Goal: Task Accomplishment & Management: Manage account settings

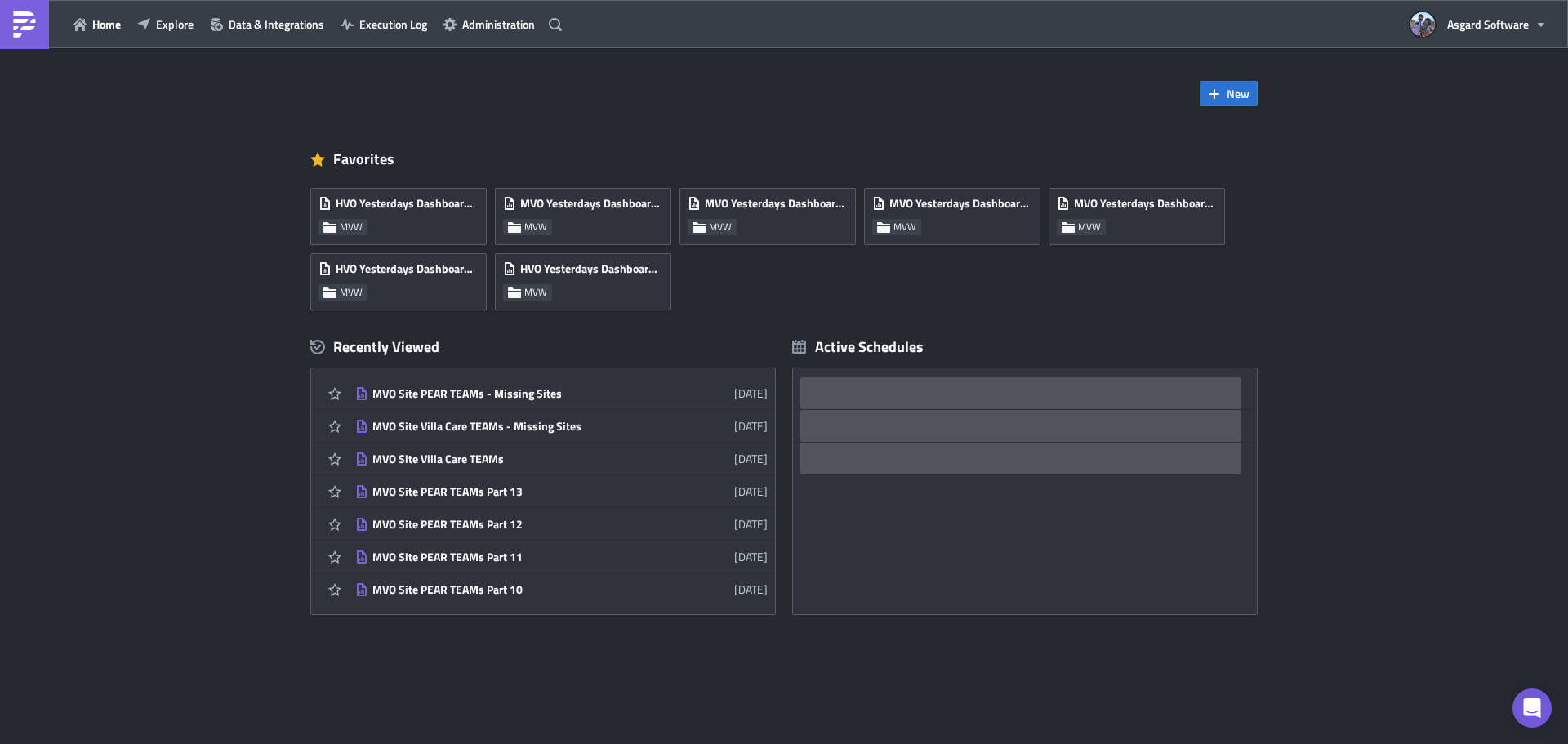
click at [171, 10] on div "Home Explore Data & Integrations Execution Log Administration" at bounding box center [283, 24] width 568 height 48
click at [192, 29] on span "Explore" at bounding box center [174, 24] width 37 height 17
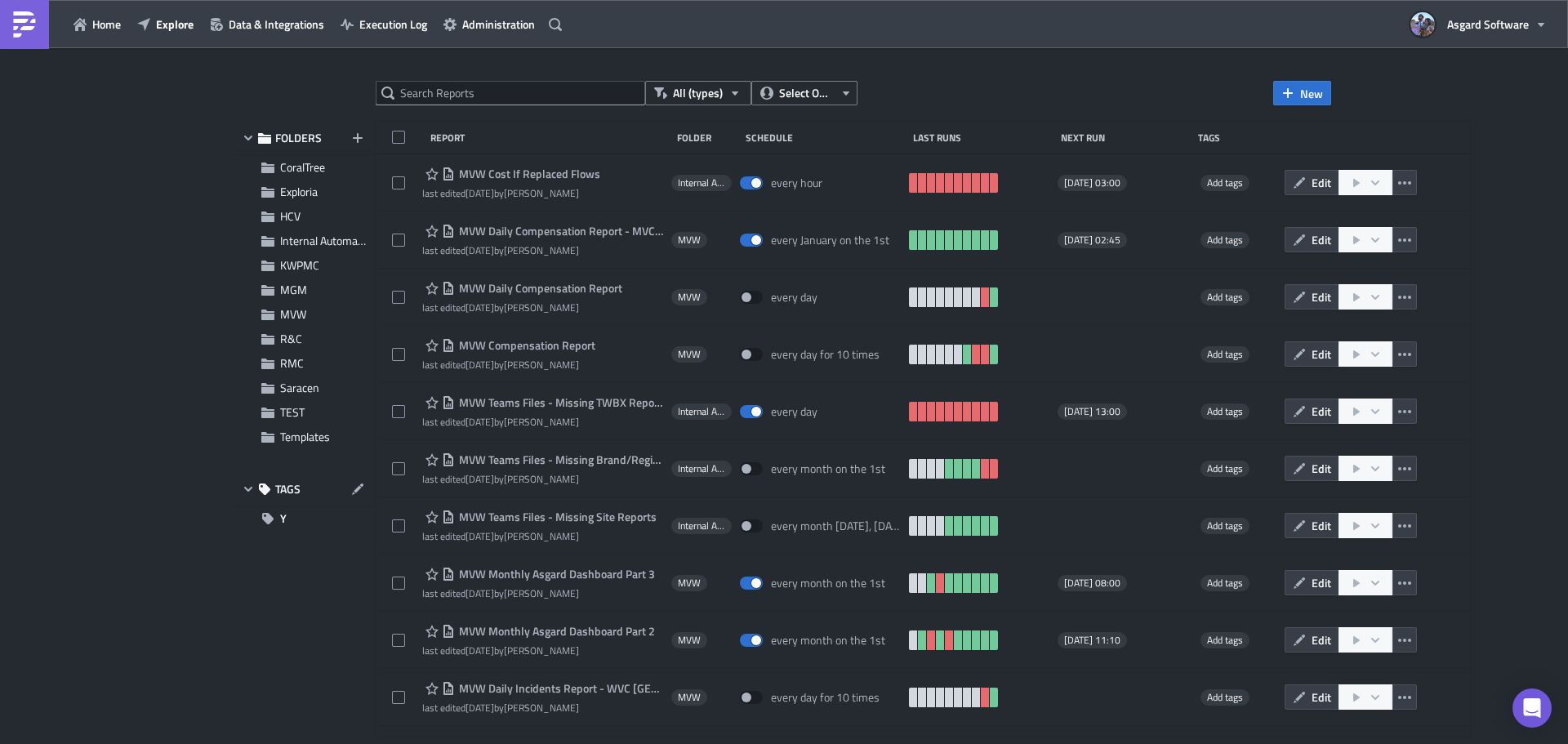
click at [576, 106] on div "All (types) Select Owner New FOLDERS CoralTree Exploria HCV Internal Automation…" at bounding box center [784, 397] width 1111 height 633
click at [581, 94] on input "text" at bounding box center [510, 92] width 269 height 24
type input "resort ready"
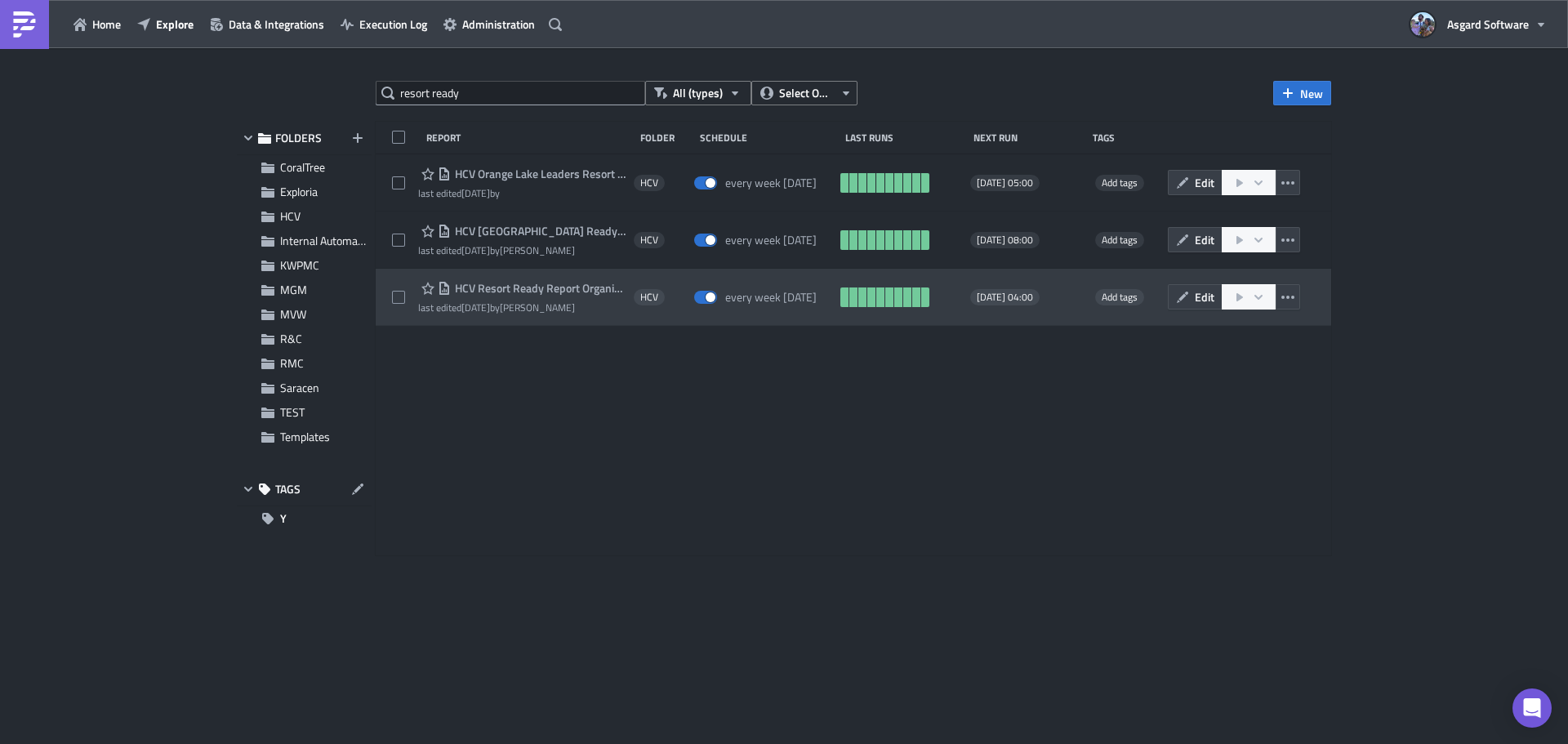
click at [590, 284] on span "HCV Resort Ready Report Organizational Overview" at bounding box center [538, 287] width 175 height 14
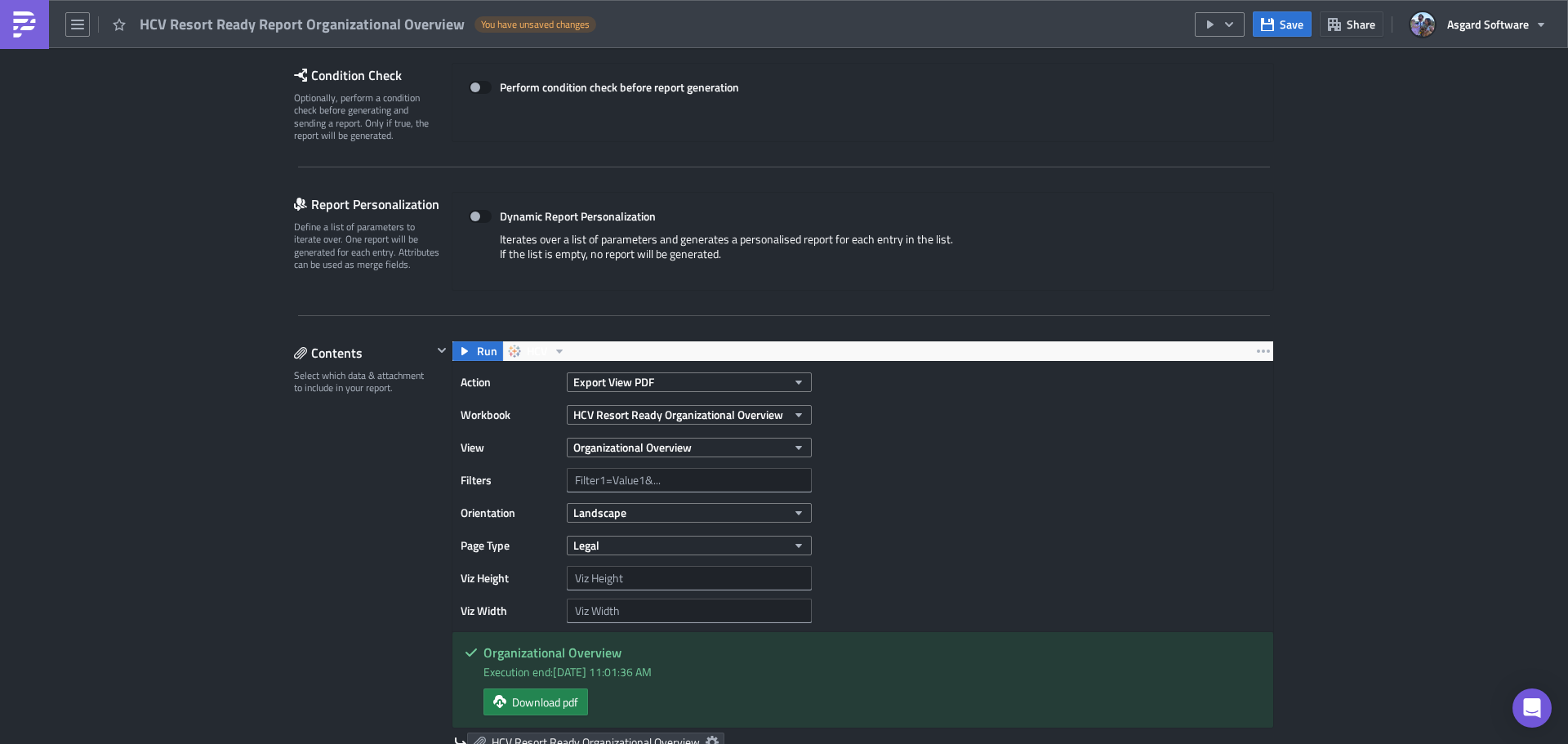
scroll to position [245, 0]
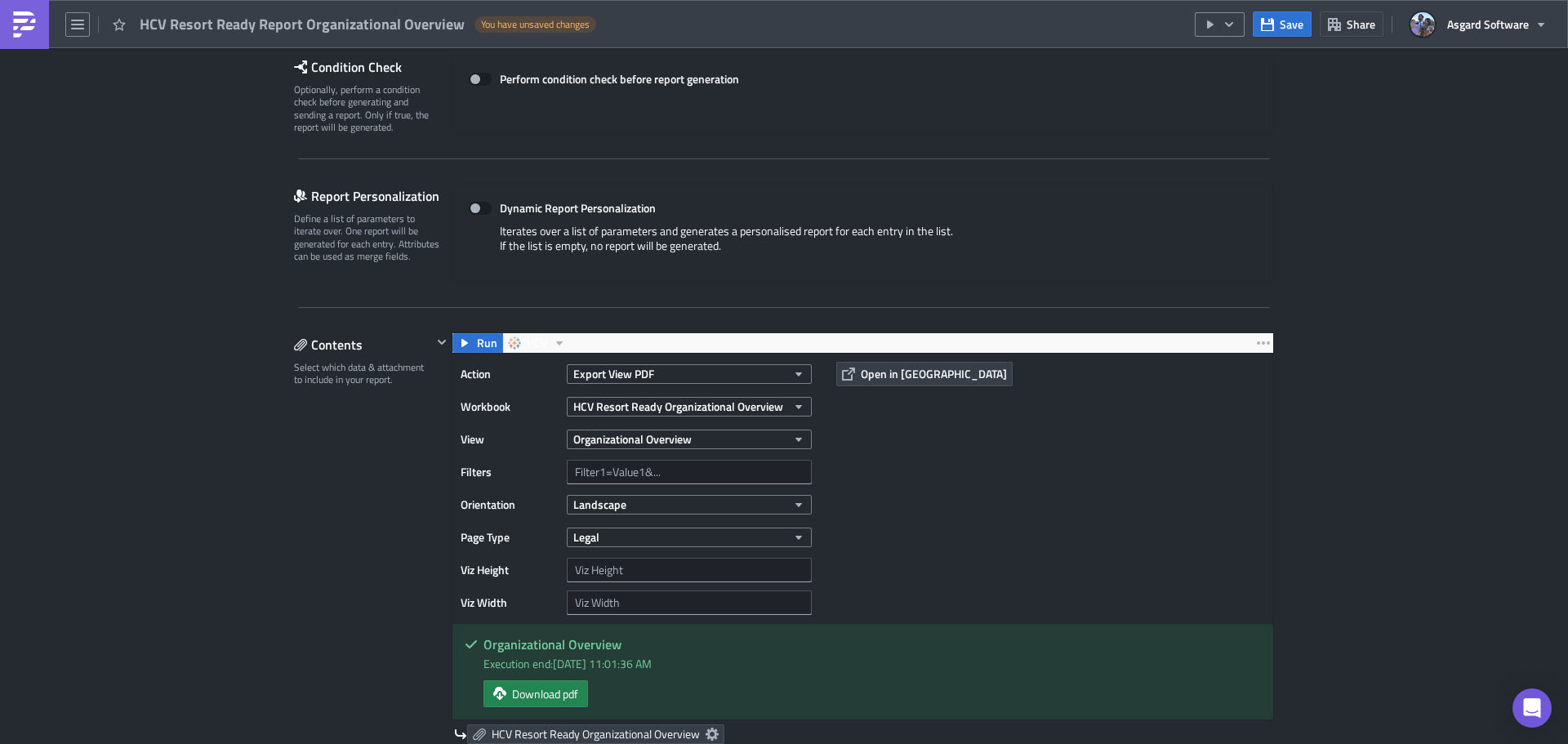
click at [19, 31] on img at bounding box center [24, 24] width 26 height 26
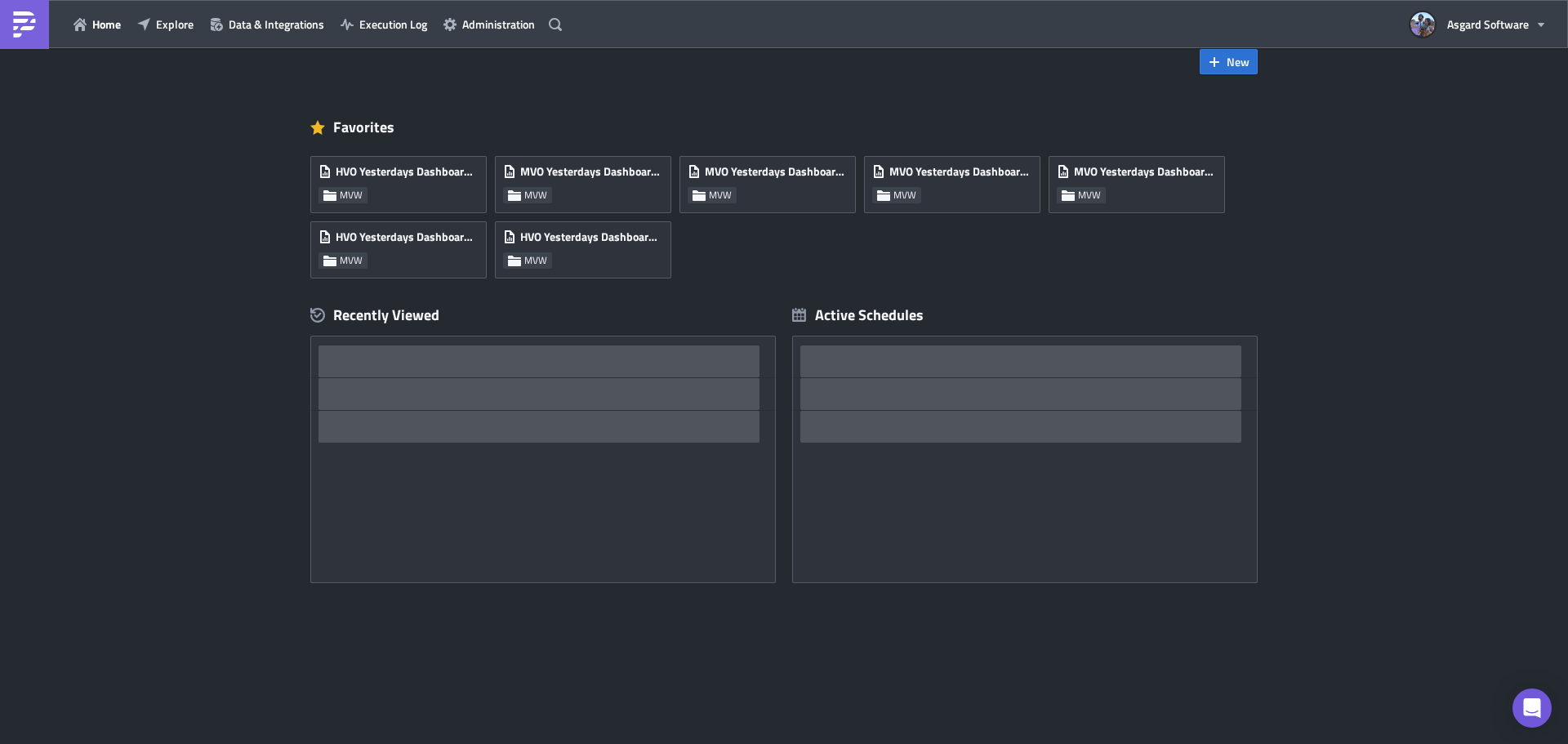
scroll to position [32, 0]
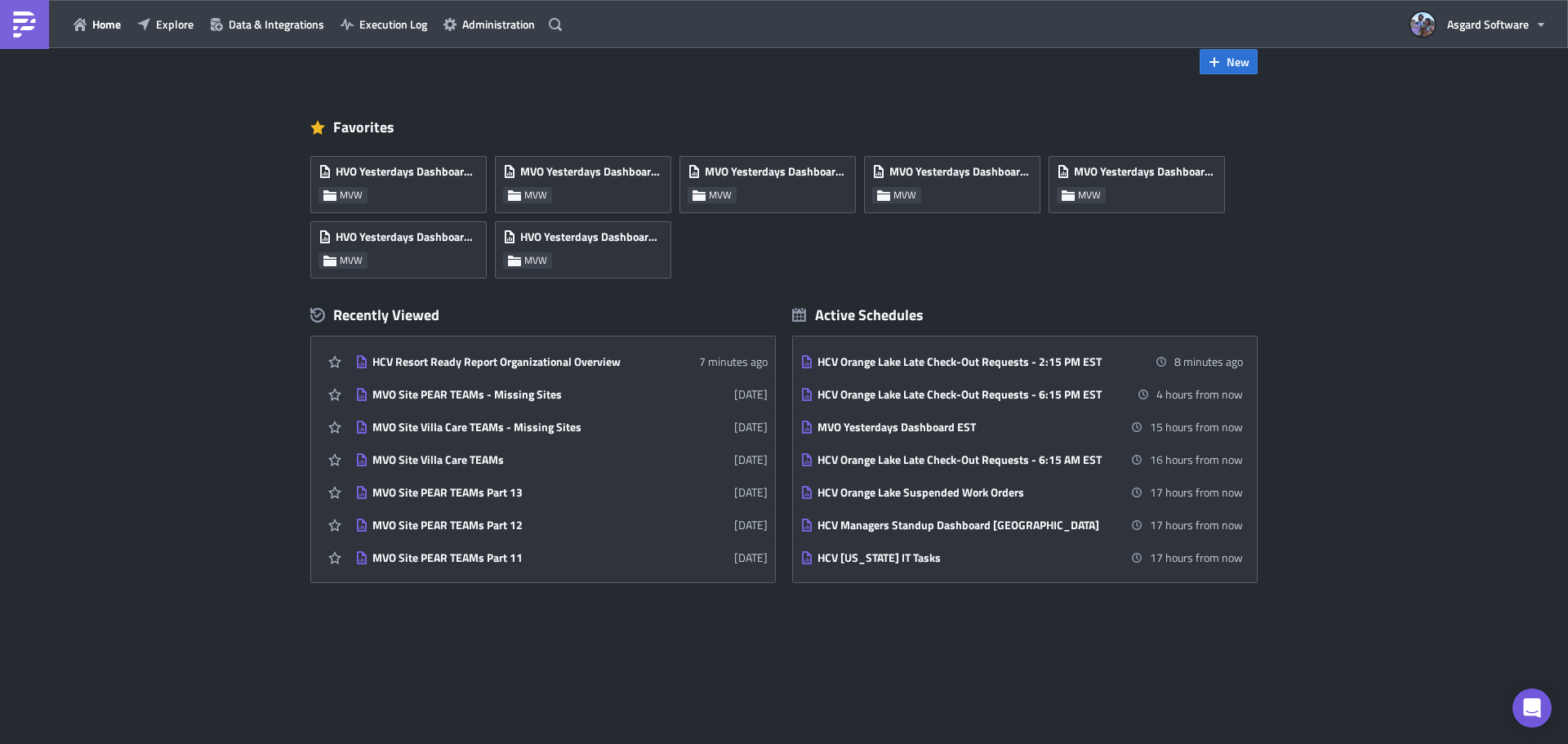
drag, startPoint x: 160, startPoint y: 20, endPoint x: 179, endPoint y: 43, distance: 29.8
click at [161, 20] on span "Explore" at bounding box center [174, 24] width 37 height 17
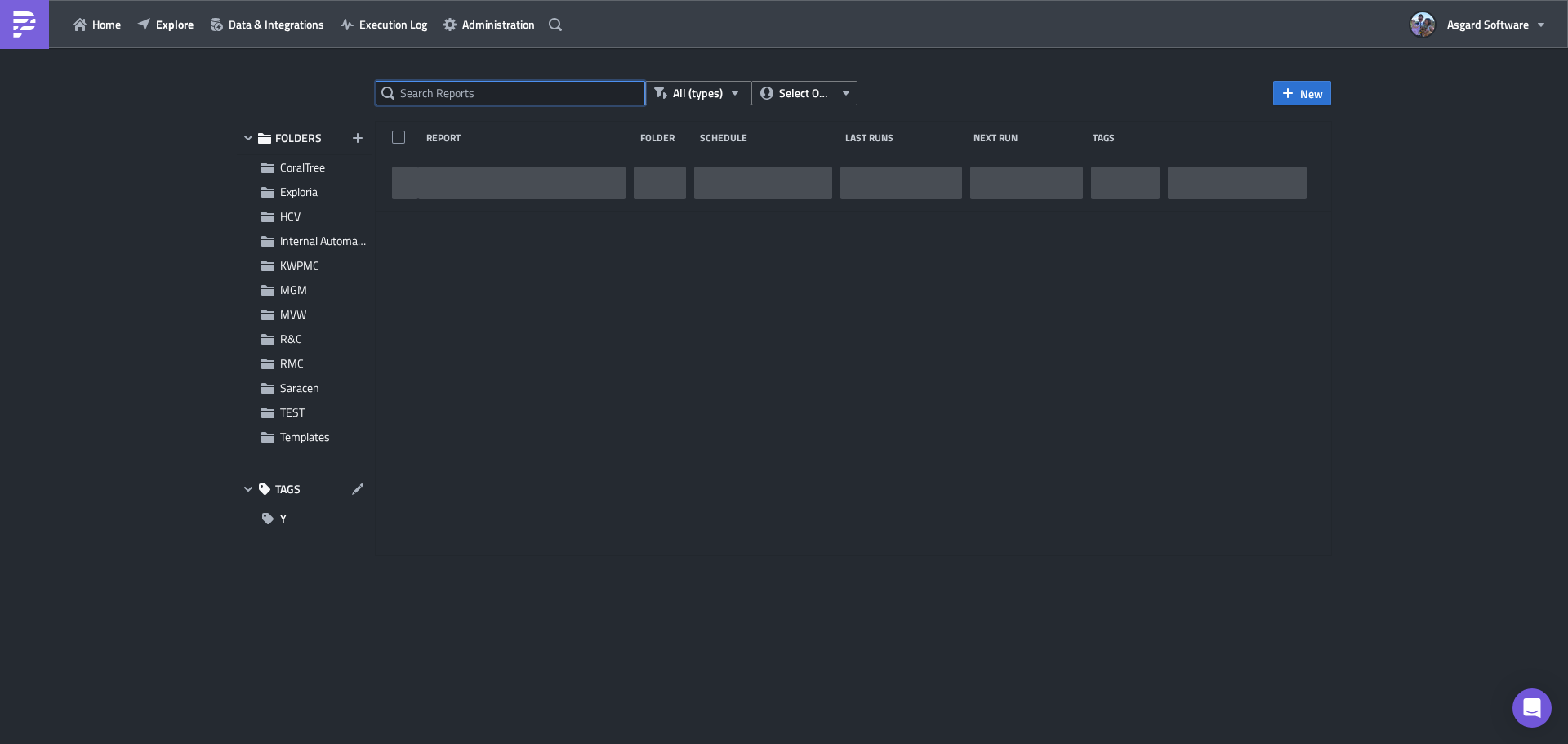
click at [478, 101] on input "text" at bounding box center [510, 92] width 269 height 24
paste input "MVW Guest Arrival Report - MVC - Waikiki"
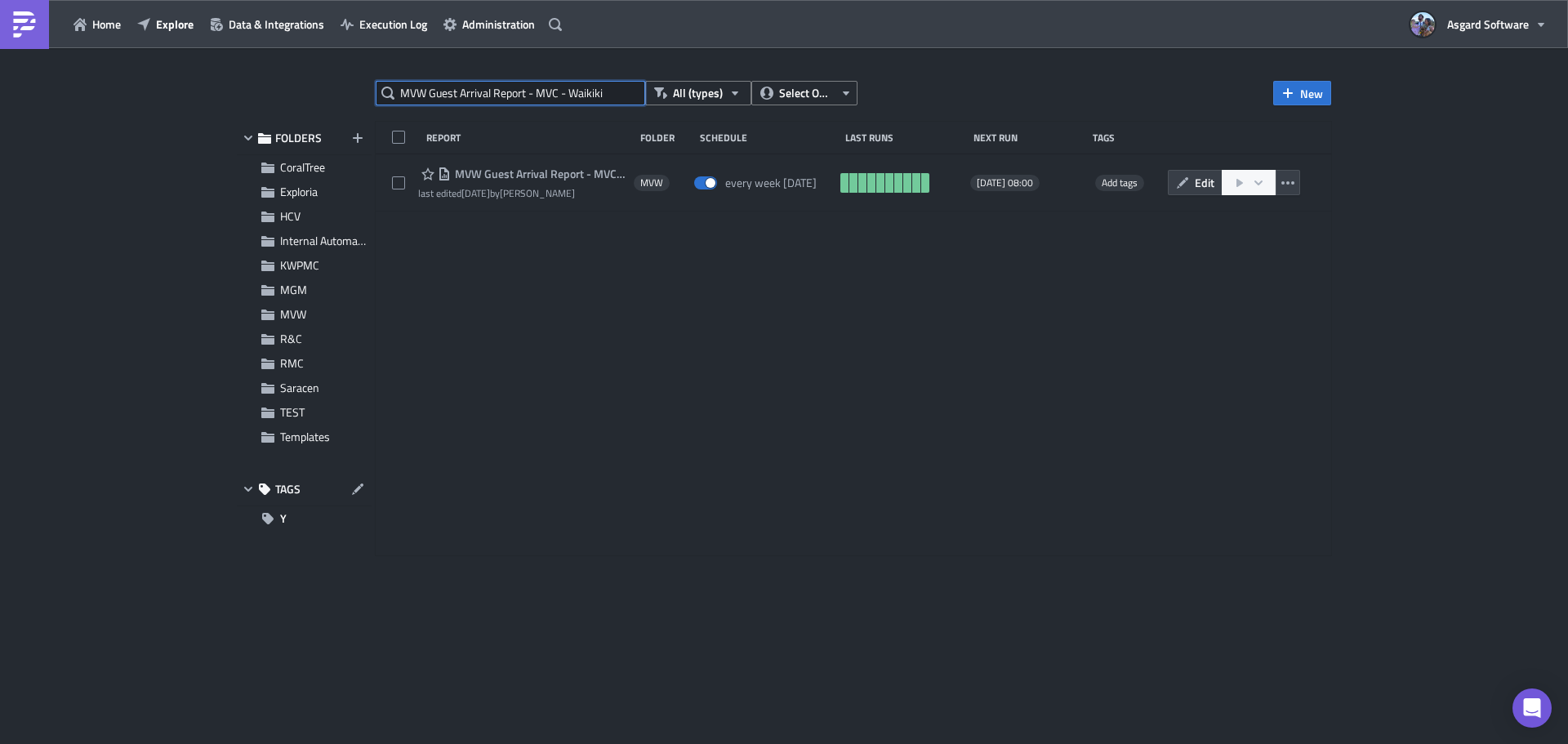
click at [565, 97] on input "MVW Guest Arrival Report - MVC - Waikiki" at bounding box center [510, 92] width 269 height 24
paste input "HCV Managers Stand-Up Productivity Dashboard Orange Lake"
type input "HCV Managers Stand-Up Productivity Dashboard Orange Lake"
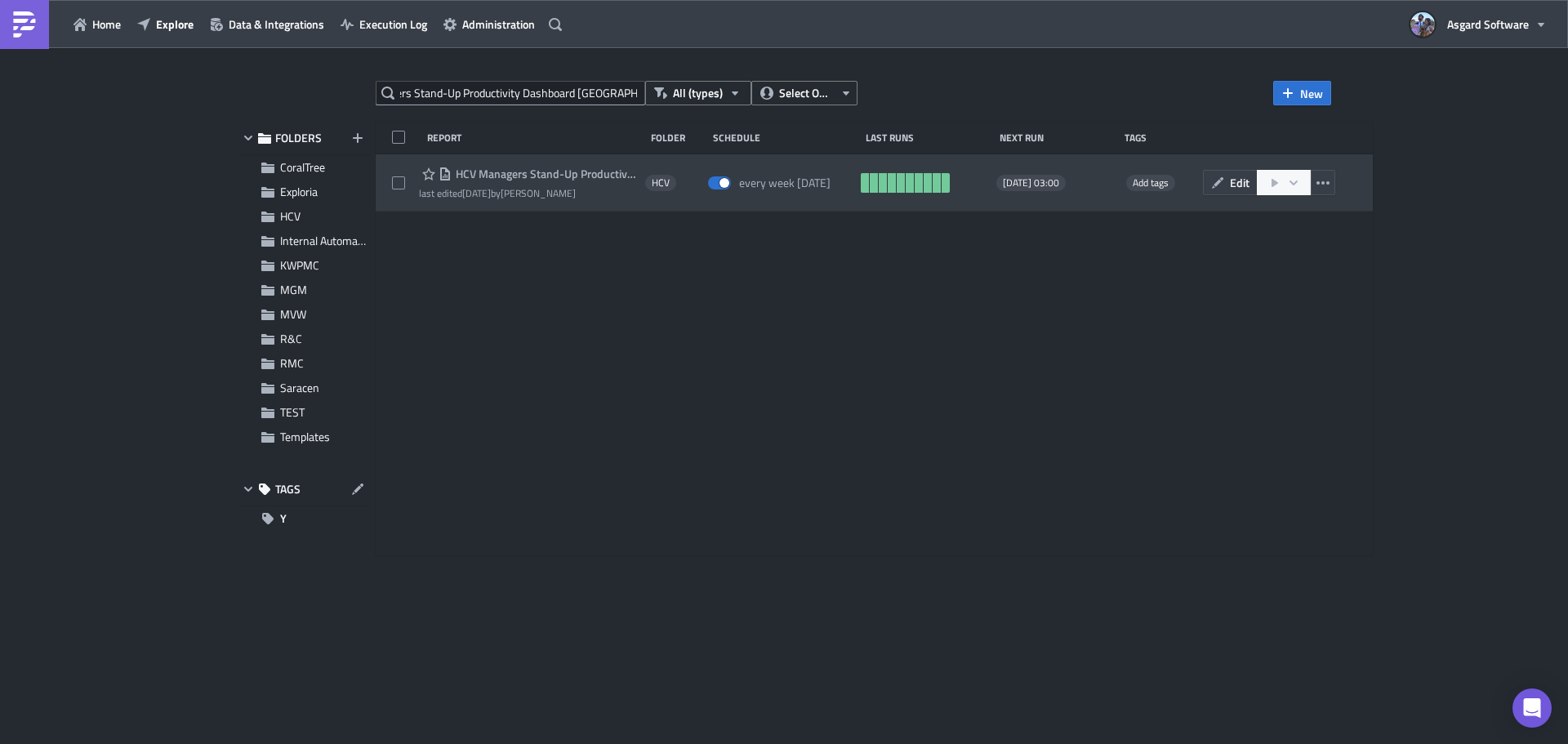
scroll to position [0, 0]
drag, startPoint x: 562, startPoint y: 169, endPoint x: 1312, endPoint y: 182, distance: 750.1
click at [1316, 182] on icon "button" at bounding box center [1323, 183] width 13 height 3
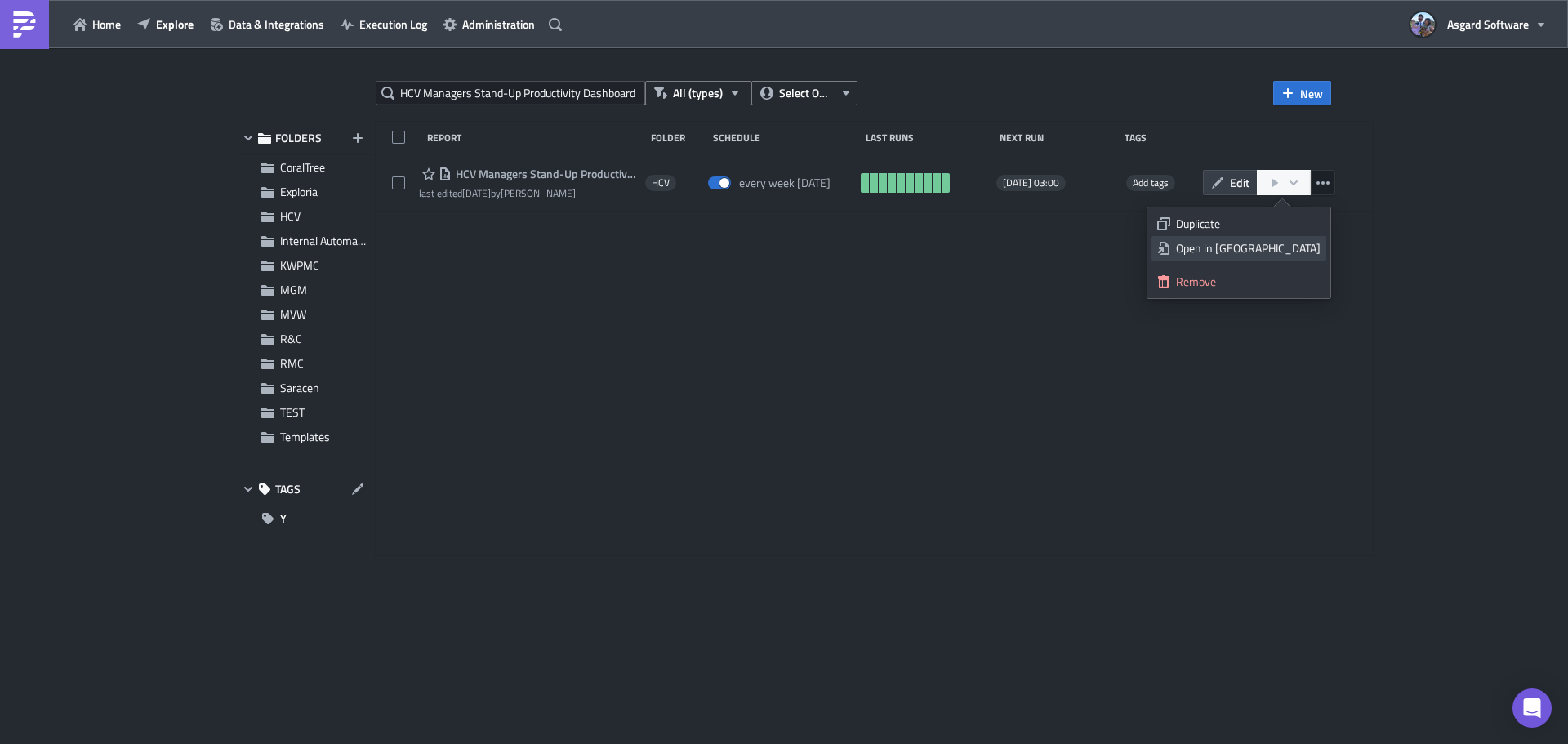
click at [1277, 248] on div "Open in New Tab" at bounding box center [1248, 248] width 144 height 16
click at [535, 95] on input "HCV Managers Stand-Up Productivity Dashboard Orange Lake" at bounding box center [510, 92] width 269 height 24
paste input "text"
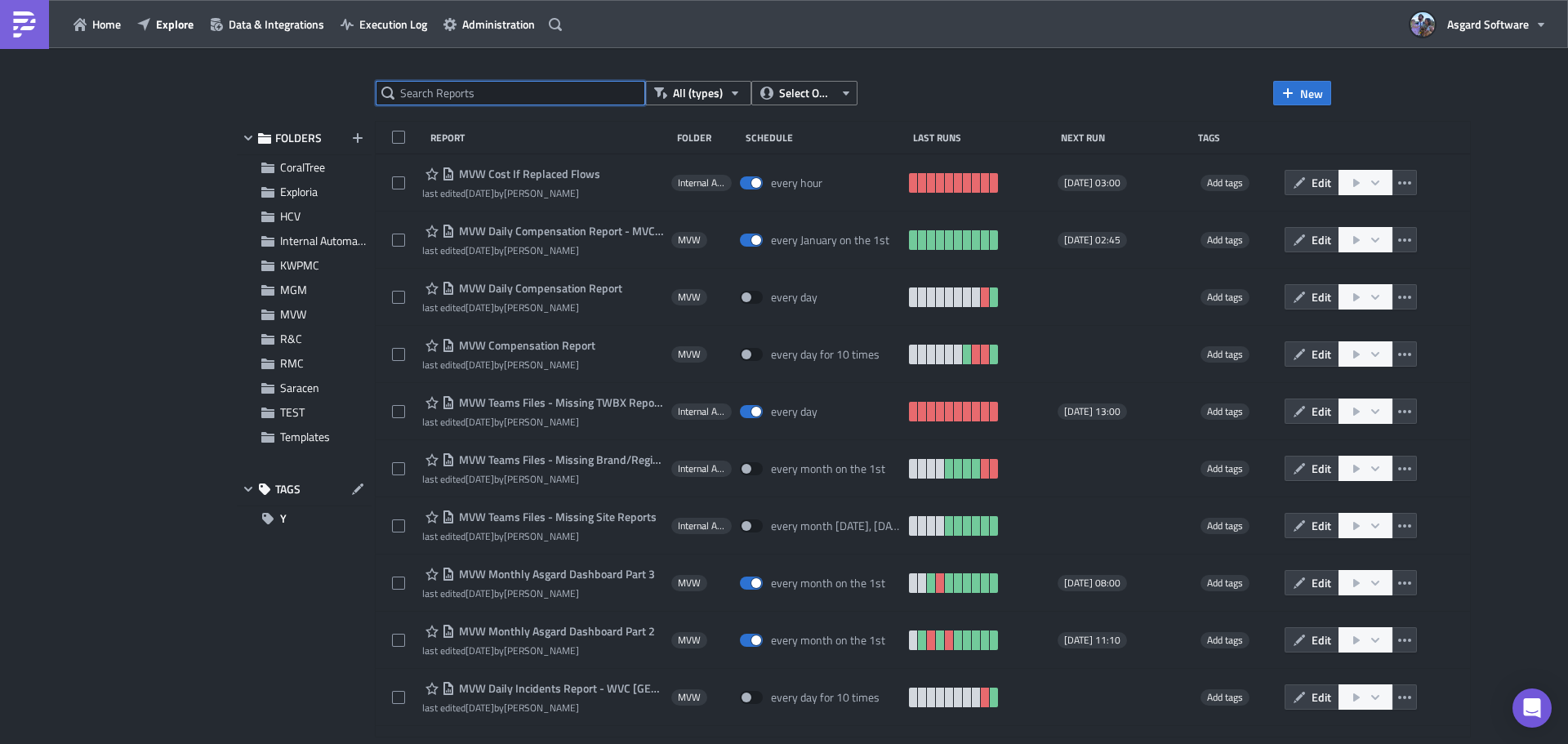
click at [548, 87] on input "text" at bounding box center [510, 92] width 269 height 24
paste input "HCV Resort Ready Report Organizational Overview"
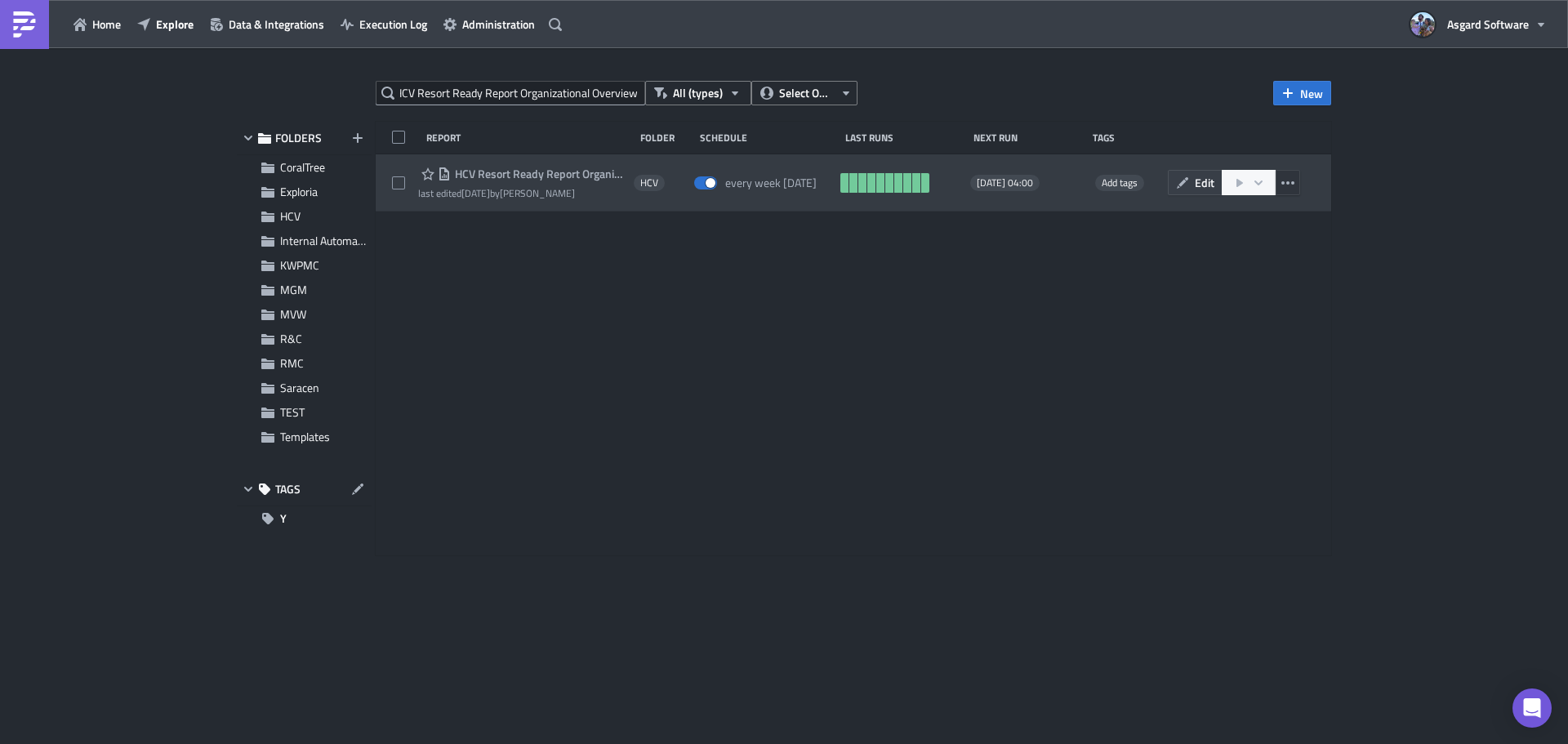
click at [1298, 185] on button "button" at bounding box center [1286, 183] width 24 height 25
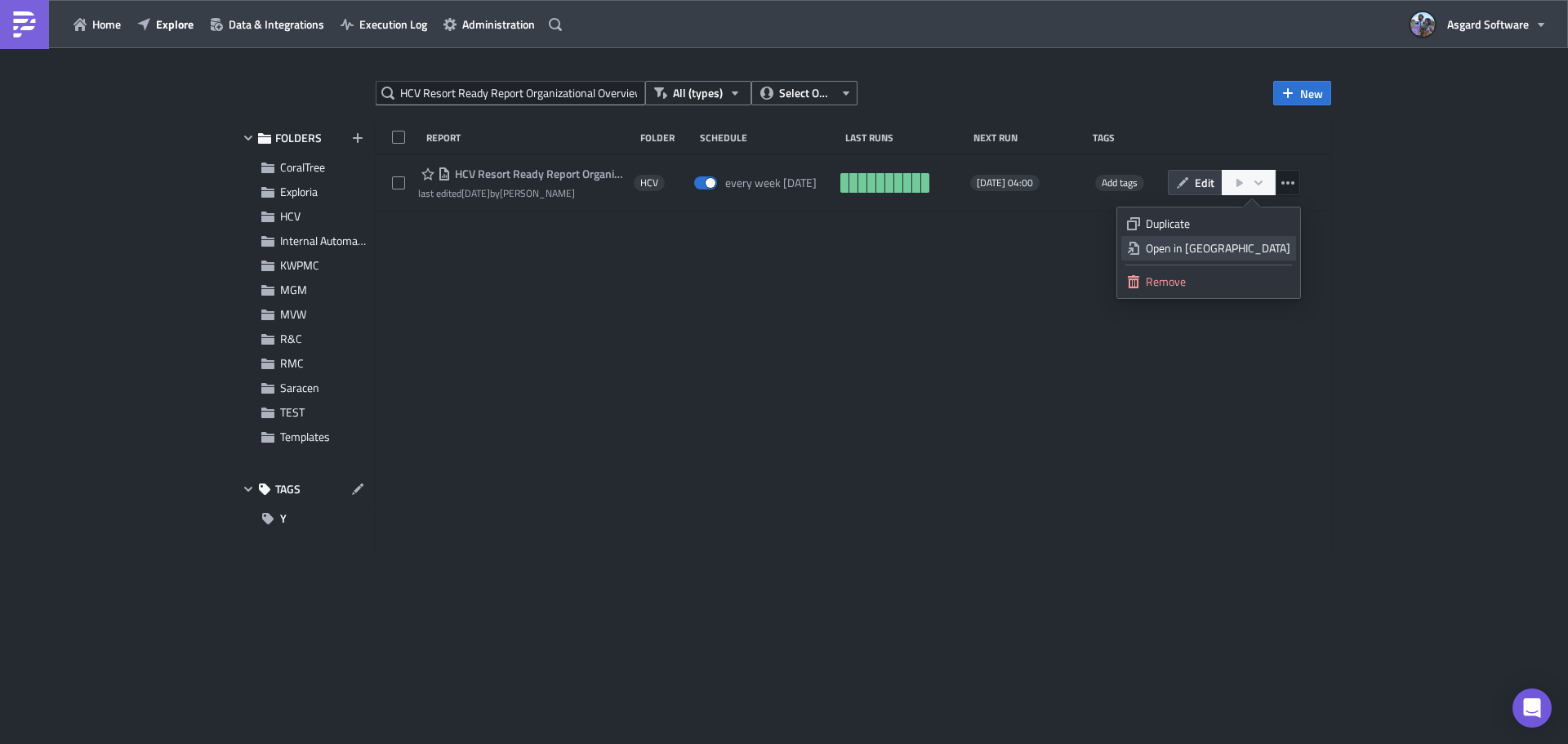
click at [1263, 247] on div "Open in New Tab" at bounding box center [1217, 248] width 144 height 16
click at [525, 101] on input "HCV Resort Ready Report Organizational Overview" at bounding box center [510, 92] width 269 height 24
paste input "Orange Lake Stock Item Count Task Utilization"
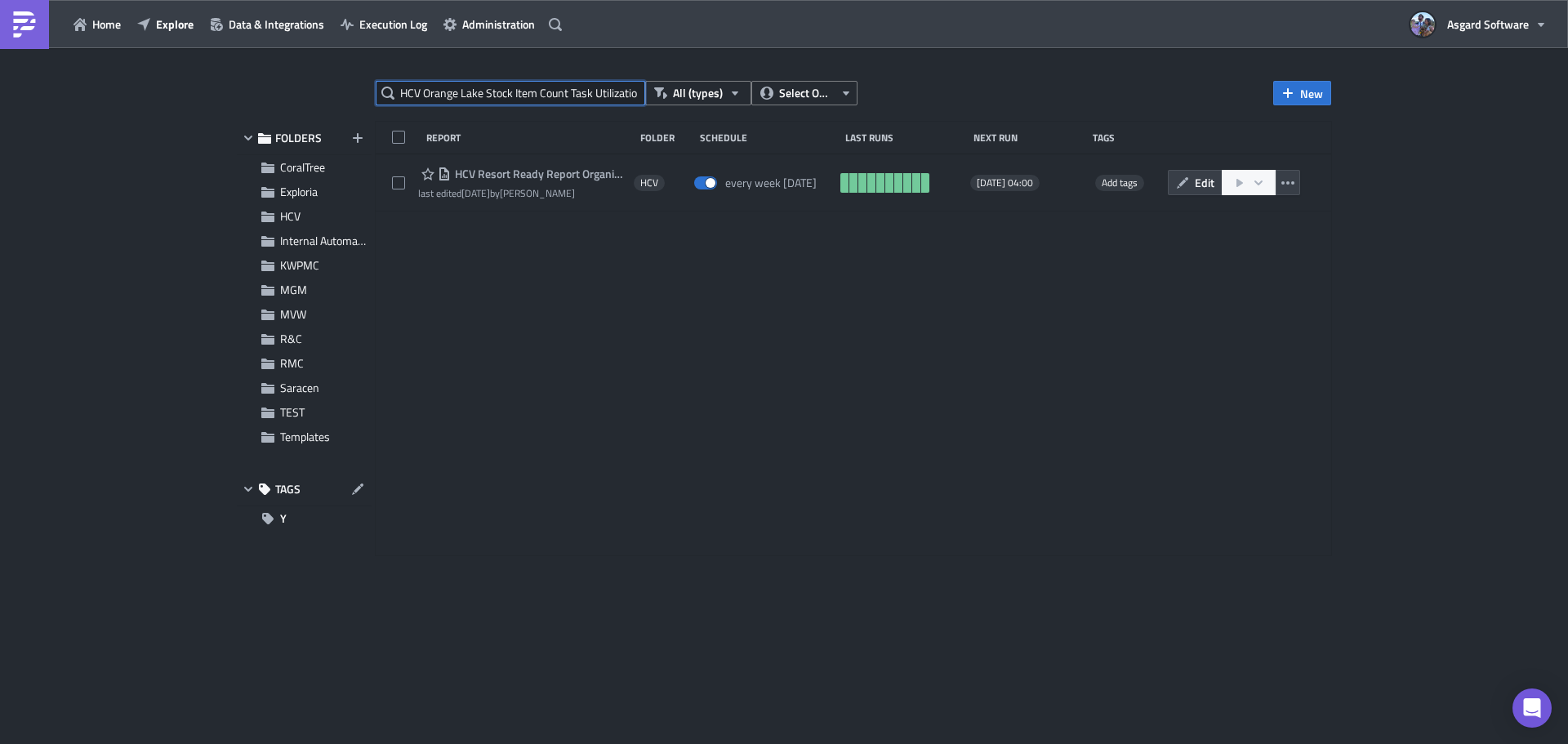
scroll to position [0, 6]
type input "HCV Orange Lake Stock Item Count Task Utilization"
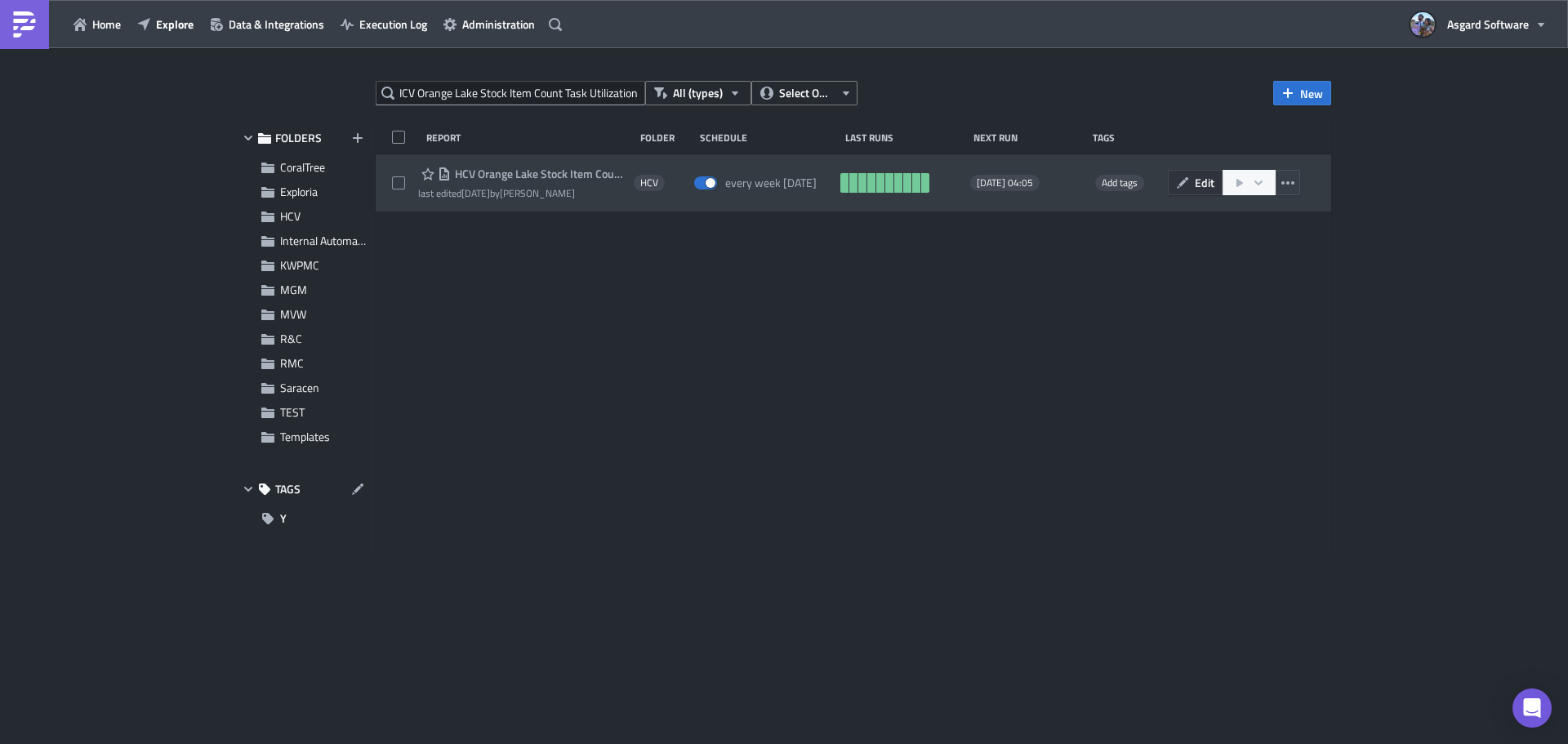
click at [1200, 184] on span "Edit" at bounding box center [1204, 183] width 19 height 17
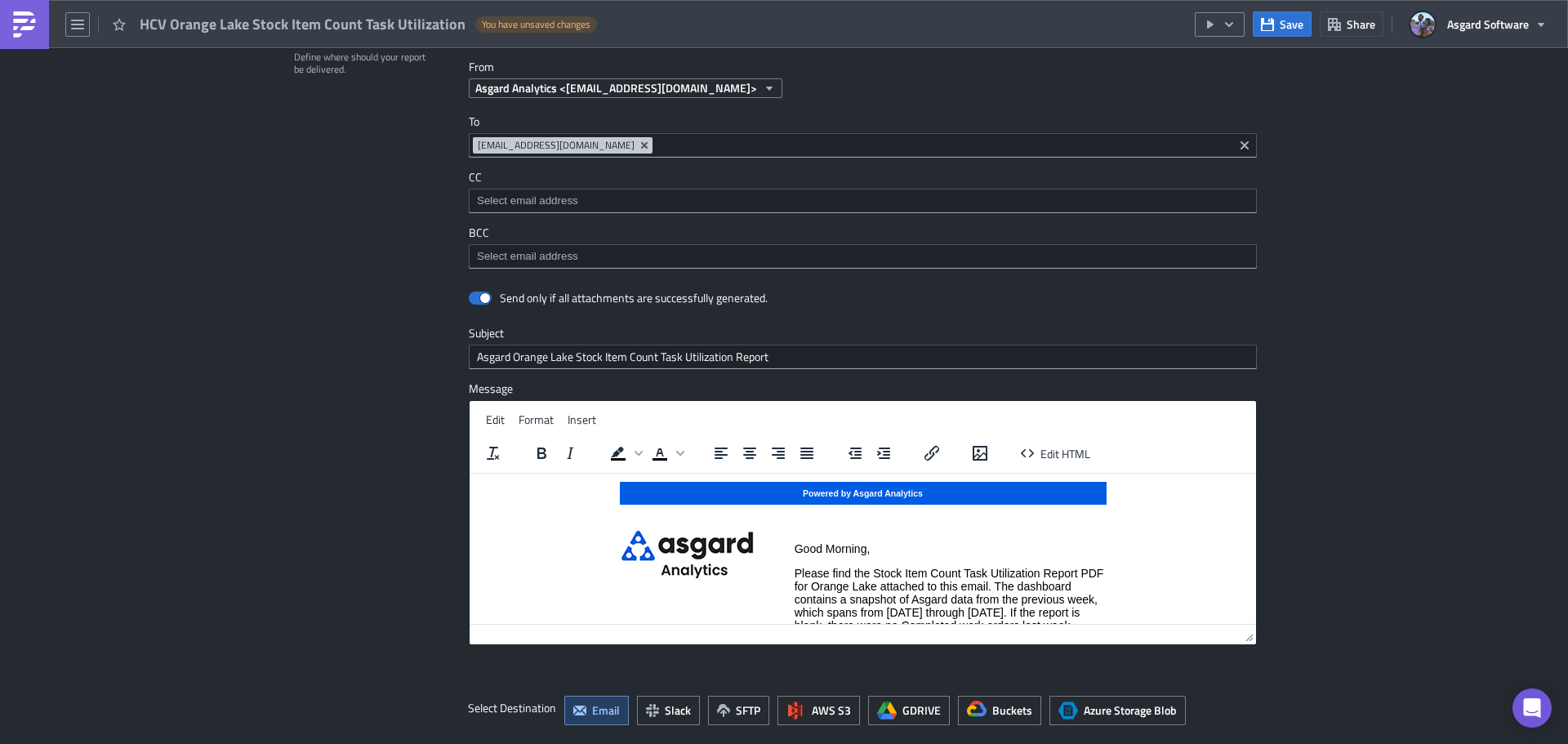
scroll to position [1054, 0]
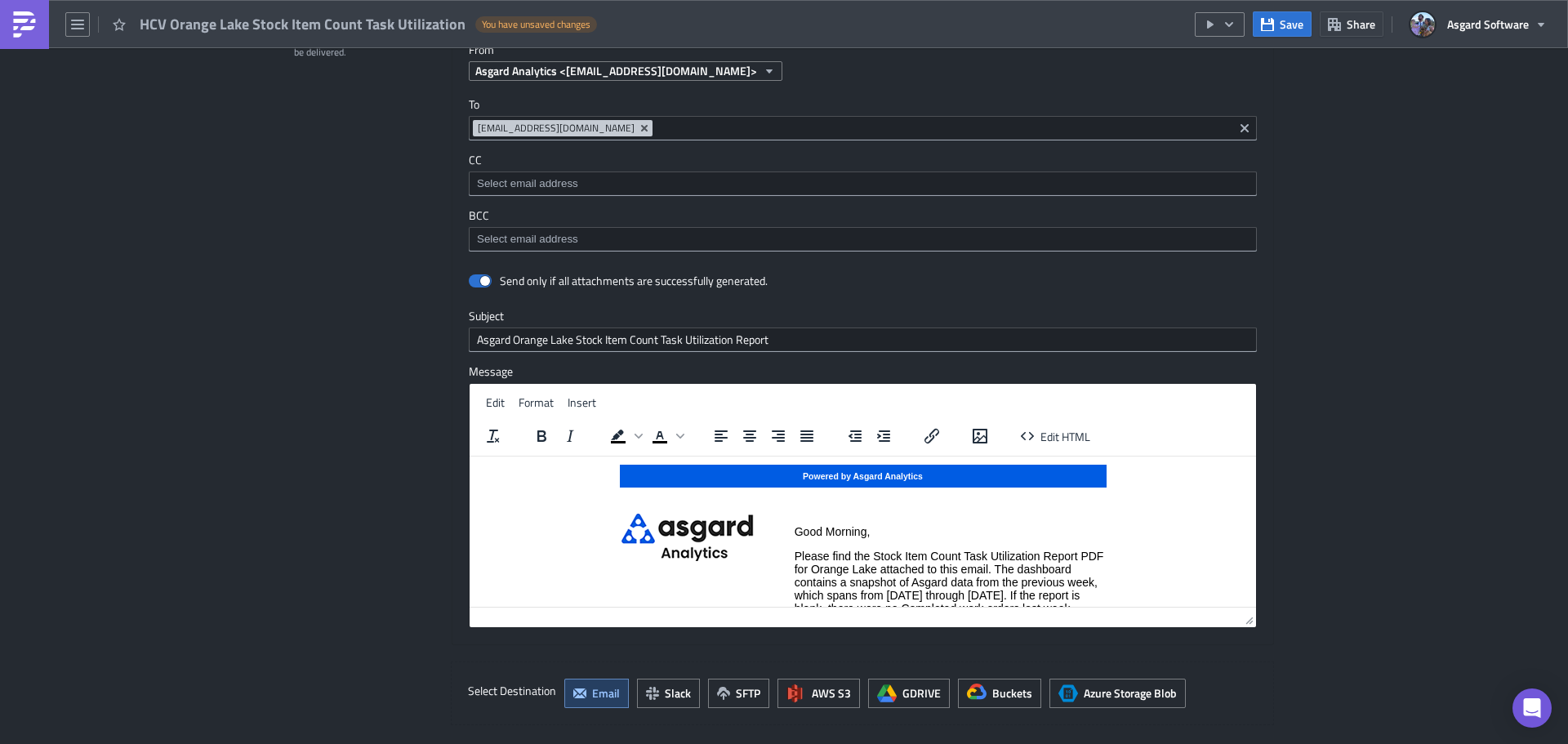
drag, startPoint x: 1339, startPoint y: 489, endPoint x: 1304, endPoint y: 491, distance: 35.1
click at [1337, 489] on div "HCV Execution Log Edit " HCV Orange Lake Stock Item Count Task Utilization " Dr…" at bounding box center [784, 10] width 1568 height 2033
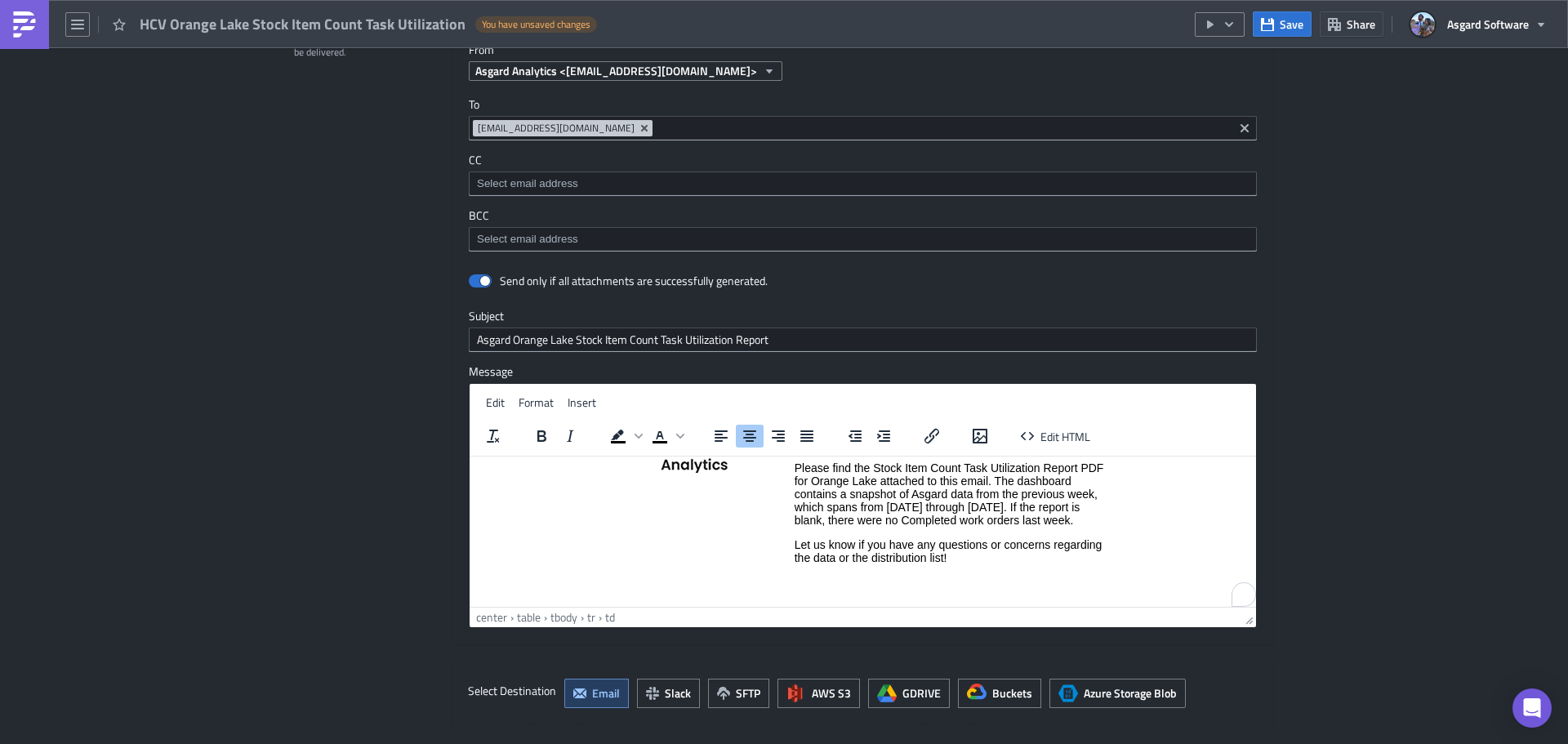
scroll to position [111, 0]
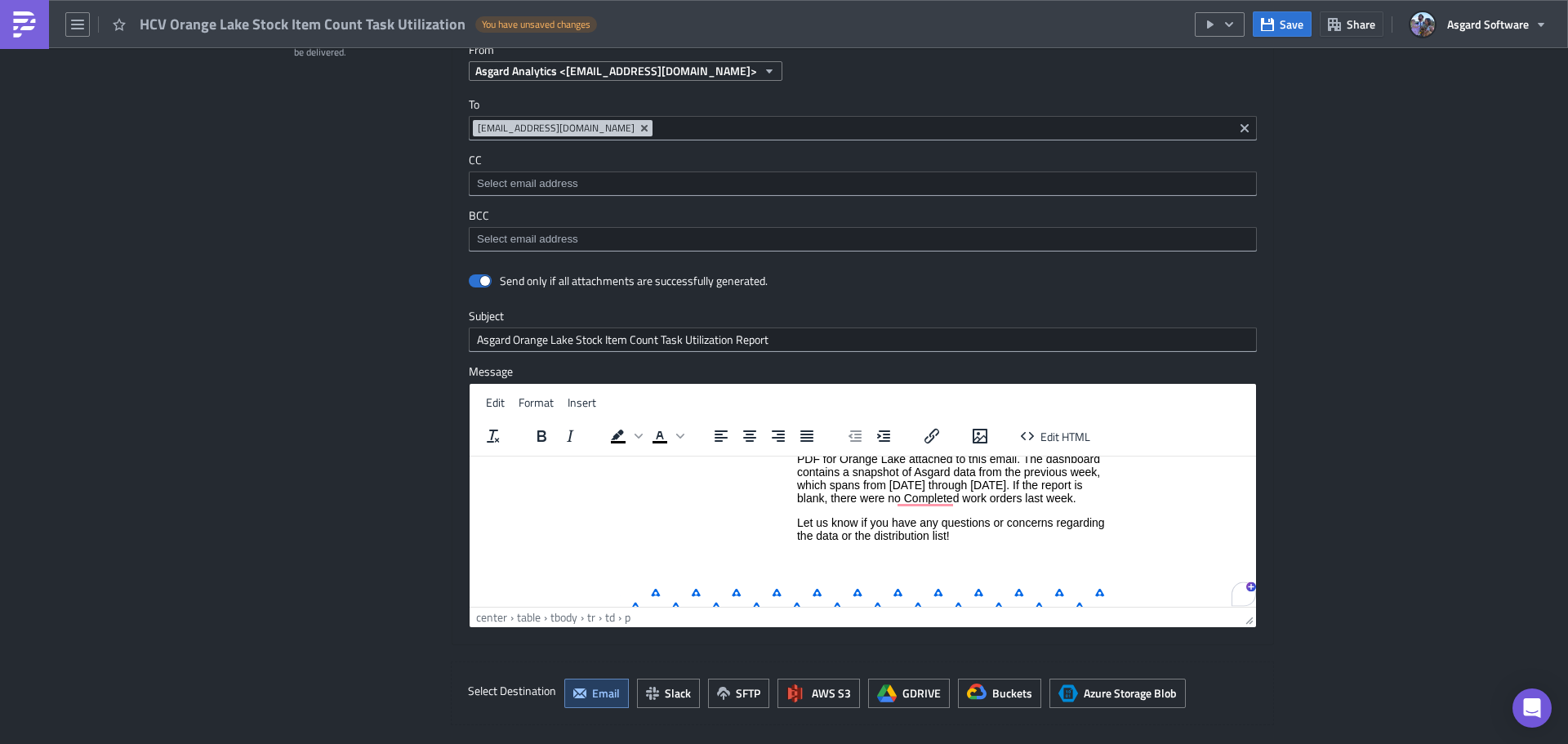
click at [1079, 500] on p "Please find the Stock Item Count Task Utilization Report PDF for Orange Lake at…" at bounding box center [950, 471] width 308 height 65
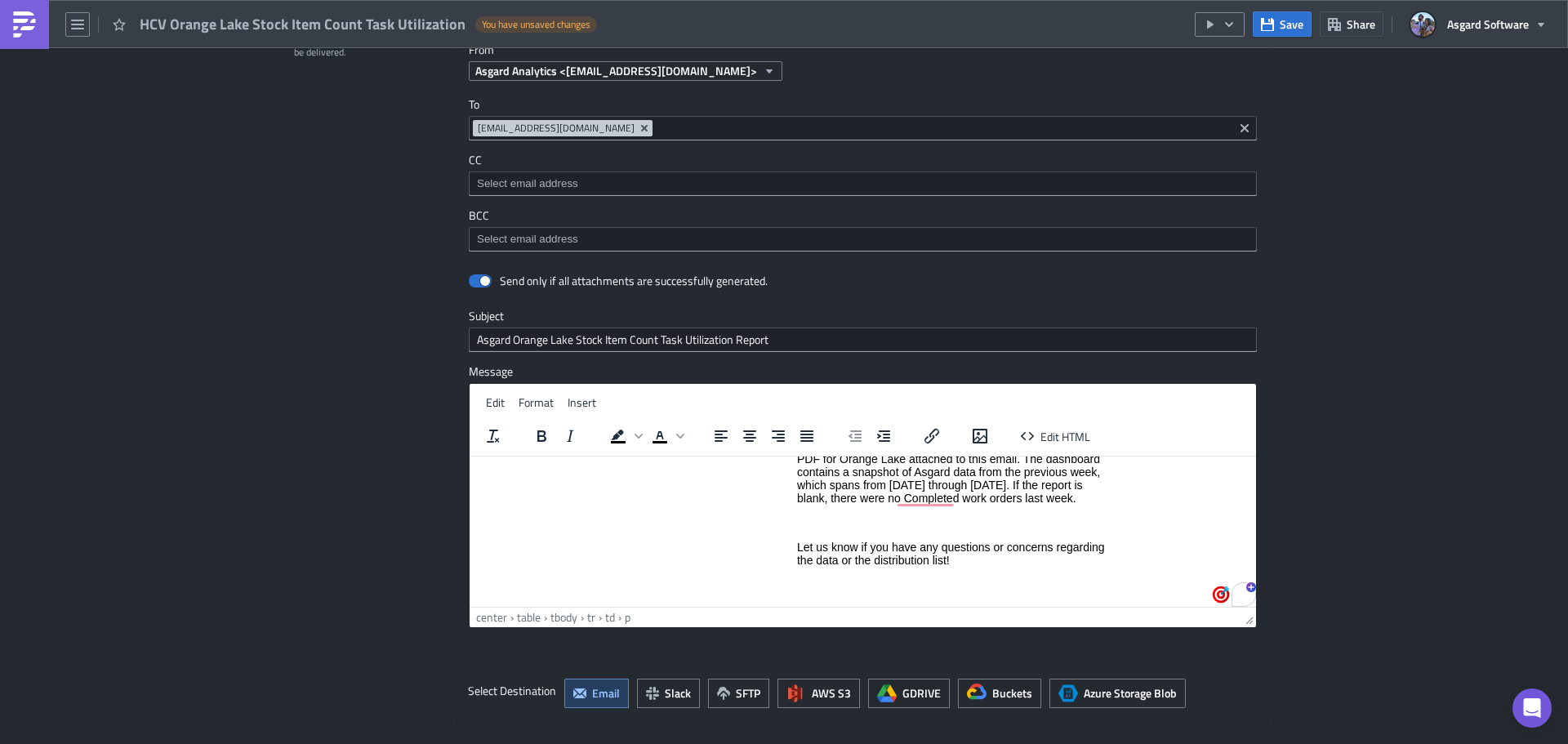
paste body "To enrich screen reader interactions, please activate Accessibility in Grammarl…"
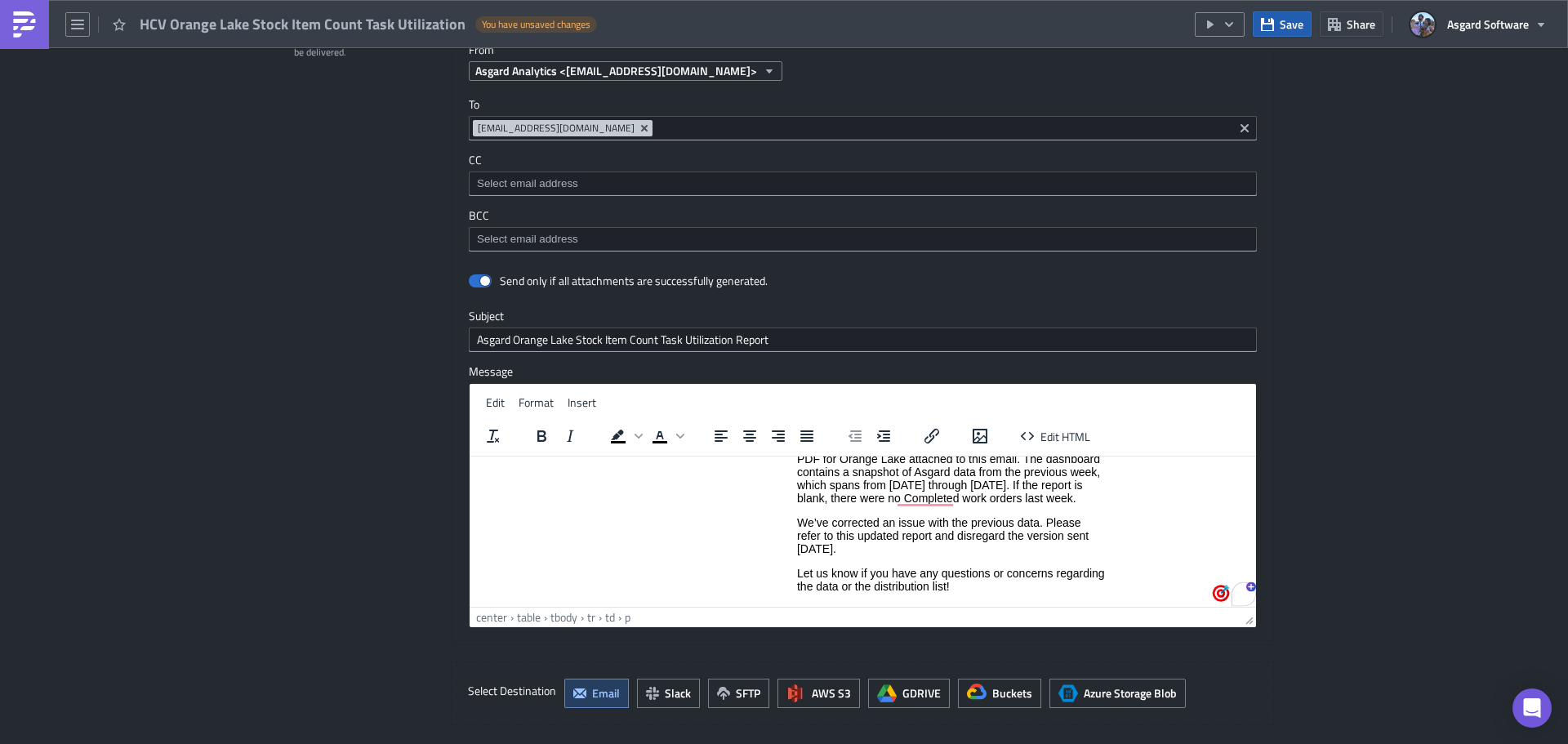
click at [1290, 22] on span "Save" at bounding box center [1291, 24] width 24 height 17
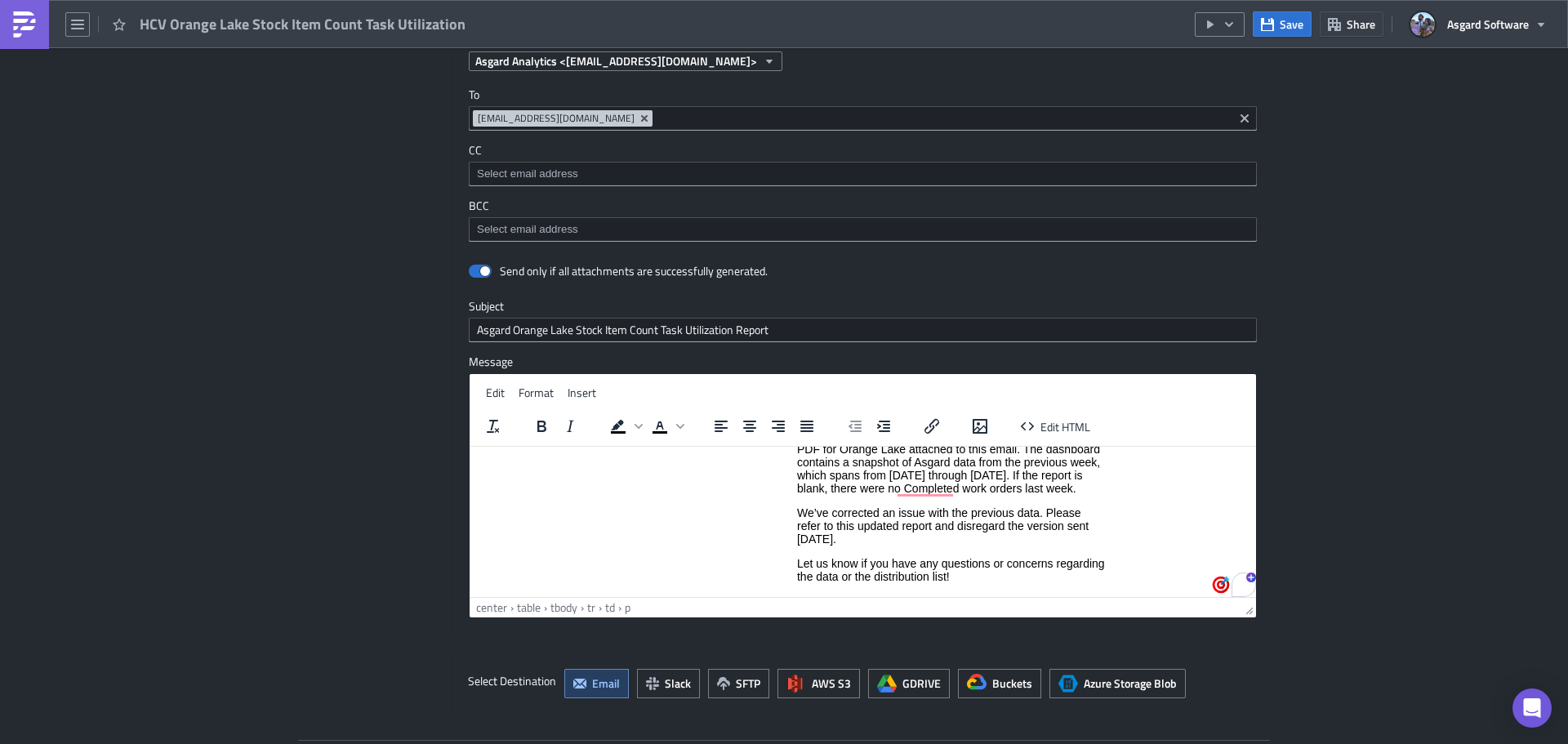
scroll to position [1020, 0]
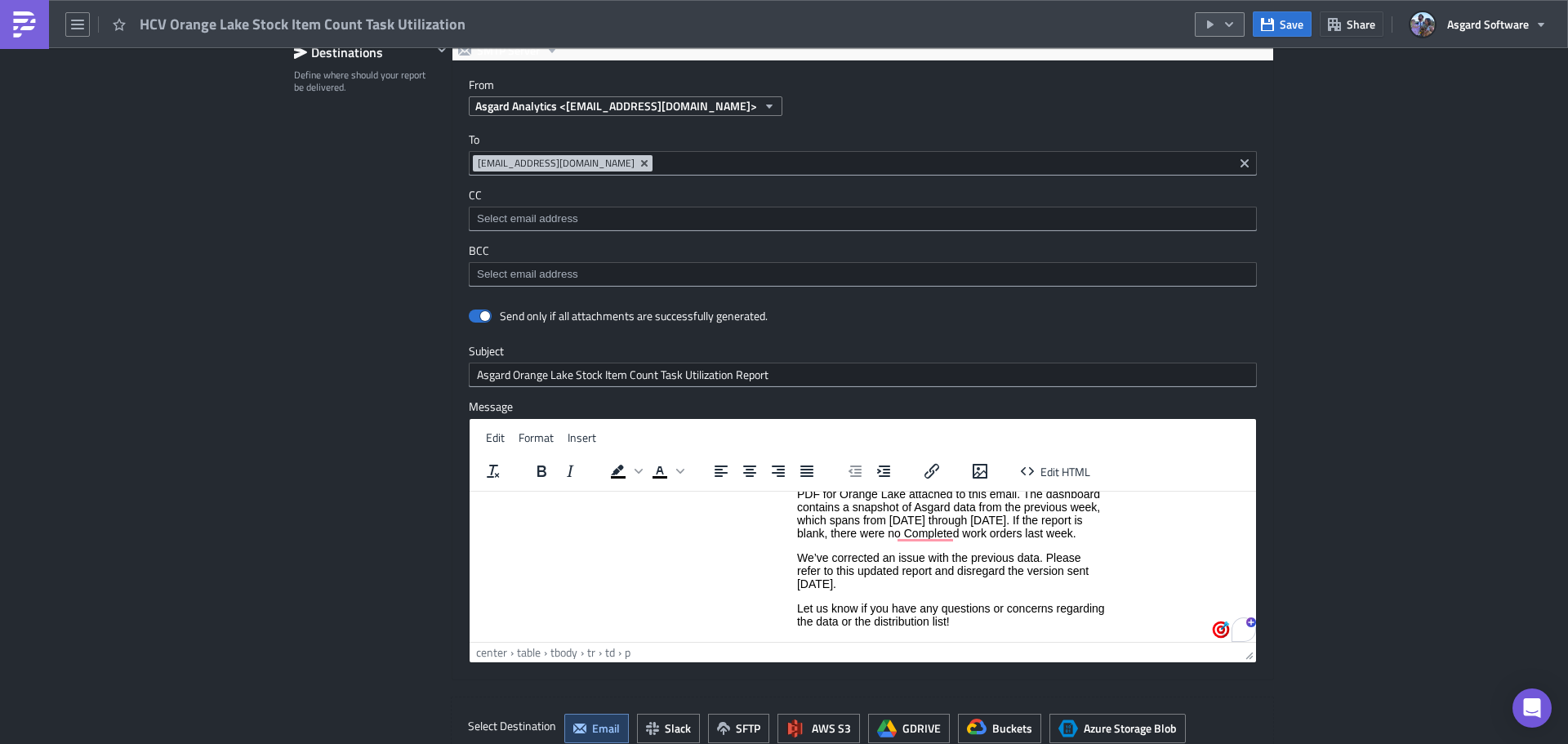
click at [1233, 28] on icon "button" at bounding box center [1229, 25] width 13 height 13
click at [1261, 95] on div "Run Report" at bounding box center [1268, 89] width 128 height 16
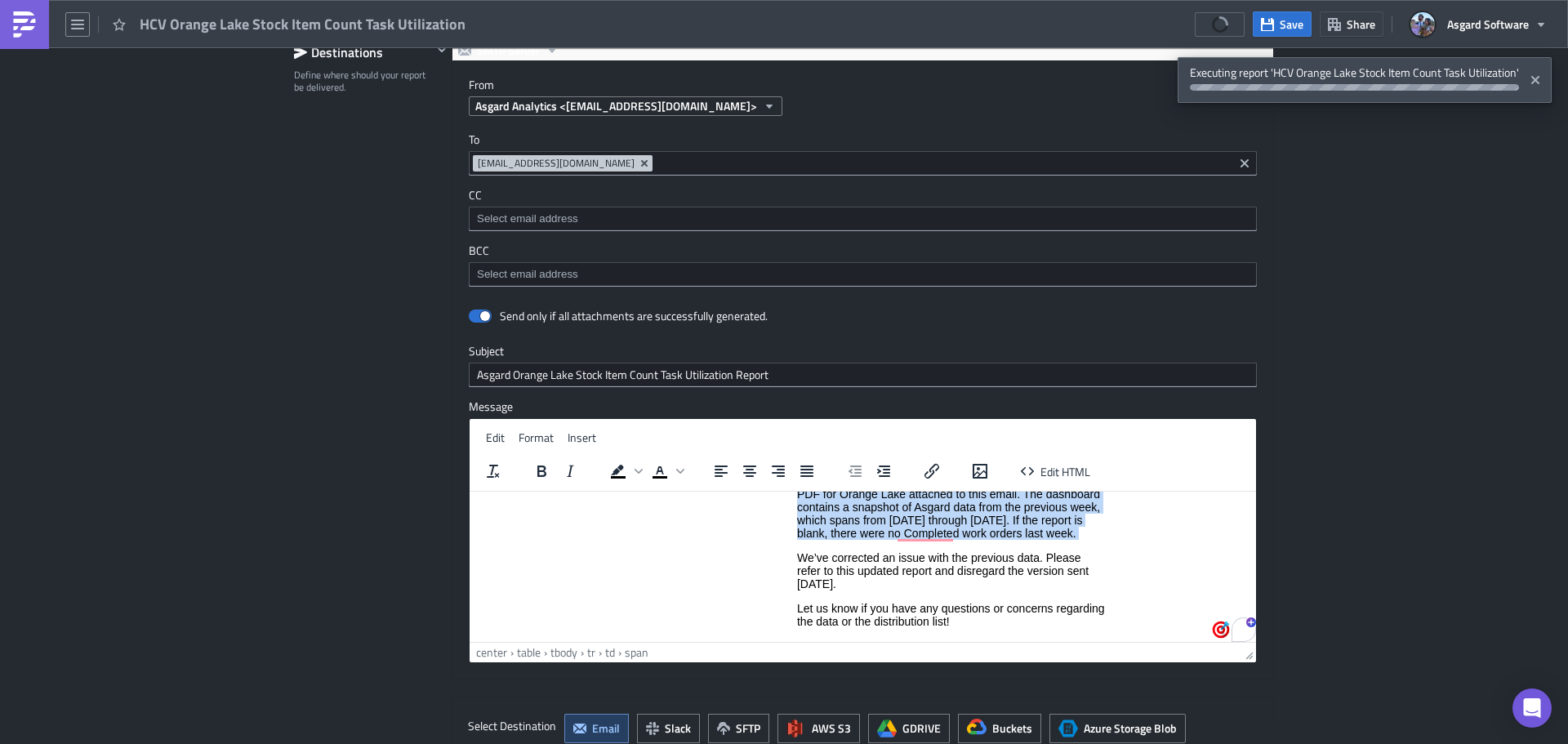
drag, startPoint x: 825, startPoint y: 576, endPoint x: 793, endPoint y: 562, distance: 34.9
click at [790, 558] on html "Powered by Asgard Analytics Good Morning, Please find the Stock Item Count Task…" at bounding box center [863, 566] width 786 height 372
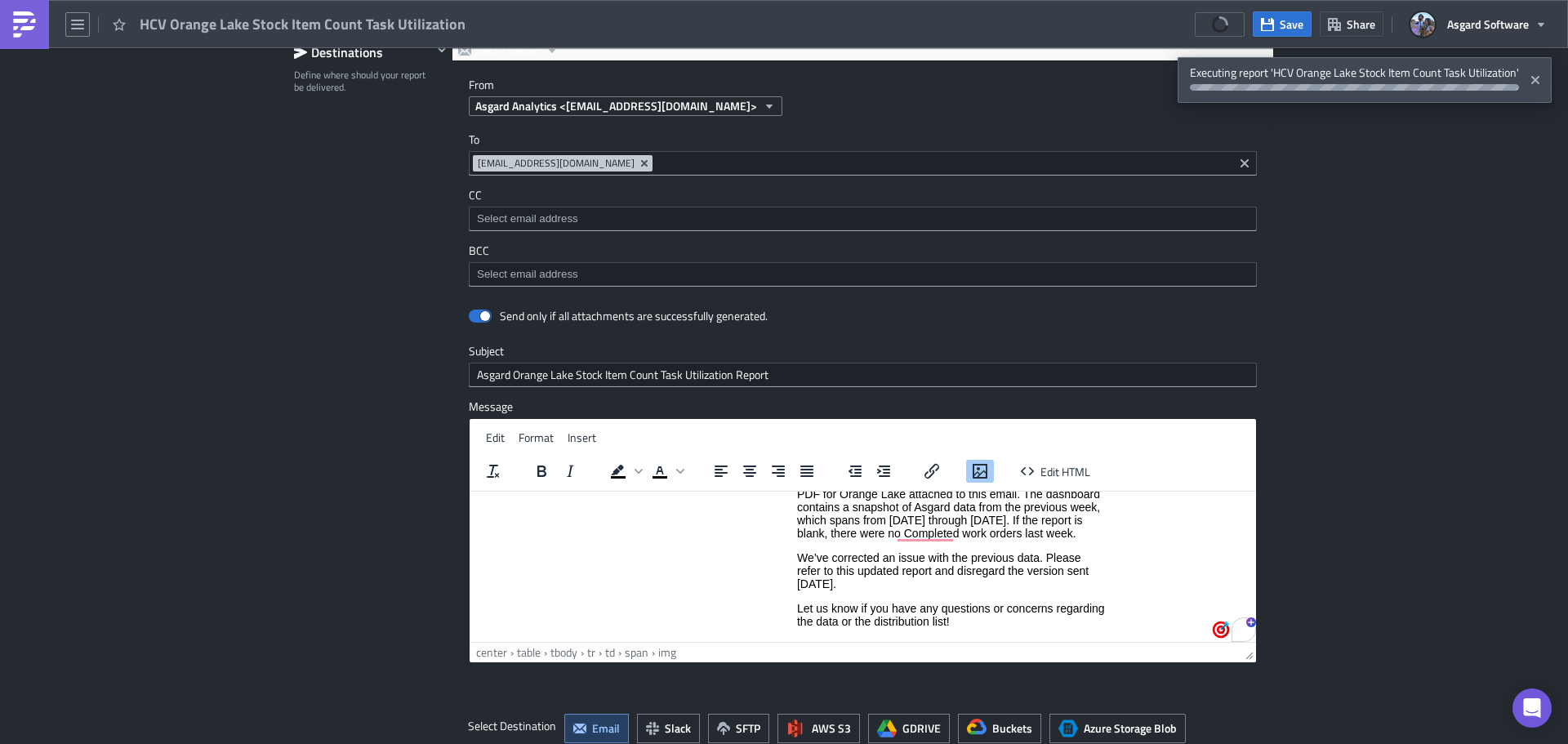
click at [853, 584] on p "We’ve corrected an issue with the previous data. Please refer to this updated r…" at bounding box center [950, 570] width 308 height 39
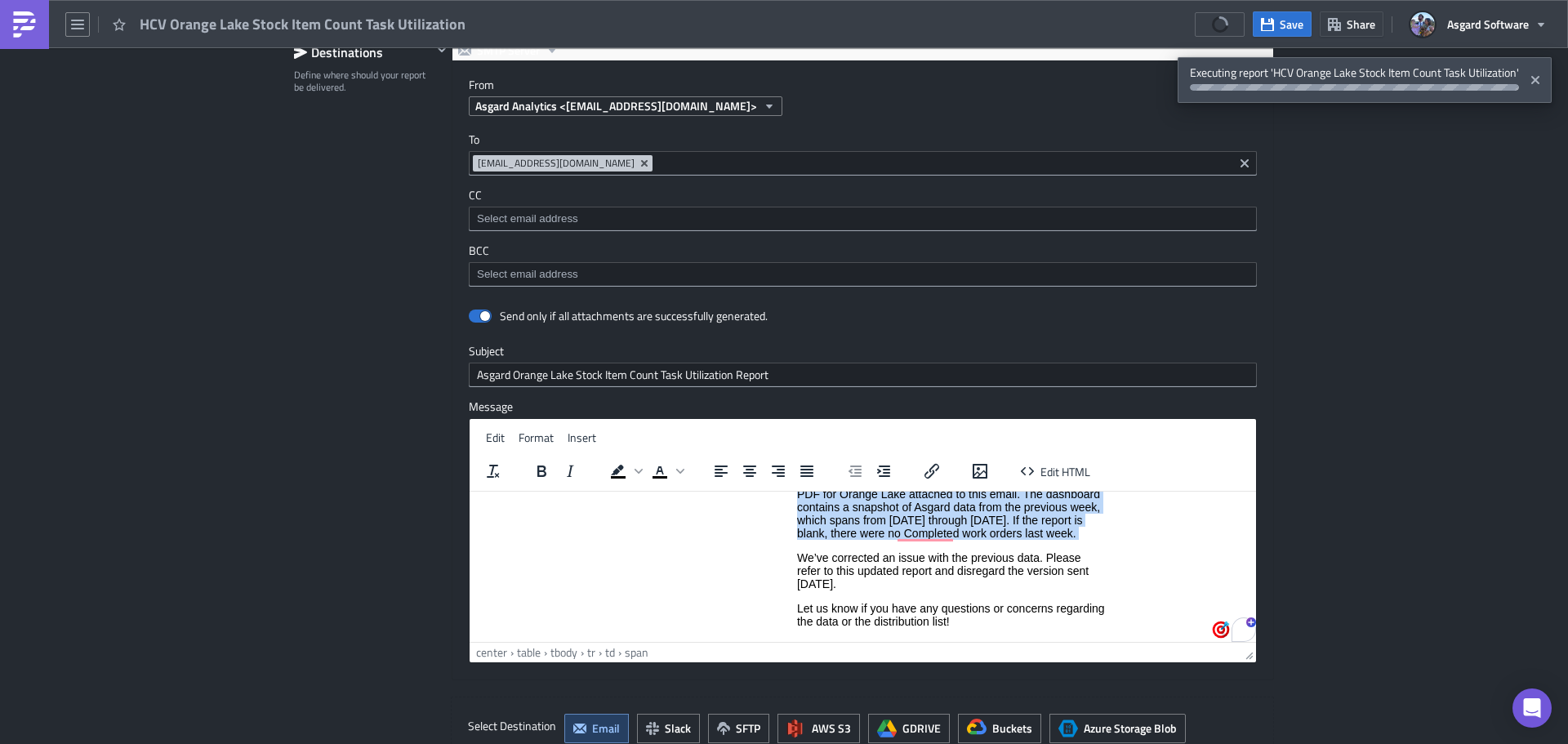
drag, startPoint x: 852, startPoint y: 586, endPoint x: 794, endPoint y: 560, distance: 63.6
click at [796, 560] on p "We’ve corrected an issue with the previous data. Please refer to this updated r…" at bounding box center [950, 570] width 308 height 39
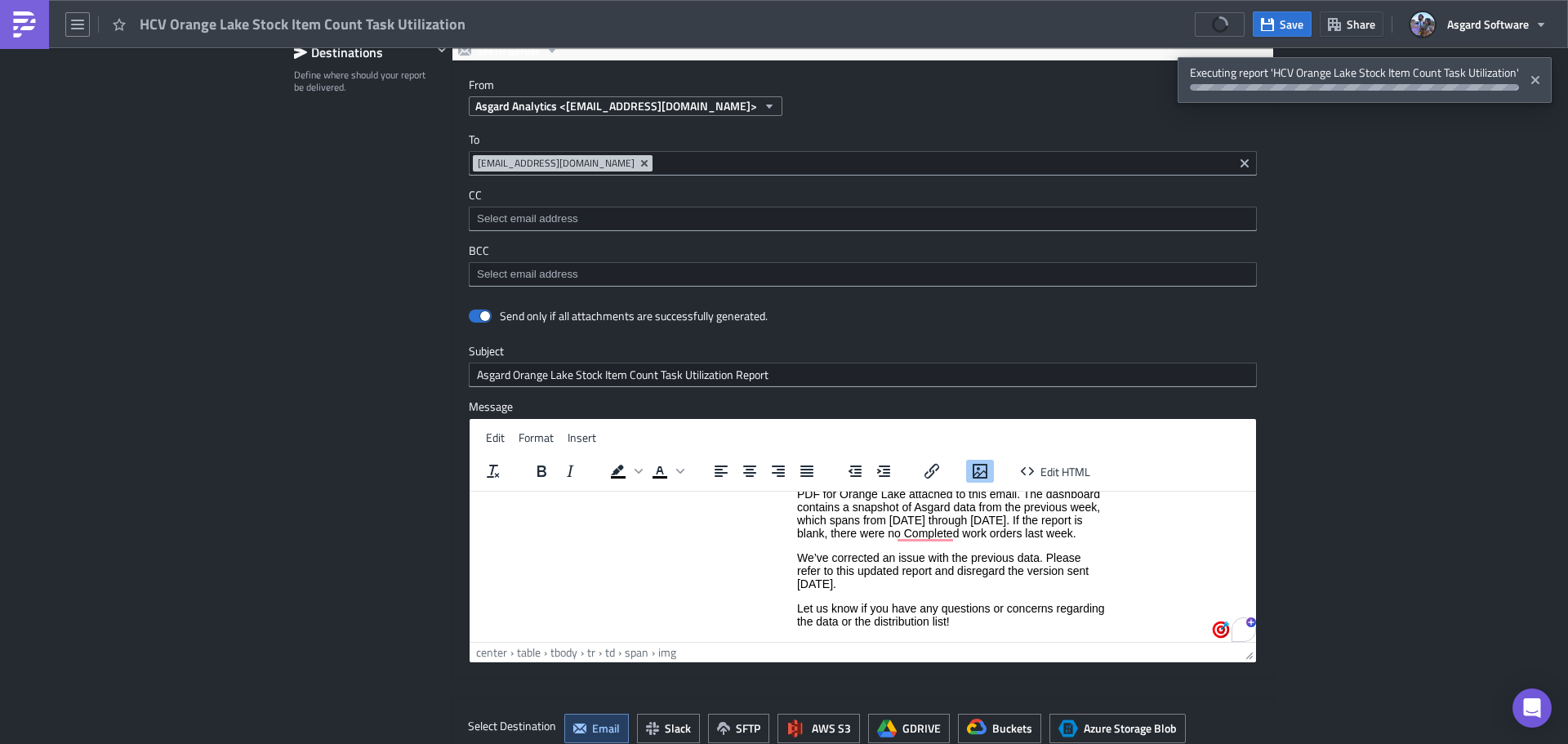
drag, startPoint x: 850, startPoint y: 583, endPoint x: 858, endPoint y: 588, distance: 9.4
click at [850, 584] on p "We’ve corrected an issue with the previous data. Please refer to this updated r…" at bounding box center [950, 570] width 308 height 39
drag, startPoint x: 863, startPoint y: 587, endPoint x: 790, endPoint y: 558, distance: 78.5
click at [790, 558] on html "Powered by Asgard Analytics Good Morning, Please find the Stock Item Count Task…" at bounding box center [863, 566] width 786 height 372
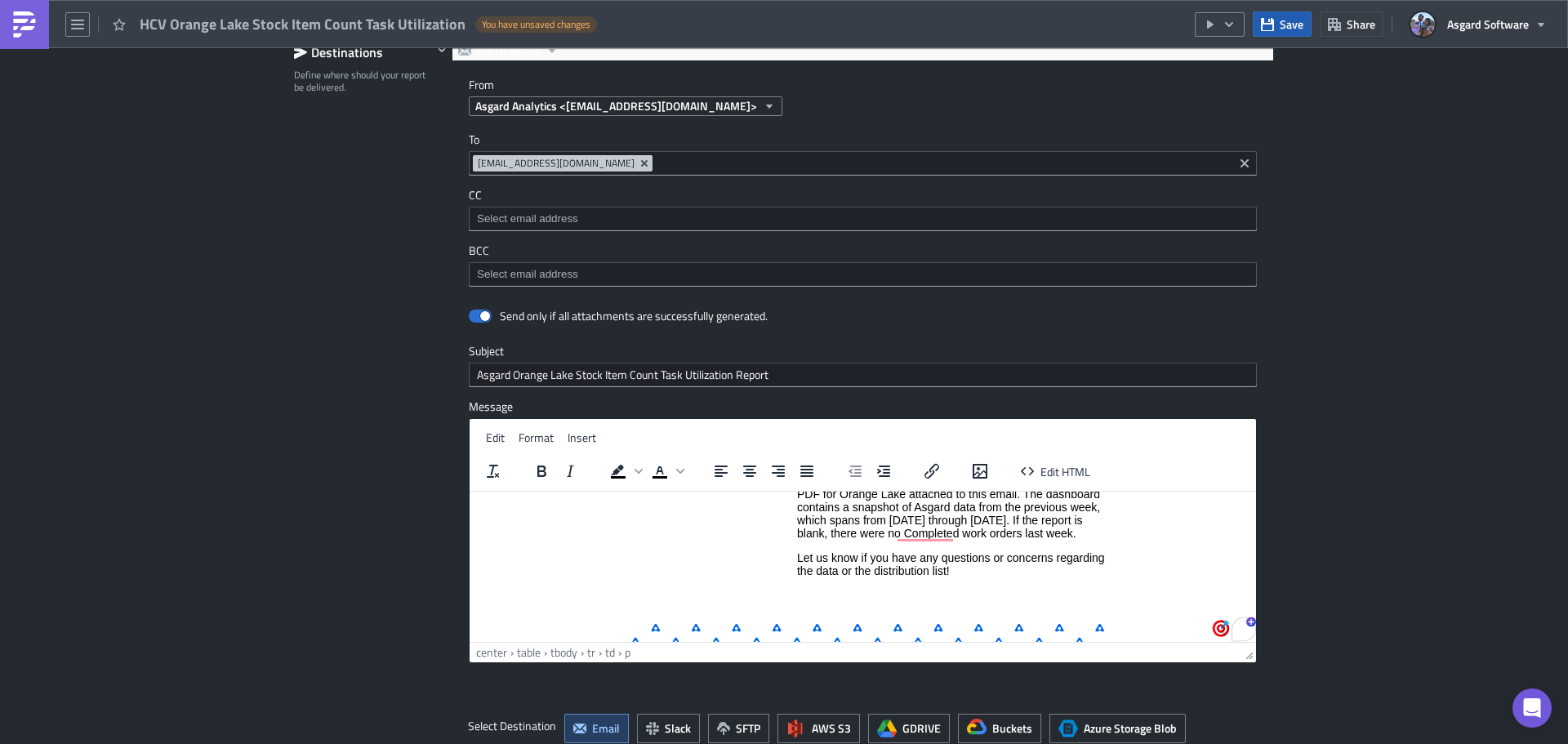
drag, startPoint x: 1280, startPoint y: 22, endPoint x: 1289, endPoint y: 8, distance: 16.6
click at [1280, 23] on button "Save" at bounding box center [1282, 24] width 59 height 25
click at [21, 30] on img at bounding box center [24, 24] width 26 height 26
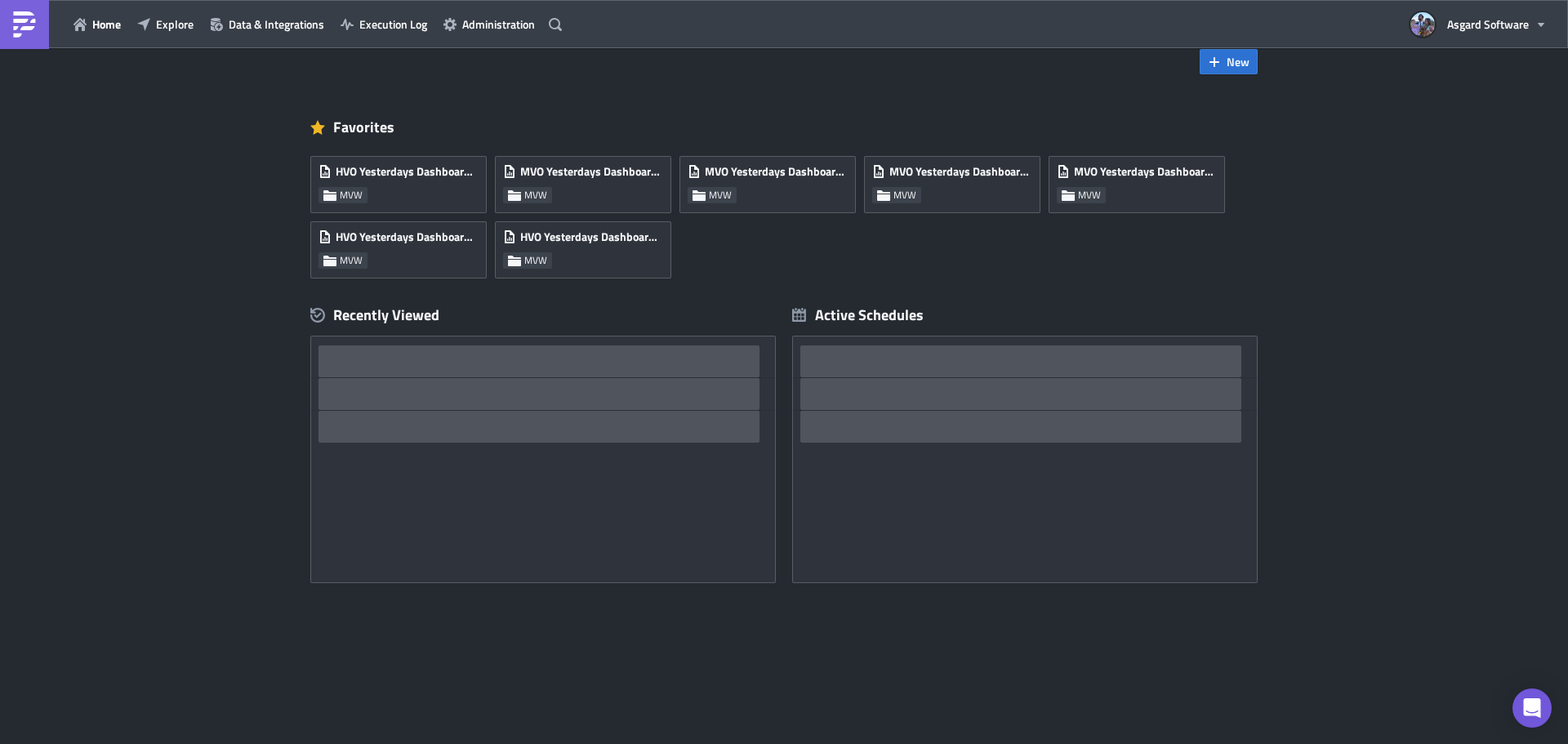
scroll to position [32, 0]
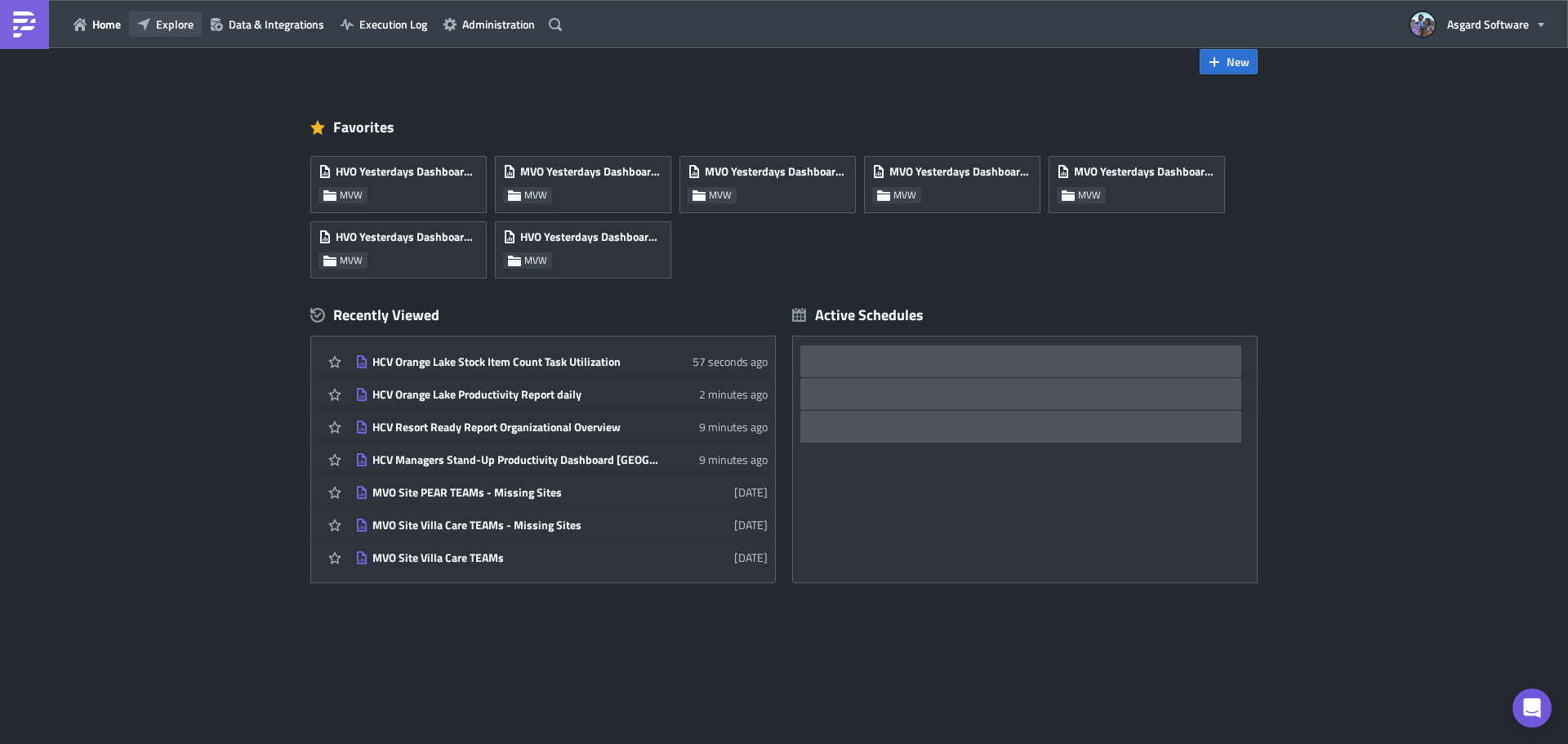
click at [170, 18] on span "Explore" at bounding box center [174, 24] width 37 height 17
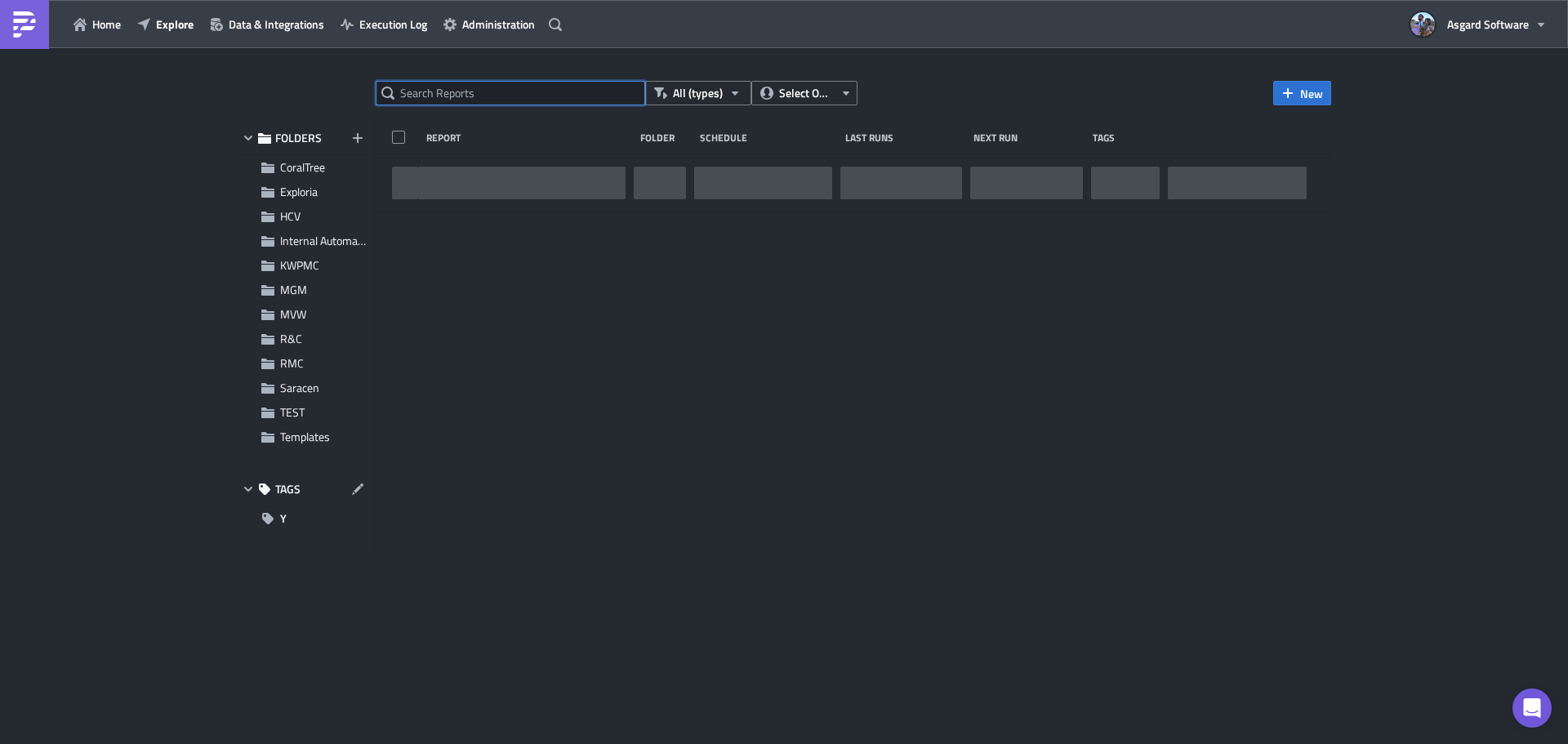
click at [473, 93] on input "text" at bounding box center [510, 92] width 269 height 24
paste input "HCV Bed Bug Department Dashboard"
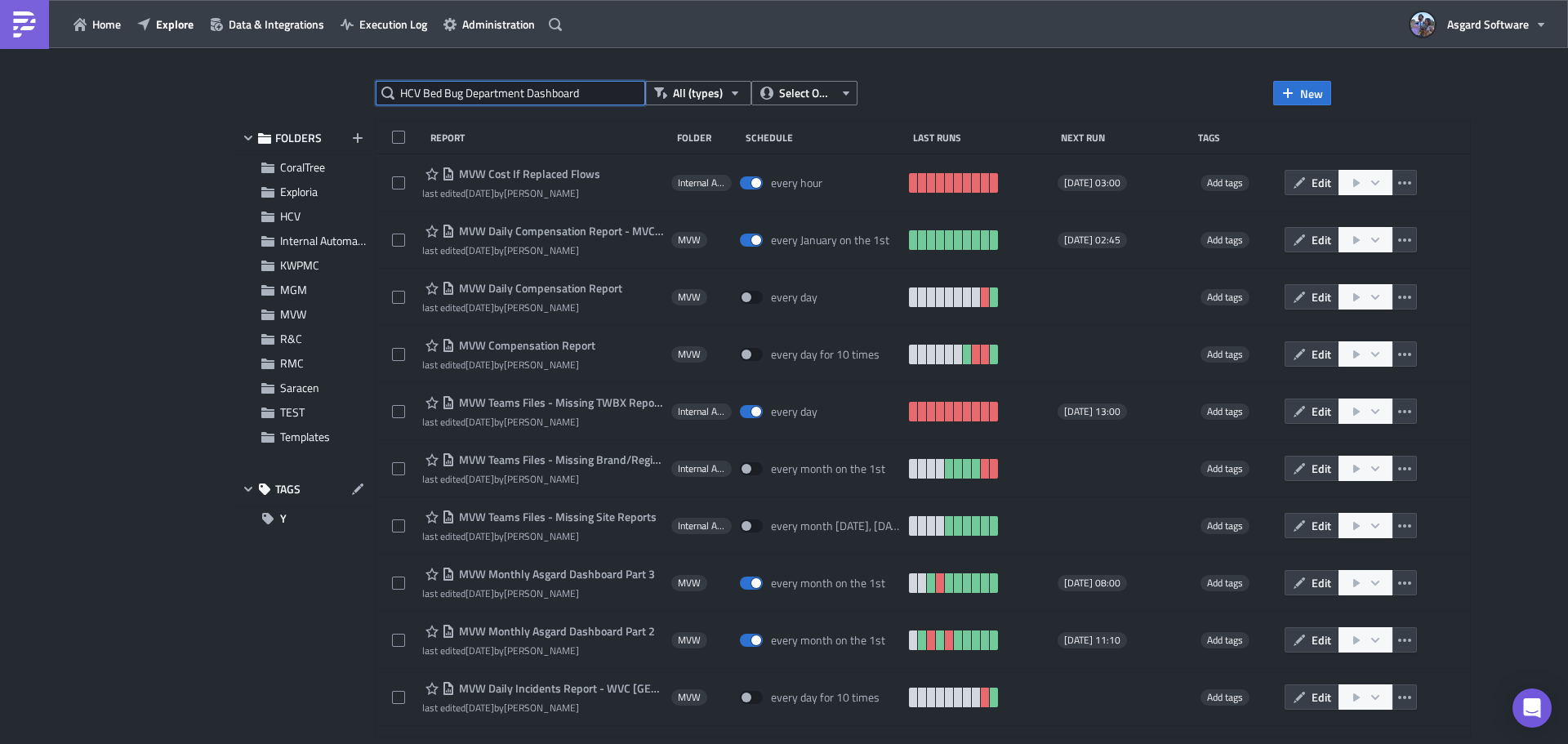
type input "HCV Bed Bug Department Dashboard"
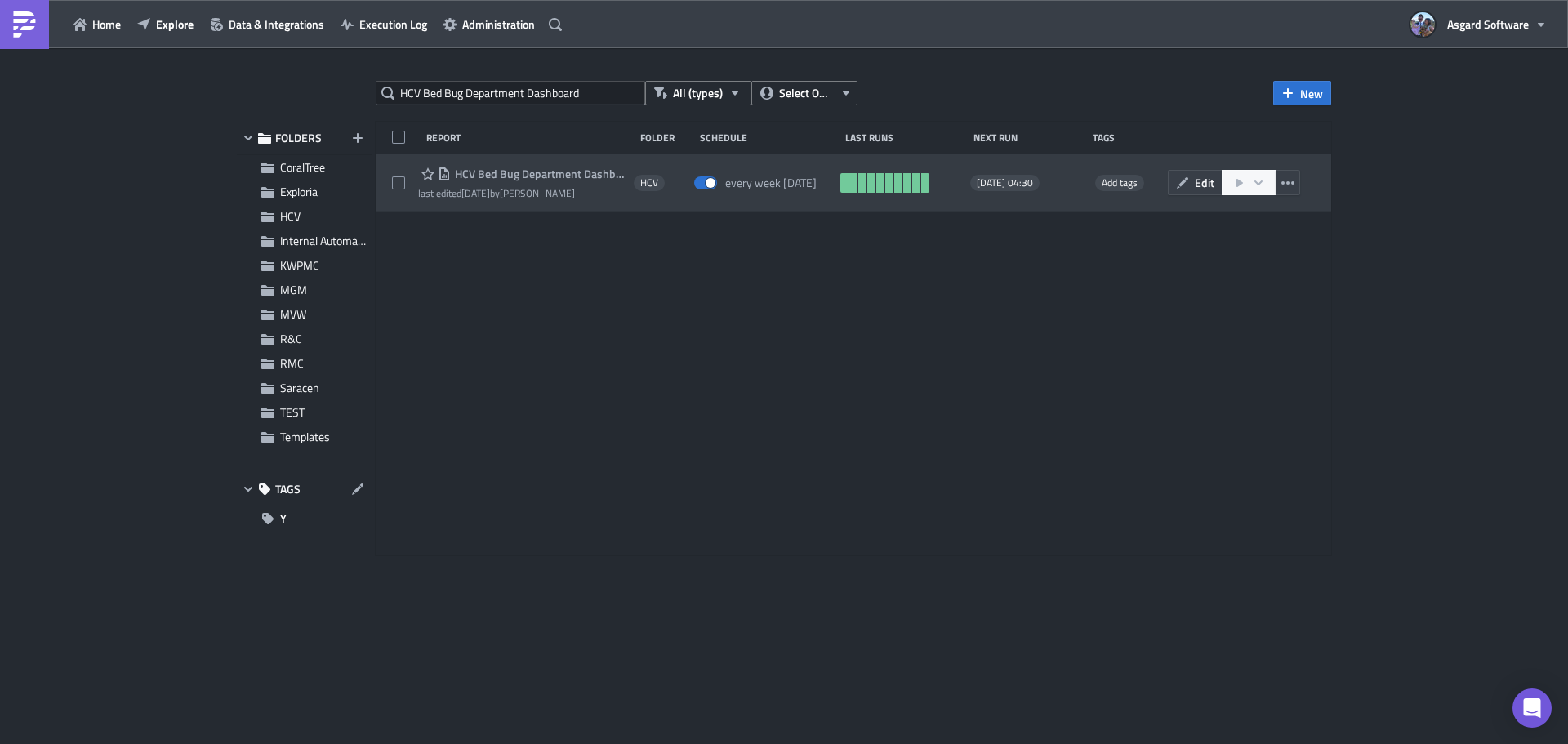
click at [511, 171] on span "HCV Bed Bug Department Dashboard" at bounding box center [538, 173] width 175 height 14
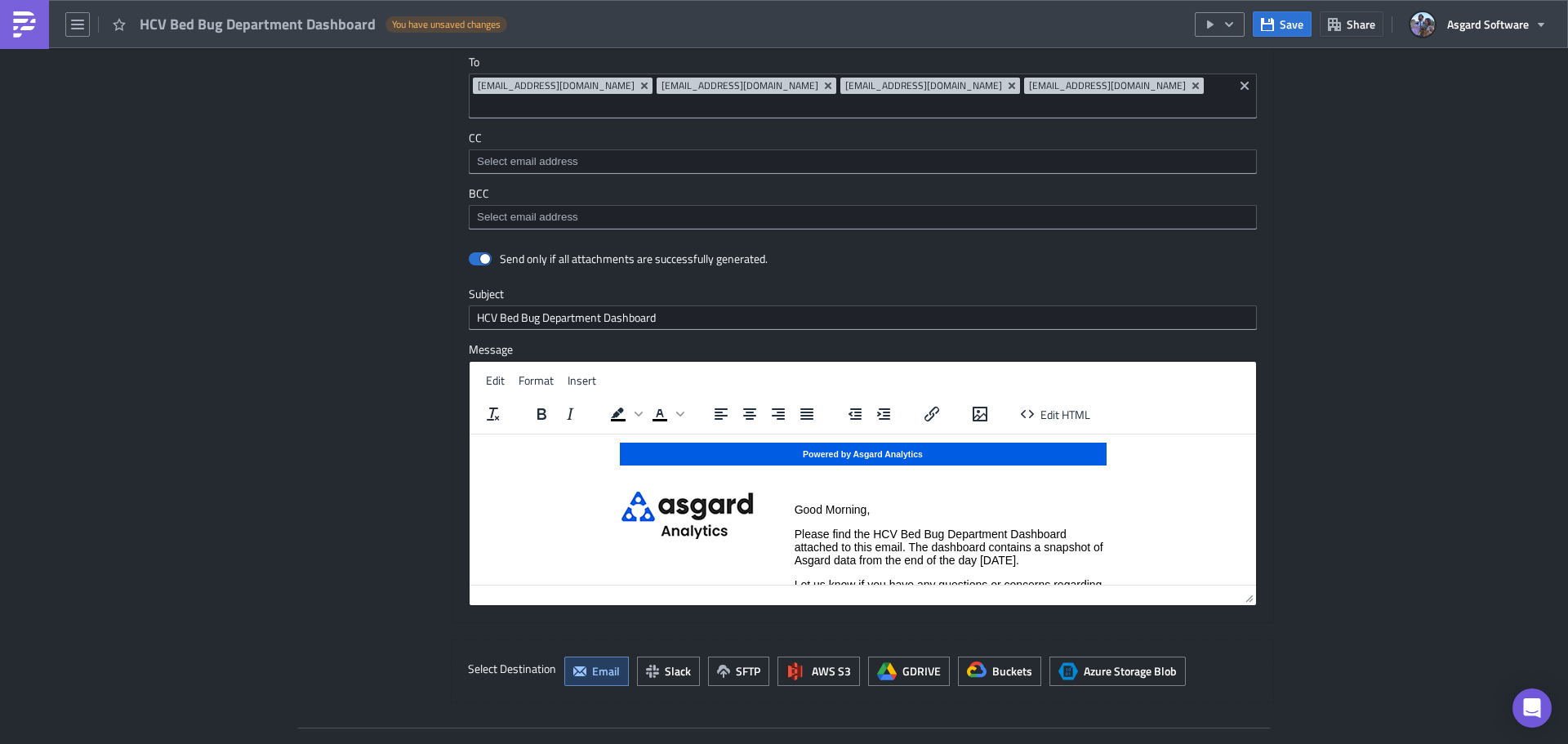
scroll to position [1094, 0]
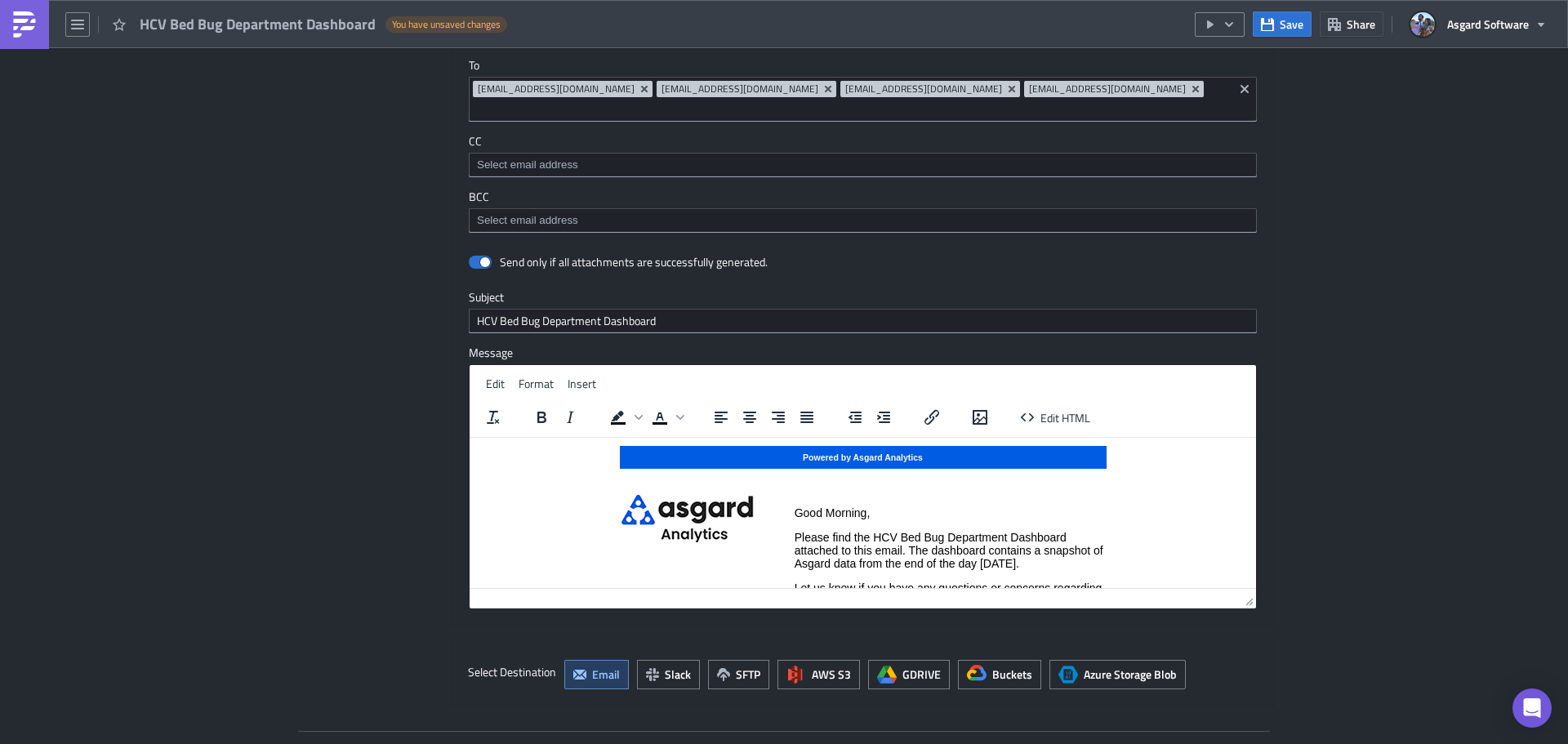
drag, startPoint x: 1372, startPoint y: 414, endPoint x: 1285, endPoint y: 495, distance: 118.9
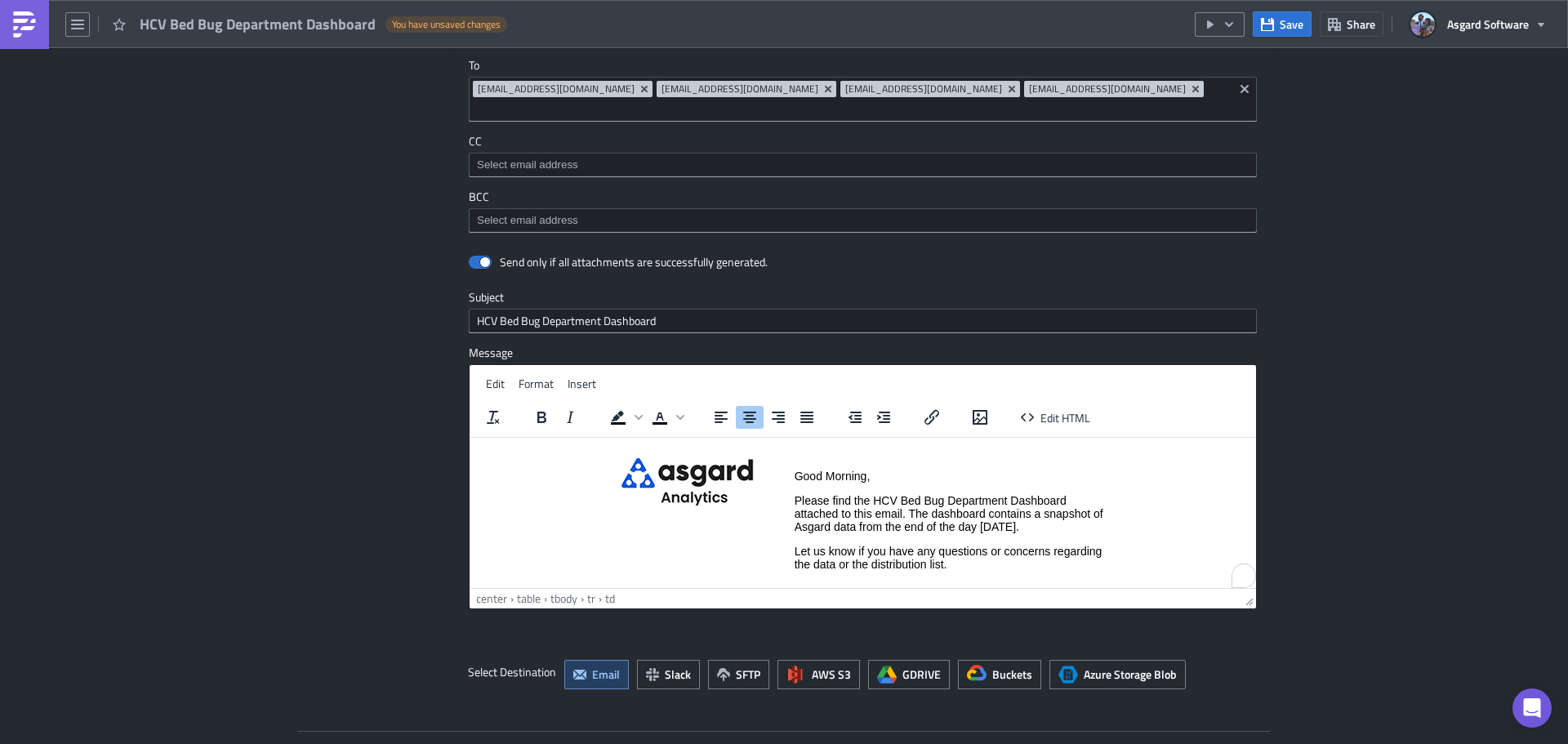
scroll to position [37, 0]
drag, startPoint x: 1082, startPoint y: 531, endPoint x: 1003, endPoint y: 557, distance: 83.2
click at [1079, 531] on p "Please find the HCV Bed Bug Department Dashboard attached to this email. The da…" at bounding box center [950, 512] width 311 height 39
paste body "To enrich screen reader interactions, please activate Accessibility in Grammarl…"
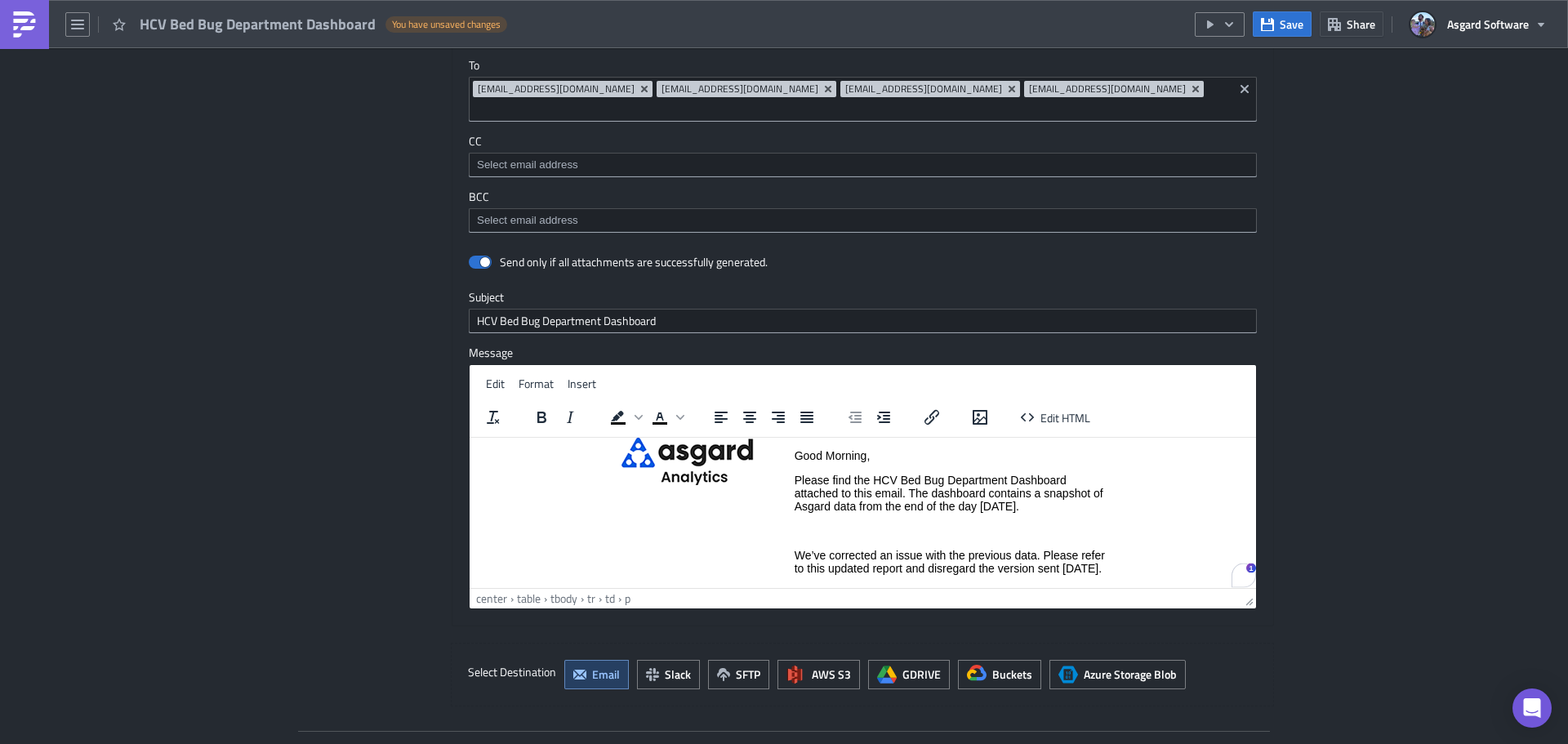
click at [858, 534] on p "To enrich screen reader interactions, please activate Accessibility in Grammarl…" at bounding box center [950, 531] width 311 height 13
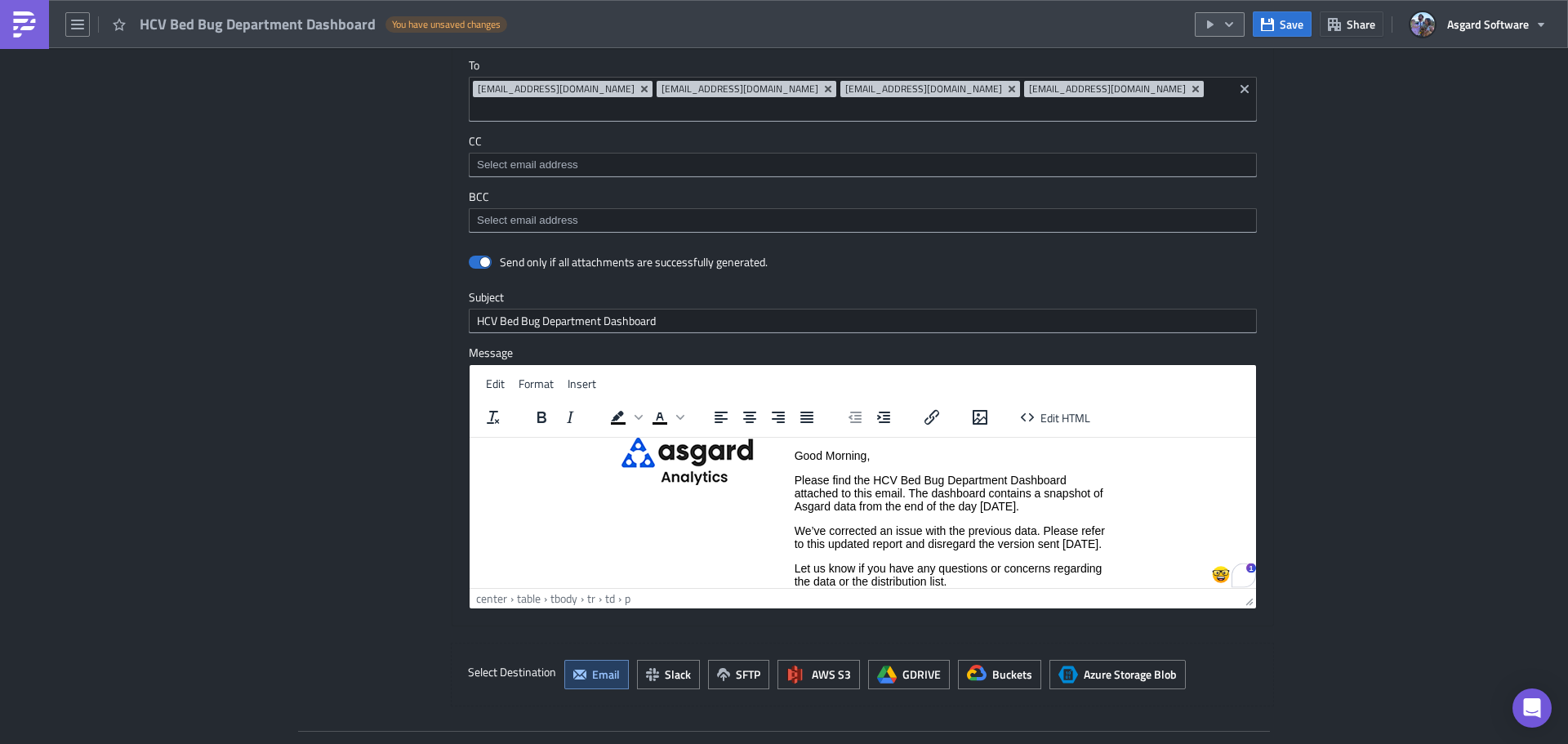
drag, startPoint x: 1303, startPoint y: 23, endPoint x: 1235, endPoint y: 32, distance: 68.6
click at [1302, 23] on span "Save" at bounding box center [1291, 24] width 24 height 17
click at [1233, 24] on icon "button" at bounding box center [1229, 25] width 13 height 13
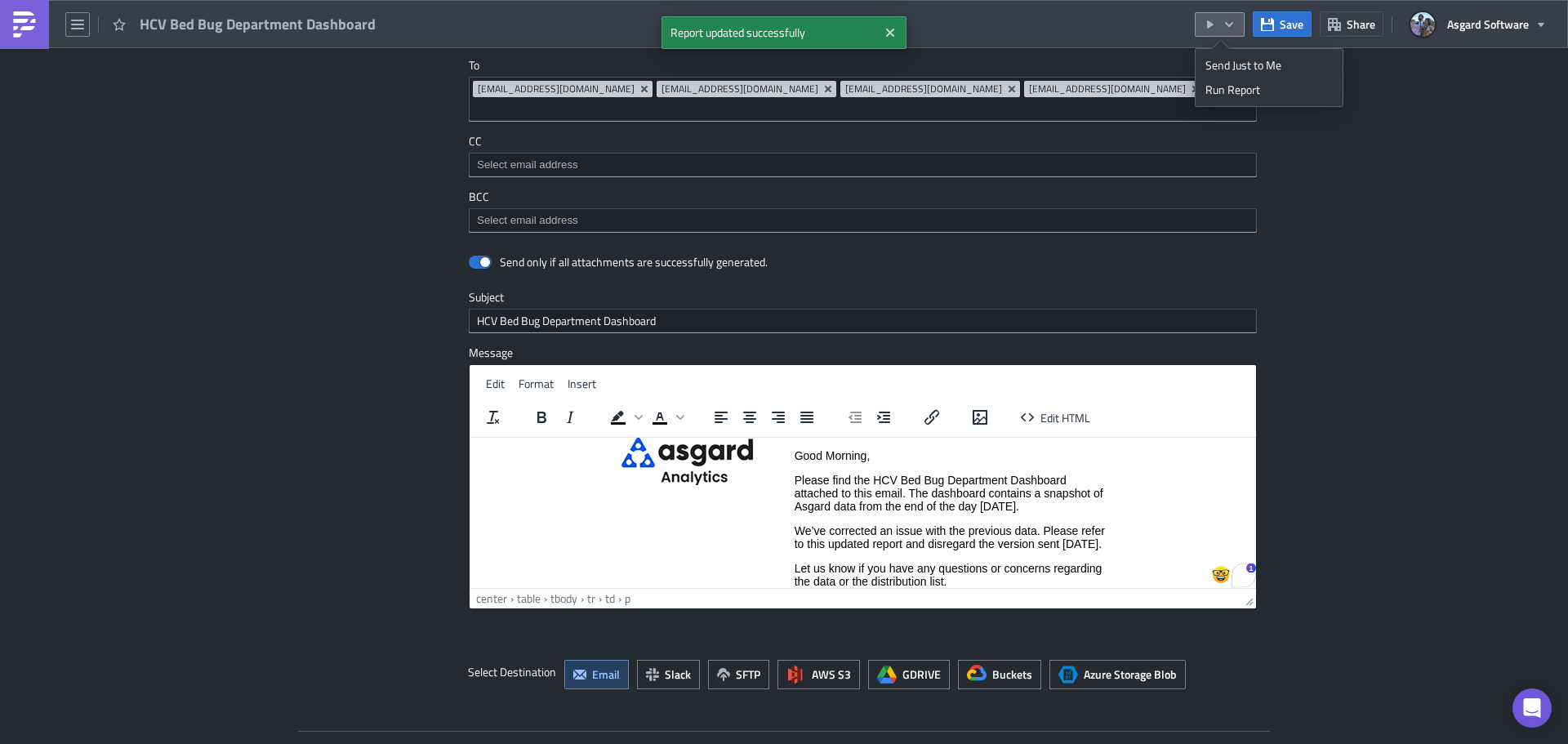
click at [1245, 88] on div "Run Report" at bounding box center [1268, 89] width 128 height 16
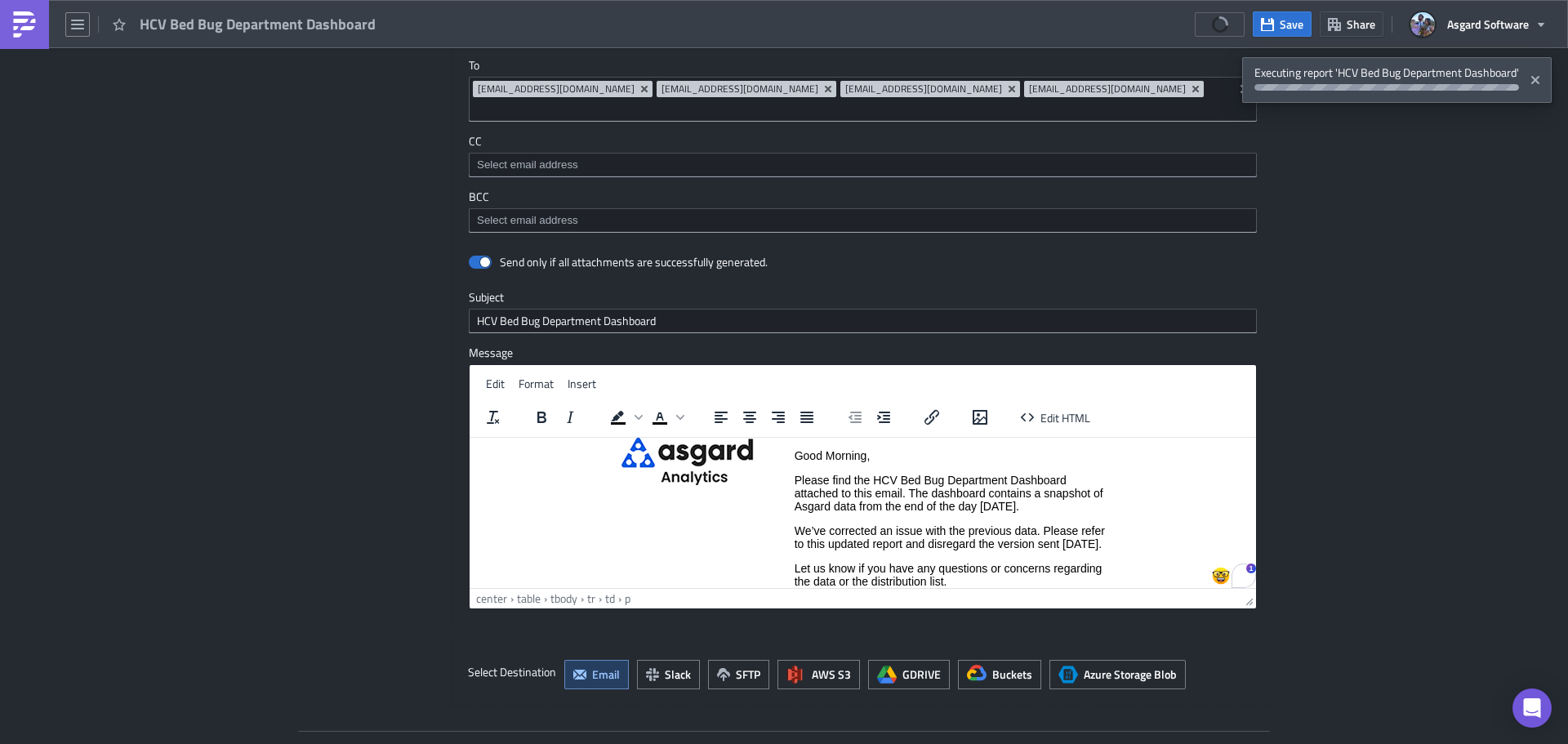
click at [851, 550] on p "We’ve corrected an issue with the previous data. Please refer to this updated r…" at bounding box center [950, 536] width 311 height 26
click at [852, 559] on p "We’ve corrected an issue with the previous data. Please refer to this updated r…" at bounding box center [950, 543] width 308 height 39
click at [796, 529] on p "We’ve corrected an issue with the previous data. Please refer to this updated r…" at bounding box center [950, 543] width 308 height 39
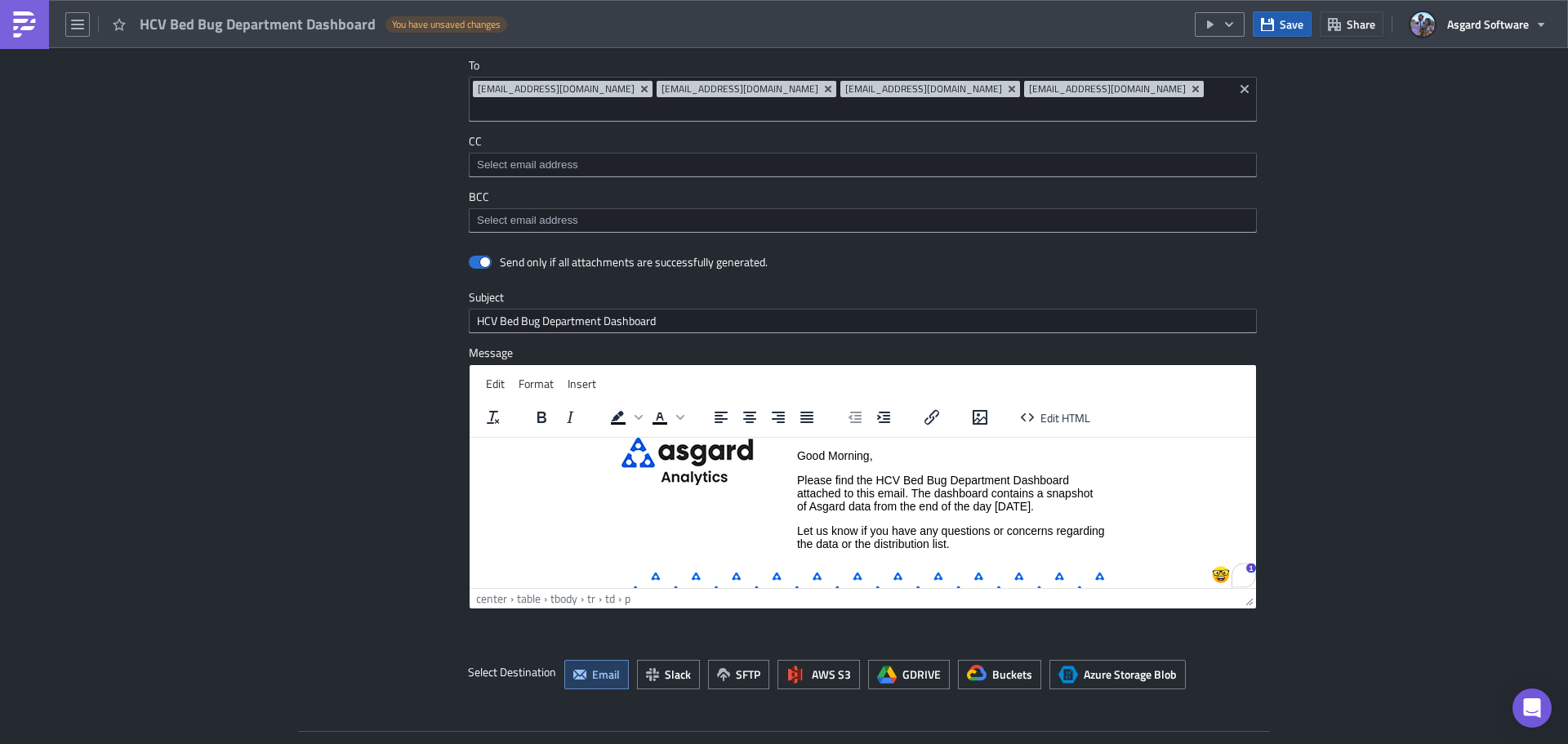
click at [1280, 20] on span "Save" at bounding box center [1291, 24] width 24 height 17
drag, startPoint x: 21, startPoint y: 27, endPoint x: 31, endPoint y: 33, distance: 11.7
click at [21, 27] on img at bounding box center [24, 24] width 26 height 26
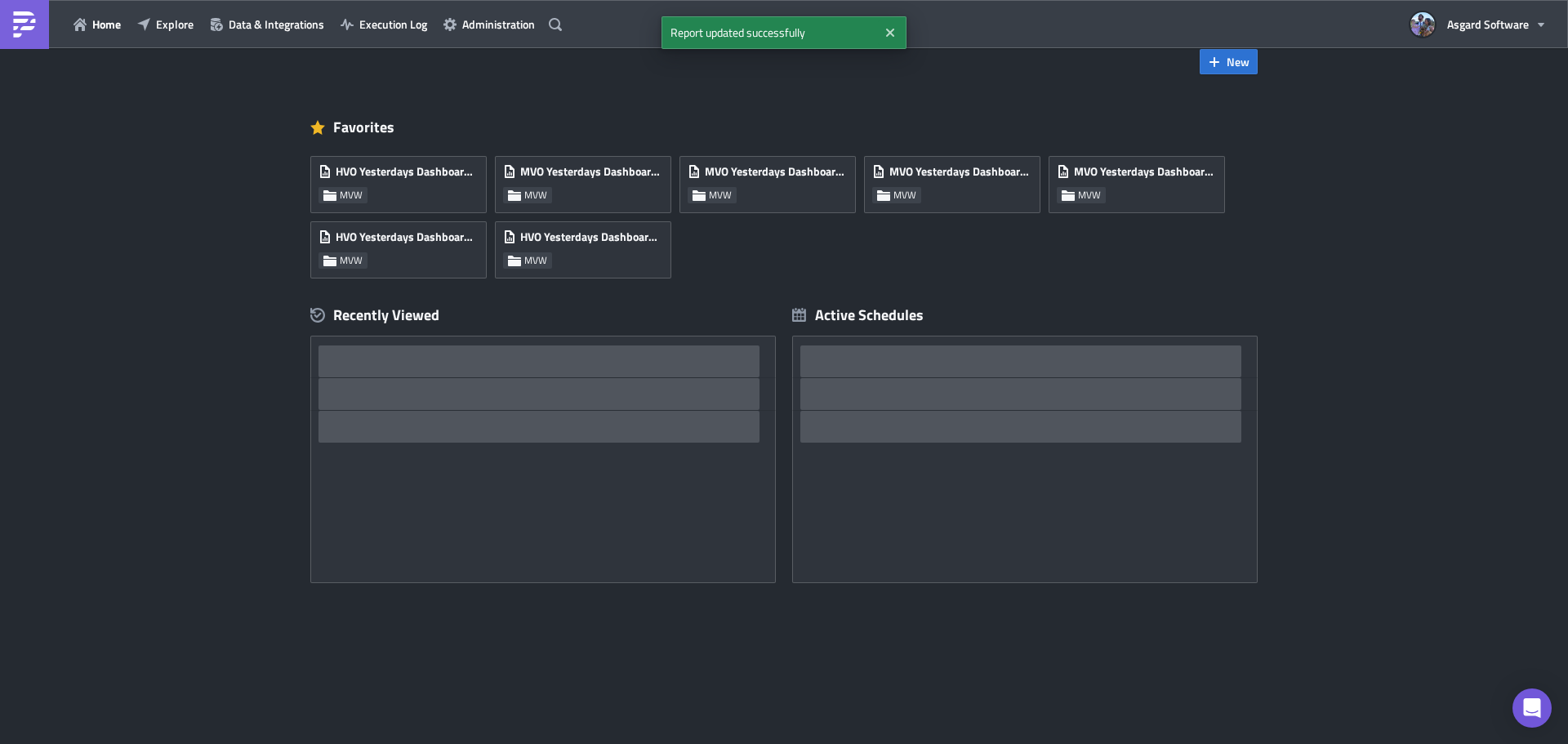
scroll to position [32, 0]
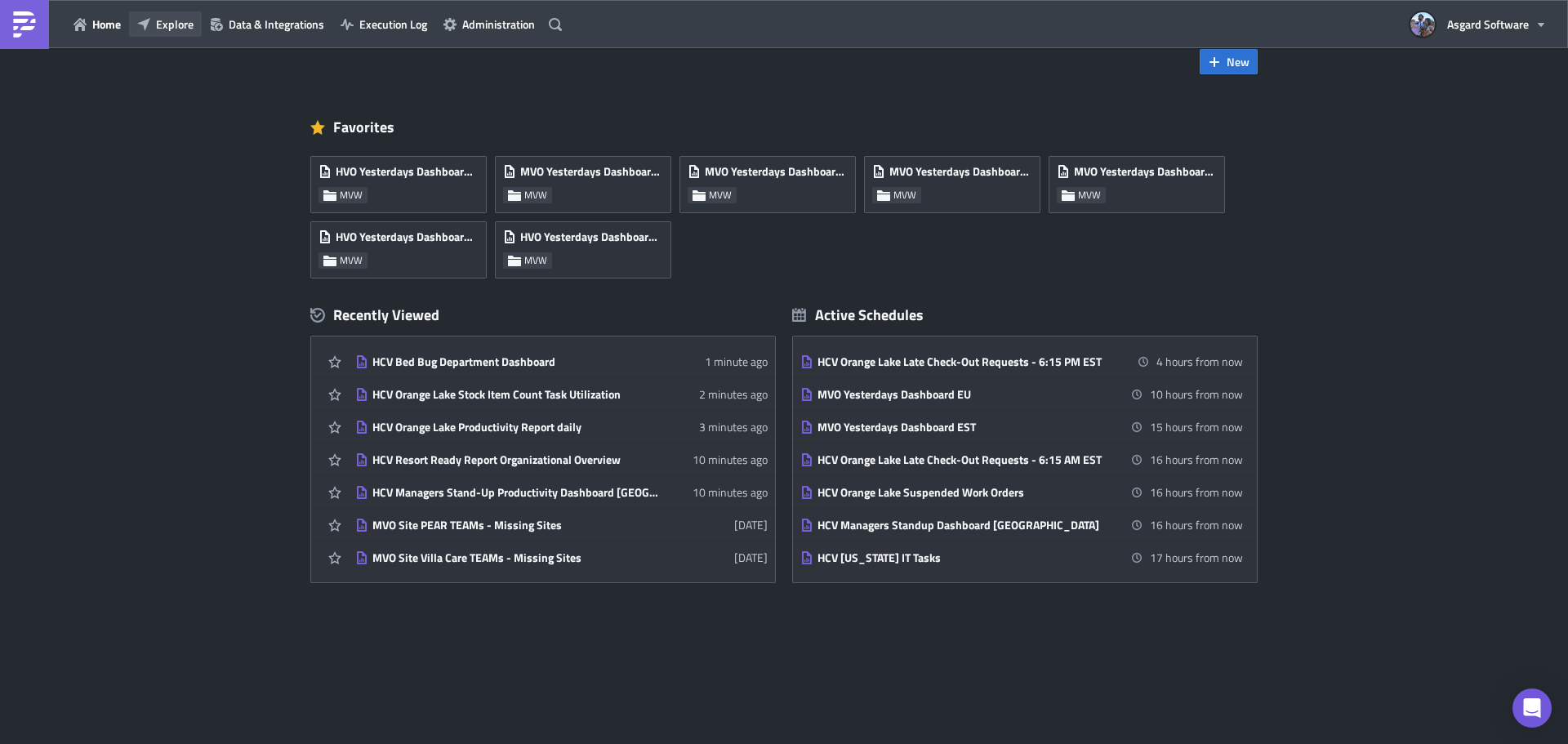
click at [170, 22] on span "Explore" at bounding box center [174, 24] width 37 height 17
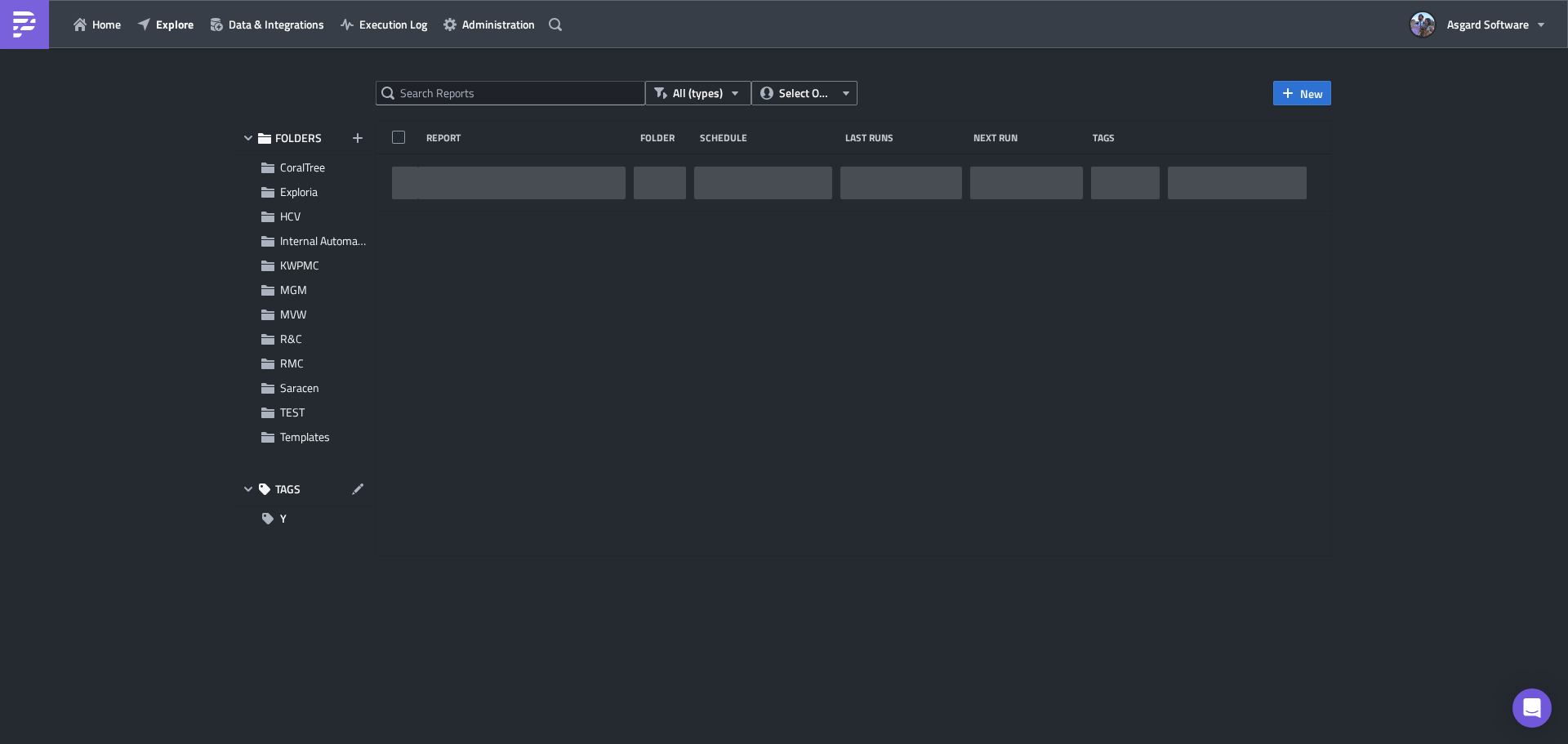
drag, startPoint x: 457, startPoint y: 112, endPoint x: 477, endPoint y: 95, distance: 26.2
click at [459, 112] on div "All (types) Select Owner New FOLDERS CoralTree Exploria HCV Internal Automation…" at bounding box center [784, 397] width 1111 height 633
click at [478, 94] on input "text" at bounding box center [510, 92] width 269 height 24
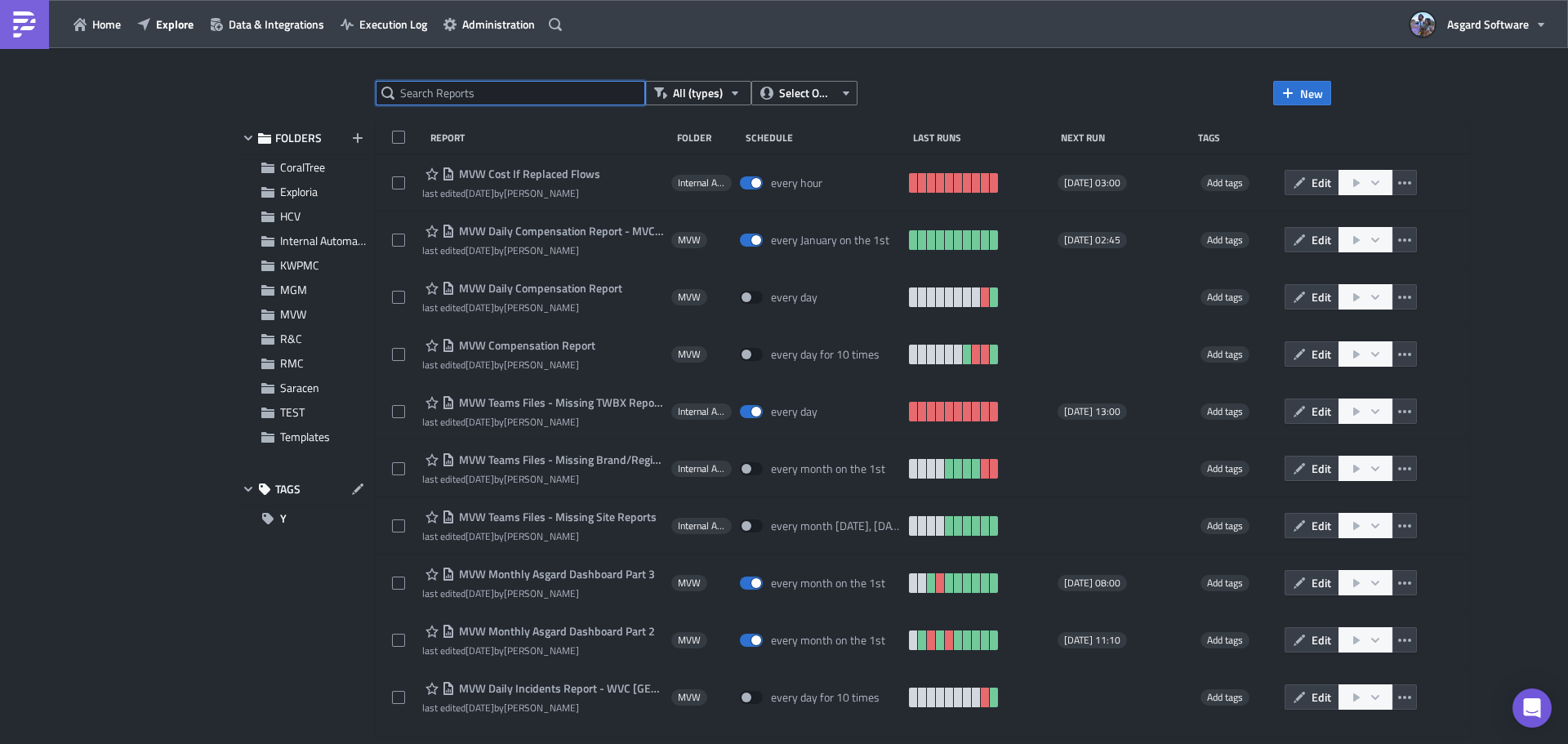
paste input "HCV Orange Lake Leaders Resort Ready"
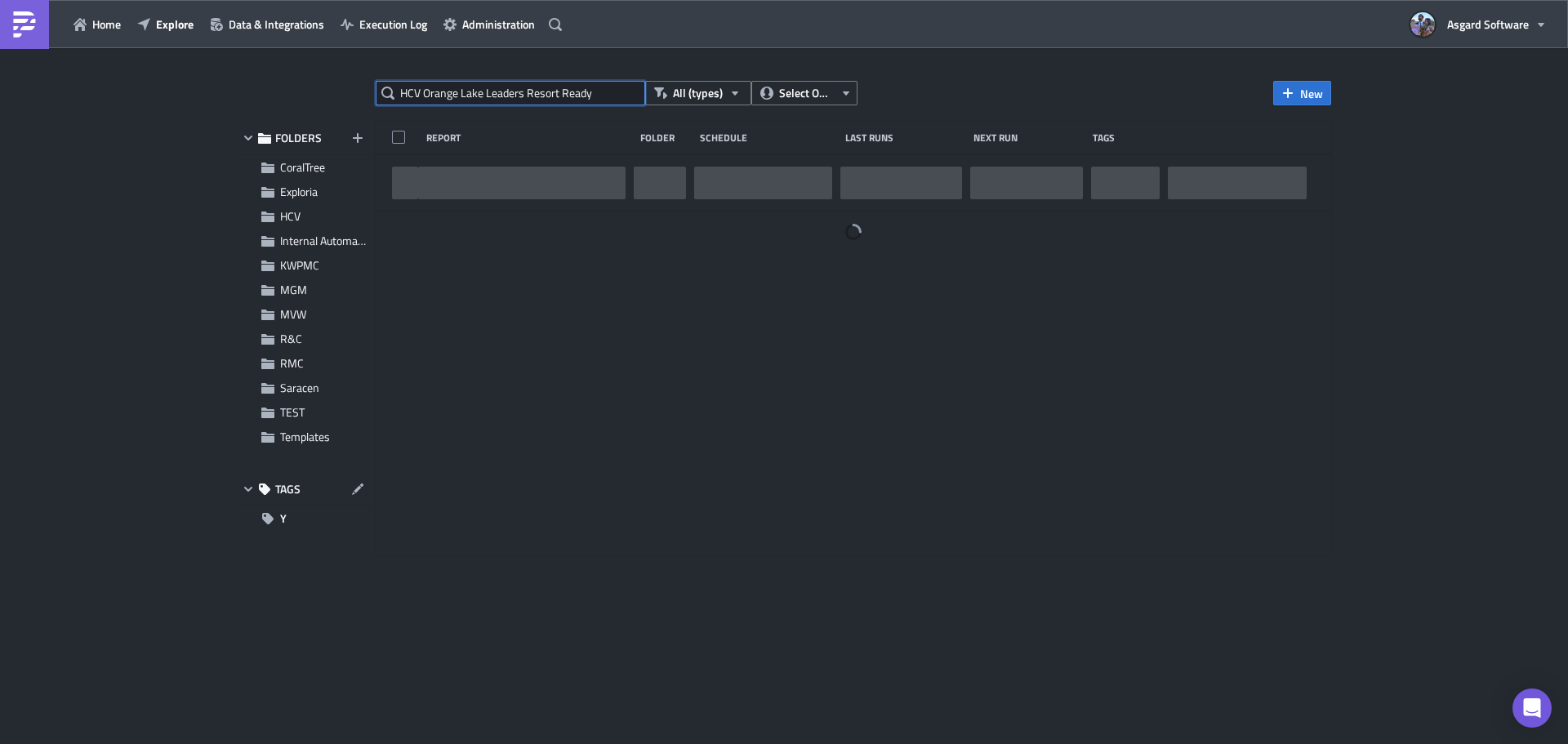
type input "HCV Orange Lake Leaders Resort Ready"
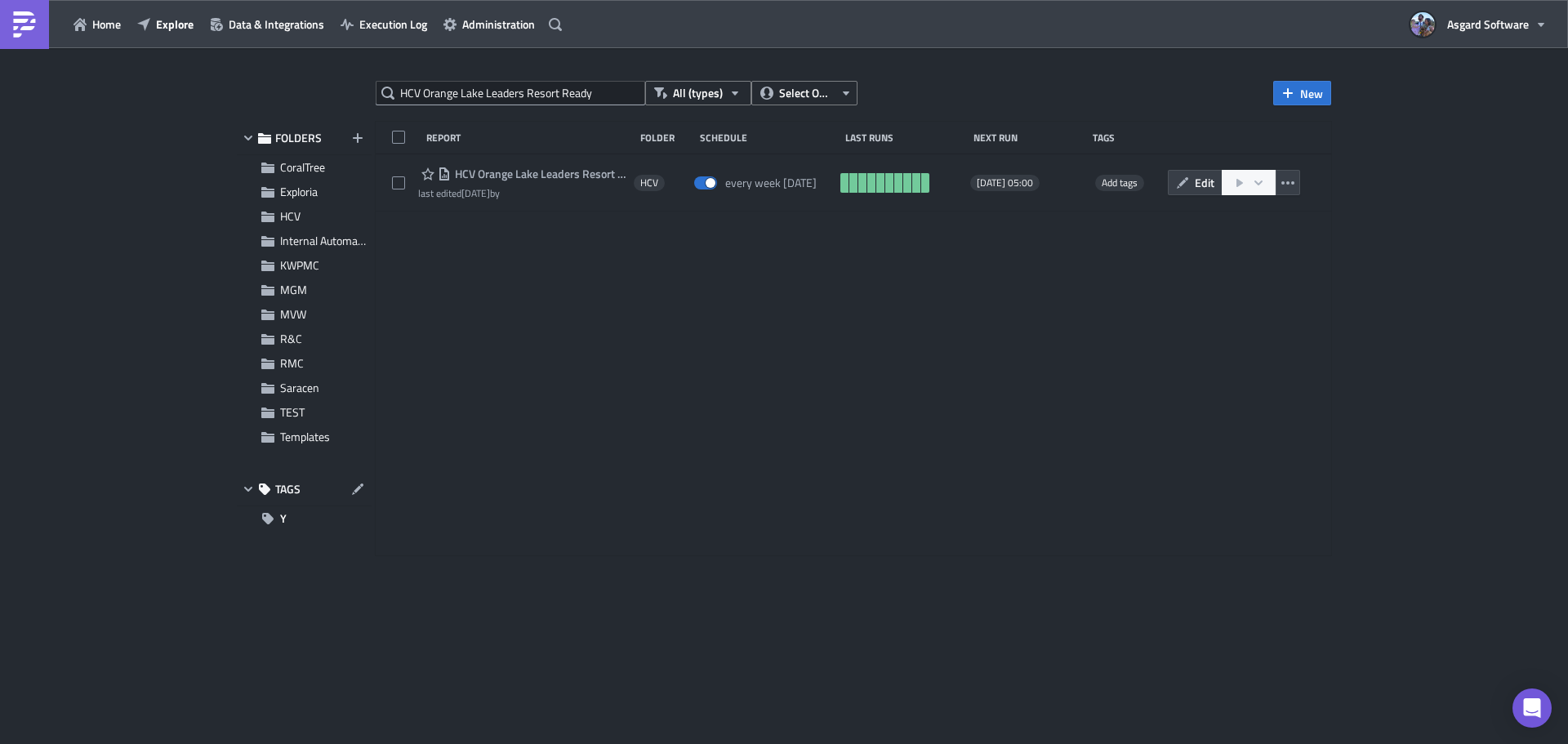
drag, startPoint x: 592, startPoint y: 167, endPoint x: 613, endPoint y: 171, distance: 21.4
click at [591, 167] on span "HCV Orange Lake Leaders Resort Ready" at bounding box center [538, 173] width 175 height 14
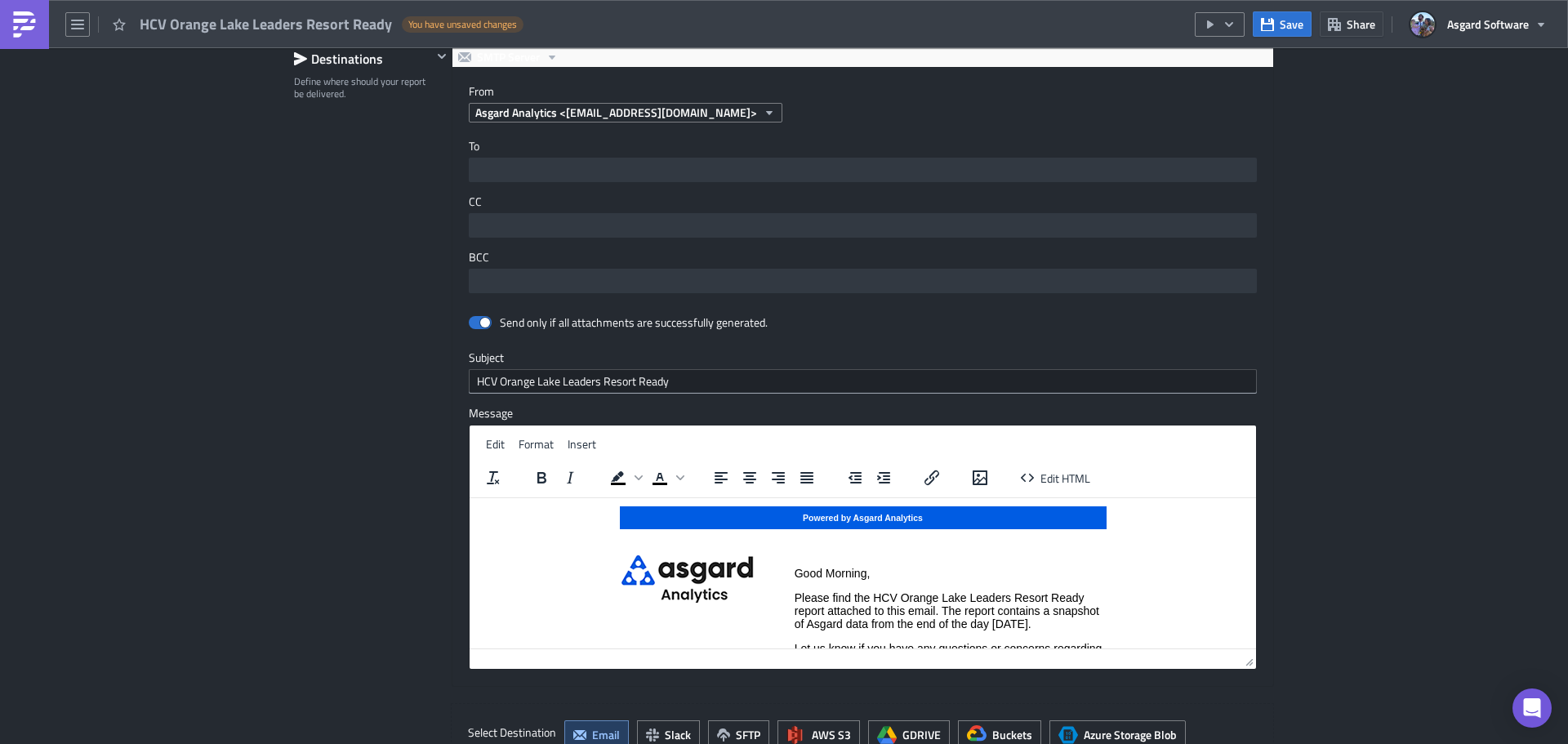
scroll to position [2531, 0]
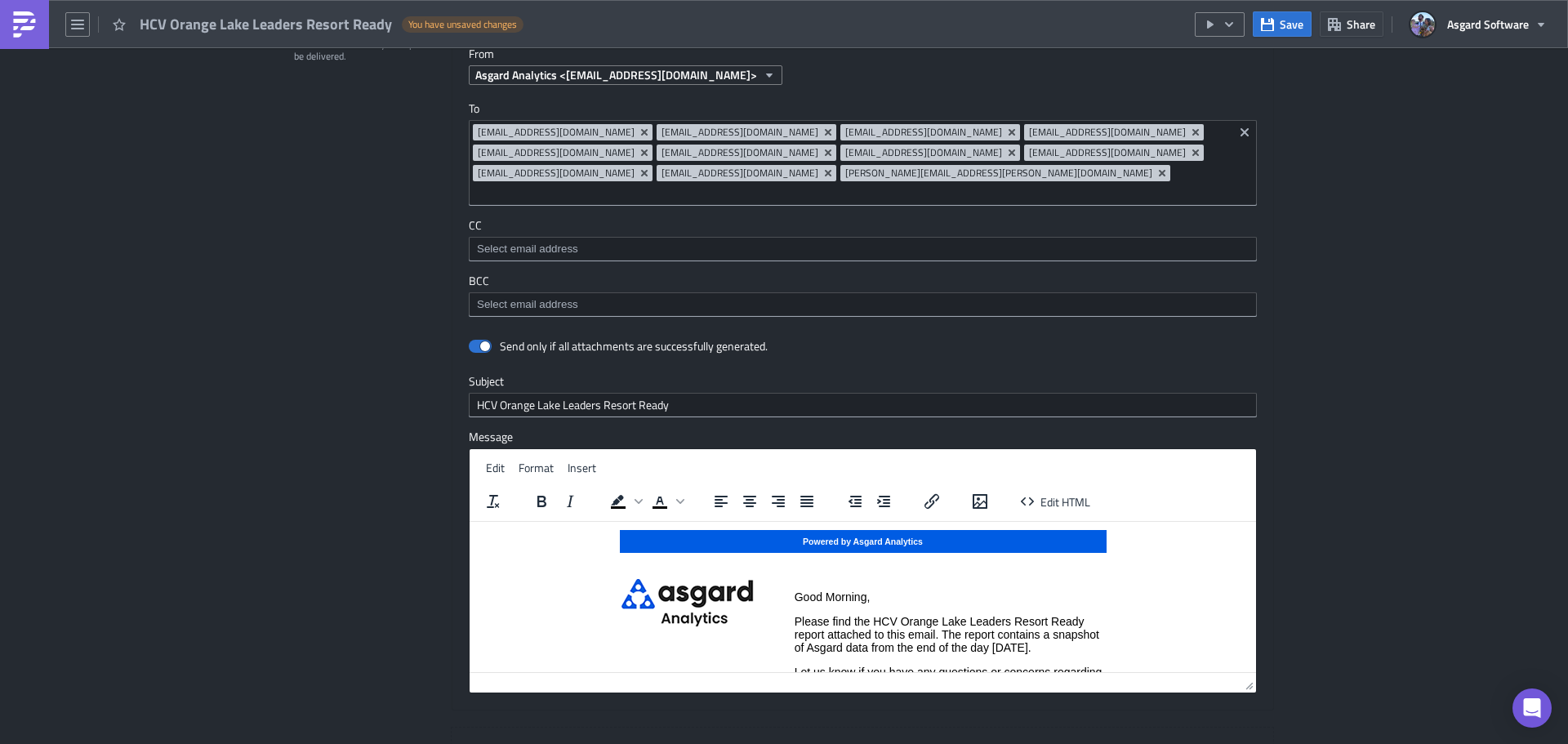
drag, startPoint x: 1312, startPoint y: 530, endPoint x: 1274, endPoint y: 542, distance: 39.8
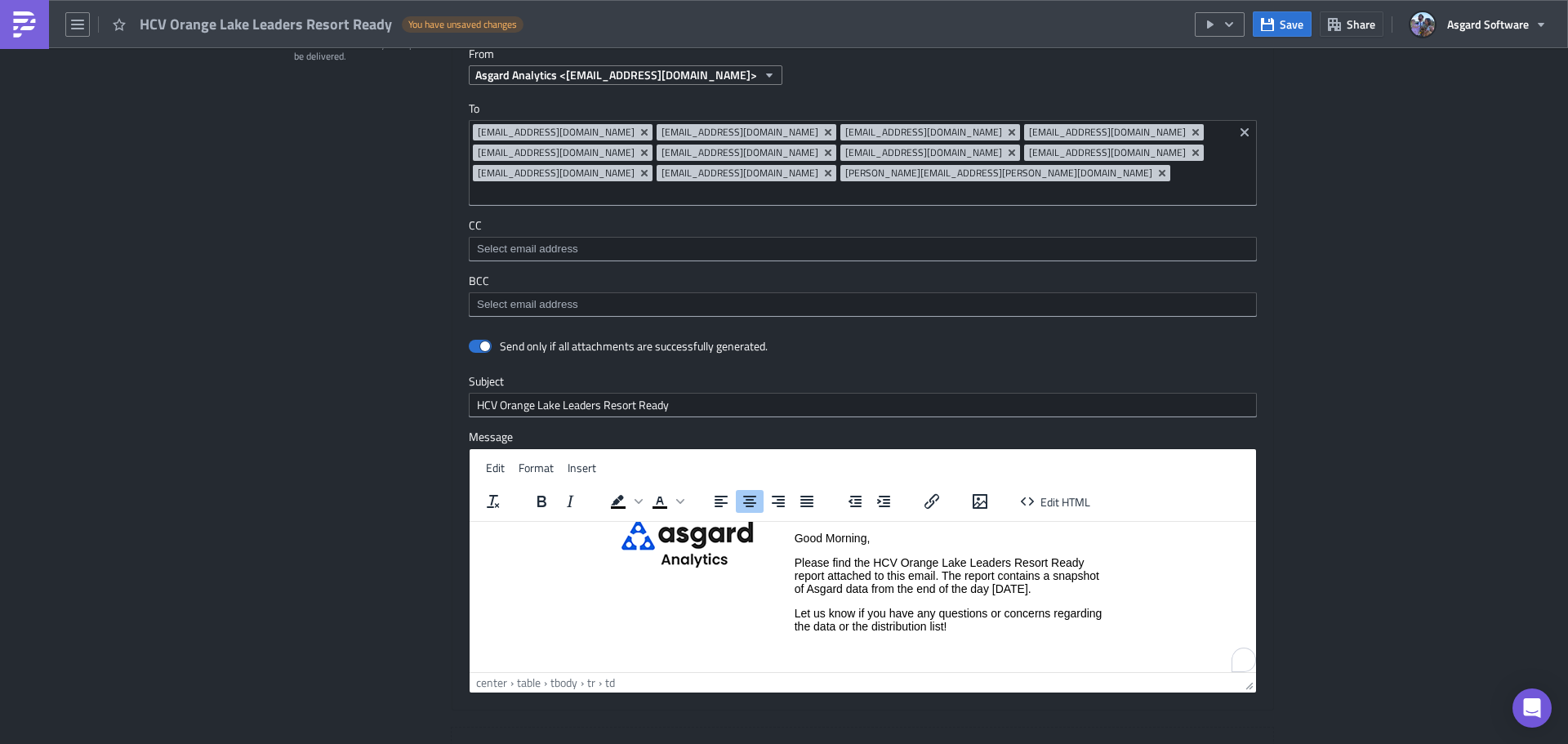
scroll to position [66, 0]
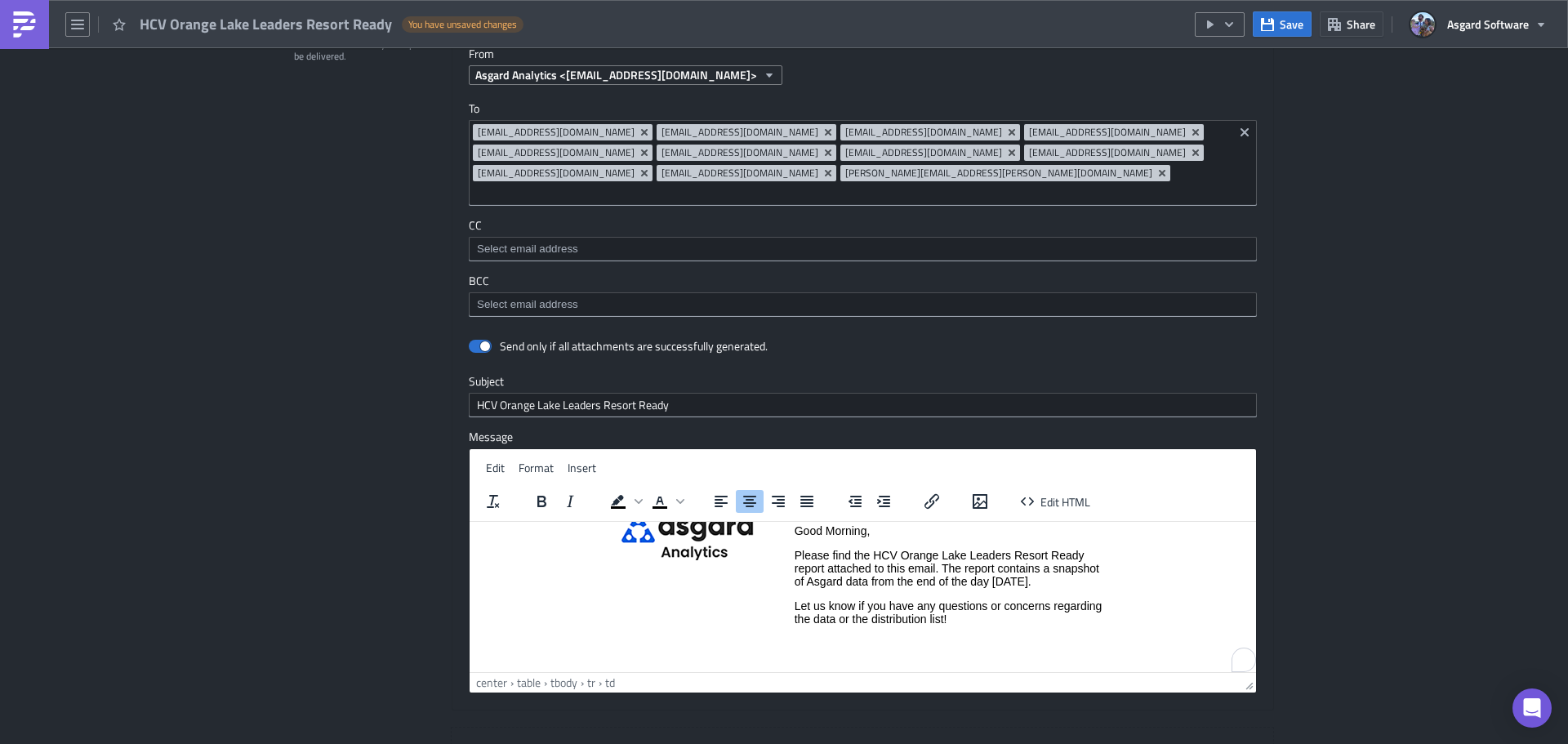
drag, startPoint x: 1090, startPoint y: 582, endPoint x: 1069, endPoint y: 594, distance: 24.2
click at [1087, 584] on p "Please find the HCV Orange Lake Leaders Resort Ready report attached to this em…" at bounding box center [950, 567] width 311 height 39
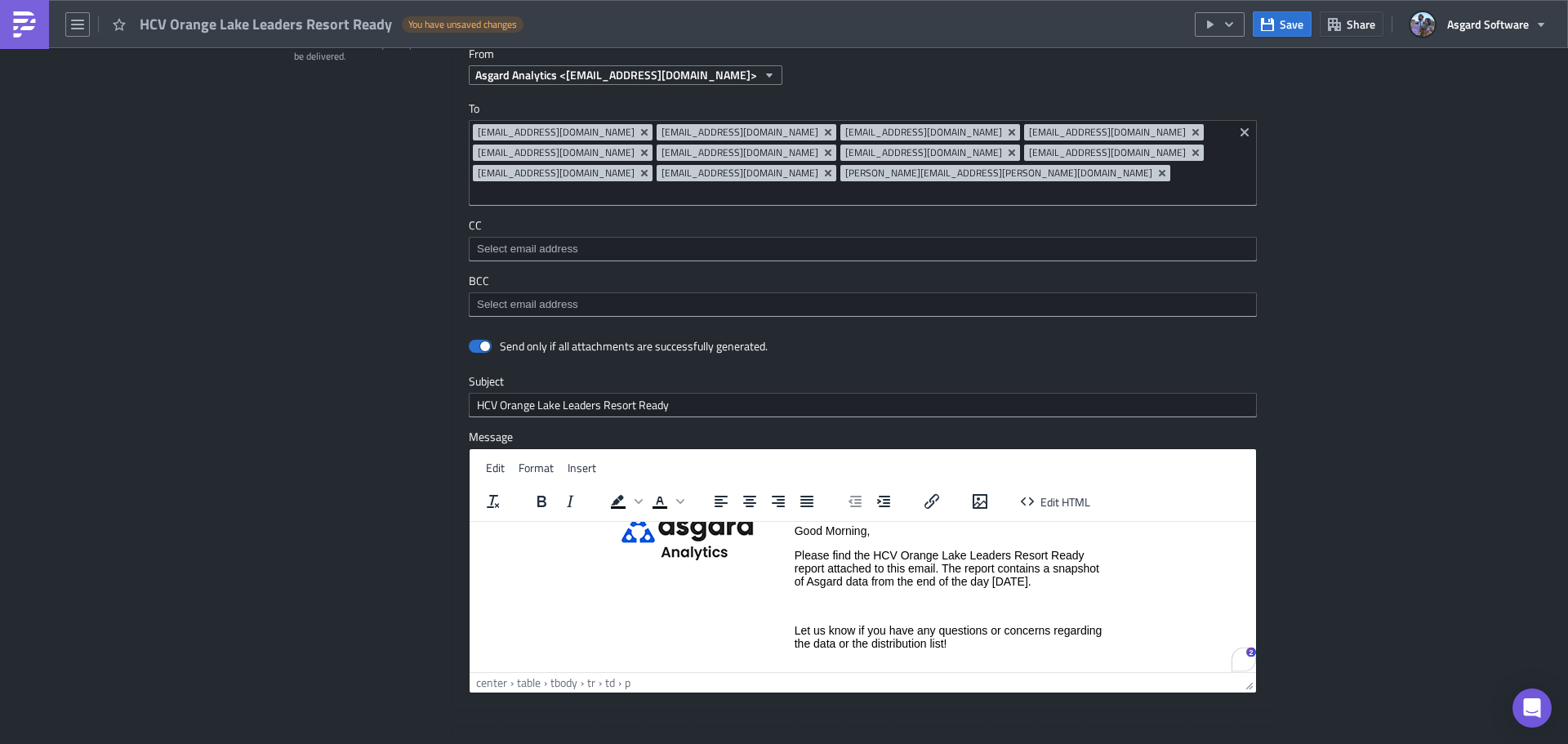
paste body "To enrich screen reader interactions, please activate Accessibility in Grammarl…"
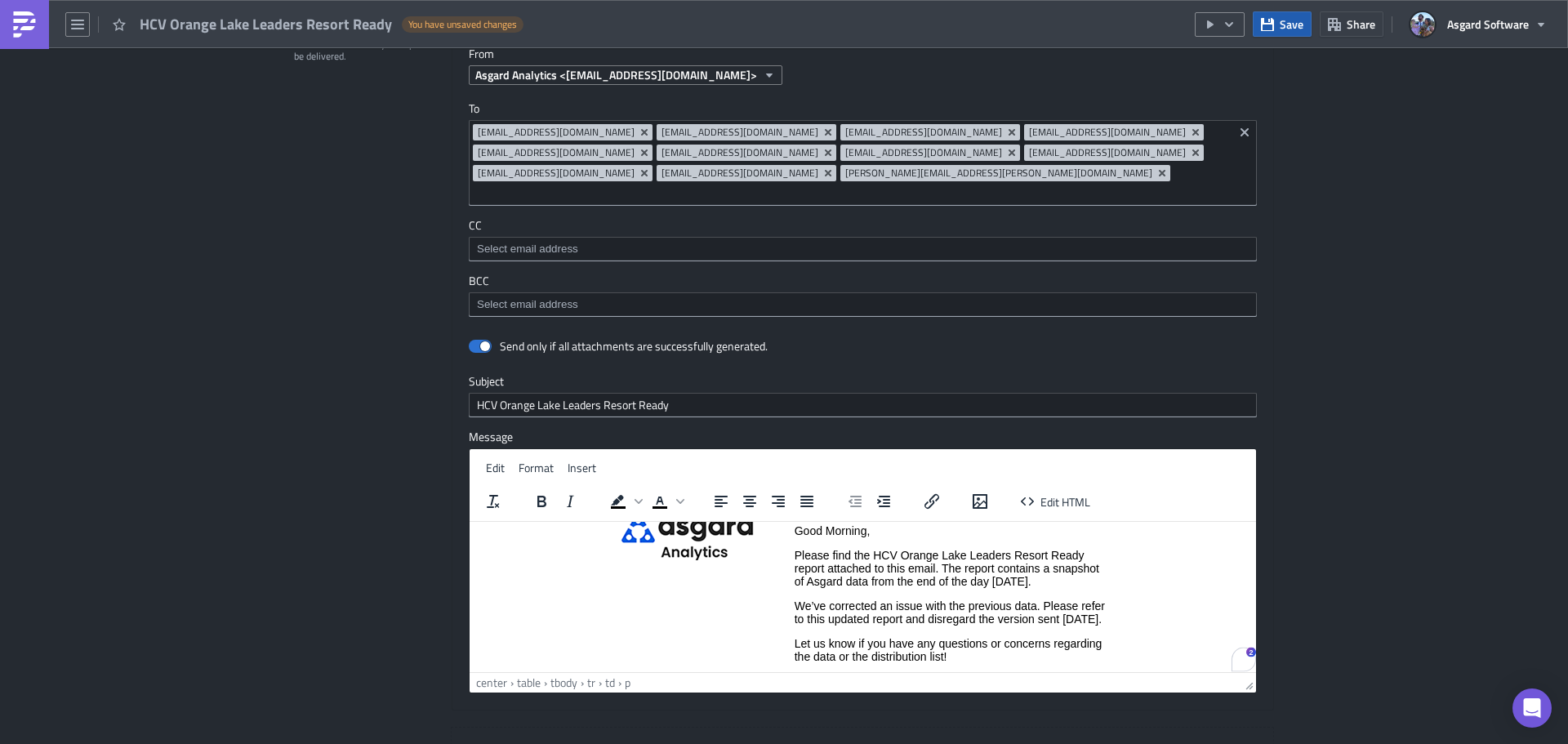
click at [1290, 19] on span "Save" at bounding box center [1291, 24] width 24 height 17
click at [1226, 24] on icon "button" at bounding box center [1229, 25] width 13 height 13
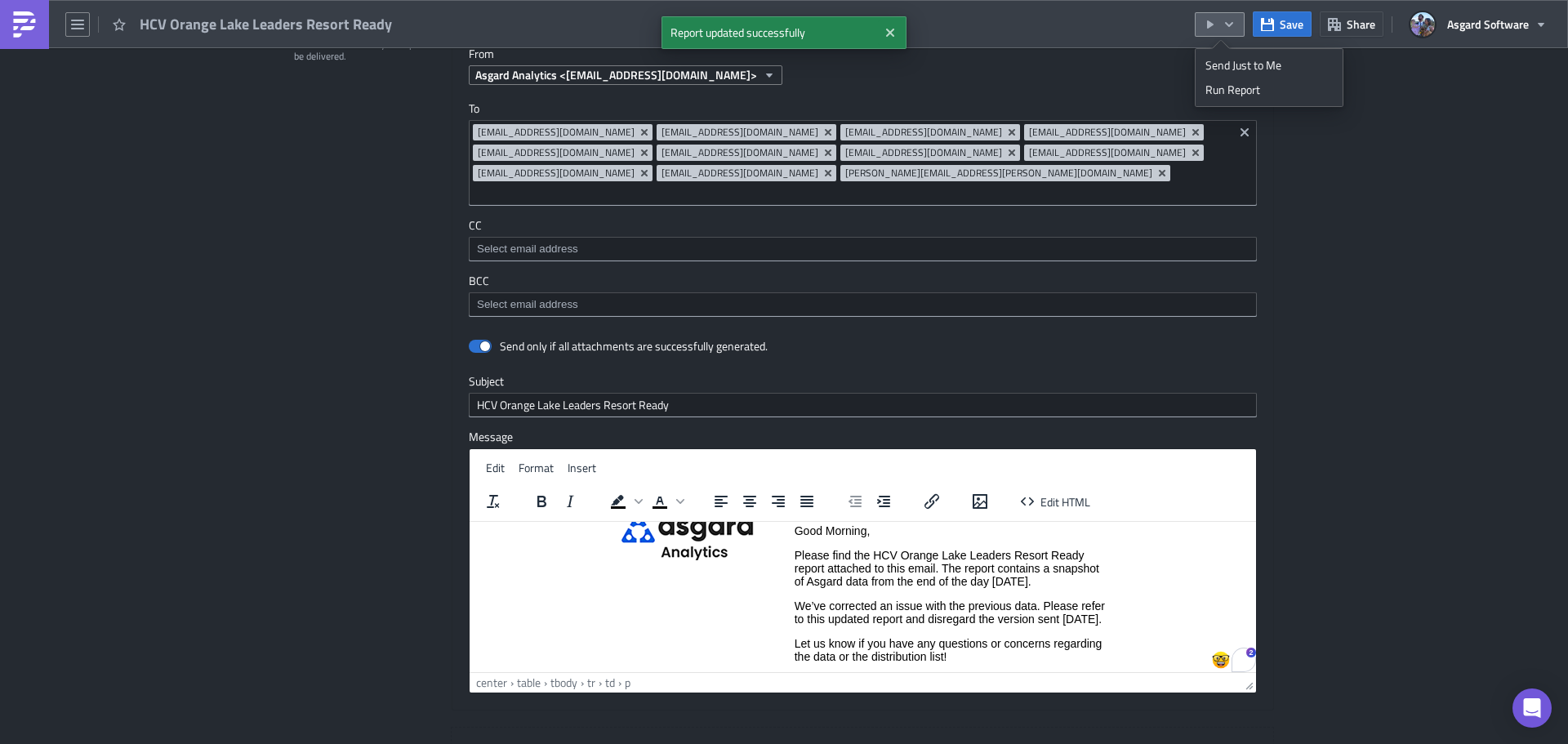
click at [1255, 87] on div "Run Report" at bounding box center [1268, 89] width 128 height 16
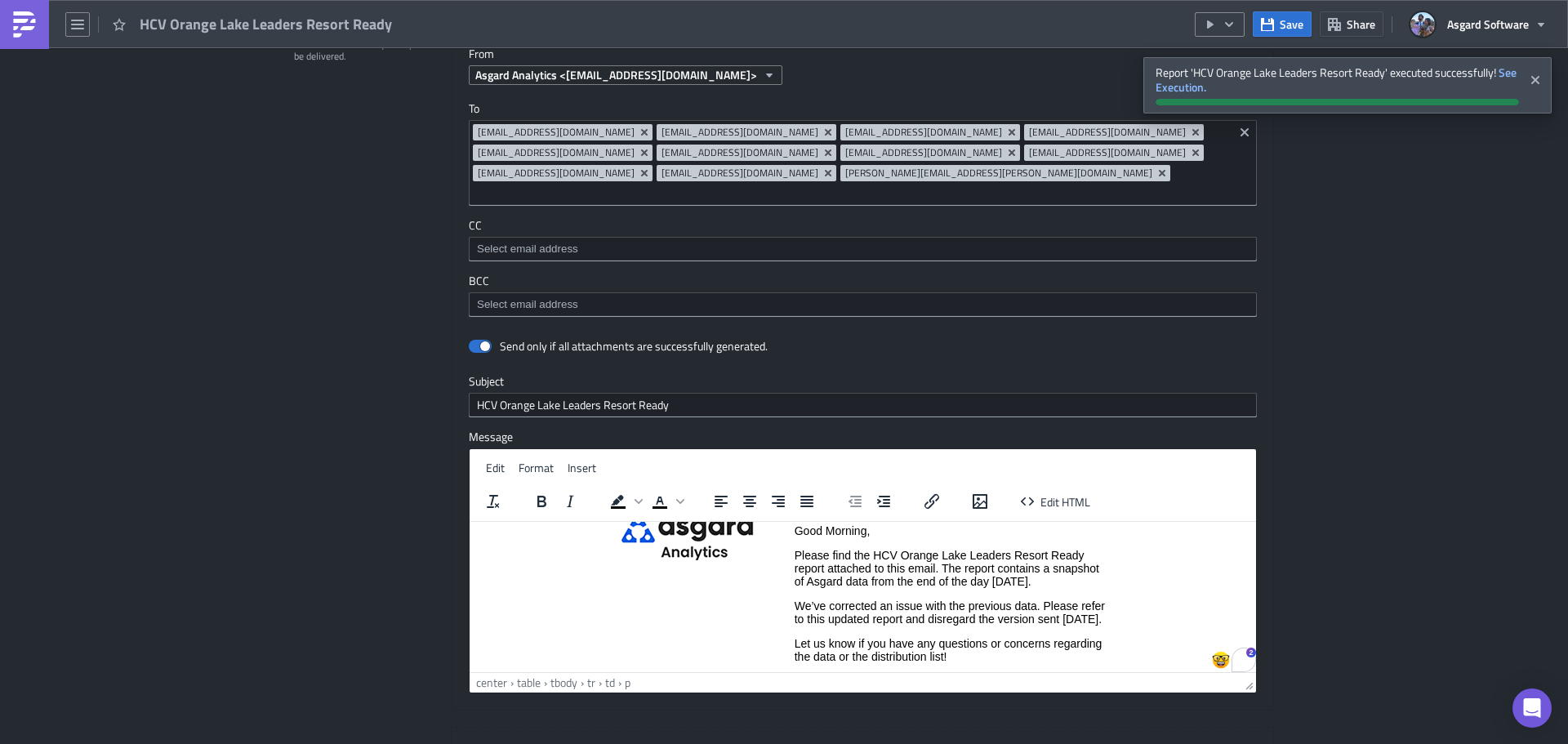
click at [877, 625] on p "We’ve corrected an issue with the previous data. Please refer to this updated r…" at bounding box center [950, 611] width 311 height 26
click at [795, 605] on p "We’ve corrected an issue with the previous data. Please refer to this updated r…" at bounding box center [950, 611] width 311 height 26
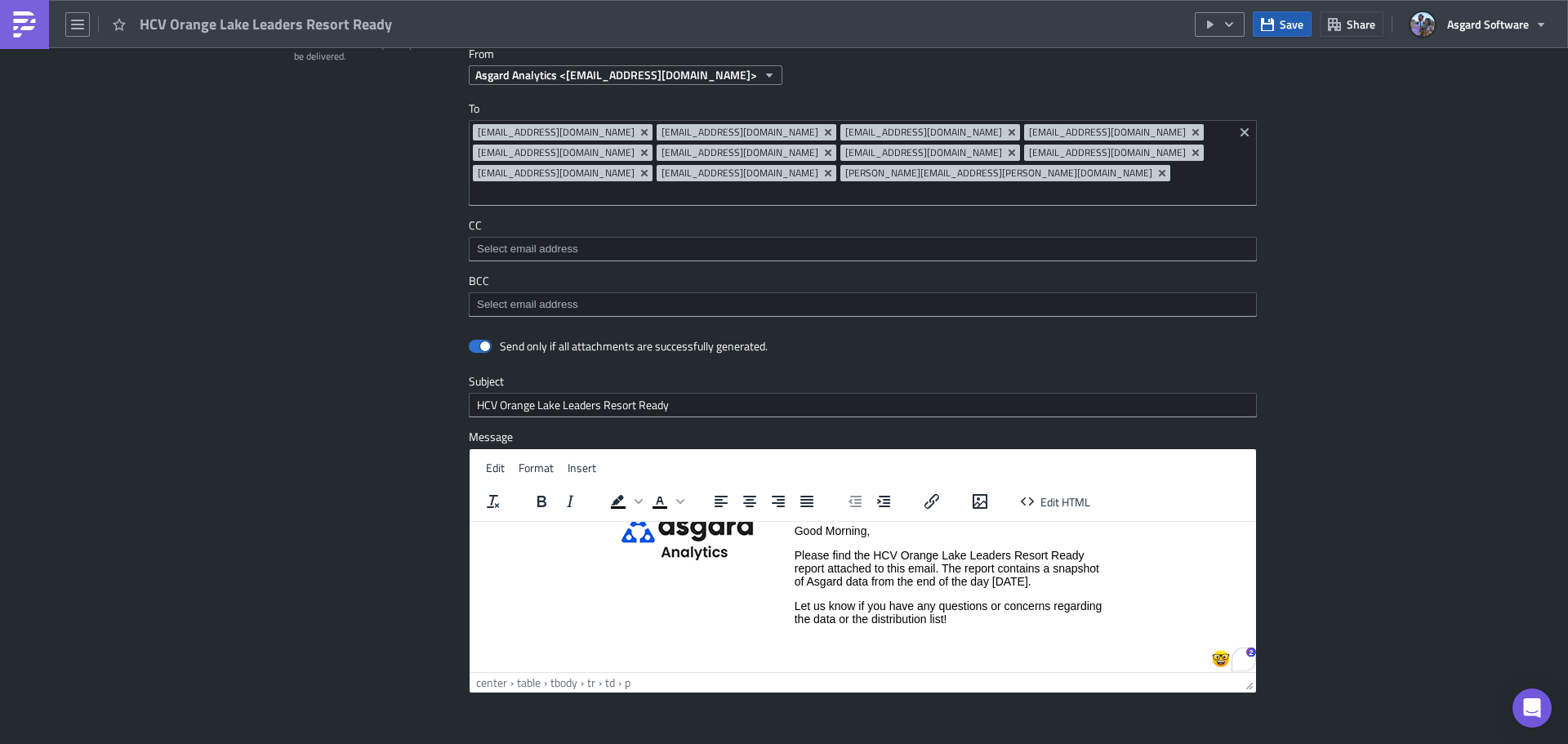
click at [1278, 24] on button "Save" at bounding box center [1282, 24] width 59 height 25
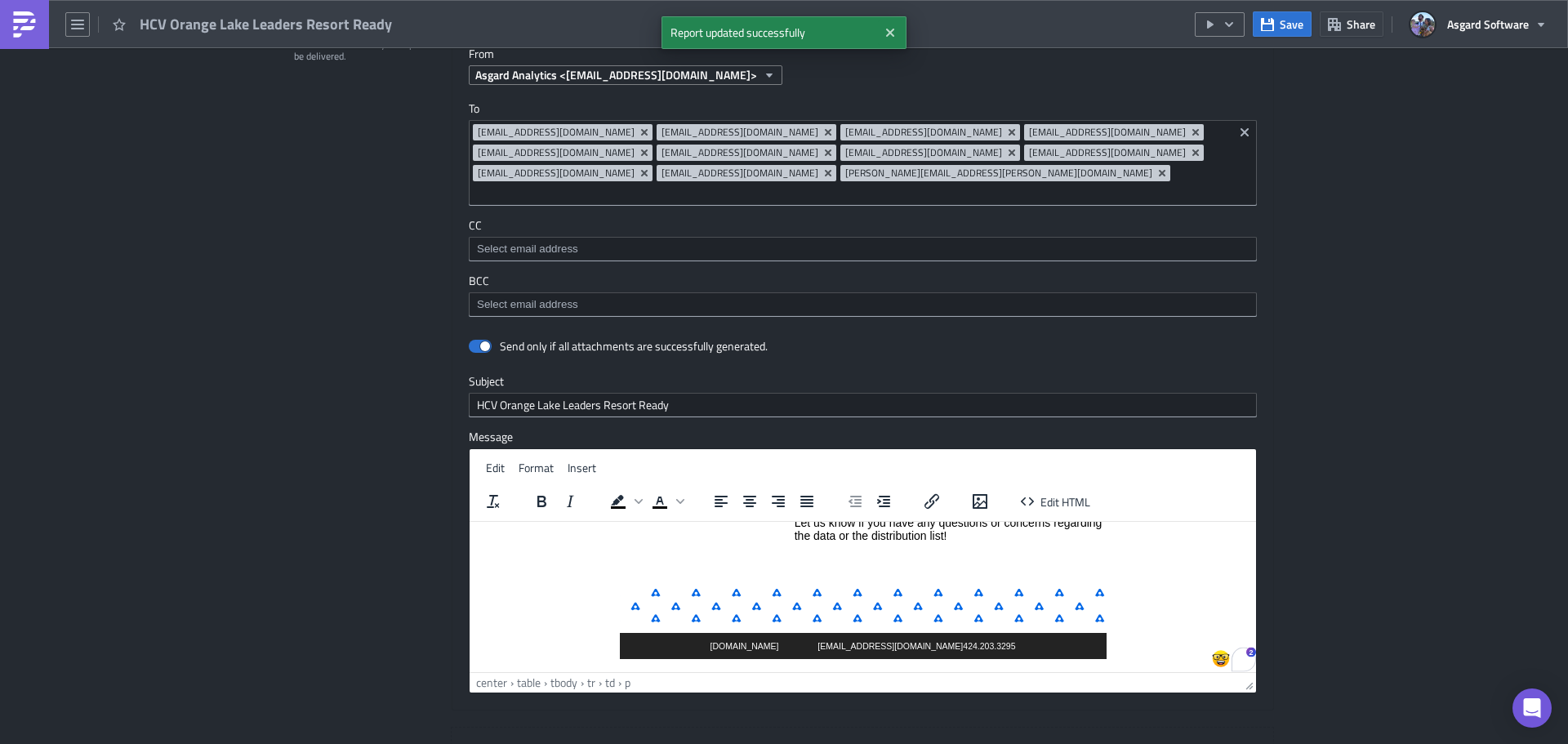
scroll to position [116, 0]
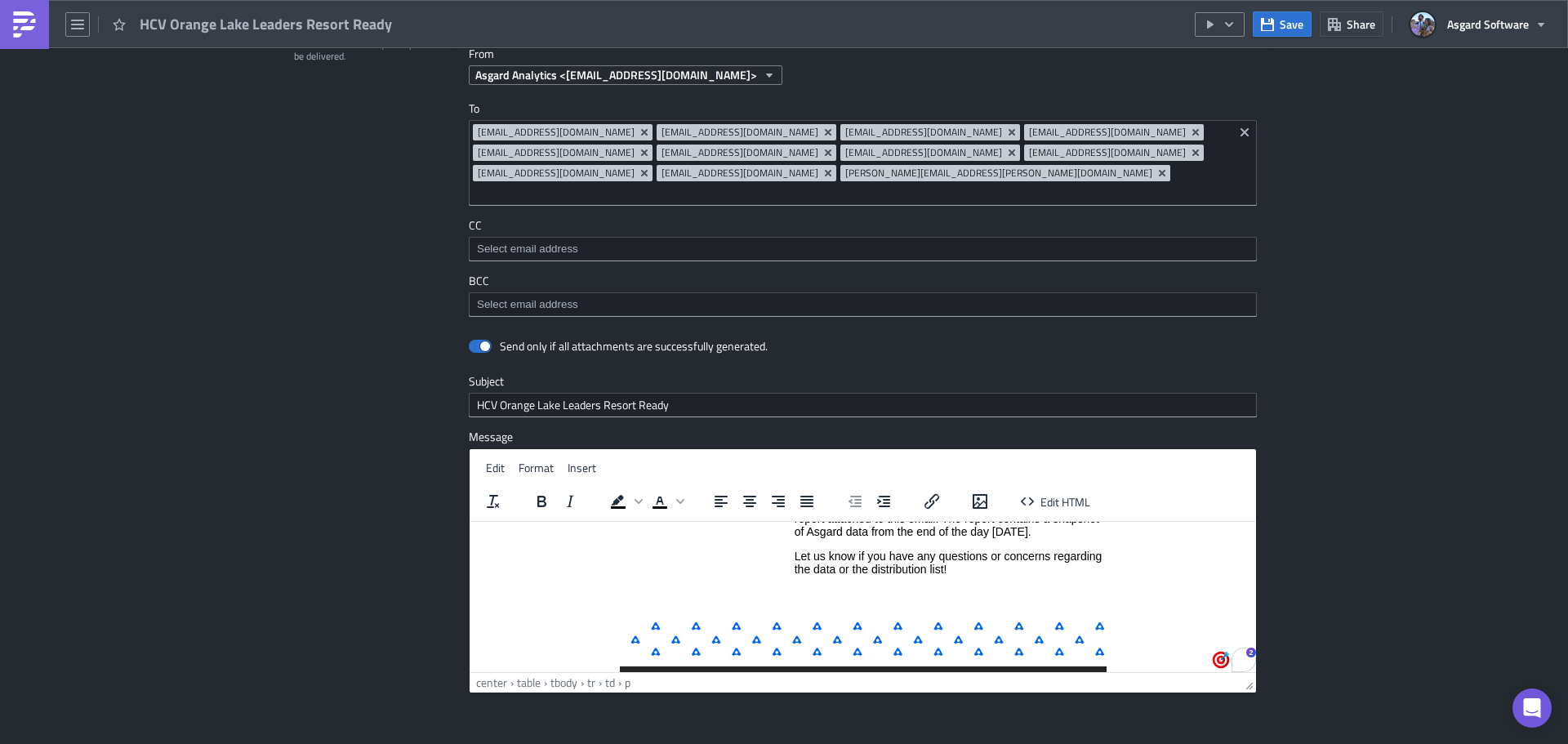
drag, startPoint x: 35, startPoint y: 15, endPoint x: 39, endPoint y: 23, distance: 8.9
click at [35, 15] on img at bounding box center [24, 24] width 26 height 26
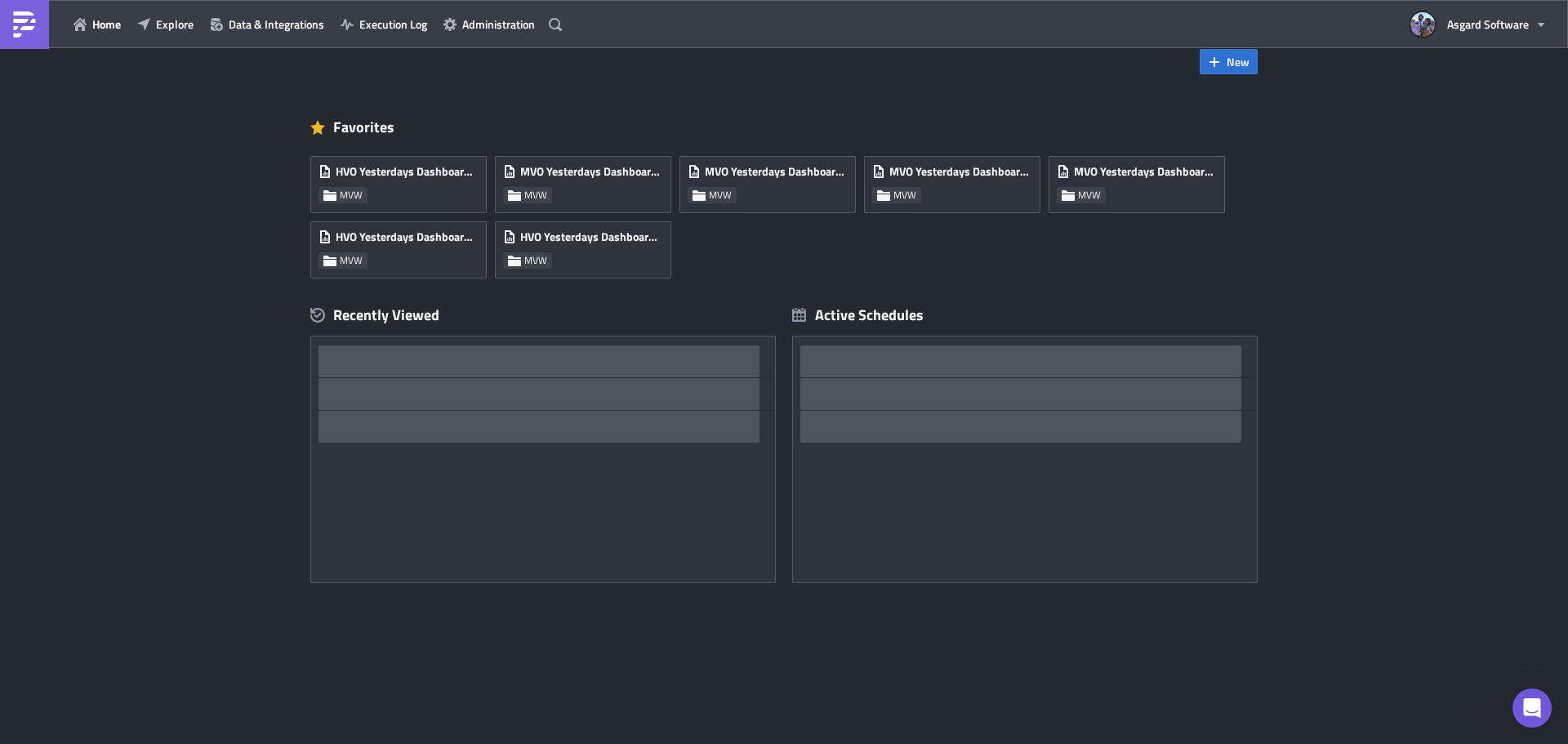
scroll to position [32, 0]
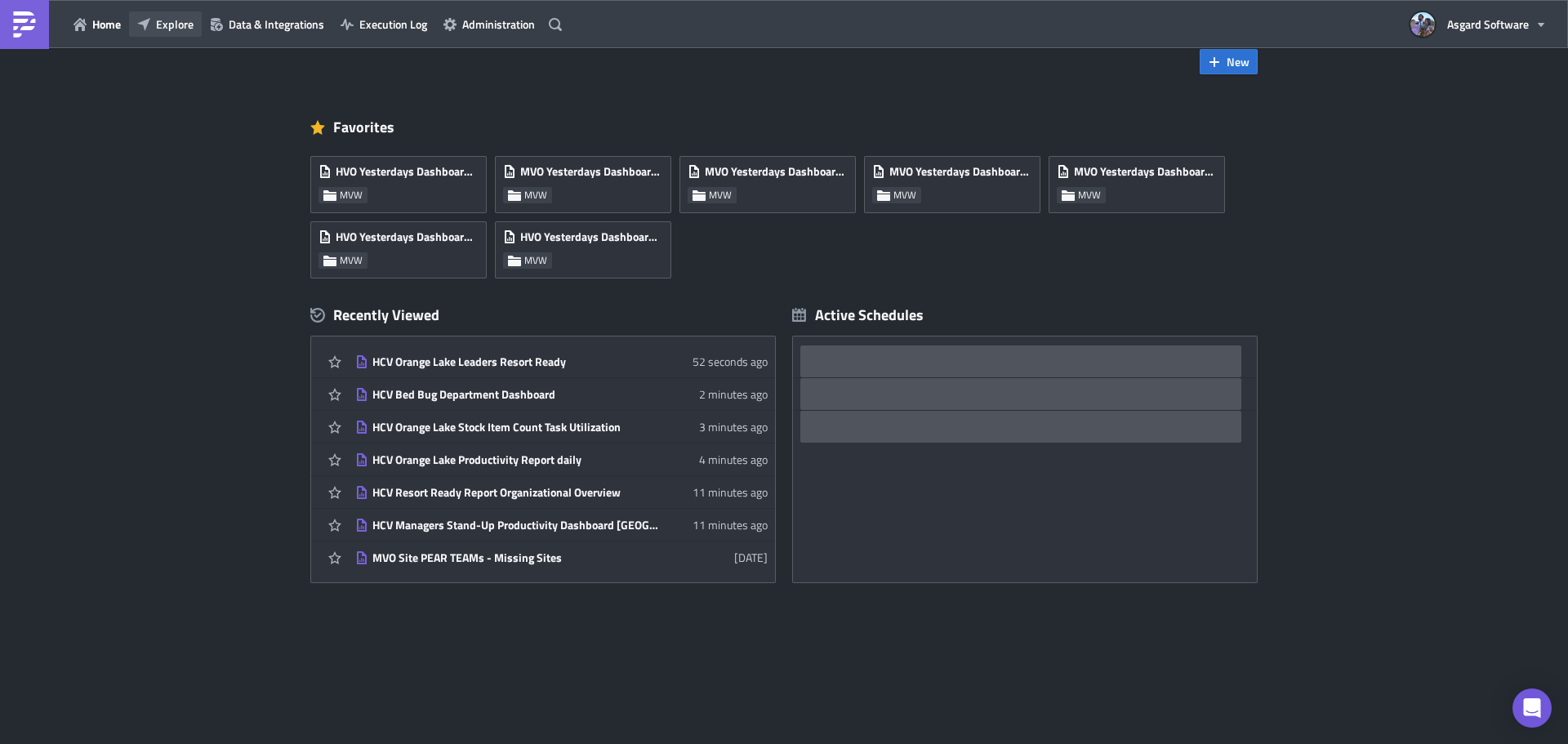
click at [171, 21] on span "Explore" at bounding box center [174, 24] width 37 height 17
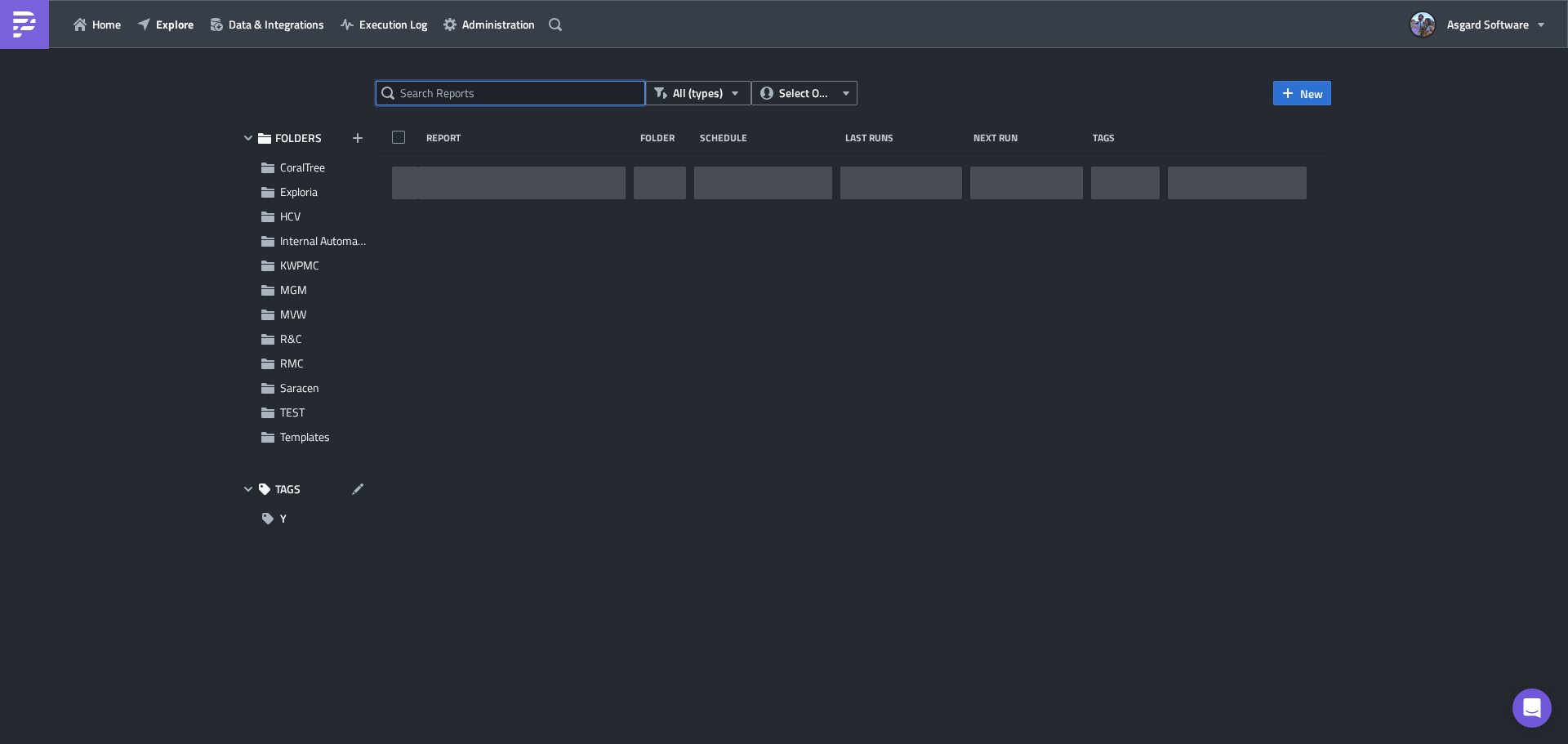
click at [437, 92] on input "text" at bounding box center [510, 92] width 269 height 24
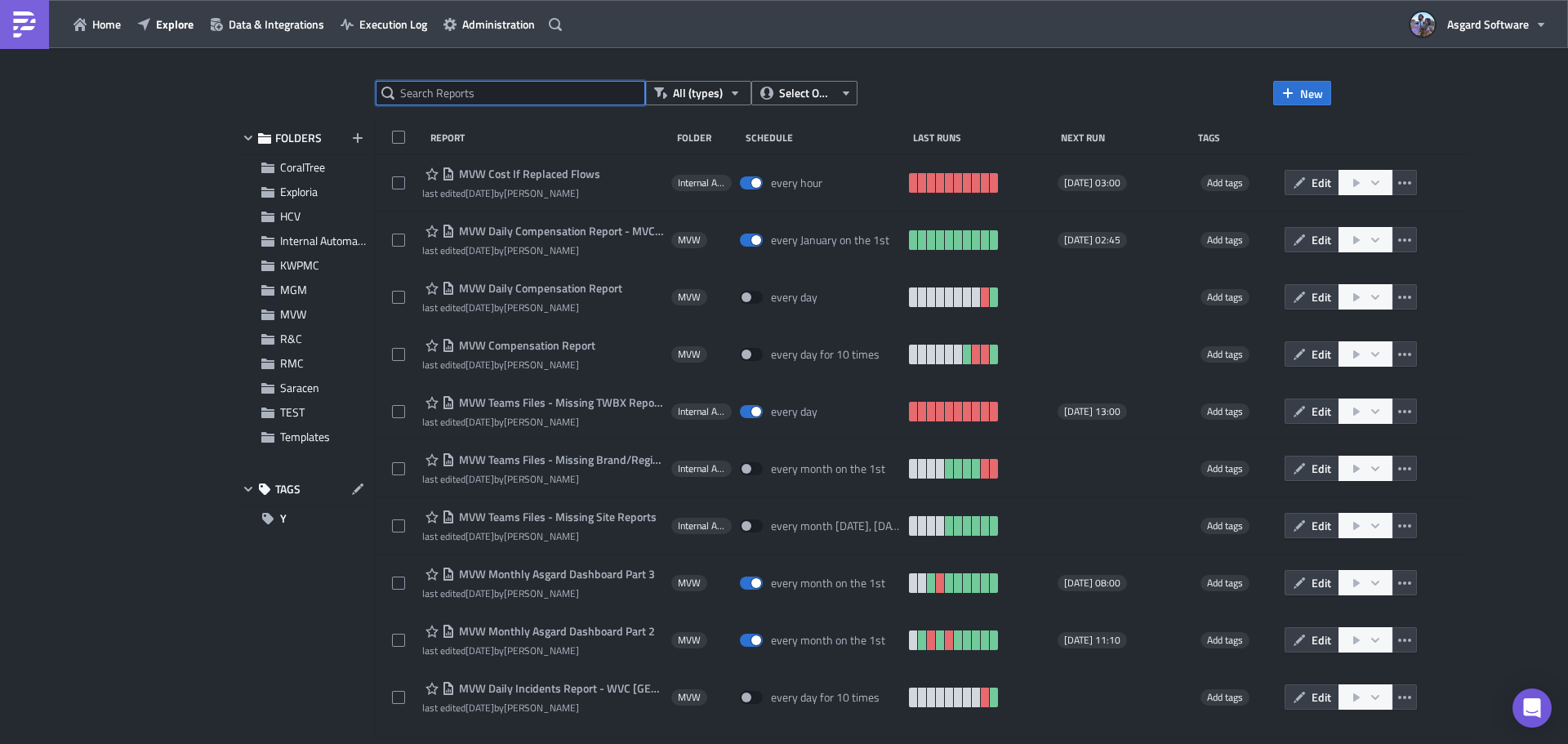
paste input "HCV Orange Lake Managers Stand-Up Dashboard - Zones 2 3"
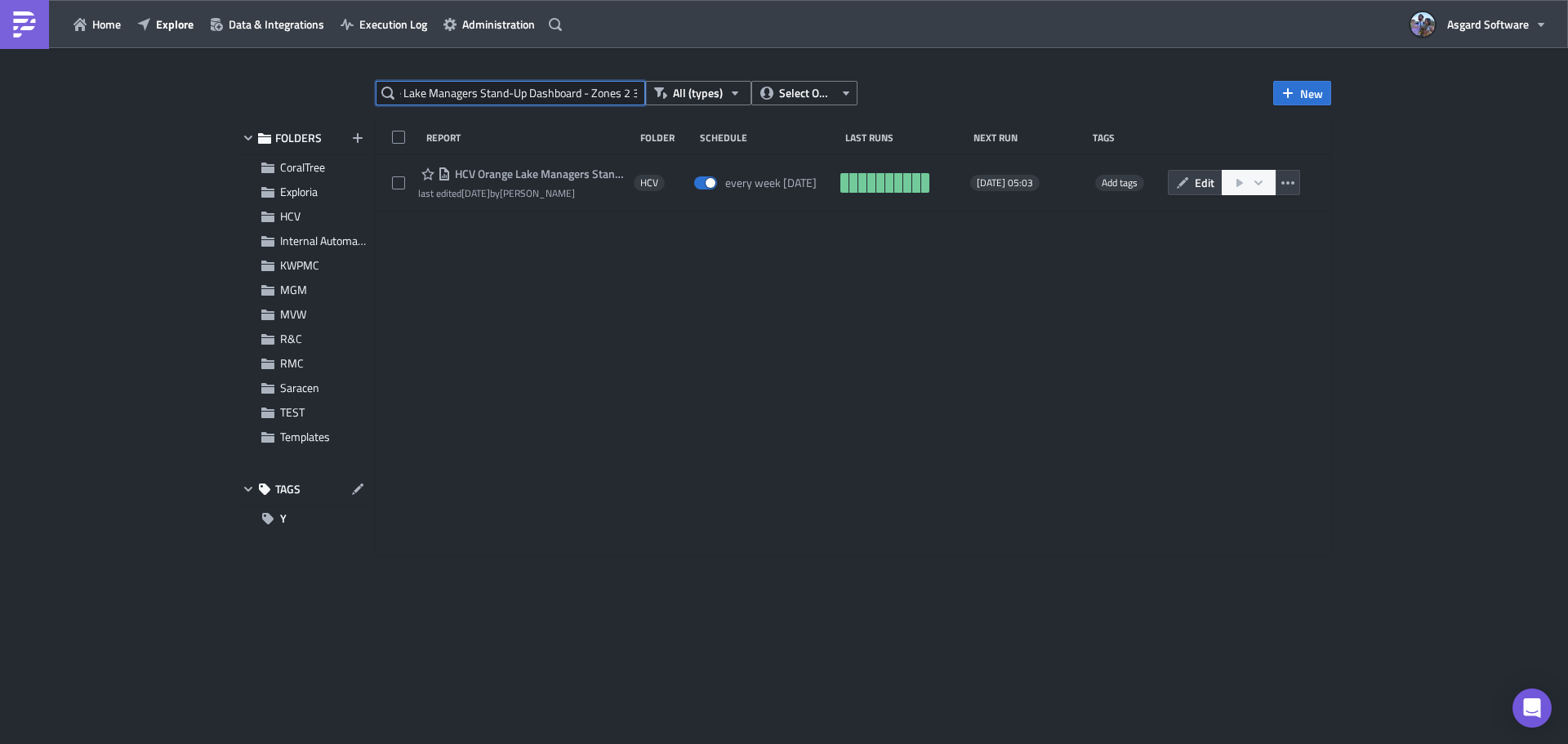
type input "HCV Orange Lake Managers Stand-Up Dashboard - Zones 2 3"
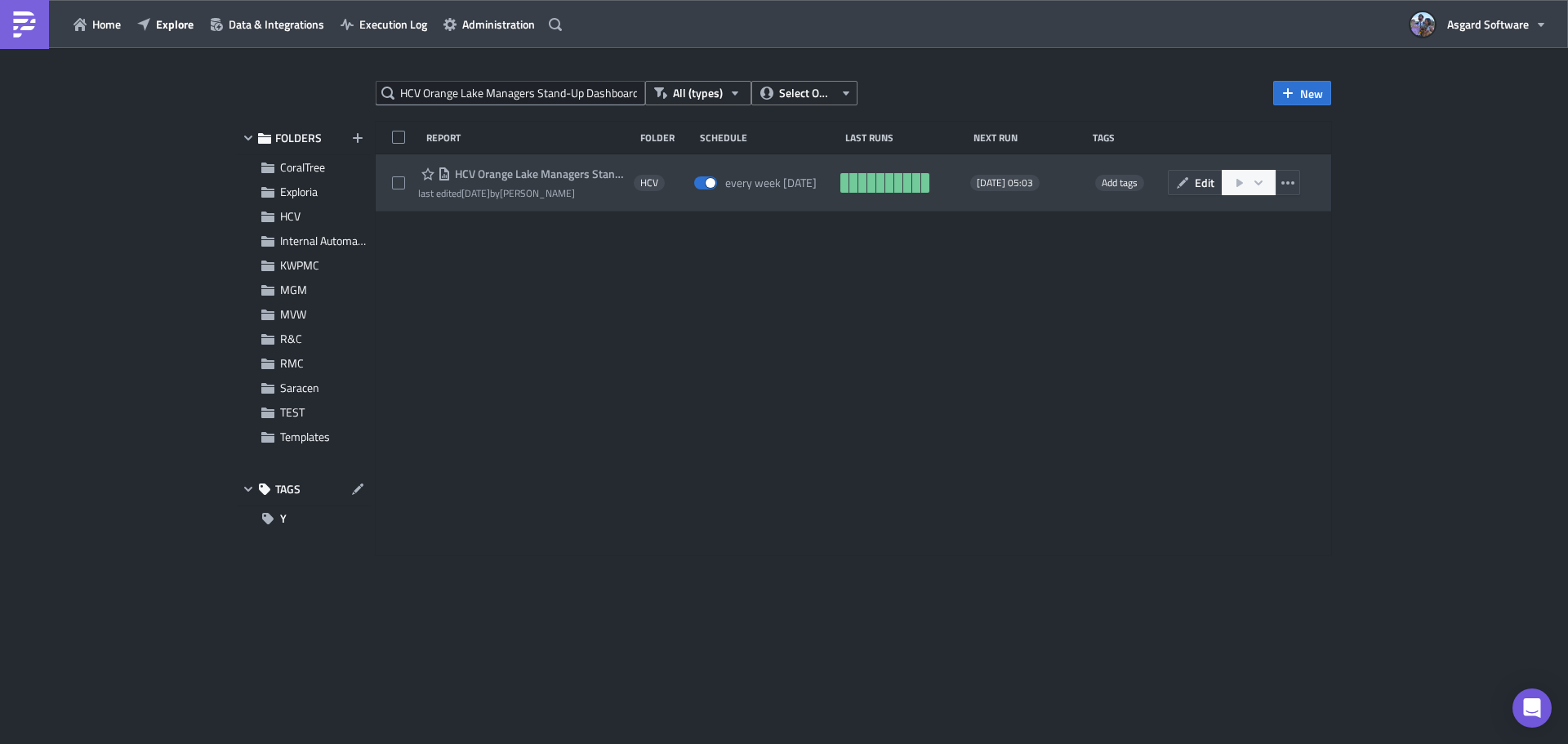
drag, startPoint x: 1052, startPoint y: 356, endPoint x: 574, endPoint y: 190, distance: 506.0
click at [1044, 350] on div "Report Folder Schedule Last Runs Next Run Tags HCV Orange Lake Managers Stand-U…" at bounding box center [853, 338] width 955 height 434
click at [502, 180] on span "HCV Orange Lake Managers Stand-Up Dashboard - Zones 2 3" at bounding box center [538, 173] width 175 height 14
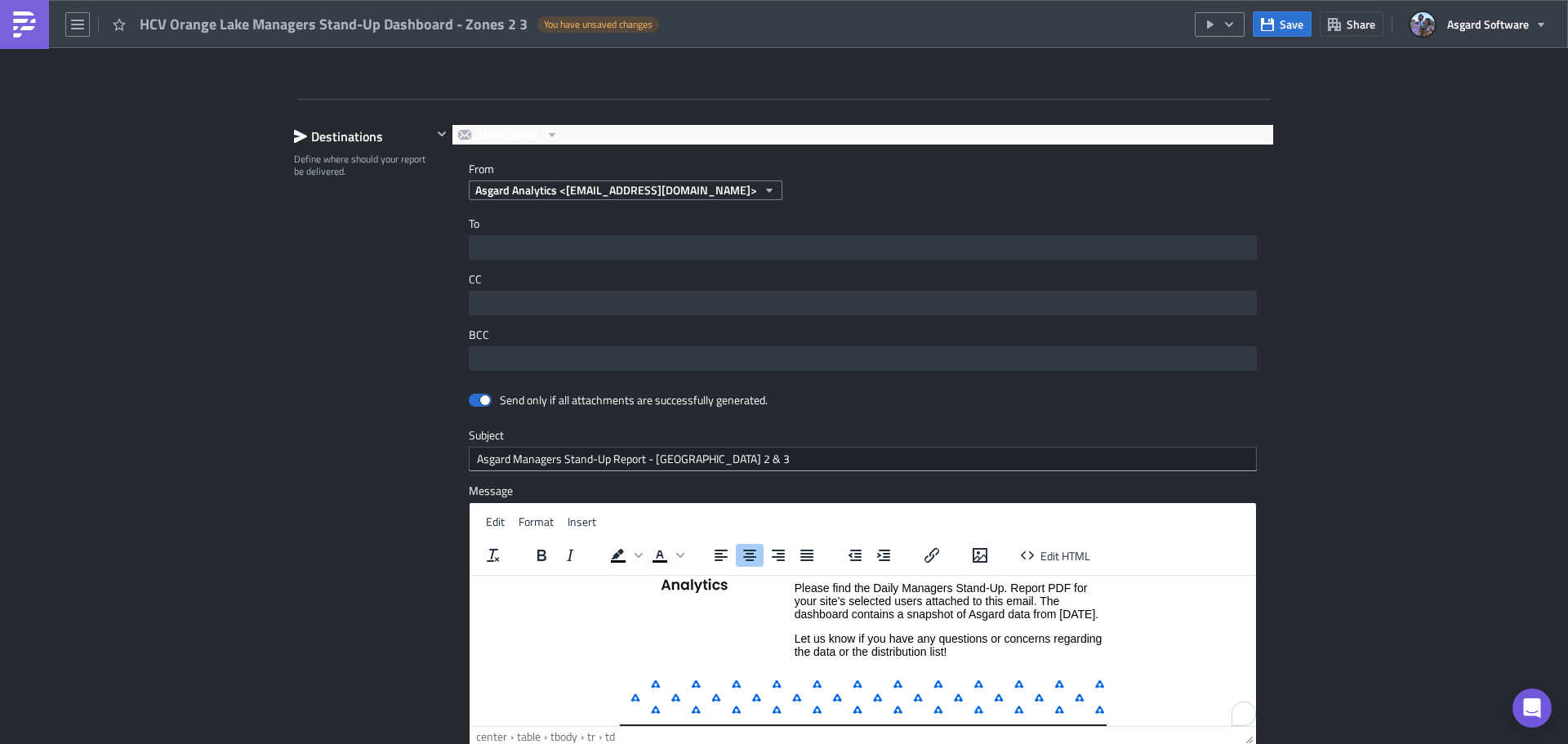
scroll to position [105, 0]
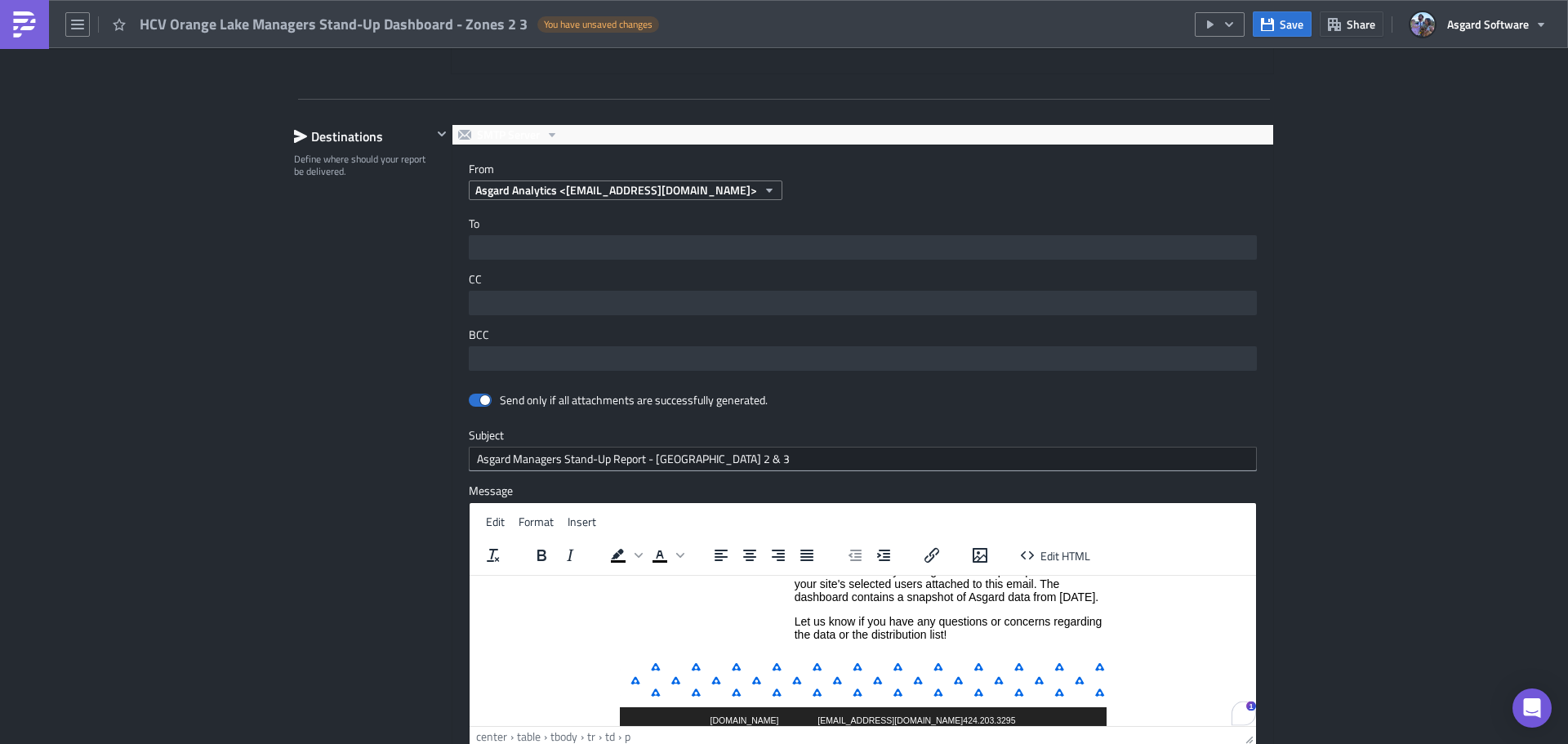
click at [920, 603] on p "Please find the Daily Managers Stand-Up. Report PDF for your site's selected us…" at bounding box center [950, 583] width 311 height 39
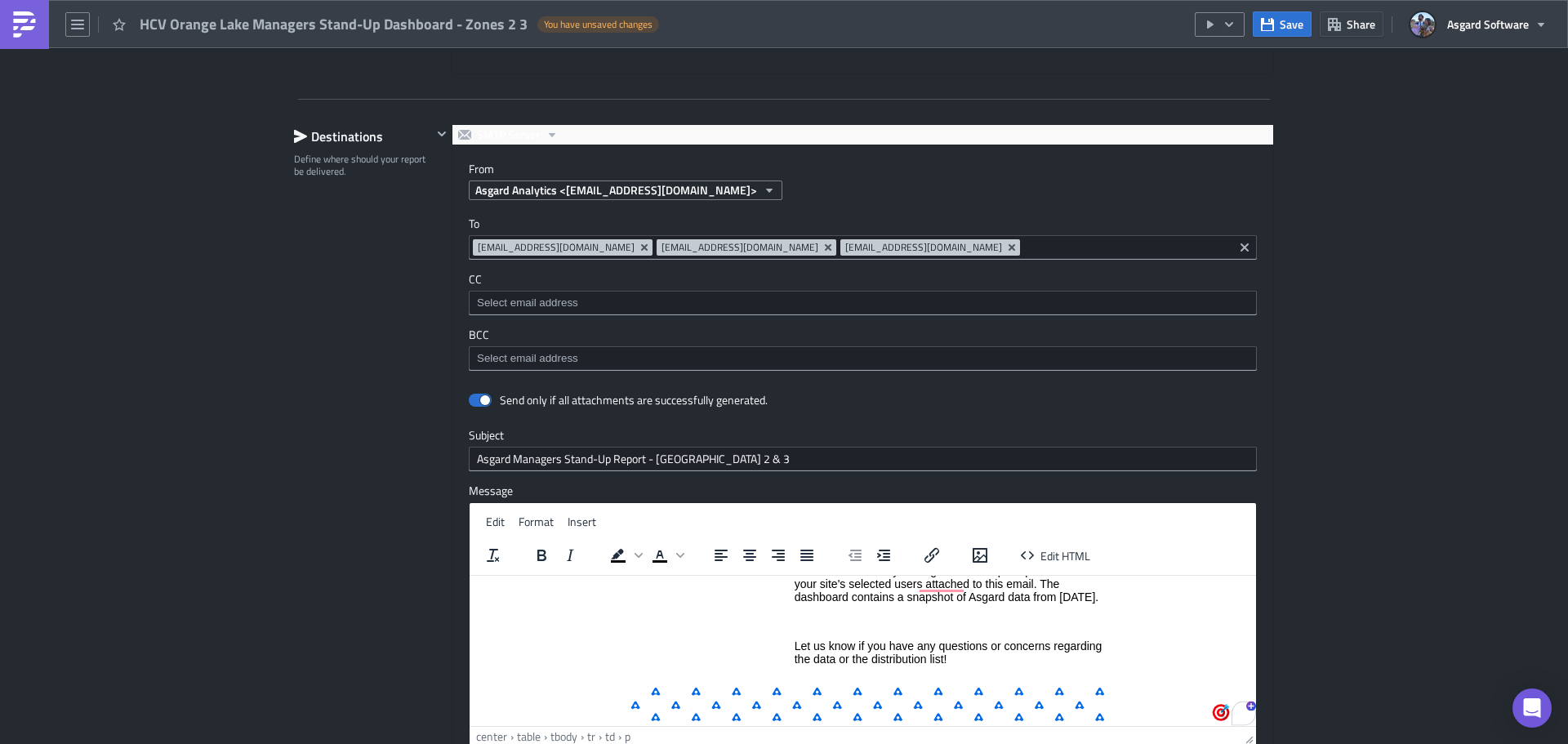
paste body "To enrich screen reader interactions, please activate Accessibility in Grammarl…"
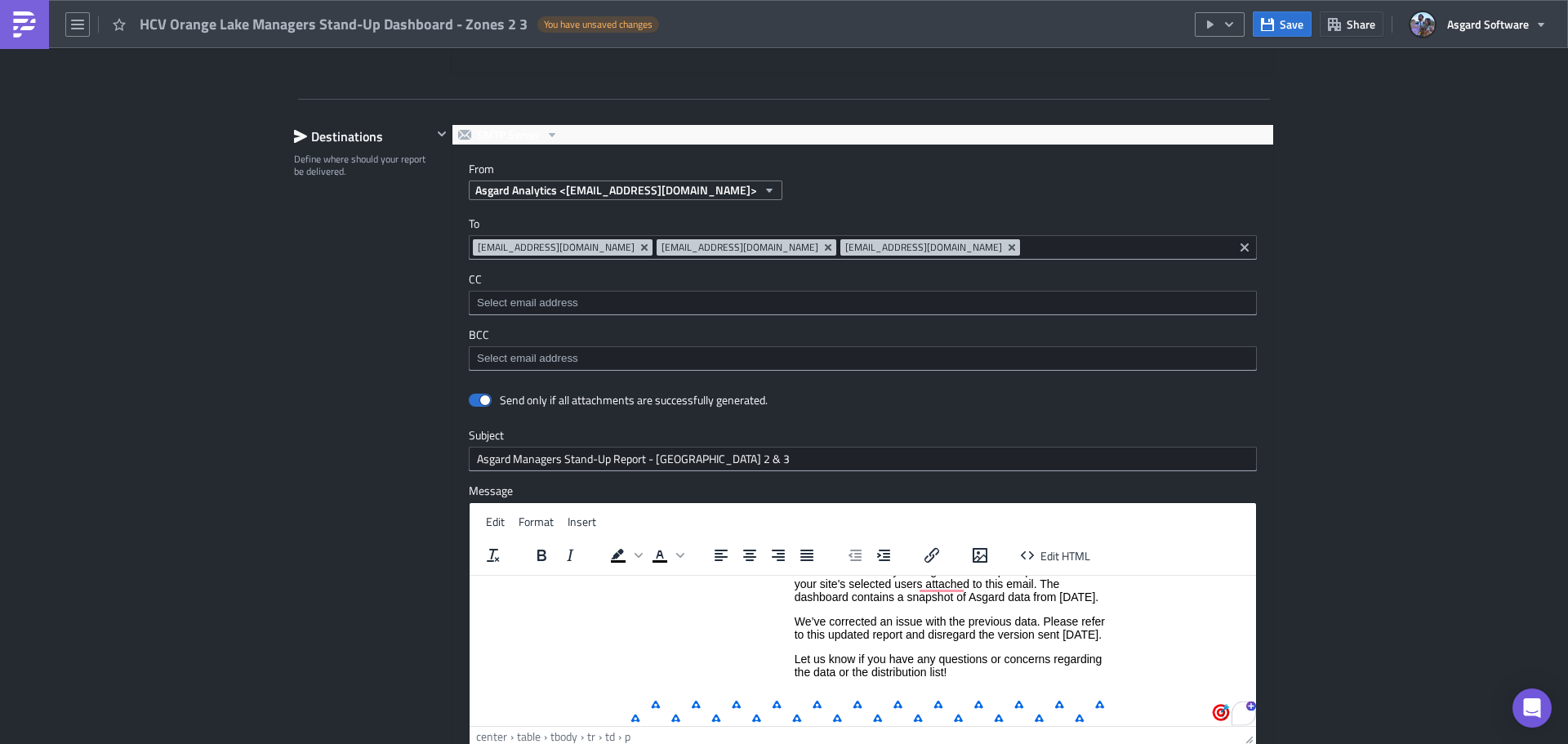
click at [1353, 331] on div "HCV Execution Log Edit " HCV Orange Lake Managers Stand-Up Dashboard - Zones 2 …" at bounding box center [784, 129] width 1568 height 2033
click at [1287, 25] on span "Save" at bounding box center [1291, 24] width 24 height 17
click at [1233, 24] on icon "button" at bounding box center [1229, 23] width 8 height 5
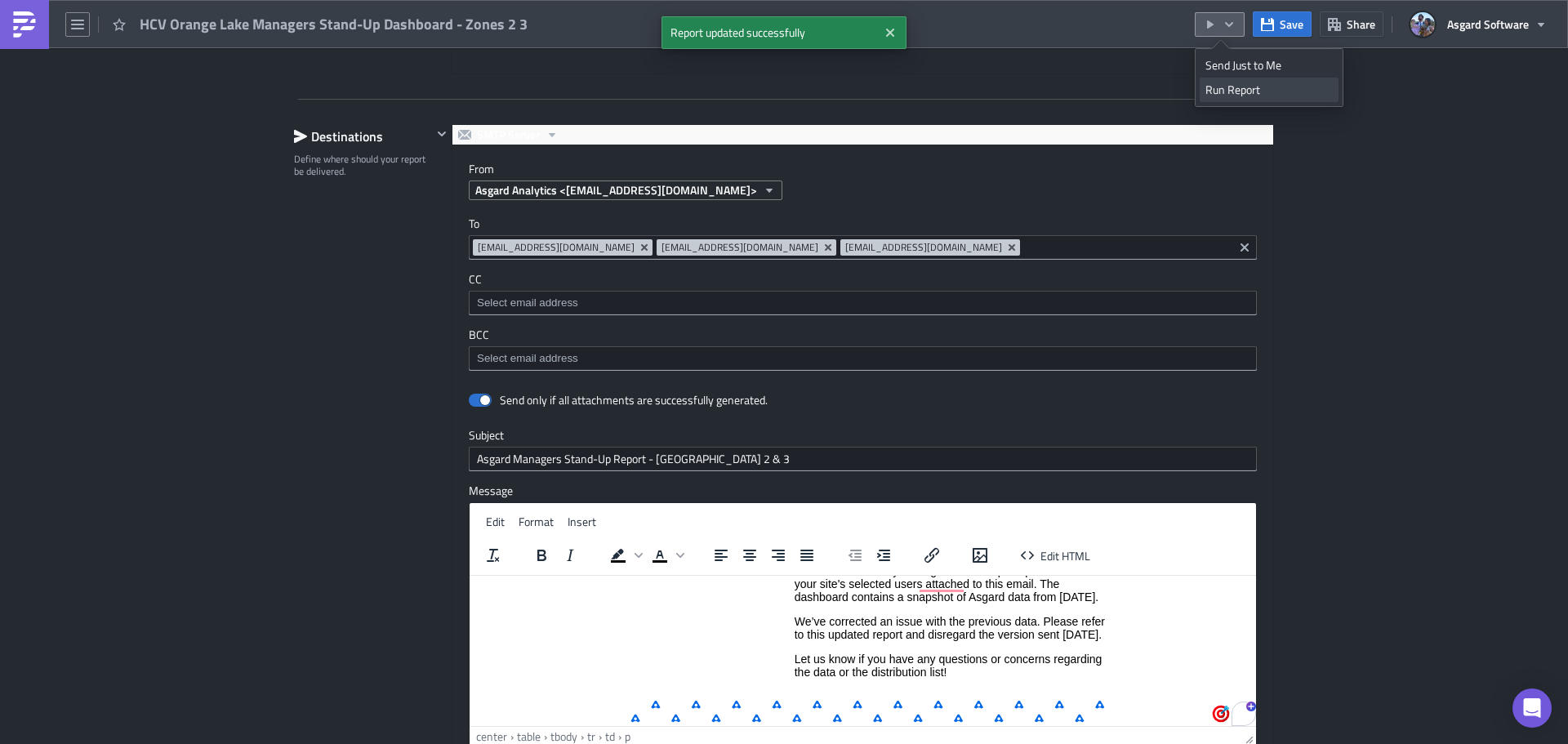
click at [1234, 89] on div "Run Report" at bounding box center [1268, 89] width 128 height 16
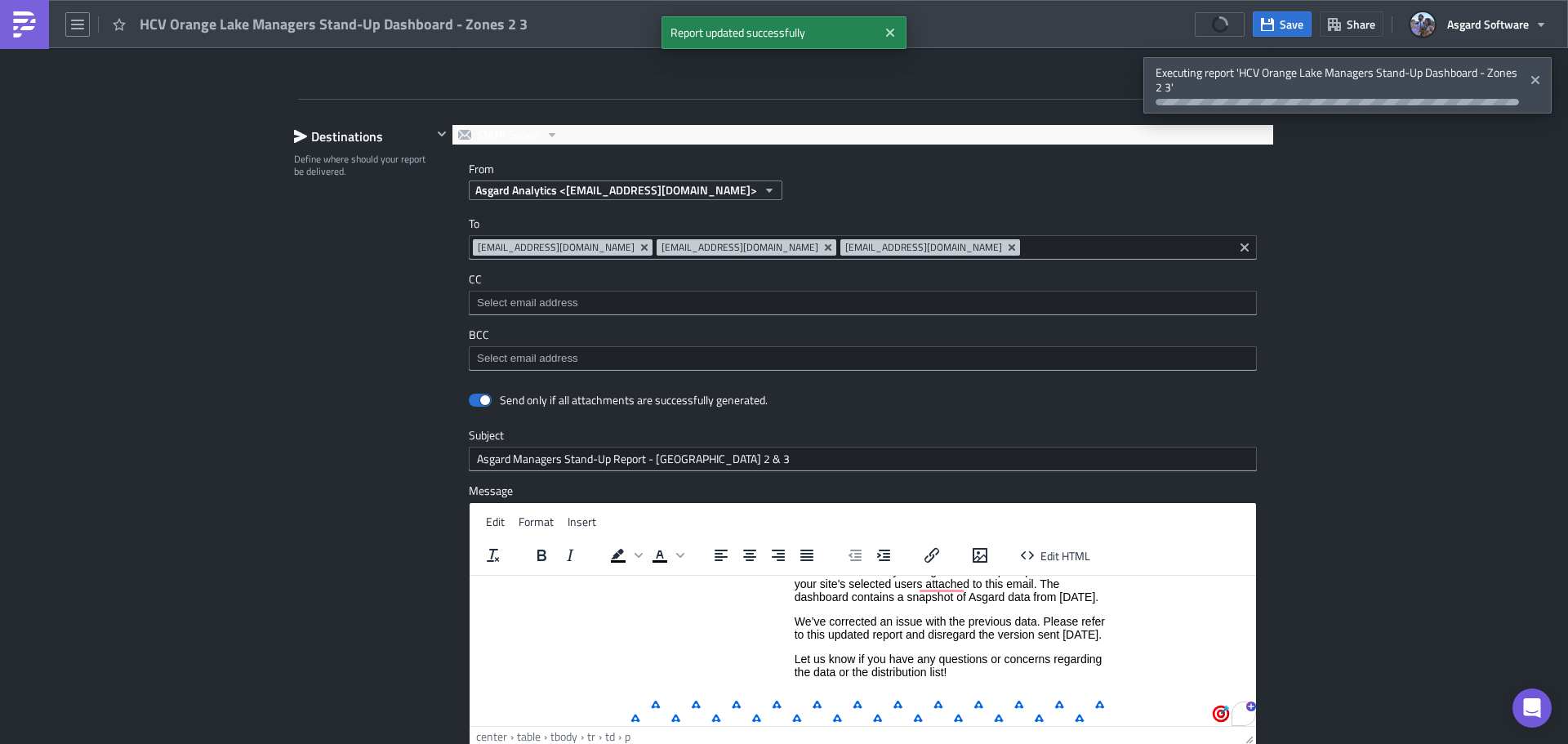
click at [894, 640] on p "We’ve corrected an issue with the previous data. Please refer to this updated r…" at bounding box center [950, 627] width 311 height 26
click at [796, 633] on p "We’ve corrected an issue with the previous data. Please refer to this updated r…" at bounding box center [950, 627] width 311 height 26
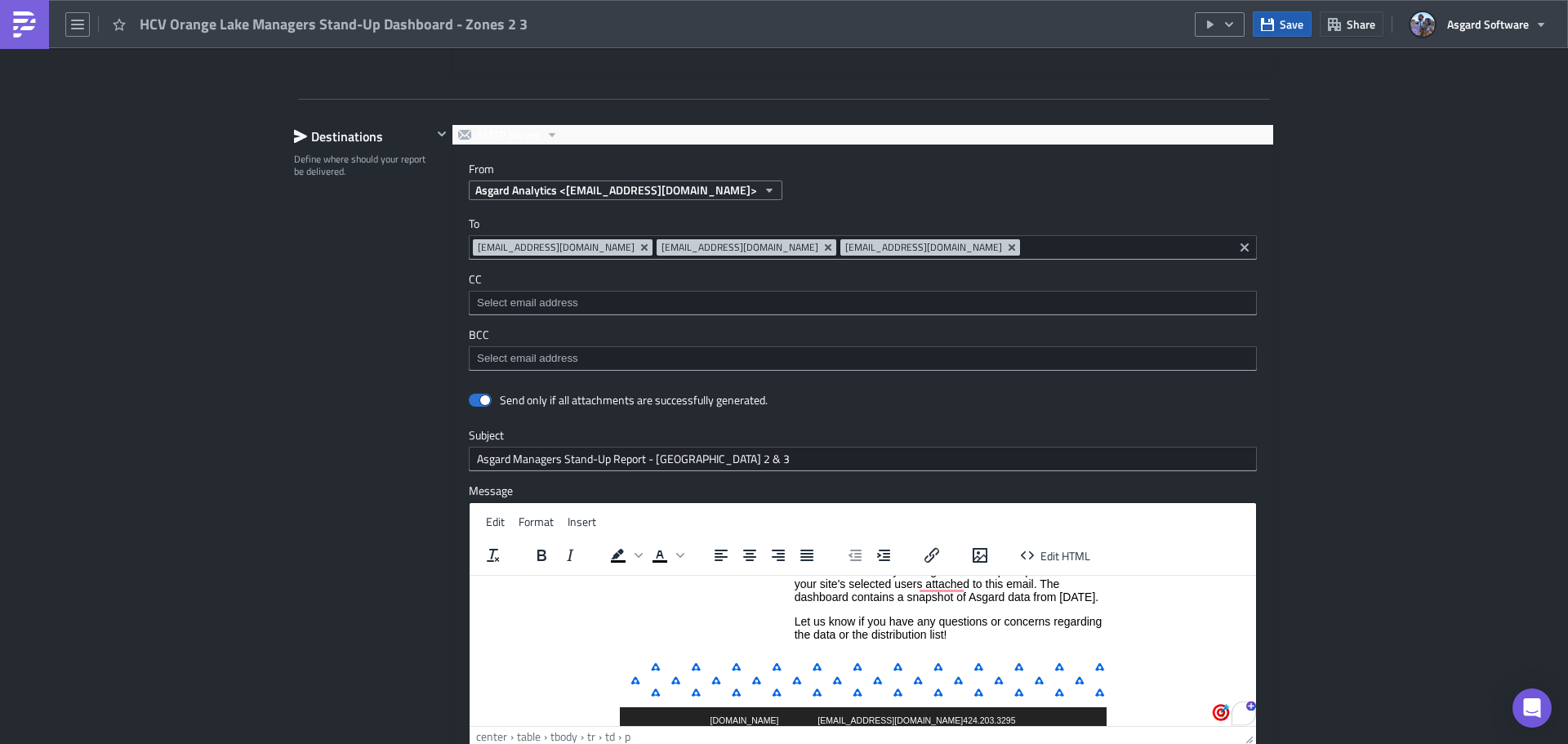
click at [1269, 25] on icon "button" at bounding box center [1267, 25] width 13 height 13
click at [51, 13] on div "HCV Orange Lake Managers Stand-Up Dashboard - Zones 2 3" at bounding box center [268, 24] width 537 height 48
drag, startPoint x: 38, startPoint y: 18, endPoint x: 57, endPoint y: 28, distance: 21.5
click at [38, 18] on link at bounding box center [24, 24] width 49 height 49
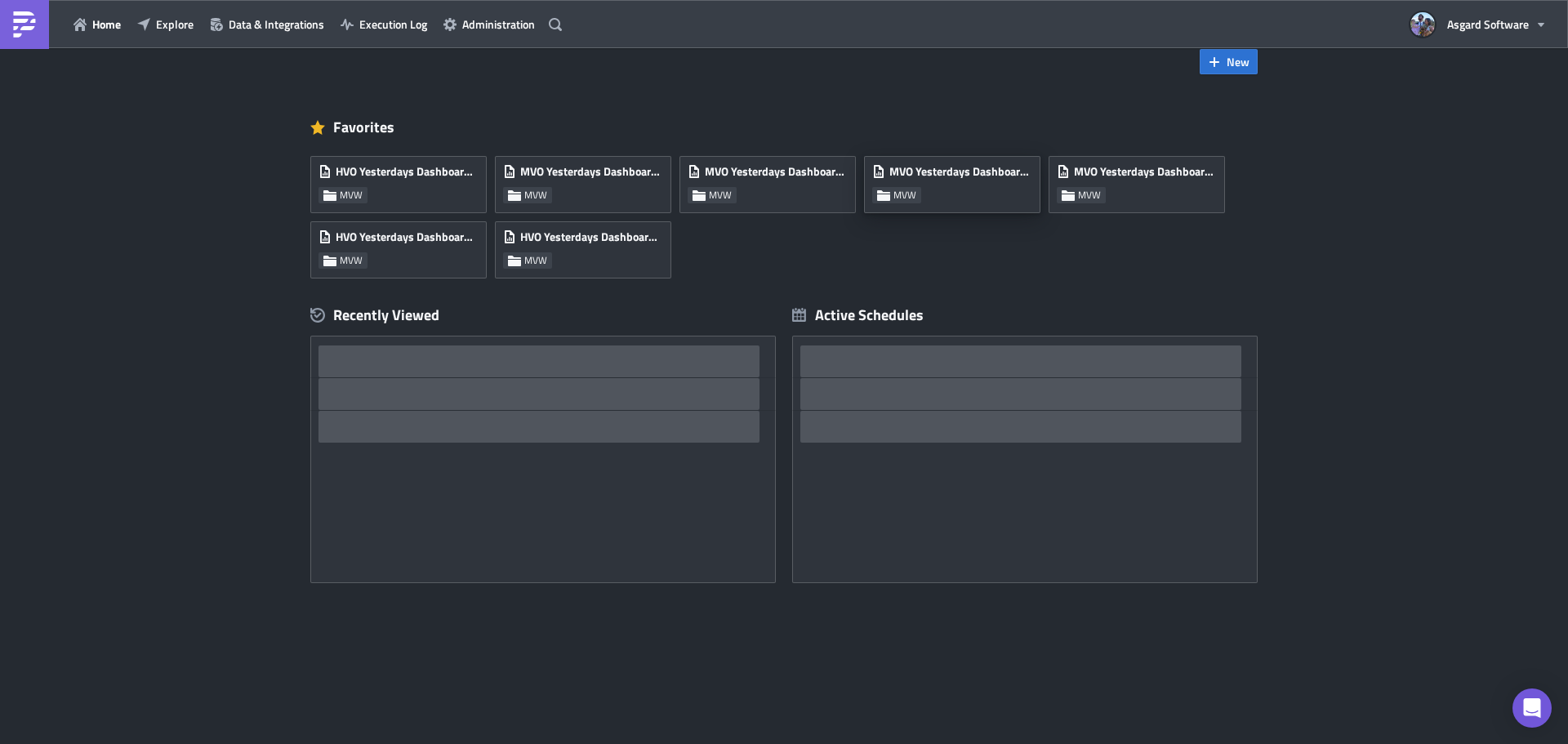
scroll to position [32, 0]
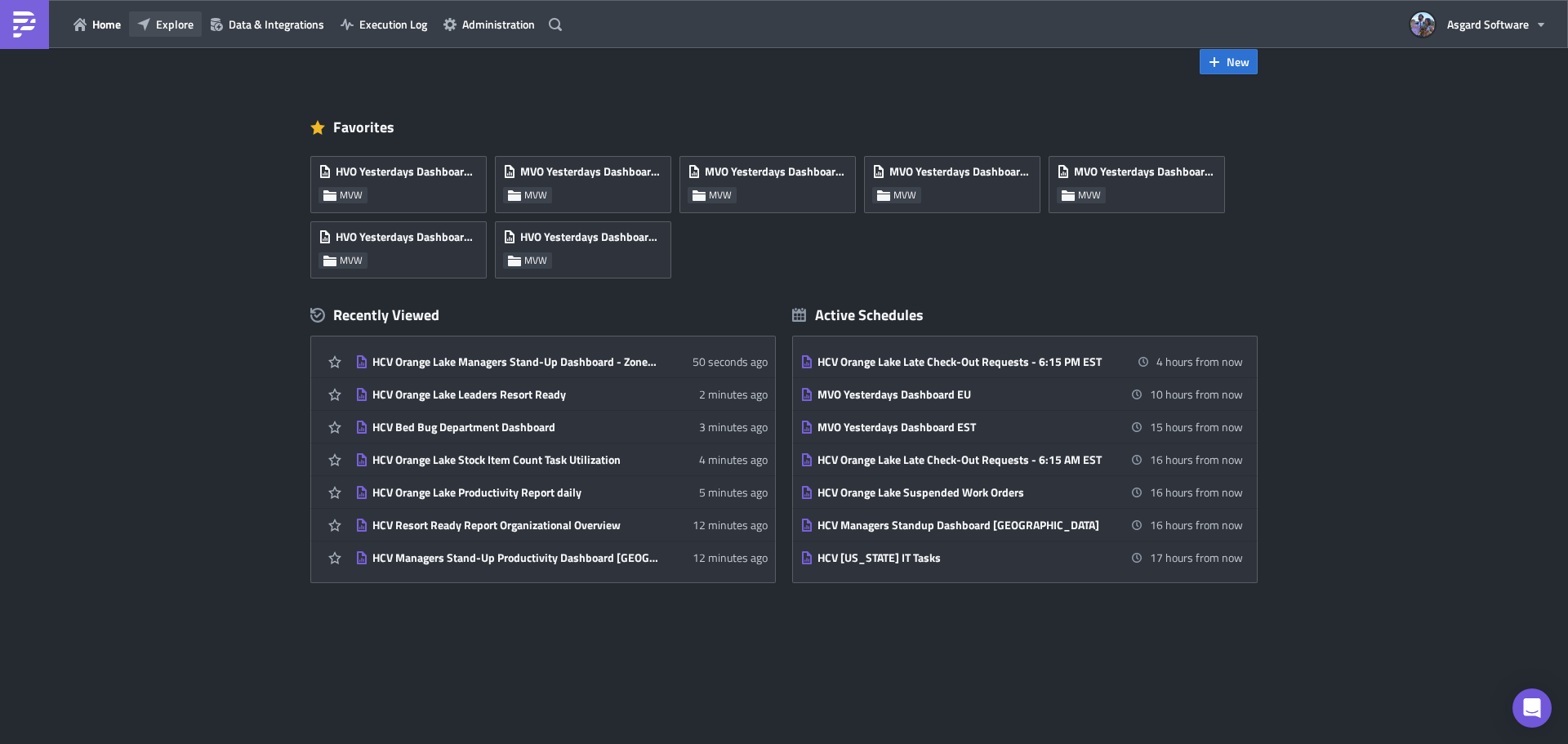
click at [132, 13] on button "Explore" at bounding box center [165, 24] width 73 height 25
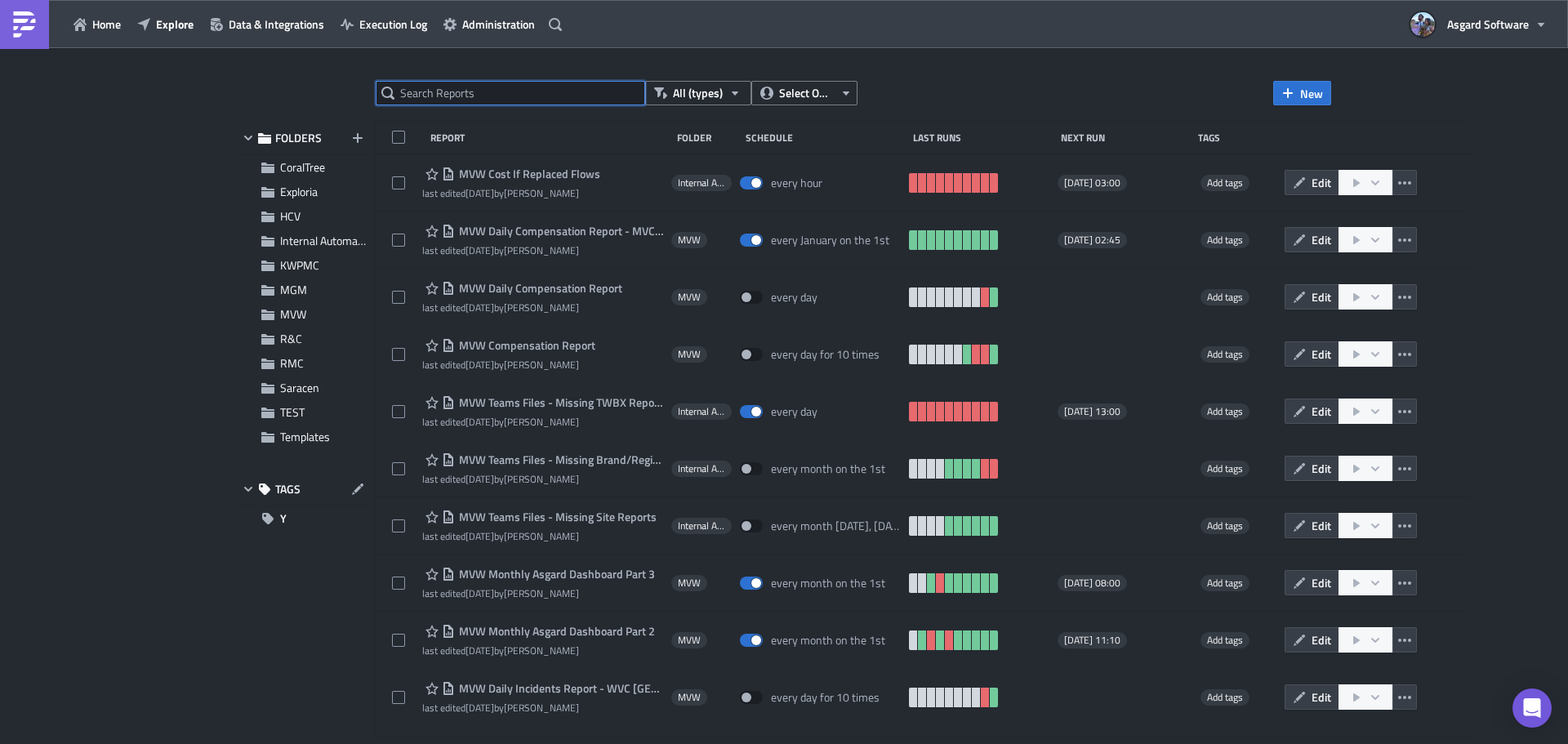
click at [470, 98] on input "text" at bounding box center [510, 92] width 269 height 24
paste input "HCV Orange Lake My Villa Key Values Stand-Up Report - Zones 2 3"
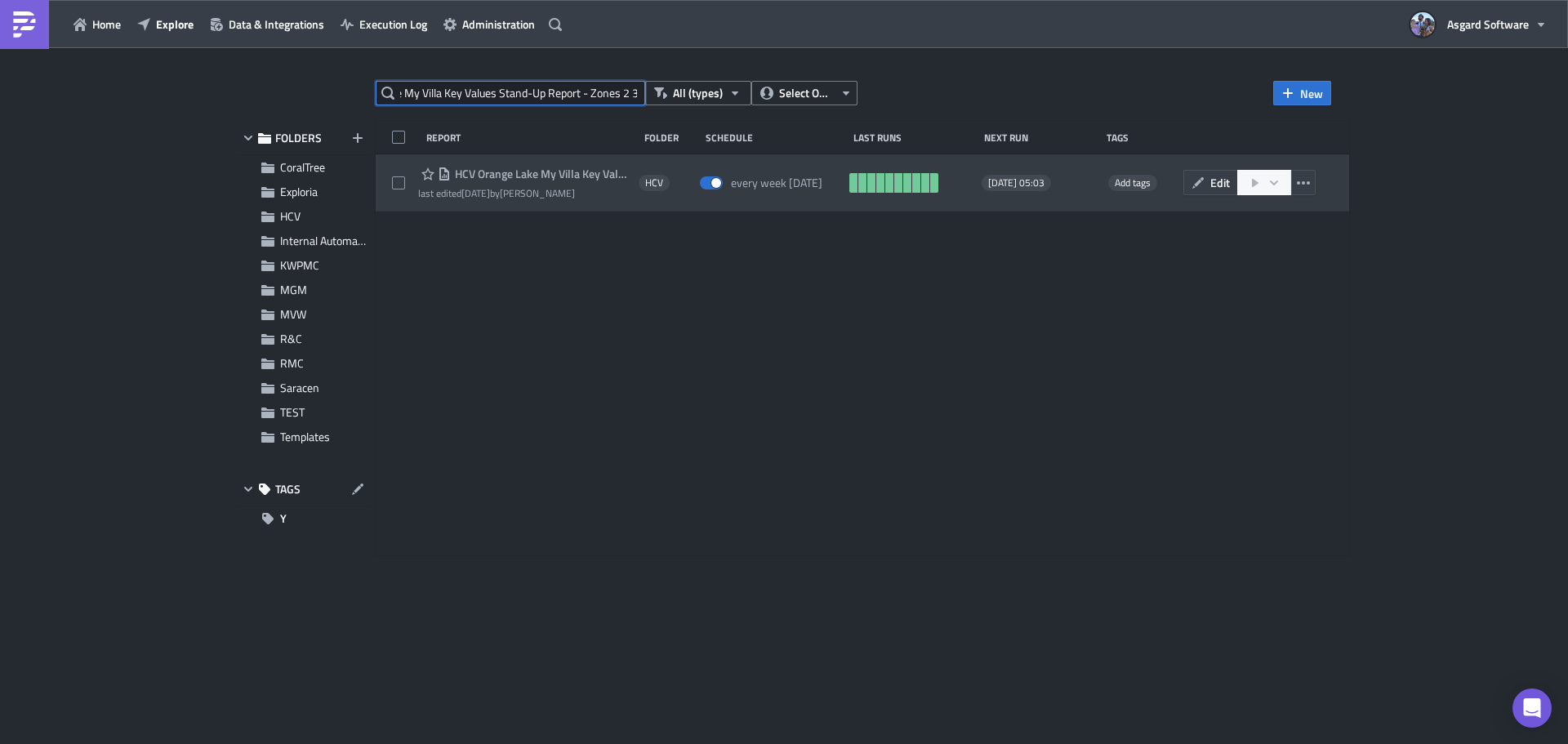
type input "HCV Orange Lake My Villa Key Values Stand-Up Report - Zones 2 3"
click at [607, 178] on span "HCV Orange Lake My Villa Key Values Stand-Up Report - Zones 2 3" at bounding box center [540, 173] width 180 height 14
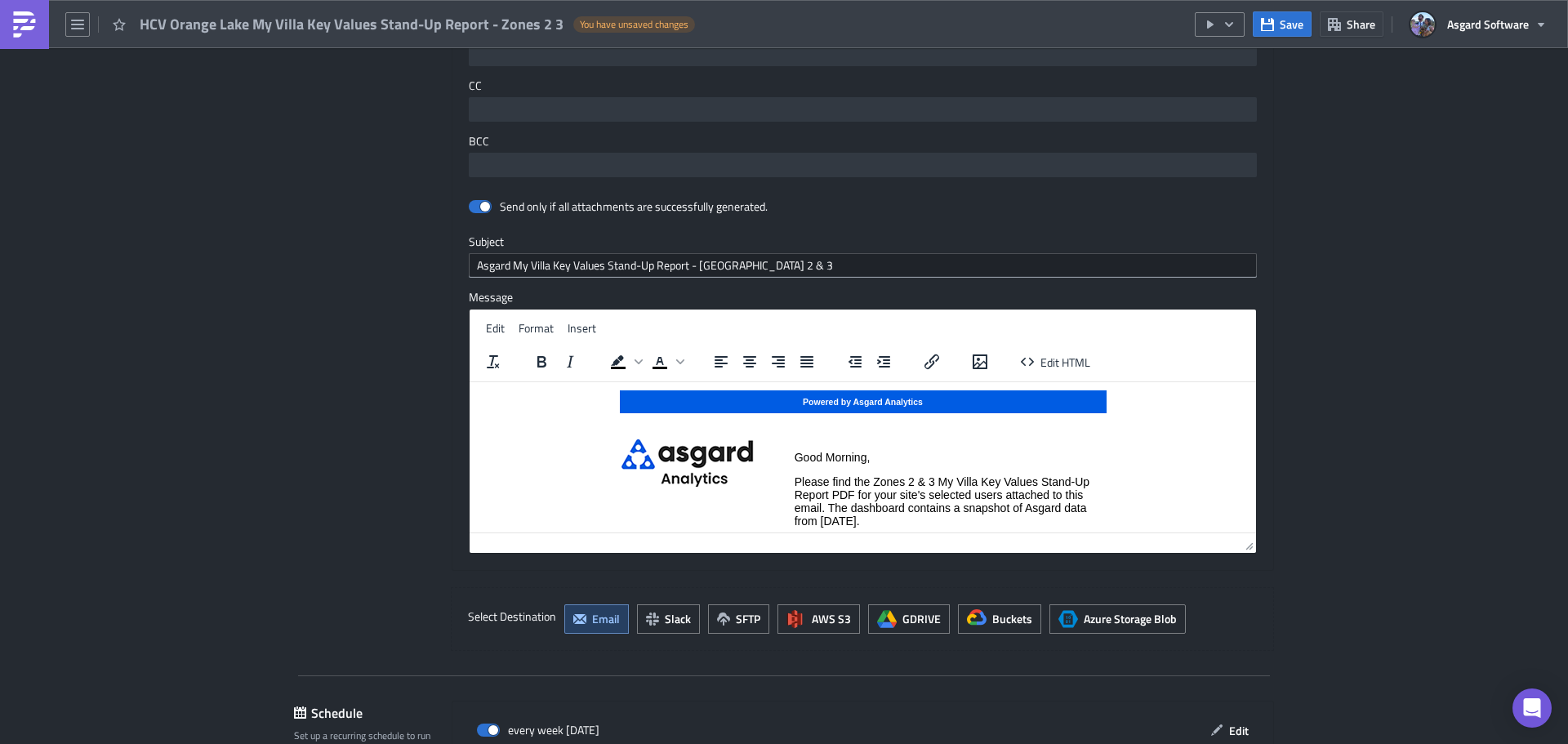
scroll to position [1144, 0]
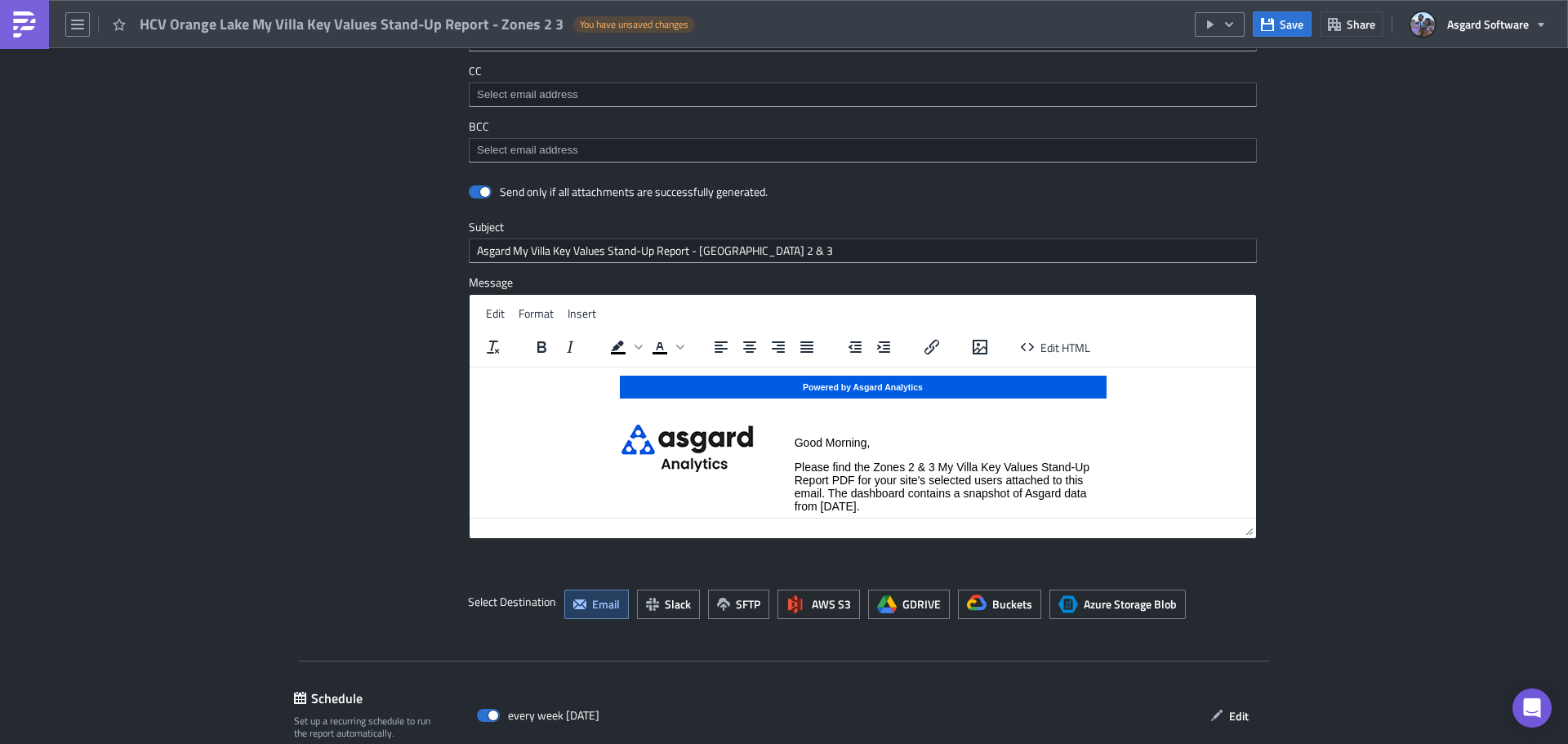
drag, startPoint x: 1120, startPoint y: 492, endPoint x: 1133, endPoint y: 490, distance: 13.2
click at [1120, 492] on center "Powered by Asgard Analytics Good Morning, Please find the Zones 2 & 3 My Villa …" at bounding box center [862, 508] width 773 height 270
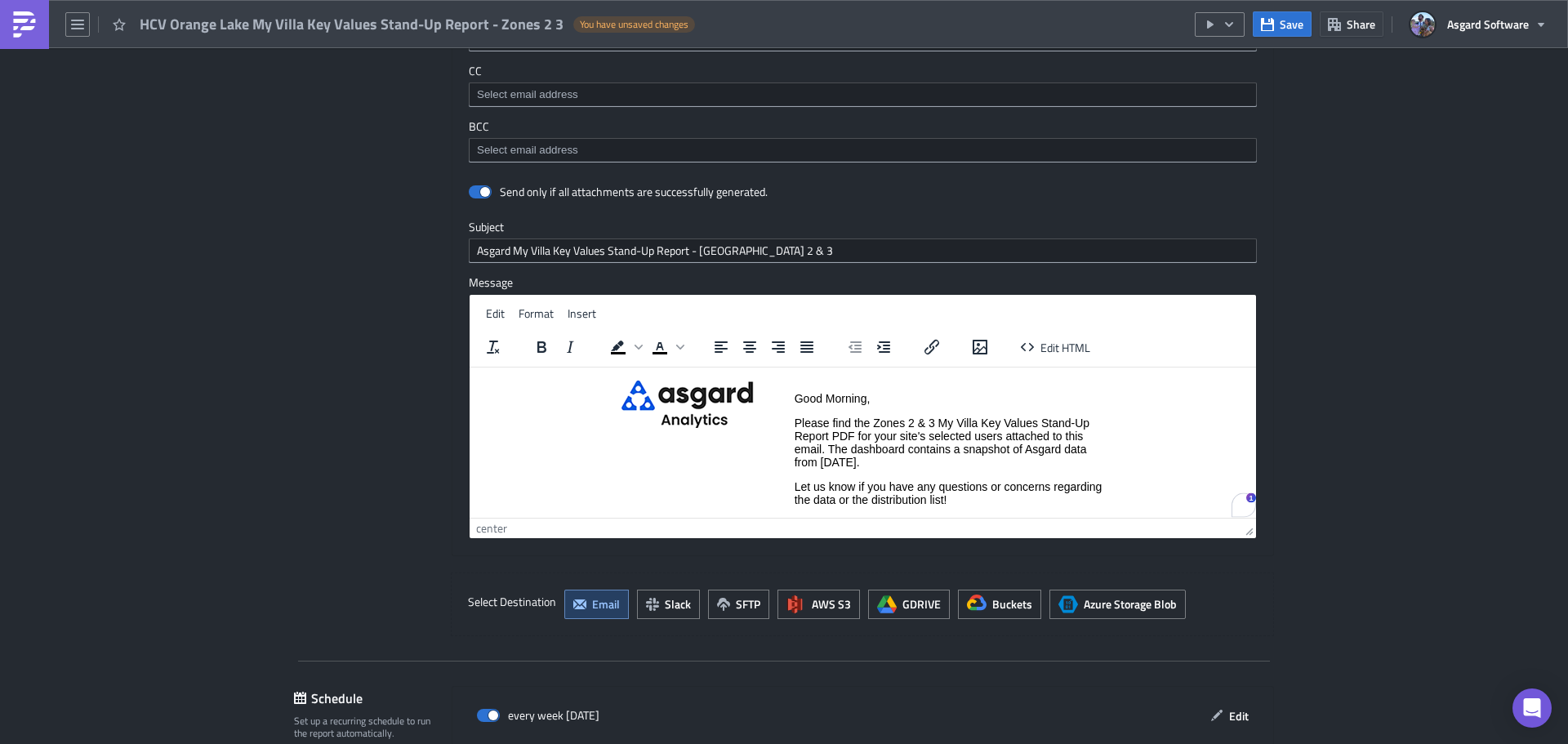
scroll to position [44, 0]
click at [950, 470] on td "Good Morning, Please find the Zones 2 & 3 My Villa Key Values Stand-Up Report P…" at bounding box center [949, 448] width 312 height 138
click at [948, 459] on p "Please find the Zones 2 & 3 My Villa Key Values Stand-Up Report PDF for your si…" at bounding box center [950, 442] width 311 height 52
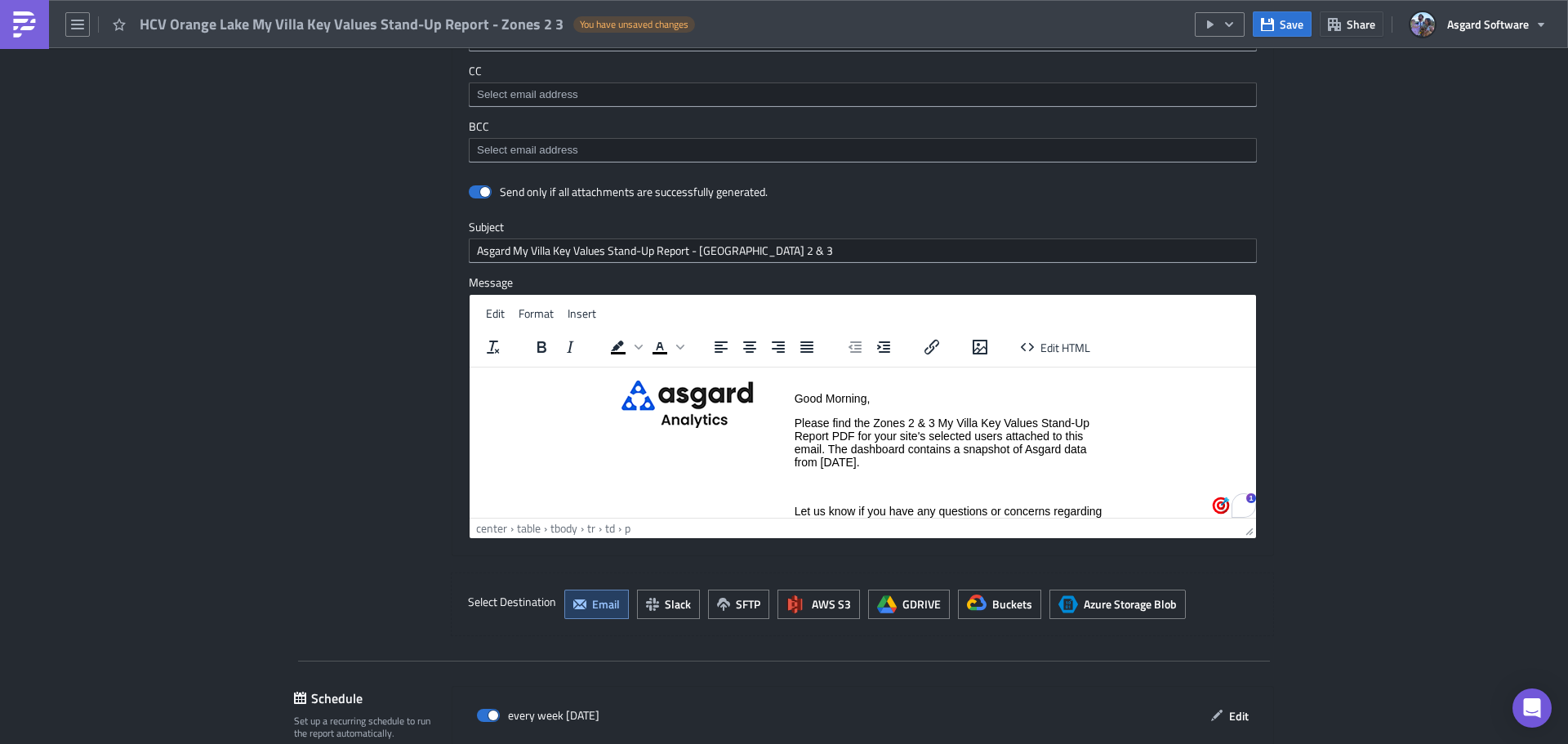
paste body "To enrich screen reader interactions, please activate Accessibility in Grammarl…"
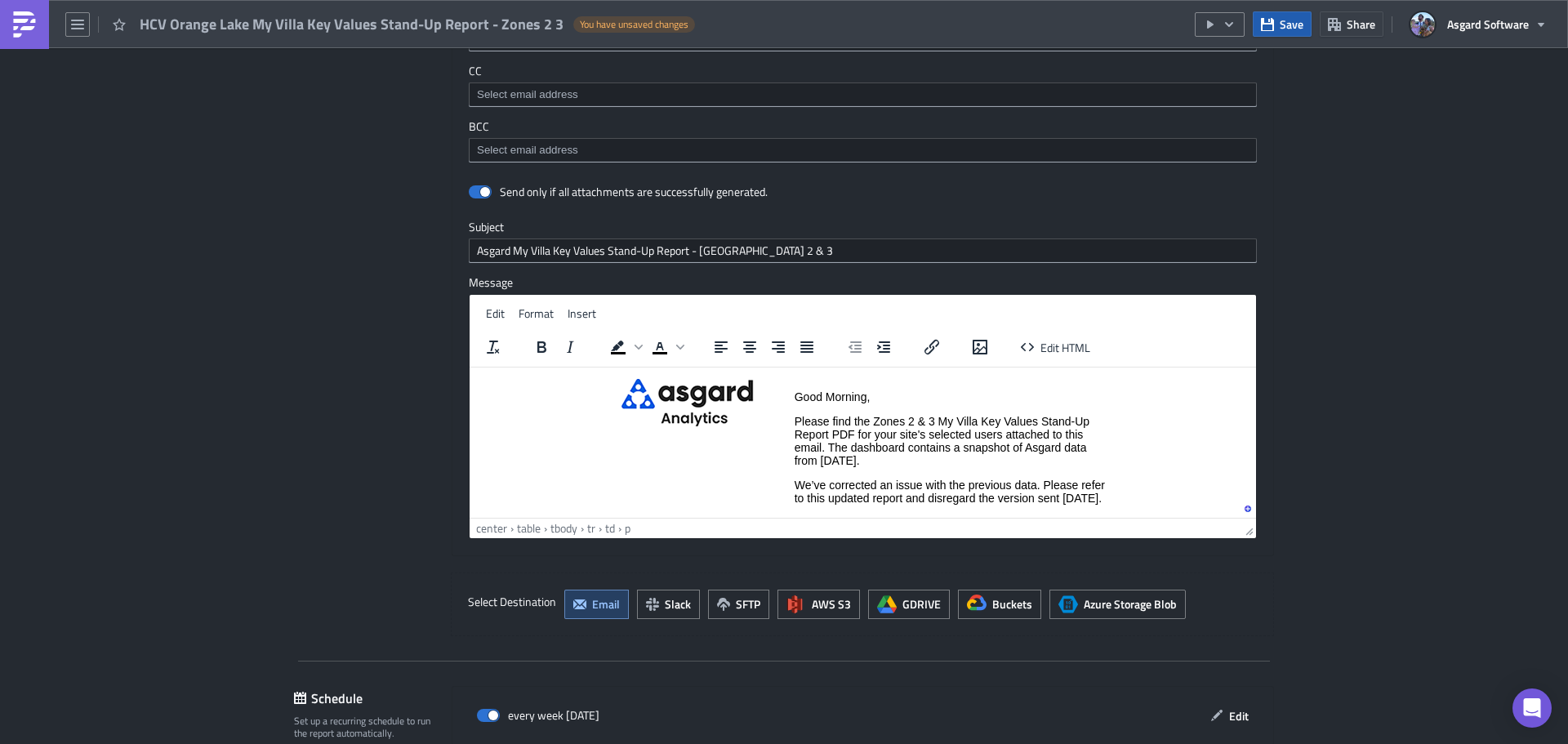
click at [1281, 25] on span "Save" at bounding box center [1291, 24] width 24 height 17
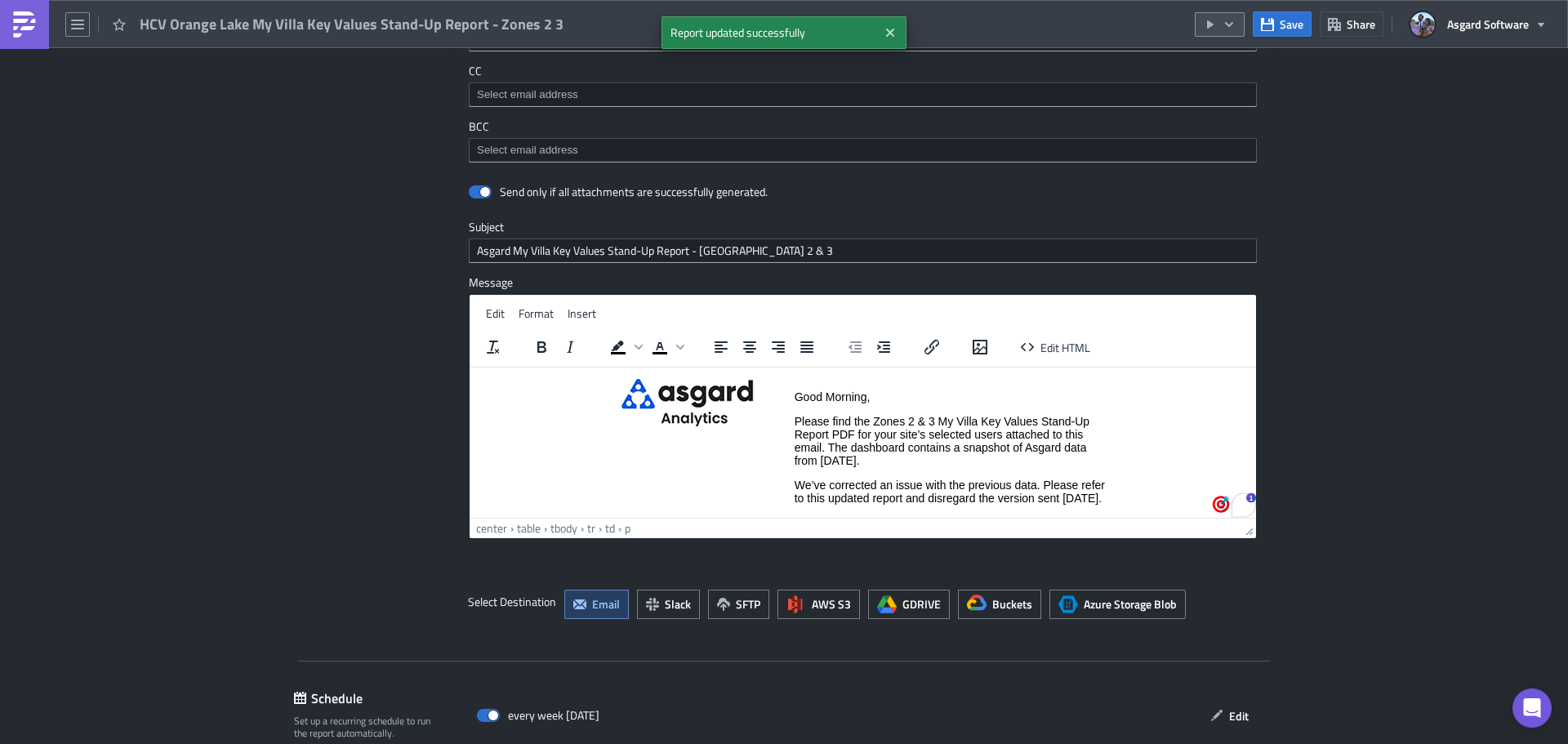
click at [1236, 27] on icon "button" at bounding box center [1229, 25] width 13 height 13
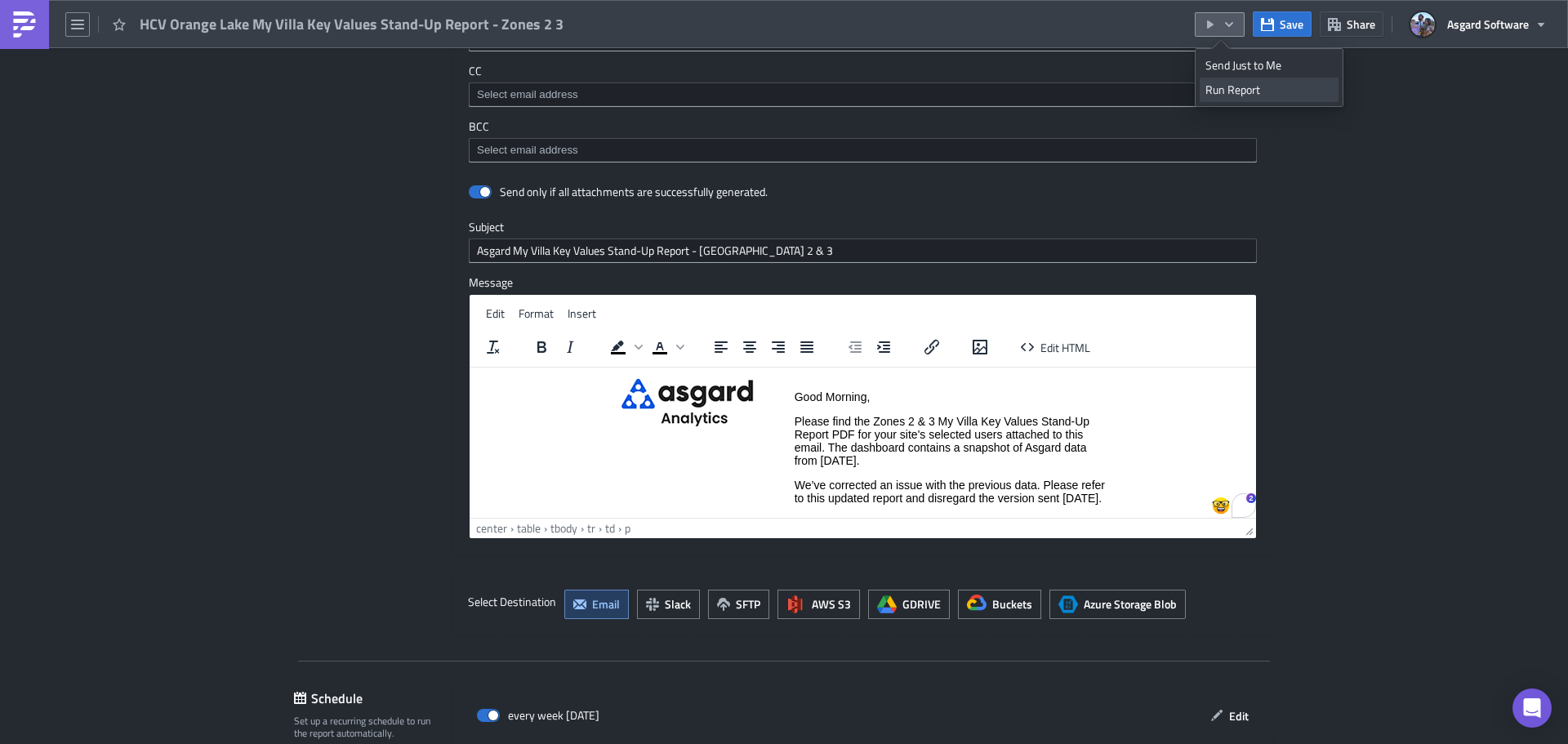
click at [1259, 93] on div "Run Report" at bounding box center [1268, 89] width 128 height 16
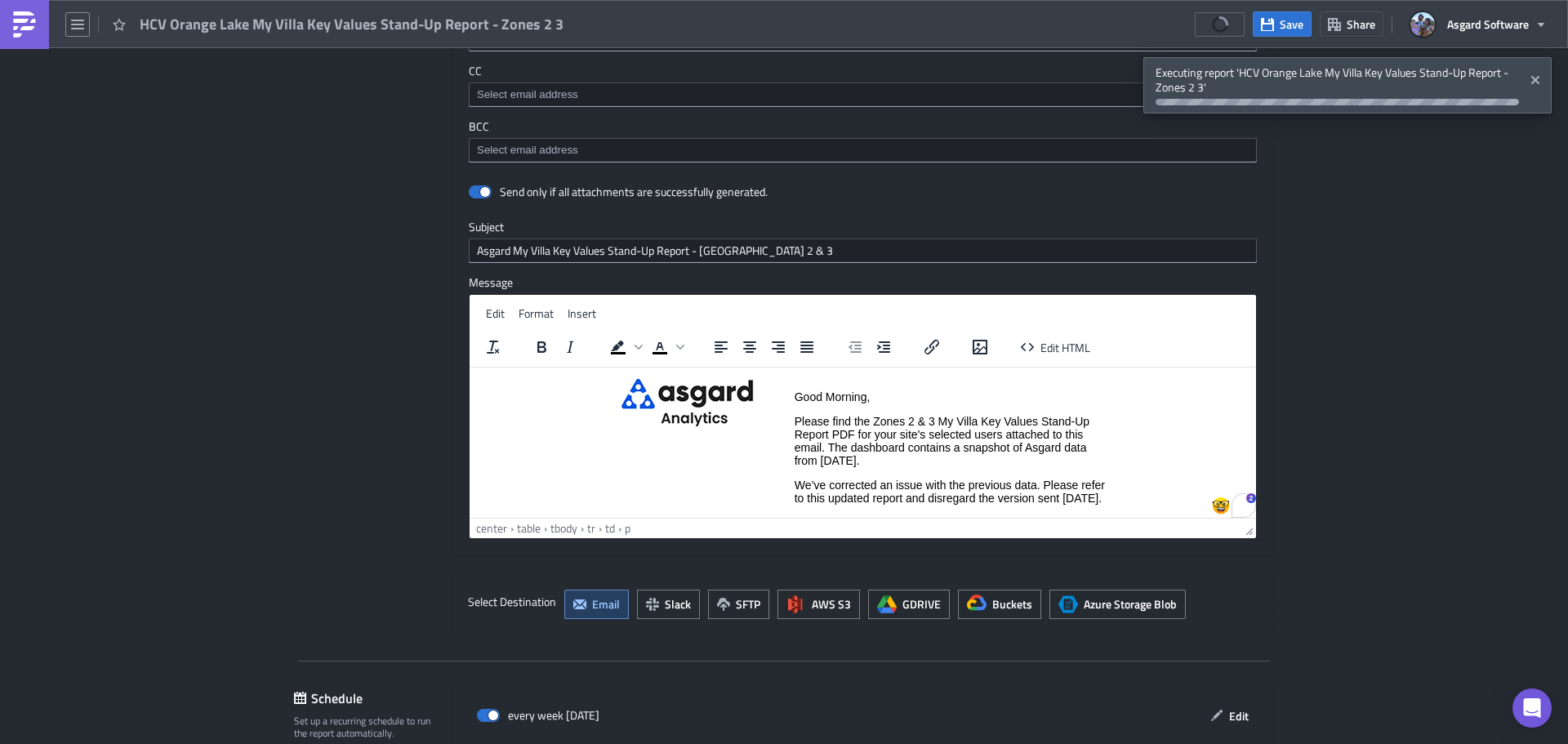
drag, startPoint x: 857, startPoint y: 509, endPoint x: 843, endPoint y: 500, distance: 16.6
click at [856, 504] on p "We’ve corrected an issue with the previous data. Please refer to this updated r…" at bounding box center [950, 490] width 311 height 26
click at [796, 483] on p "We’ve corrected an issue with the previous data. Please refer to this updated r…" at bounding box center [950, 490] width 311 height 26
click at [1142, 480] on center "Powered by Asgard Analytics Good Morning, Please find the Zones 2 & 3 My Villa …" at bounding box center [862, 482] width 773 height 308
click at [852, 504] on p "We’ve corrected an issue with the previous data. Please refer to this updated r…" at bounding box center [950, 490] width 311 height 26
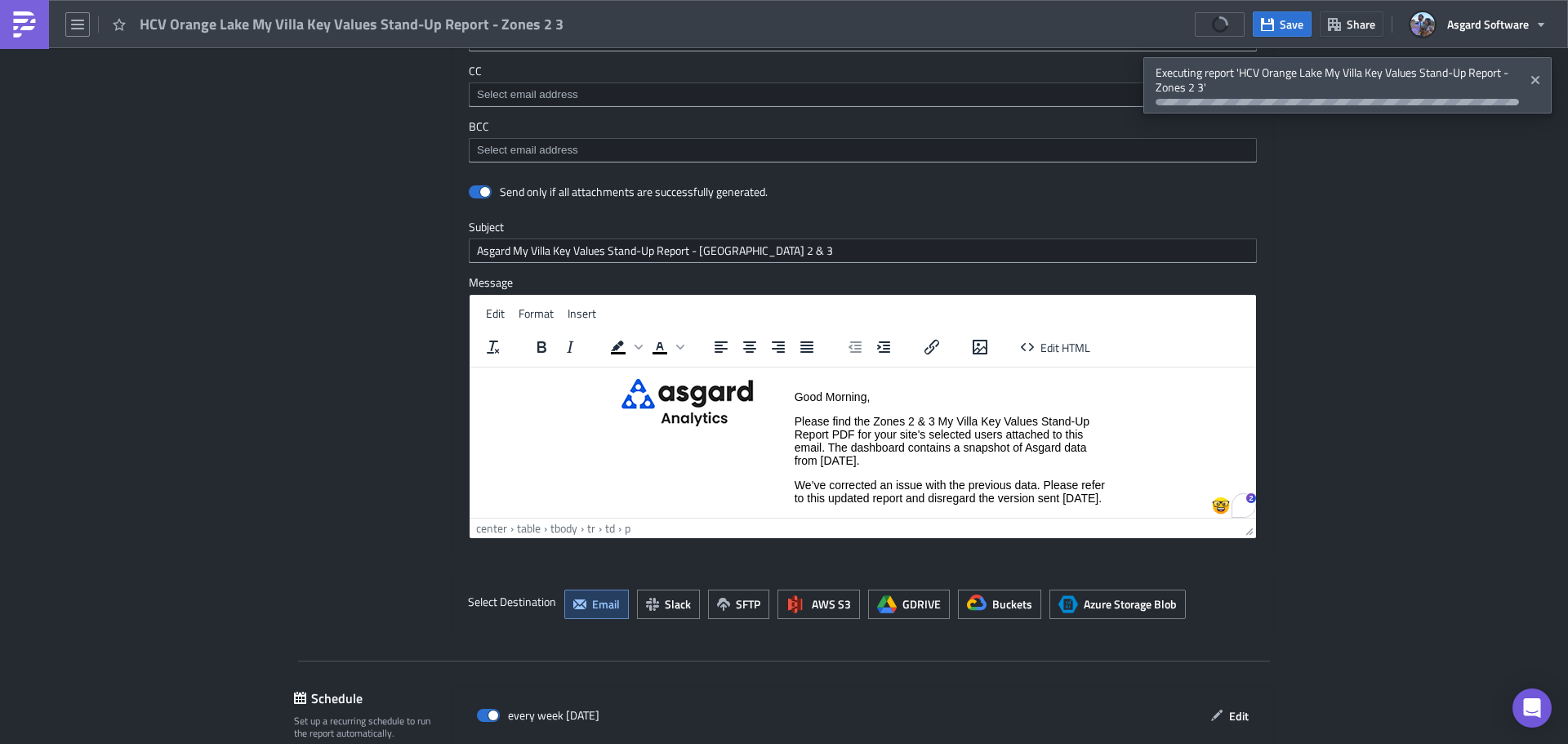
click at [795, 483] on p "We’ve corrected an issue with the previous data. Please refer to this updated r…" at bounding box center [950, 490] width 311 height 26
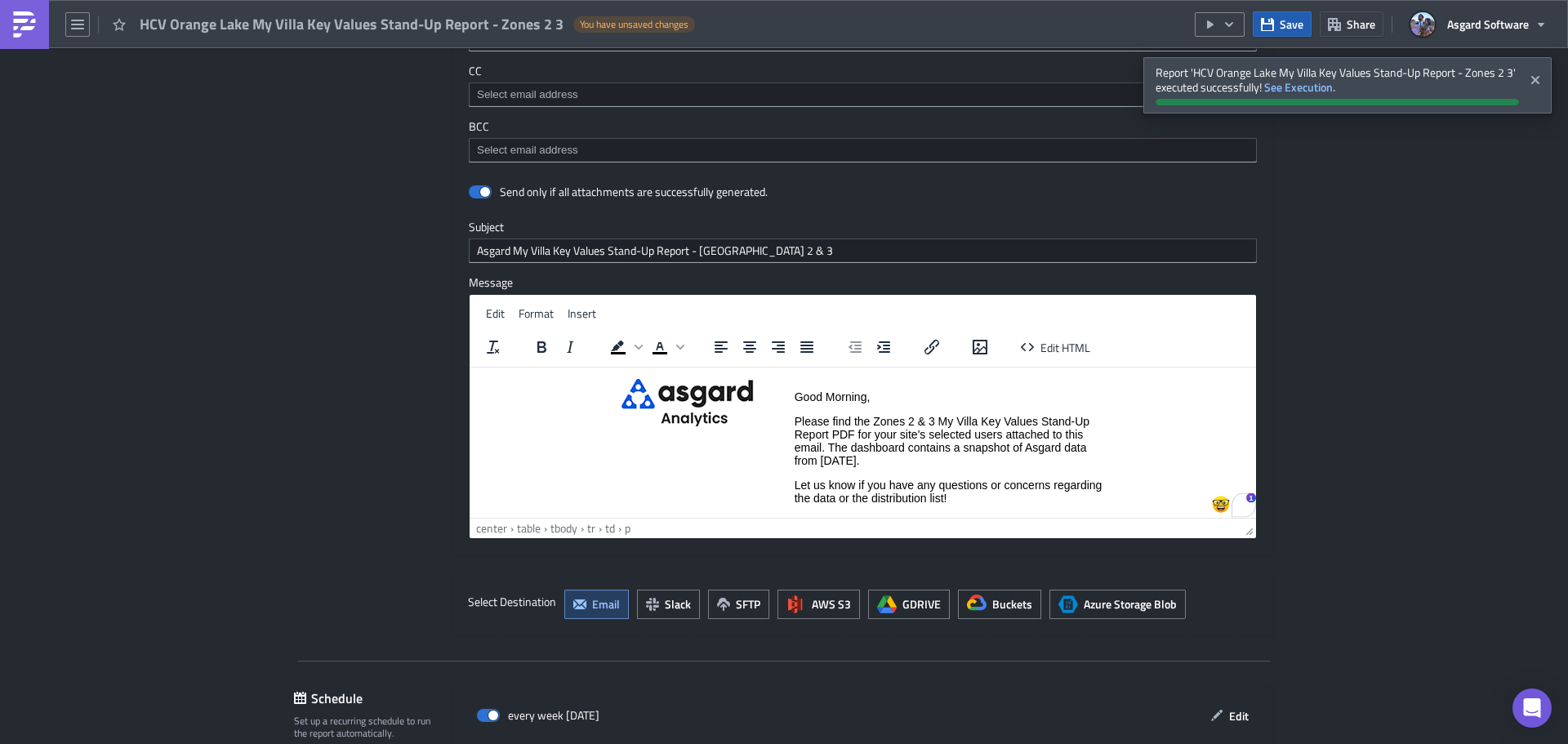
click at [1291, 25] on span "Save" at bounding box center [1291, 24] width 24 height 17
click at [9, 28] on link at bounding box center [24, 24] width 49 height 49
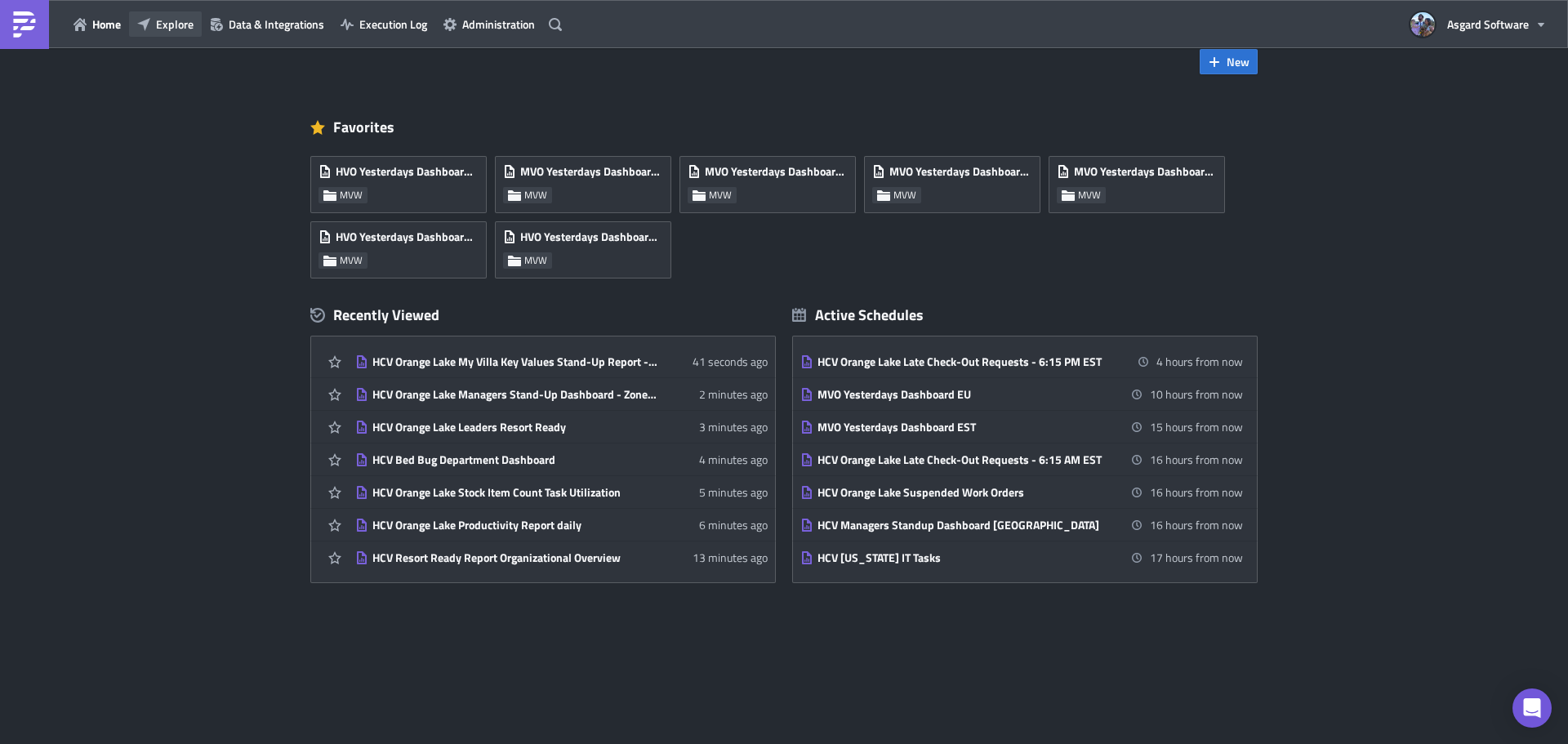
click at [176, 36] on button "Explore" at bounding box center [165, 24] width 73 height 25
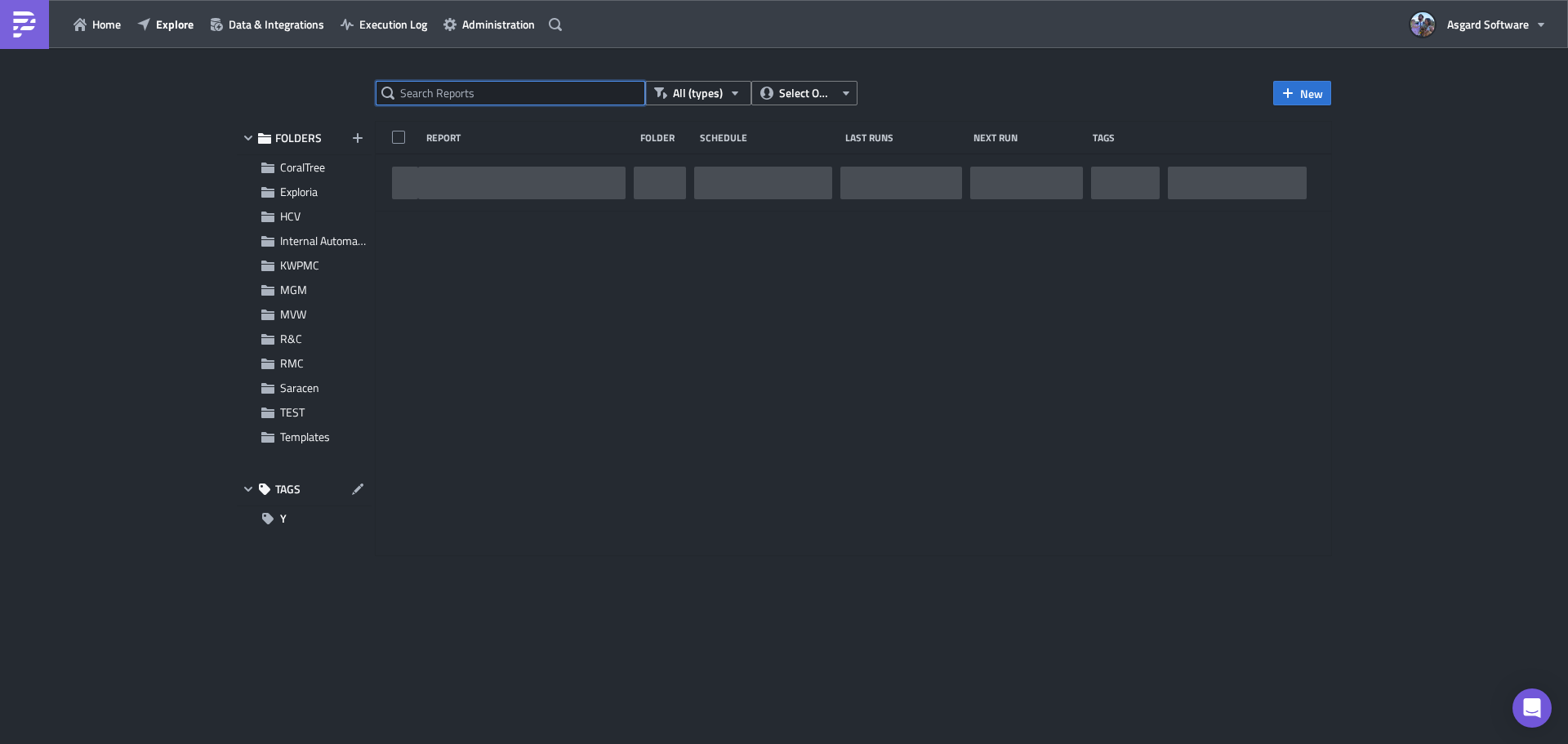
click at [452, 92] on input "text" at bounding box center [510, 92] width 269 height 24
paste input "HCV Orange Lake Productivity RT Report"
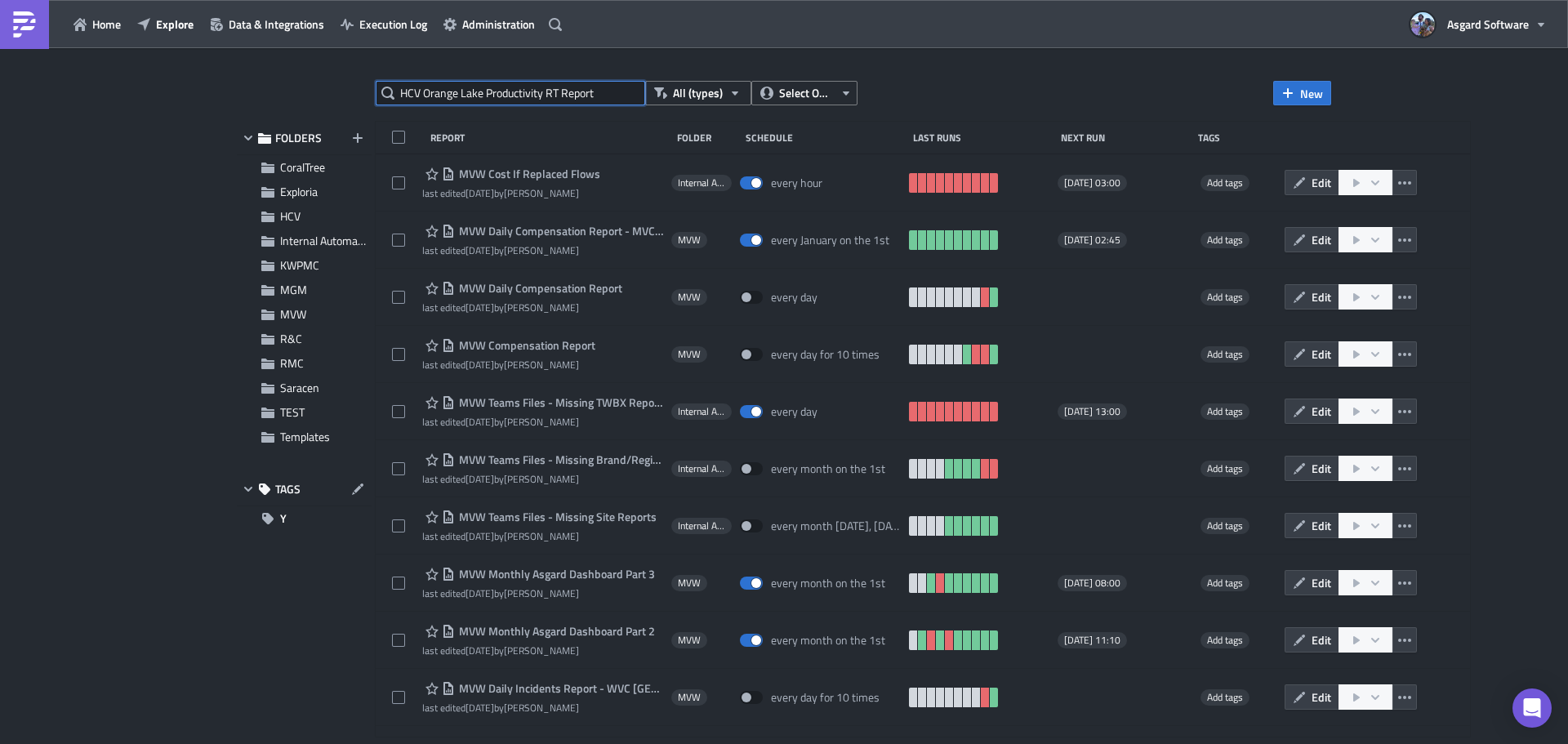
type input "HCV Orange Lake Productivity RT Report"
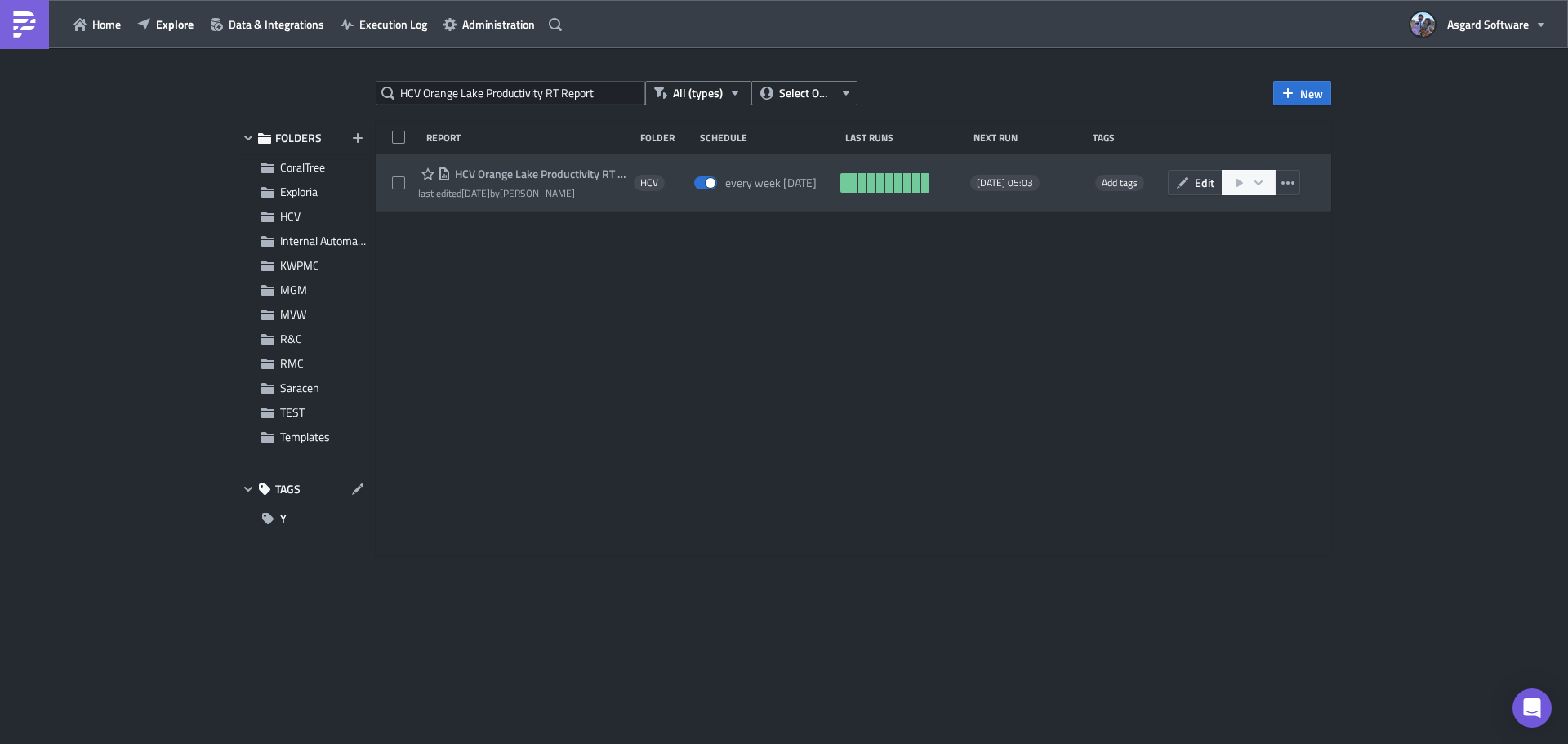
click at [567, 175] on span "HCV Orange Lake Productivity RT Report" at bounding box center [538, 173] width 175 height 14
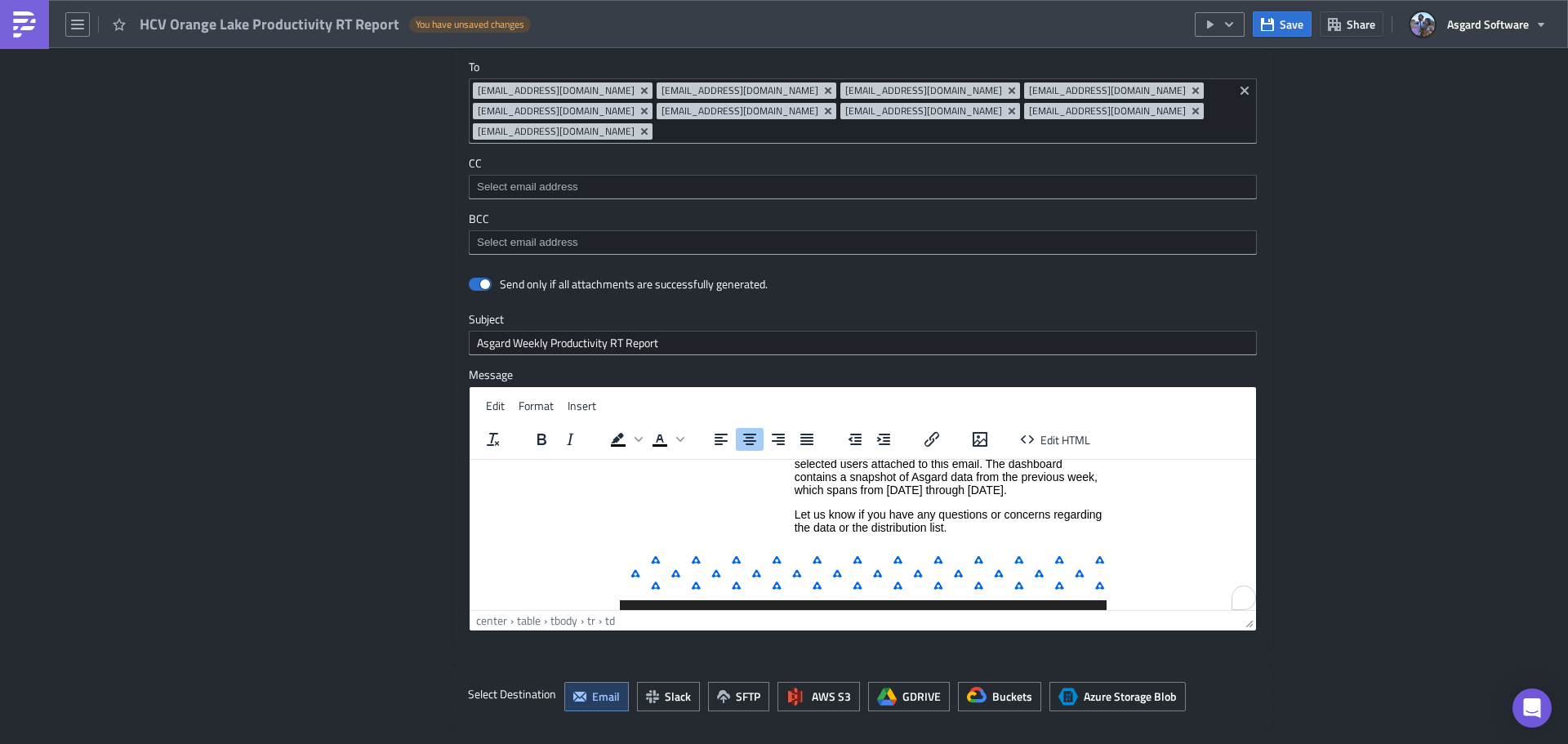
scroll to position [109, 0]
click at [1028, 490] on p "Please find the Productivity RT Report PDF for your site's selected users attac…" at bounding box center [950, 469] width 311 height 52
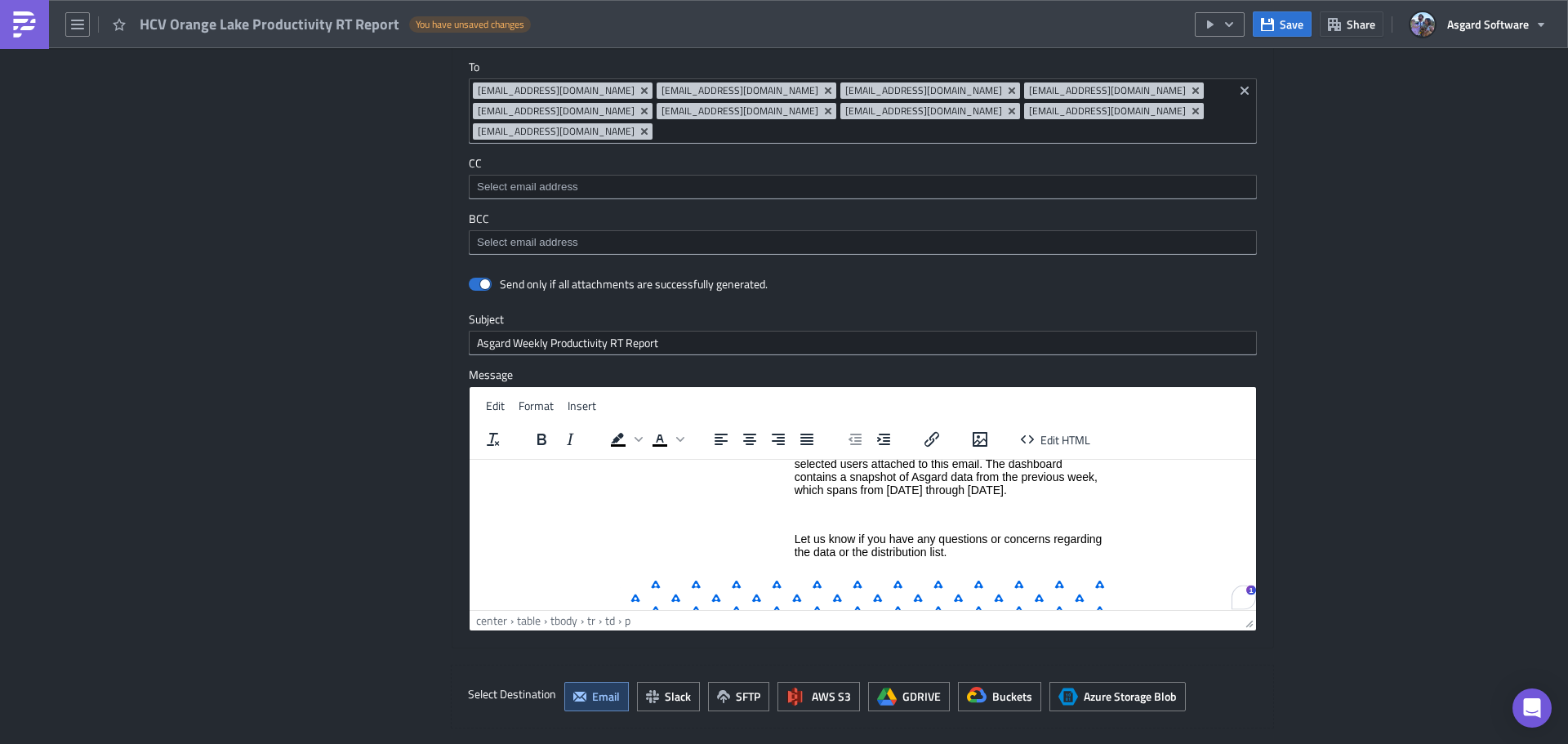
paste body "To enrich screen reader interactions, please activate Accessibility in Grammarl…"
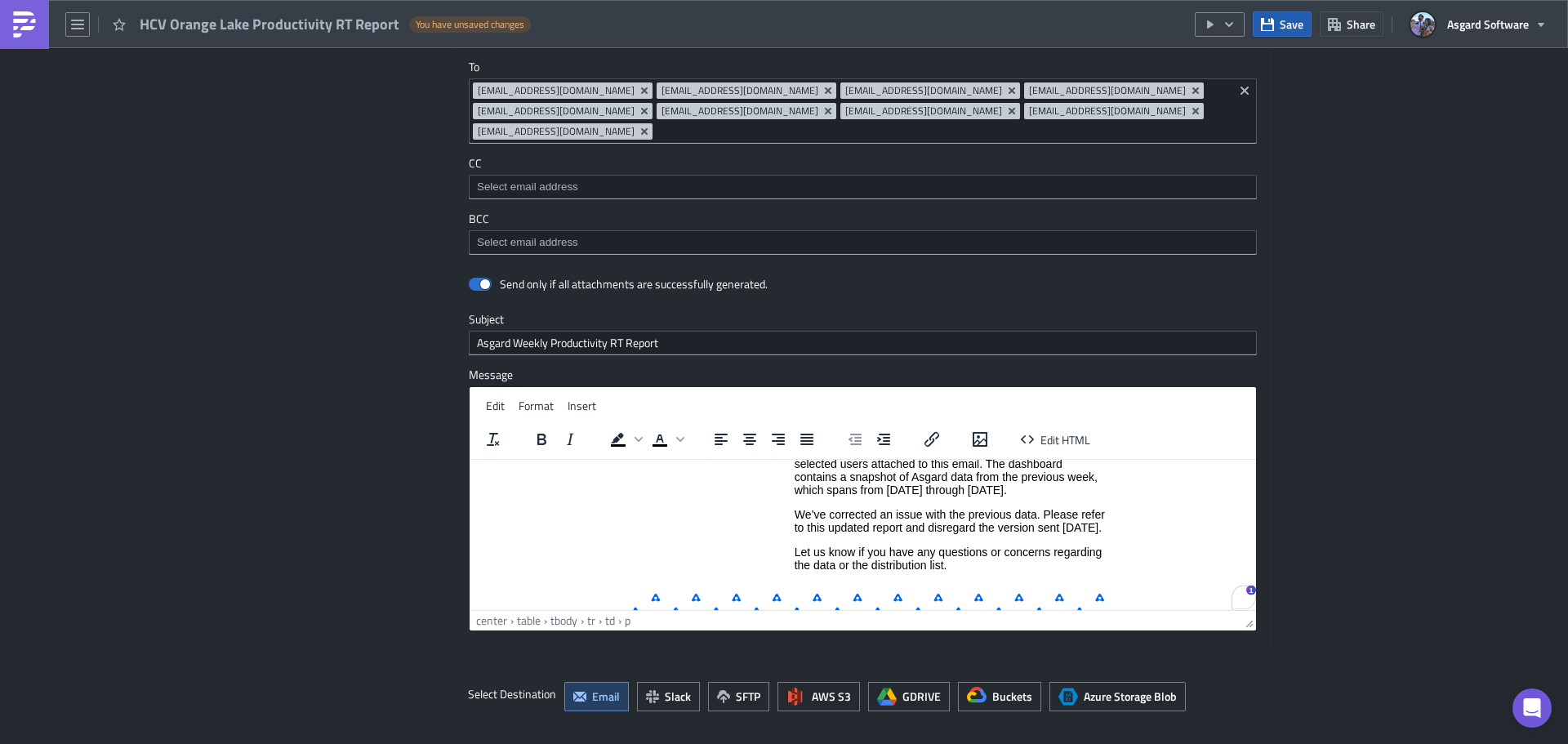
click at [1291, 19] on span "Save" at bounding box center [1291, 24] width 24 height 17
click at [1285, 24] on span "Save" at bounding box center [1291, 24] width 24 height 17
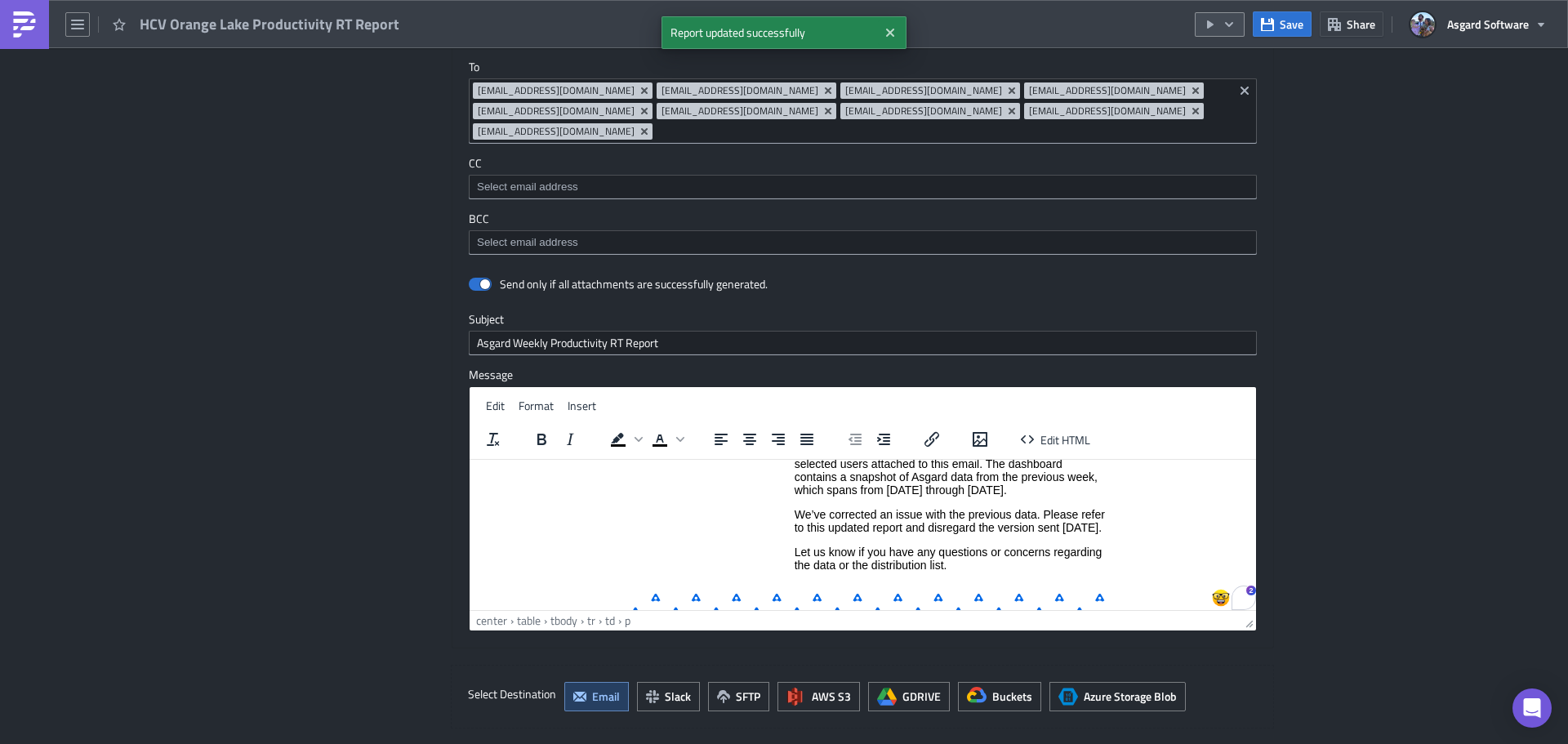
click at [1224, 22] on icon "button" at bounding box center [1229, 25] width 13 height 13
click at [1242, 90] on div "Run Report" at bounding box center [1268, 89] width 128 height 16
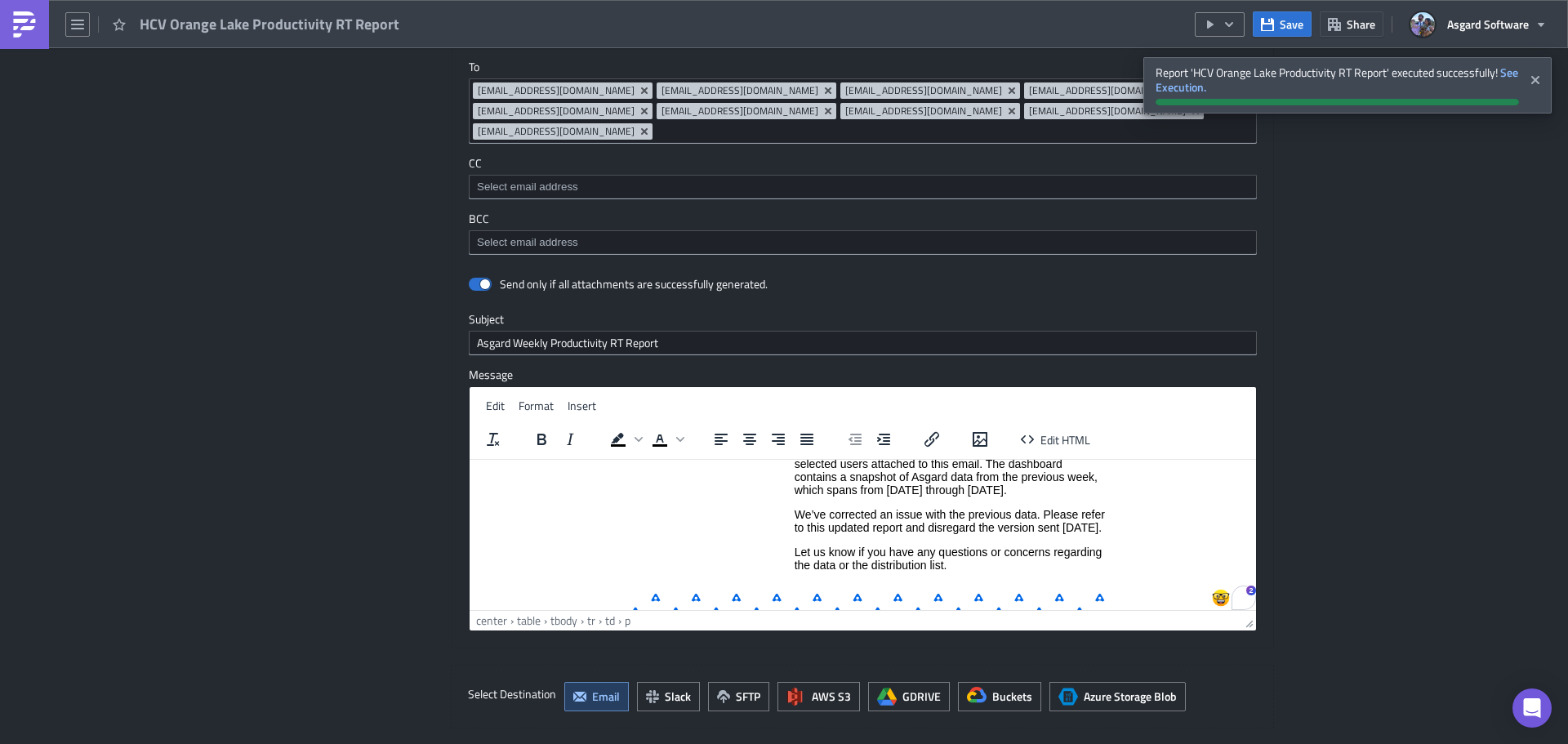
click at [853, 533] on p "We’ve corrected an issue with the previous data. Please refer to this updated r…" at bounding box center [950, 520] width 311 height 26
click at [795, 512] on p "We’ve corrected an issue with the previous data. Please refer to this updated r…" at bounding box center [950, 520] width 311 height 26
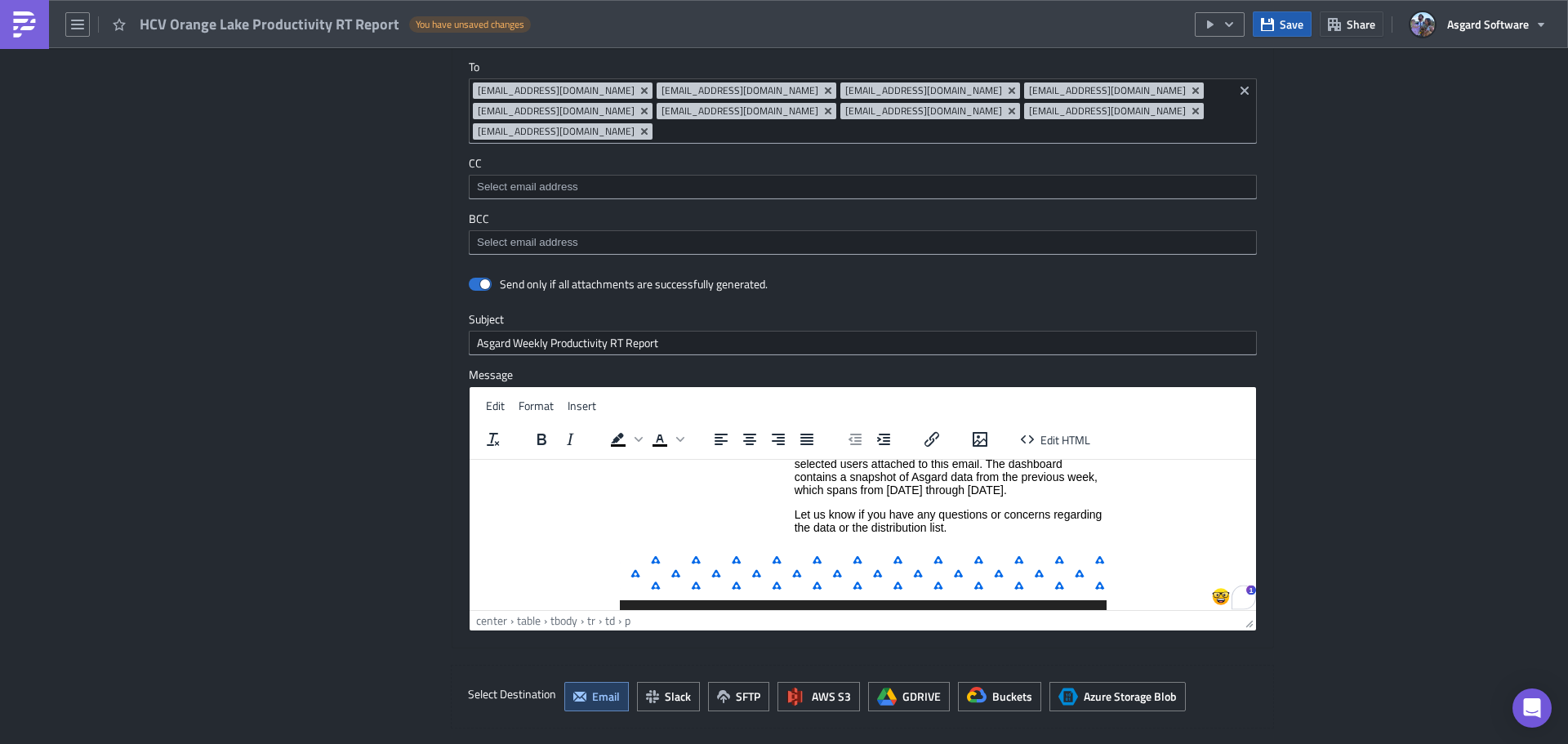
click at [1290, 27] on span "Save" at bounding box center [1291, 24] width 24 height 17
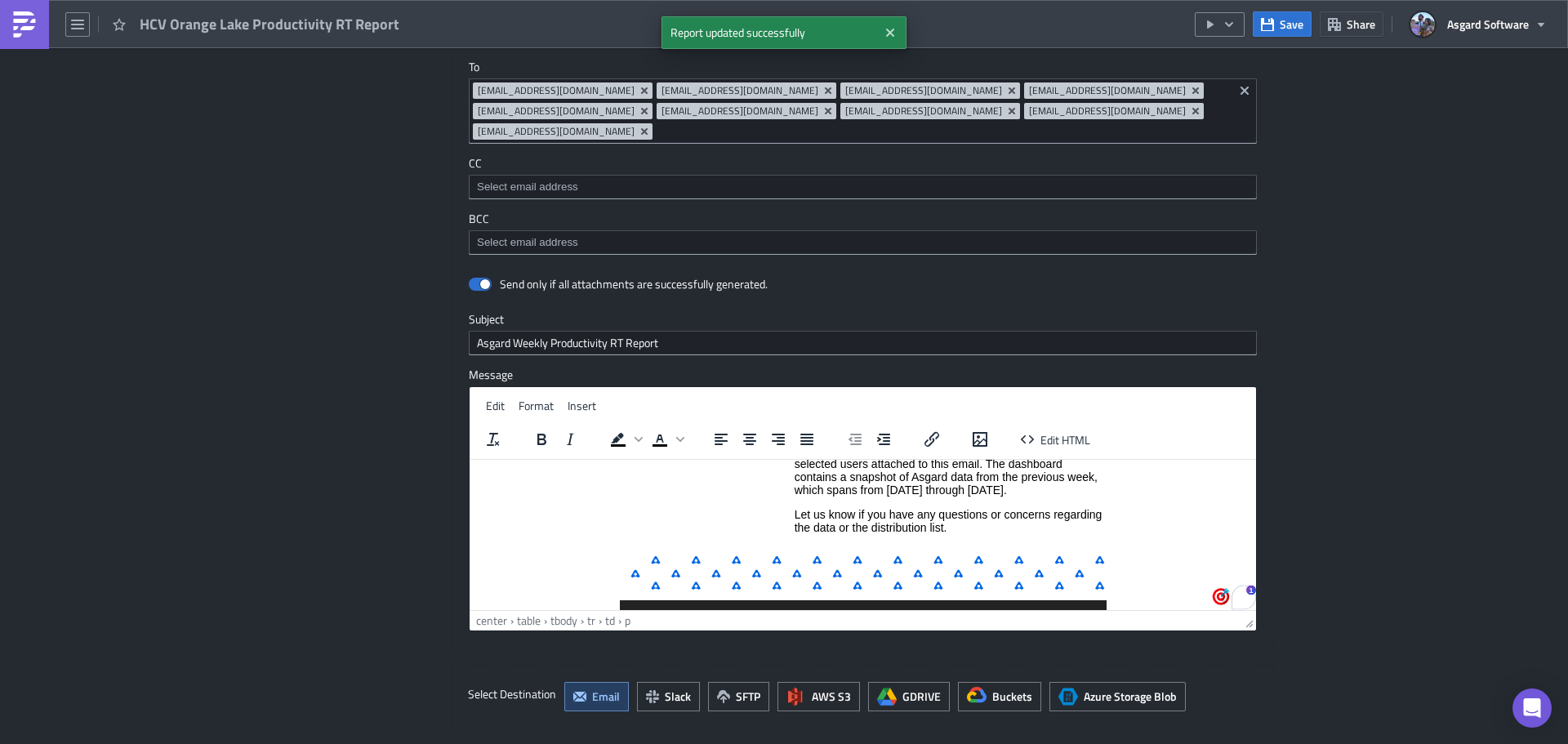
click at [34, 20] on img at bounding box center [24, 24] width 26 height 26
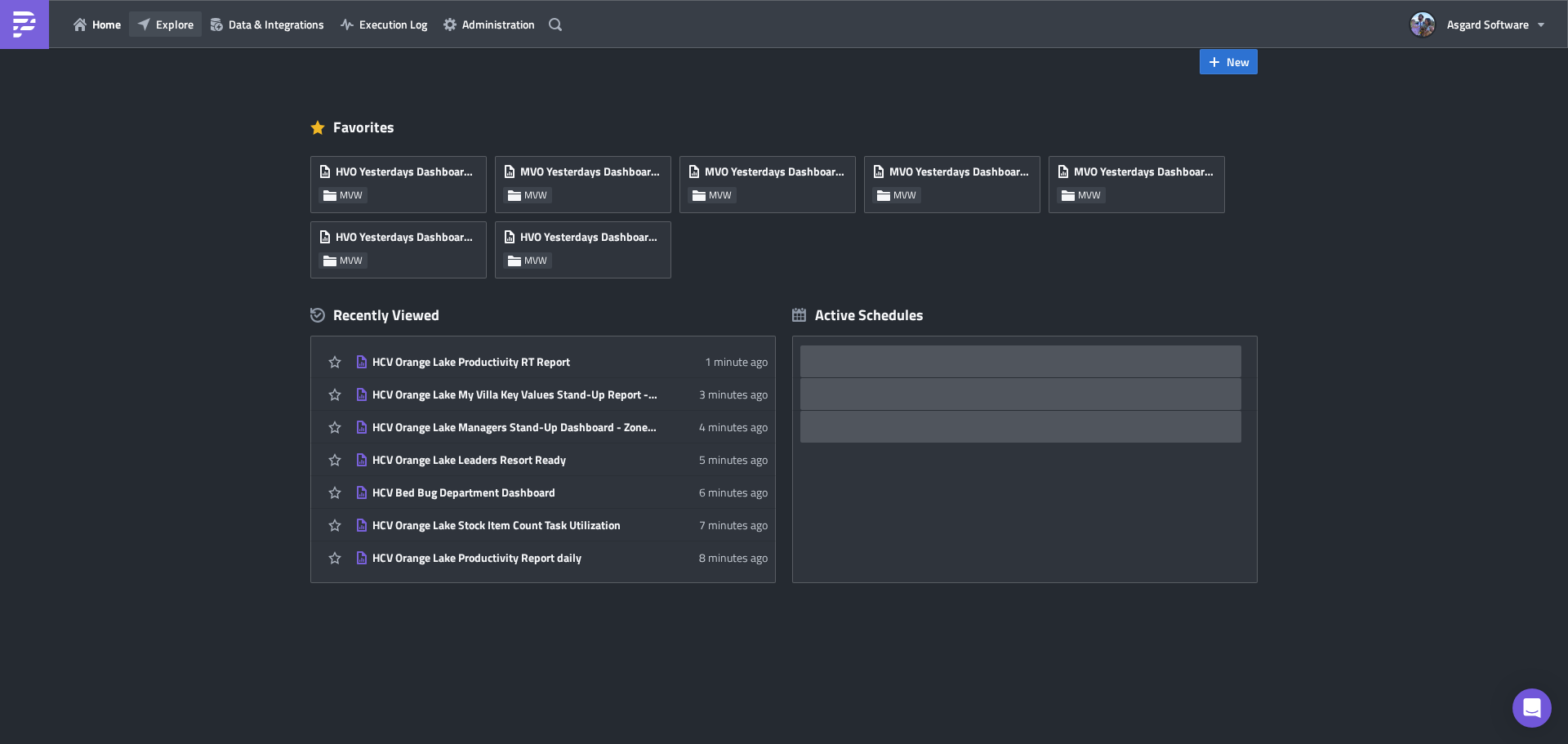
click at [180, 36] on button "Explore" at bounding box center [165, 24] width 73 height 25
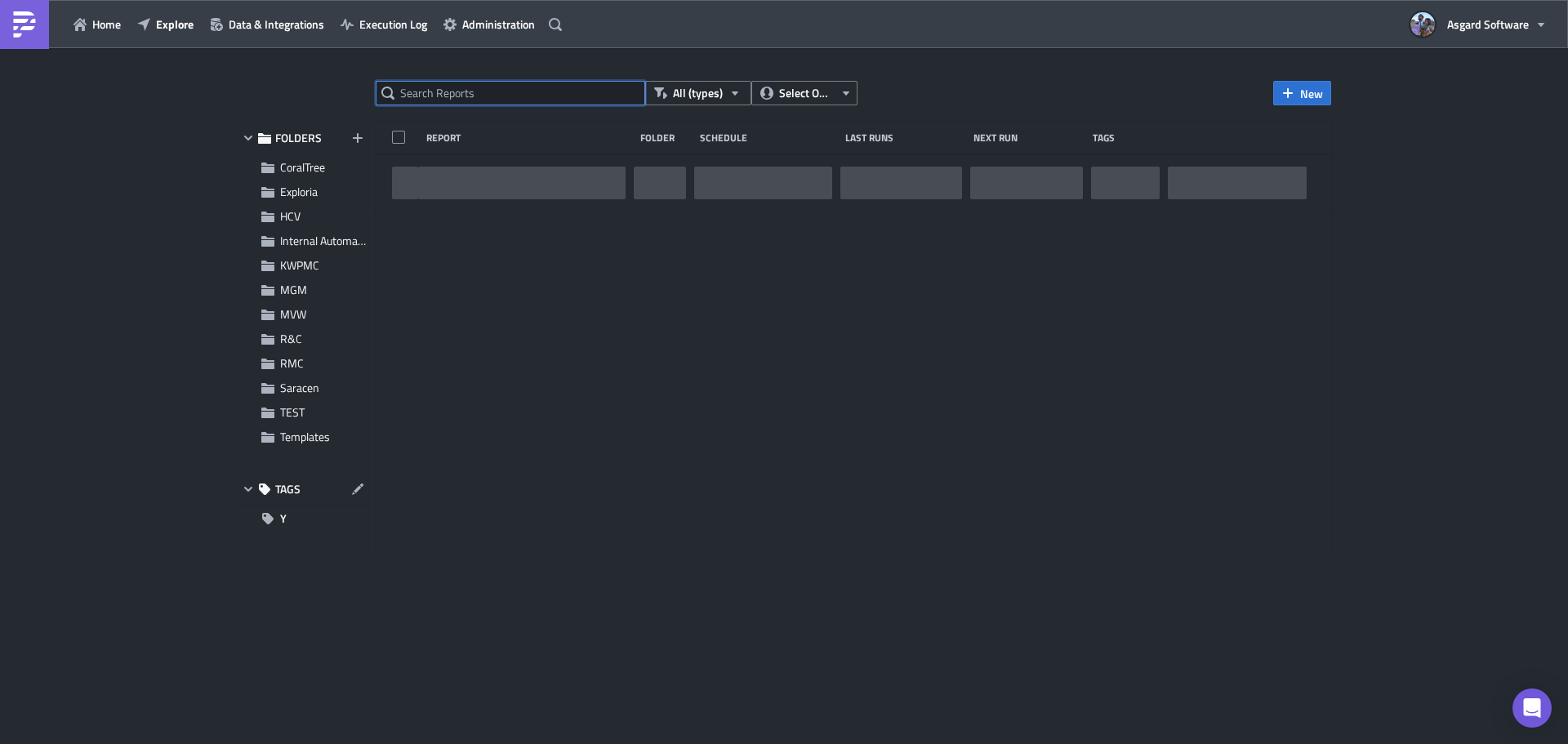
click at [530, 90] on input "text" at bounding box center [510, 92] width 269 height 24
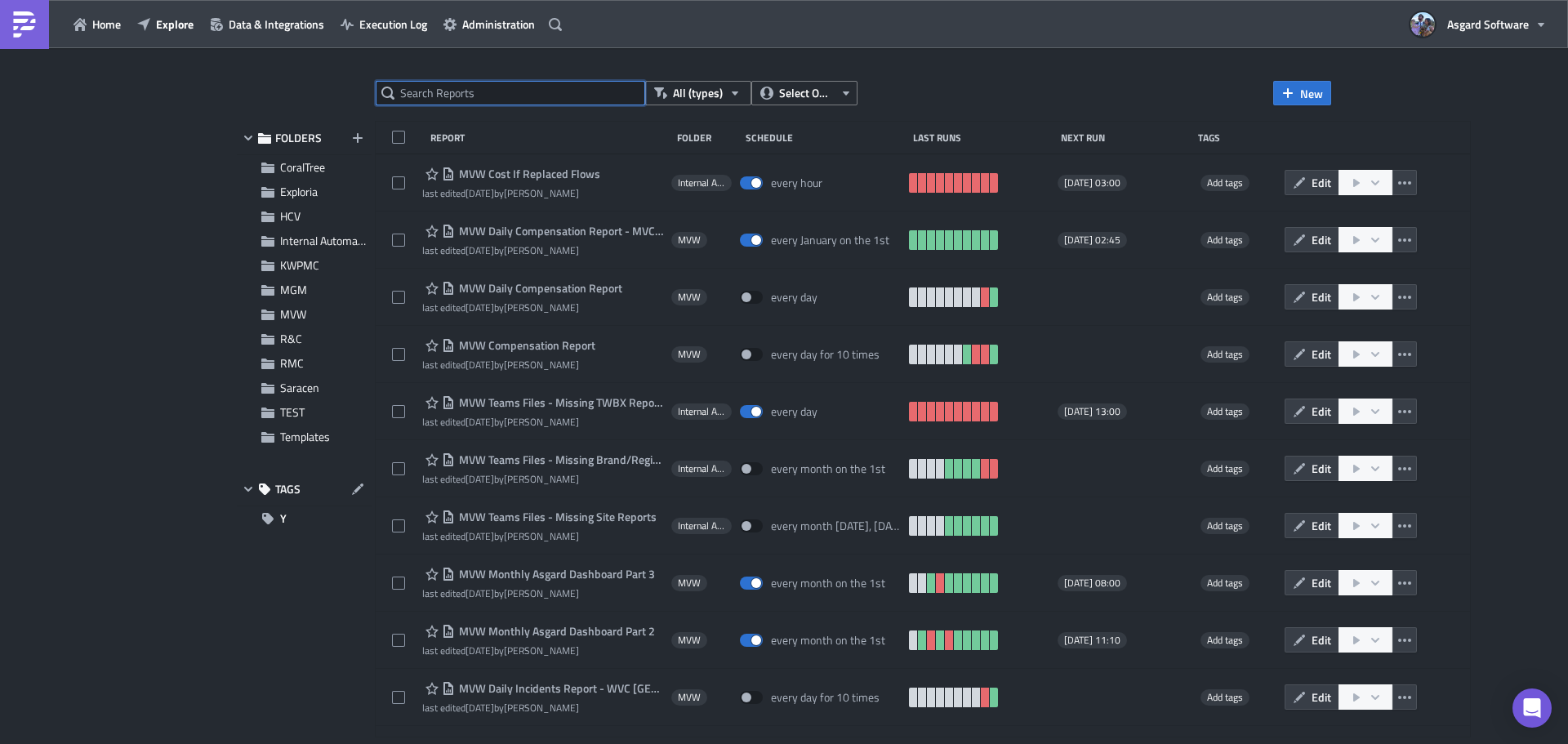
paste input "HCV Orange Lake Productivity Report weekly"
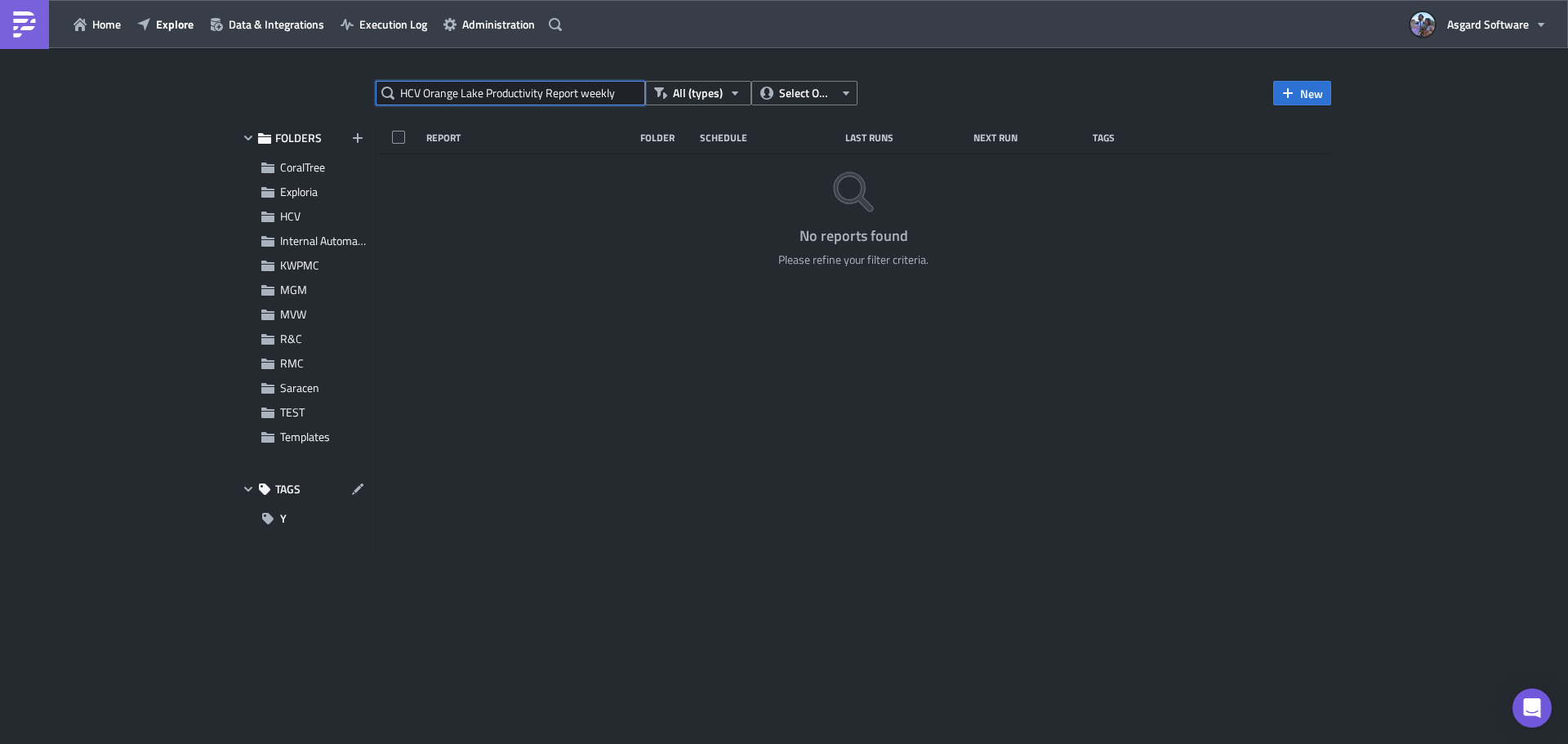
type input "HCV Orange Lake Productivity Report weekly"
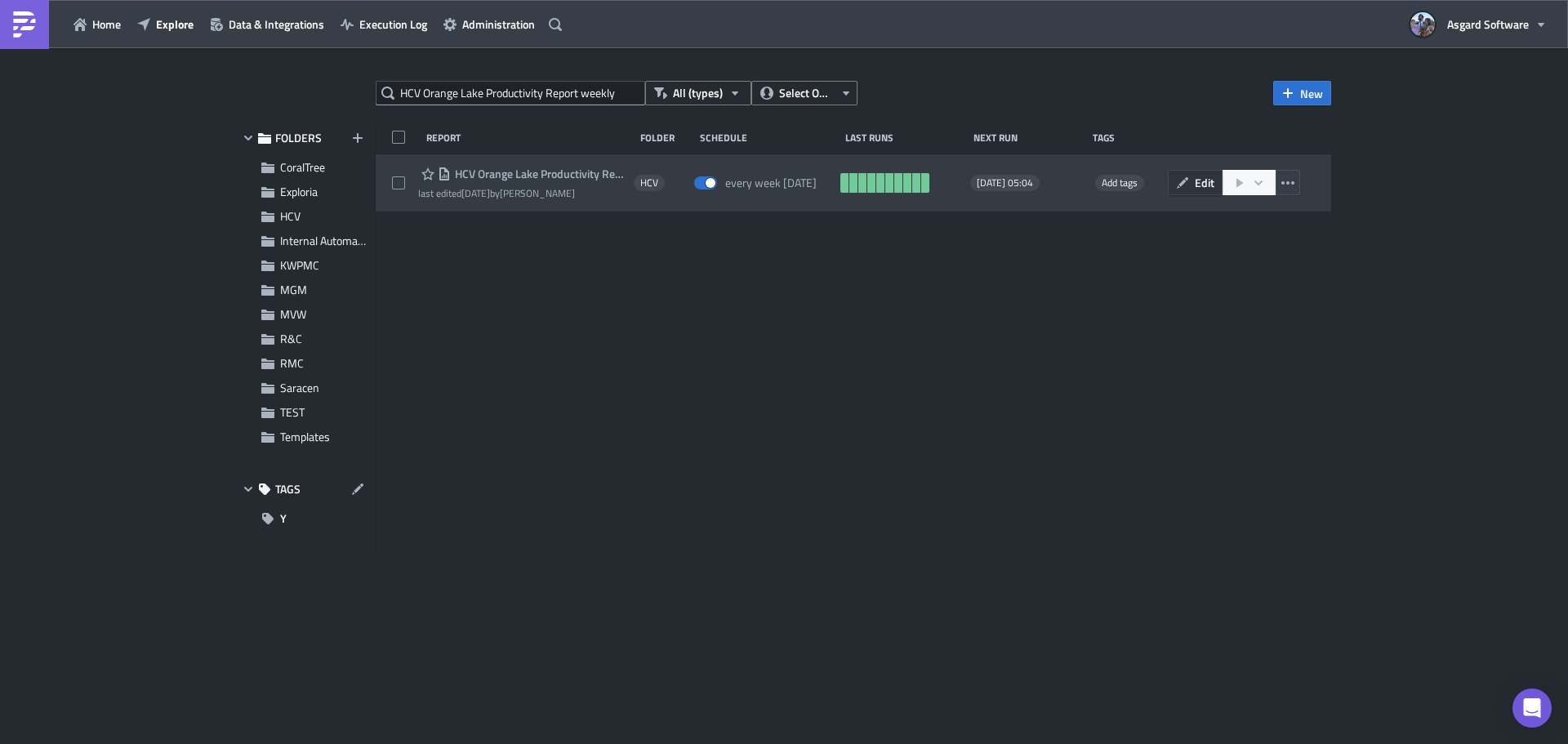
click at [1200, 186] on span "Edit" at bounding box center [1204, 183] width 19 height 17
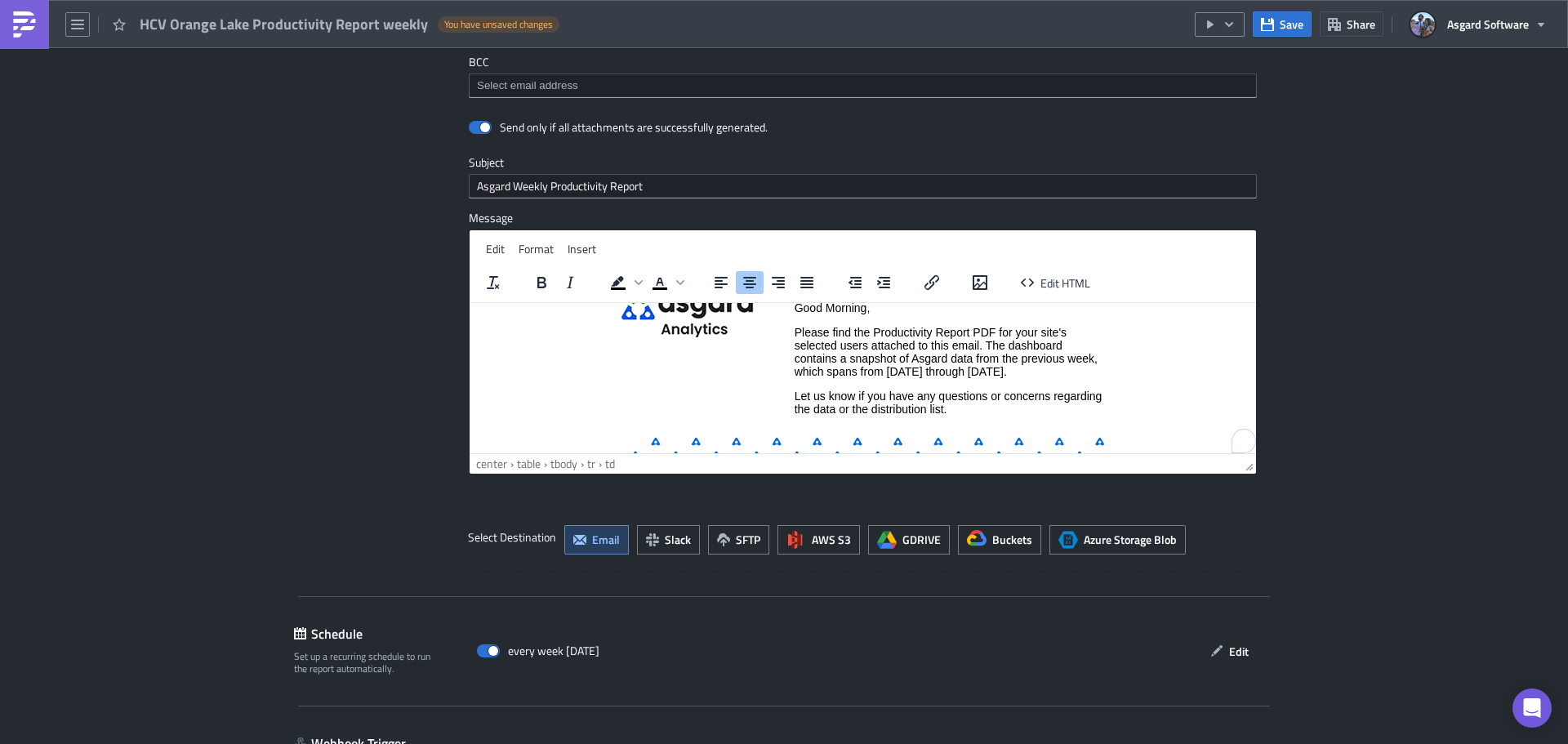
scroll to position [85, 0]
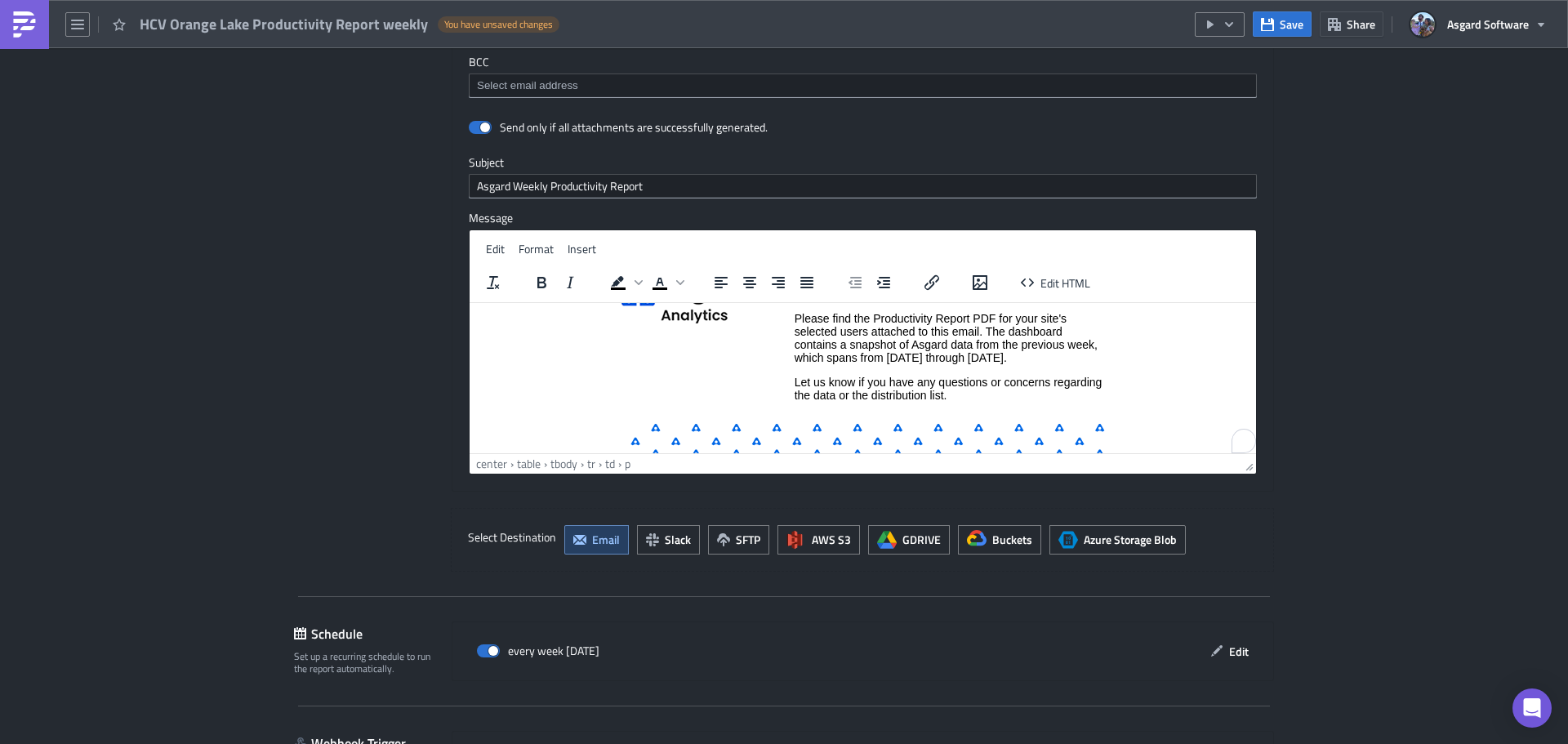
click at [1017, 354] on p "Please find the Productivity Report PDF for your site's selected users attached…" at bounding box center [950, 337] width 311 height 52
paste body "To enrich screen reader interactions, please activate Accessibility in Grammarl…"
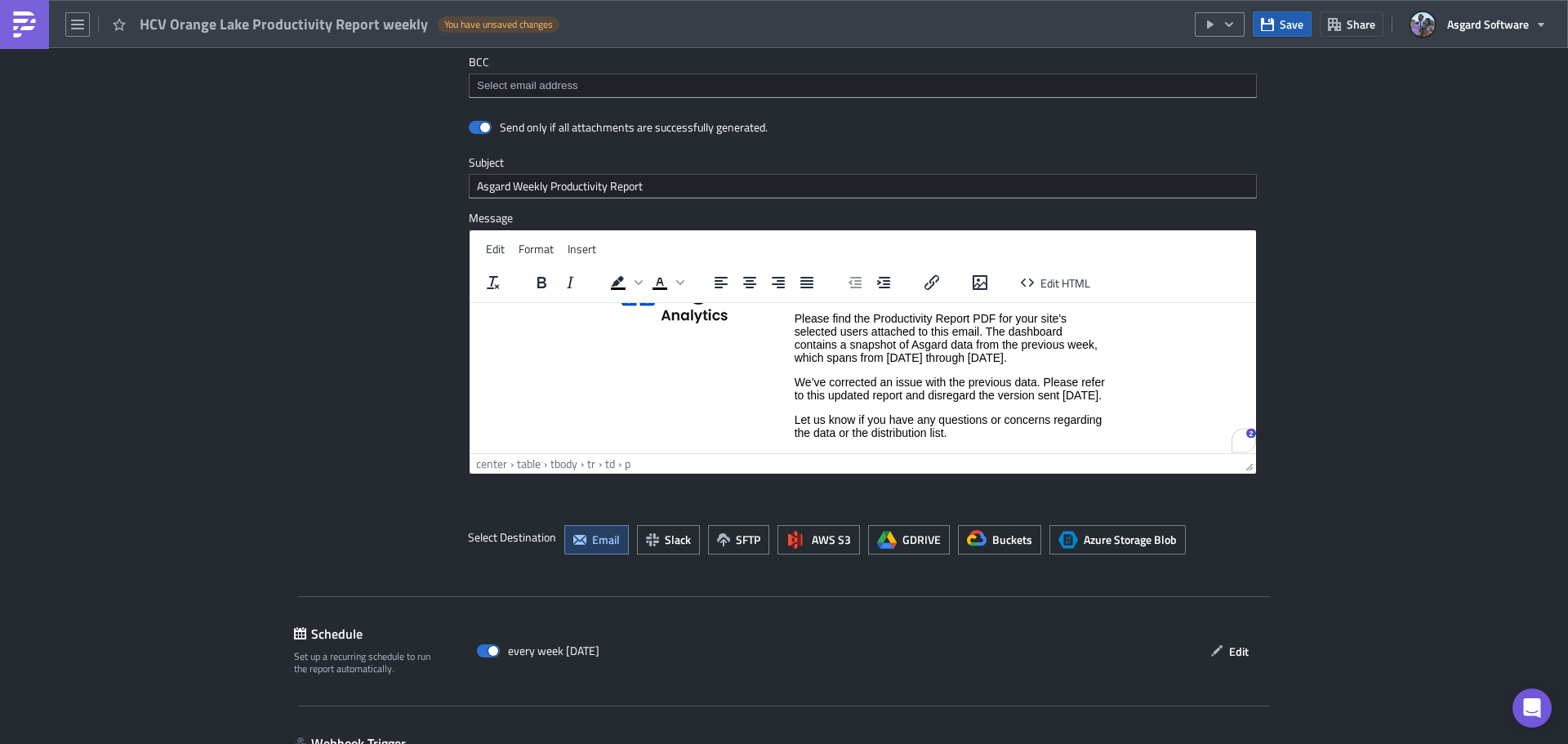
click at [1282, 21] on span "Save" at bounding box center [1291, 24] width 24 height 17
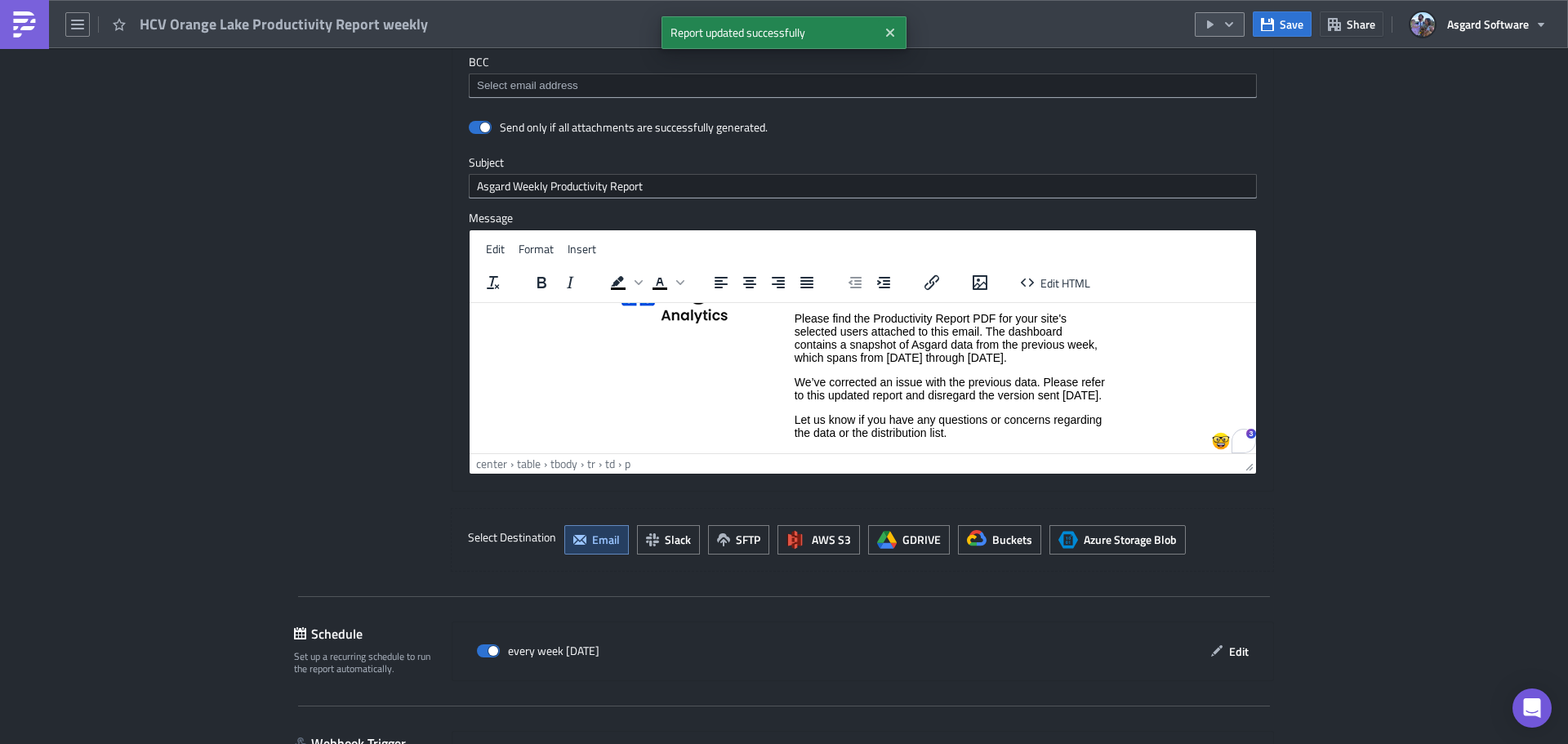
click at [1226, 23] on icon "button" at bounding box center [1229, 23] width 8 height 5
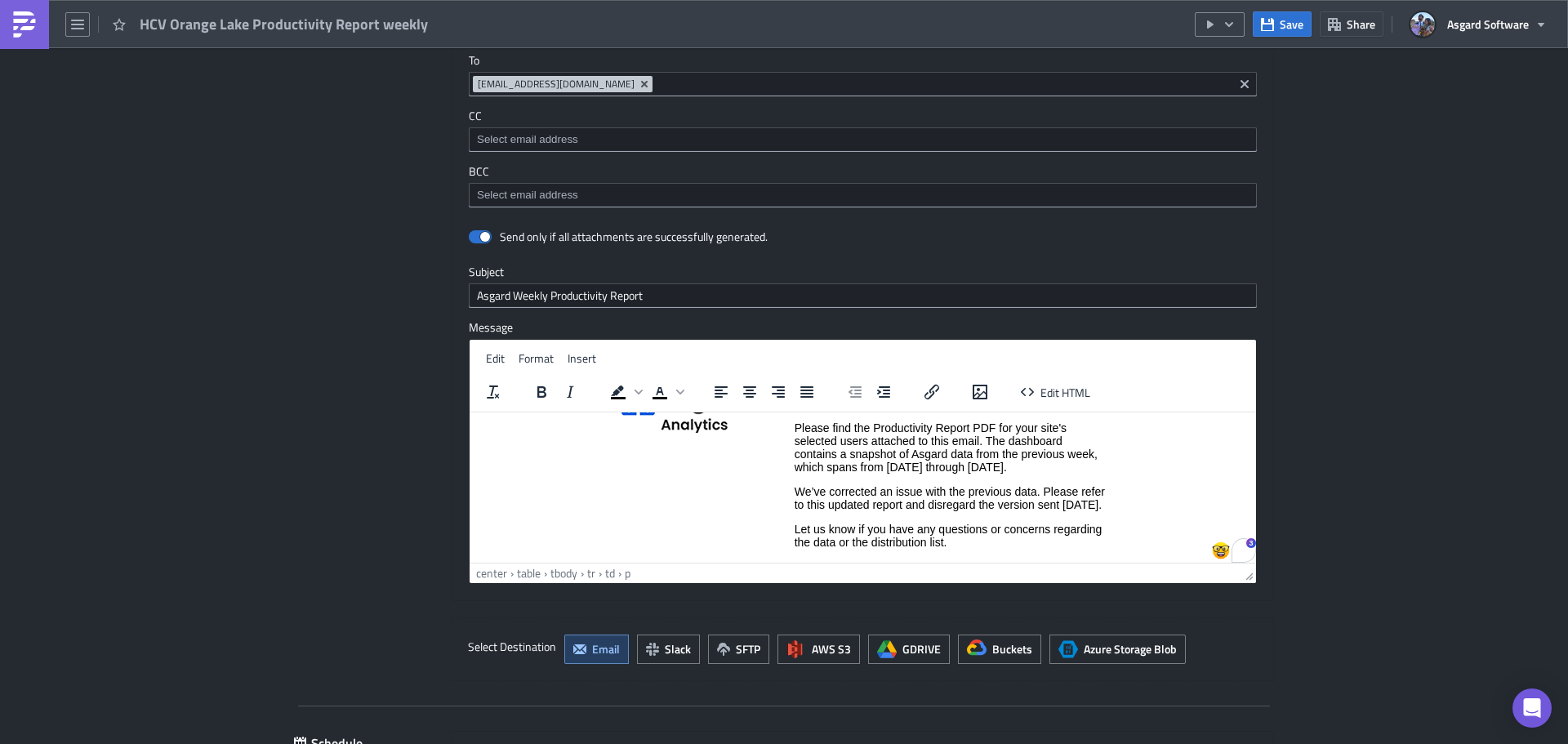
scroll to position [1144, 0]
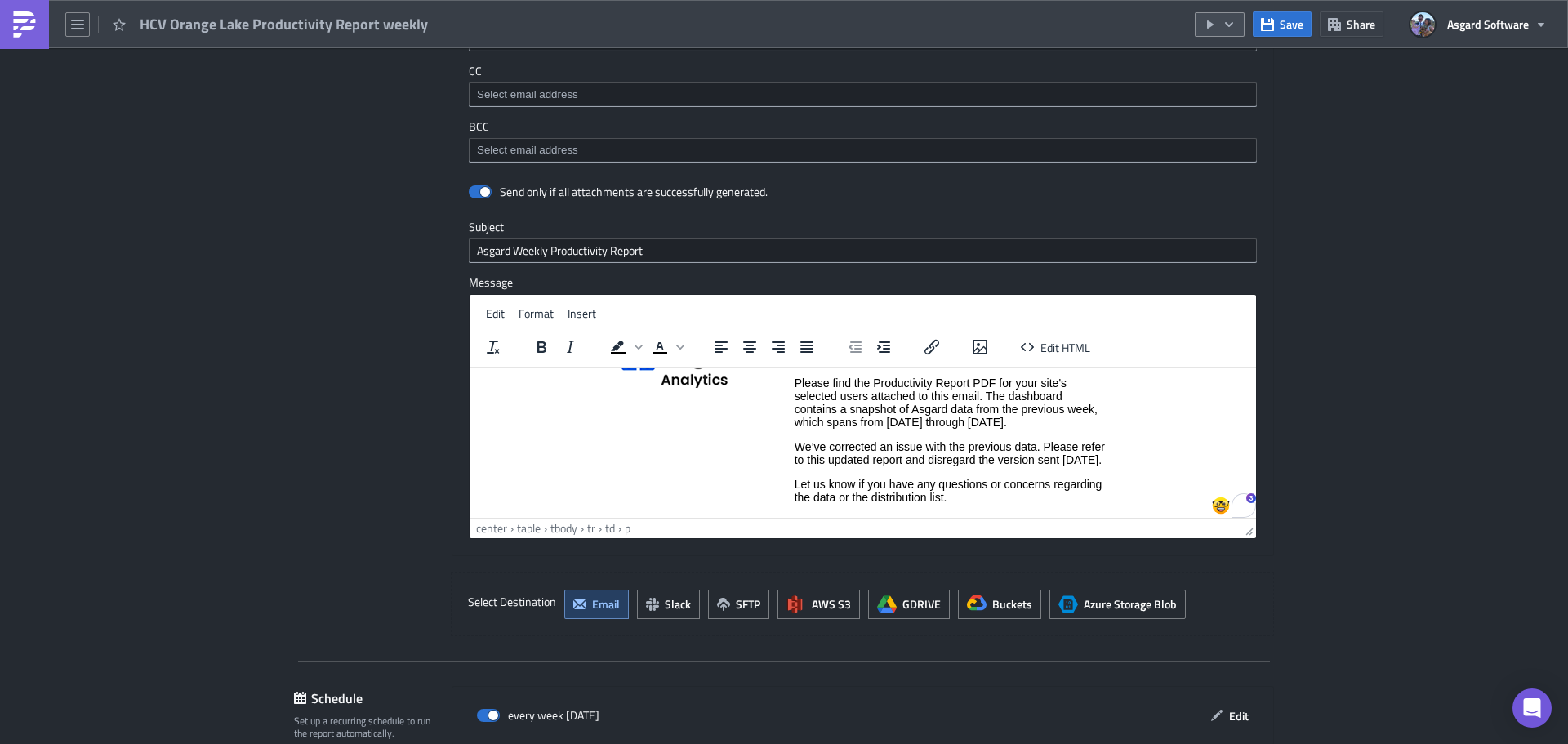
click at [1231, 19] on icon "button" at bounding box center [1229, 25] width 13 height 13
click at [1253, 88] on div "Run Report" at bounding box center [1268, 89] width 128 height 16
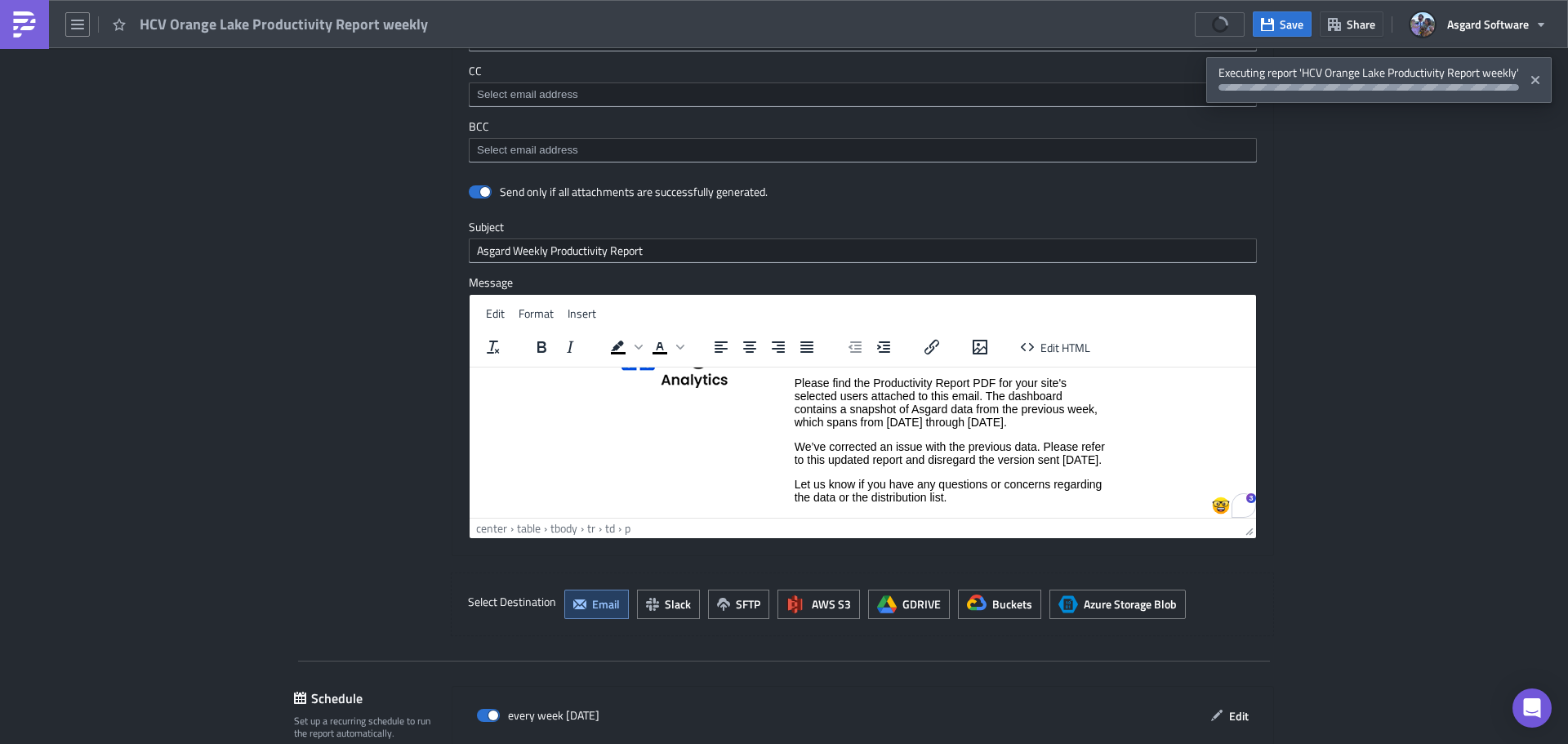
click at [915, 465] on p "We’ve corrected an issue with the previous data. Please refer to this updated r…" at bounding box center [950, 452] width 311 height 26
click at [796, 448] on p "We’ve corrected an issue with the previous data. Please refer to this updated r…" at bounding box center [950, 452] width 311 height 26
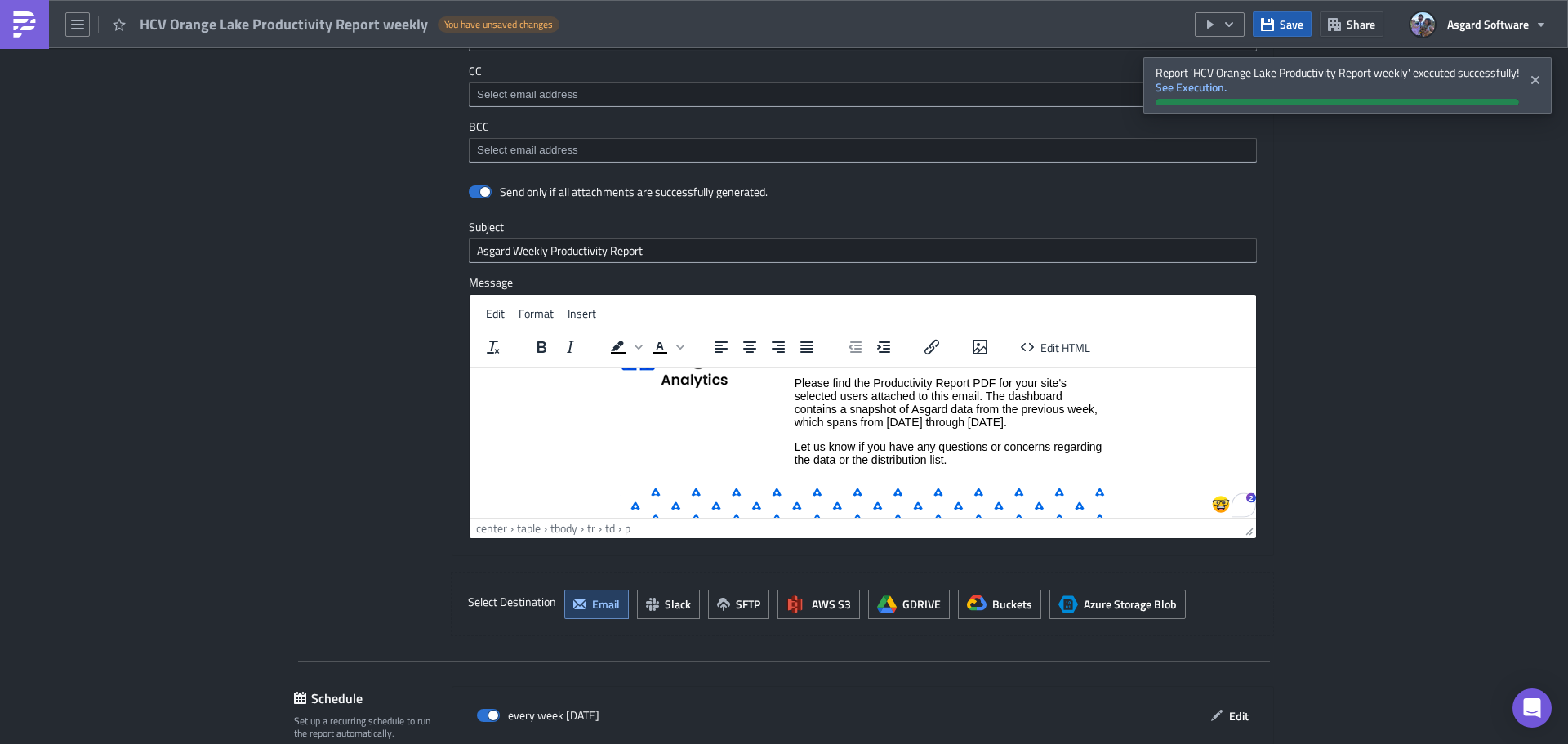
click at [1280, 32] on button "Save" at bounding box center [1282, 24] width 59 height 25
click at [37, 29] on img at bounding box center [24, 24] width 26 height 26
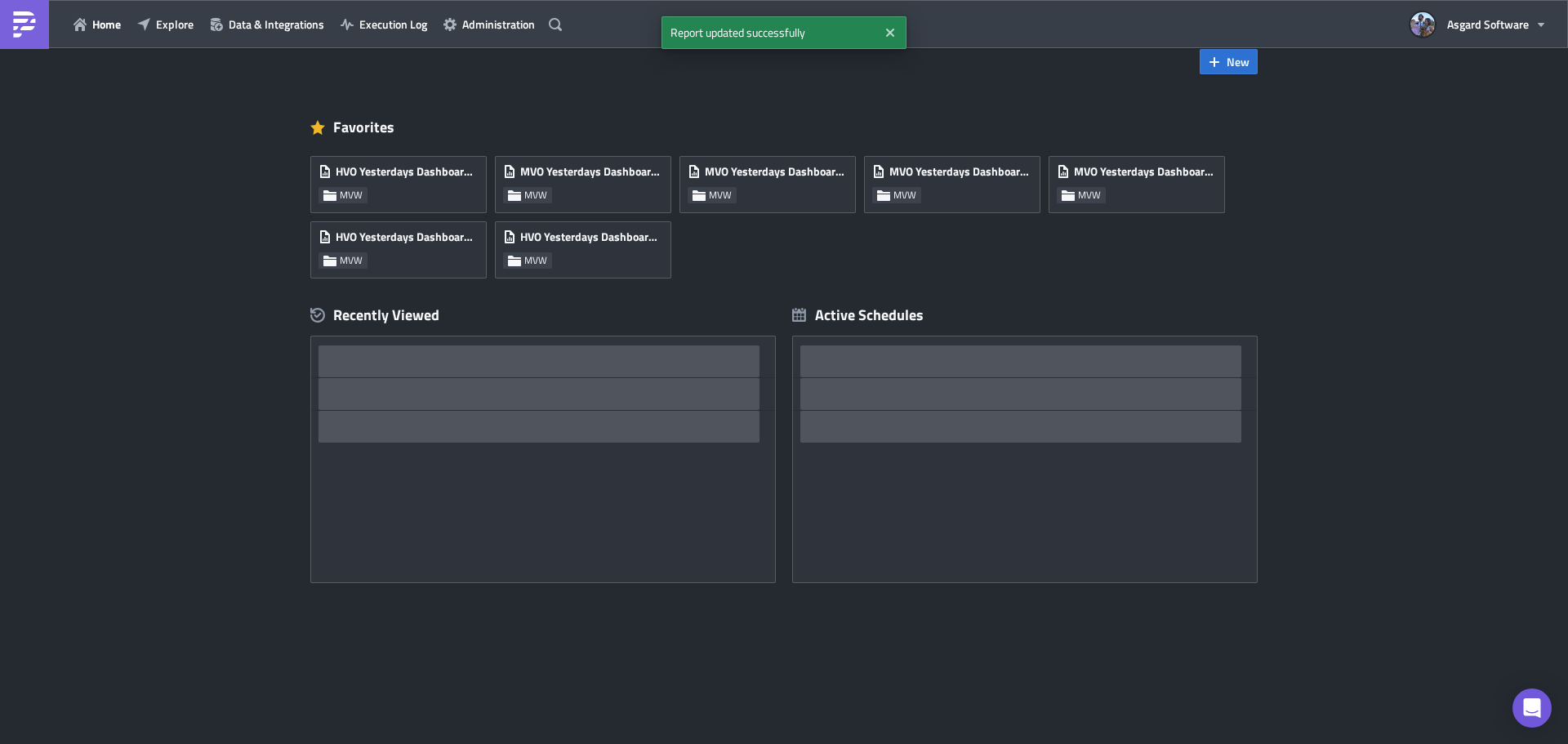
scroll to position [32, 0]
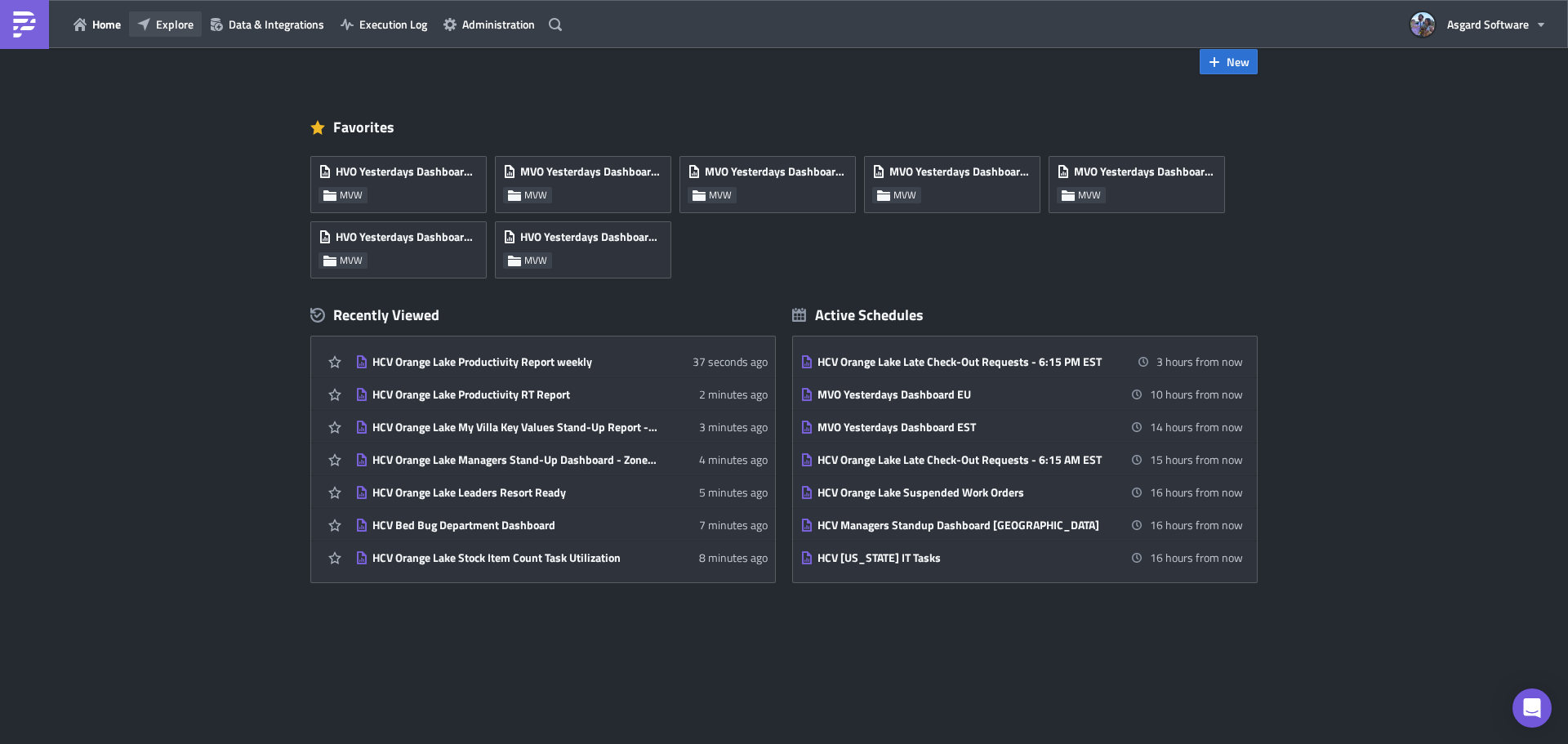
click at [166, 32] on span "Explore" at bounding box center [174, 24] width 37 height 17
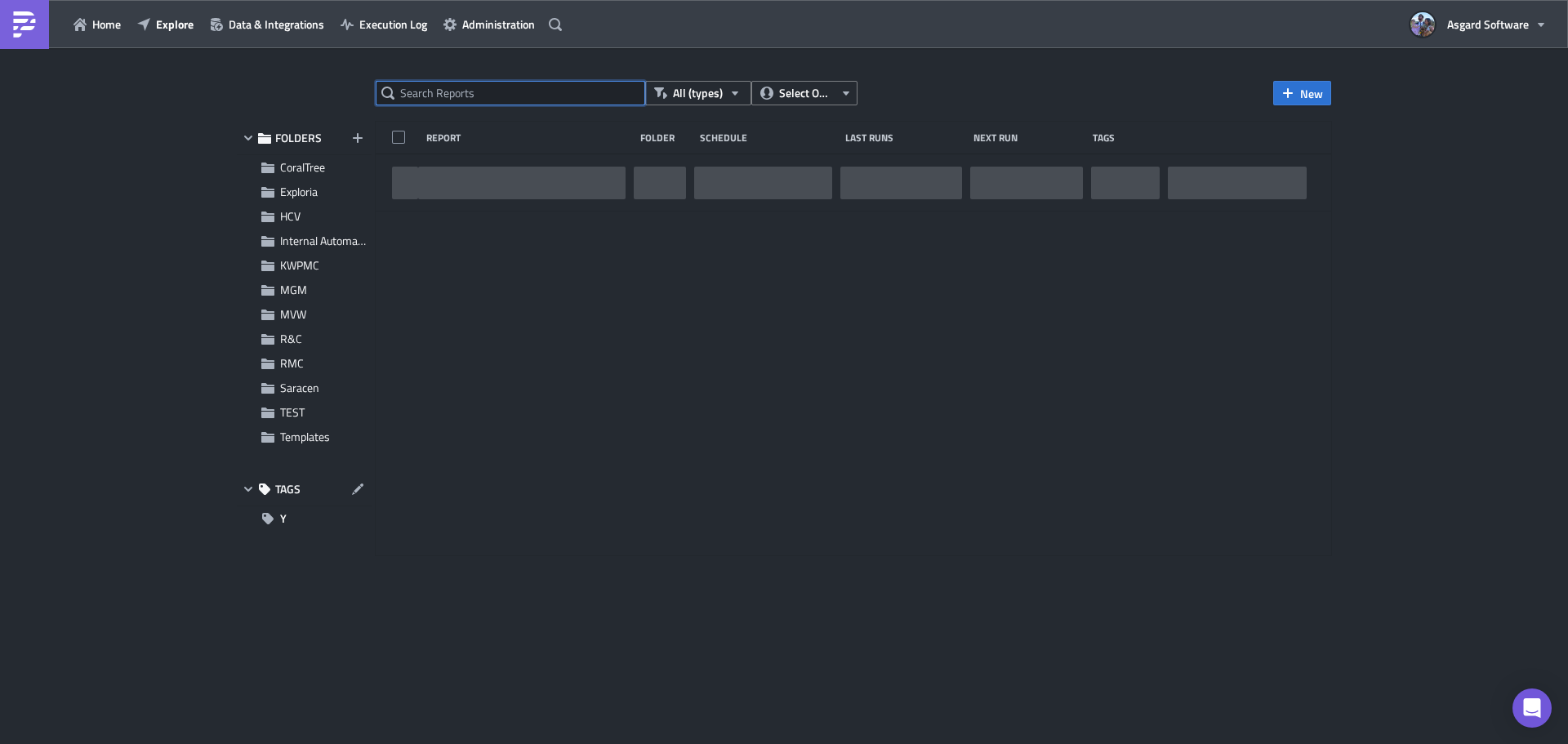
click at [502, 99] on input "text" at bounding box center [510, 92] width 269 height 24
paste input "Saracen Weekly Work Time Hours Report"
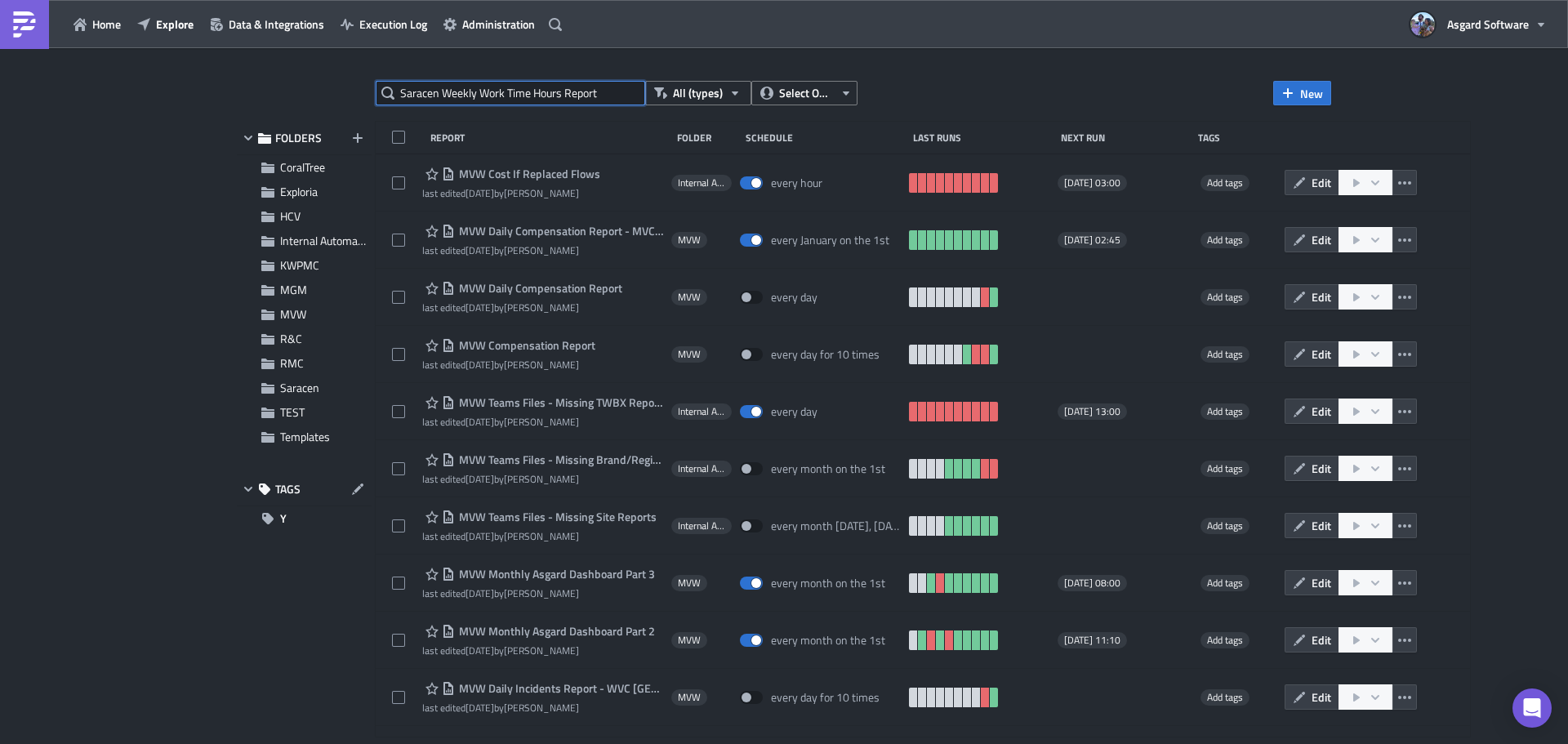
type input "Saracen Weekly Work Time Hours Report"
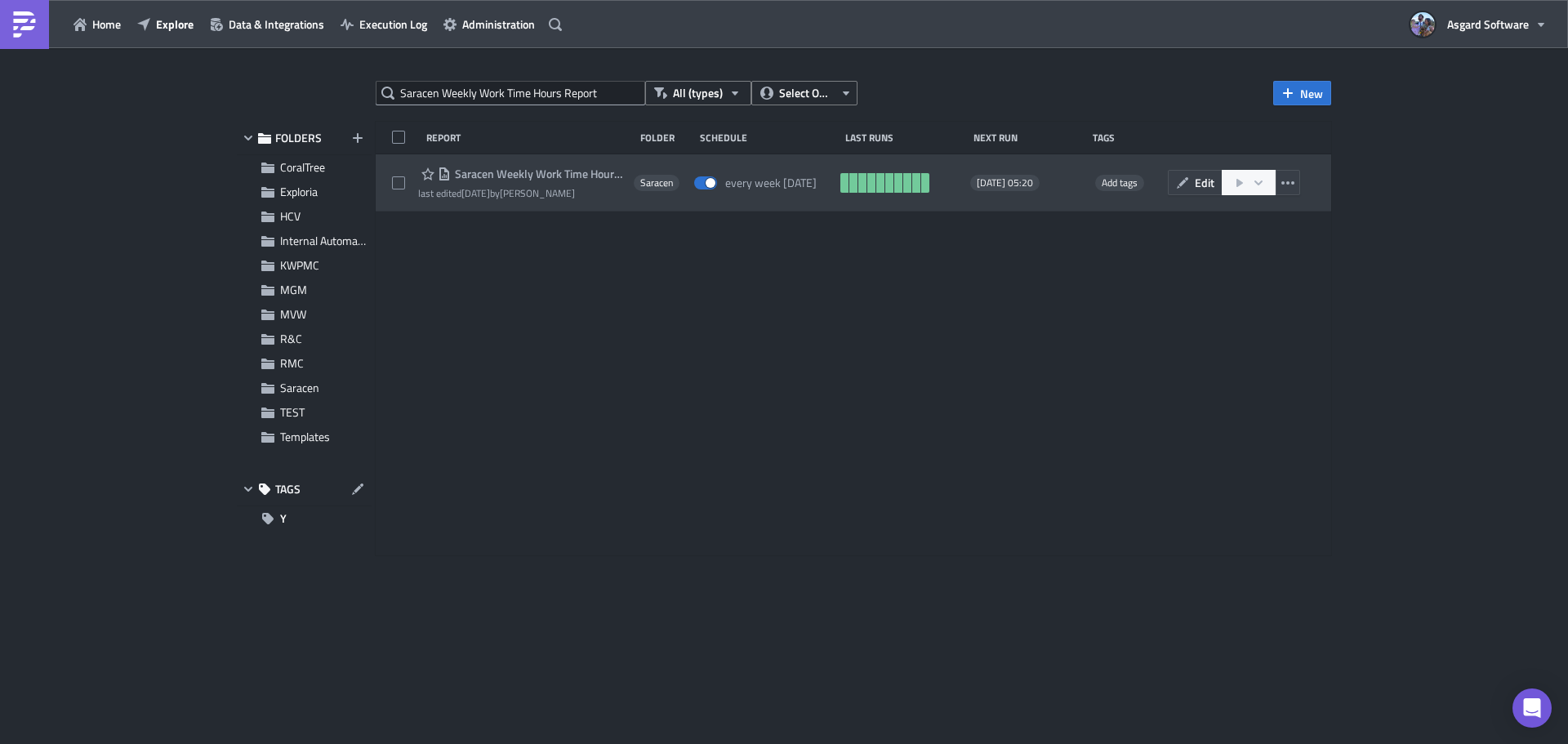
click at [540, 168] on span "Saracen Weekly Work Time Hours Report" at bounding box center [538, 173] width 175 height 14
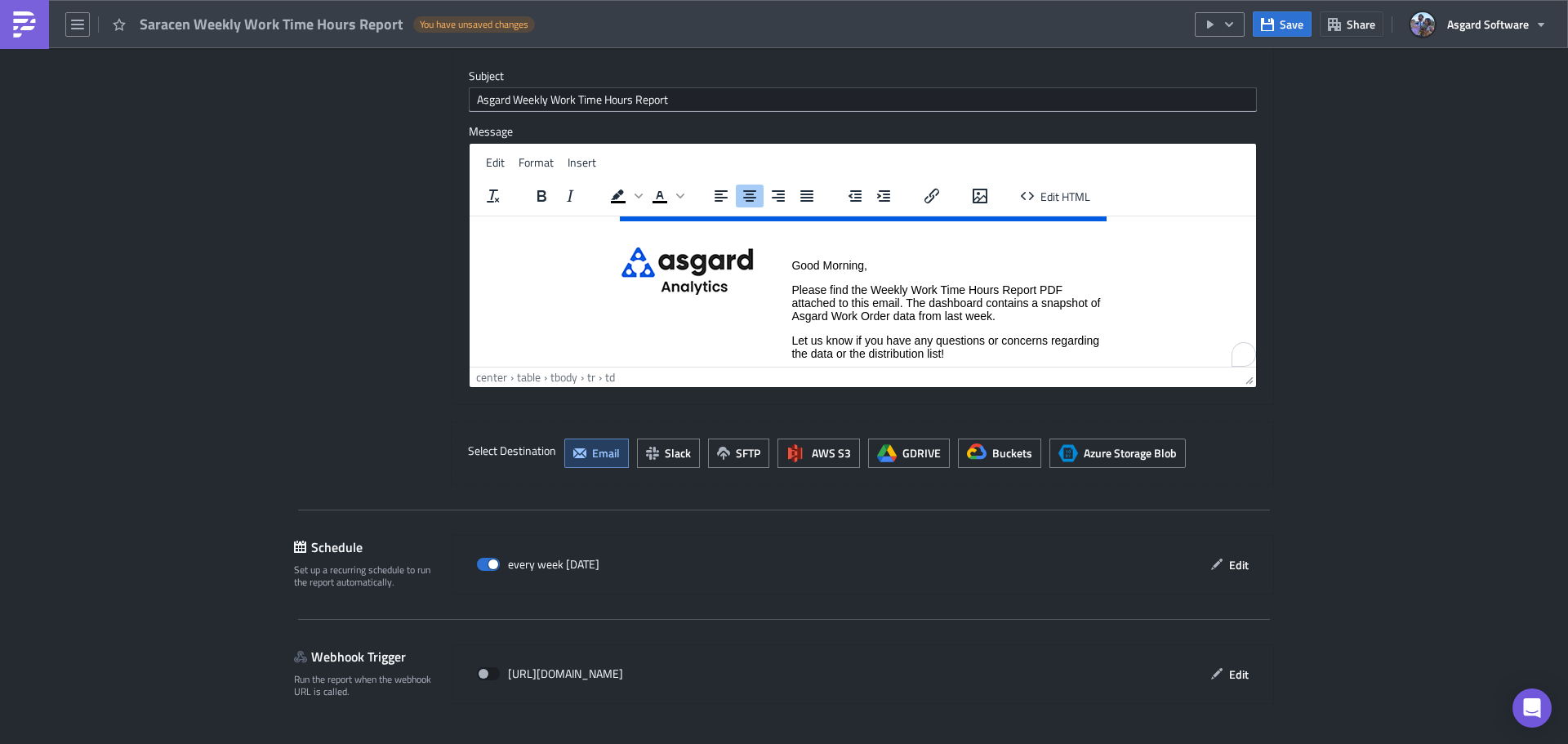
scroll to position [28, 0]
click at [1026, 323] on td "Good Morning, Please find the Weekly Work Time Hours Report PDF attached to thi…" at bounding box center [948, 307] width 315 height 126
click at [1020, 315] on p "Please find the Weekly Work Time Hours Report PDF attached to this email. The d…" at bounding box center [947, 300] width 313 height 39
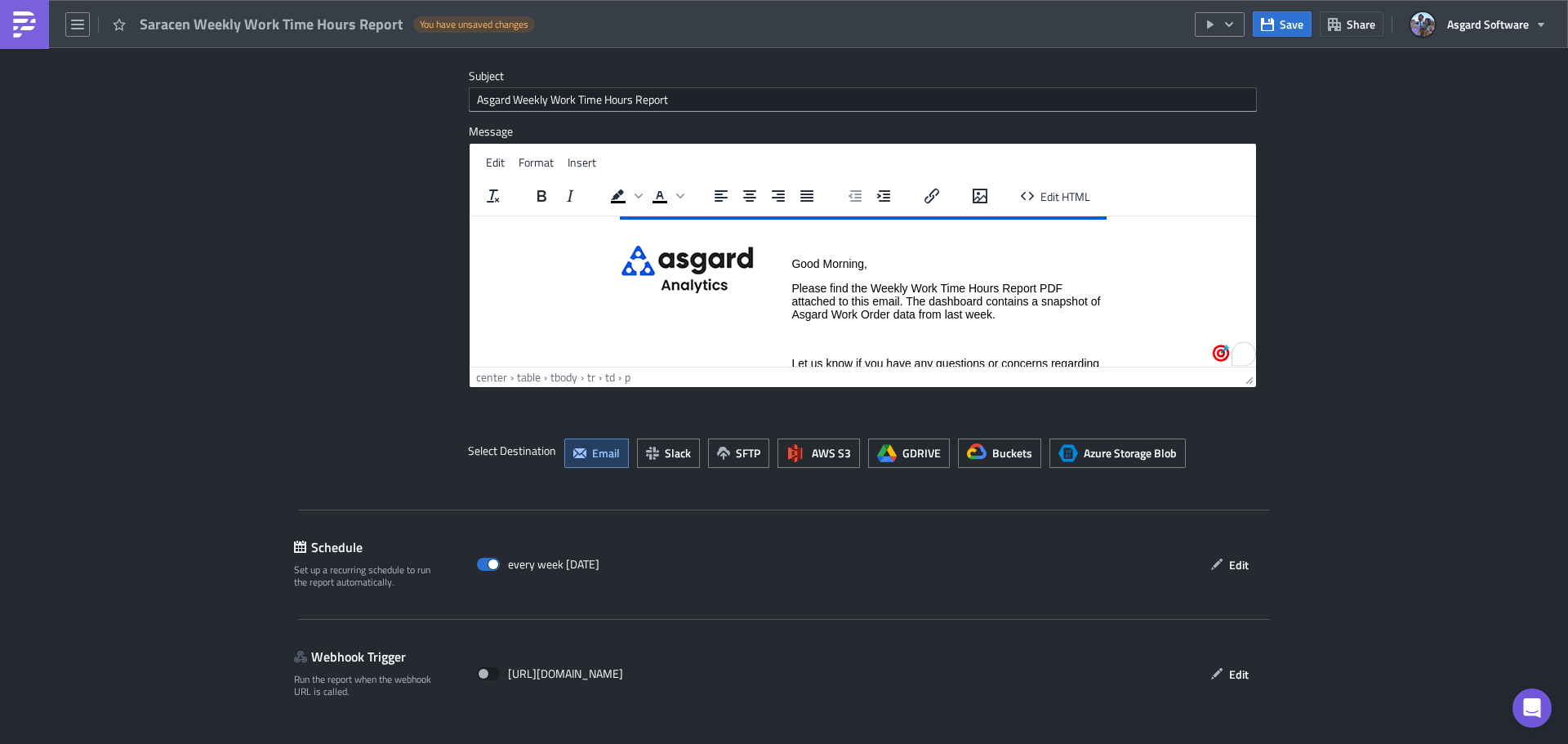
paste body "To enrich screen reader interactions, please activate Accessibility in Grammarl…"
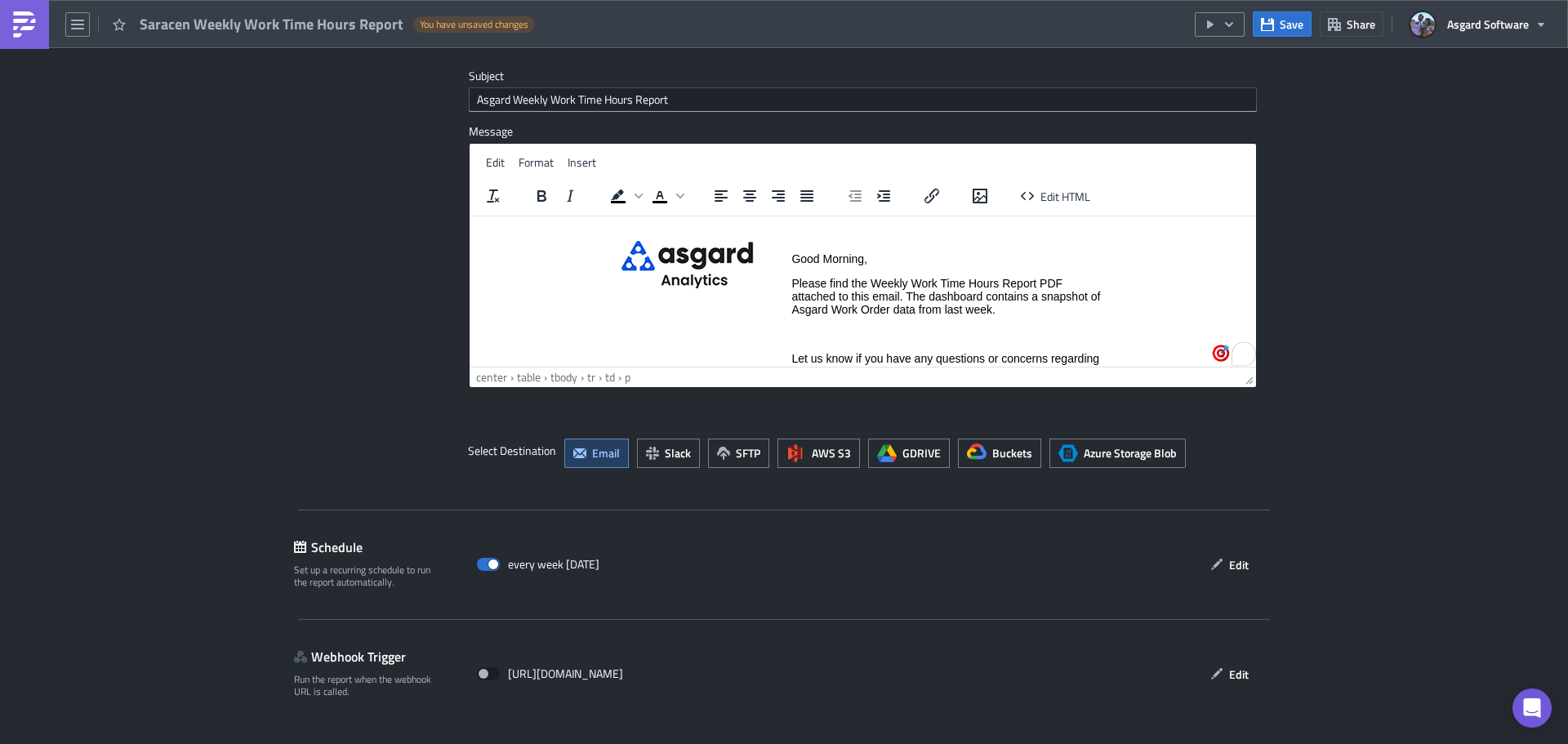
scroll to position [33, 0]
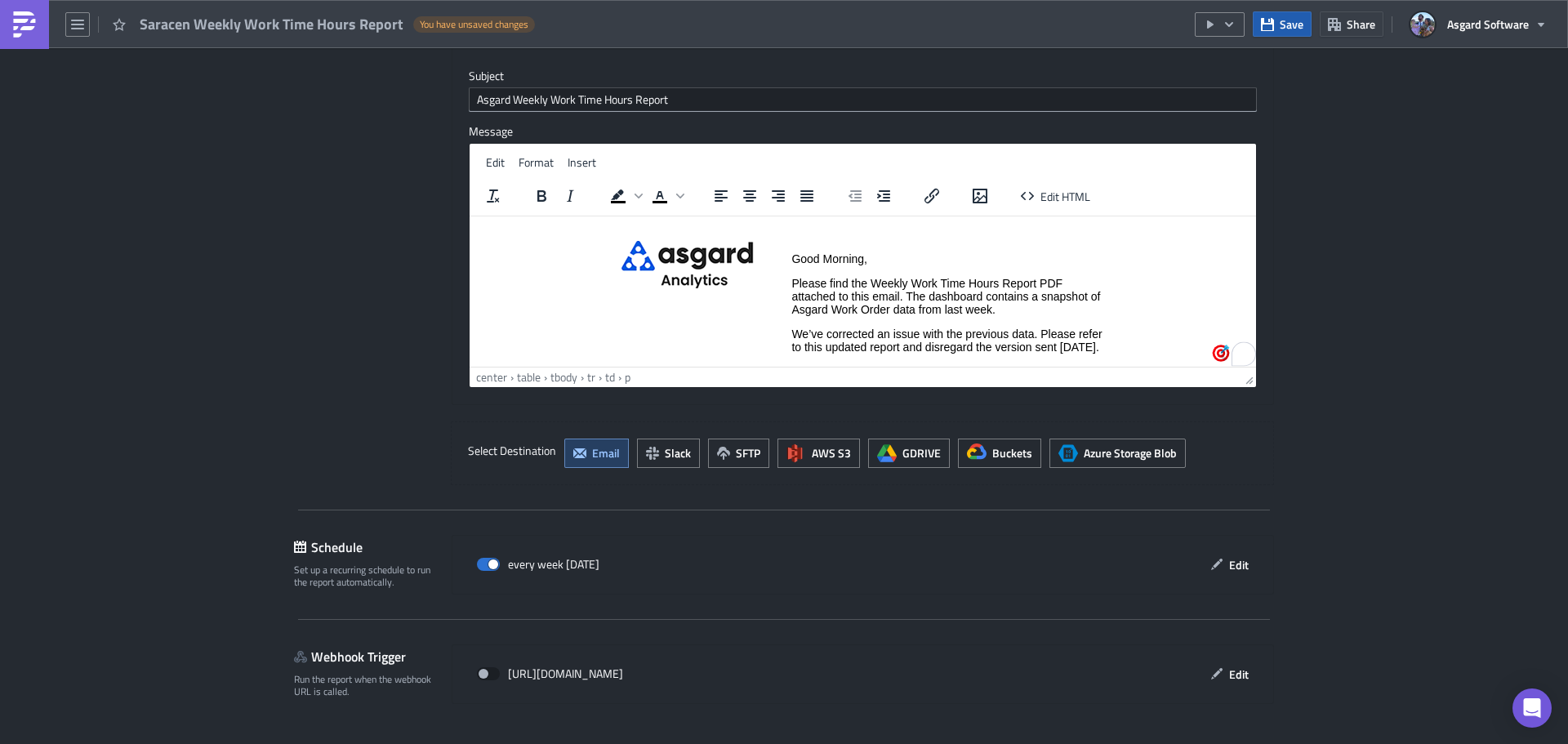
click at [1287, 13] on button "Save" at bounding box center [1282, 24] width 59 height 25
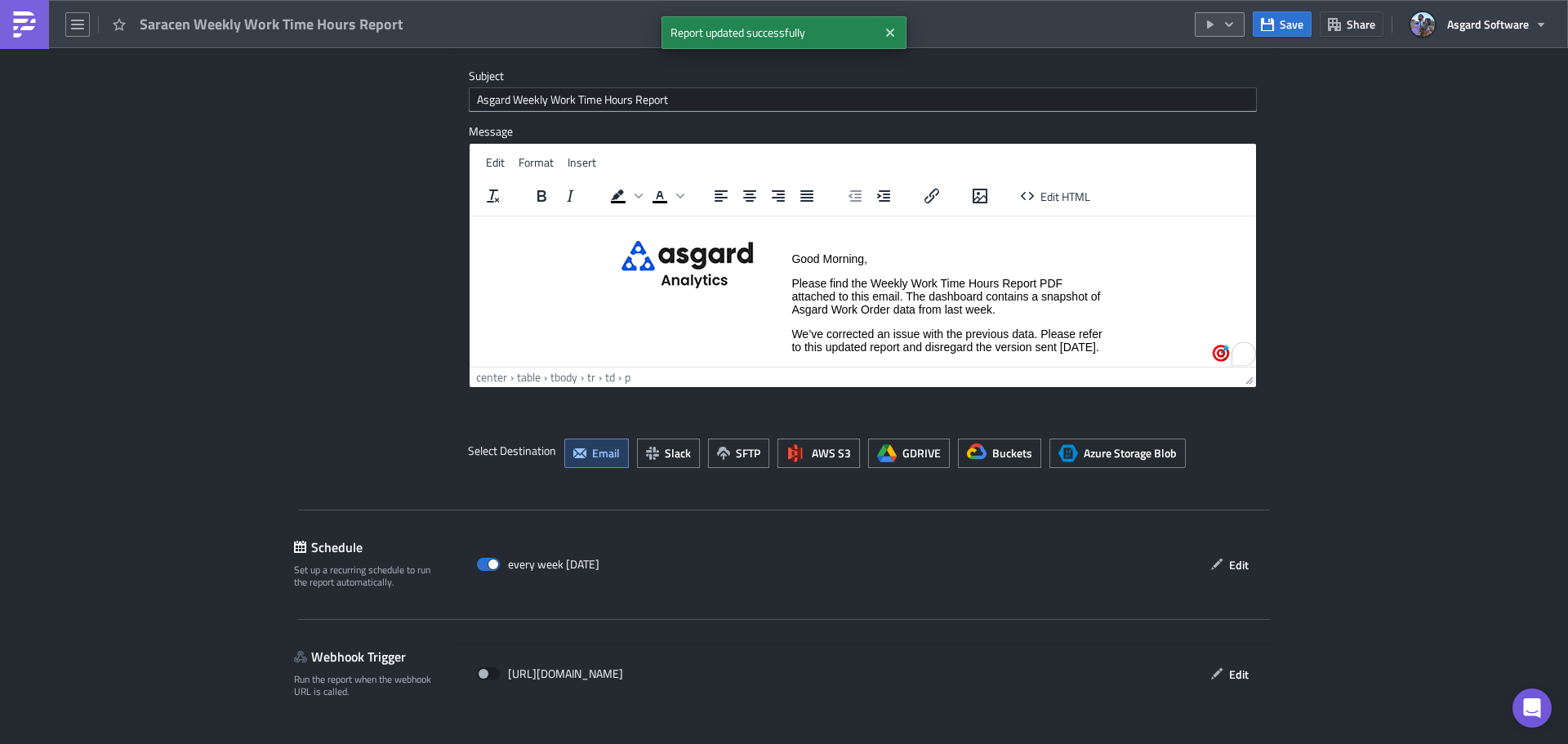
click at [1236, 20] on icon "button" at bounding box center [1229, 25] width 13 height 13
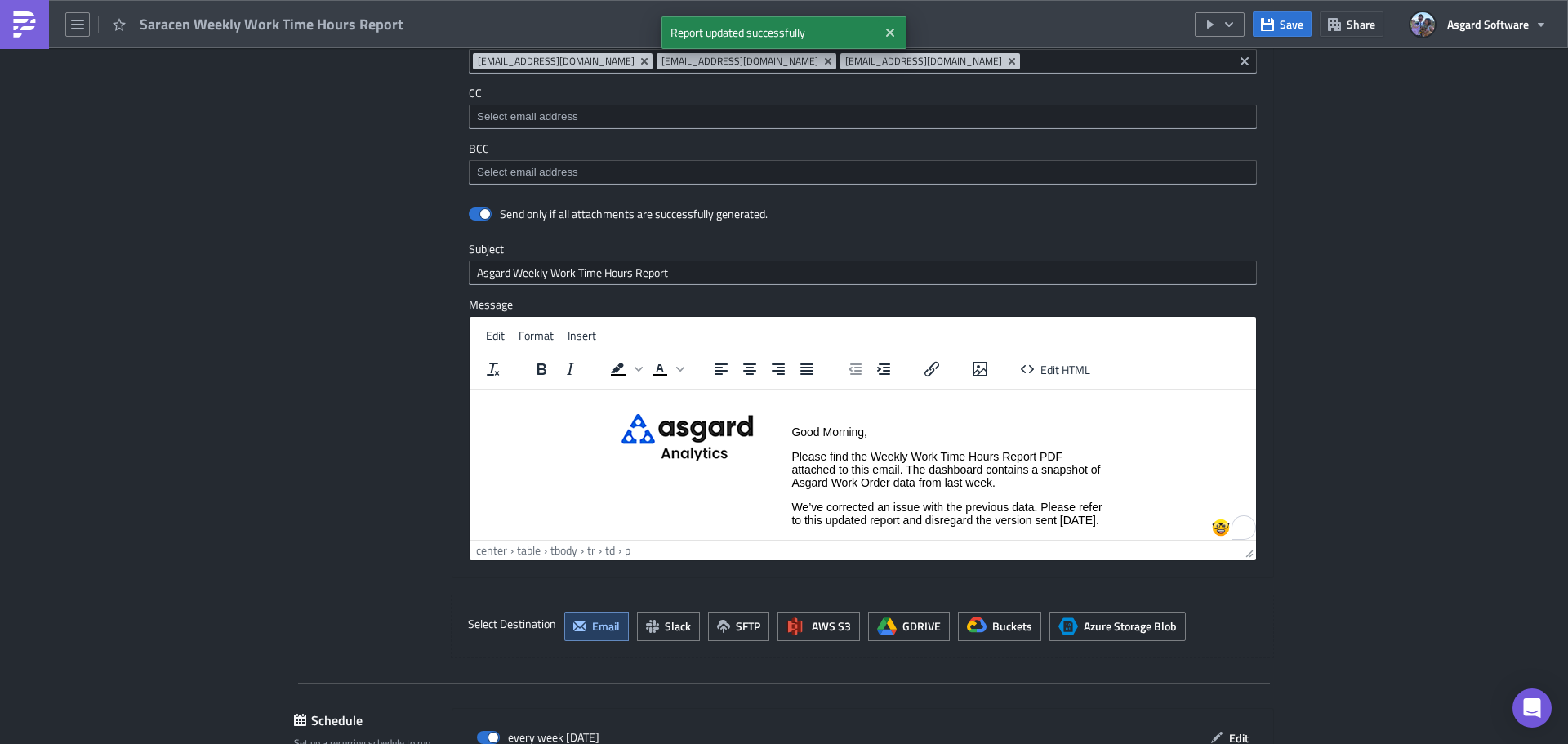
scroll to position [1086, 0]
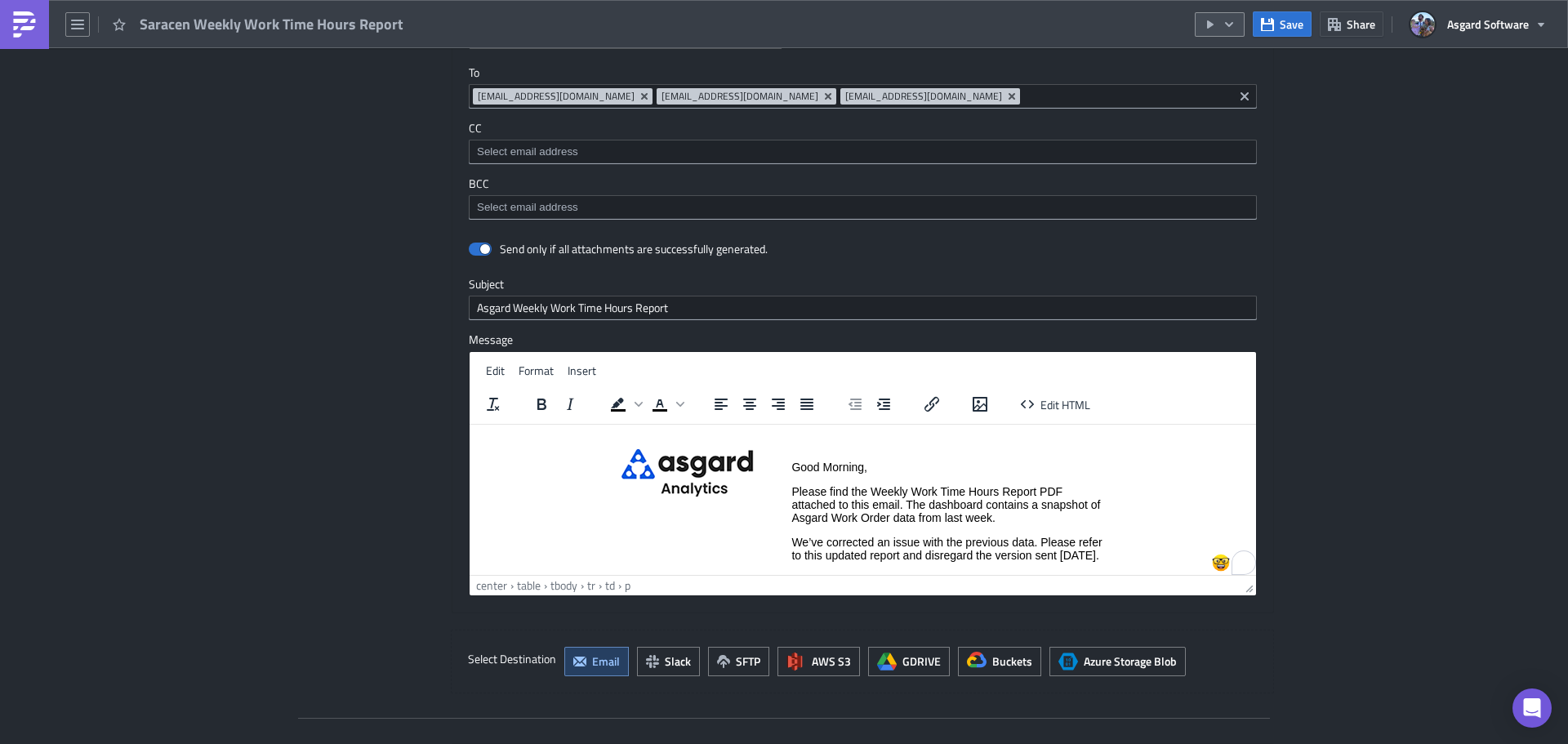
click at [1236, 19] on icon "button" at bounding box center [1229, 25] width 13 height 13
click at [1248, 89] on div "Run Report" at bounding box center [1268, 89] width 128 height 16
click at [862, 561] on p "We’ve corrected an issue with the previous data. Please refer to this updated r…" at bounding box center [947, 548] width 313 height 26
click at [792, 541] on p "We’ve corrected an issue with the previous data. Please refer to this updated r…" at bounding box center [947, 548] width 313 height 26
click at [1284, 21] on span "Save" at bounding box center [1291, 24] width 24 height 17
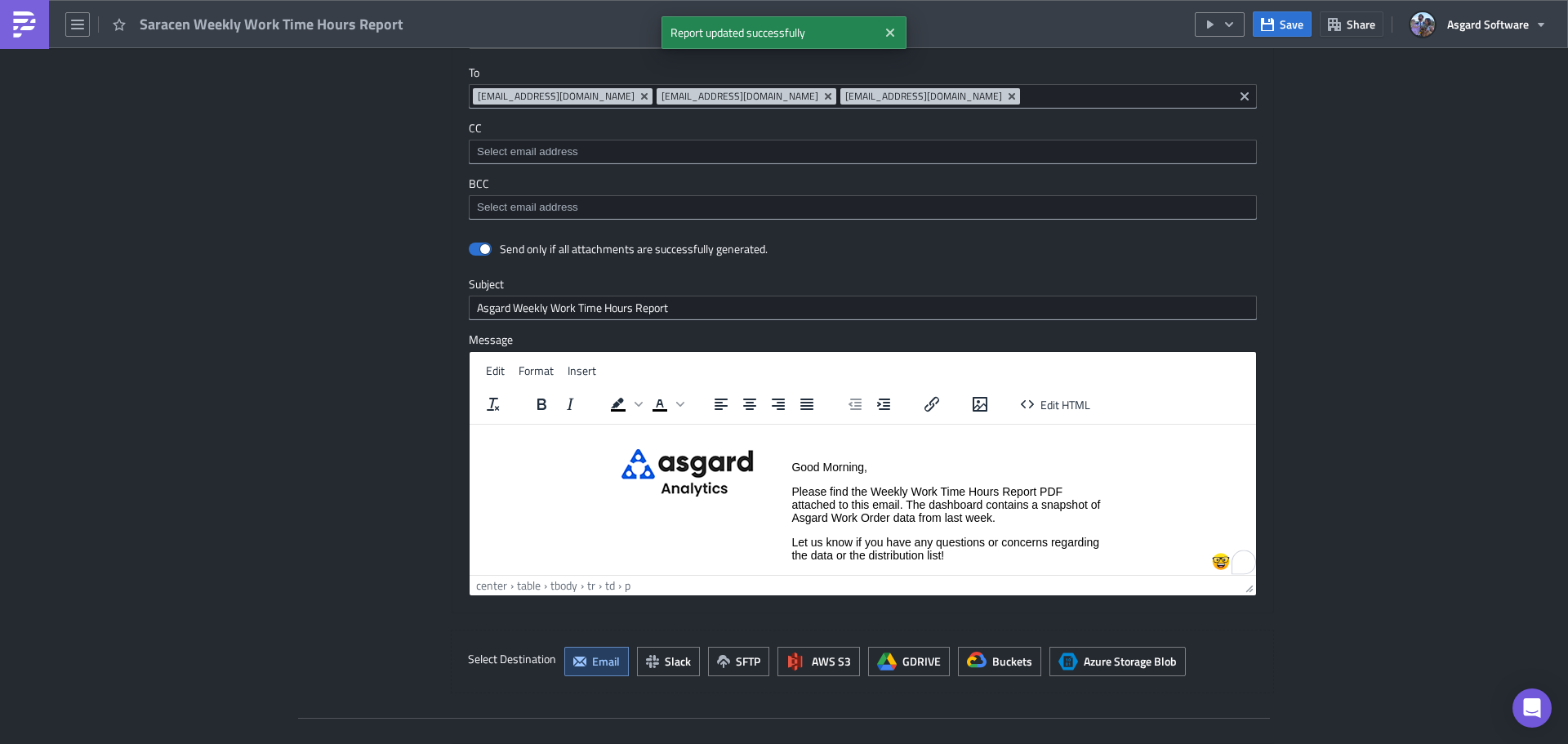
drag, startPoint x: 21, startPoint y: 24, endPoint x: 62, endPoint y: 35, distance: 42.4
click at [21, 24] on img at bounding box center [24, 24] width 26 height 26
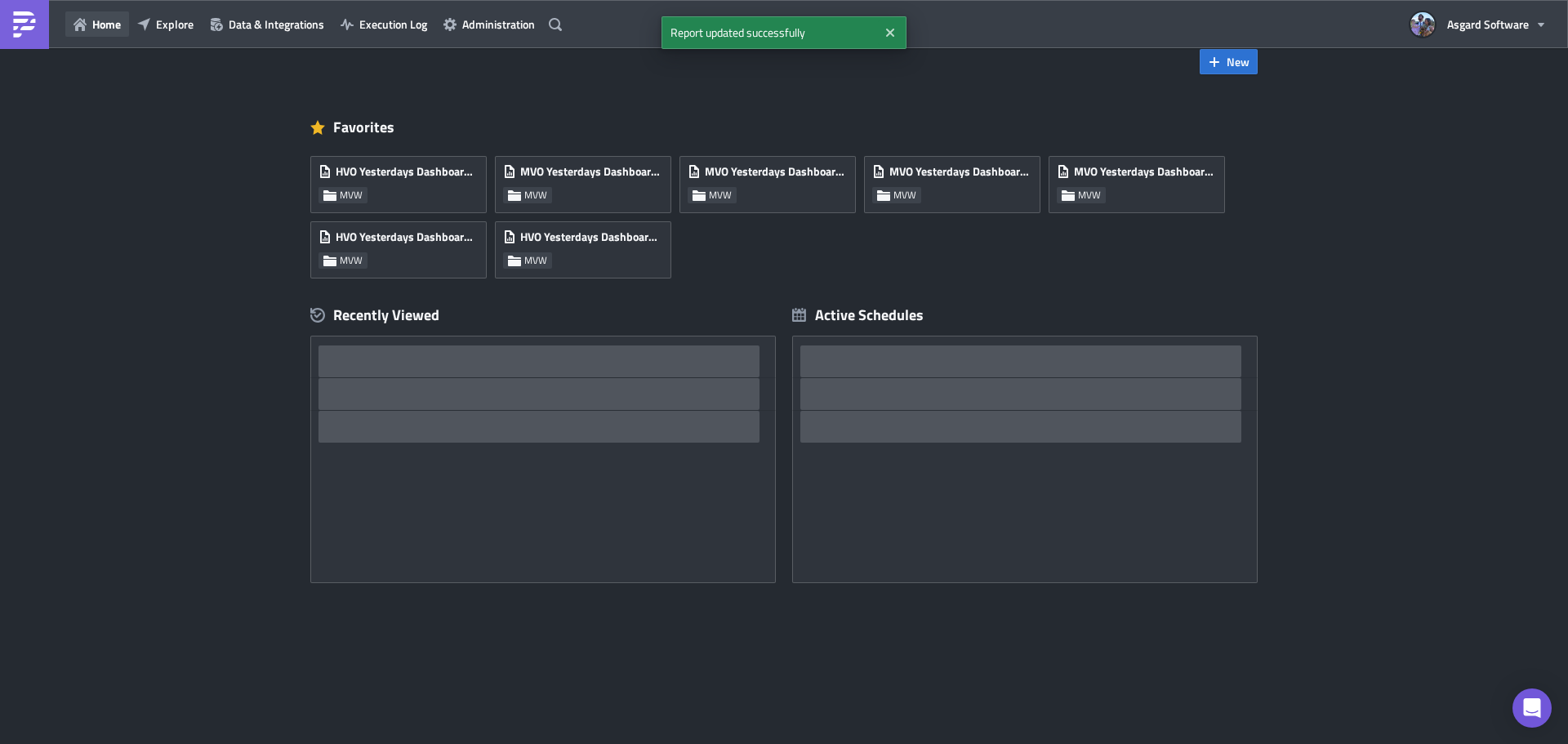
scroll to position [32, 0]
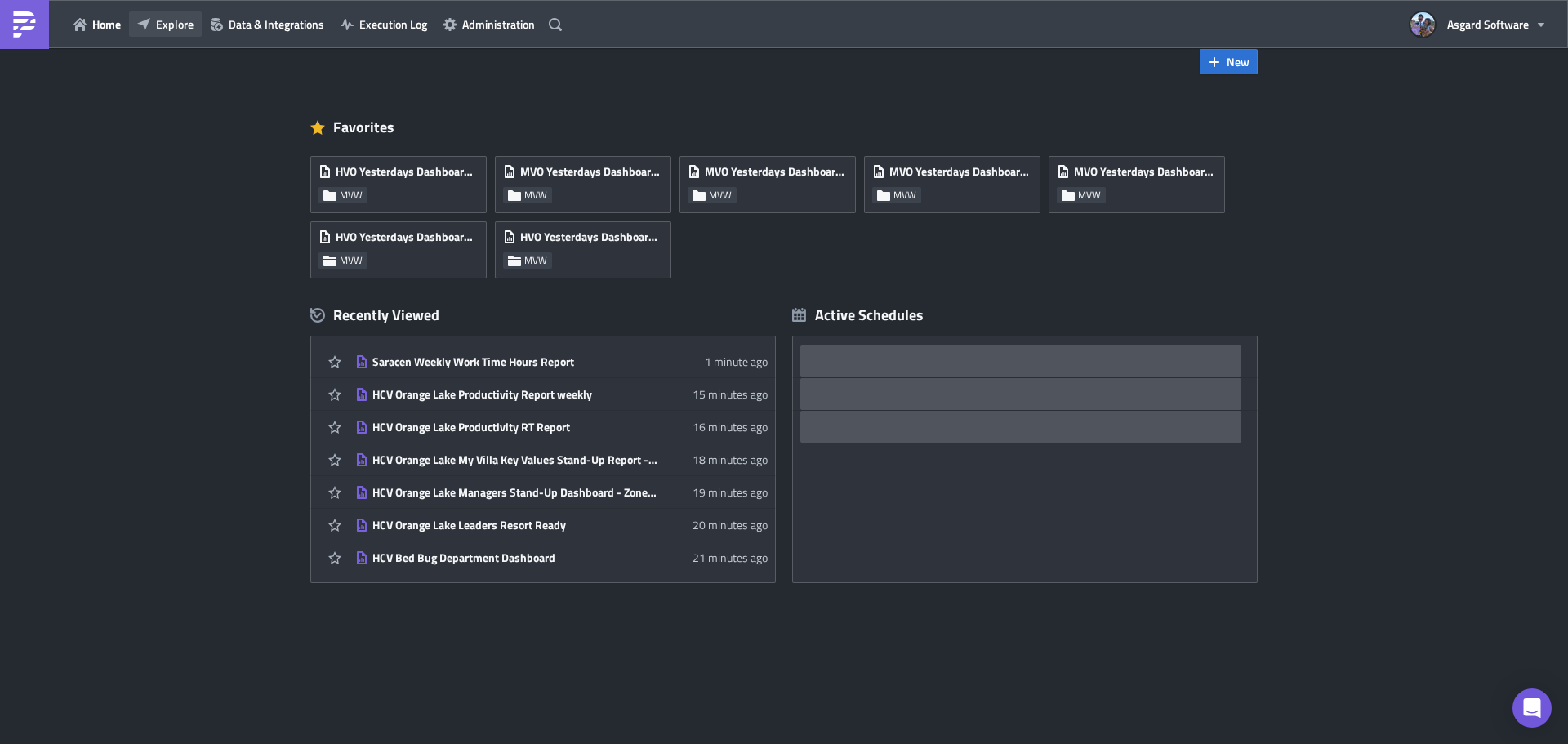
click at [196, 30] on button "Explore" at bounding box center [165, 24] width 73 height 25
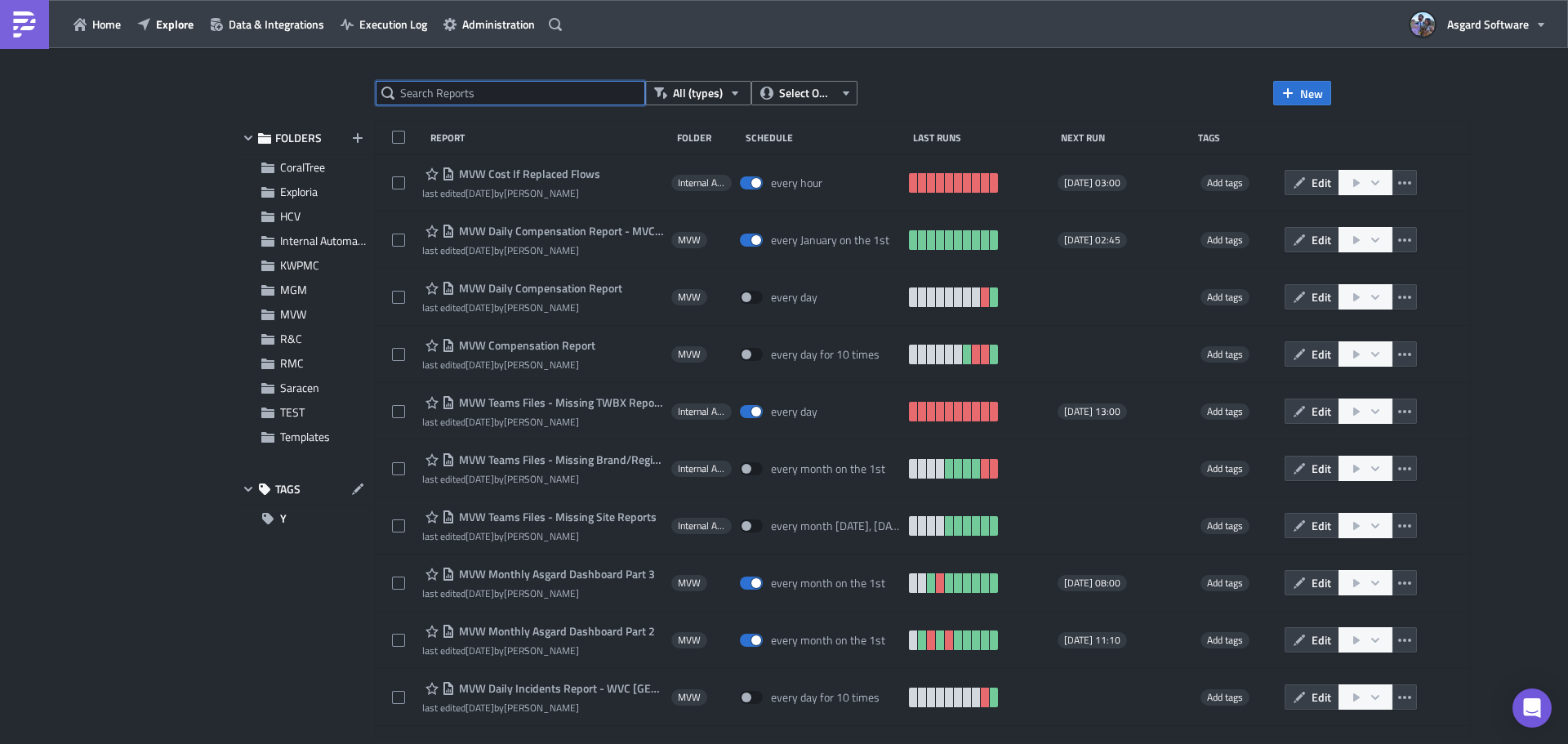
click at [530, 93] on input "text" at bounding box center [510, 92] width 269 height 24
paste input "MGM Dashboard - Engineering Services"
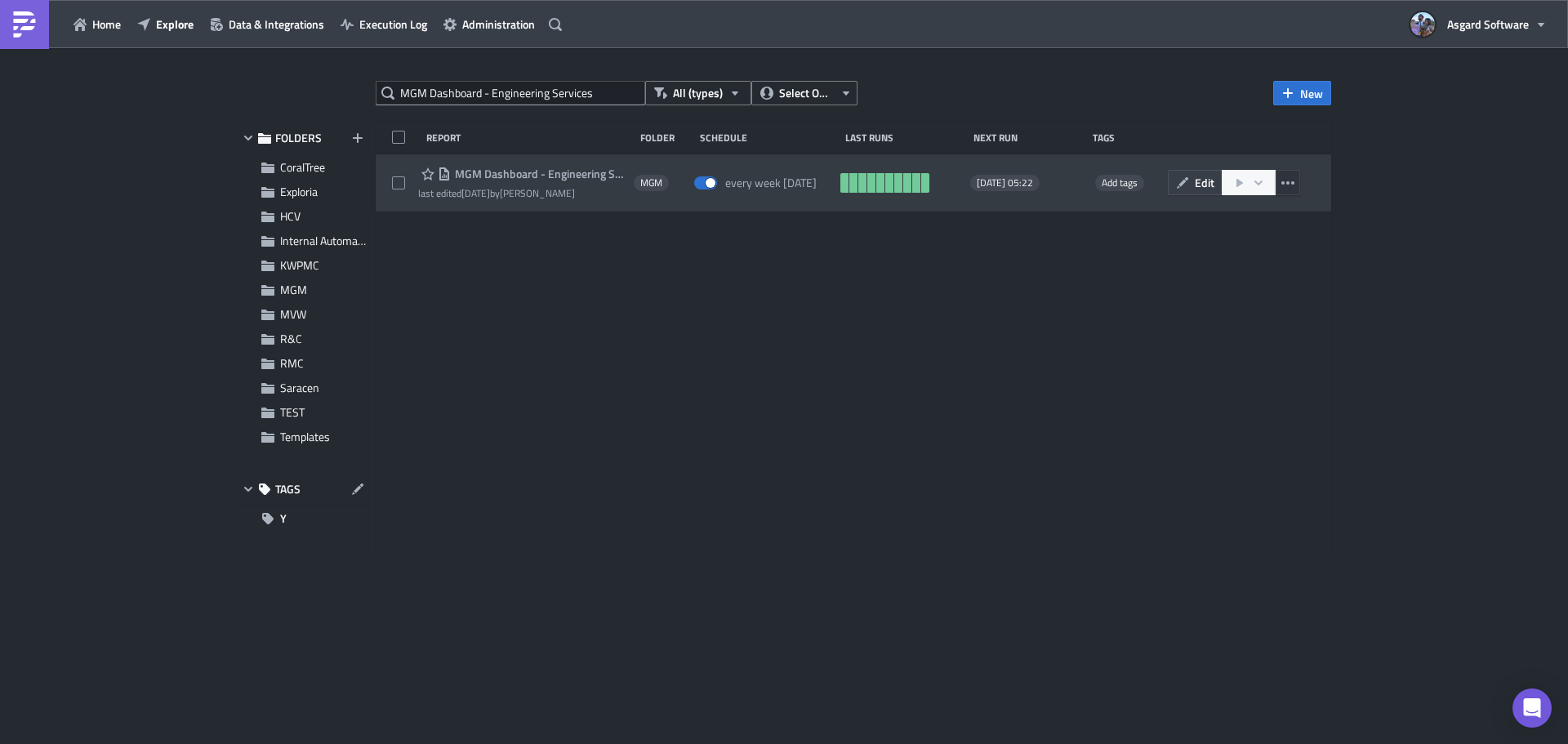
click at [1287, 177] on icon "button" at bounding box center [1287, 184] width 13 height 13
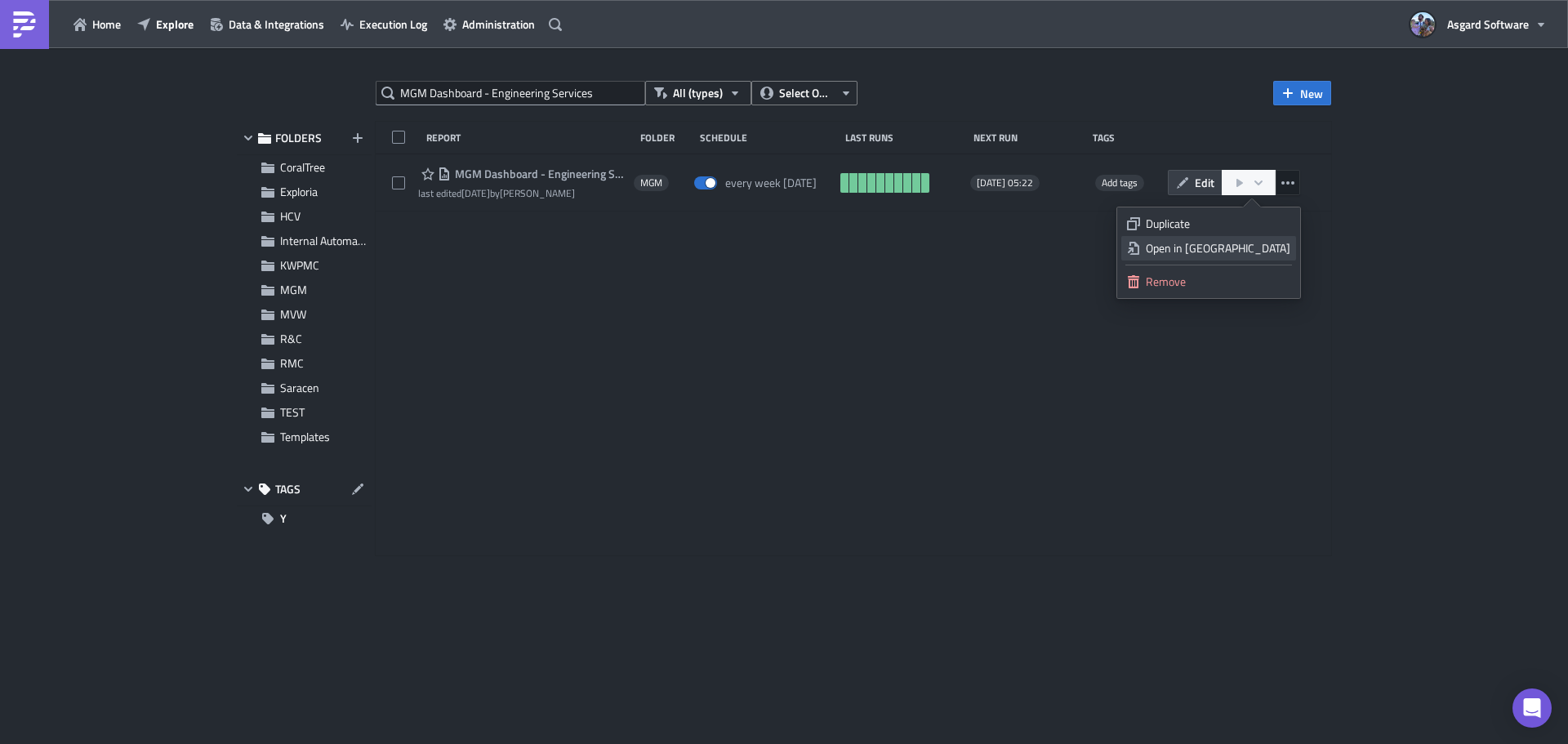
click at [1243, 246] on div "Open in New Tab" at bounding box center [1217, 248] width 144 height 16
drag, startPoint x: 623, startPoint y: 80, endPoint x: 615, endPoint y: 88, distance: 11.3
click at [623, 80] on div "MGM Dashboard - Engineering Services All (types) Select Owner New FOLDERS Coral…" at bounding box center [784, 397] width 1568 height 699
click at [615, 90] on input "MGM Dashboard - Engineering Services" at bounding box center [510, 92] width 269 height 24
paste input "All Department"
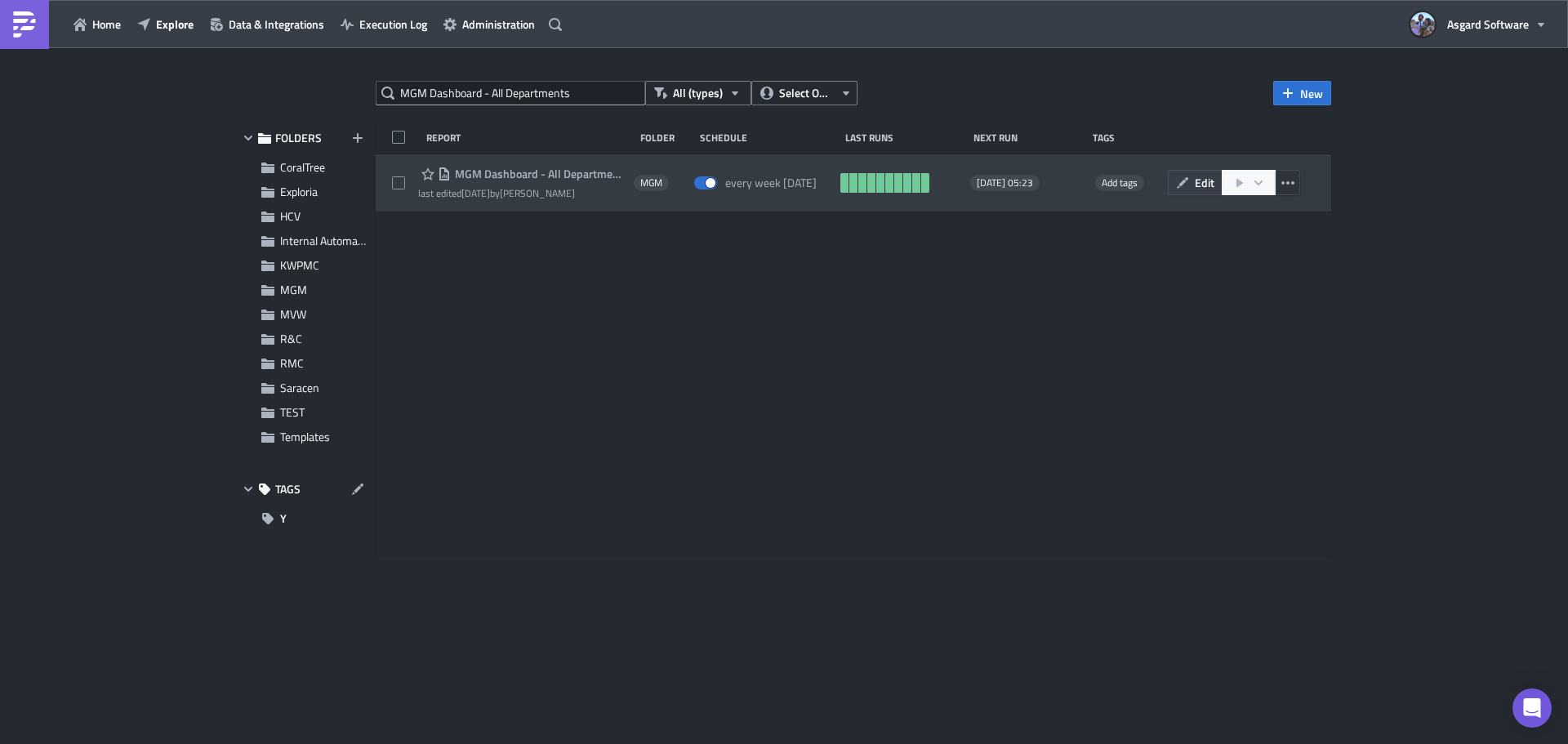
click at [1290, 180] on icon "button" at bounding box center [1287, 184] width 13 height 13
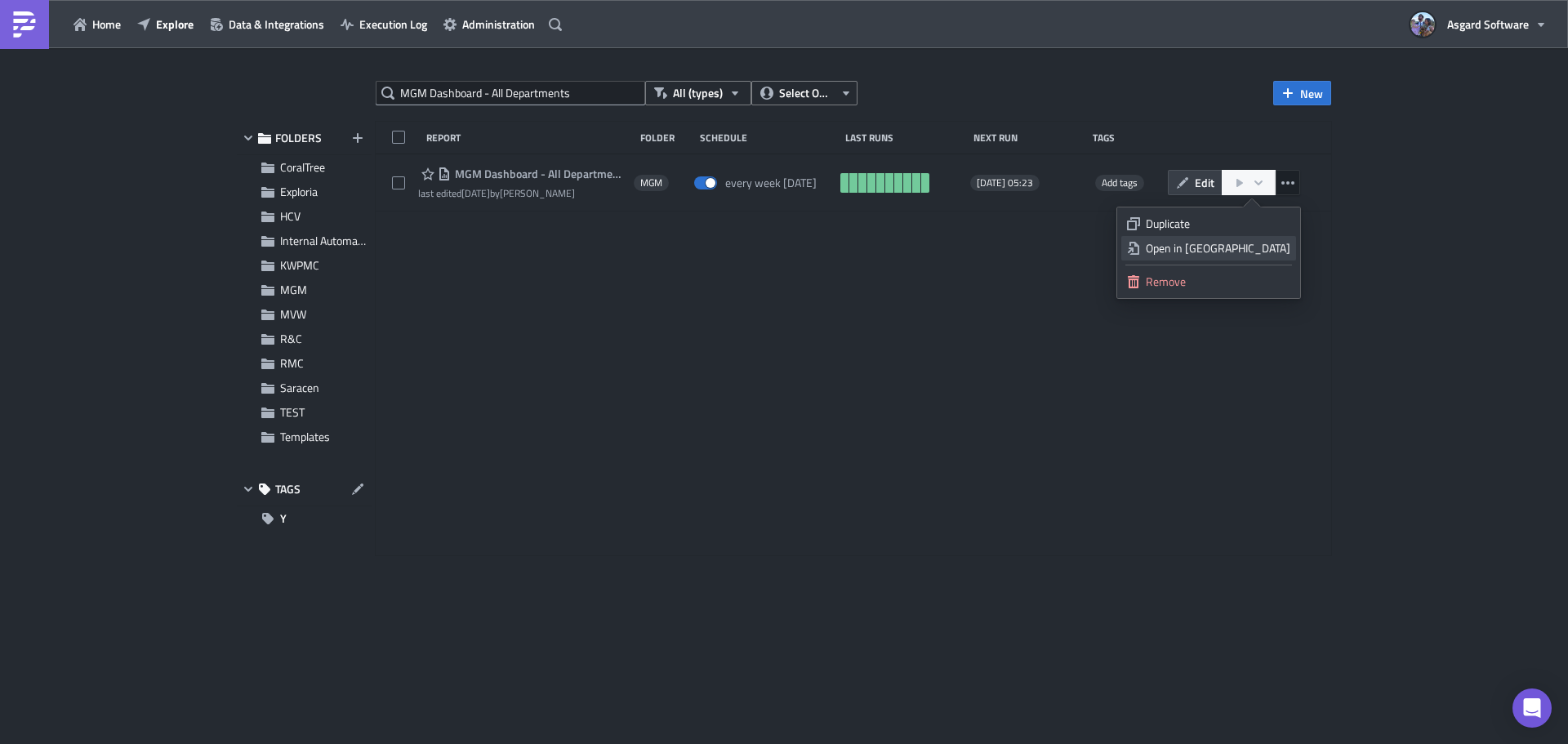
click at [1231, 250] on div "Open in New Tab" at bounding box center [1217, 248] width 144 height 16
click at [541, 85] on input "MGM Dashboard - All Departments" at bounding box center [510, 92] width 269 height 24
click at [585, 88] on input "MGM Dashboard - All Departments" at bounding box center [510, 92] width 269 height 24
paste input "Tower Service"
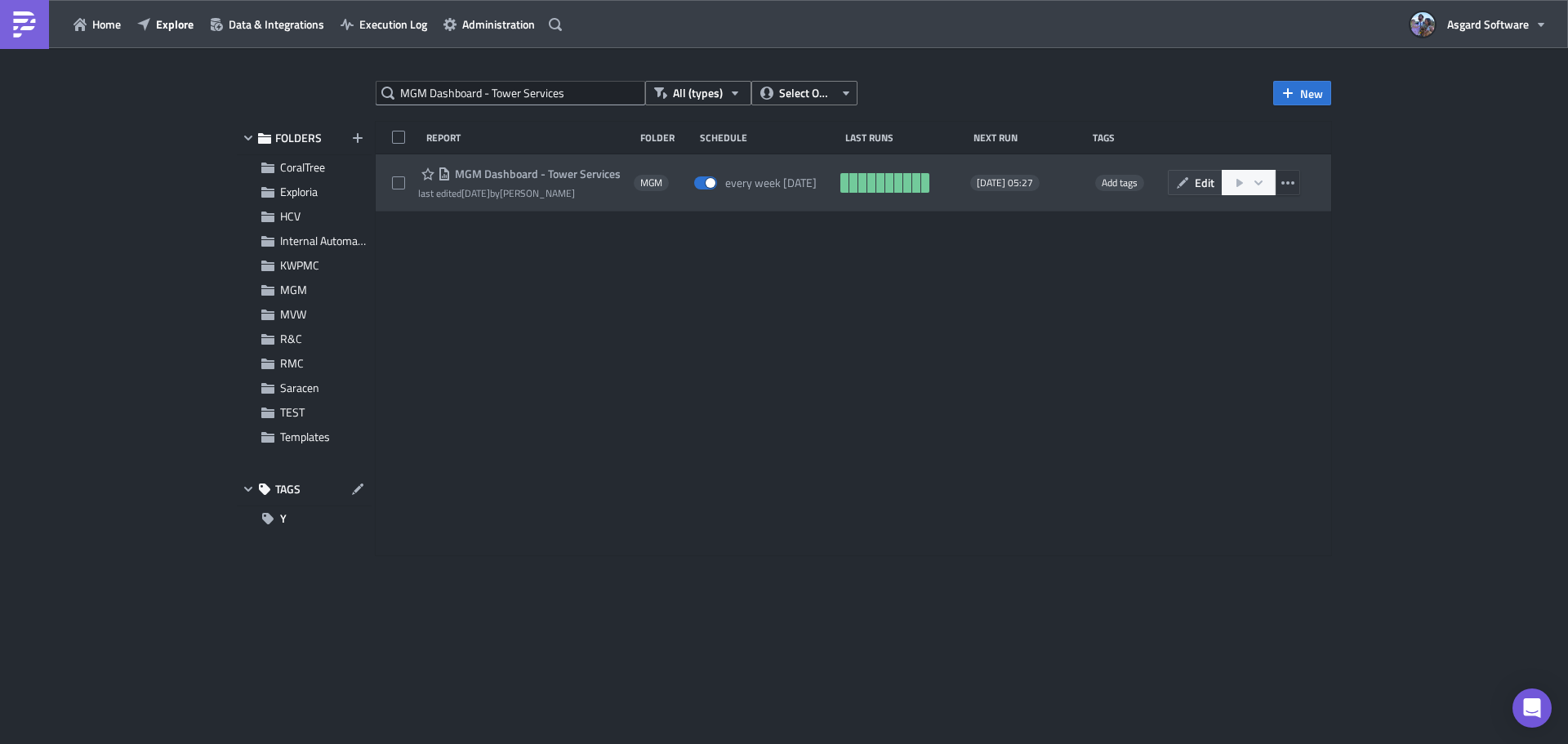
click at [1287, 180] on icon "button" at bounding box center [1287, 184] width 13 height 13
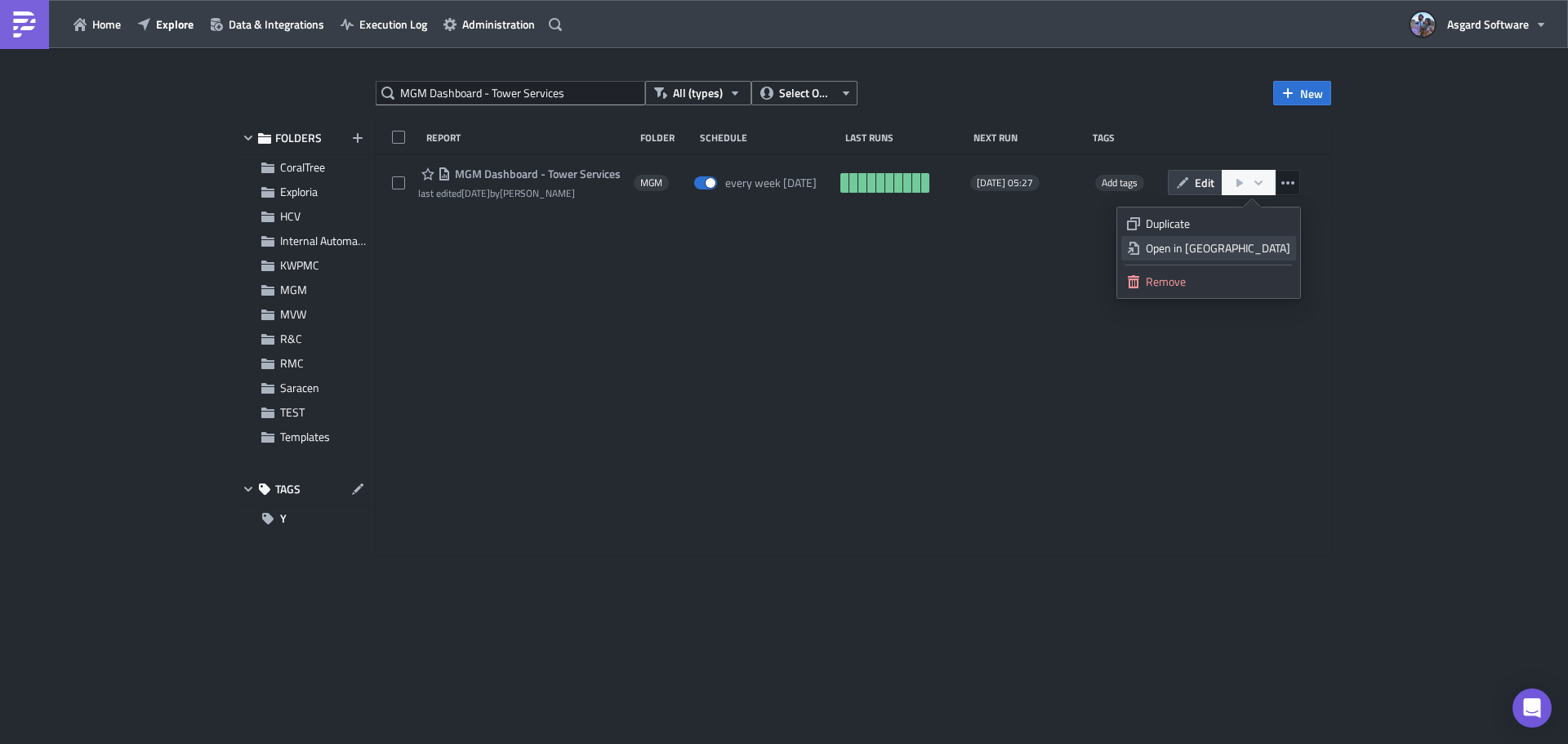
click at [1259, 251] on div "Open in New Tab" at bounding box center [1217, 248] width 144 height 16
click at [509, 98] on input "MGM Dashboard - Tower Services" at bounding box center [510, 92] width 269 height 24
paste input "Site Administration"
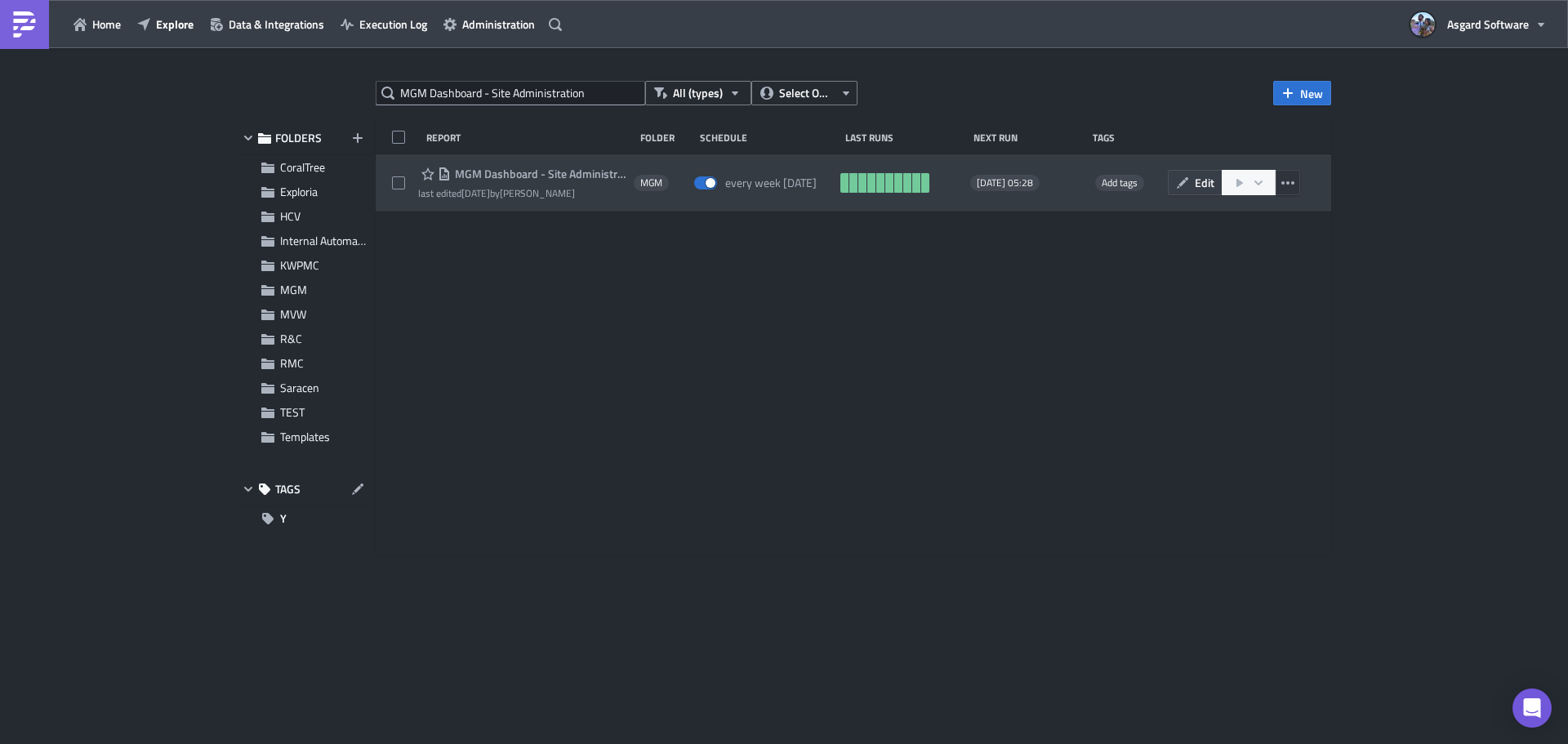
click at [1290, 182] on icon "button" at bounding box center [1287, 184] width 13 height 13
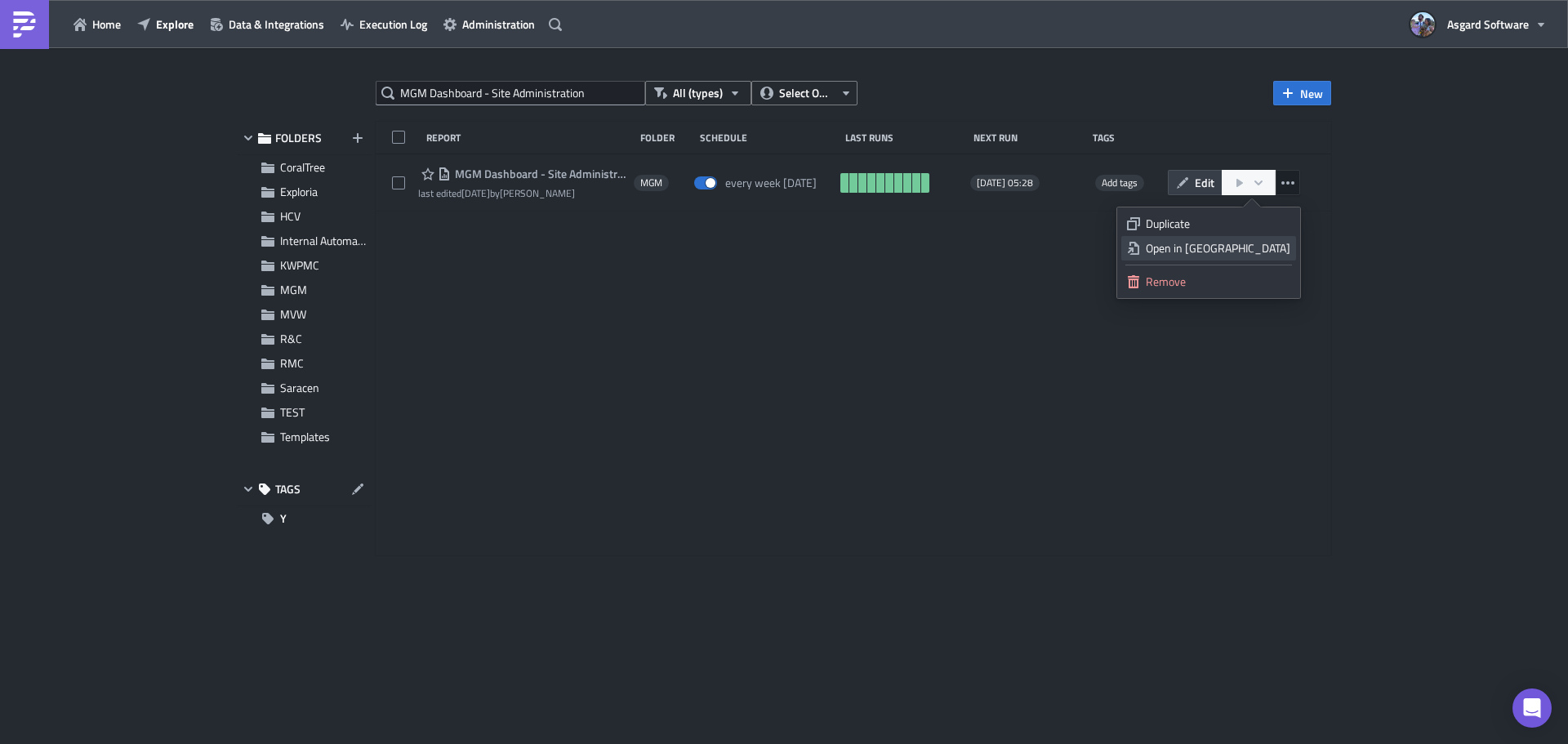
click at [1247, 248] on div "Open in New Tab" at bounding box center [1217, 248] width 144 height 16
click at [519, 90] on input "MGM Dashboard - Site Administration" at bounding box center [510, 92] width 269 height 24
paste input "VC Grande Vista Follow Up Report"
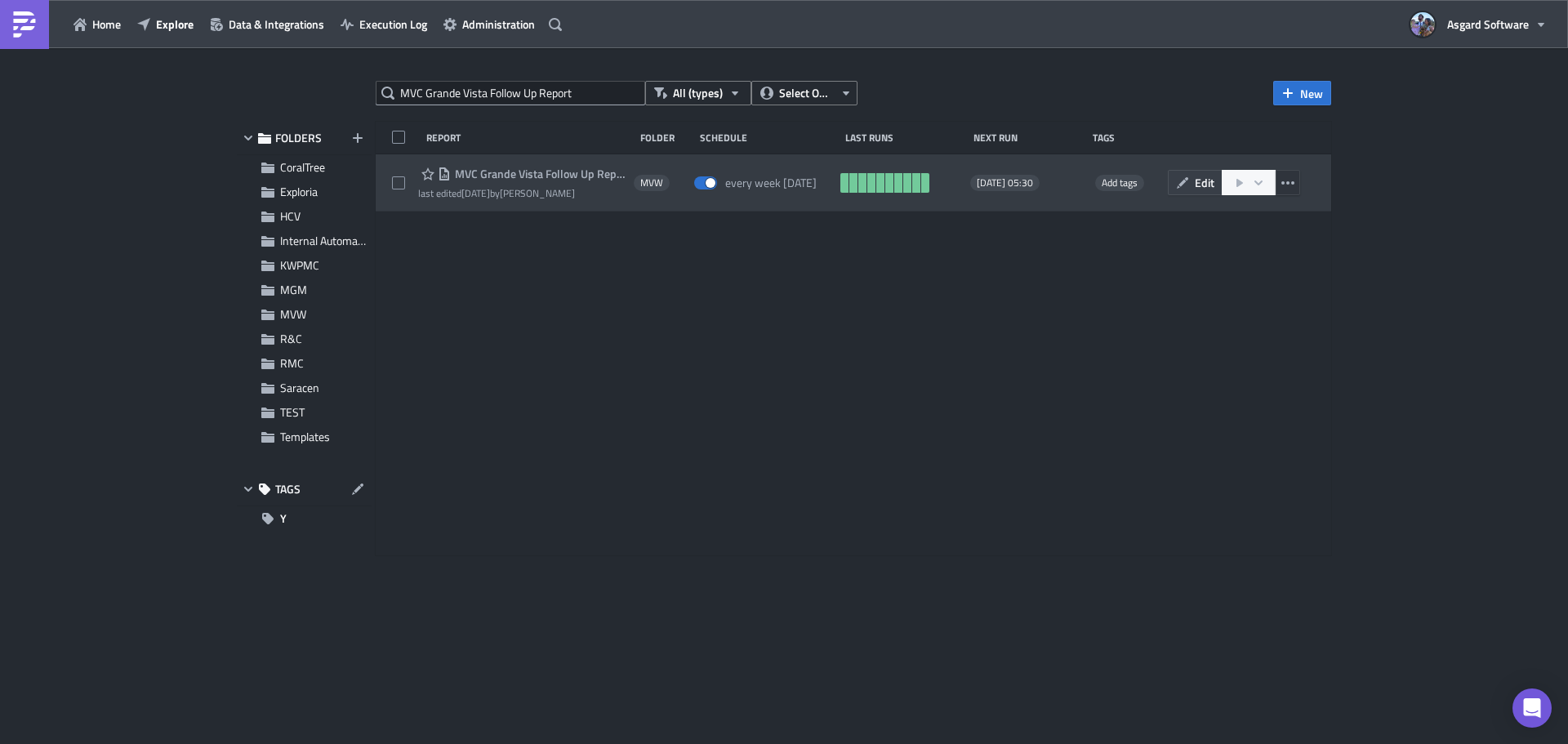
click at [1288, 183] on icon "button" at bounding box center [1287, 183] width 13 height 3
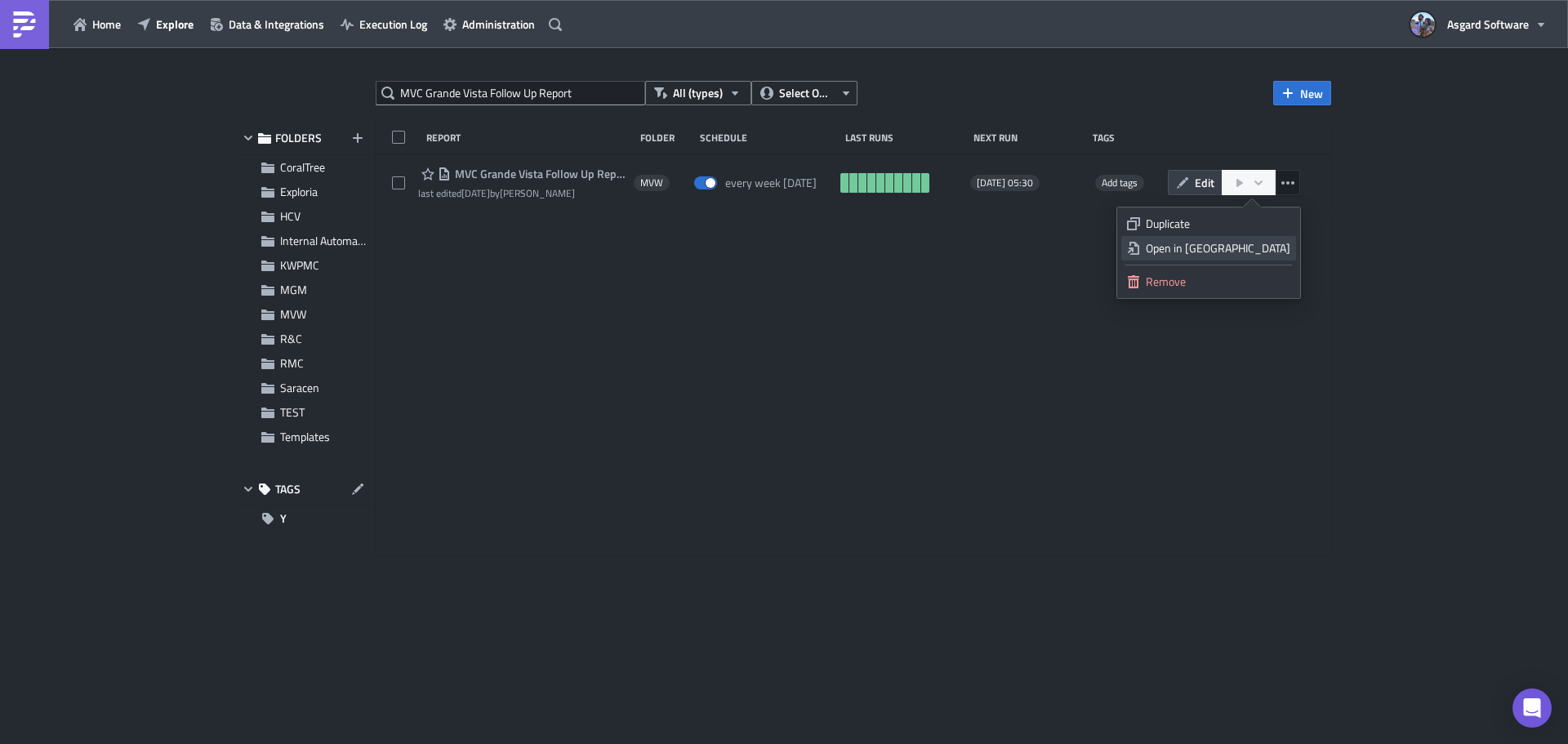
click at [1271, 244] on div "Open in New Tab" at bounding box center [1217, 248] width 144 height 16
click at [530, 88] on input "MVC Grande Vista Follow Up Report" at bounding box center [510, 92] width 269 height 24
paste input "Shadow Ridge Weekly Engineering PM Progress"
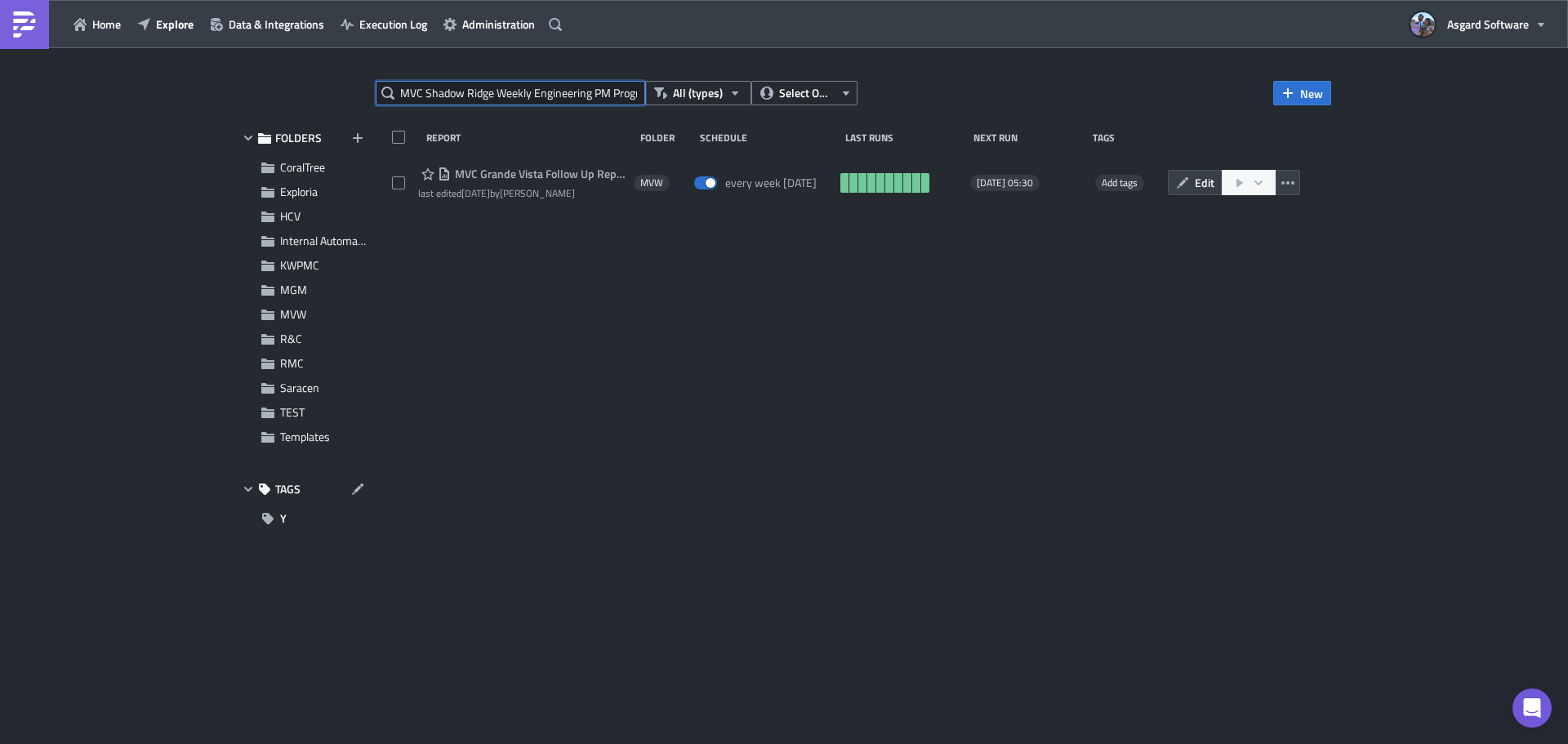
scroll to position [0, 17]
click at [1290, 186] on icon "button" at bounding box center [1287, 184] width 13 height 13
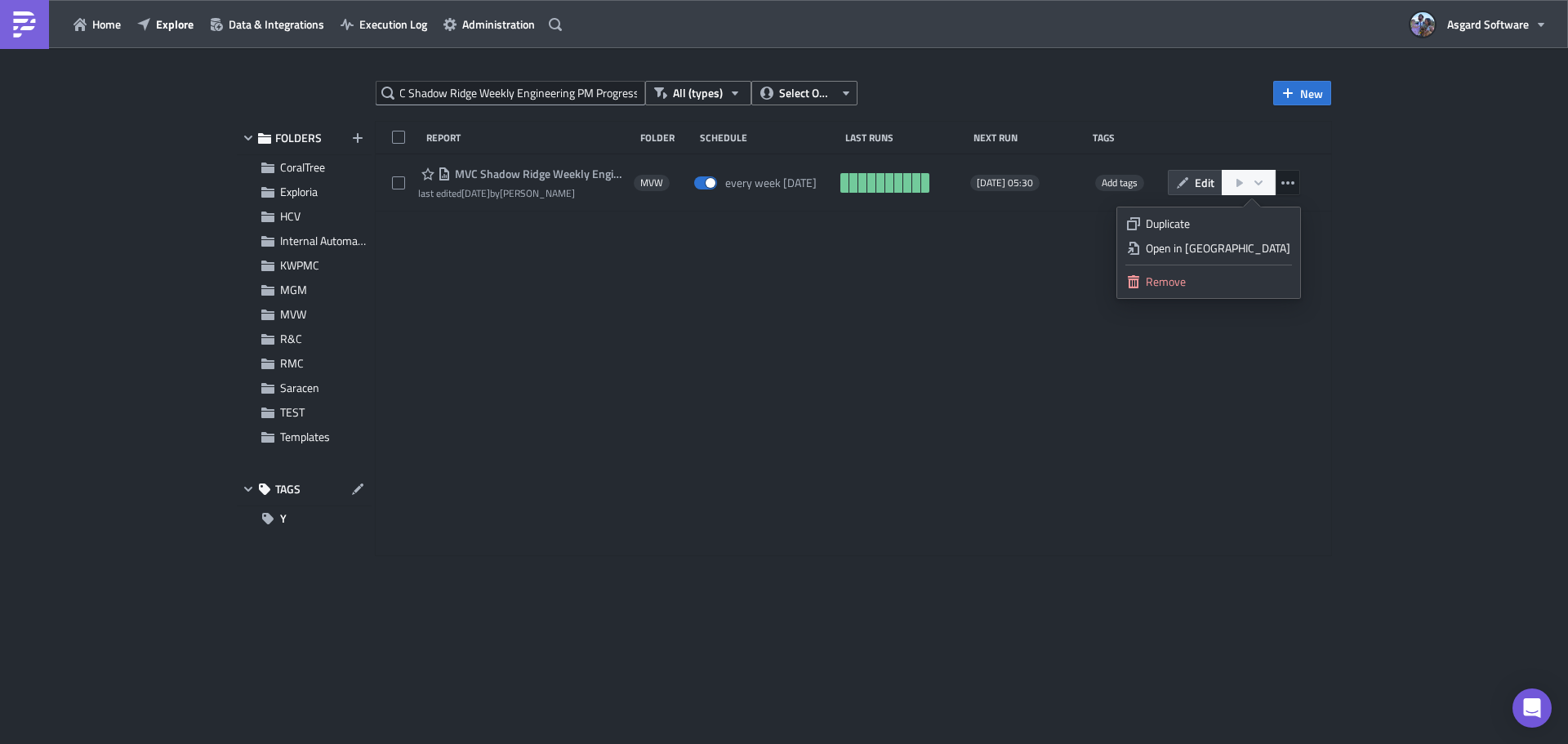
scroll to position [0, 0]
click at [1256, 247] on div "Open in New Tab" at bounding box center [1217, 248] width 144 height 16
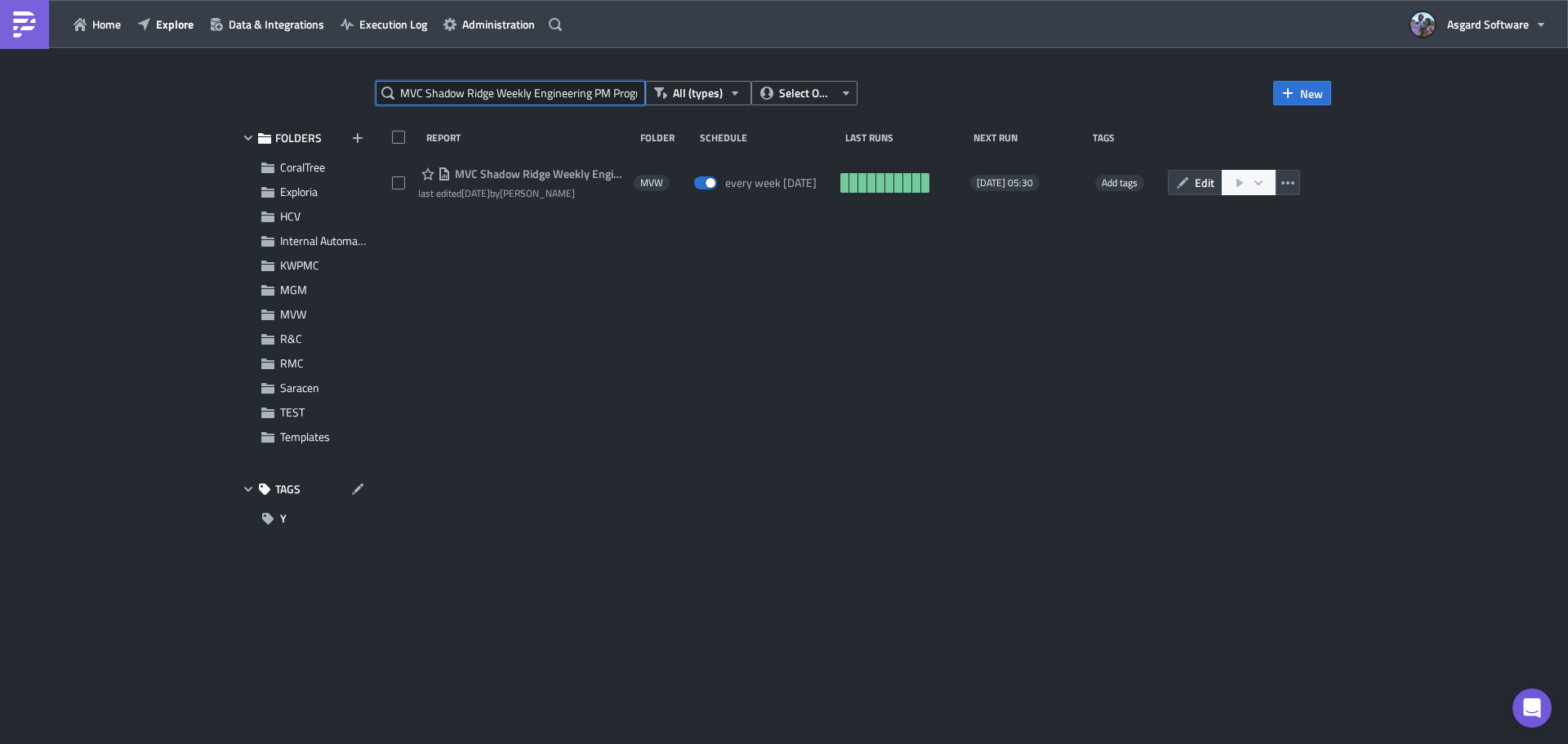
click at [560, 100] on input "MVC Shadow Ridge Weekly Engineering PM Progress" at bounding box center [510, 92] width 269 height 24
paste input "HCV My Villa Key Values - Weekly Inspection Comments Report Hill Country"
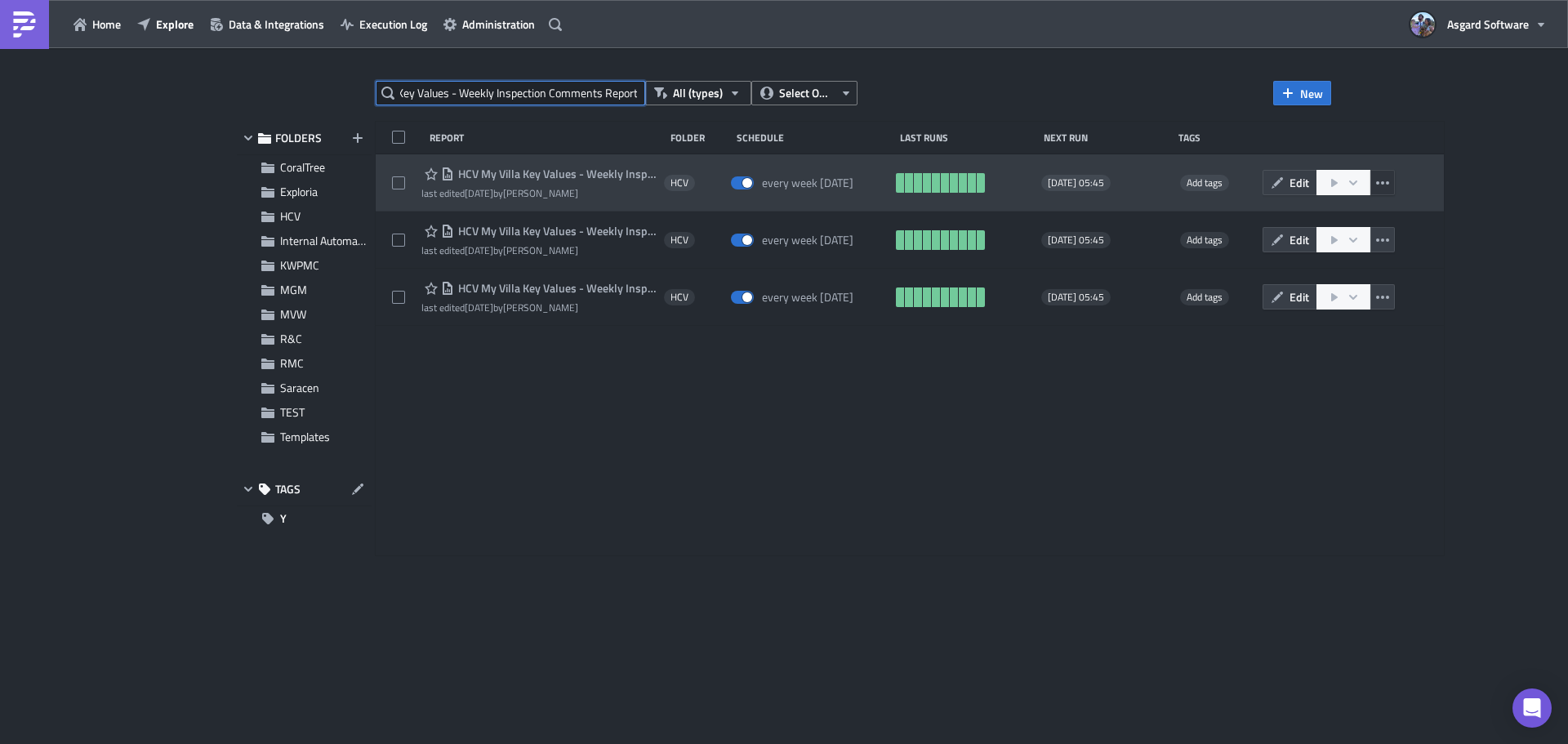
type input "HCV My Villa Key Values - Weekly Inspection Comments Report"
click at [1375, 179] on button "button" at bounding box center [1382, 183] width 24 height 25
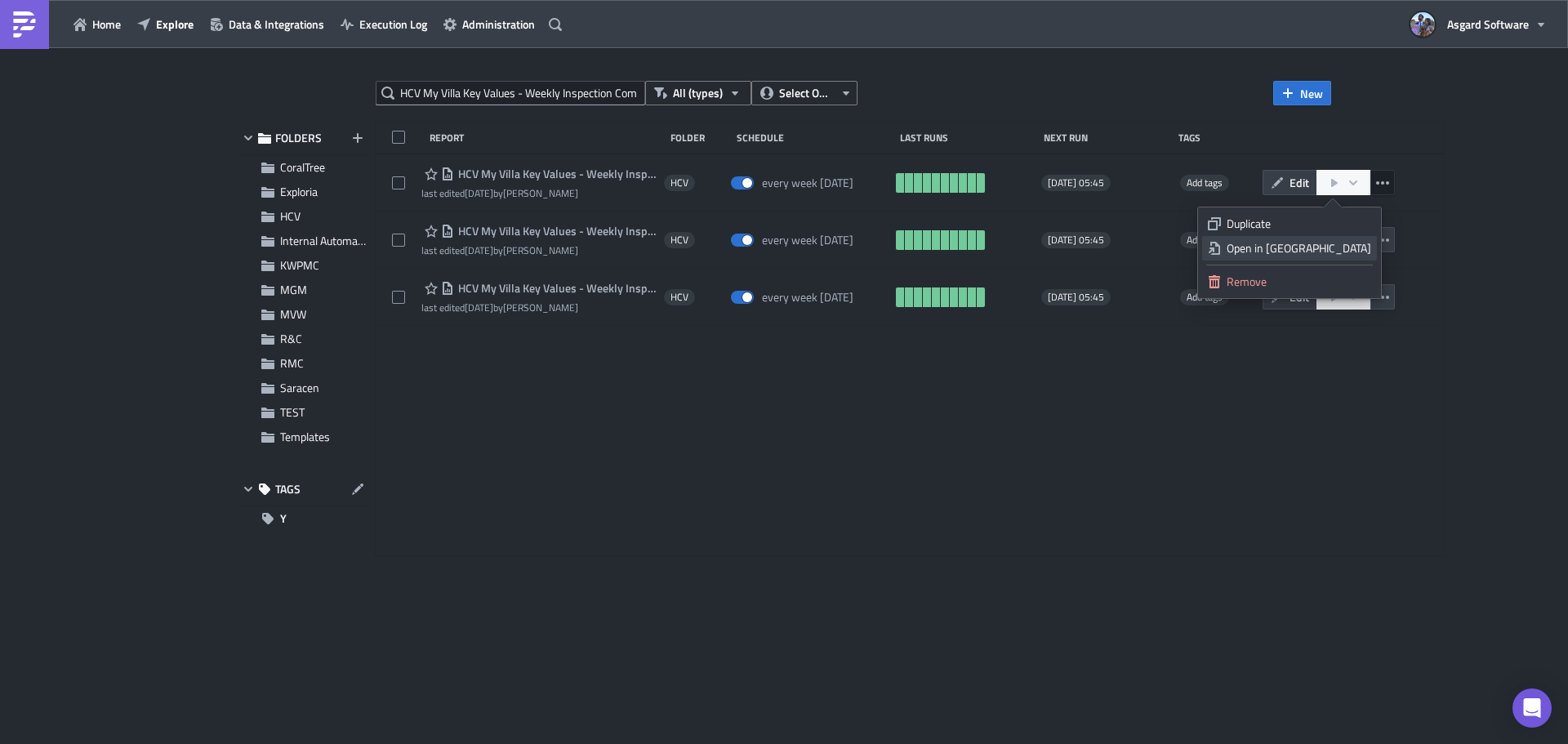
click at [1335, 242] on div "Open in New Tab" at bounding box center [1298, 248] width 144 height 16
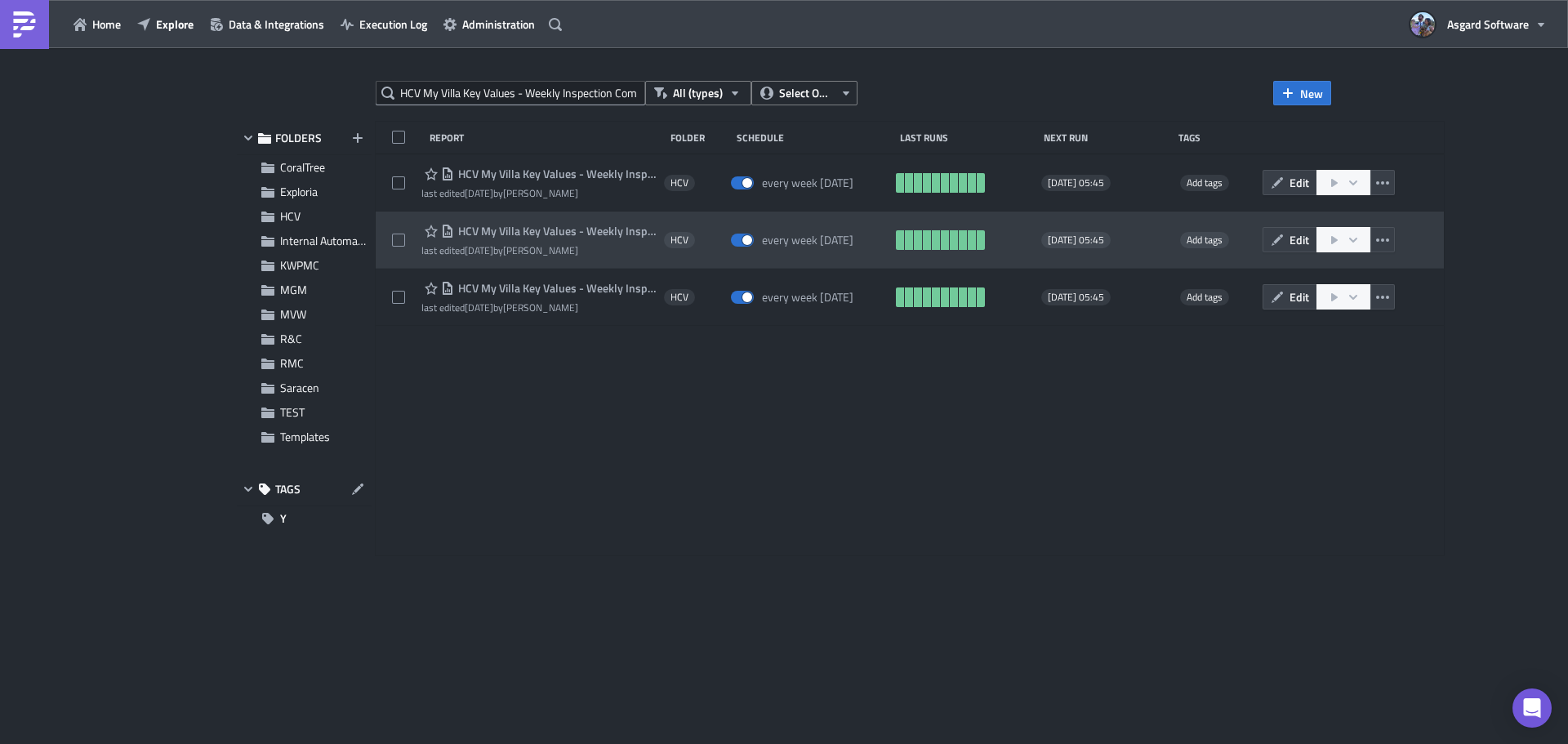
drag, startPoint x: 1372, startPoint y: 238, endPoint x: 1370, endPoint y: 254, distance: 16.1
click at [1376, 239] on icon "button" at bounding box center [1383, 239] width 13 height 3
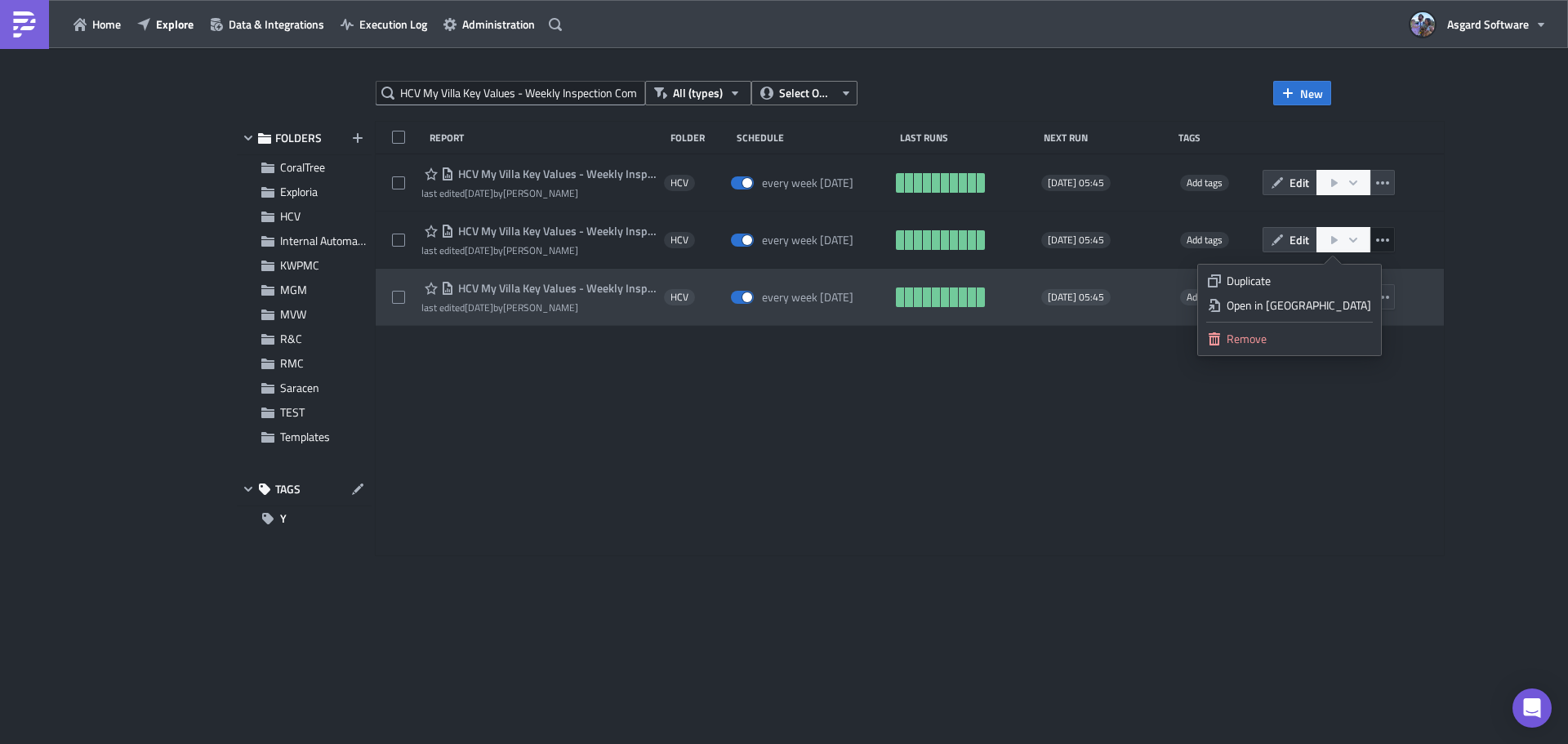
click at [1333, 308] on div "Open in New Tab" at bounding box center [1298, 305] width 144 height 16
click at [1376, 299] on icon "button" at bounding box center [1383, 298] width 13 height 13
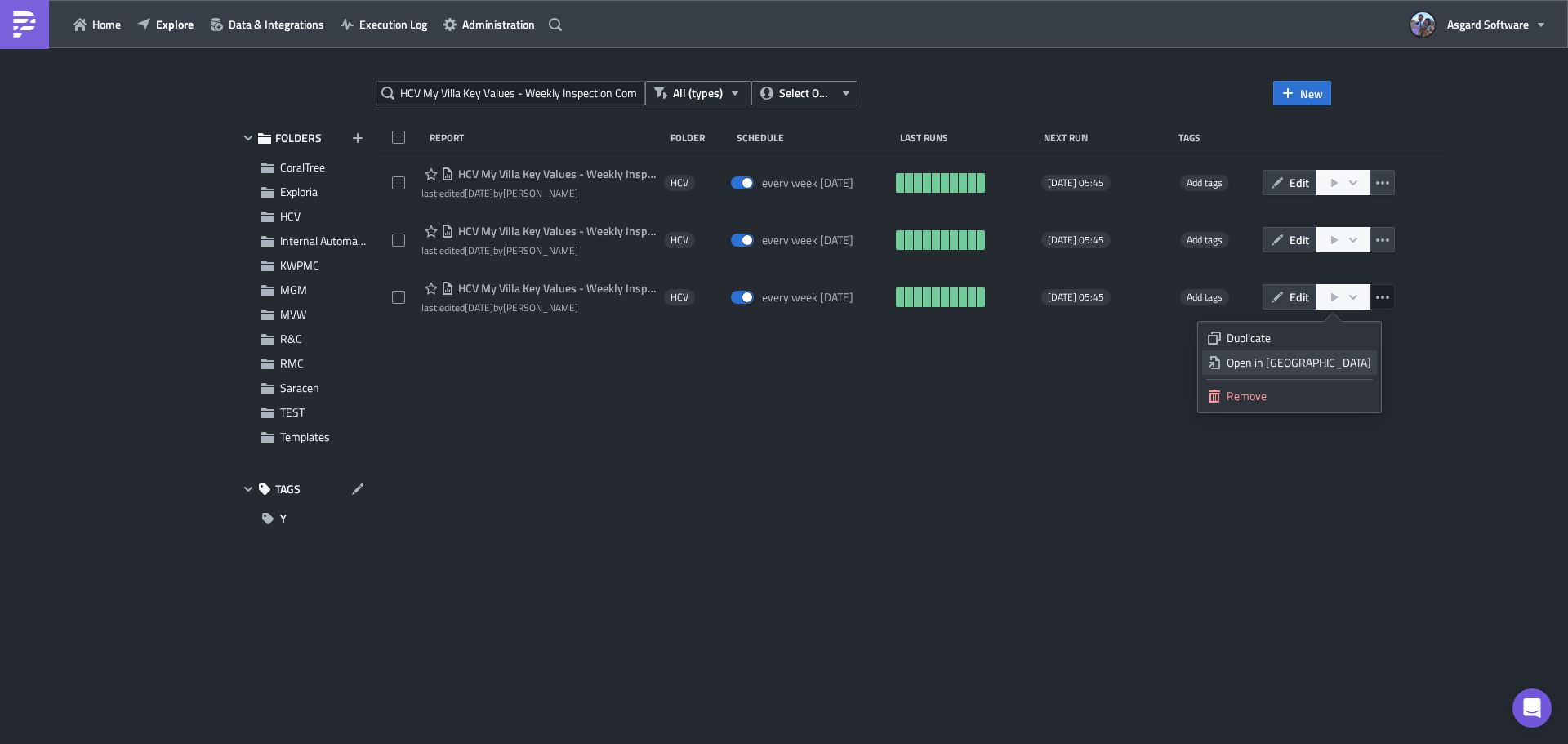
click at [1347, 363] on div "Open in New Tab" at bounding box center [1298, 362] width 144 height 16
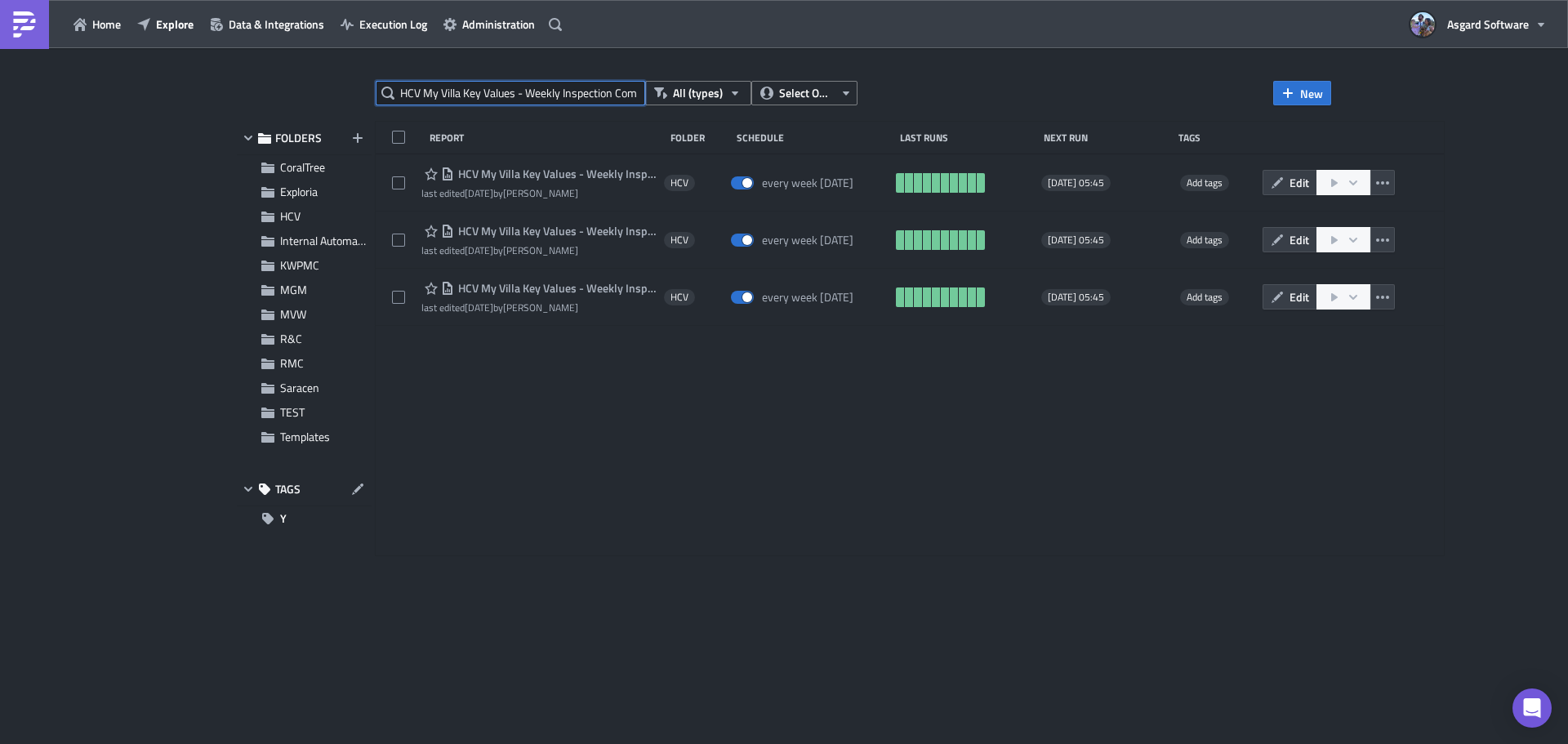
click at [608, 95] on input "HCV My Villa Key Values - Weekly Inspection Comments Report" at bounding box center [510, 92] width 269 height 24
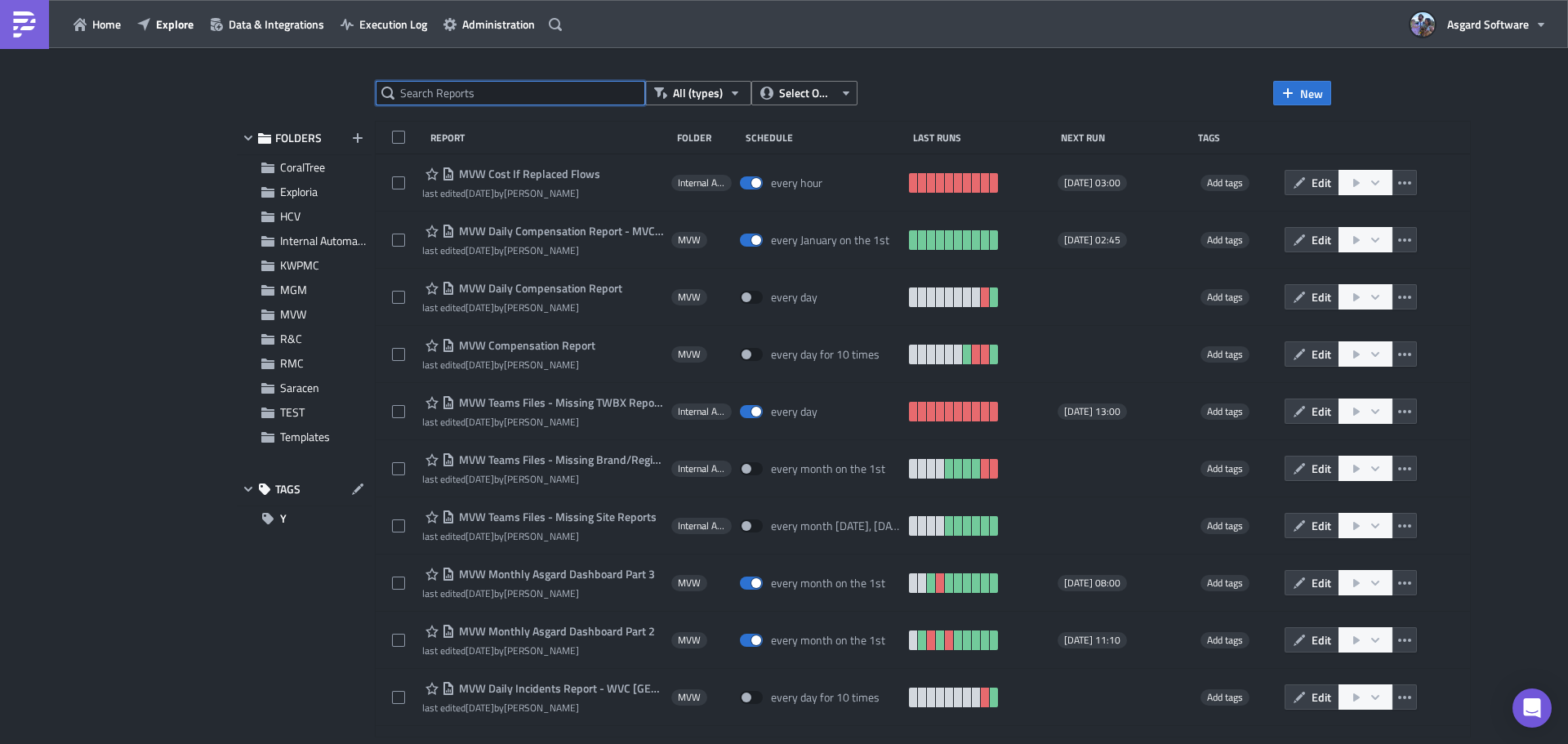
click at [513, 89] on input "text" at bounding box center [510, 92] width 269 height 24
paste input "RMC Weekly Dashboard"
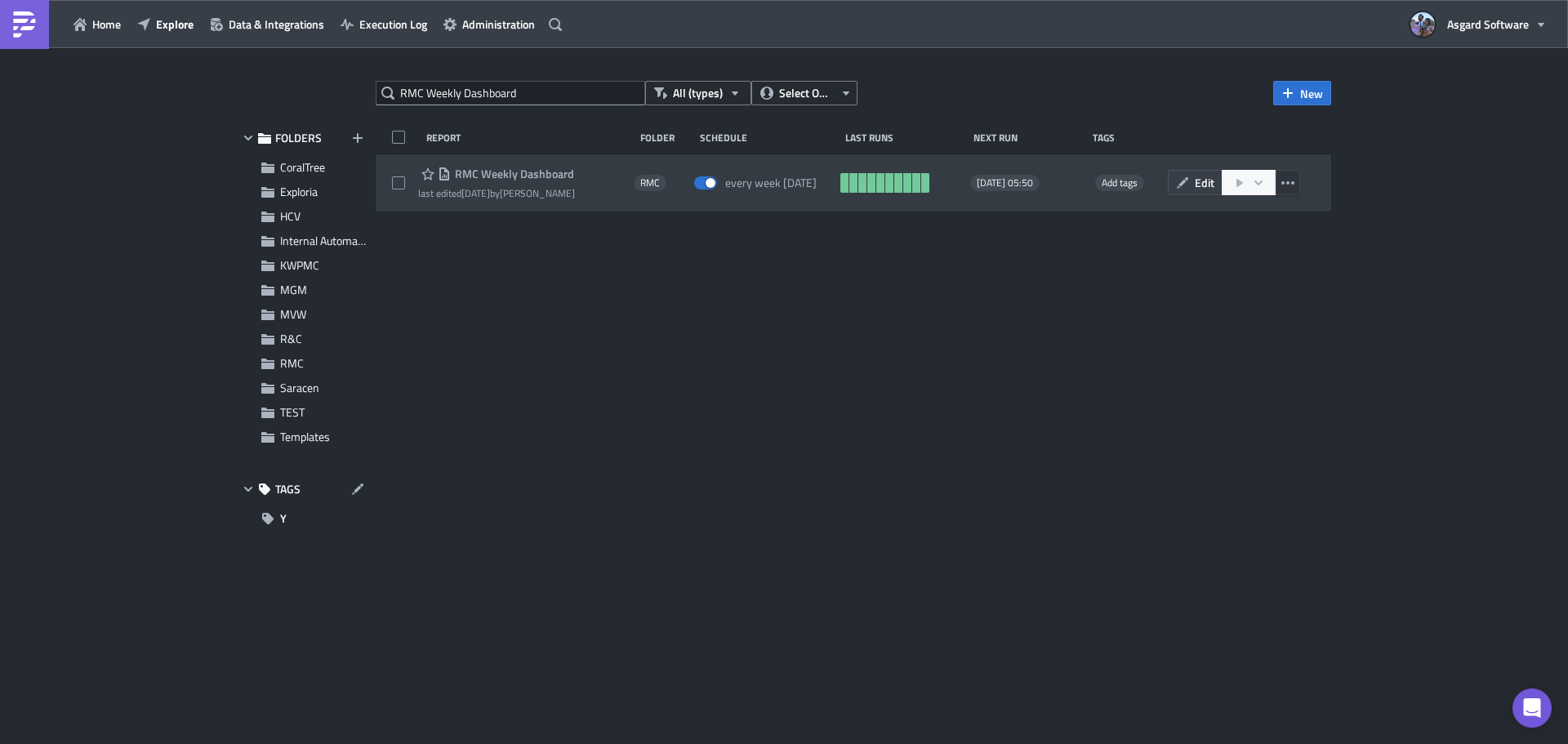
click at [1292, 178] on icon "button" at bounding box center [1287, 184] width 13 height 13
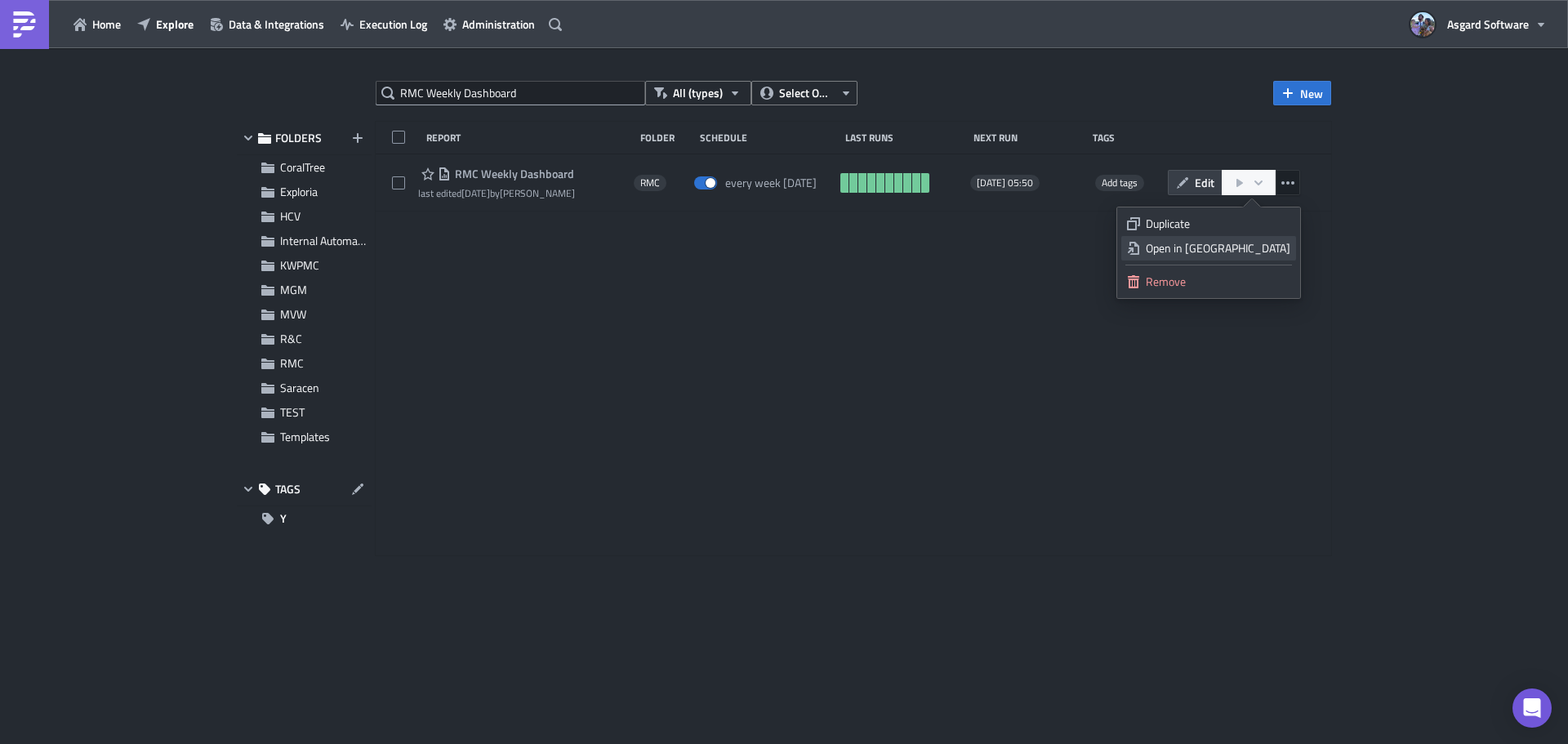
click at [1249, 245] on div "Open in New Tab" at bounding box center [1217, 248] width 144 height 16
click at [458, 95] on input "RMC Weekly Dashboard" at bounding box center [510, 92] width 269 height 24
paste input "HCV Orange Lake F&B Inspection Report"
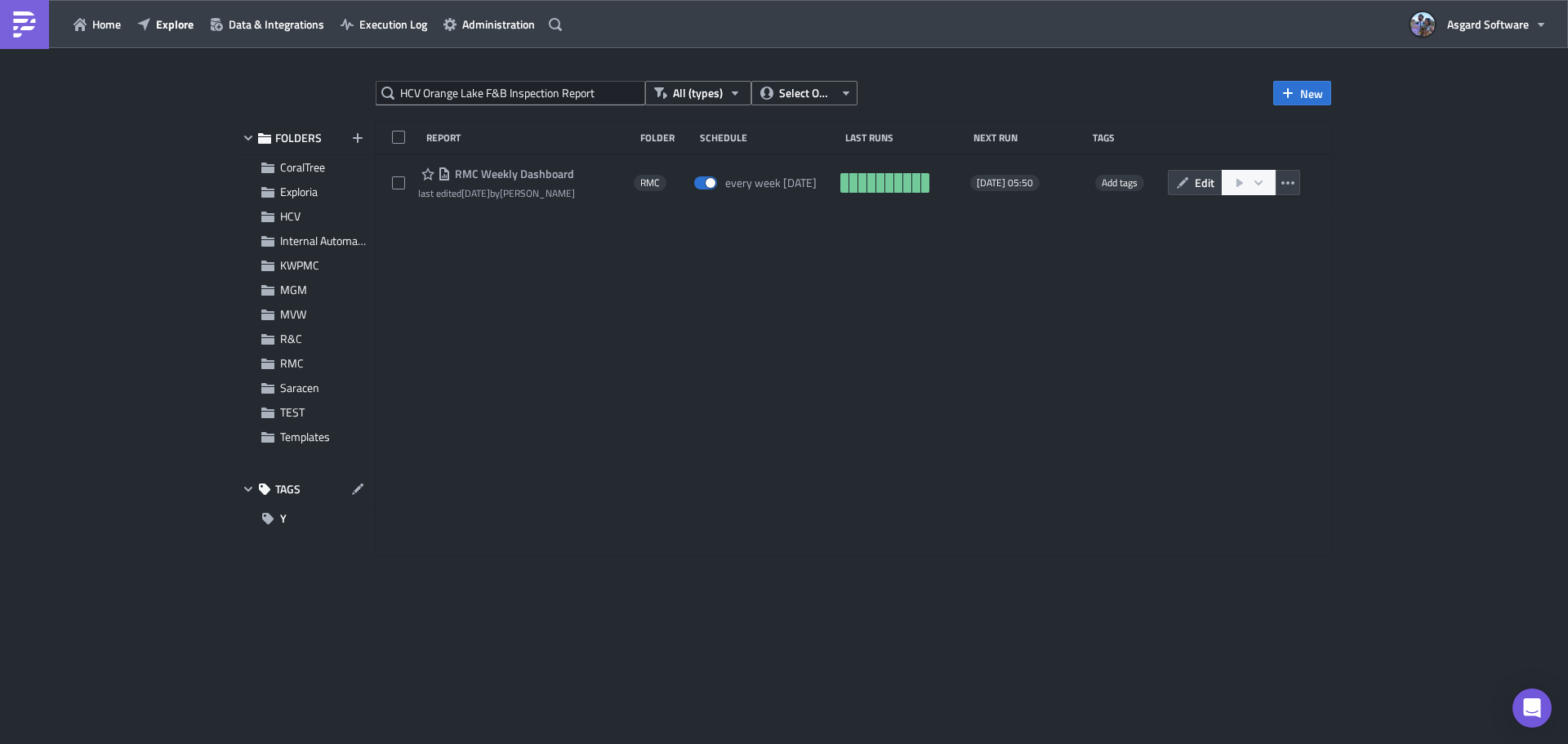
click at [1295, 183] on button "button" at bounding box center [1286, 183] width 24 height 25
click at [1256, 255] on div "Open in New Tab" at bounding box center [1217, 248] width 144 height 16
click at [470, 95] on input "HCV Orange Lake F&B Inspection Report" at bounding box center [510, 92] width 269 height 24
paste input "Orange Lake Early Check-In Orders"
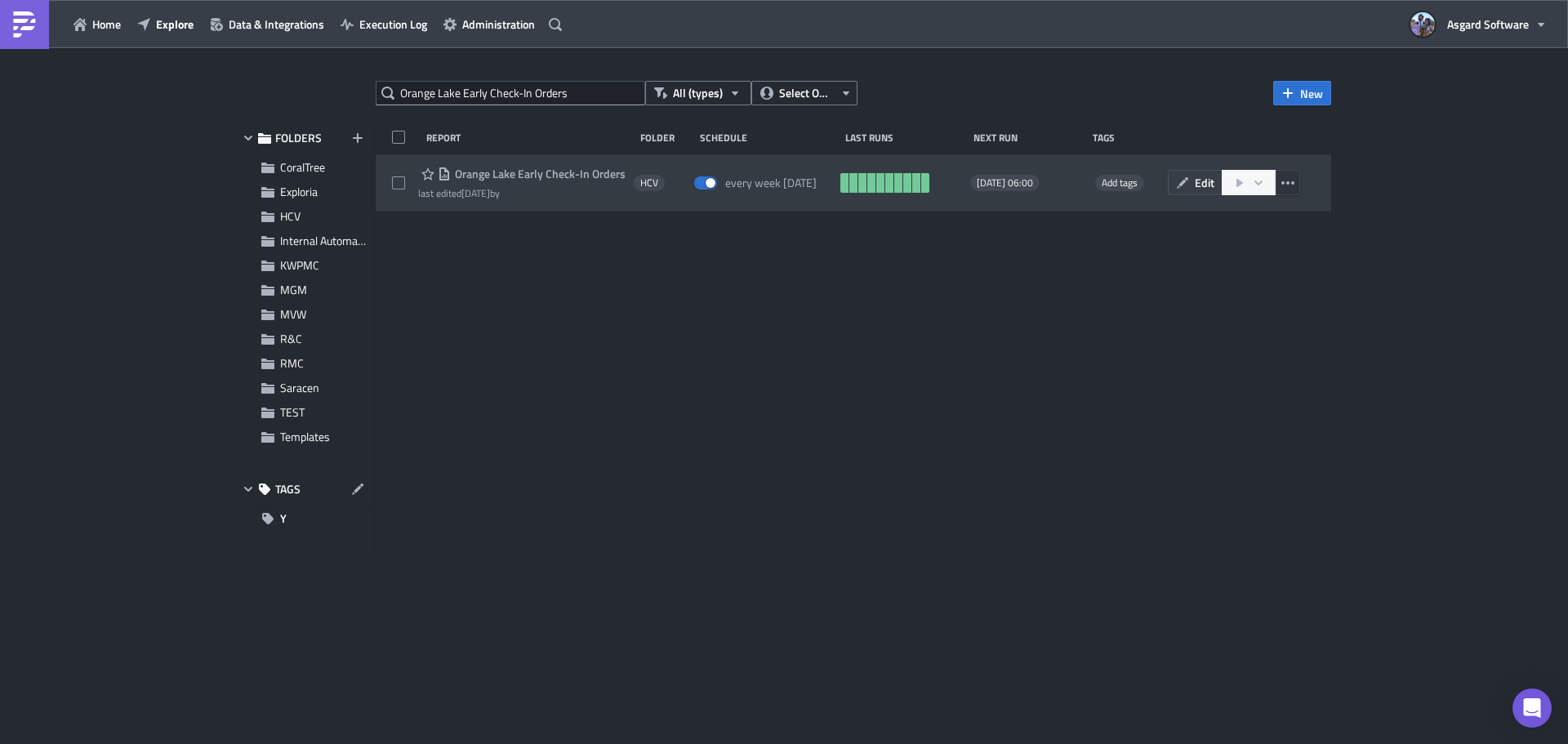
click at [1296, 185] on button "button" at bounding box center [1286, 183] width 24 height 25
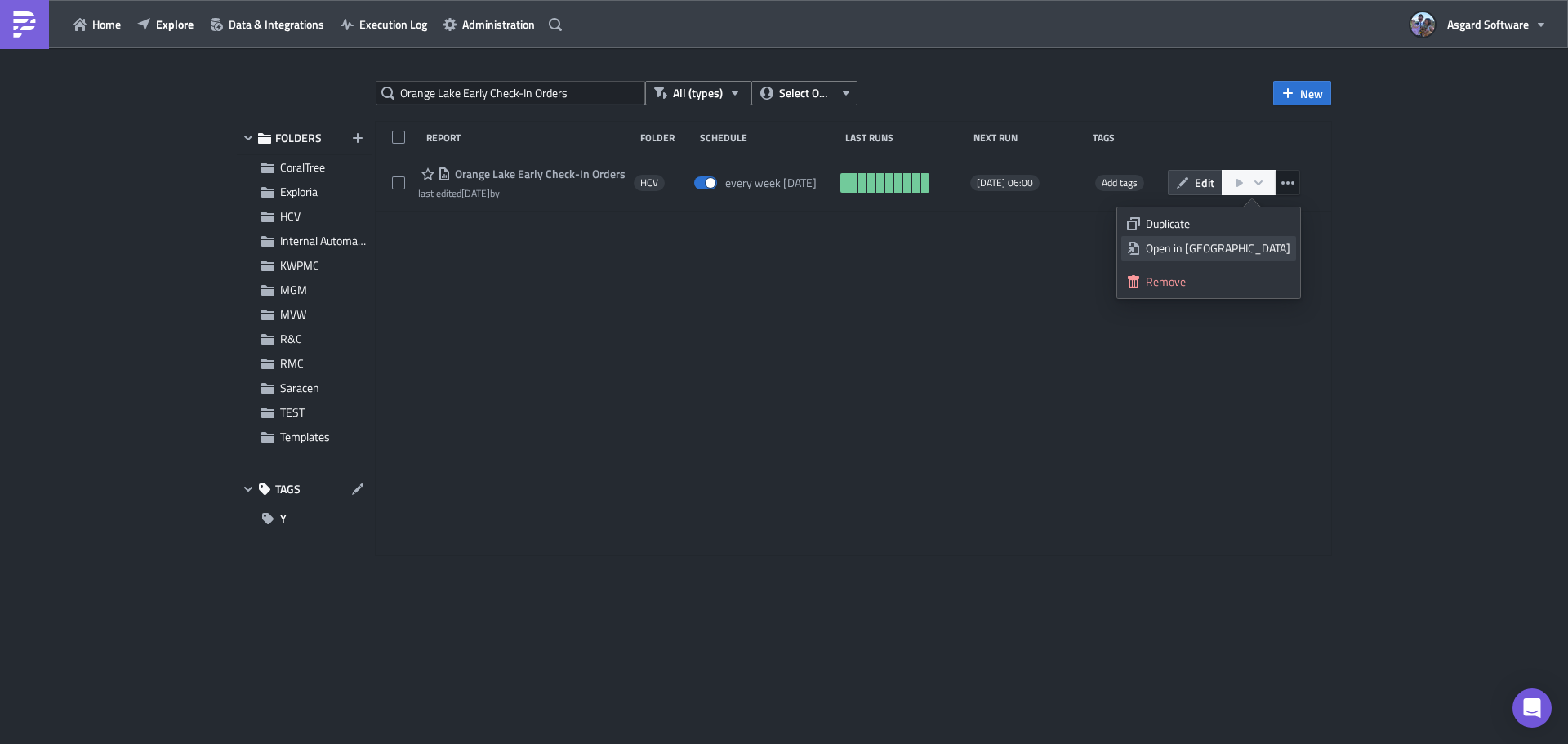
click at [1276, 256] on div "Open in New Tab" at bounding box center [1217, 248] width 144 height 16
click at [541, 97] on input "Orange Lake Early Check-In Orders" at bounding box center [510, 92] width 269 height 24
paste input "CoralTree Financial Breakdown"
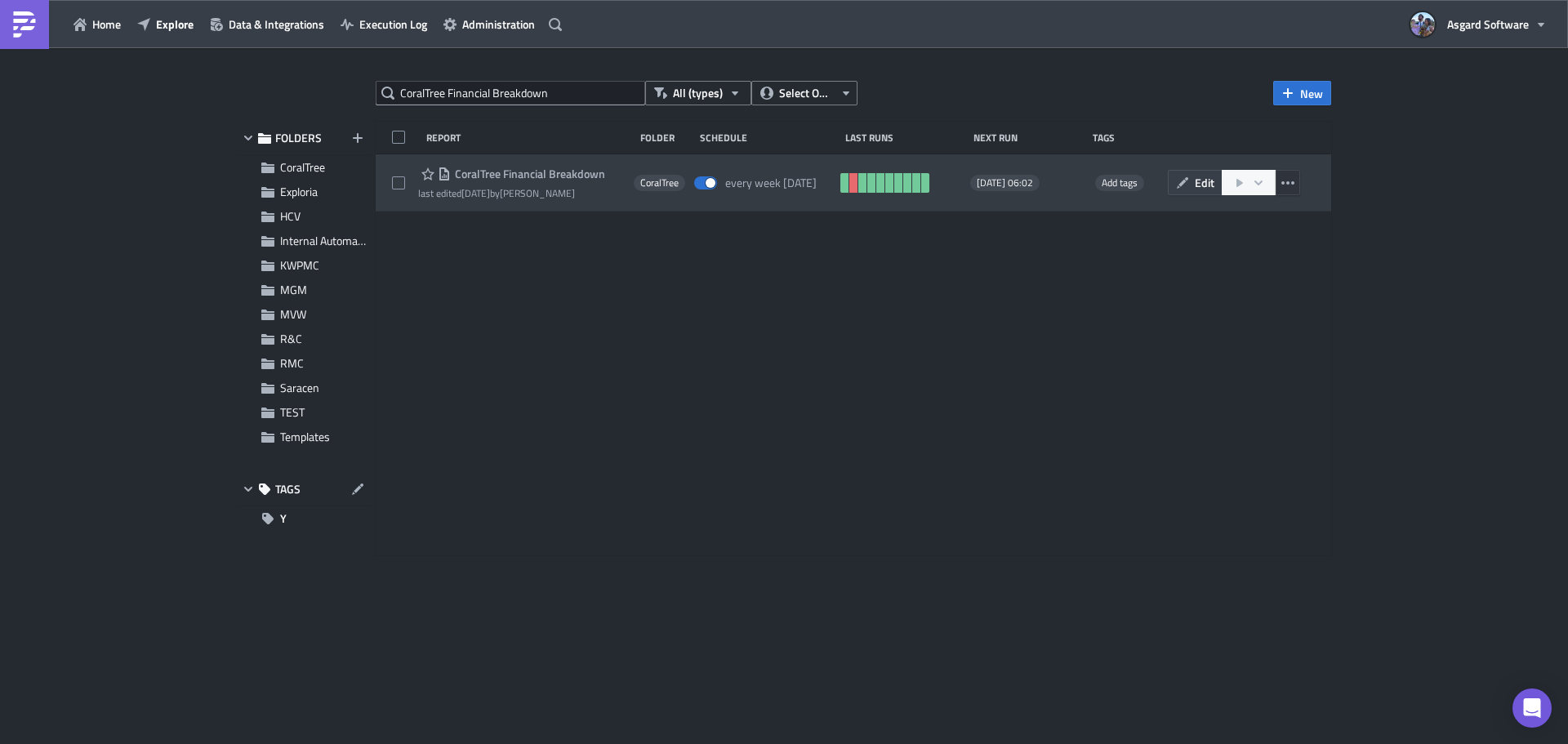
click at [1286, 183] on icon "button" at bounding box center [1287, 184] width 13 height 13
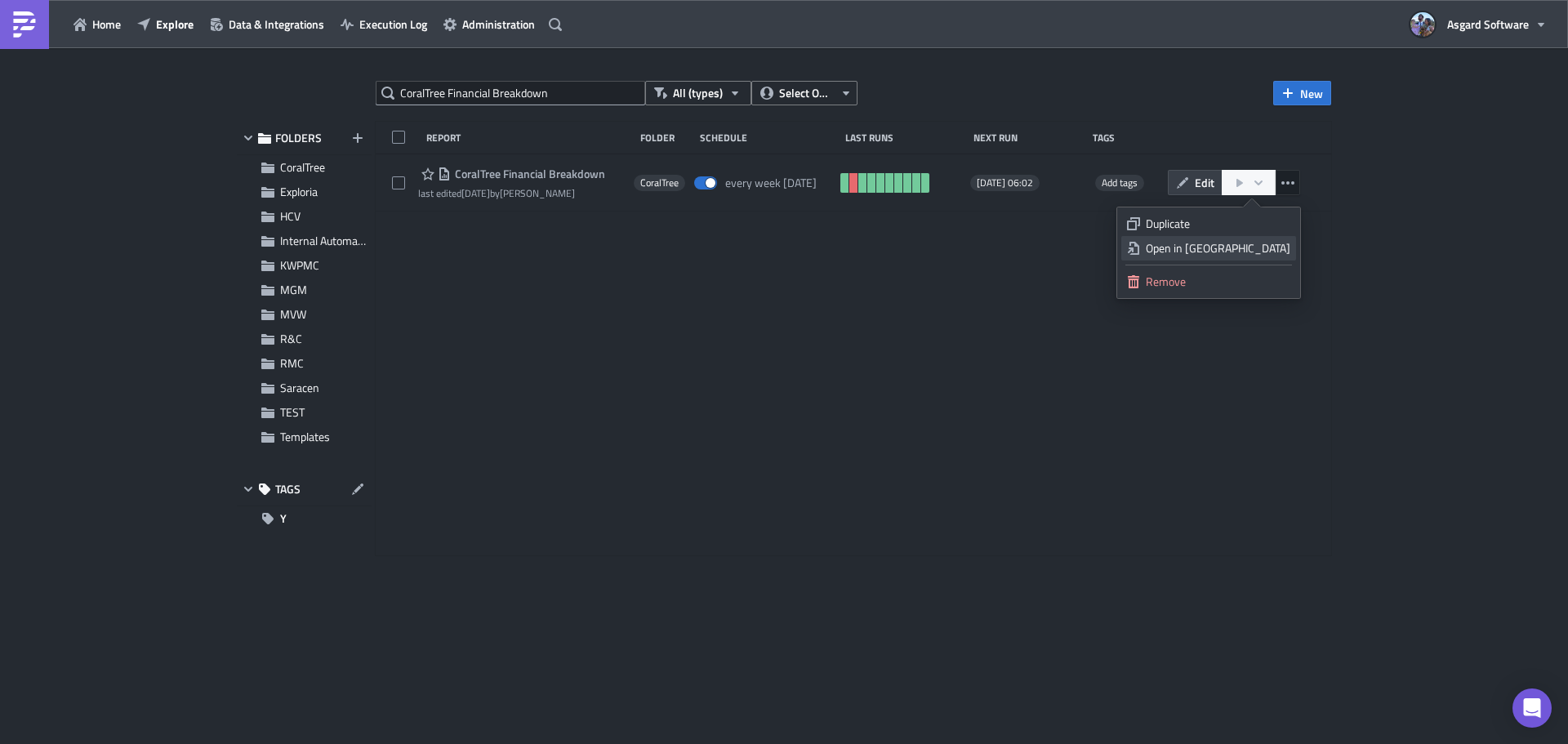
click at [1242, 253] on div "Open in New Tab" at bounding box center [1217, 248] width 144 height 16
drag, startPoint x: 463, startPoint y: 85, endPoint x: 514, endPoint y: 101, distance: 53.5
click at [463, 87] on input "CoralTree Financial Breakdown" at bounding box center [510, 92] width 269 height 24
paste input "HCV Hill Country Weekly Completion Summary"
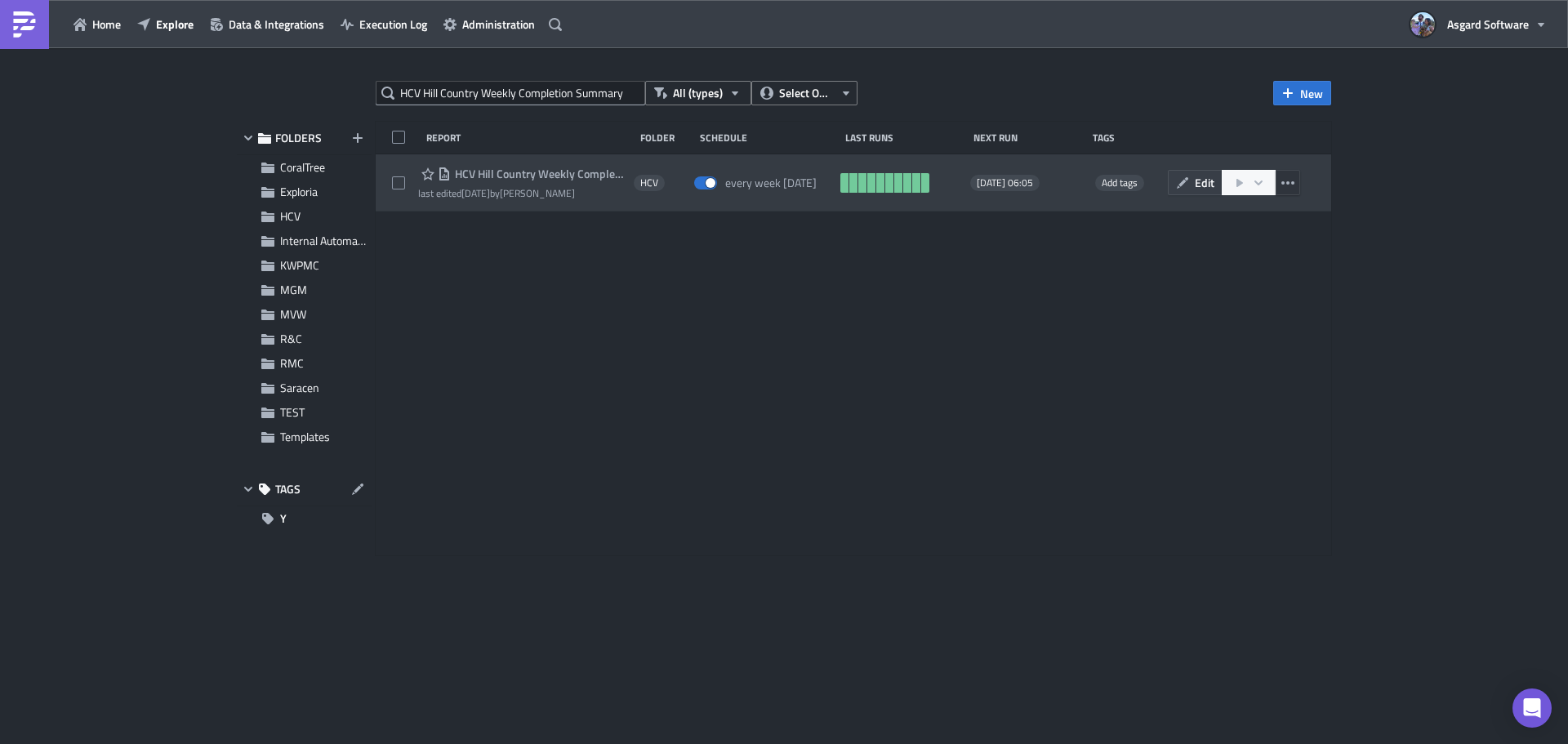
click at [1295, 184] on button "button" at bounding box center [1286, 183] width 24 height 25
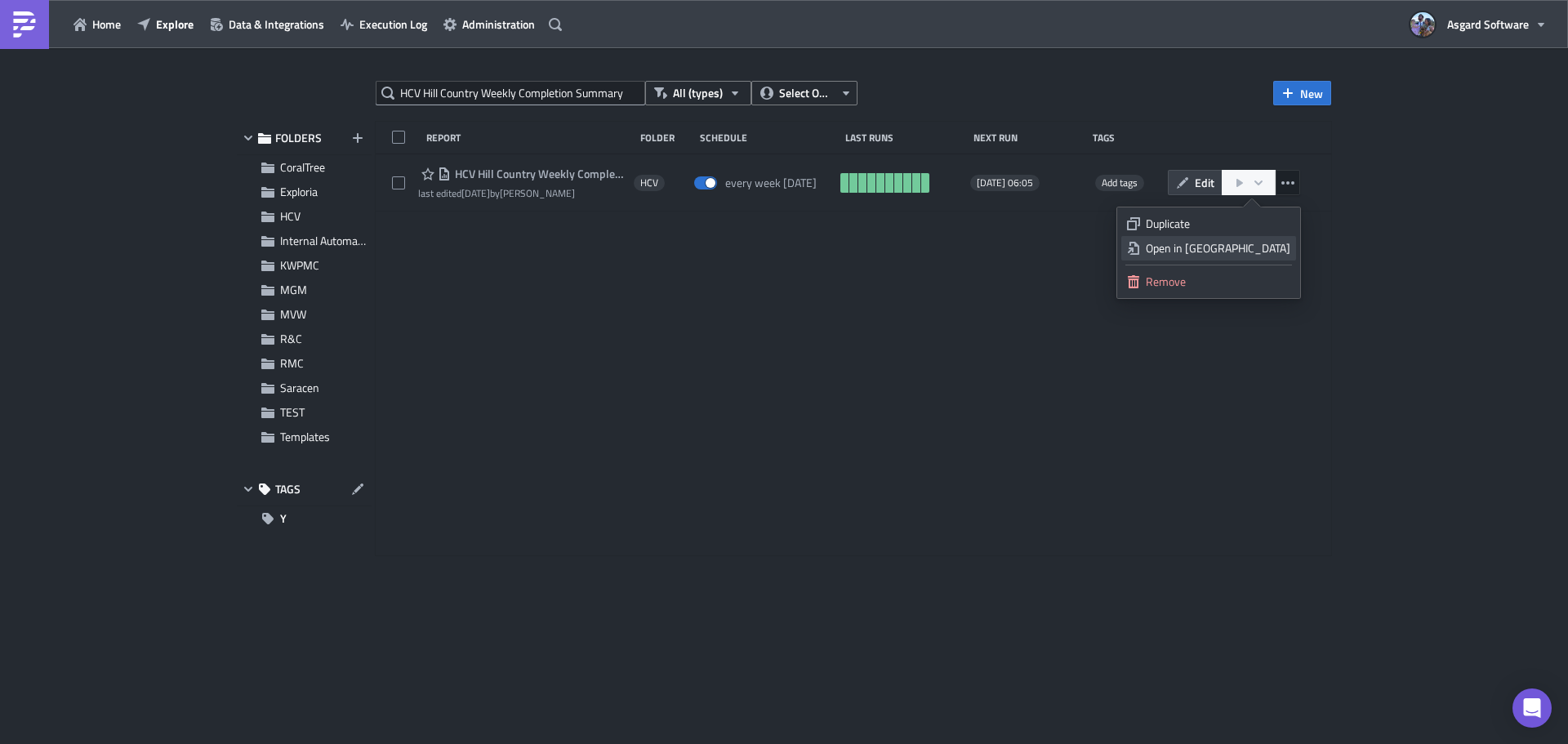
click at [1272, 247] on div "Open in New Tab" at bounding box center [1217, 248] width 144 height 16
click at [519, 86] on input "HCV Hill Country Weekly Completion Summary" at bounding box center [510, 92] width 269 height 24
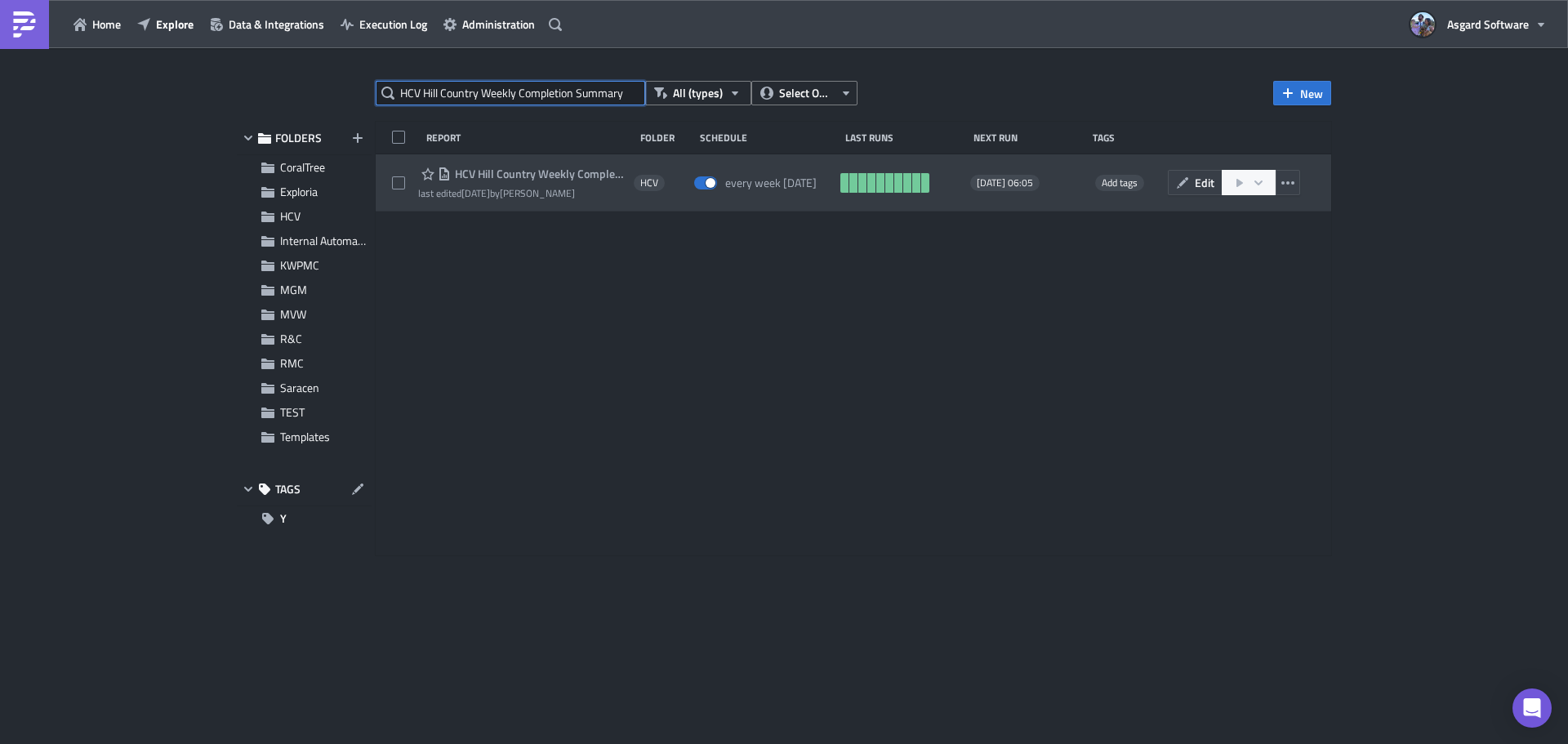
paste input "South Beach & Myrtle Beach Oceanfront PM/Inspection: Completed / Available"
click at [1291, 183] on icon "button" at bounding box center [1287, 183] width 13 height 3
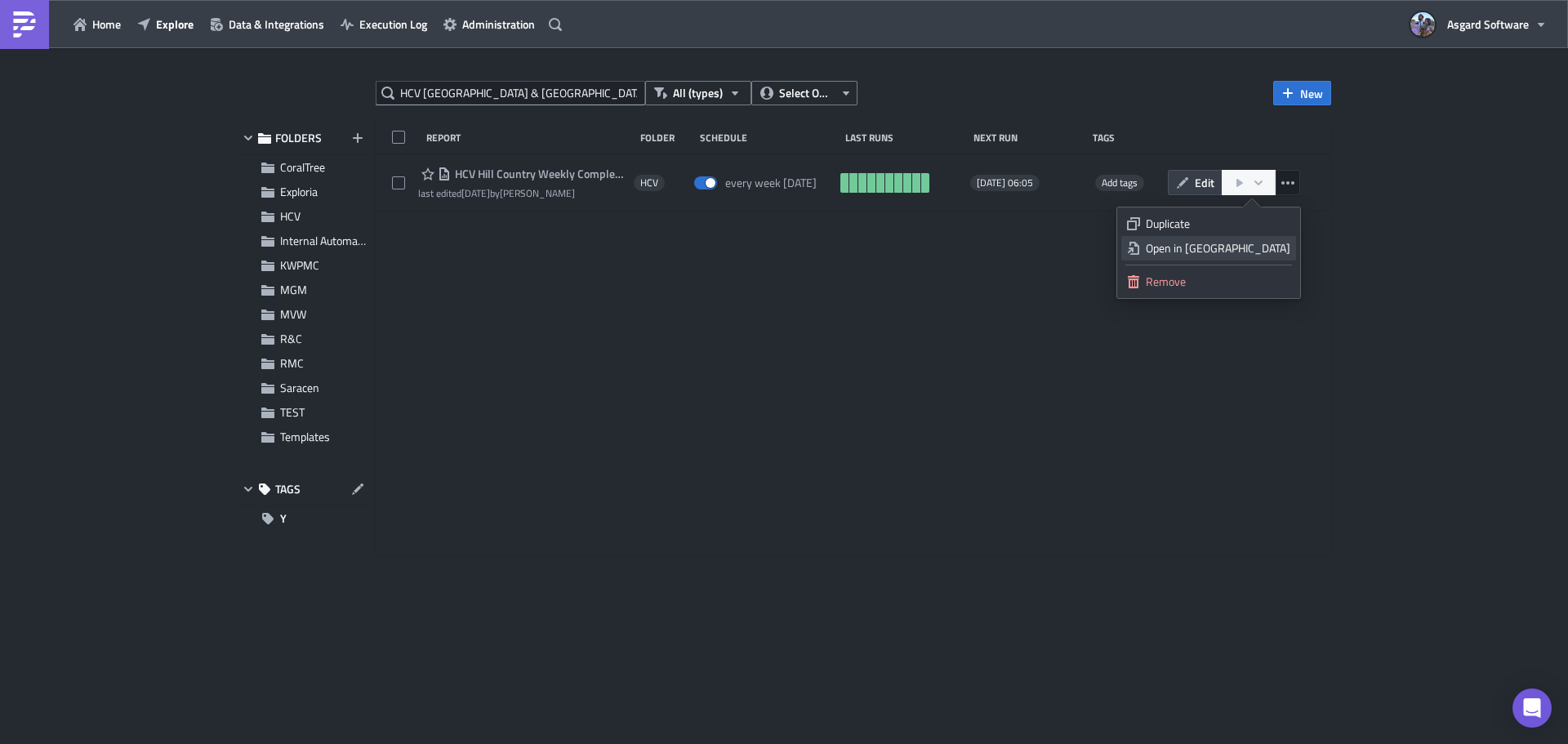
click at [1271, 247] on div "Open in New Tab" at bounding box center [1217, 248] width 144 height 16
click at [453, 93] on input "HCV South Beach & Myrtle Beach Oceanfront PM/Inspection: Completed / Available" at bounding box center [510, 92] width 269 height 24
paste input "MVW Guest Arrival Report MVC Grande Vista CSV"
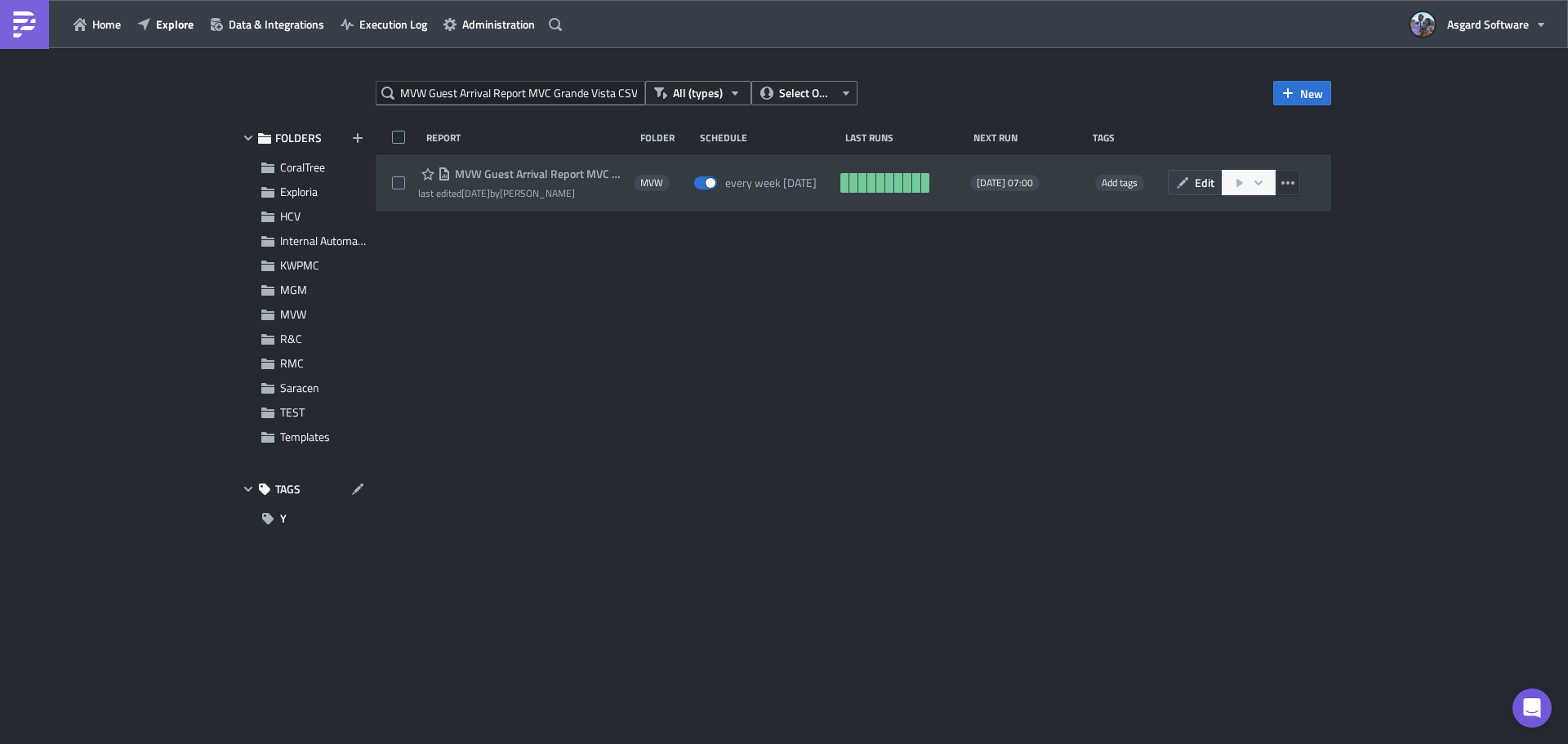
click at [1290, 179] on icon "button" at bounding box center [1287, 184] width 13 height 13
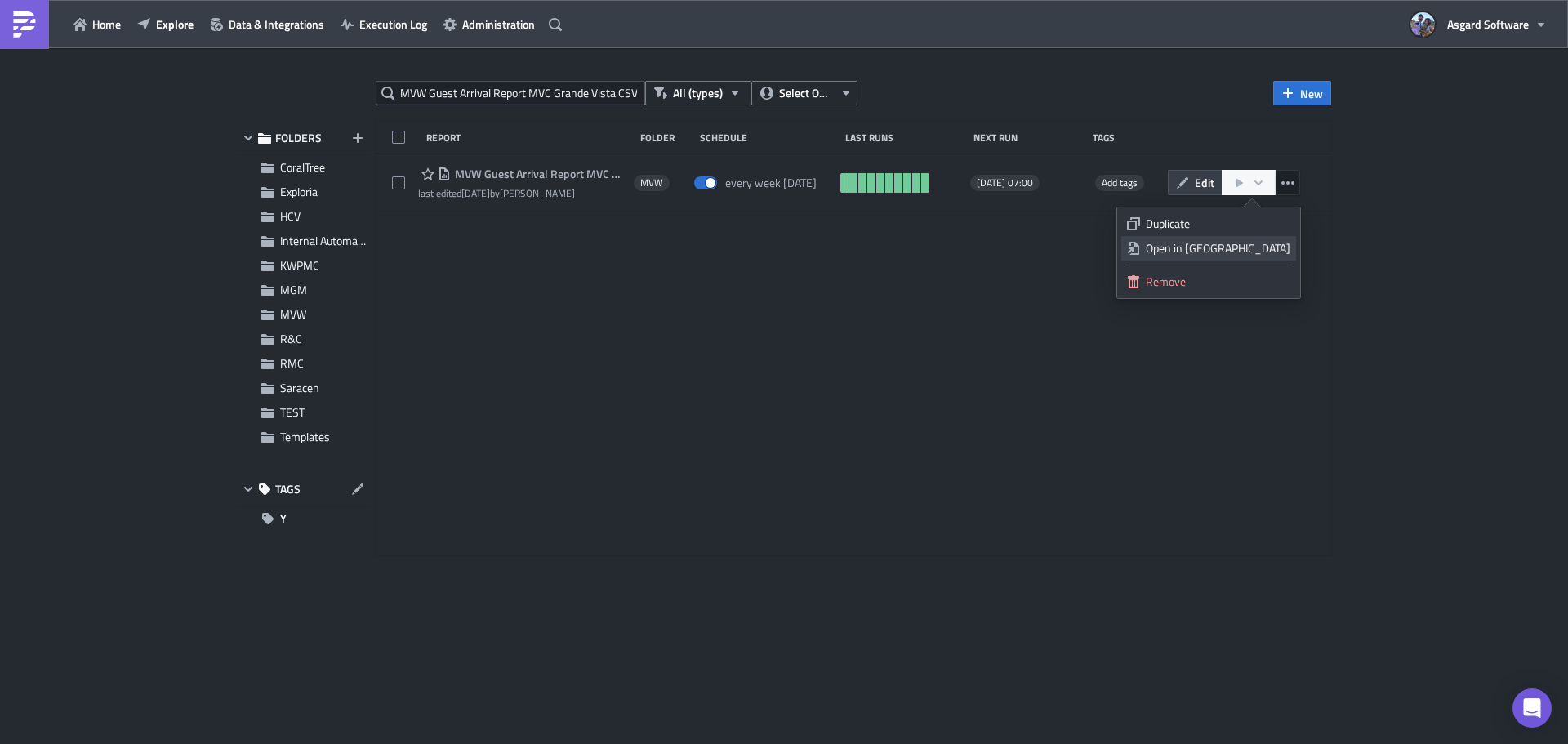
click at [1271, 250] on div "Open in New Tab" at bounding box center [1217, 248] width 144 height 16
click at [527, 91] on input "MVW Guest Arrival Report MVC Grande Vista CSV" at bounding box center [510, 92] width 269 height 24
paste input "CoralTree Wailea Active Work Order Vendor Report"
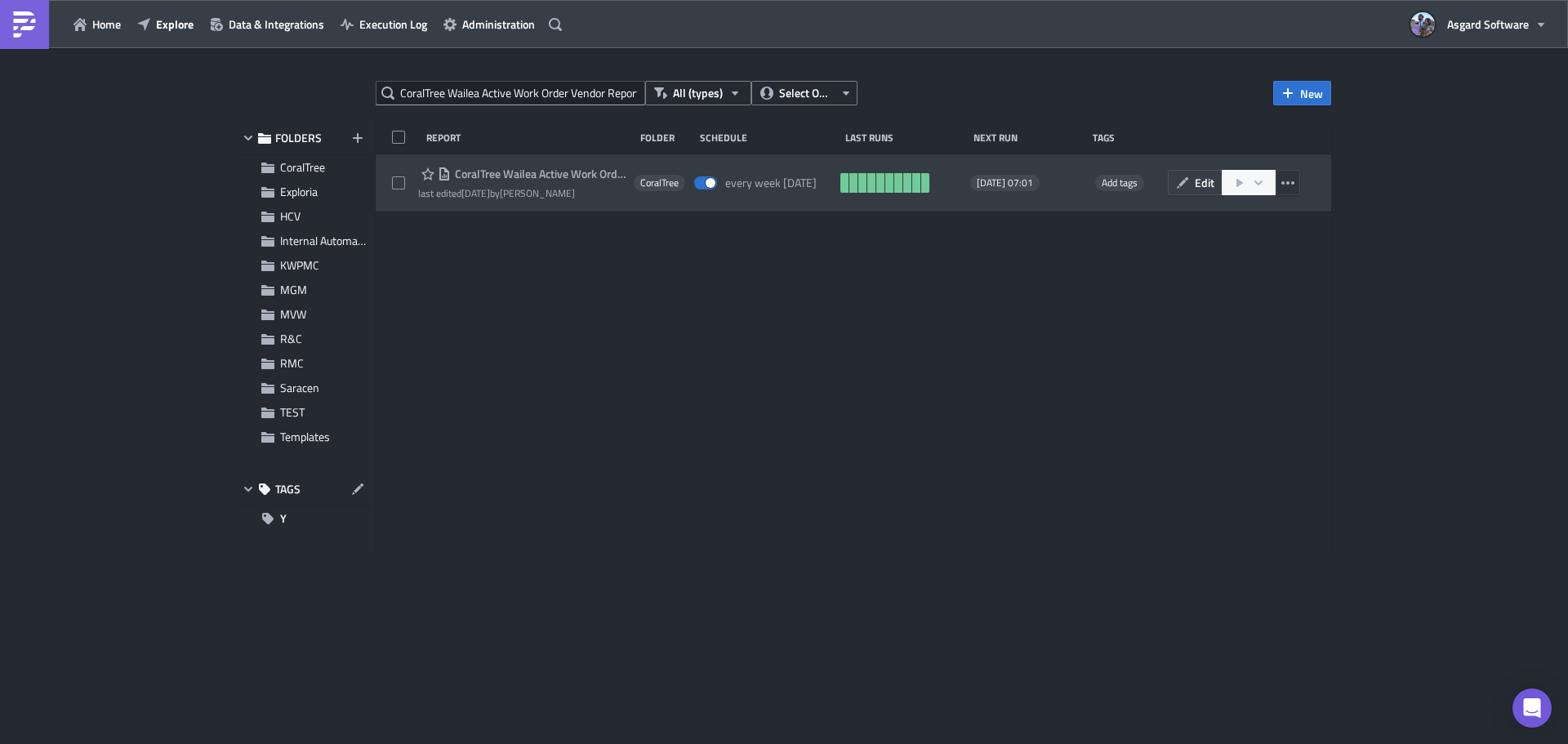
click at [1282, 185] on icon "button" at bounding box center [1287, 184] width 13 height 13
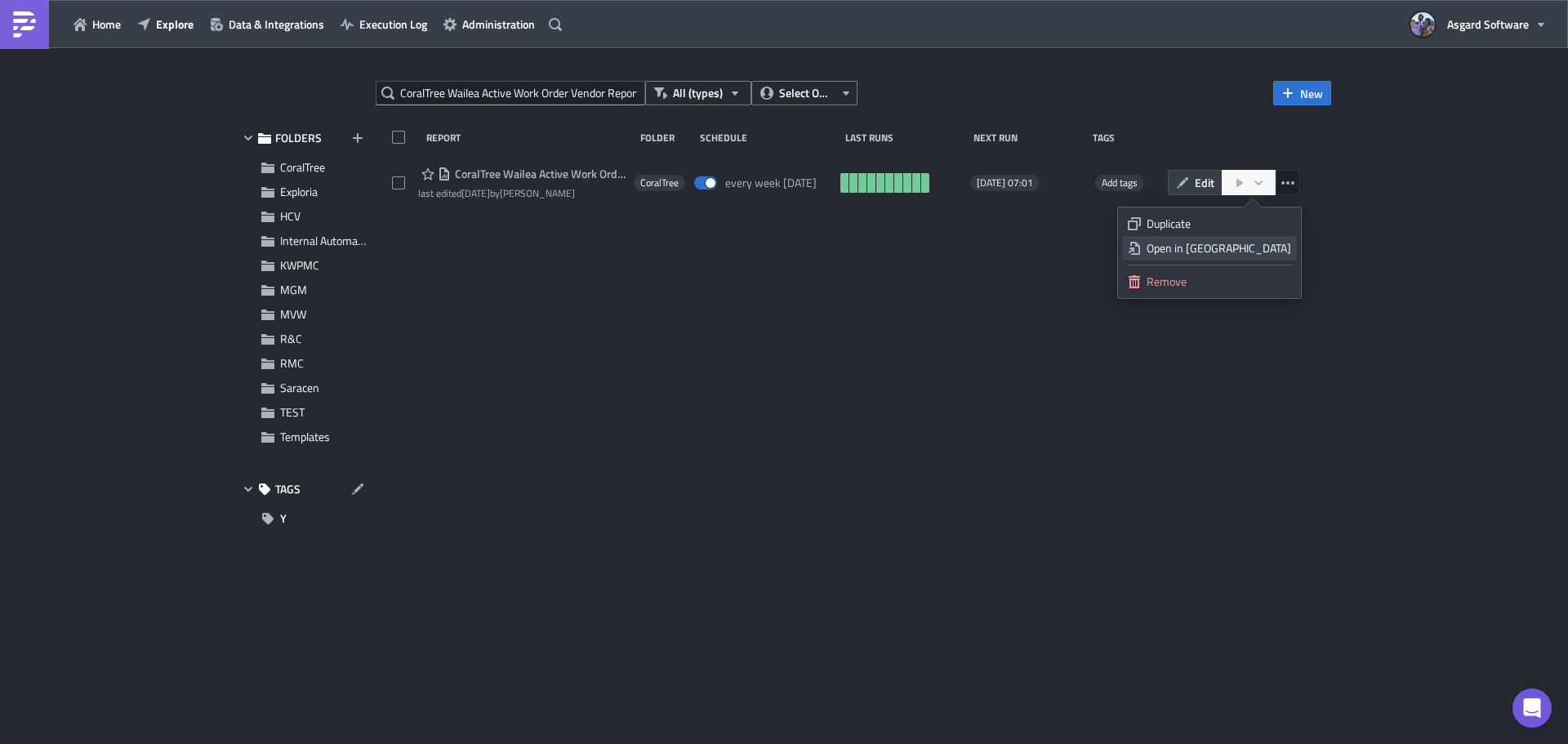
click at [1271, 243] on div "Open in New Tab" at bounding box center [1218, 248] width 144 height 16
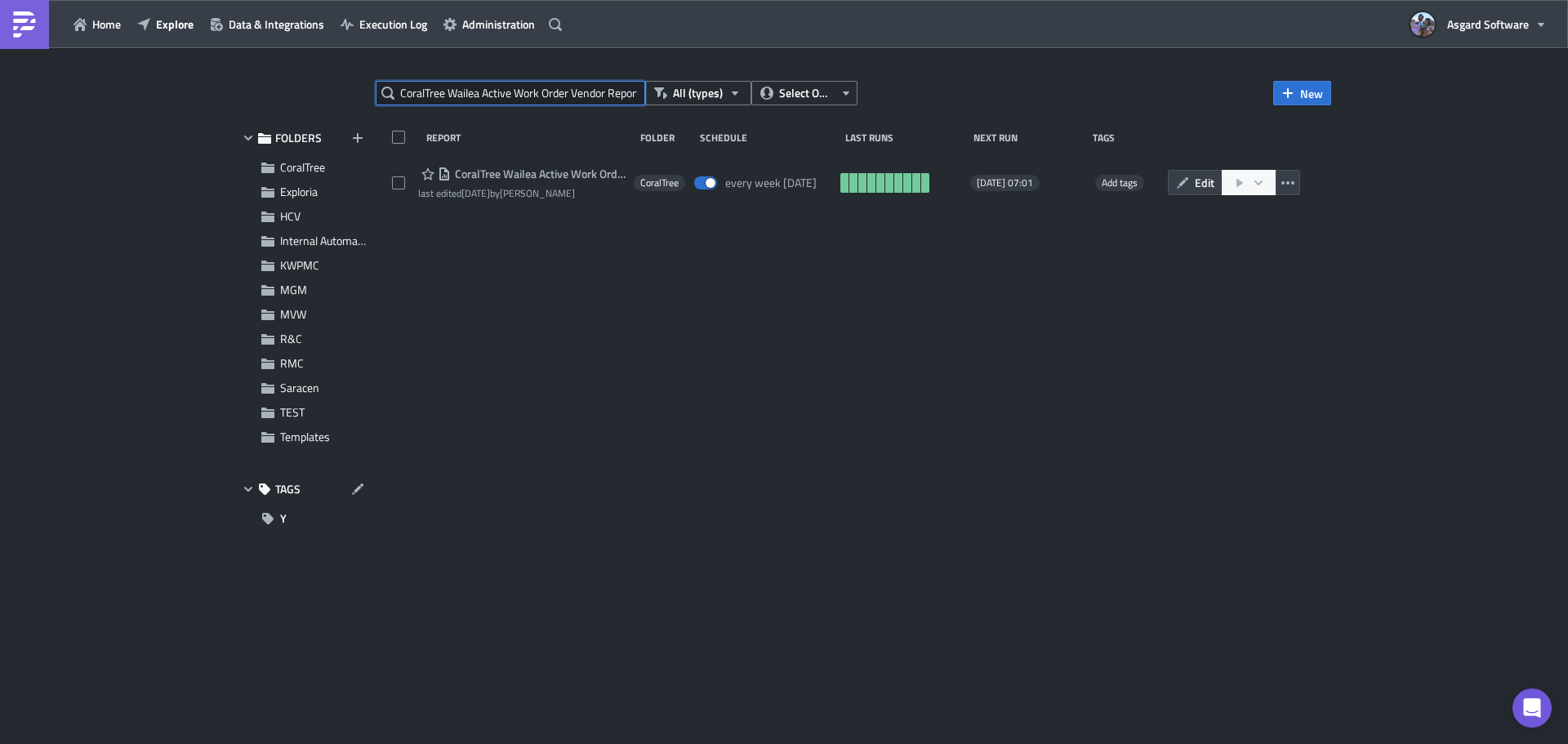
click at [478, 89] on input "CoralTree Wailea Active Work Order Vendor Report" at bounding box center [510, 92] width 269 height 24
paste input "MVW Guest Arrival Report all sites"
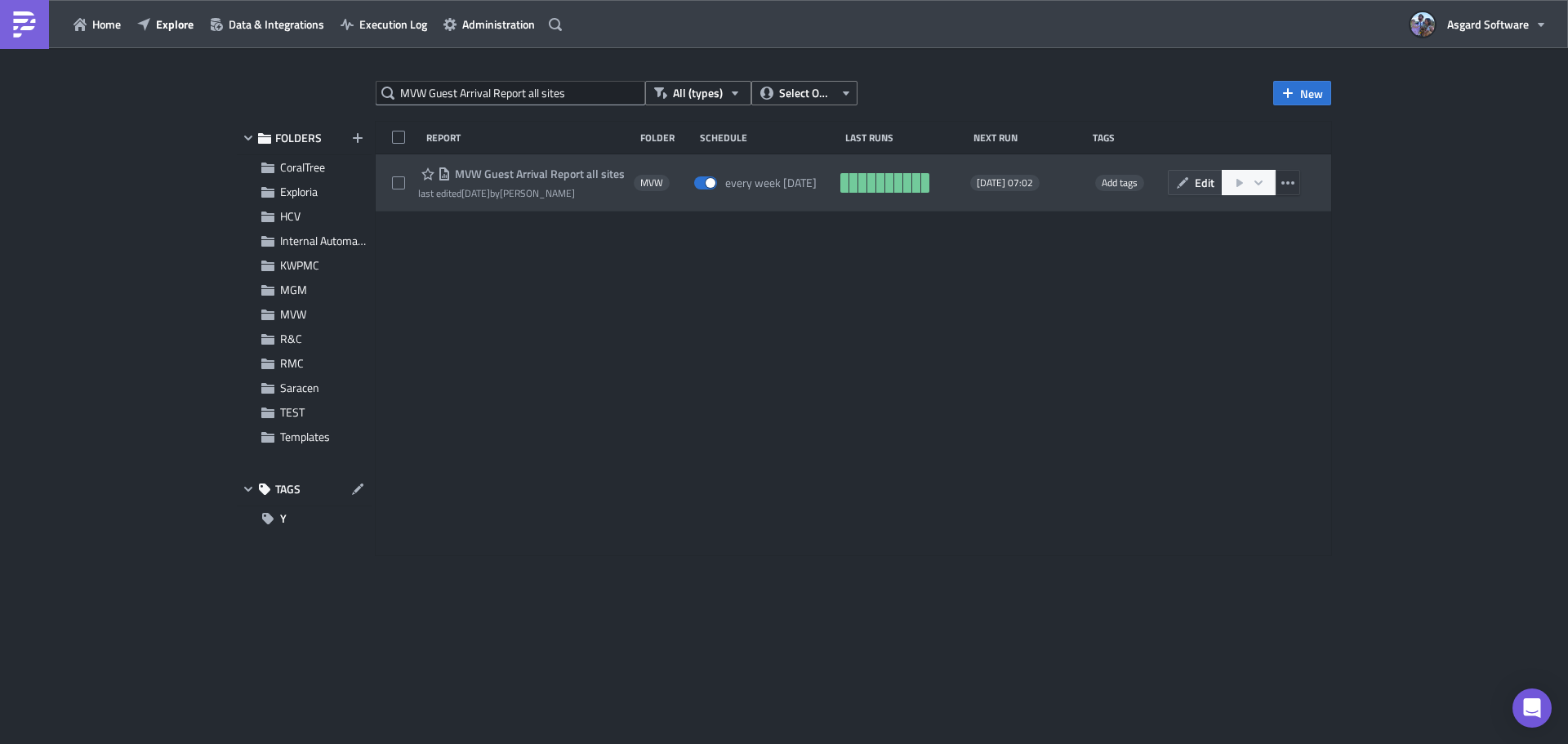
click at [1287, 183] on icon "button" at bounding box center [1287, 183] width 13 height 3
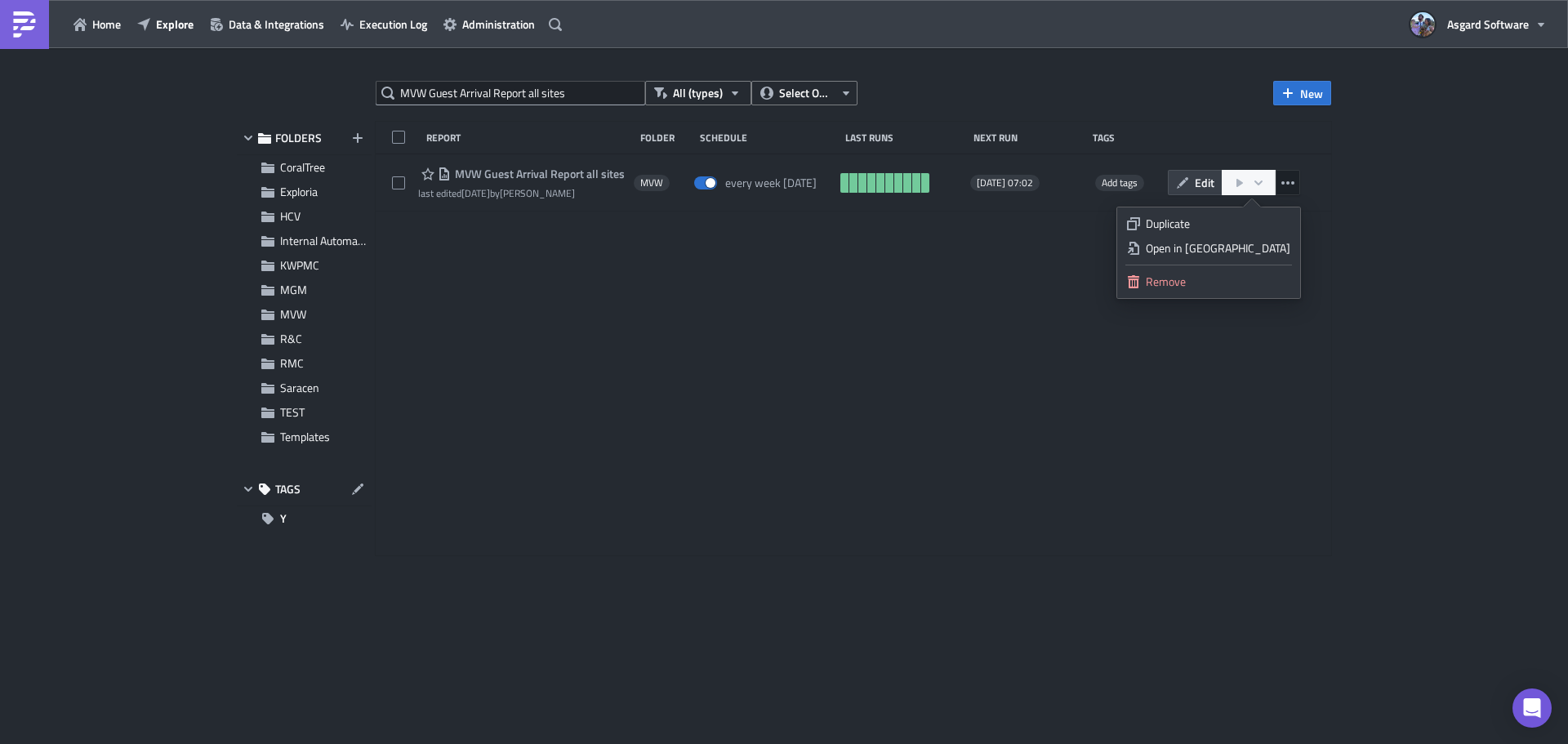
click at [1258, 247] on div "Open in New Tab" at bounding box center [1217, 248] width 144 height 16
click at [522, 95] on input "MVW Guest Arrival Report all sites" at bounding box center [510, 92] width 269 height 24
paste input "The Signature at [GEOGRAPHIC_DATA] Services Productivity Report"
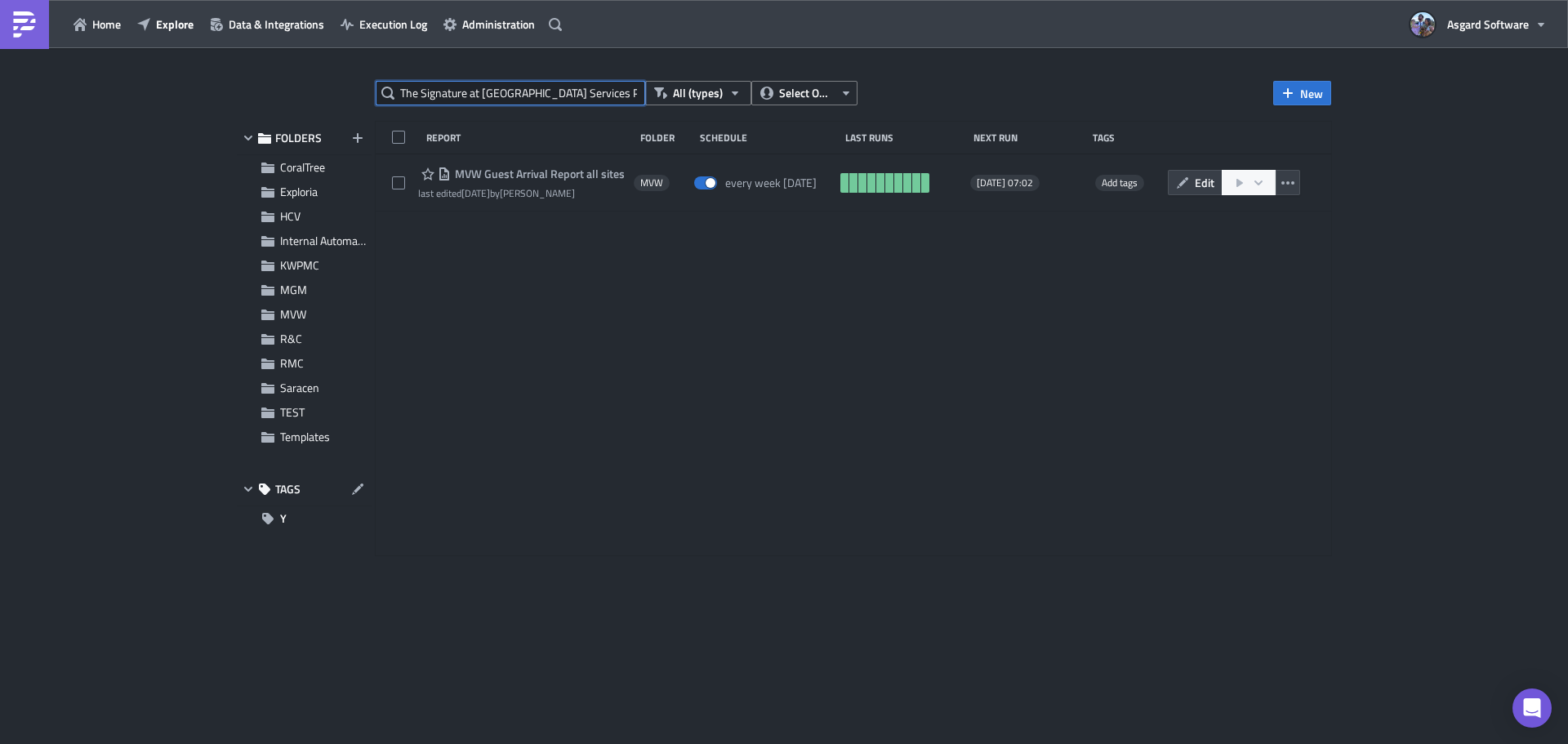
scroll to position [0, 40]
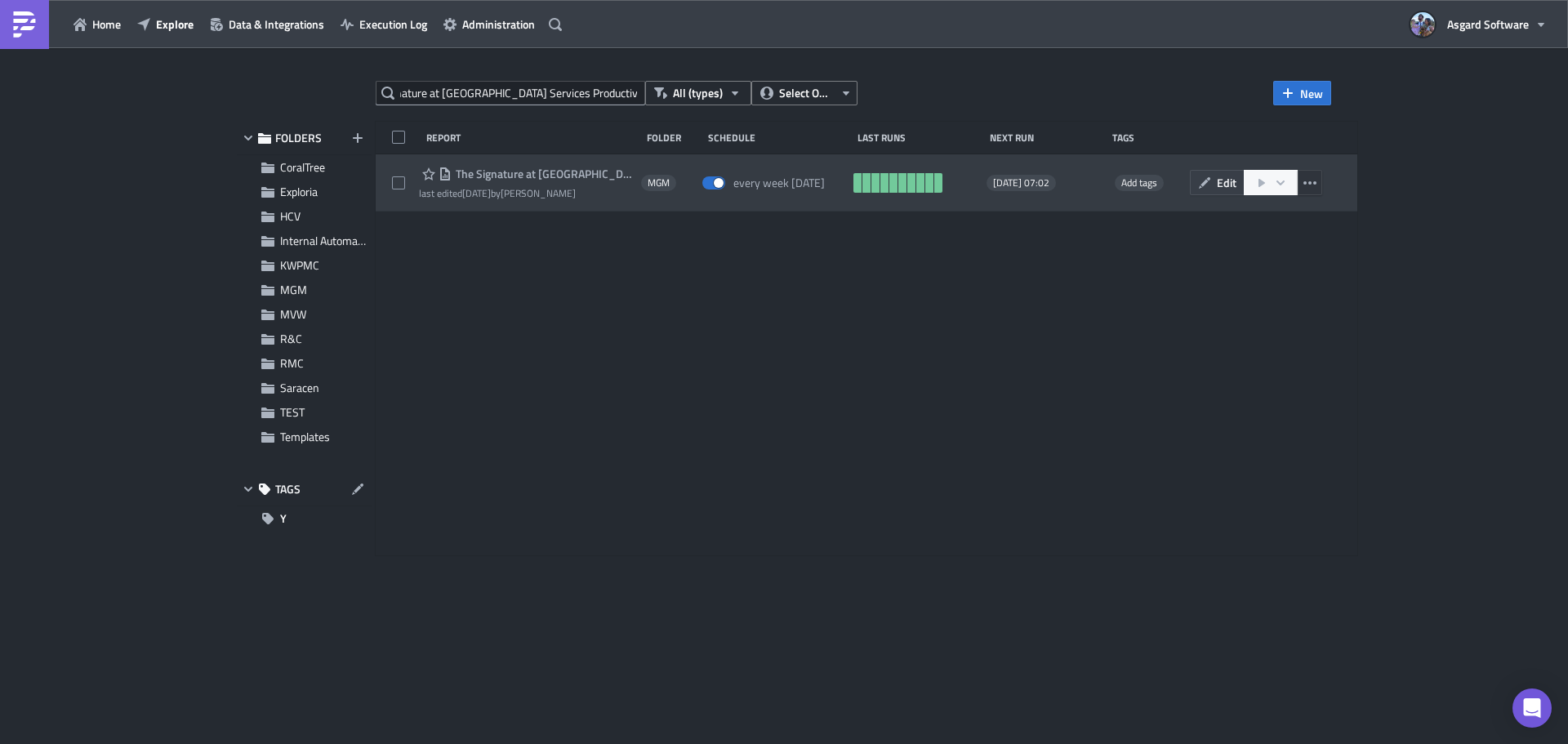
click at [1310, 183] on icon "button" at bounding box center [1310, 183] width 13 height 3
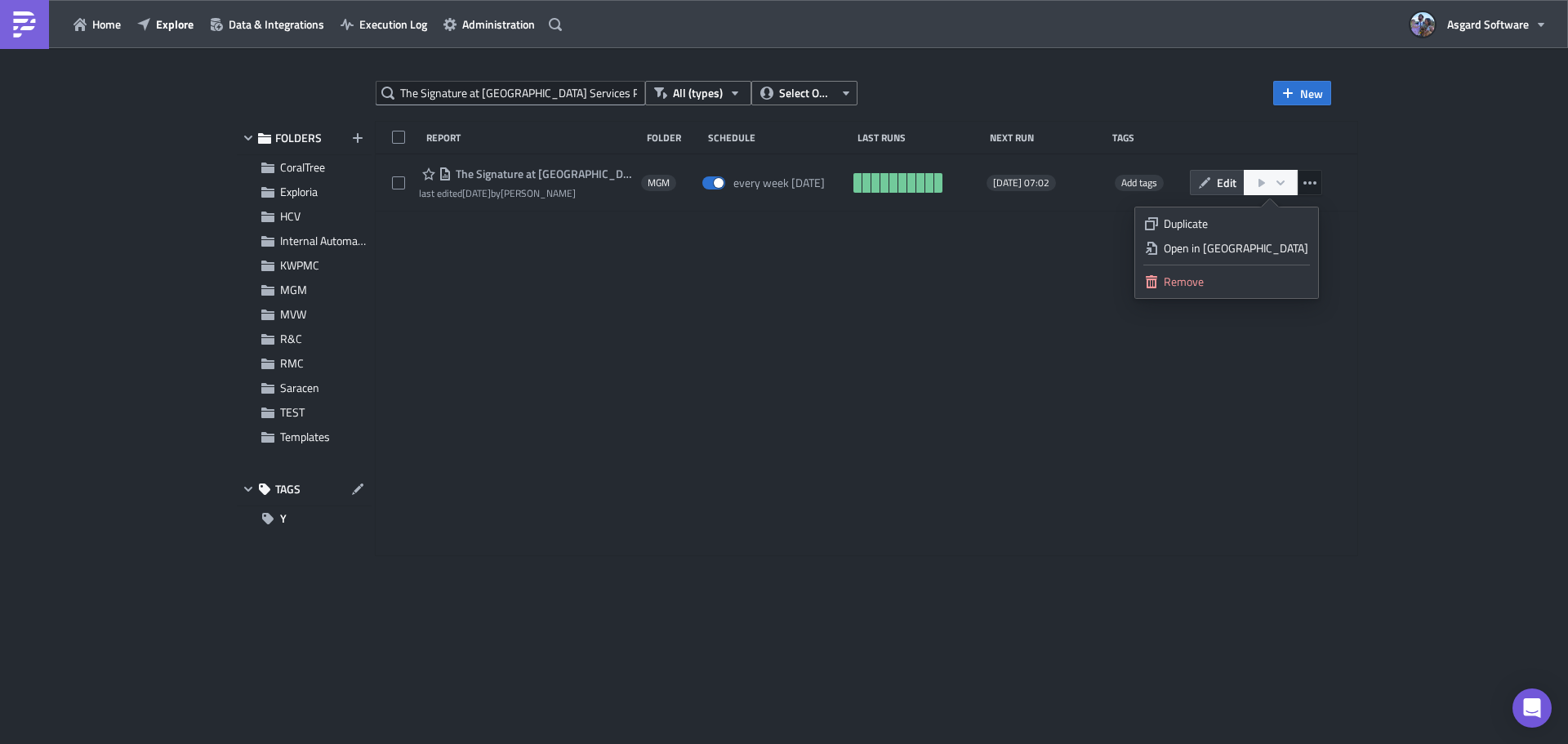
click at [1288, 245] on div "Open in New Tab" at bounding box center [1236, 248] width 144 height 16
click at [558, 84] on input "The Signature at [GEOGRAPHIC_DATA] Services Productivity Report" at bounding box center [510, 92] width 269 height 24
paste input "MVW Asgard Weekly Report MVC BeachPlace Towers version"
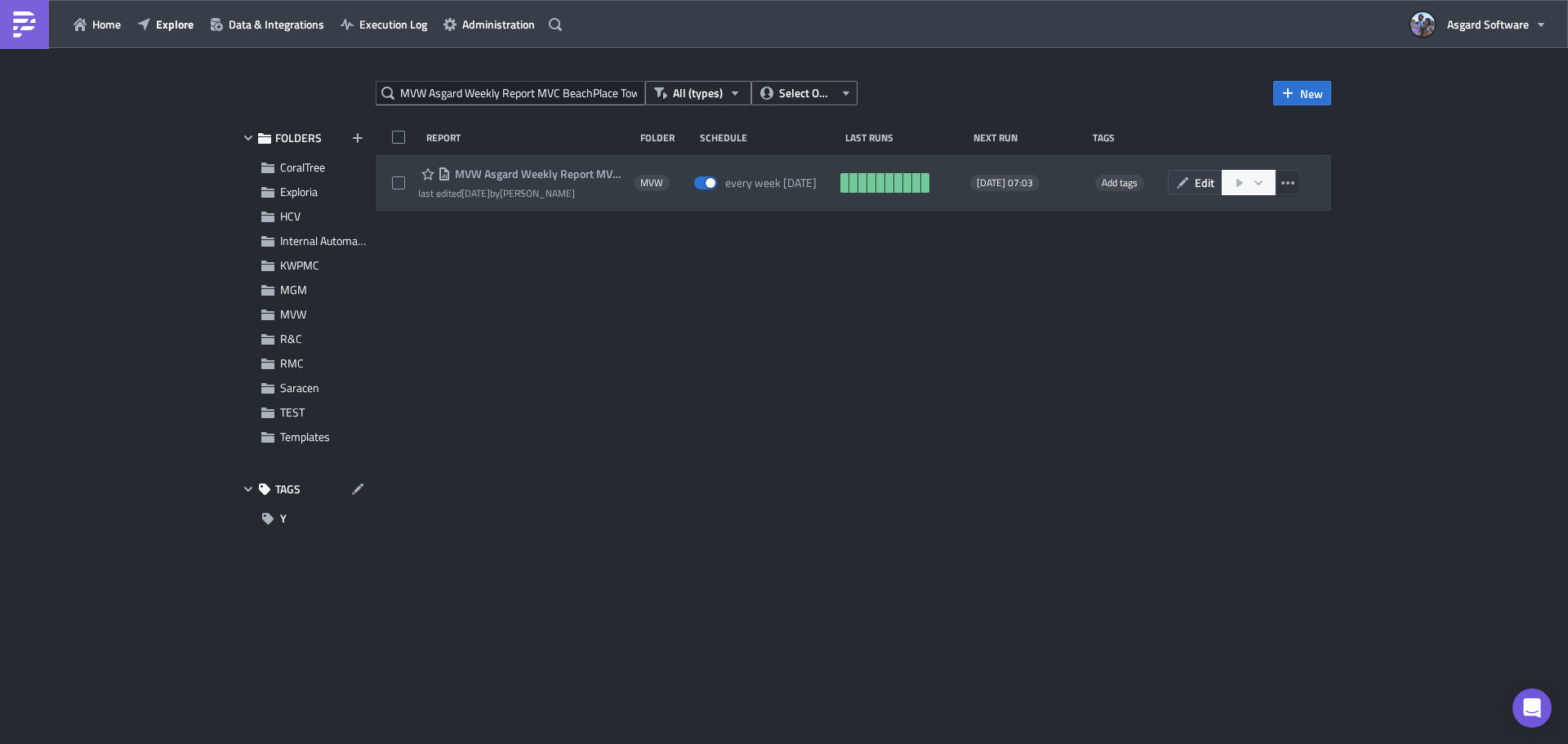
click at [1300, 183] on button "button" at bounding box center [1286, 183] width 24 height 25
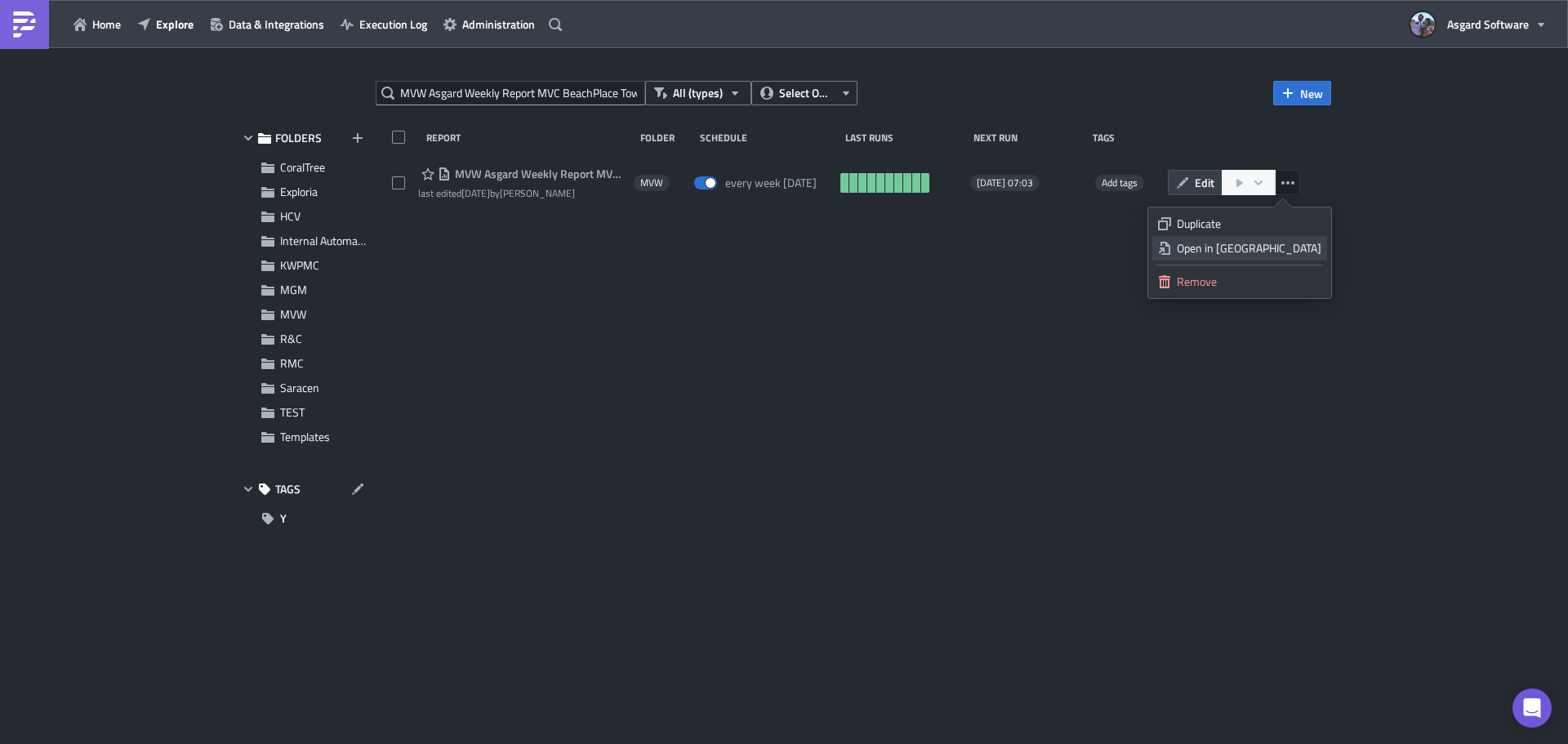
click at [1286, 250] on div "Open in New Tab" at bounding box center [1249, 248] width 144 height 16
click at [575, 89] on input "MVW Asgard Weekly Report MVC BeachPlace Towers version" at bounding box center [510, 92] width 269 height 24
paste input "Housekeeping Standard Work Order Productivity Report SVC Vistana Villages Weekly"
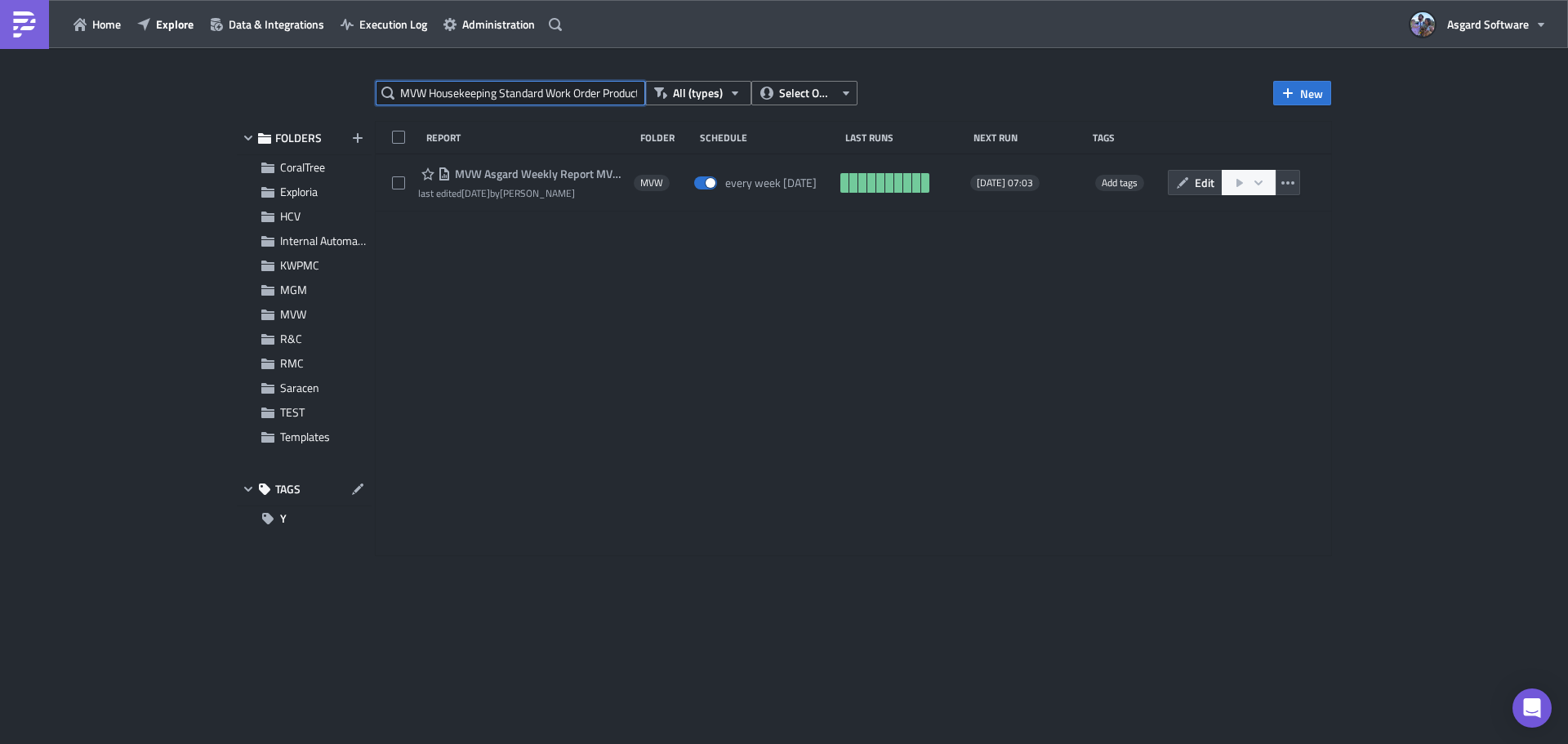
scroll to position [0, 197]
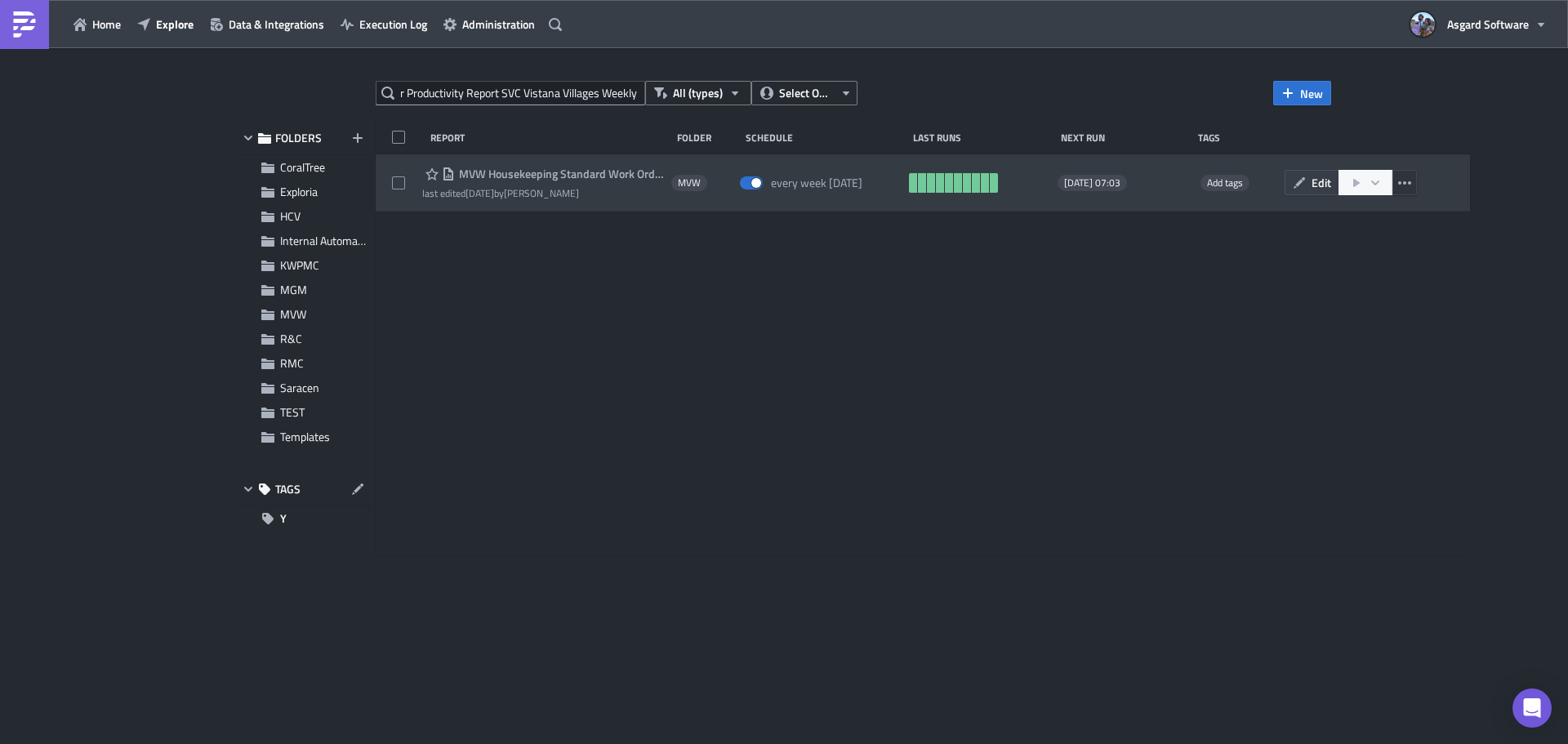
click at [1402, 181] on icon "button" at bounding box center [1405, 184] width 13 height 13
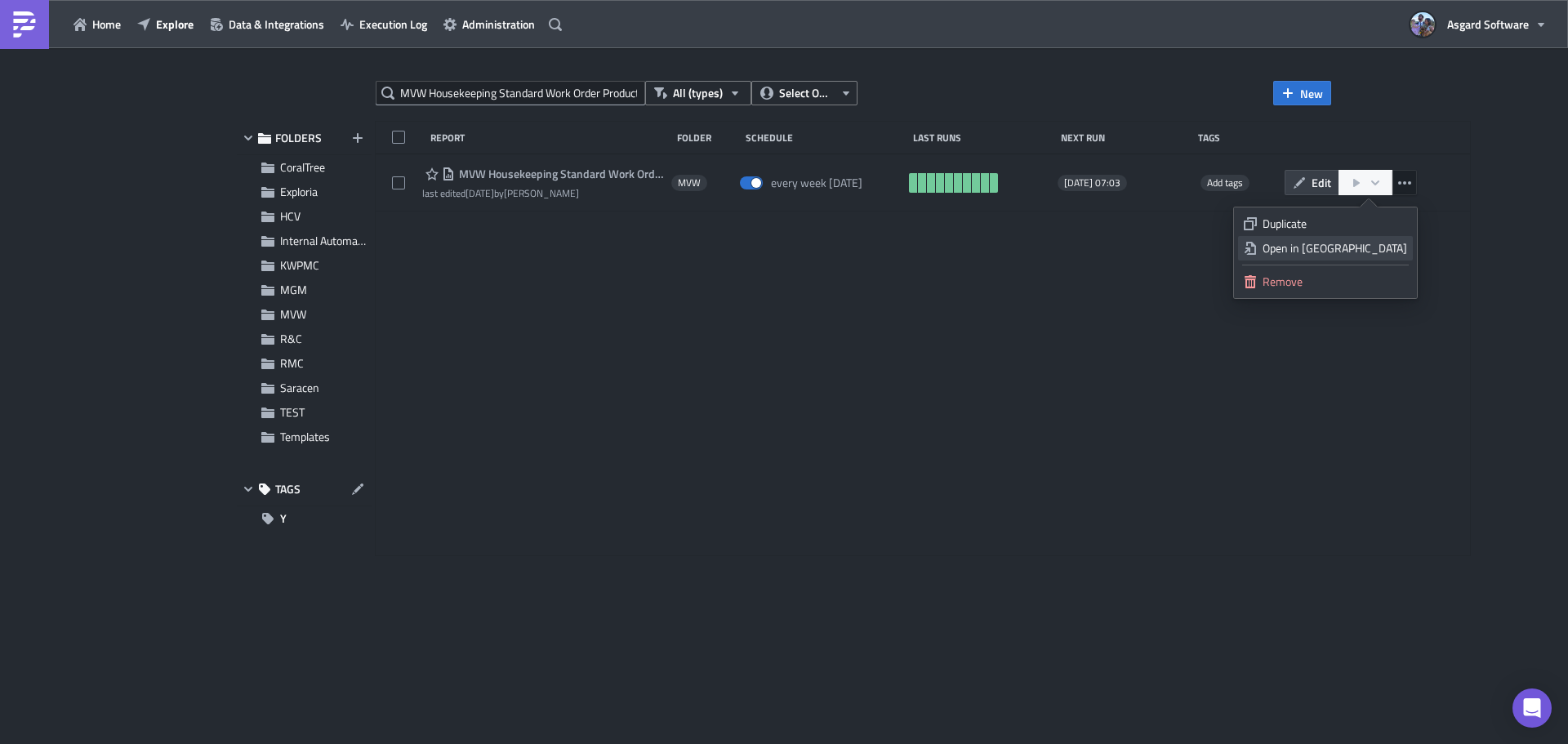
click at [1361, 246] on div "Open in New Tab" at bounding box center [1335, 248] width 144 height 16
click at [527, 85] on input "MVW Housekeeping Standard Work Order Productivity Report SVC Vistana Villages W…" at bounding box center [510, 92] width 269 height 24
paste input "Productivity Report MVC BeachPlace Towers version"
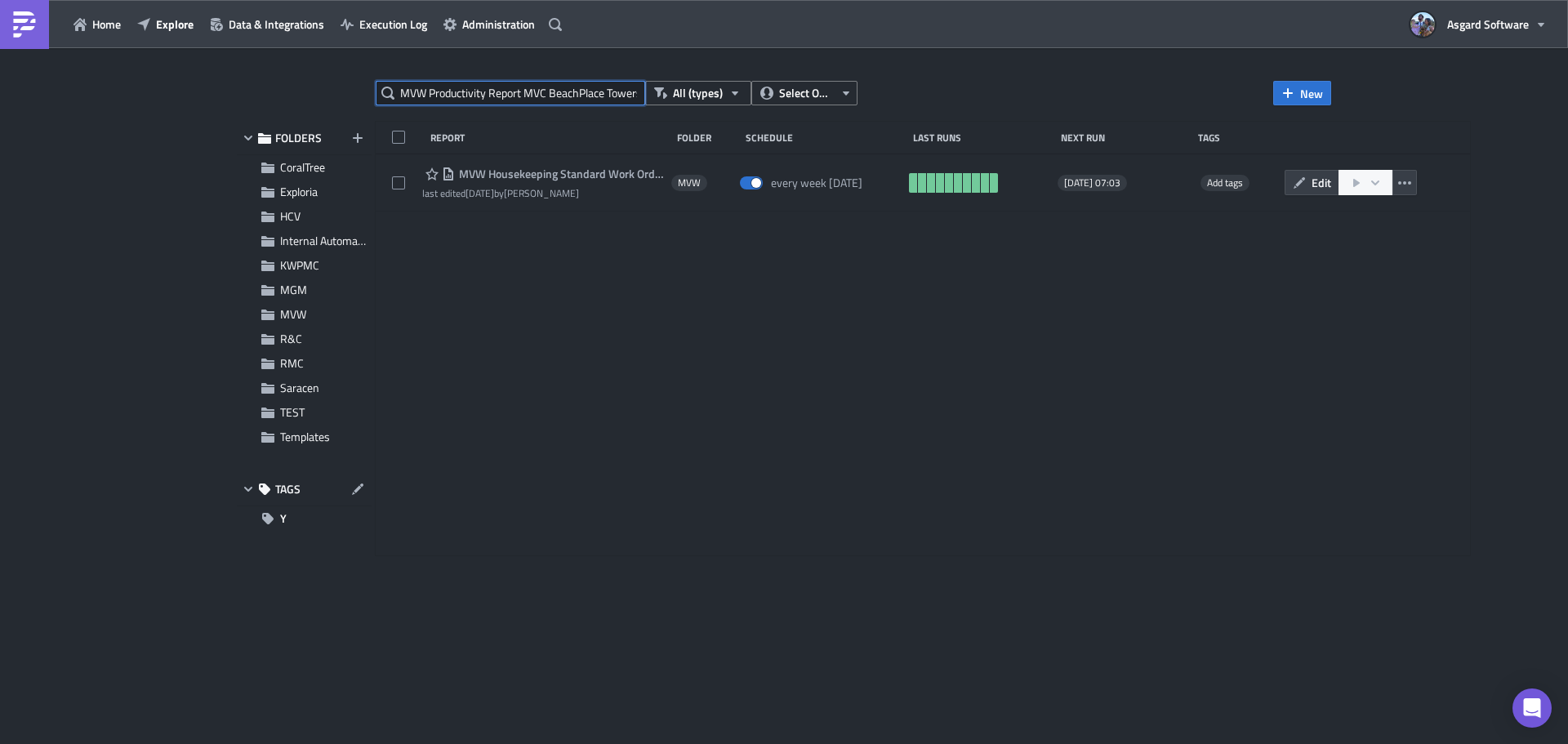
scroll to position [0, 42]
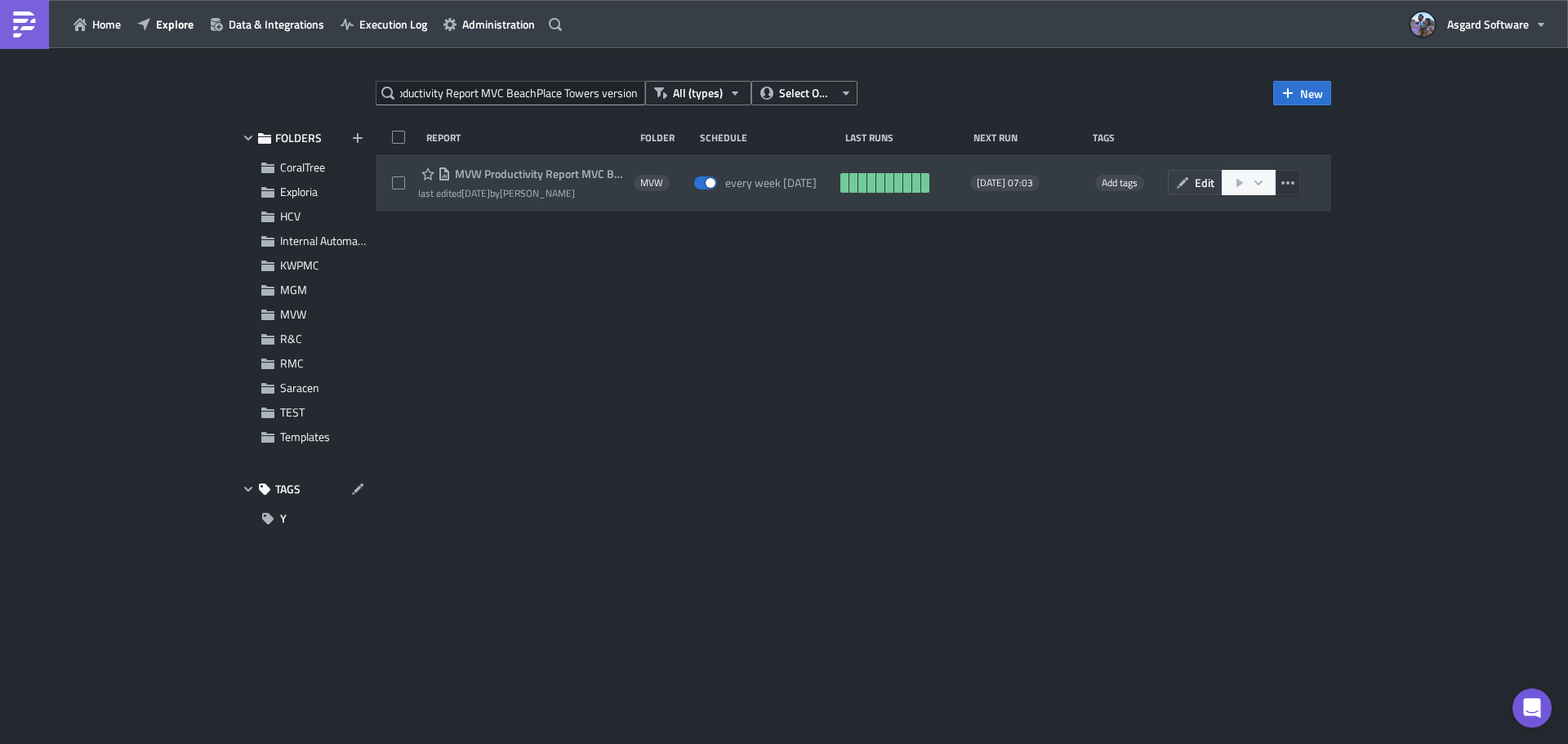
click at [1294, 183] on icon "button" at bounding box center [1287, 183] width 13 height 3
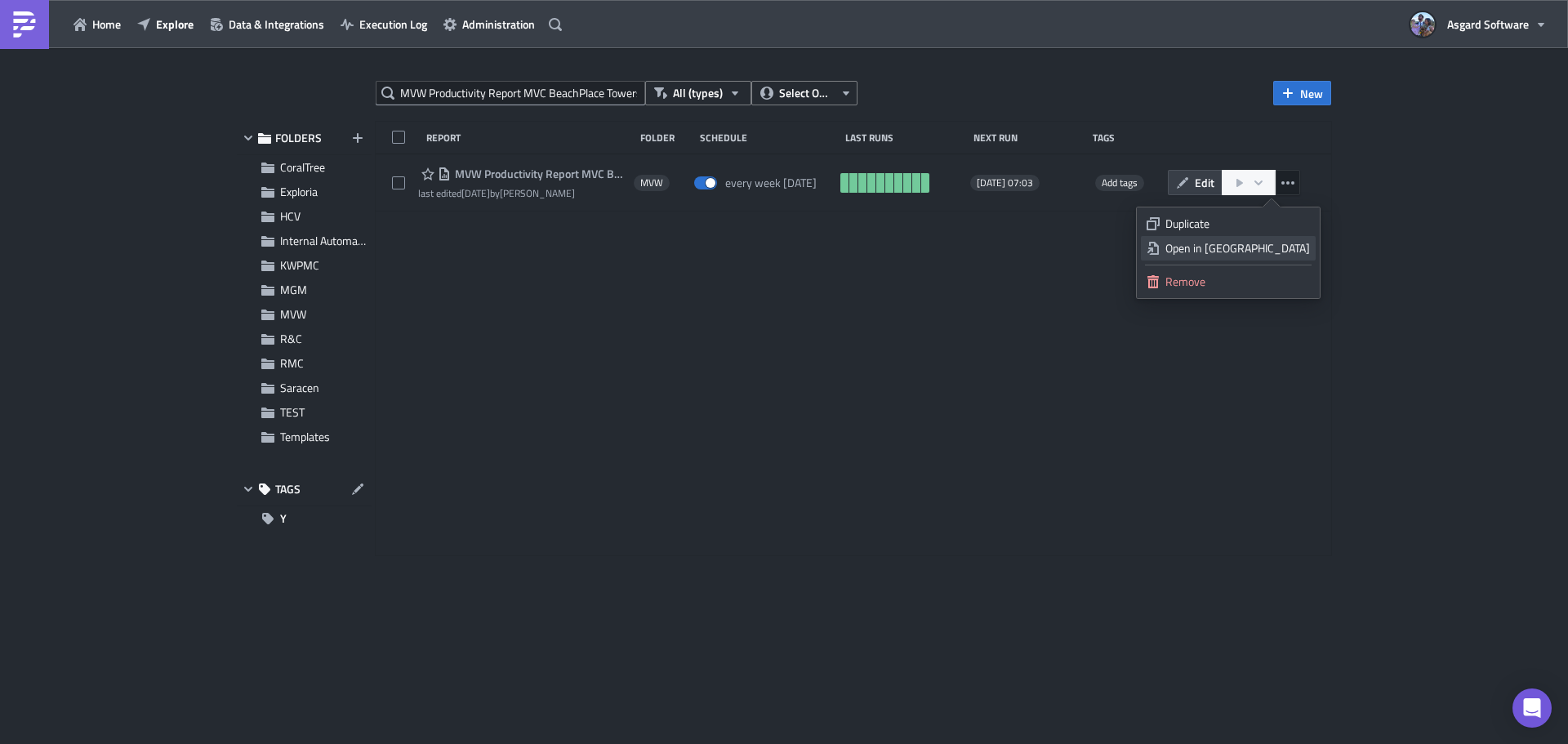
click at [1267, 252] on div "Open in New Tab" at bounding box center [1237, 248] width 144 height 16
click at [552, 94] on input "MVW Productivity Report MVC BeachPlace Towers version" at bounding box center [510, 92] width 269 height 24
paste input "Guest Arrival Report MVC BeachPlace Towers"
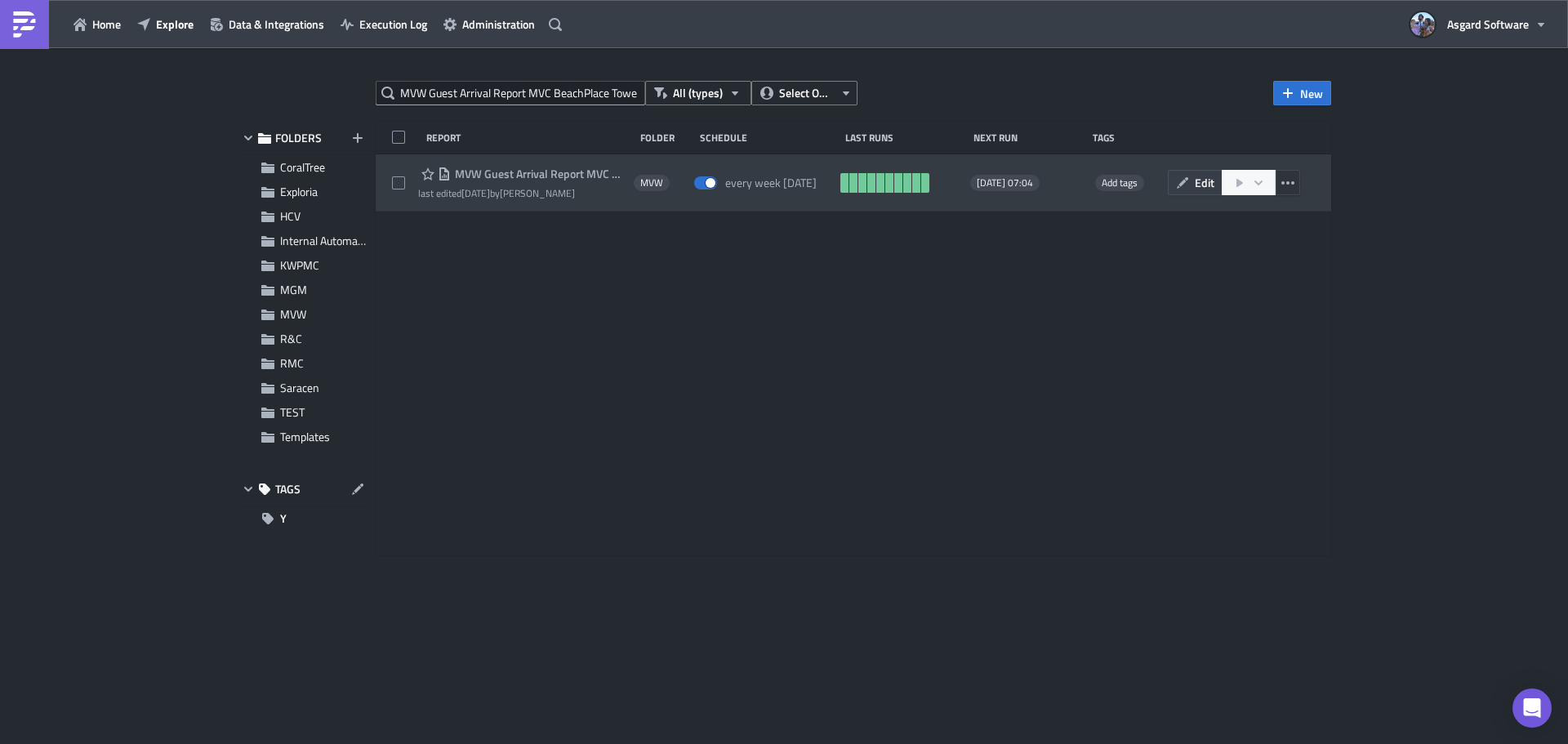
click at [1277, 184] on button "button" at bounding box center [1286, 183] width 24 height 25
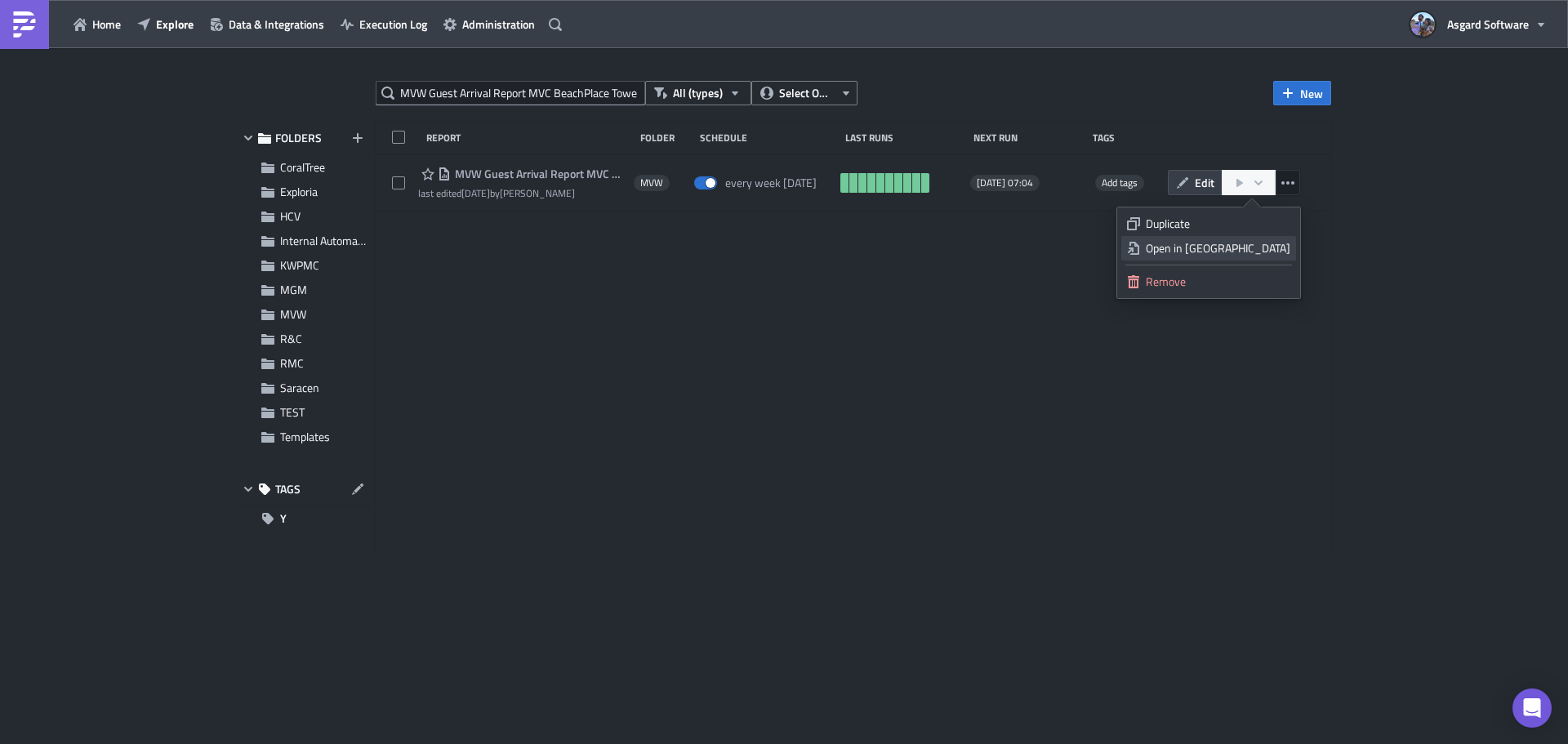
click at [1263, 247] on div "Open in New Tab" at bounding box center [1217, 248] width 144 height 16
click at [565, 98] on input "MVW Guest Arrival Report MVC BeachPlace Towers" at bounding box center [510, 92] width 269 height 24
paste input "text"
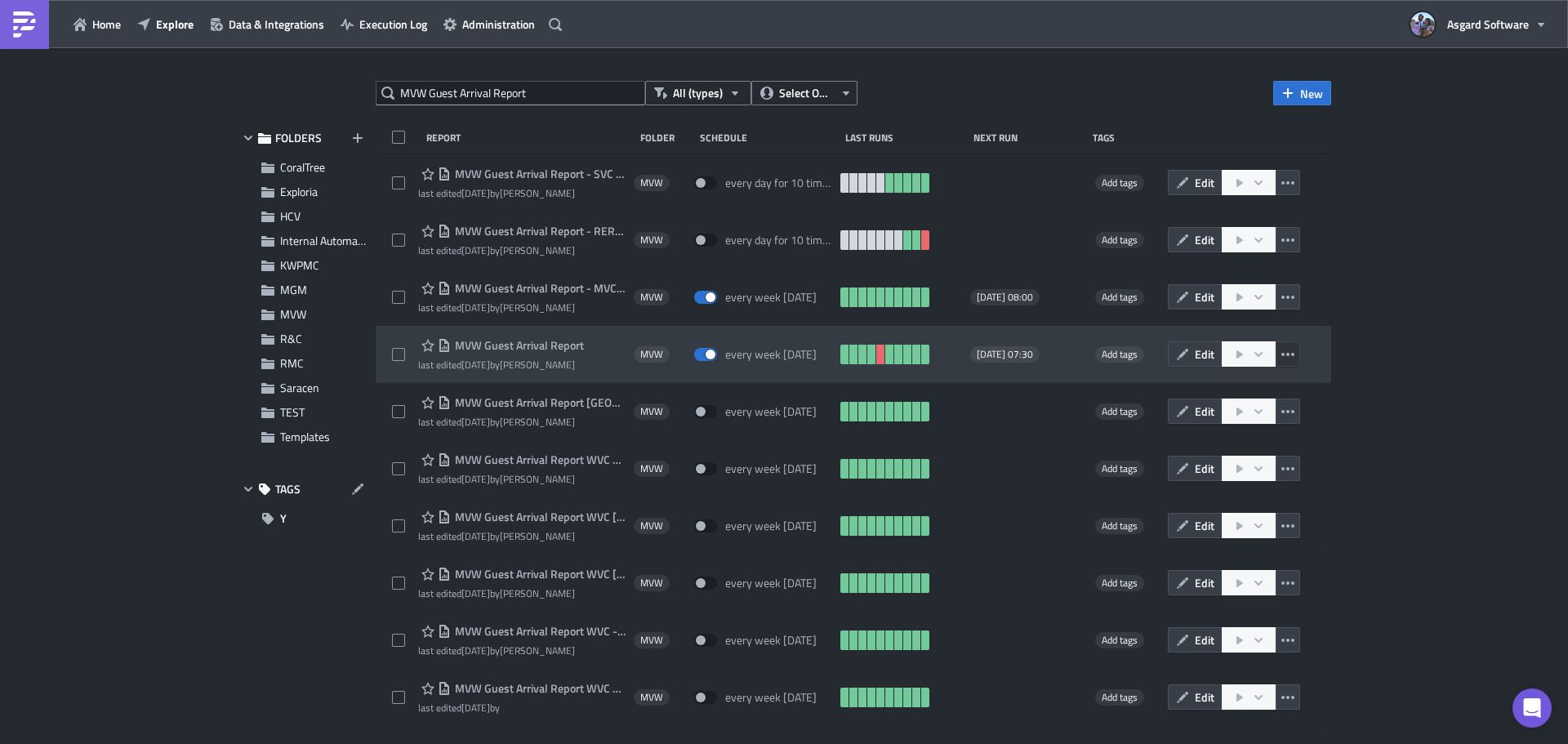
click at [1281, 353] on icon "button" at bounding box center [1287, 355] width 13 height 13
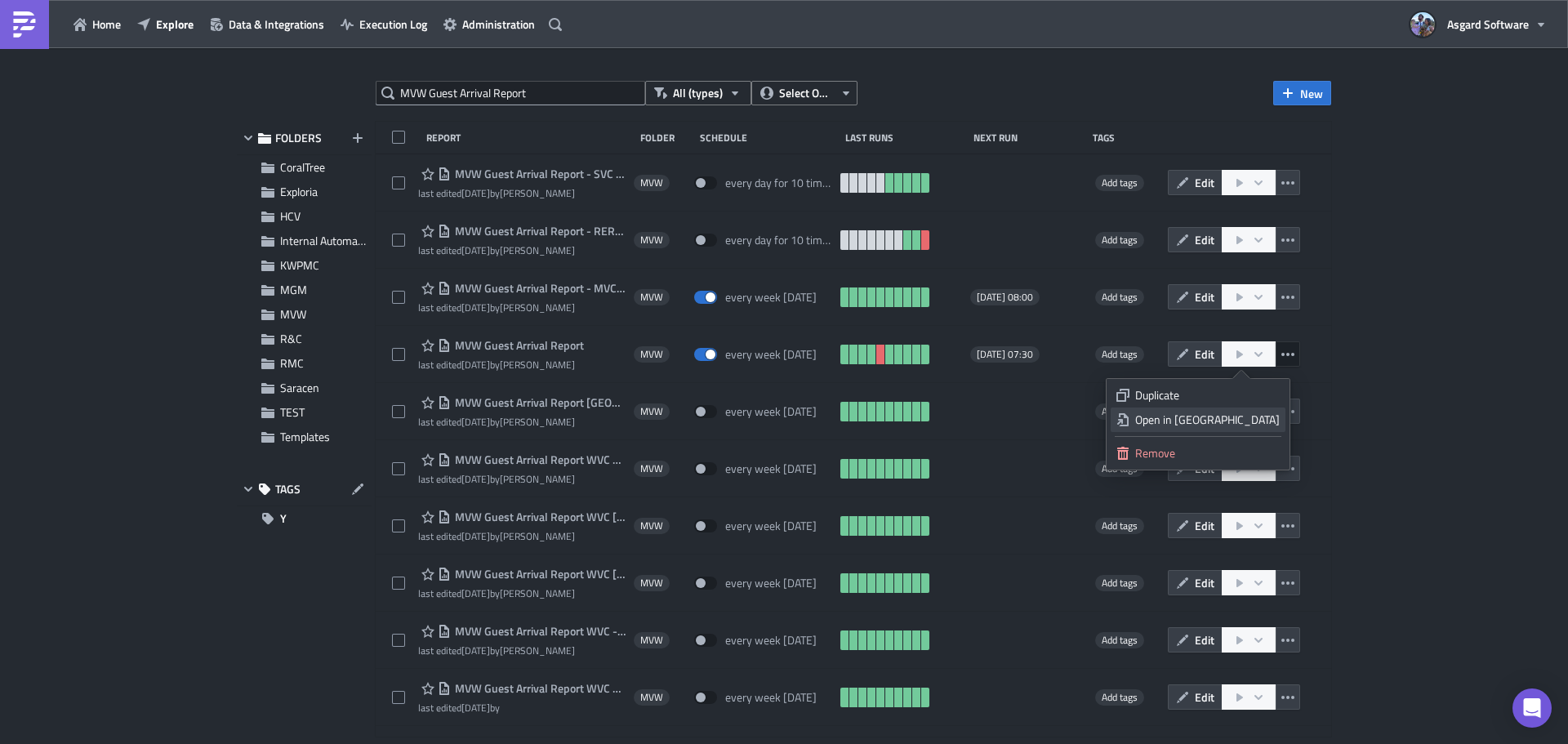
click at [1243, 415] on div "Open in New Tab" at bounding box center [1207, 419] width 144 height 16
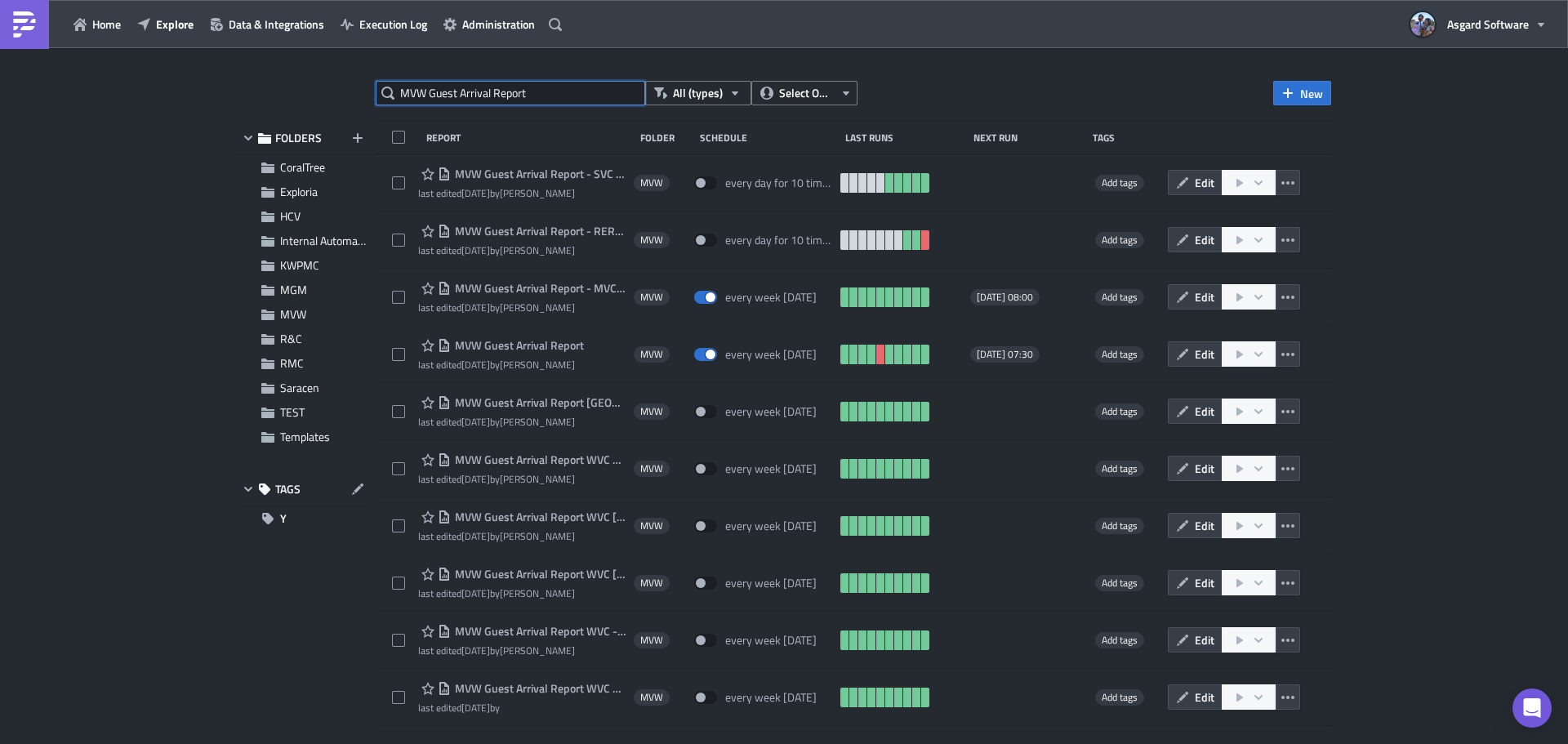
click at [591, 90] on input "MVW Guest Arrival Report" at bounding box center [510, 92] width 269 height 24
paste input "Coral Tree Wailea Bill to None - Non-Billable and Cancelled WOs"
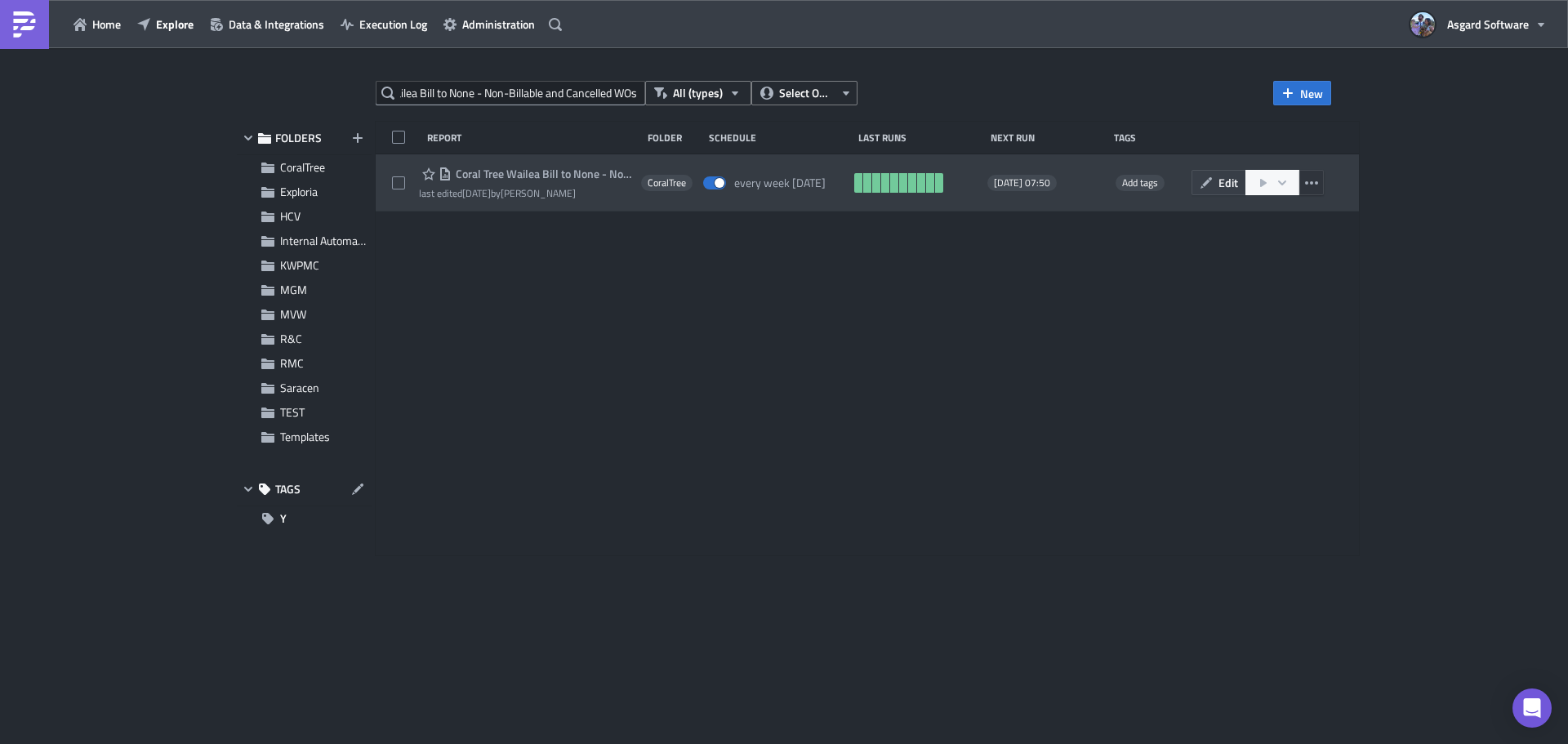
click at [1318, 183] on icon "button" at bounding box center [1311, 184] width 13 height 13
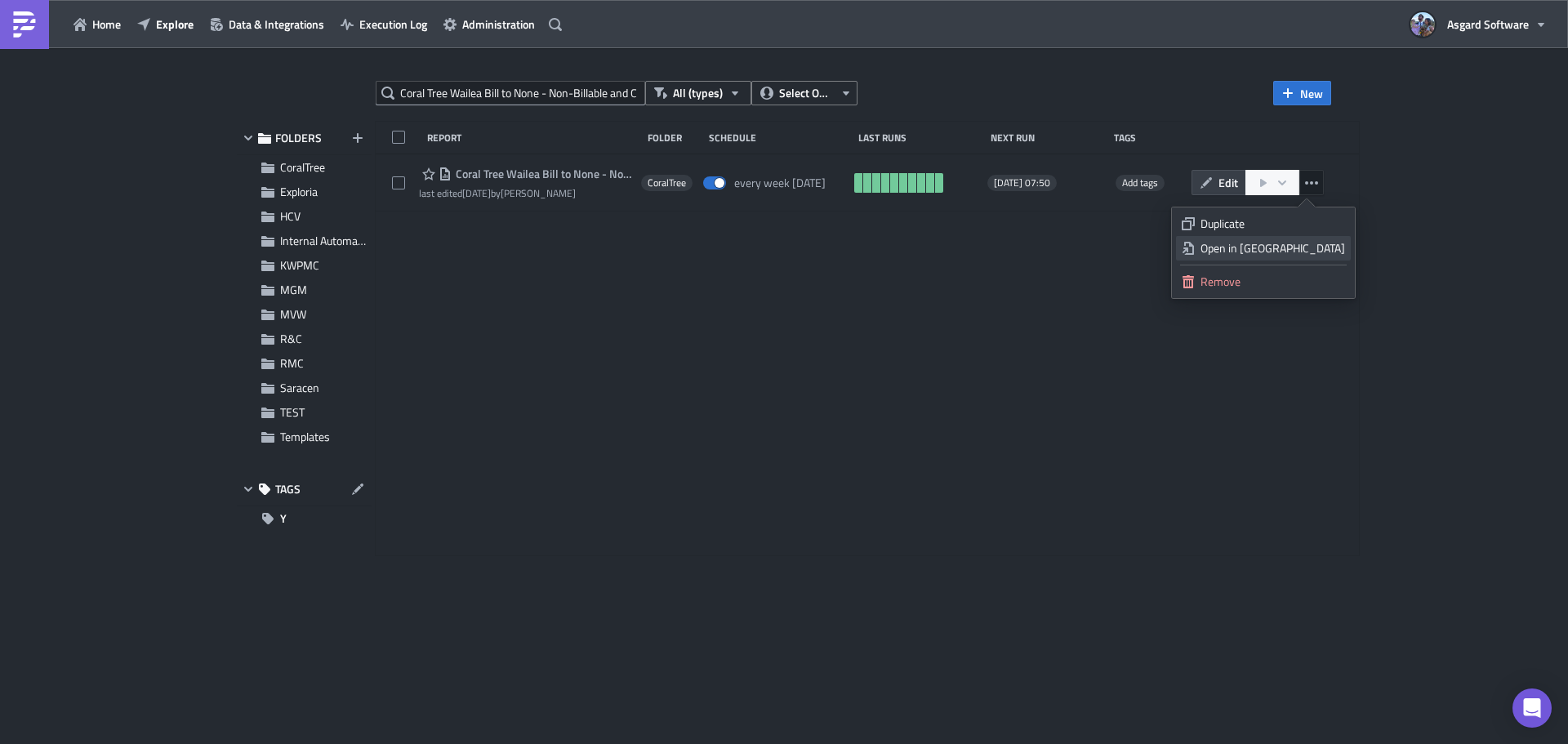
click at [1332, 246] on div "Open in New Tab" at bounding box center [1272, 248] width 144 height 16
click at [481, 104] on input "Coral Tree Wailea Bill to None - Non-Billable and Cancelled WOs" at bounding box center [510, 92] width 269 height 24
paste input "HCV [GEOGRAPHIC_DATA] Ready Report"
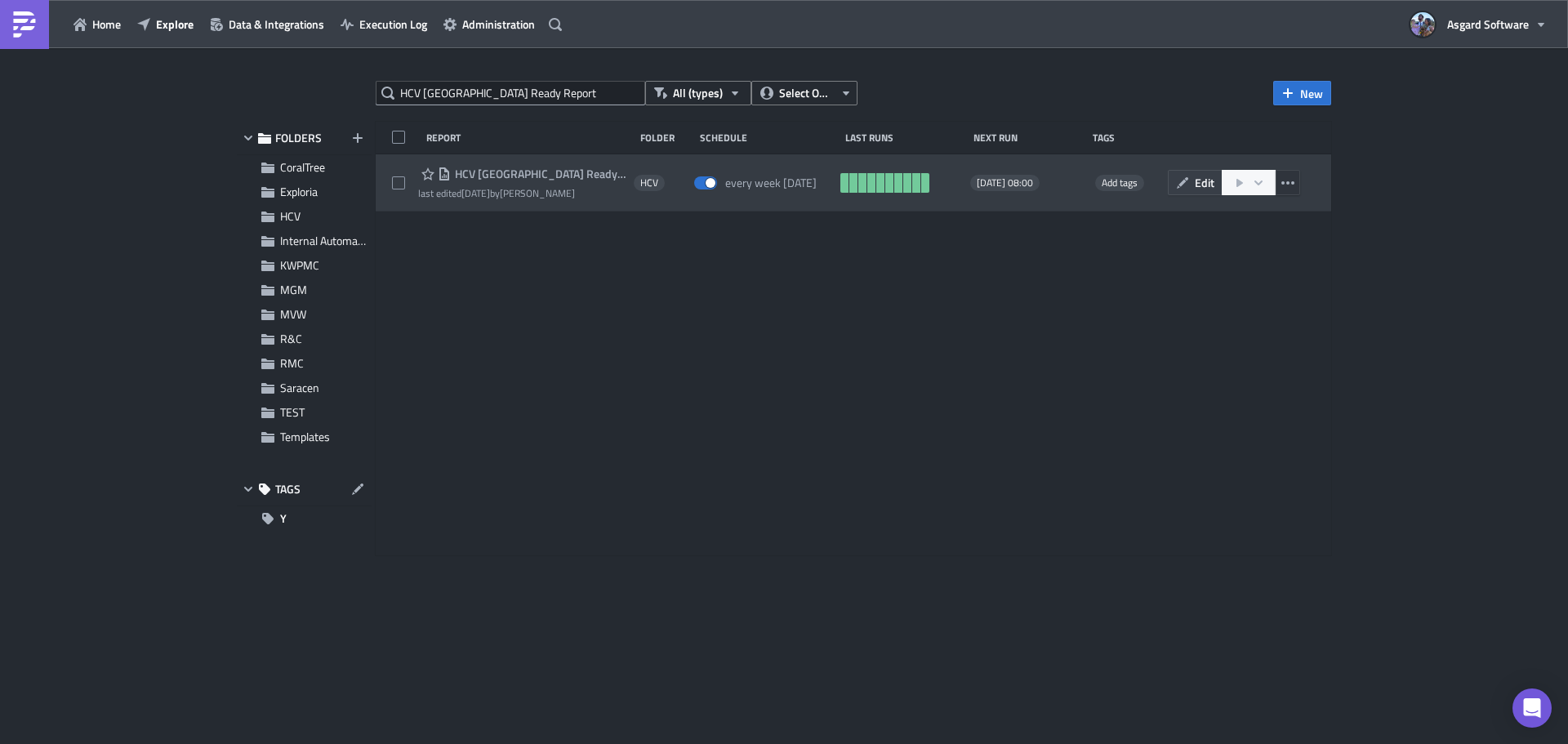
click at [1287, 183] on icon "button" at bounding box center [1287, 183] width 13 height 3
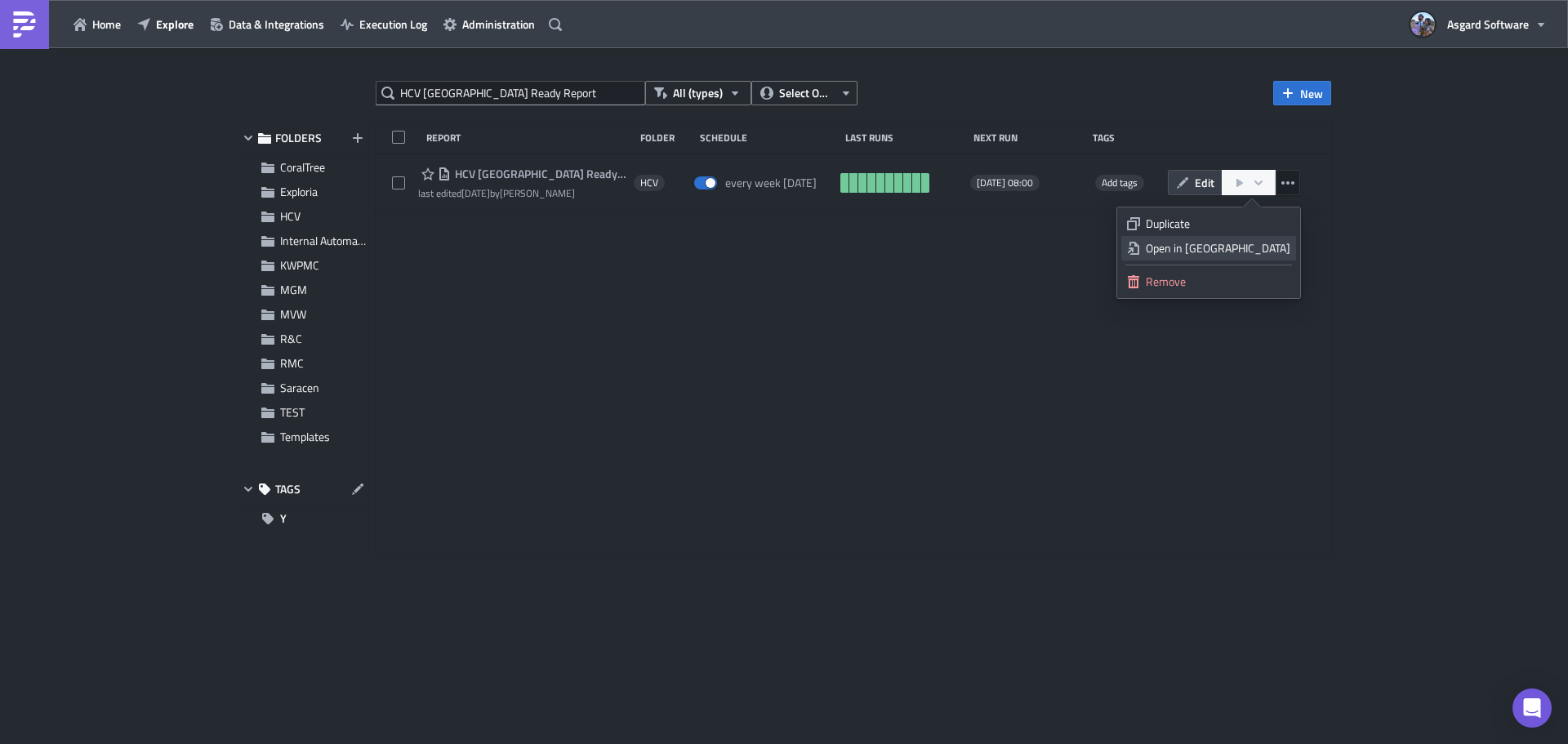
click at [1263, 247] on div "Open in New Tab" at bounding box center [1217, 248] width 144 height 16
click at [571, 87] on input "HCV [GEOGRAPHIC_DATA] Ready Report" at bounding box center [510, 92] width 269 height 24
paste input "MVW Guest Arrival Report - MVC - Waikiki"
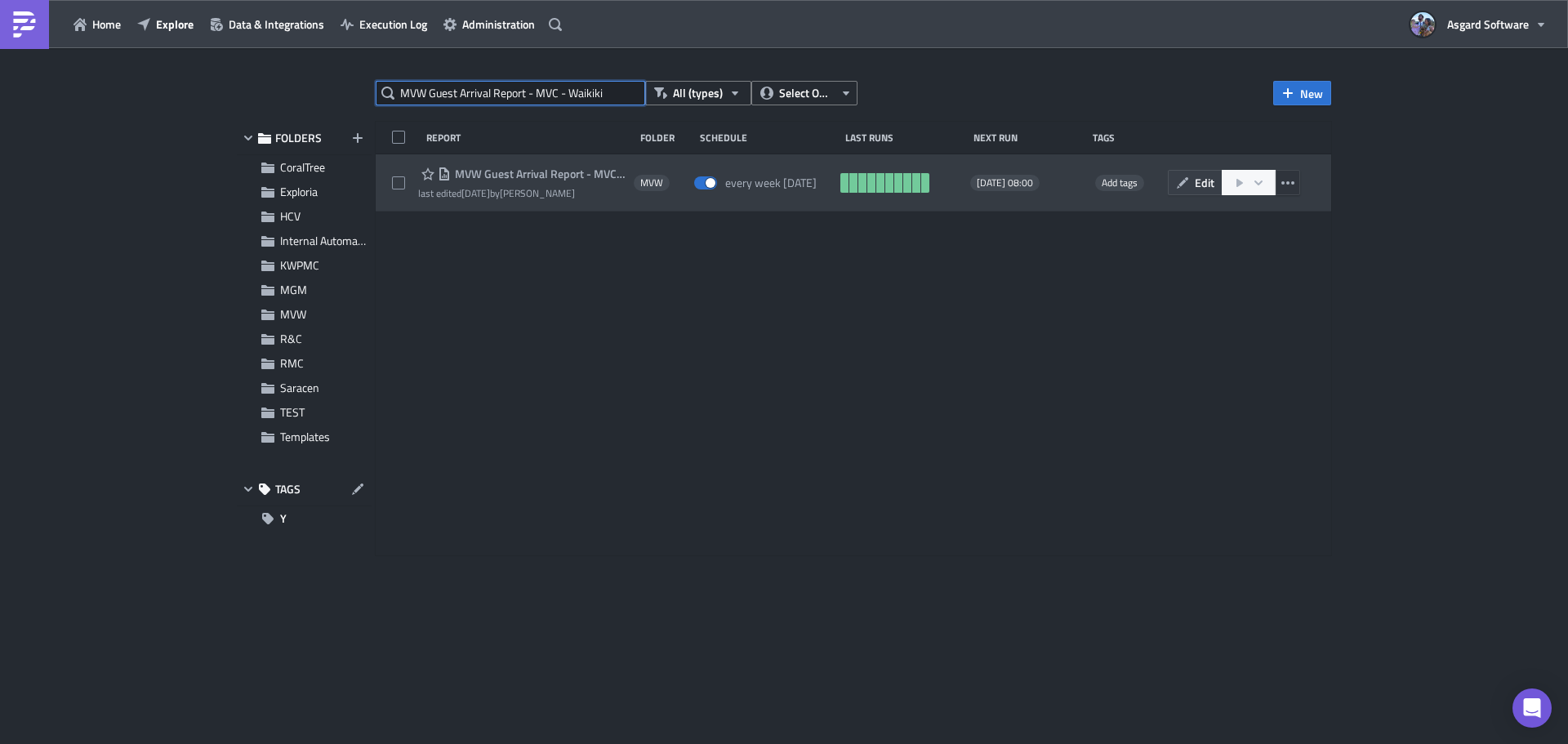
type input "MVW Guest Arrival Report - MVC - Waikiki"
click at [1296, 189] on button "button" at bounding box center [1286, 183] width 24 height 25
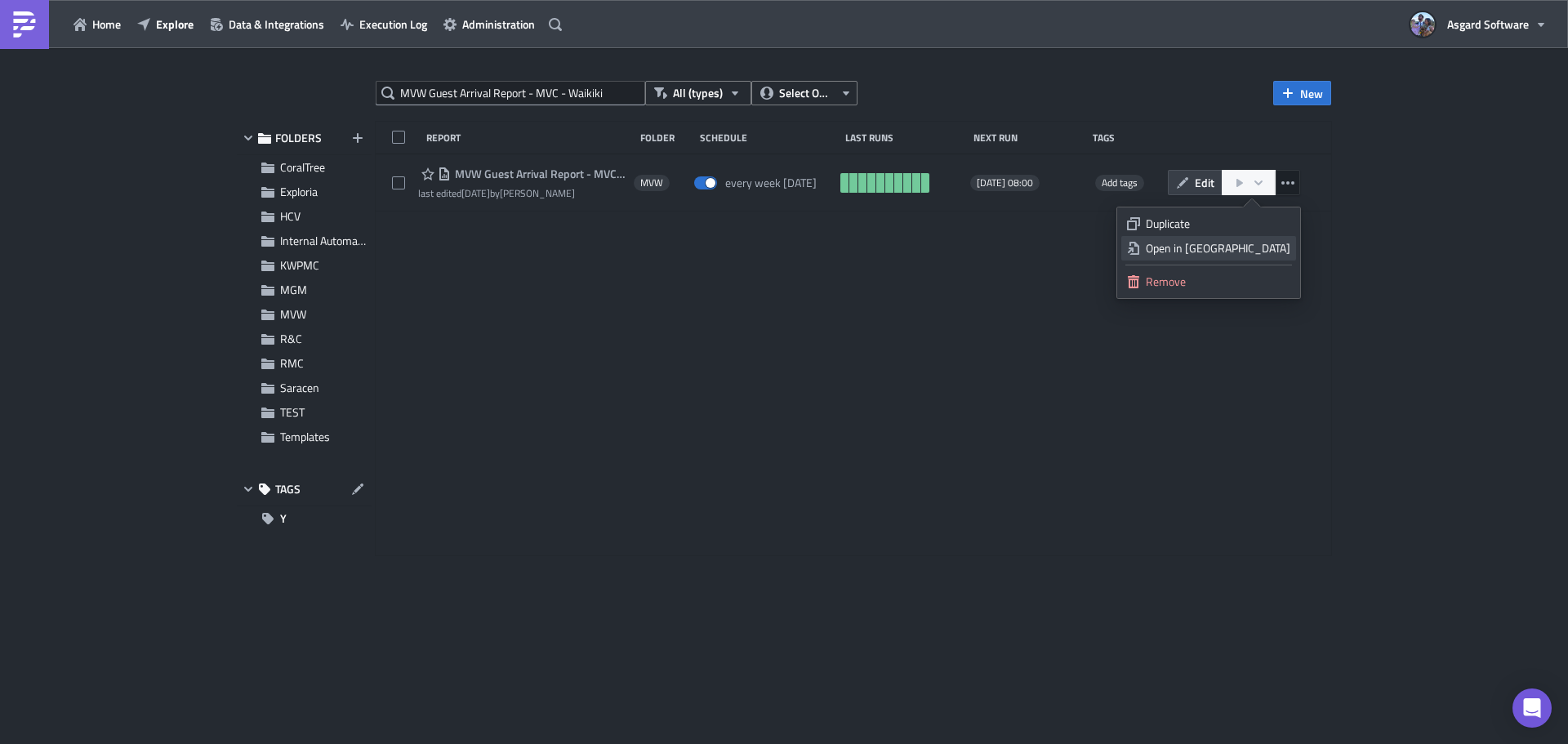
click at [1263, 247] on div "Open in New Tab" at bounding box center [1217, 248] width 144 height 16
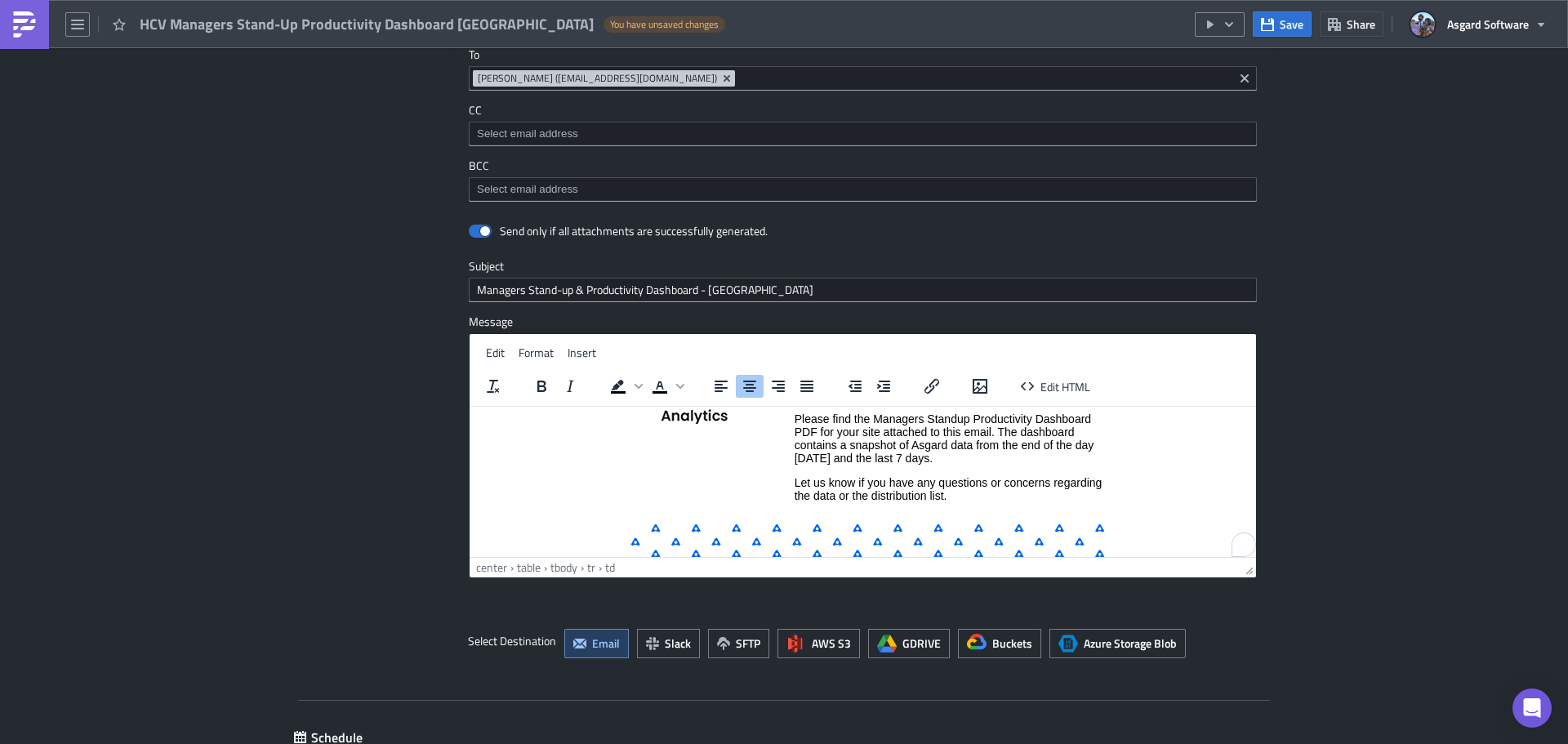
scroll to position [87, 0]
click at [951, 463] on p "Please find the Managers Standup Productivity Dashboard PDF for your site attac…" at bounding box center [950, 437] width 311 height 52
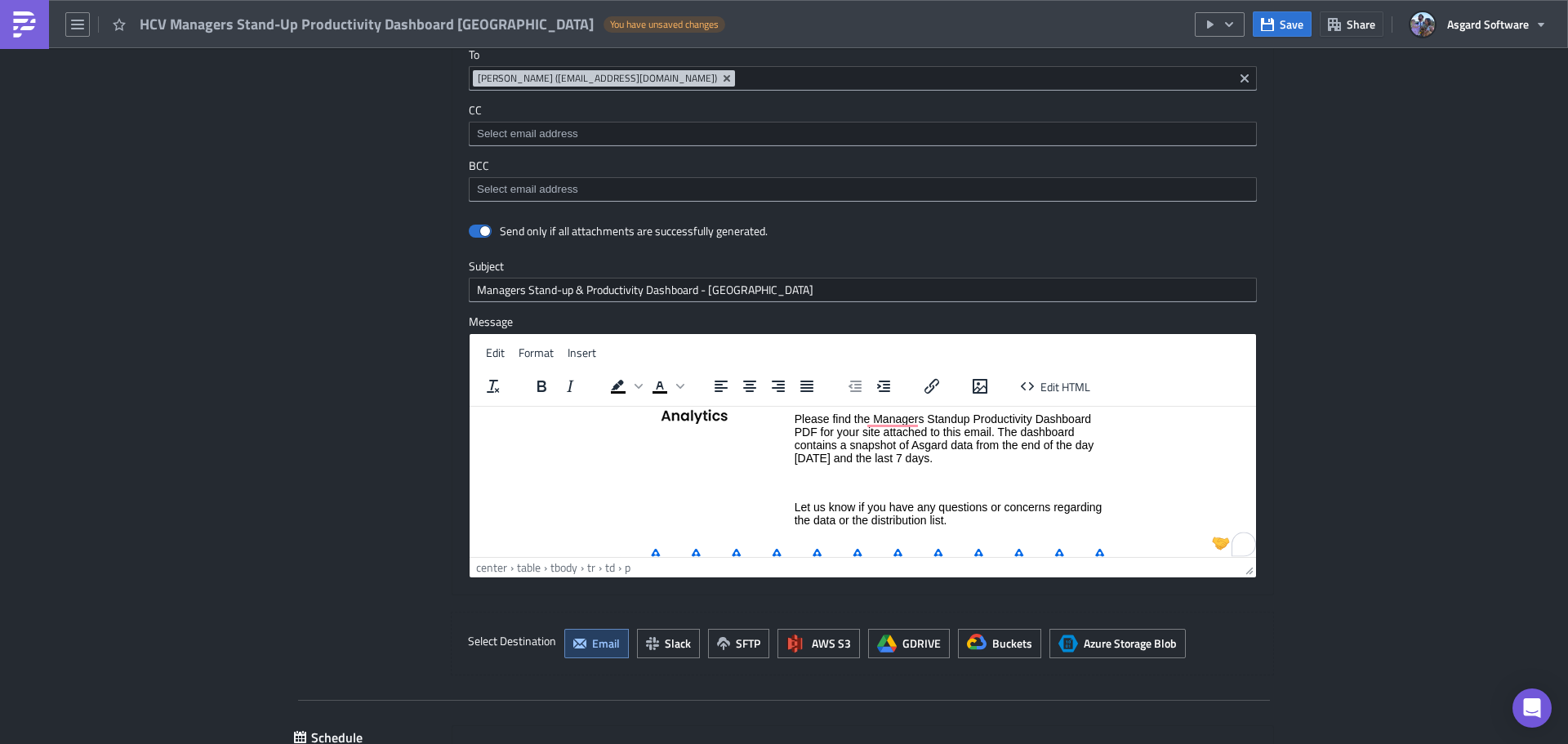
paste body "To enrich screen reader interactions, please activate Accessibility in Grammarl…"
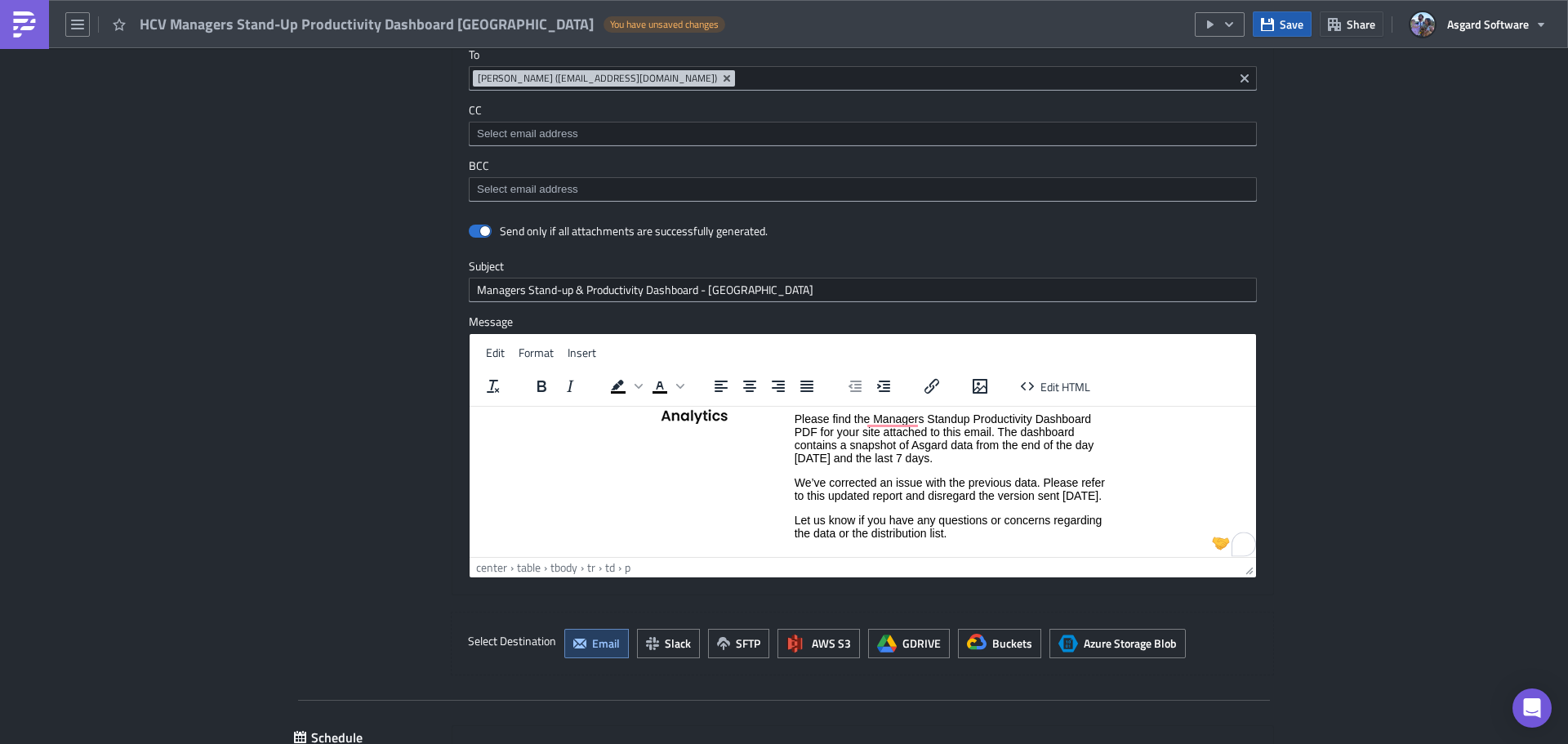
click at [1280, 20] on button "Save" at bounding box center [1282, 24] width 59 height 25
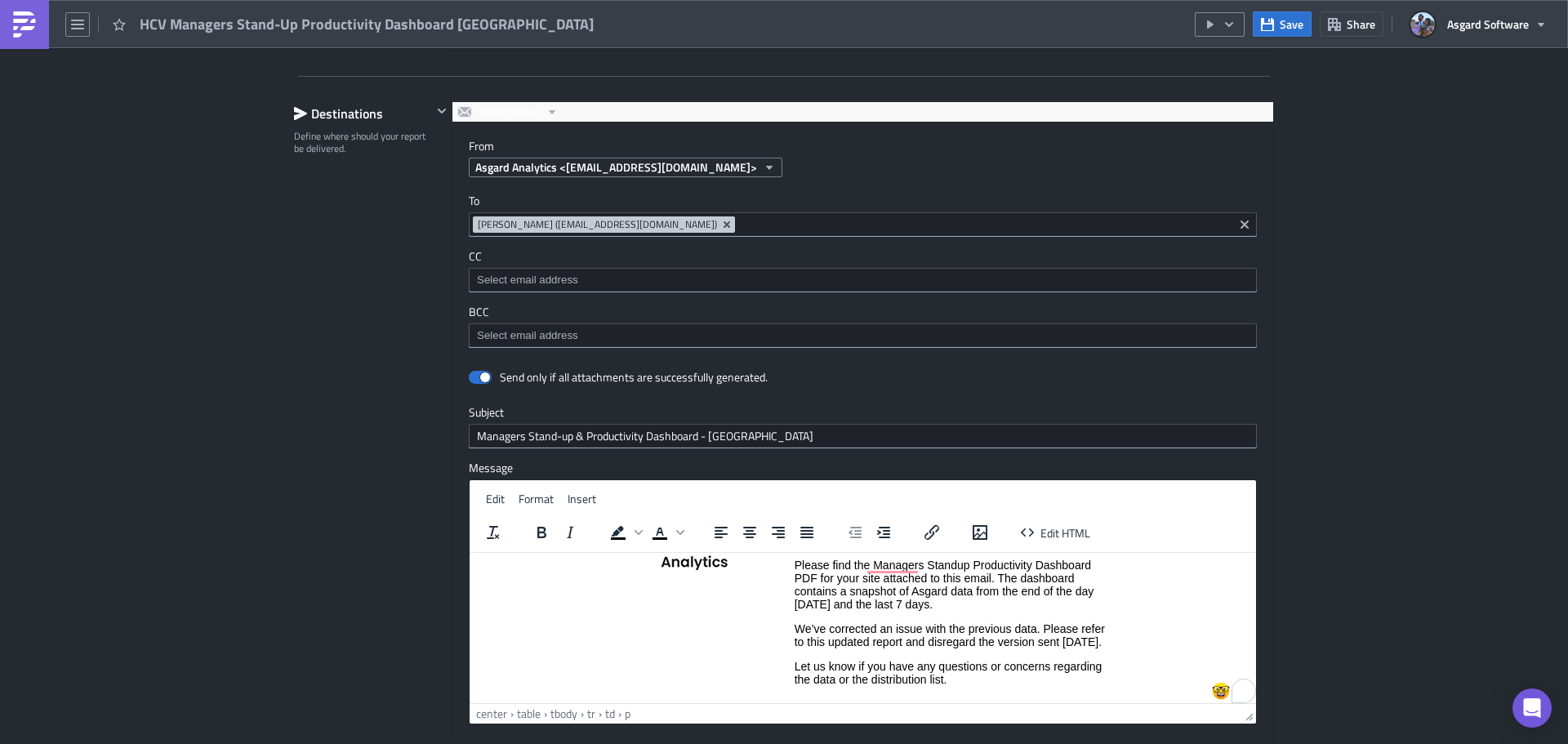
scroll to position [1959, 0]
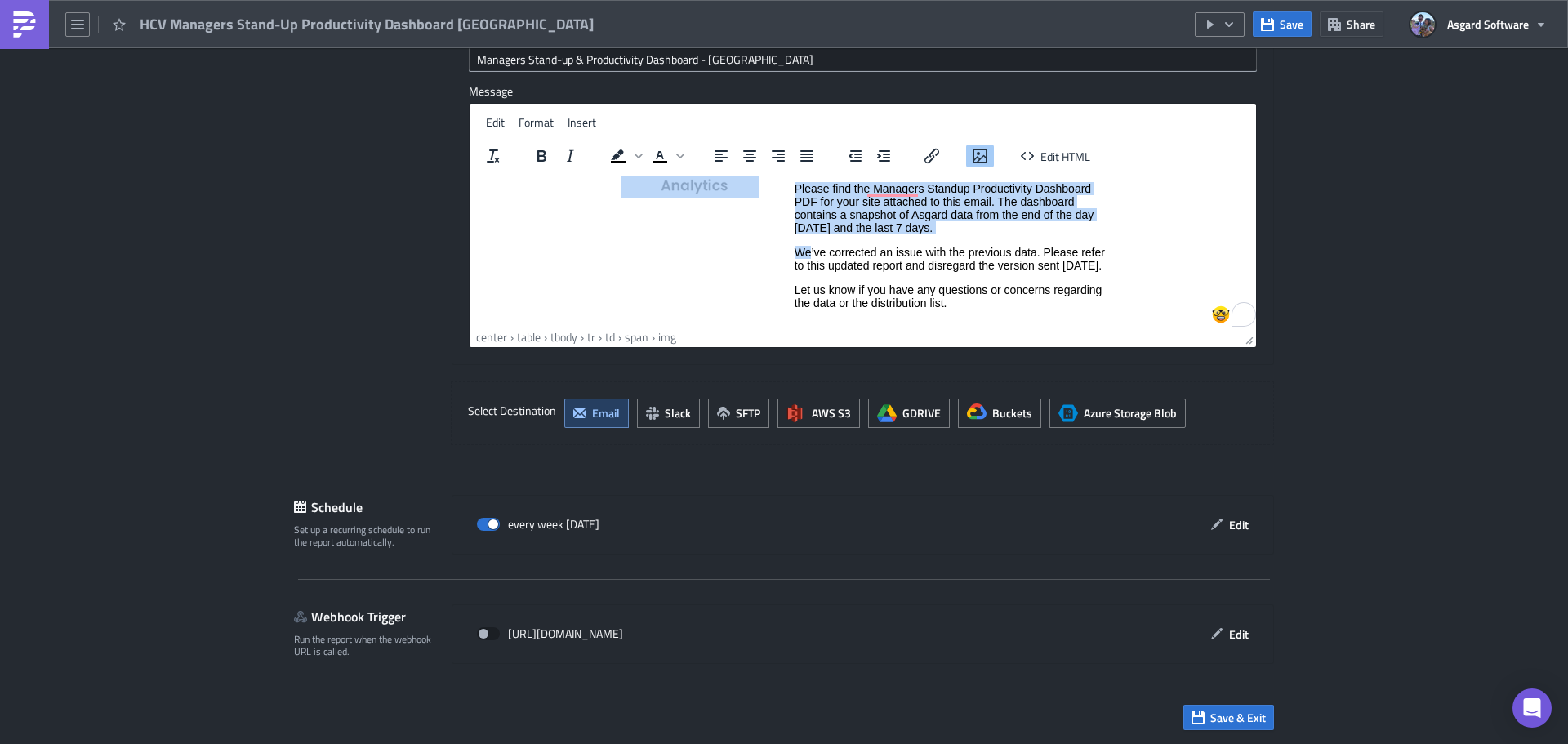
drag, startPoint x: 855, startPoint y: 281, endPoint x: 816, endPoint y: 260, distance: 44.3
click at [804, 251] on p "We’ve corrected an issue with the previous data. Please refer to this updated r…" at bounding box center [950, 258] width 311 height 26
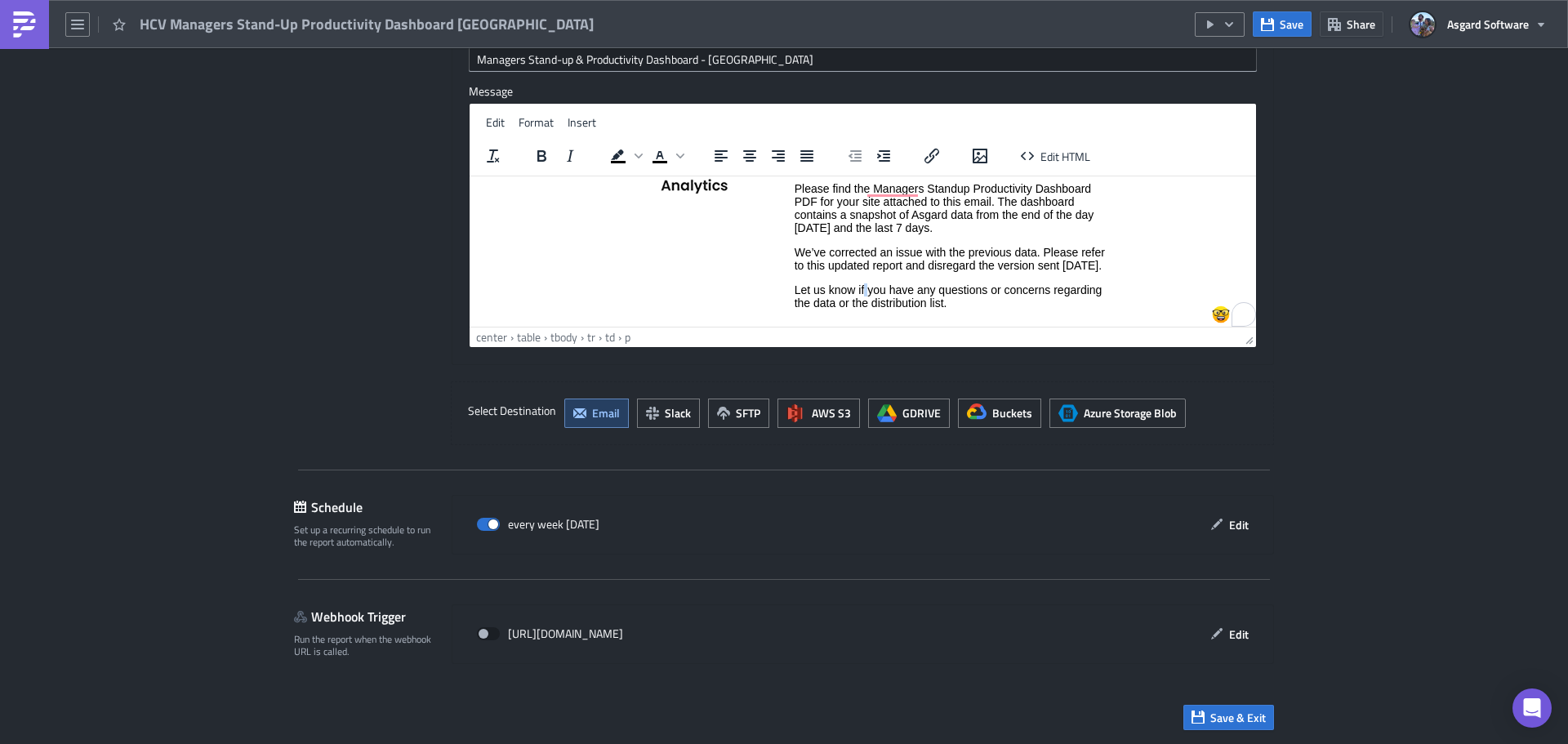
click at [859, 299] on p "Let us know if you have any questions or concerns regarding the data or the dis…" at bounding box center [950, 295] width 311 height 26
drag, startPoint x: 844, startPoint y: 273, endPoint x: 864, endPoint y: 296, distance: 30.5
click at [787, 249] on html "Powered by Asgard Analytics Good Morning, Please find the Managers Standup Prod…" at bounding box center [863, 249] width 786 height 321
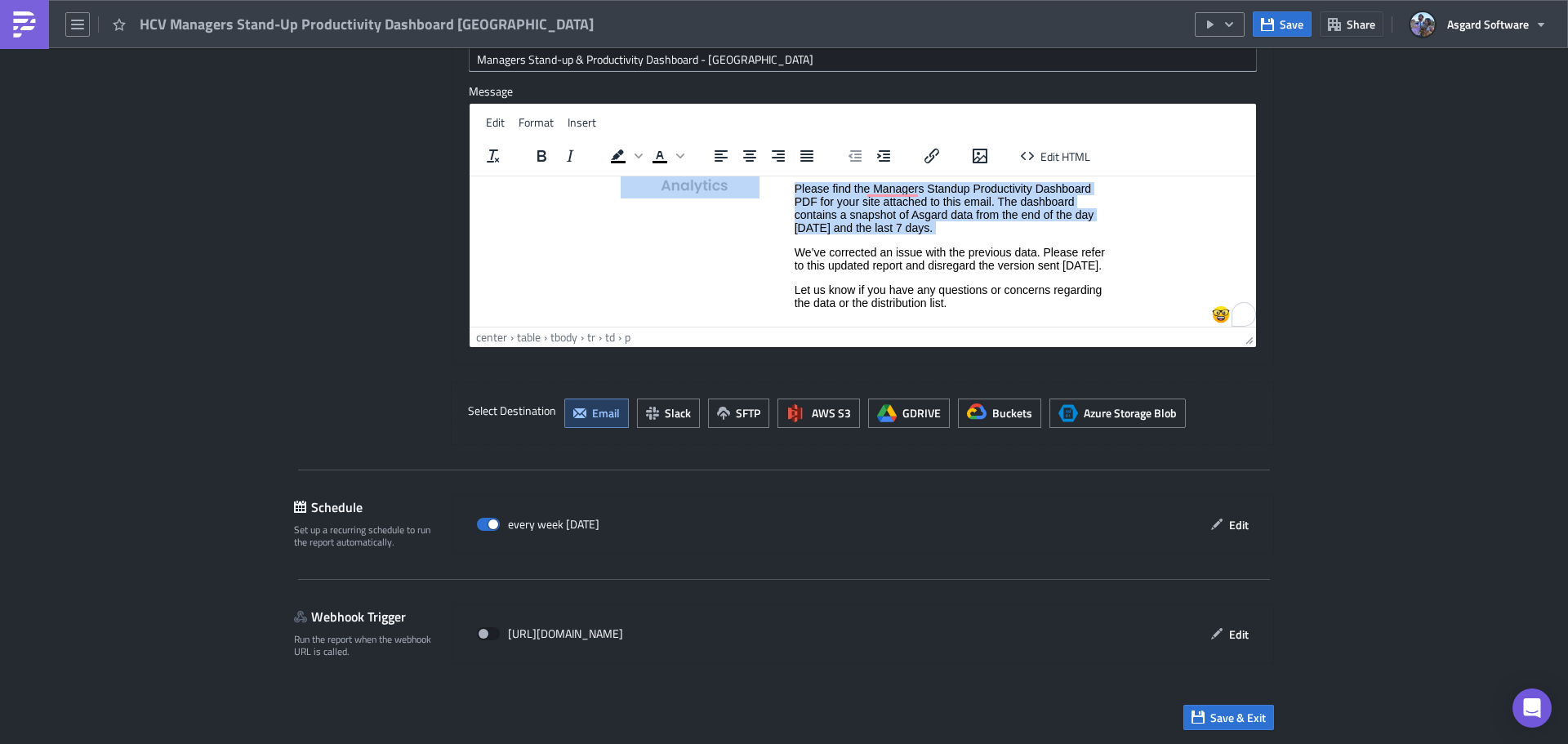
drag, startPoint x: 810, startPoint y: 269, endPoint x: 790, endPoint y: 253, distance: 25.6
click at [790, 253] on html "Powered by Asgard Analytics Good Morning, Please find the Managers Standup Prod…" at bounding box center [863, 249] width 786 height 321
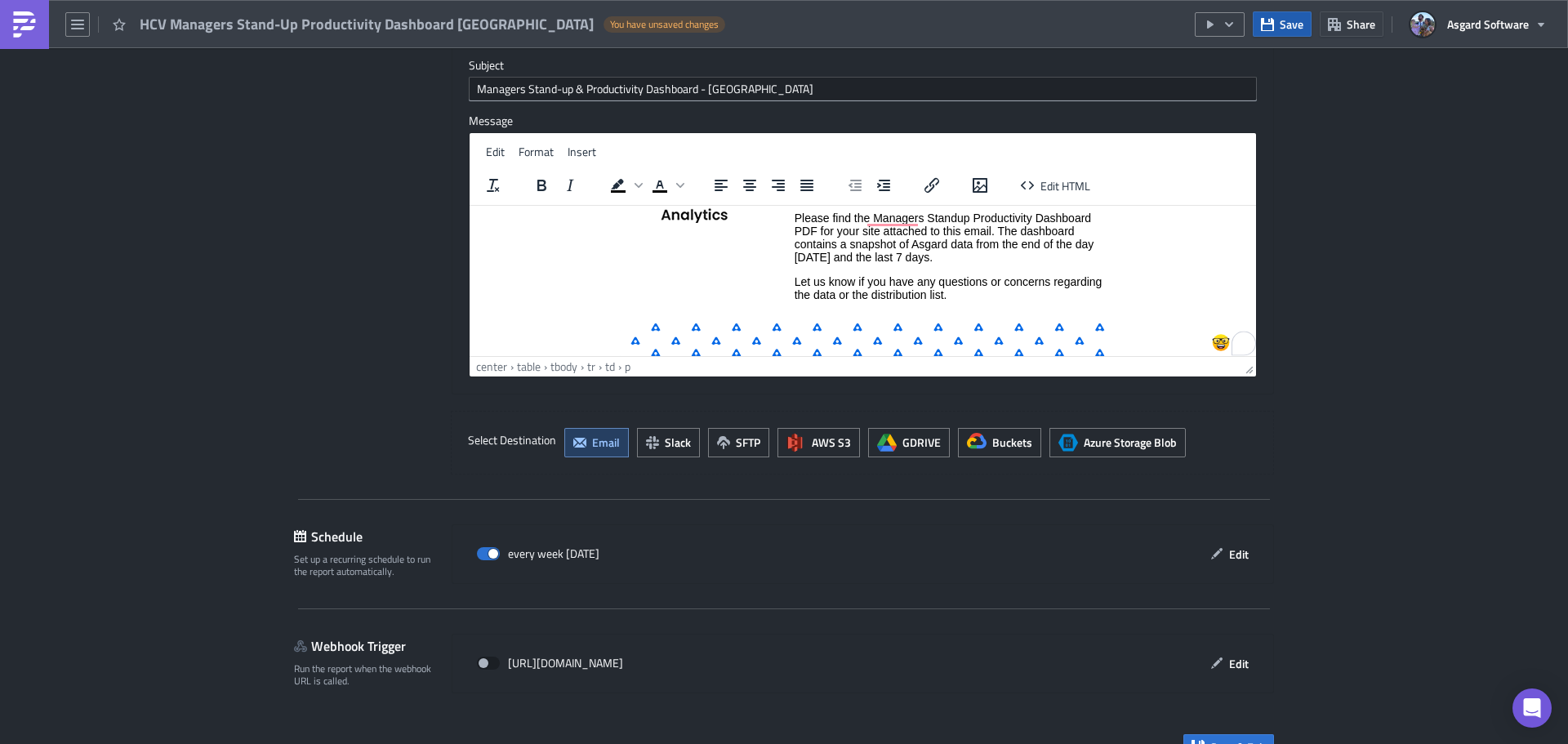
click at [1279, 16] on button "Save" at bounding box center [1282, 24] width 59 height 25
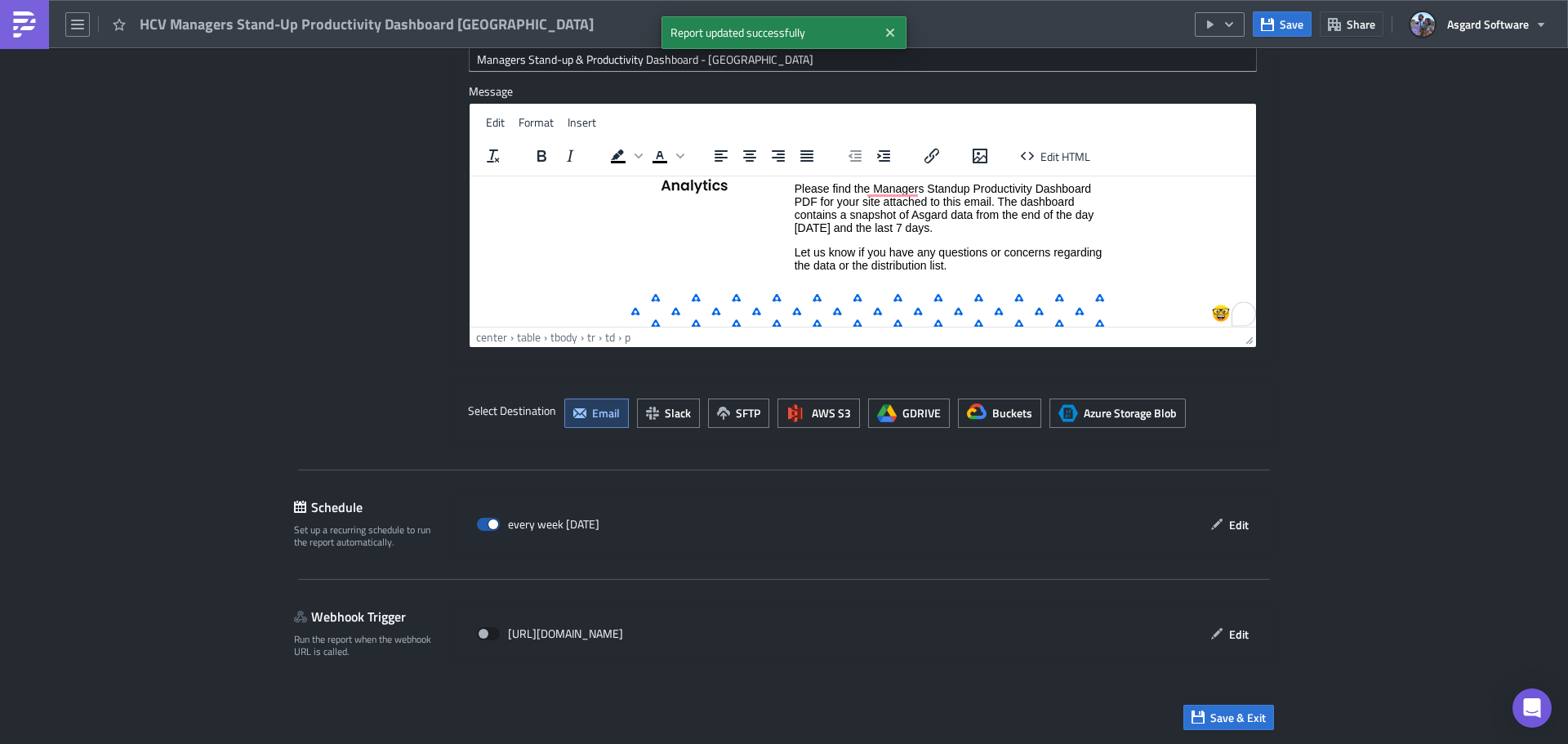
click at [481, 520] on span at bounding box center [488, 525] width 23 height 13
click at [481, 520] on input "checkbox" at bounding box center [485, 524] width 11 height 11
checkbox input "false"
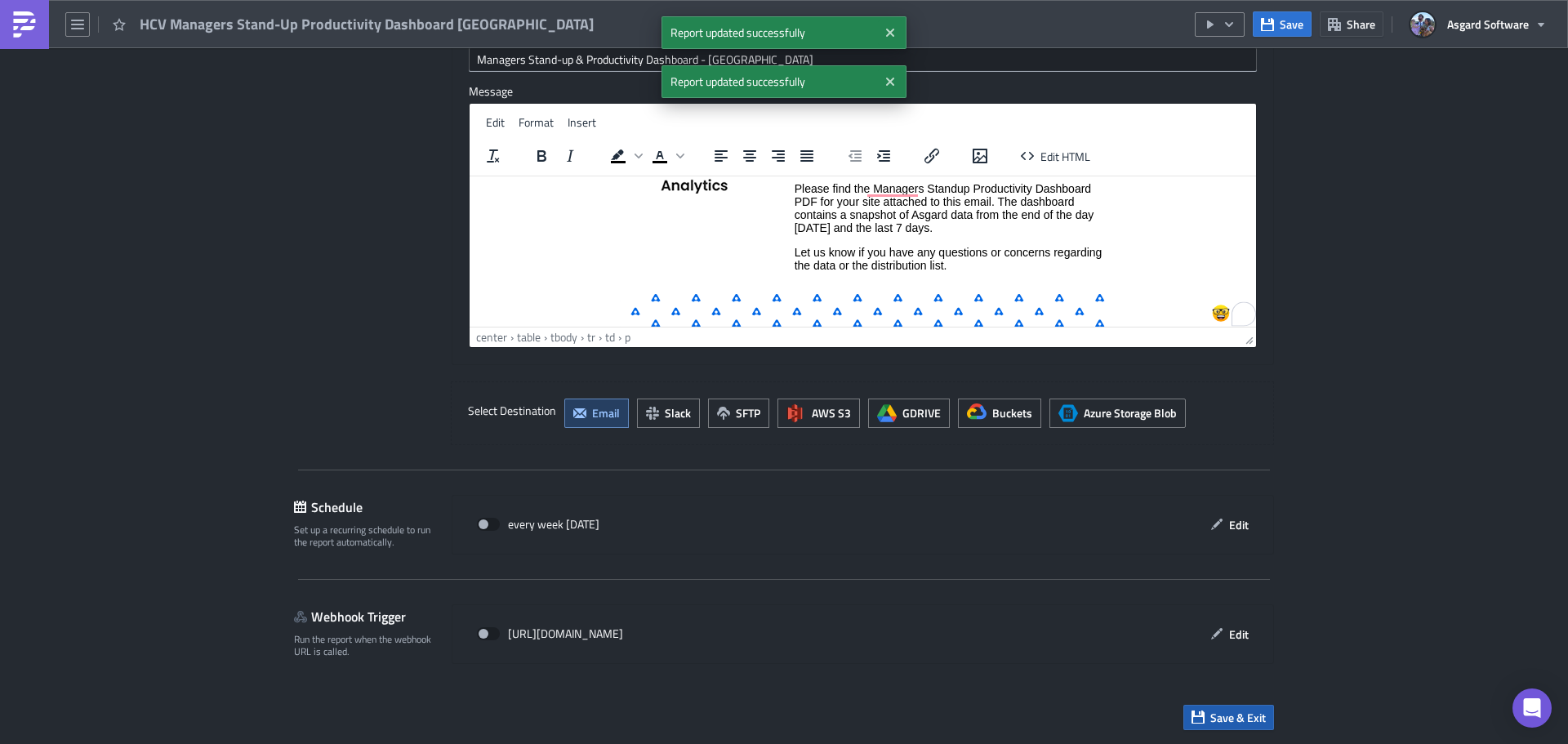
click at [1242, 716] on span "Save & Exit" at bounding box center [1237, 718] width 56 height 17
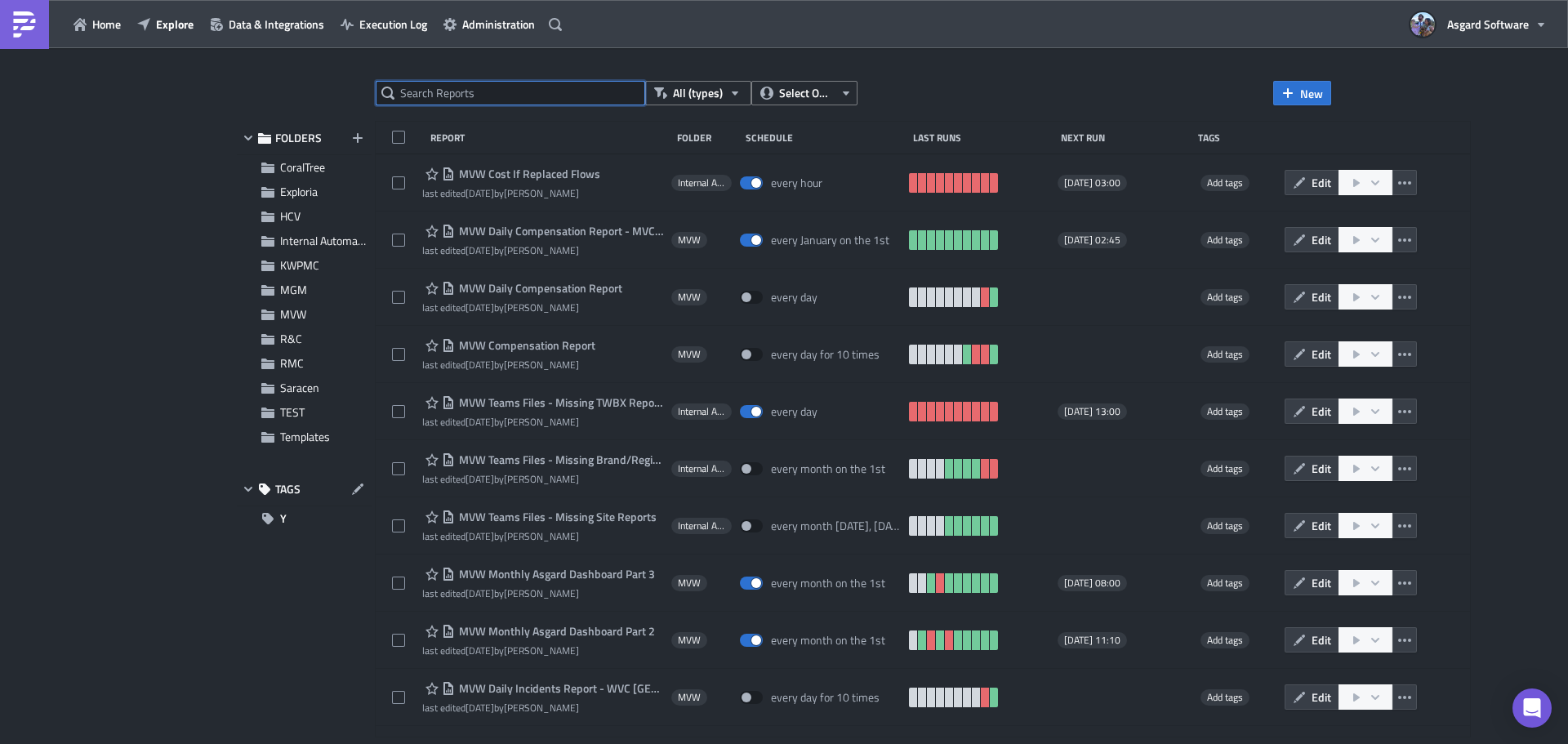
click at [484, 88] on input "text" at bounding box center [510, 92] width 269 height 24
paste input "HCV Orange Lake Productivity Report daily"
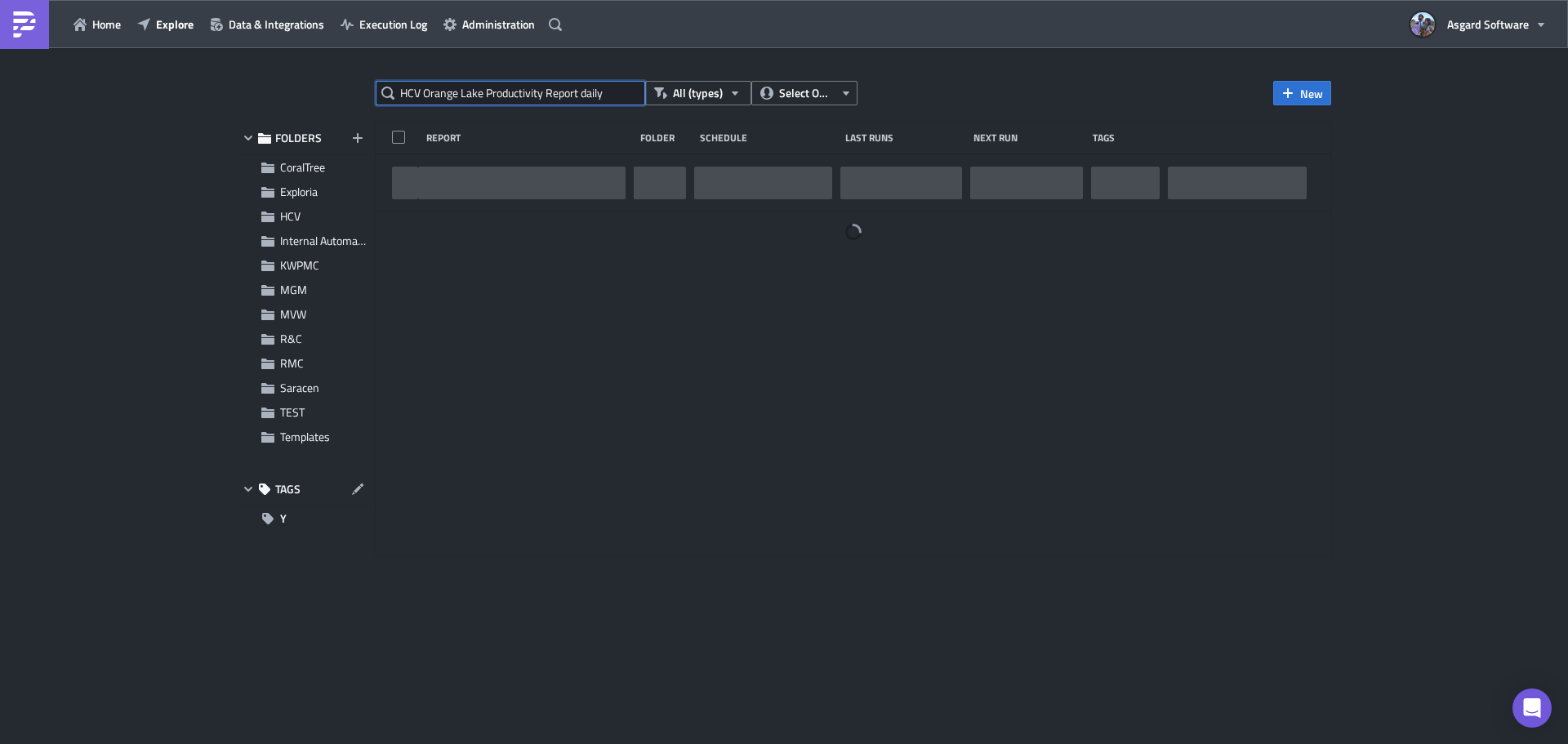
type input "HCV Orange Lake Productivity Report daily"
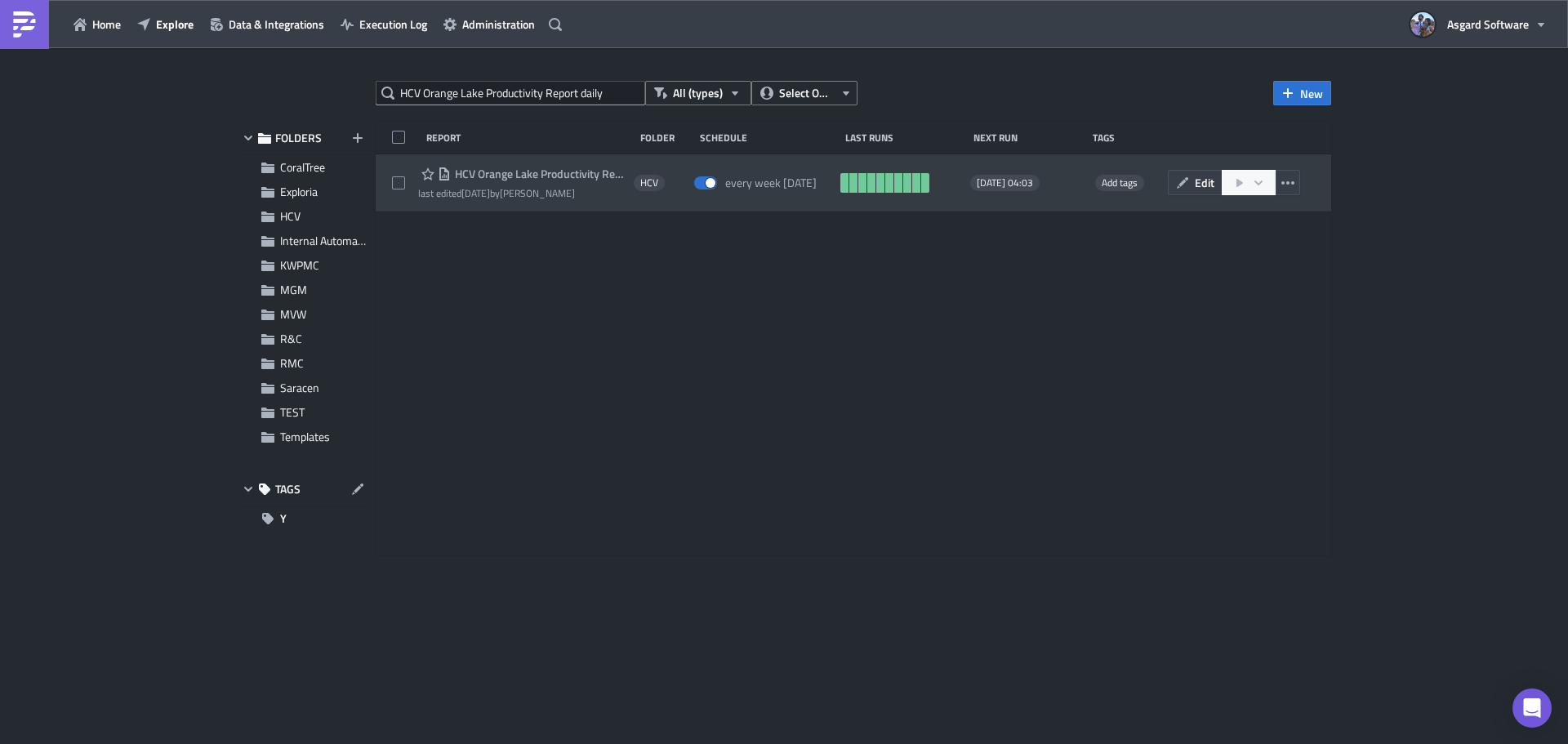
click at [502, 174] on span "HCV Orange Lake Productivity Report daily" at bounding box center [538, 173] width 175 height 14
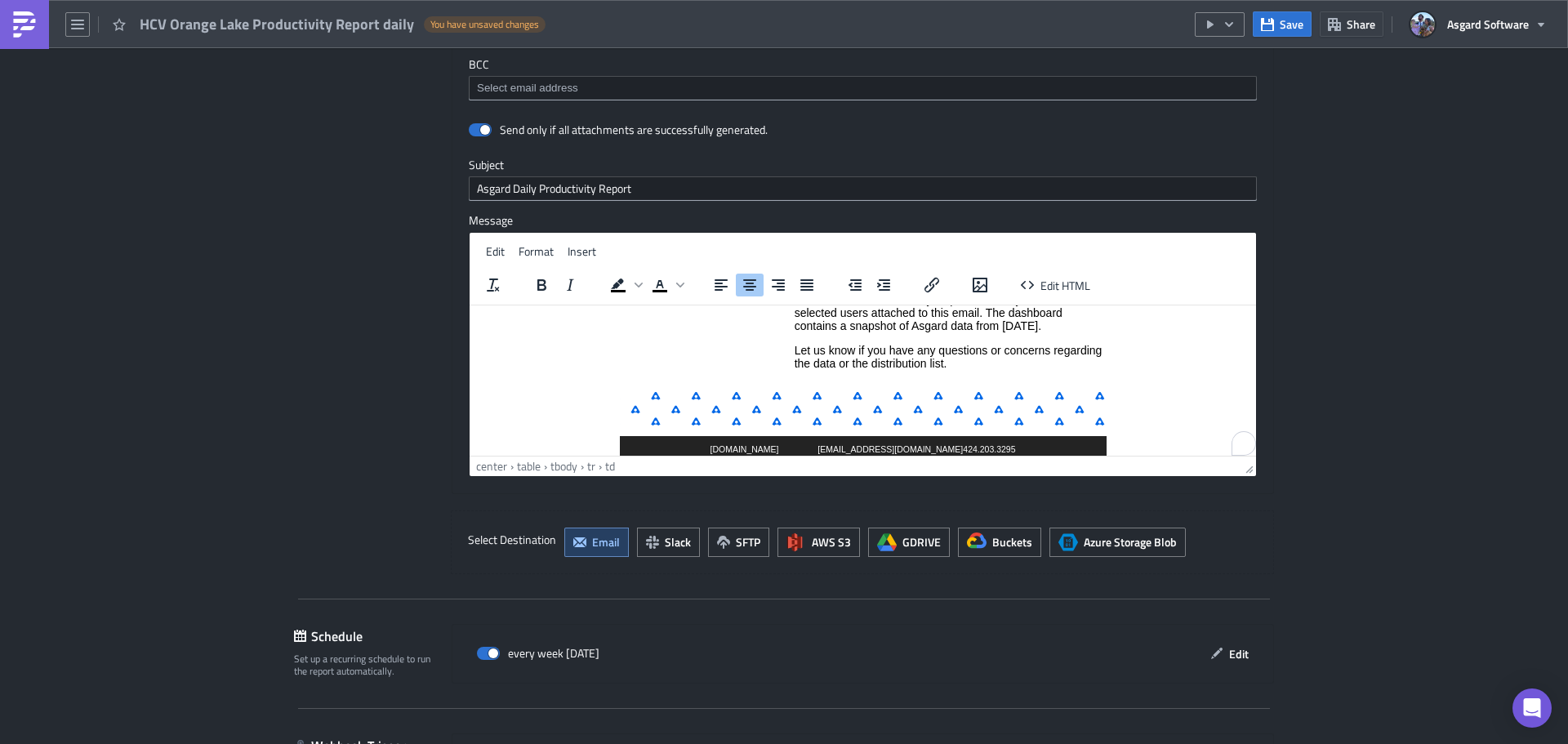
scroll to position [120, 0]
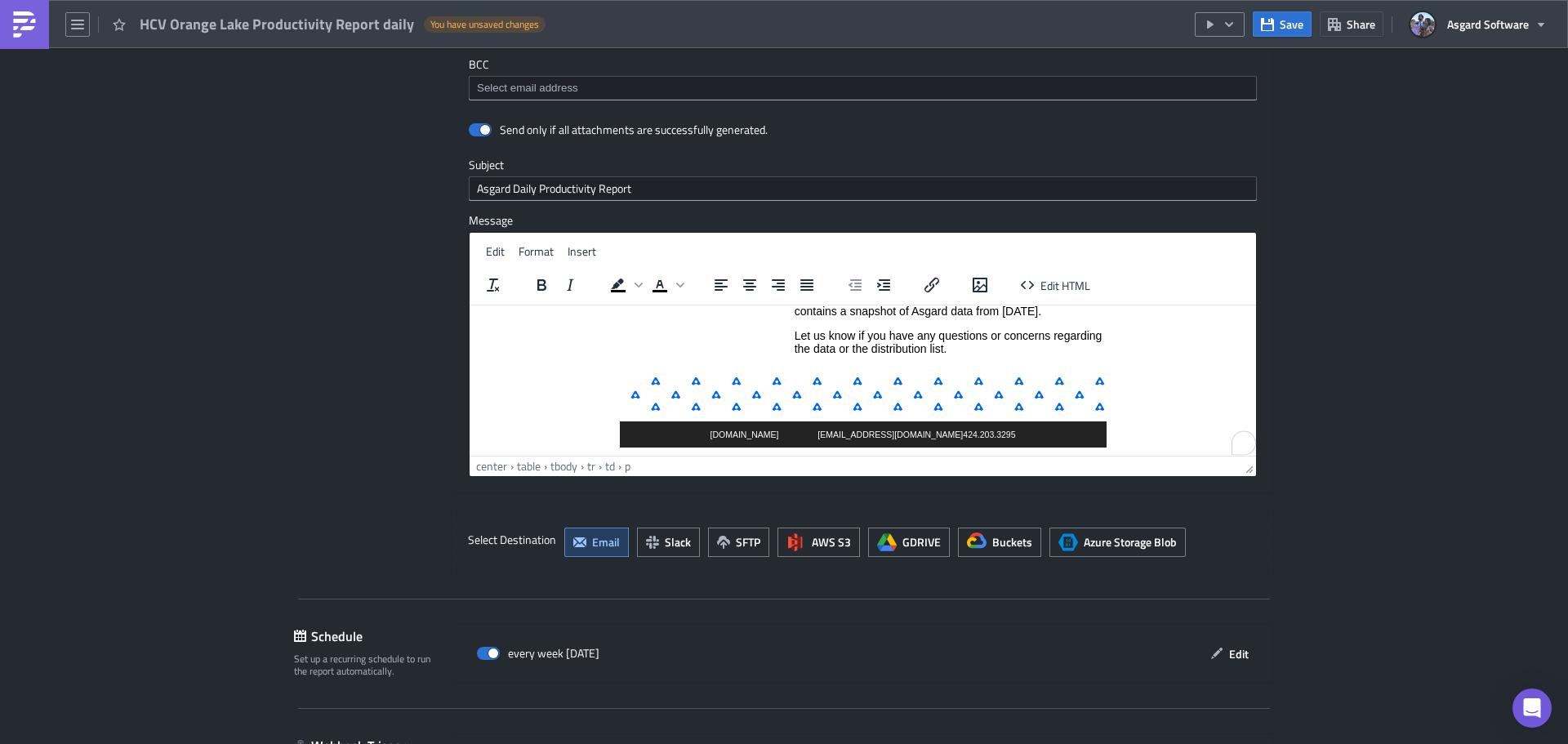
click at [1079, 312] on p "Please find the Productivity Report PDF for your site's selected users attached…" at bounding box center [950, 297] width 311 height 39
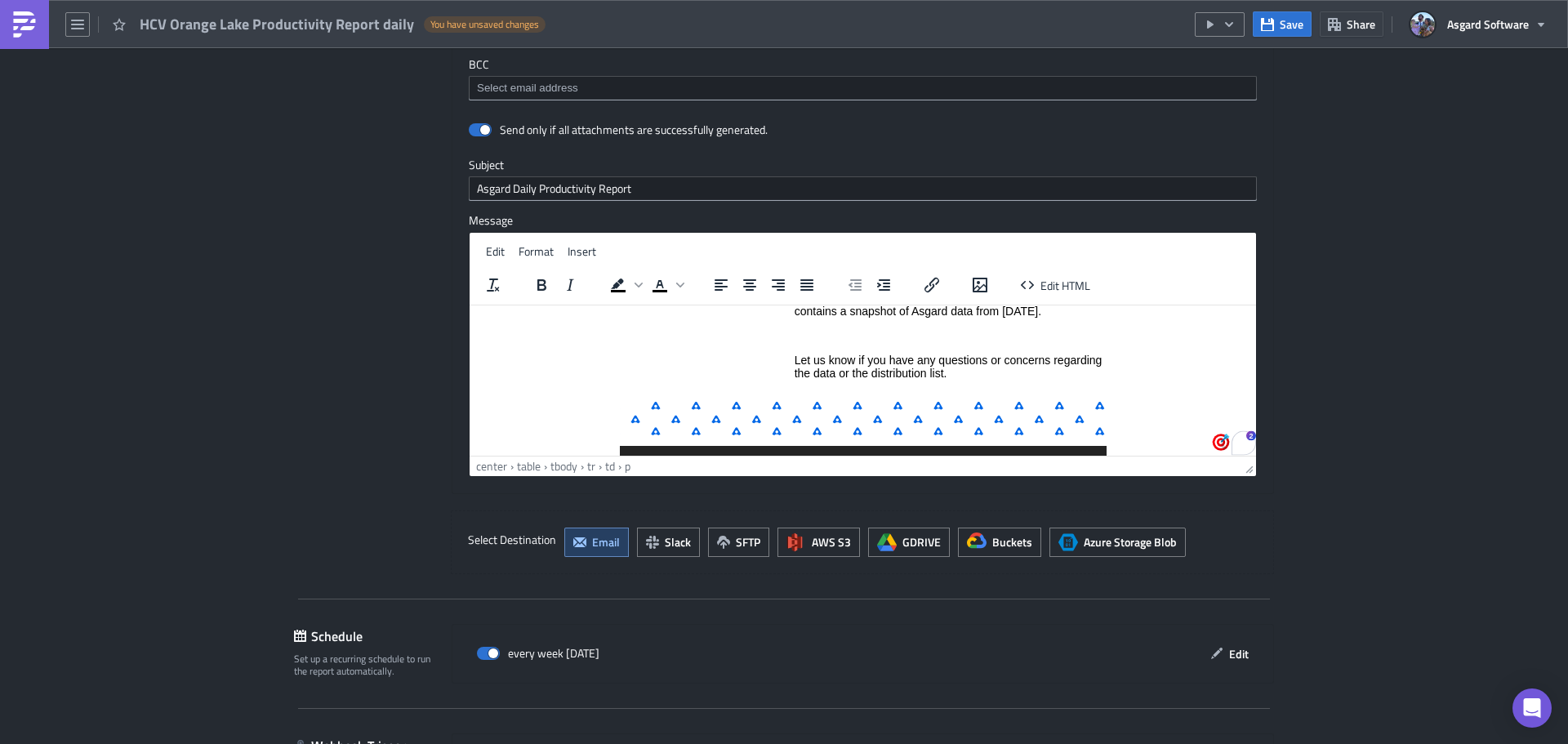
paste body "To enrich screen reader interactions, please activate Accessibility in Grammarl…"
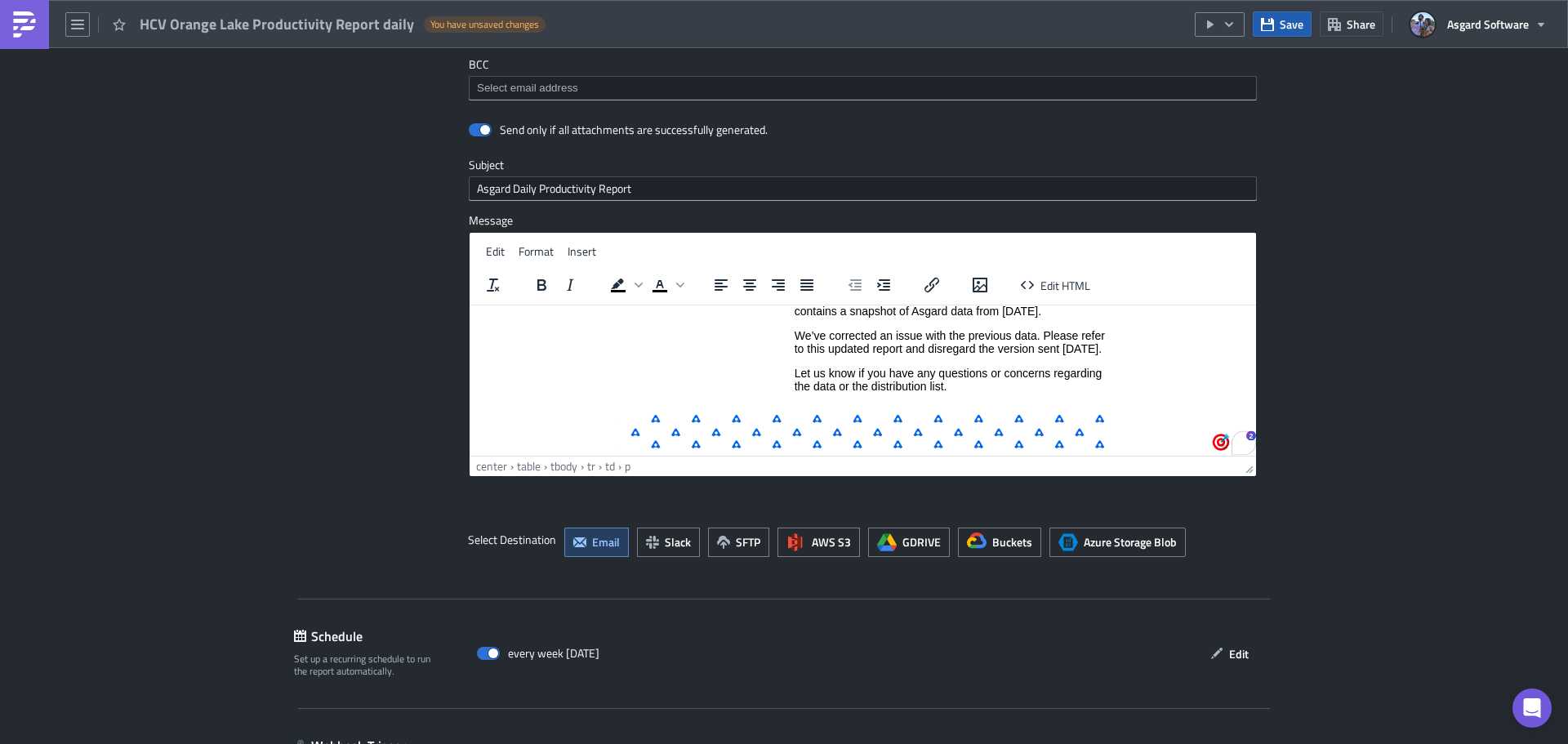
click at [1286, 19] on span "Save" at bounding box center [1291, 24] width 24 height 17
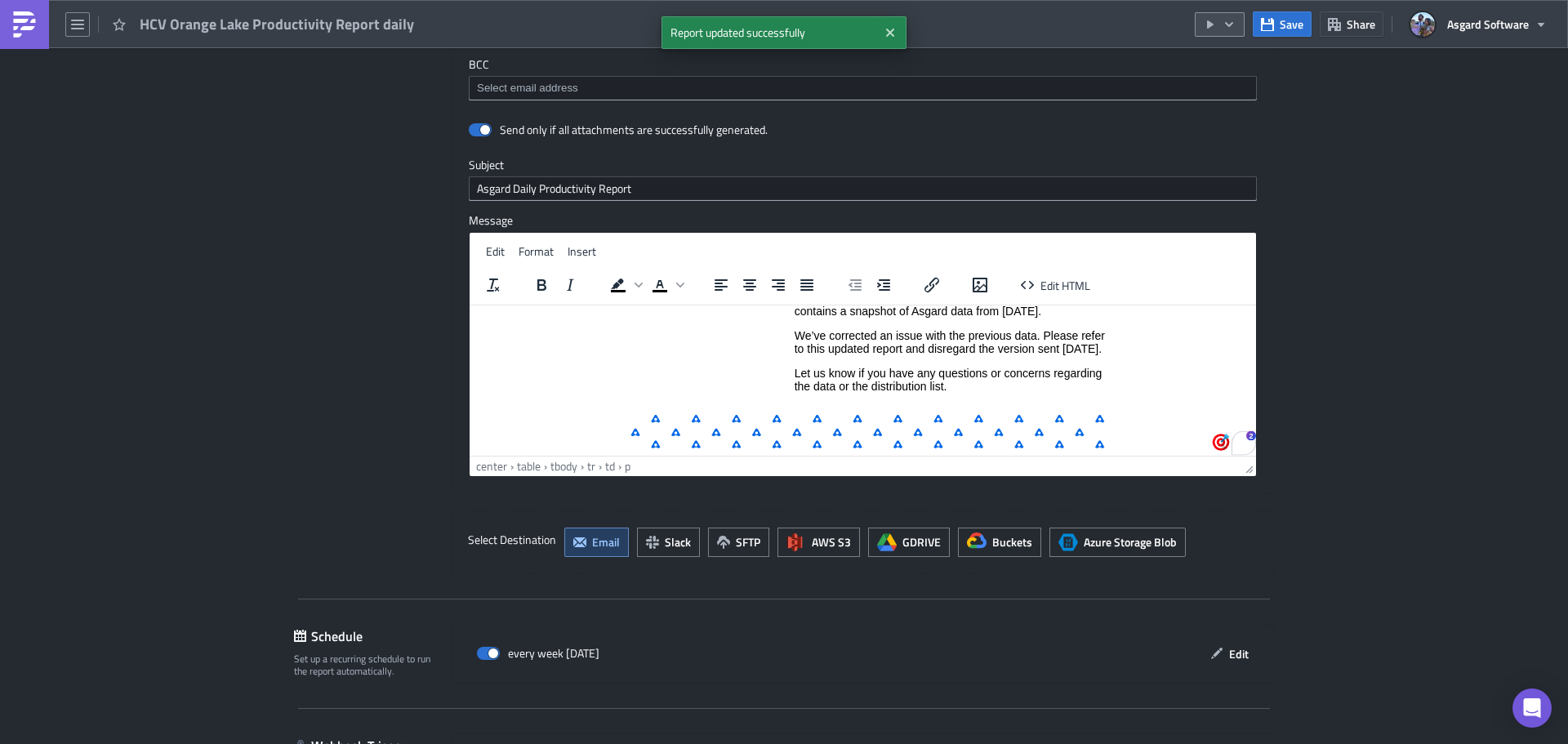
click at [1231, 24] on icon "button" at bounding box center [1229, 23] width 8 height 5
click at [1229, 87] on div "Run Report" at bounding box center [1268, 89] width 128 height 16
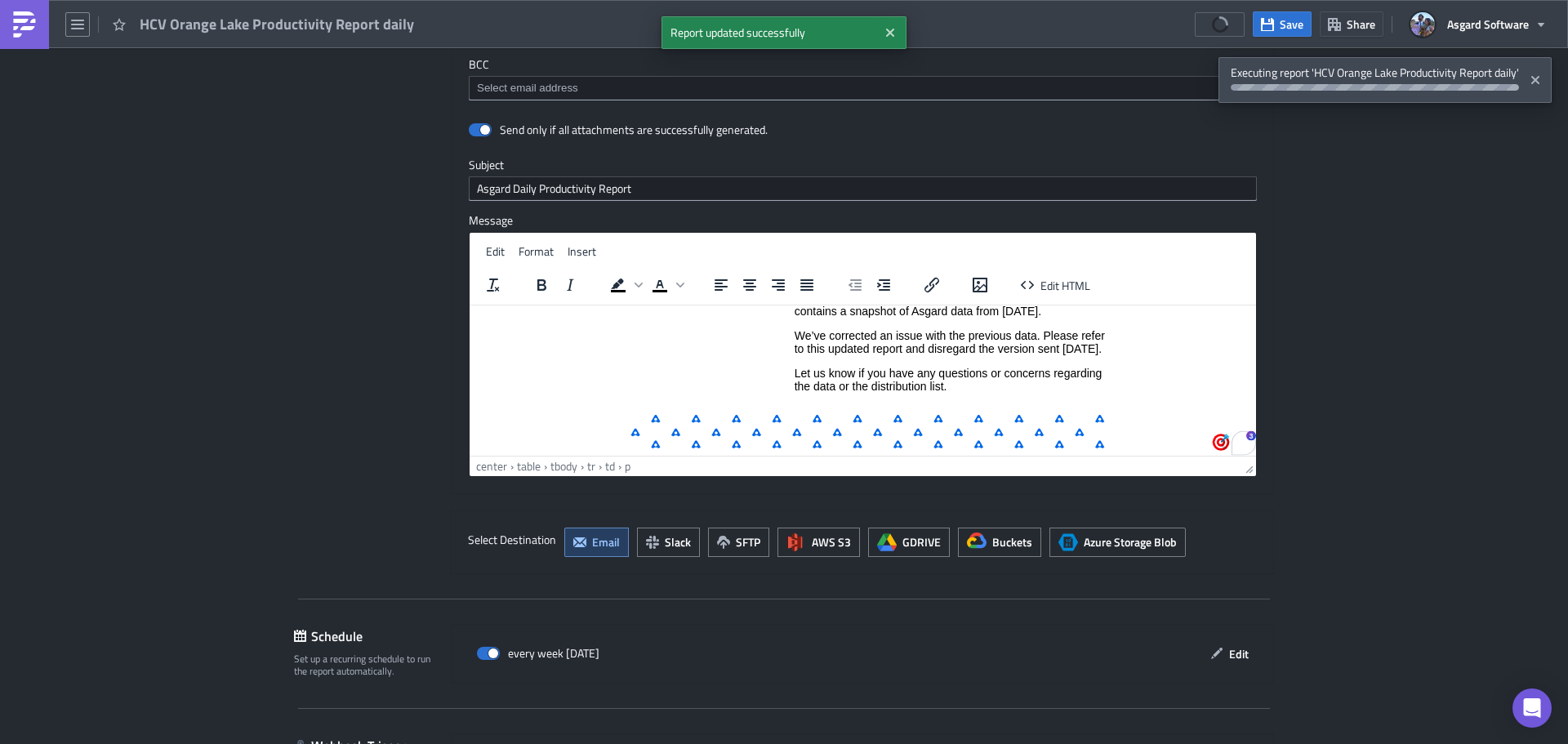
drag, startPoint x: 854, startPoint y: 366, endPoint x: 815, endPoint y: 360, distance: 39.5
click at [815, 355] on p "We’ve corrected an issue with the previous data. Please refer to this updated r…" at bounding box center [950, 341] width 311 height 26
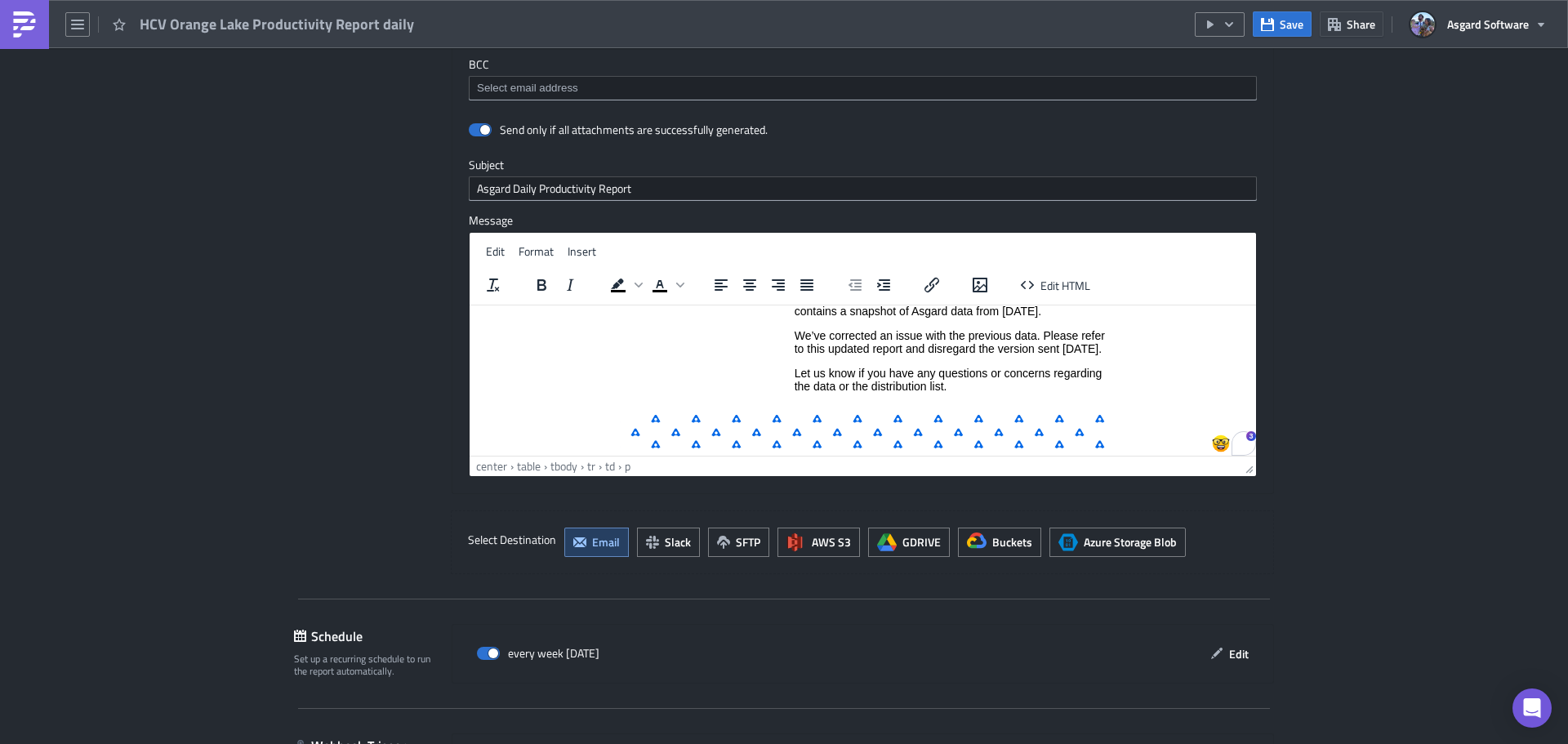
click at [856, 355] on p "We’ve corrected an issue with the previous data. Please refer to this updated r…" at bounding box center [950, 341] width 311 height 26
click at [858, 355] on p "We’ve corrected an issue with the previous data. Please refer to this updated r…" at bounding box center [950, 341] width 311 height 26
drag, startPoint x: 859, startPoint y: 390, endPoint x: 861, endPoint y: 374, distance: 16.1
click at [858, 390] on p "Let us know if you have any questions or concerns regarding the data or the dis…" at bounding box center [950, 379] width 311 height 26
drag, startPoint x: 861, startPoint y: 367, endPoint x: 807, endPoint y: 346, distance: 57.9
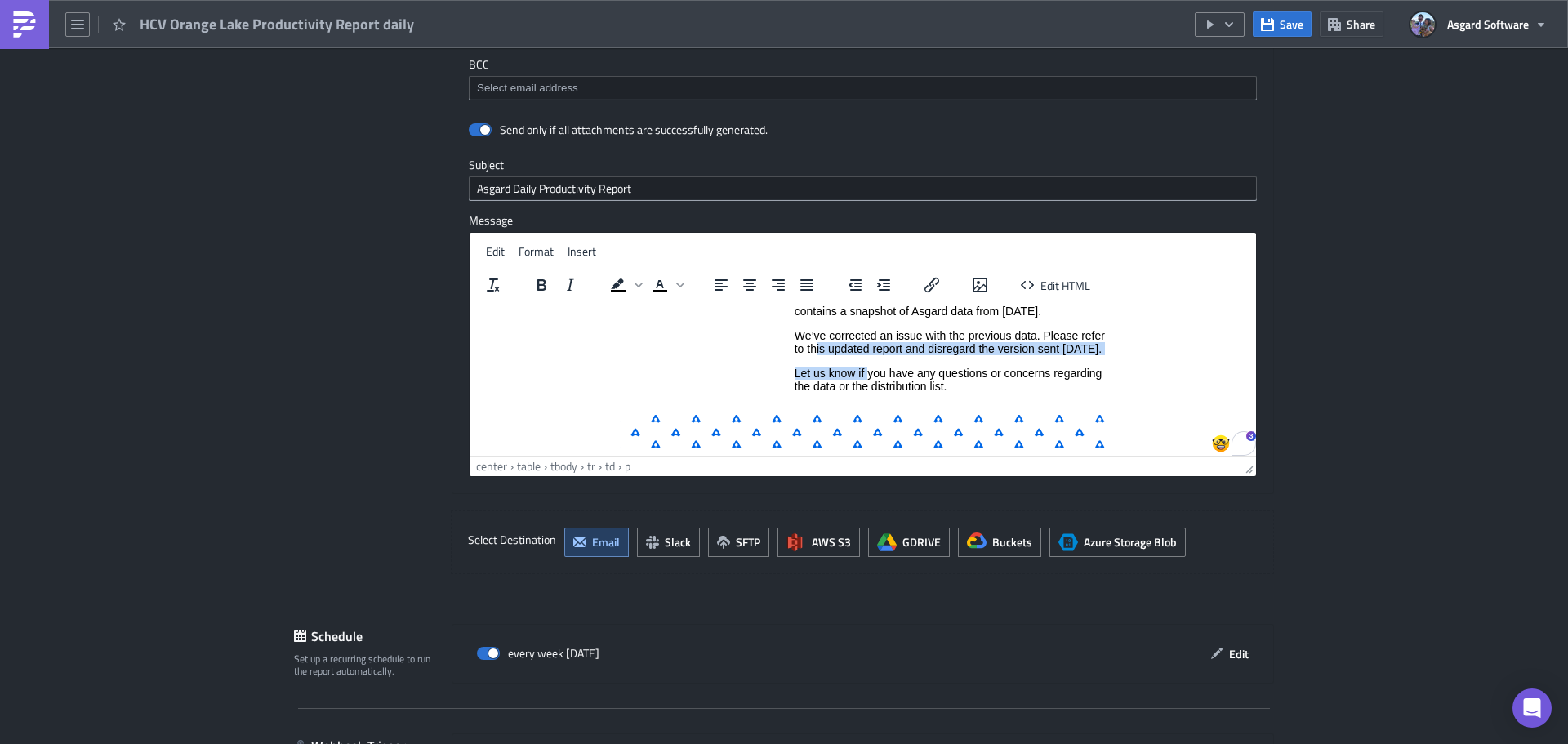
click at [807, 346] on td "Good Morning, Please find the Productivity Report PDF for your site's selected …" at bounding box center [949, 323] width 312 height 163
click at [881, 355] on p "We’ve corrected an issue with the previous data. Please refer to this updated r…" at bounding box center [950, 341] width 311 height 26
click at [909, 392] on p "Let us know if you have any questions or concerns regarding the data or the dis…" at bounding box center [950, 379] width 311 height 26
click at [863, 355] on p "We’ve corrected an issue with the previous data. Please refer to this updated r…" at bounding box center [950, 341] width 311 height 26
drag, startPoint x: 856, startPoint y: 361, endPoint x: 788, endPoint y: 333, distance: 73.5
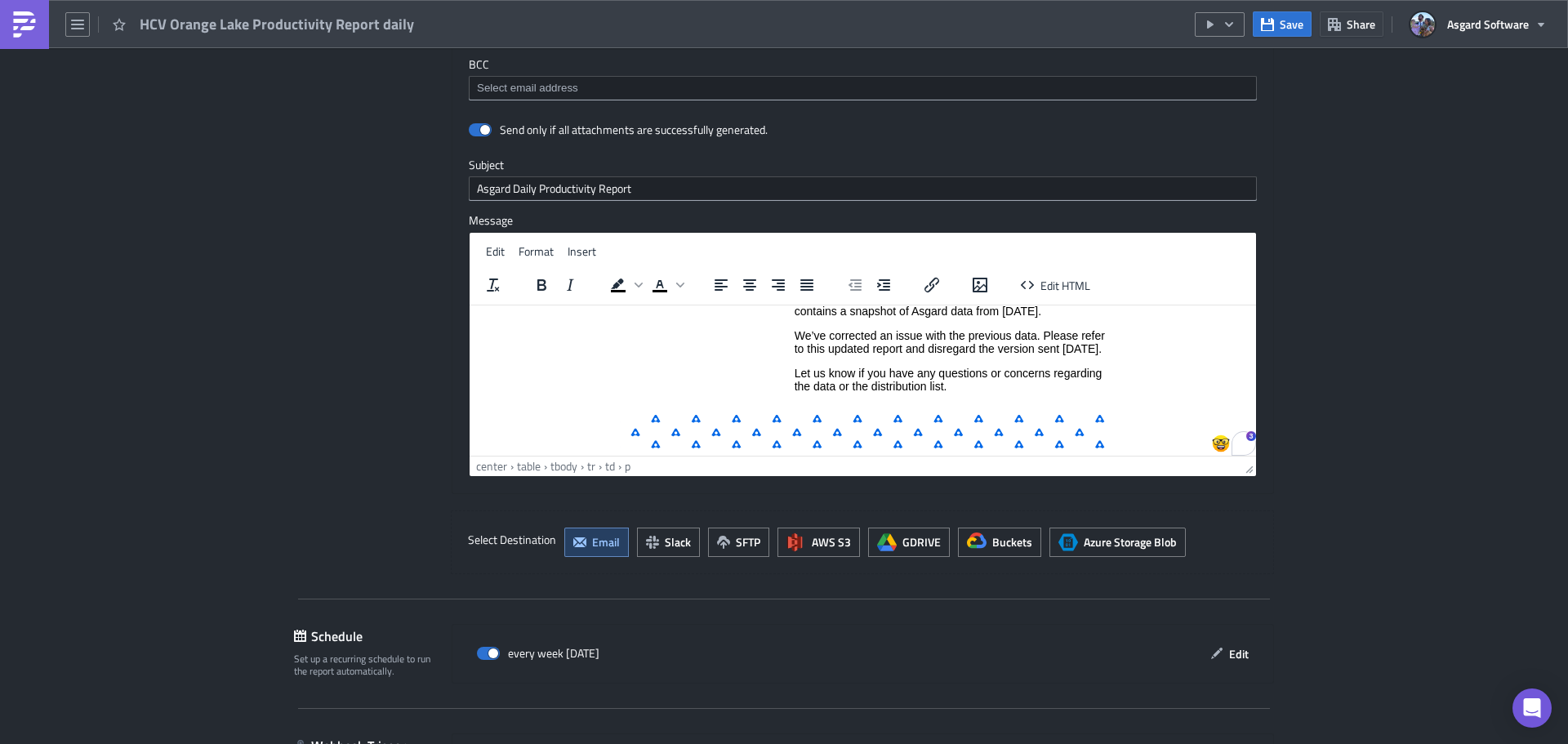
click at [788, 333] on html "Powered by Asgard Analytics Good Morning, Please find the Productivity Report P…" at bounding box center [863, 338] width 786 height 308
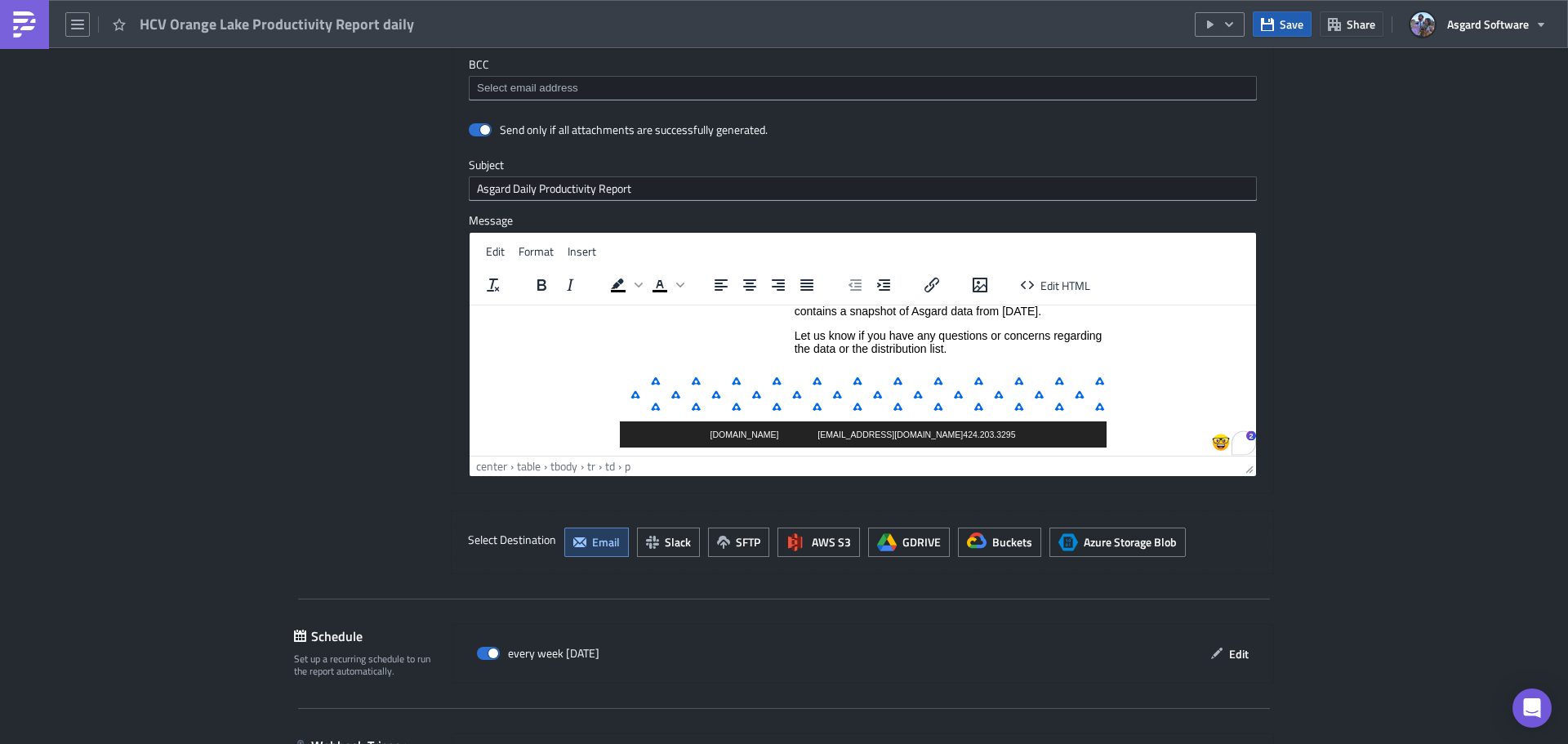
click at [1287, 18] on span "Save" at bounding box center [1291, 24] width 24 height 17
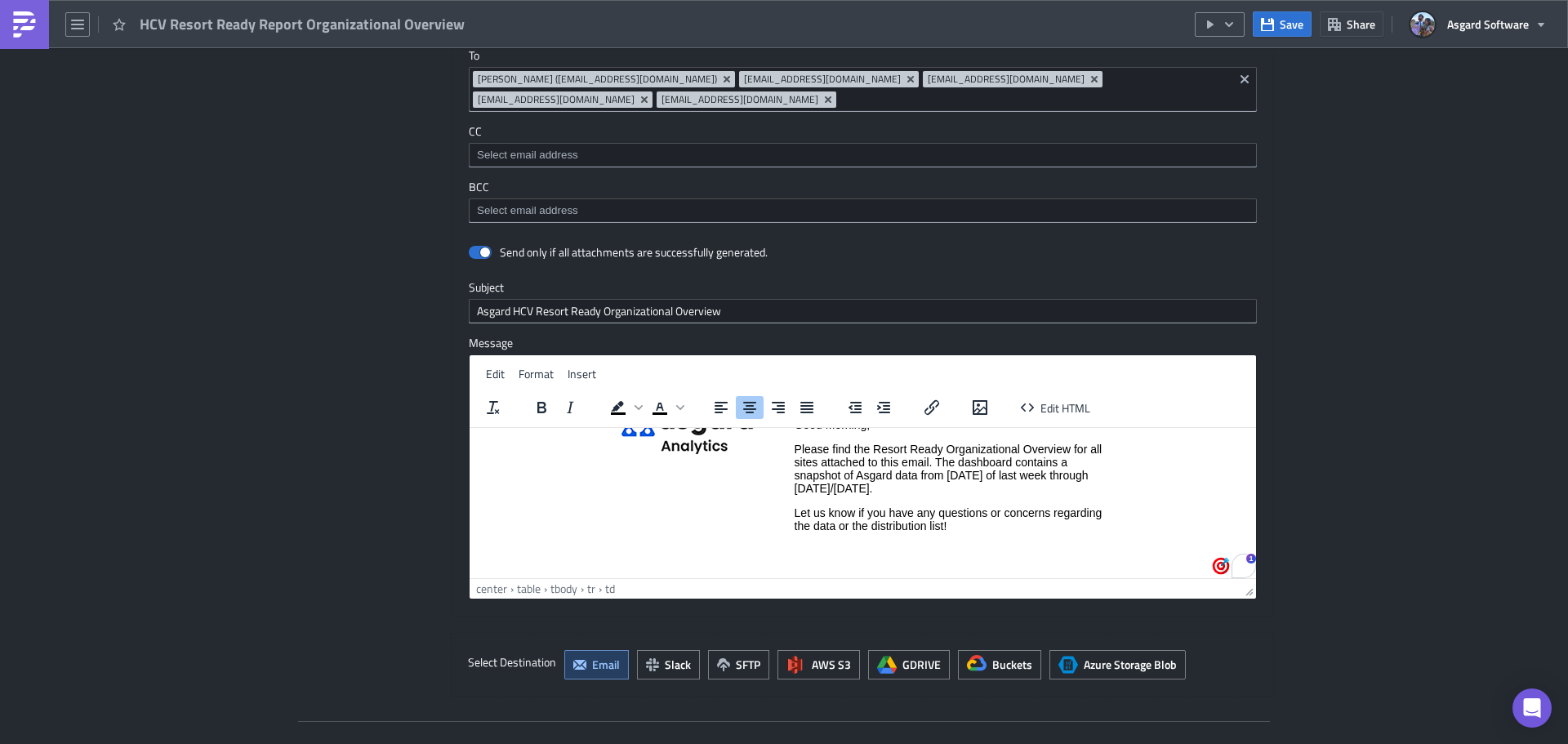
scroll to position [45, 0]
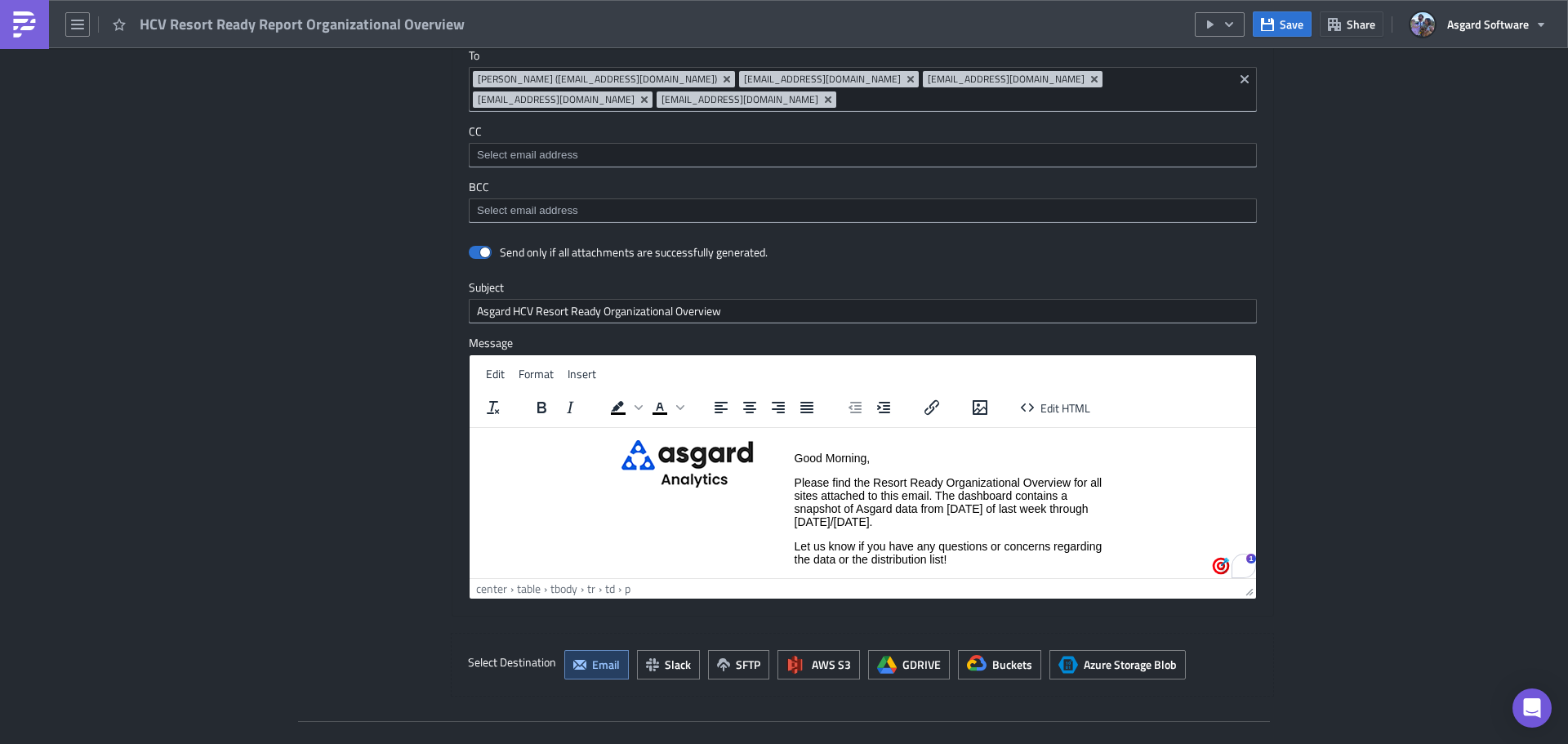
click at [902, 521] on p "Please find the Resort Ready Organizational Overview for all sites attached to …" at bounding box center [950, 502] width 311 height 52
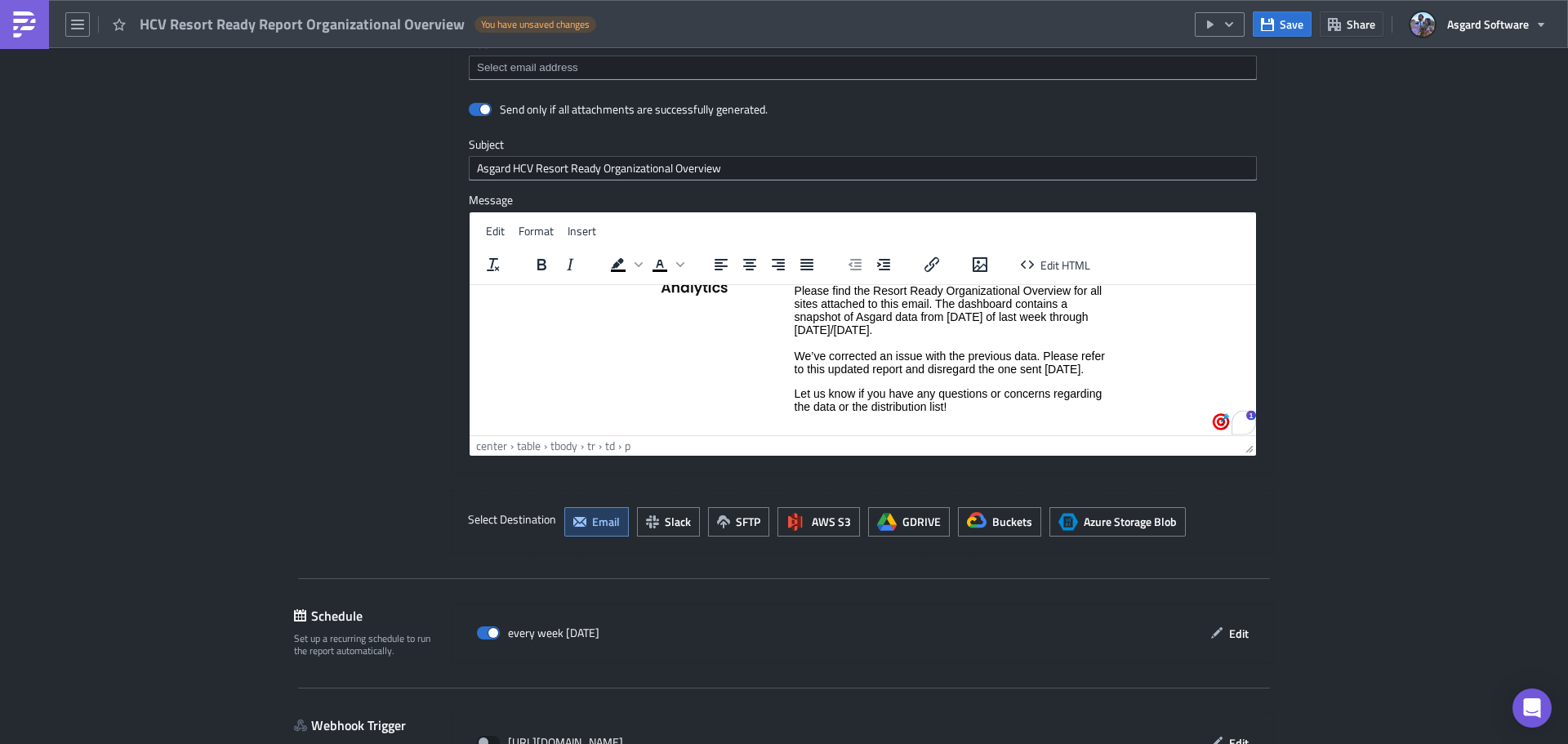
scroll to position [96, 0]
click at [997, 377] on td "Good Morning, Please find the Resort Ready Organizational Overview for all site…" at bounding box center [949, 345] width 312 height 203
click at [1272, 22] on icon "button" at bounding box center [1267, 24] width 13 height 13
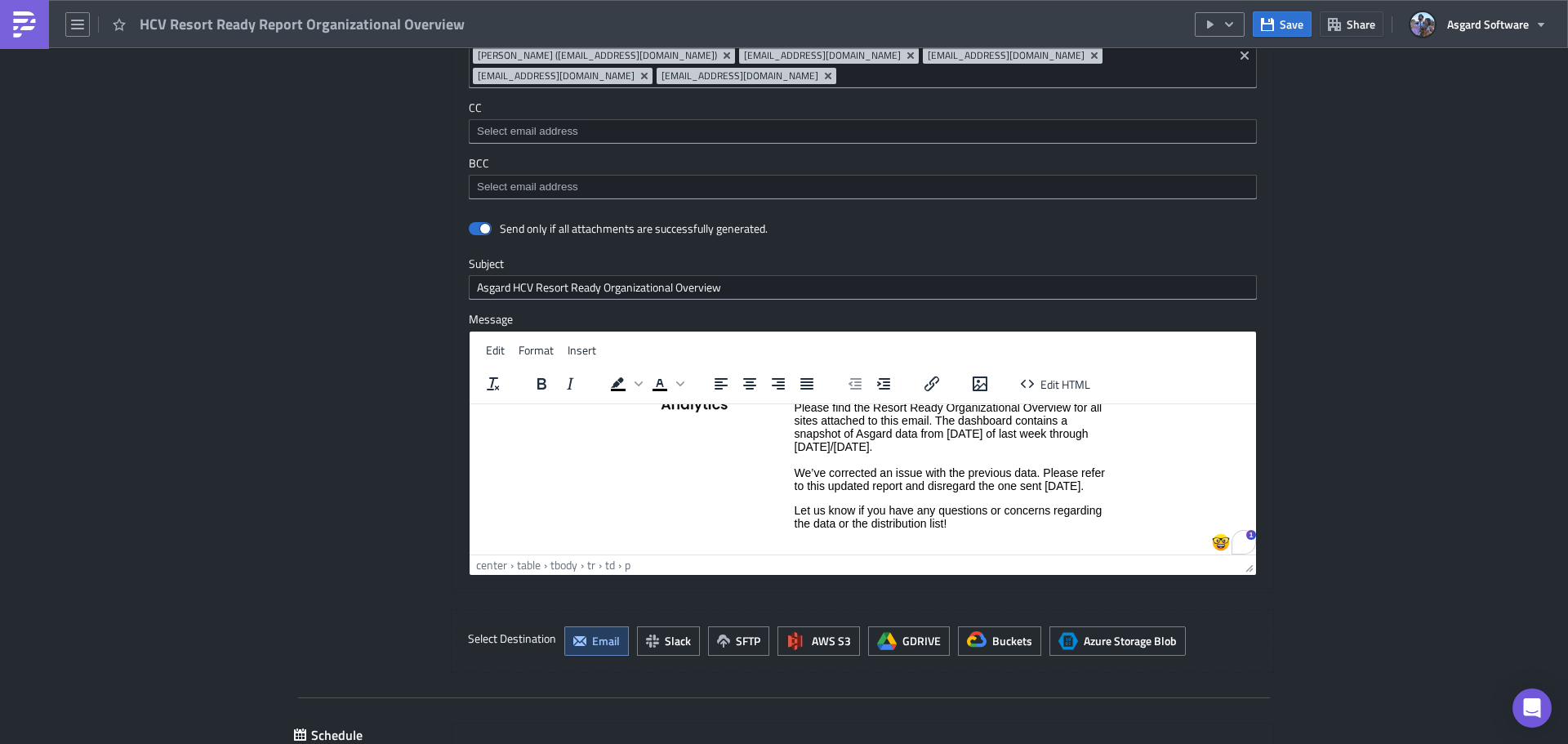
scroll to position [1235, 0]
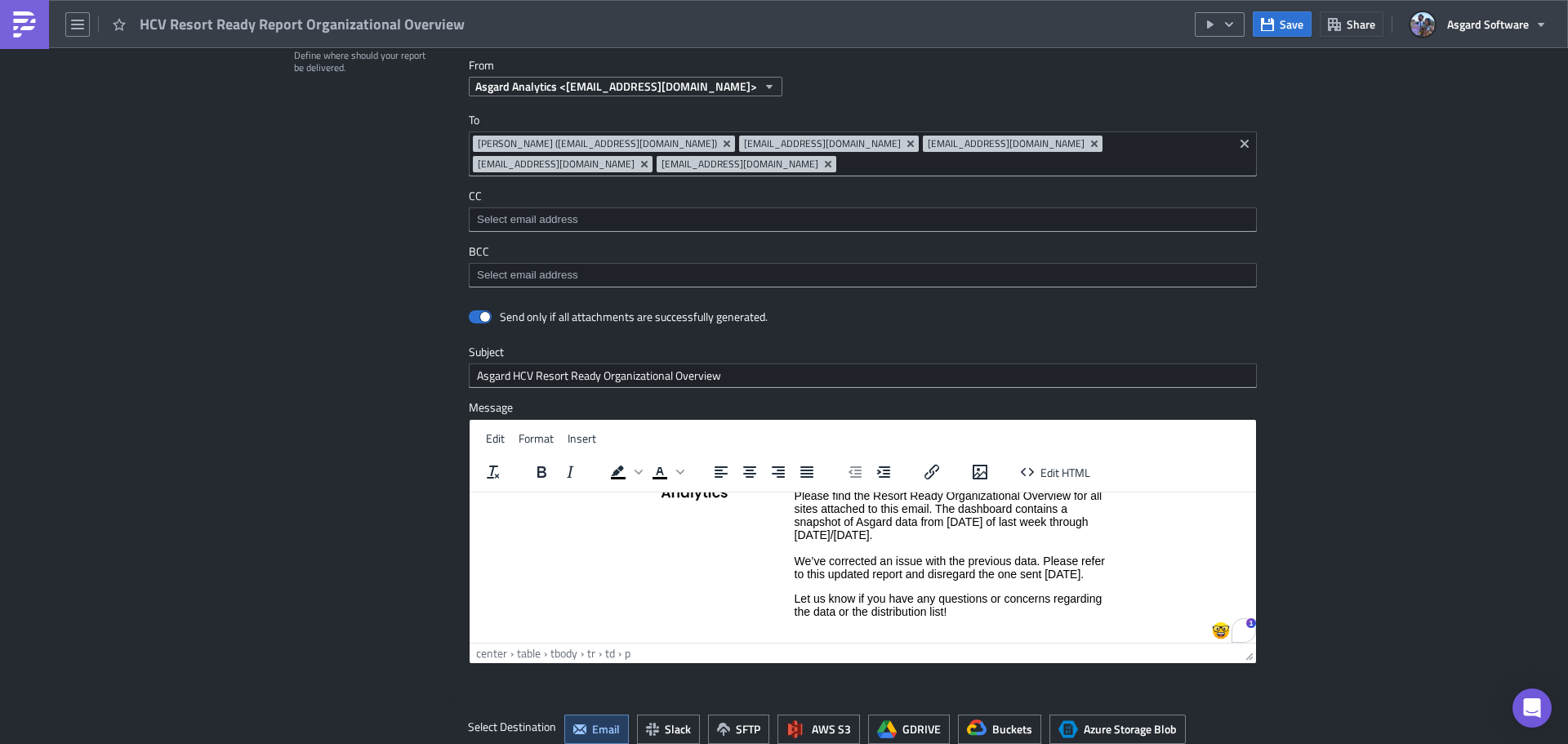
click at [936, 163] on input at bounding box center [1034, 163] width 388 height 16
type input "jva"
click at [597, 190] on div "Jordan Valsvik (jvalsvik@asgardsoftware.com)" at bounding box center [611, 192] width 278 height 16
click at [1293, 30] on span "Save" at bounding box center [1291, 24] width 24 height 17
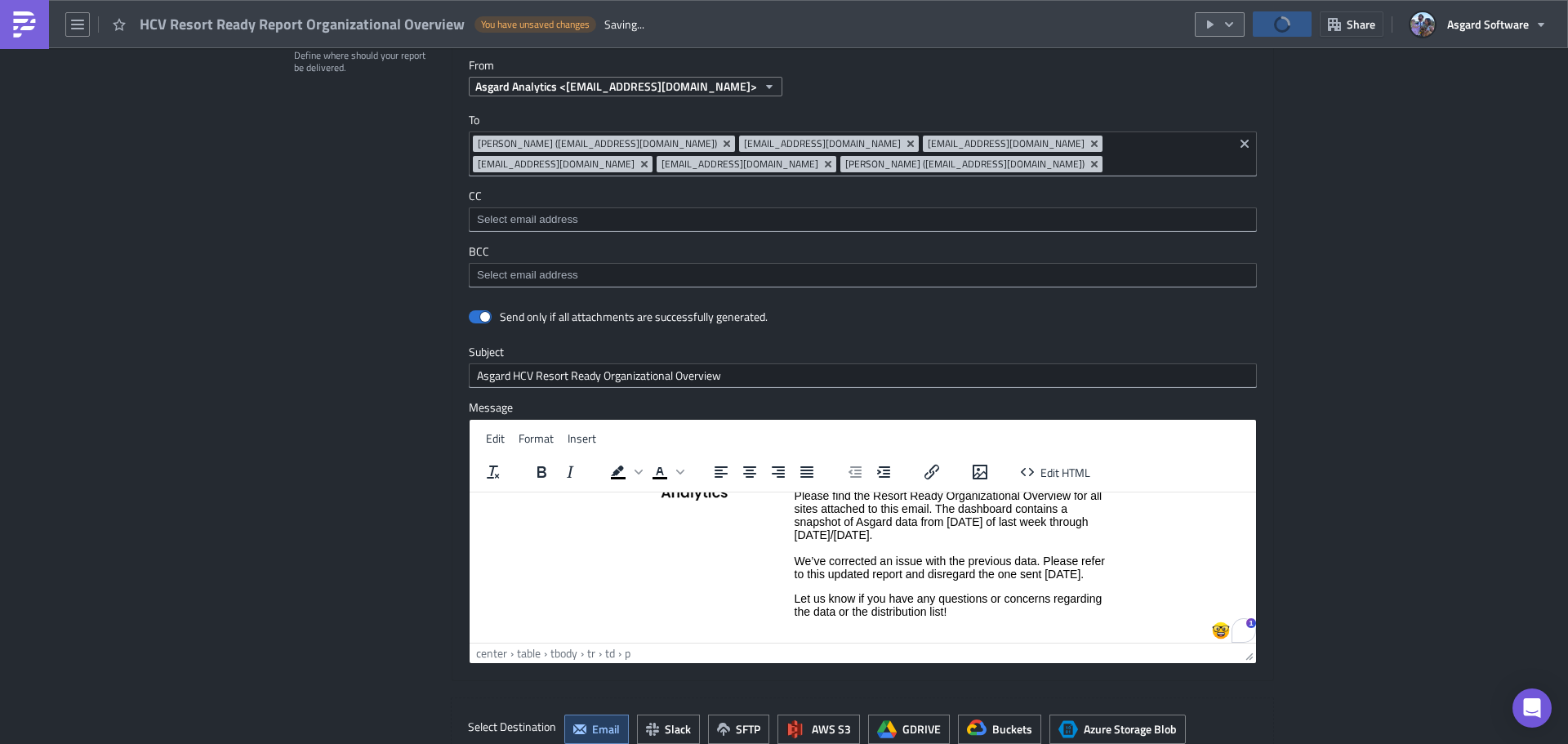
click at [1237, 25] on button "button" at bounding box center [1219, 24] width 50 height 24
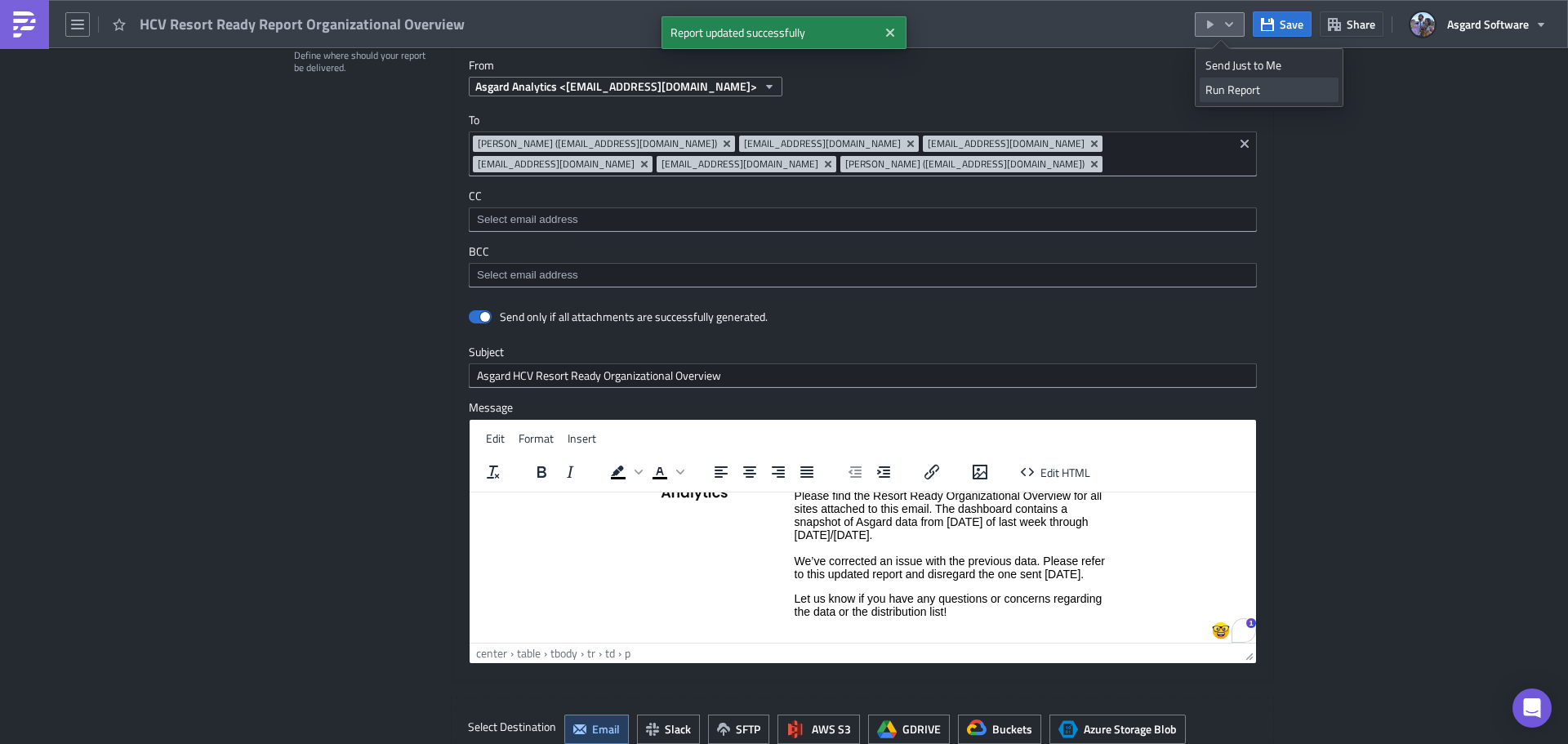
click at [1235, 94] on div "Run Report" at bounding box center [1268, 89] width 128 height 16
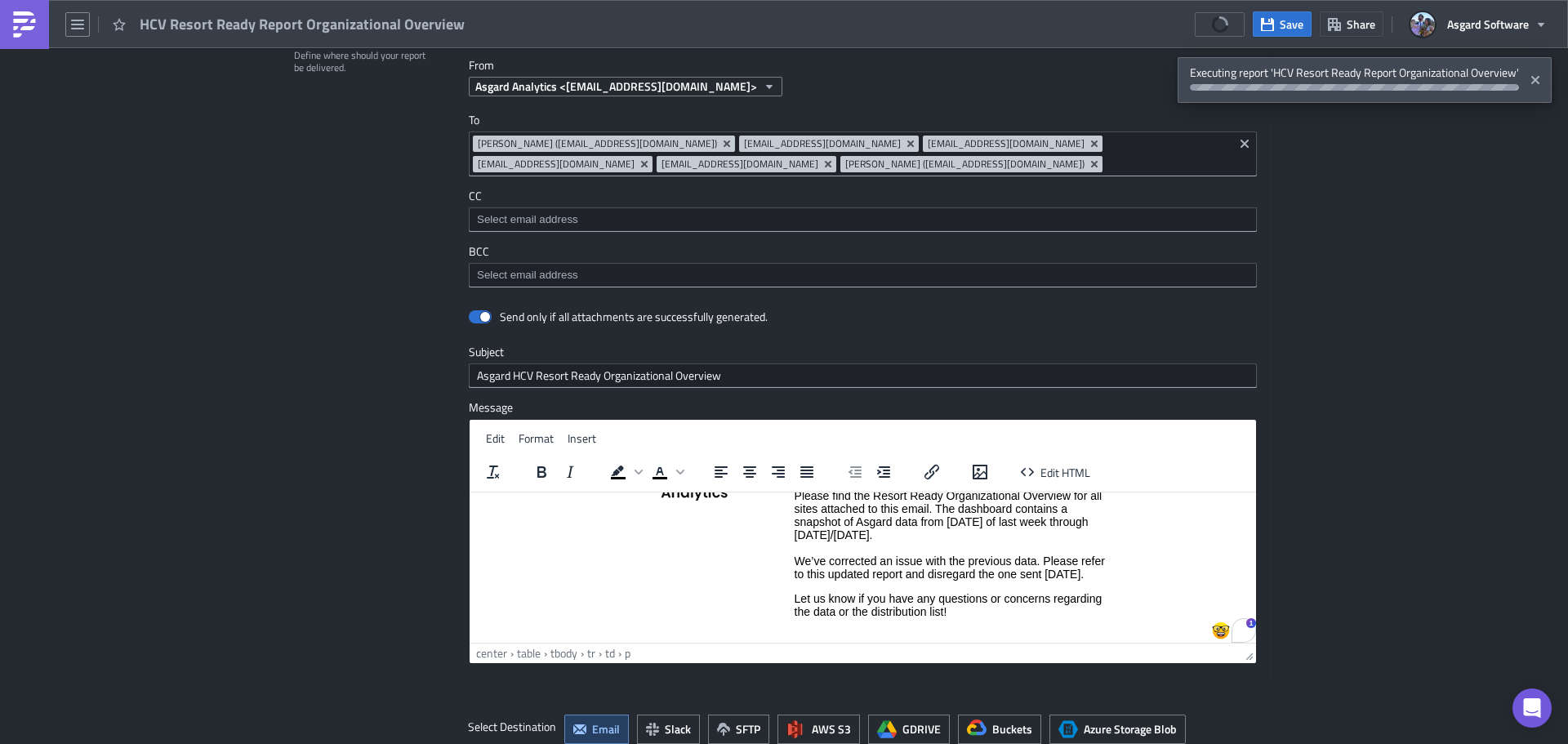
click at [1008, 574] on p "Please find the Resort Ready Organizational Overview for all sites attached to …" at bounding box center [950, 533] width 311 height 91
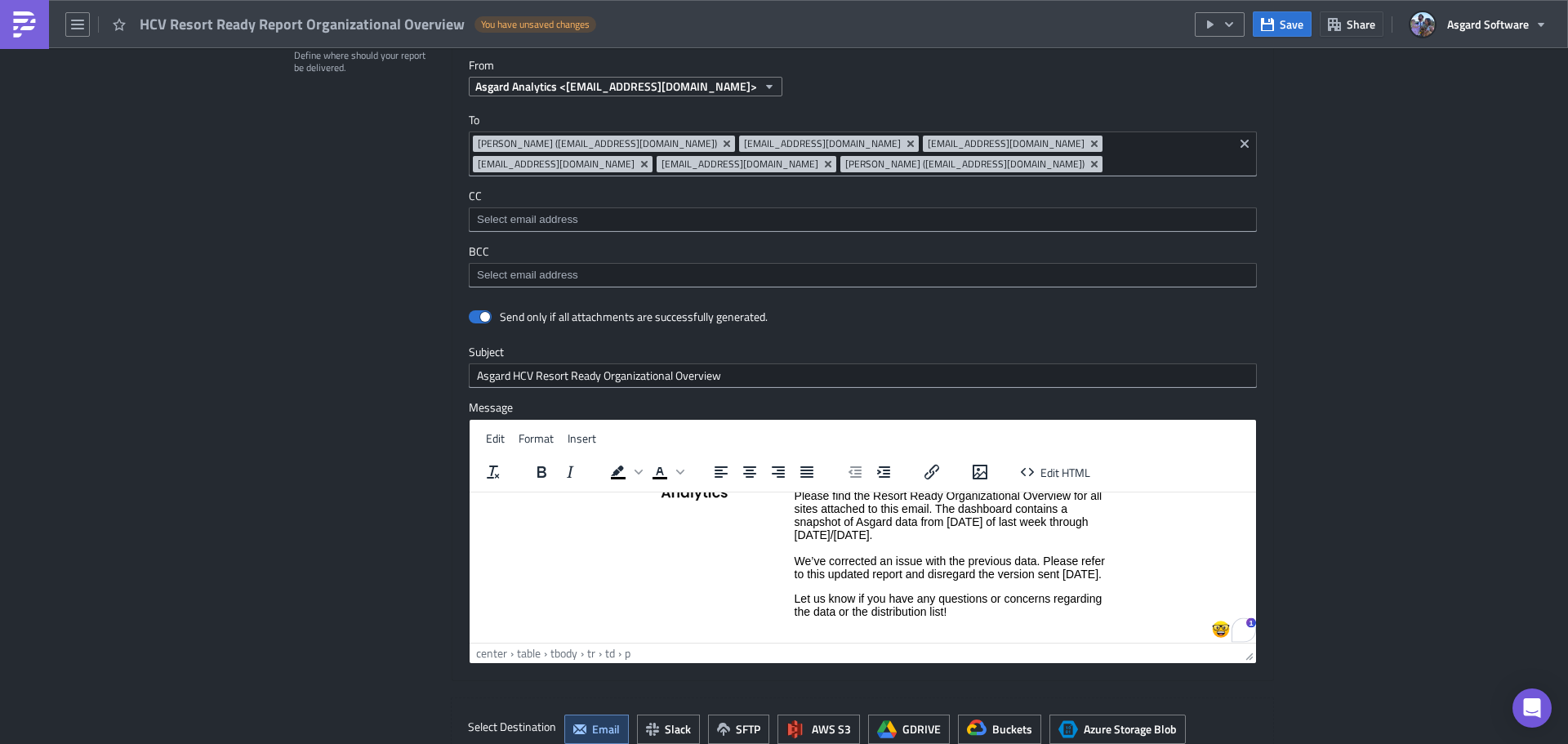
drag, startPoint x: 844, startPoint y: 583, endPoint x: 789, endPoint y: 563, distance: 58.5
click at [789, 563] on html "Powered by Asgard Analytics Good Morning, Please find the Resort Ready Organiza…" at bounding box center [863, 568] width 786 height 347
copy p "We’ve corrected an issue with the previous data. Please refer to this updated r…"
click at [867, 580] on p "Please find the Resort Ready Organizational Overview for all sites attached to …" at bounding box center [950, 533] width 311 height 91
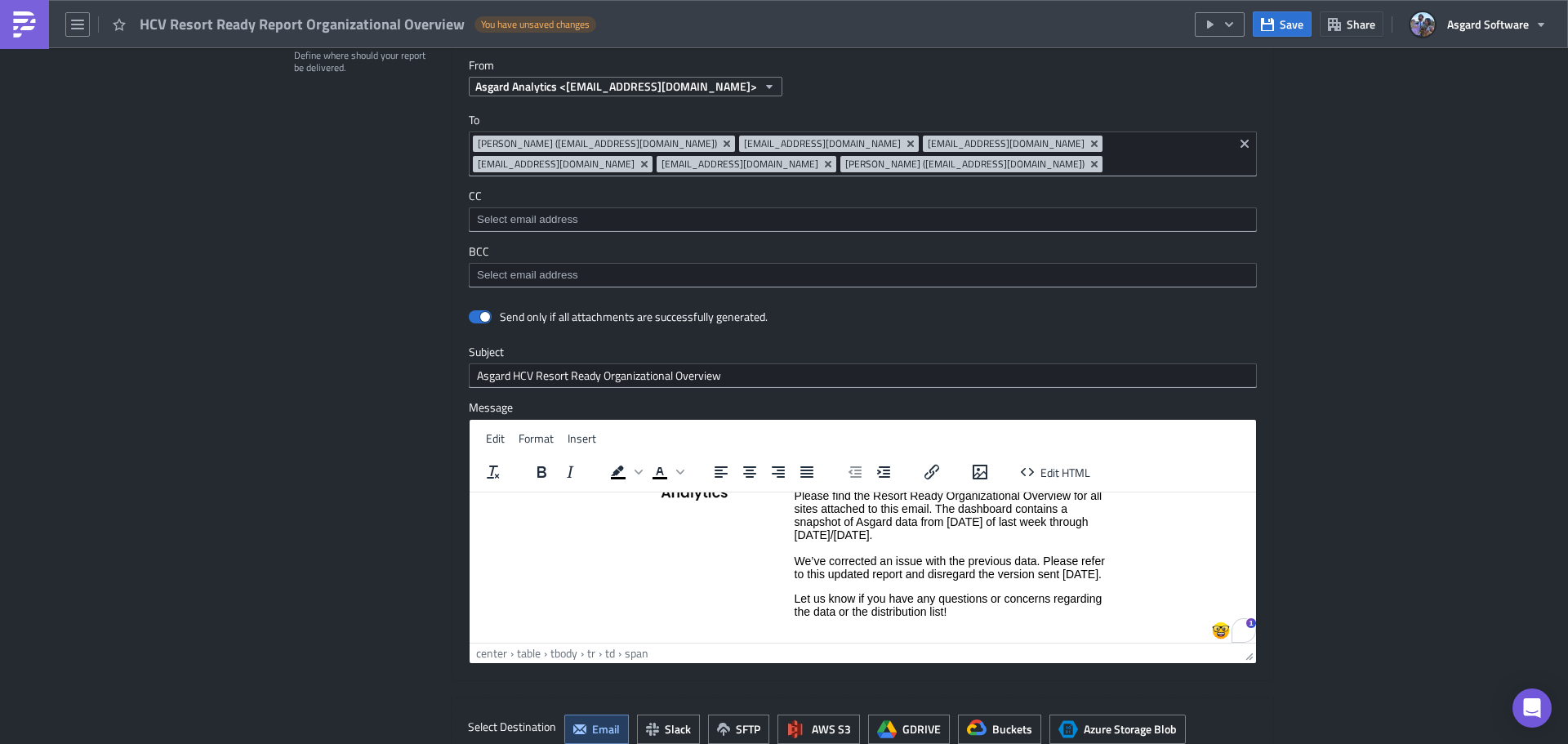
drag, startPoint x: 867, startPoint y: 590, endPoint x: 770, endPoint y: 557, distance: 102.5
click at [763, 553] on tr "Good Morning, Please find the Resort Ready Organizational Overview for all site…" at bounding box center [863, 553] width 486 height 203
drag, startPoint x: 848, startPoint y: 589, endPoint x: 786, endPoint y: 566, distance: 66.1
click at [786, 566] on html "Powered by Asgard Analytics Good Morning, Please find the Resort Ready Organiza…" at bounding box center [863, 568] width 786 height 347
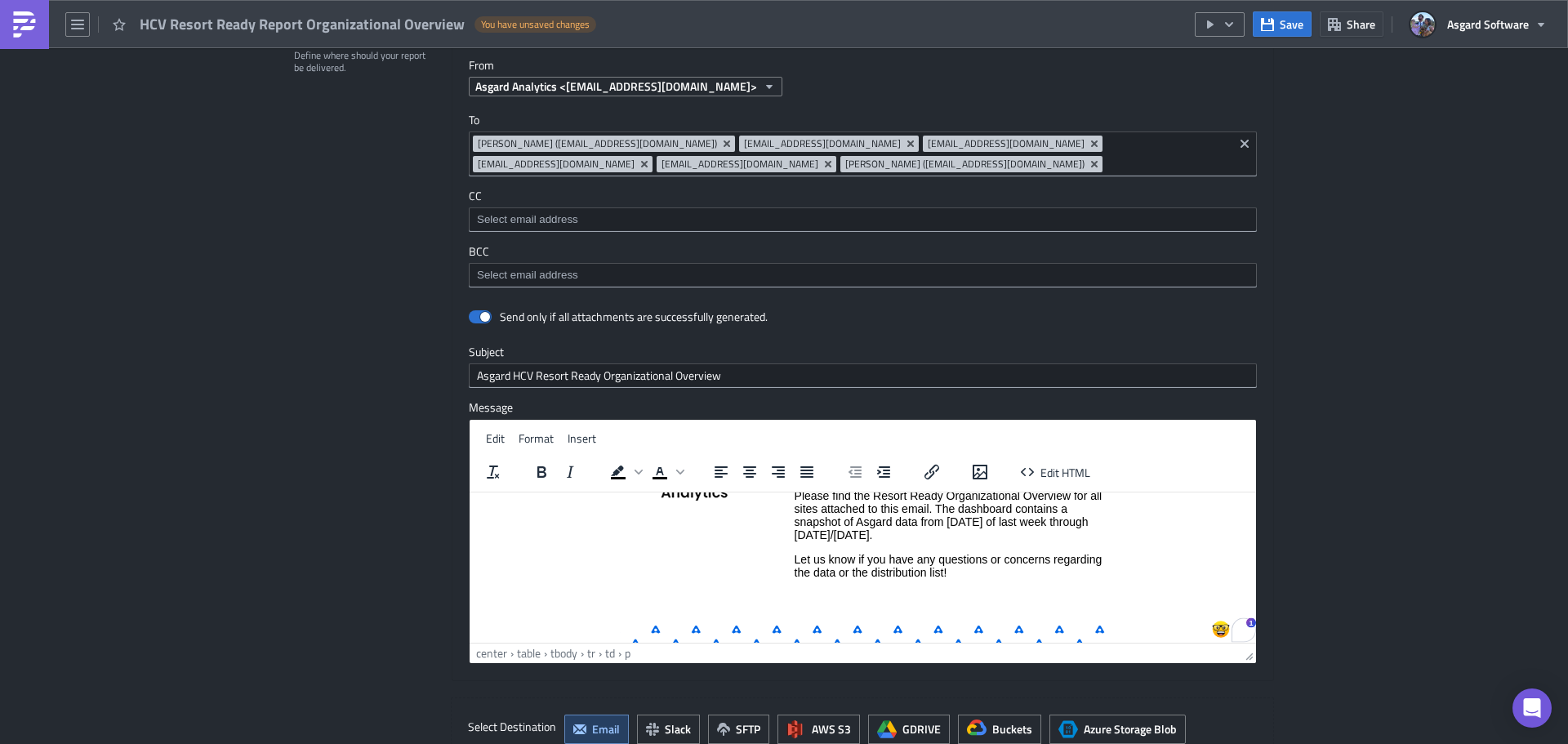
click at [1290, 25] on span "Save" at bounding box center [1291, 24] width 24 height 17
click at [34, 26] on img at bounding box center [24, 24] width 26 height 26
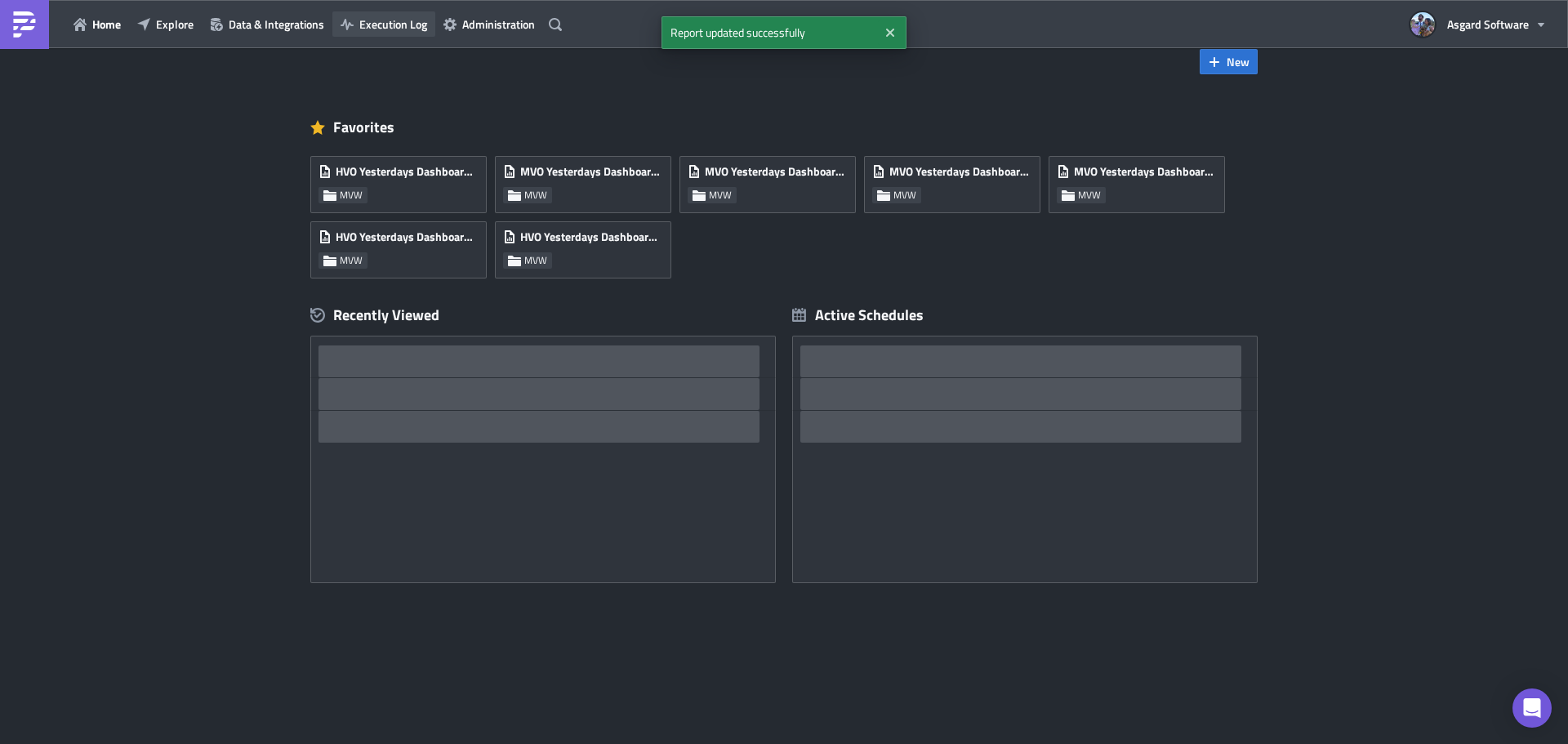
scroll to position [32, 0]
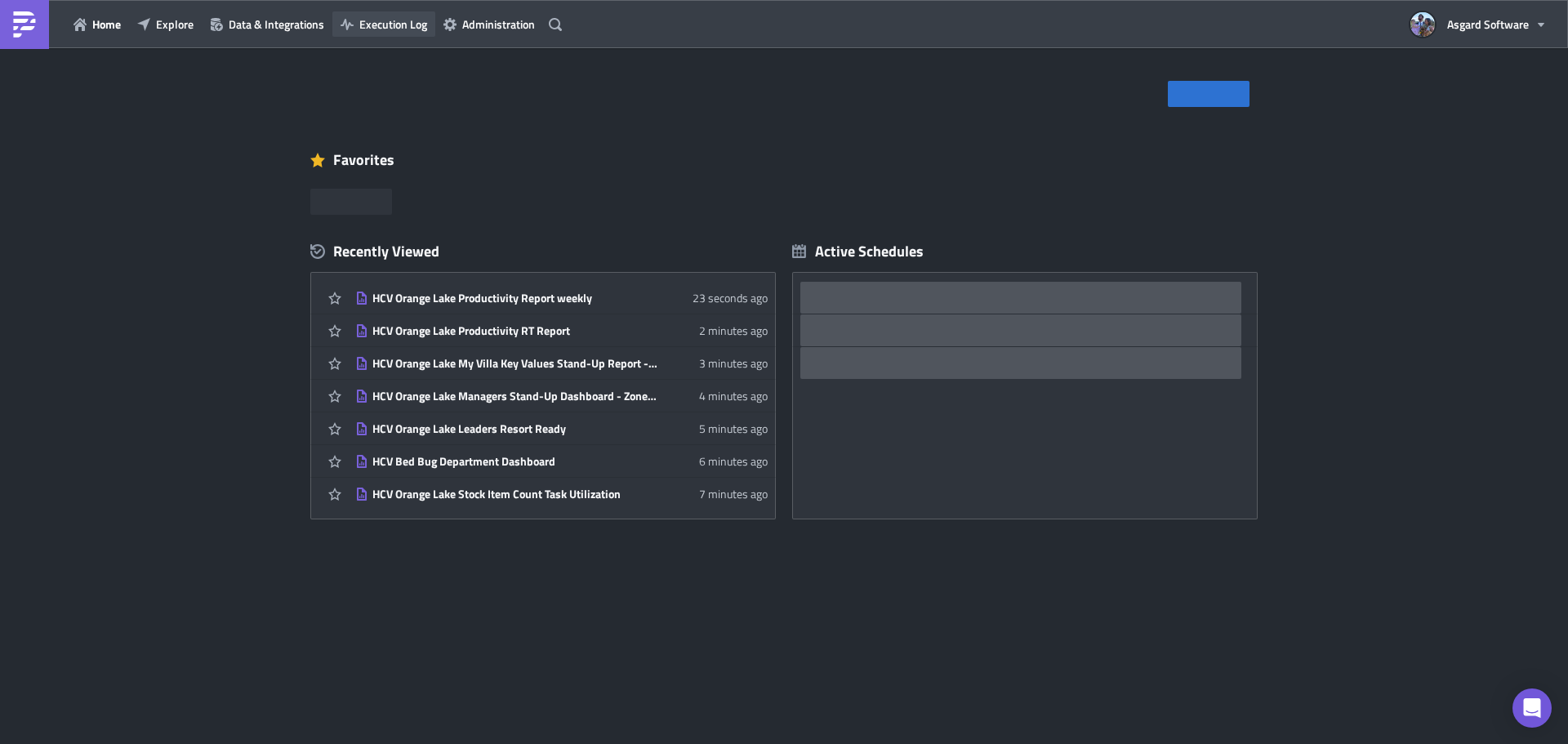
drag, startPoint x: 348, startPoint y: 37, endPoint x: 366, endPoint y: 30, distance: 19.3
click at [366, 29] on span "Execution Log" at bounding box center [393, 24] width 68 height 17
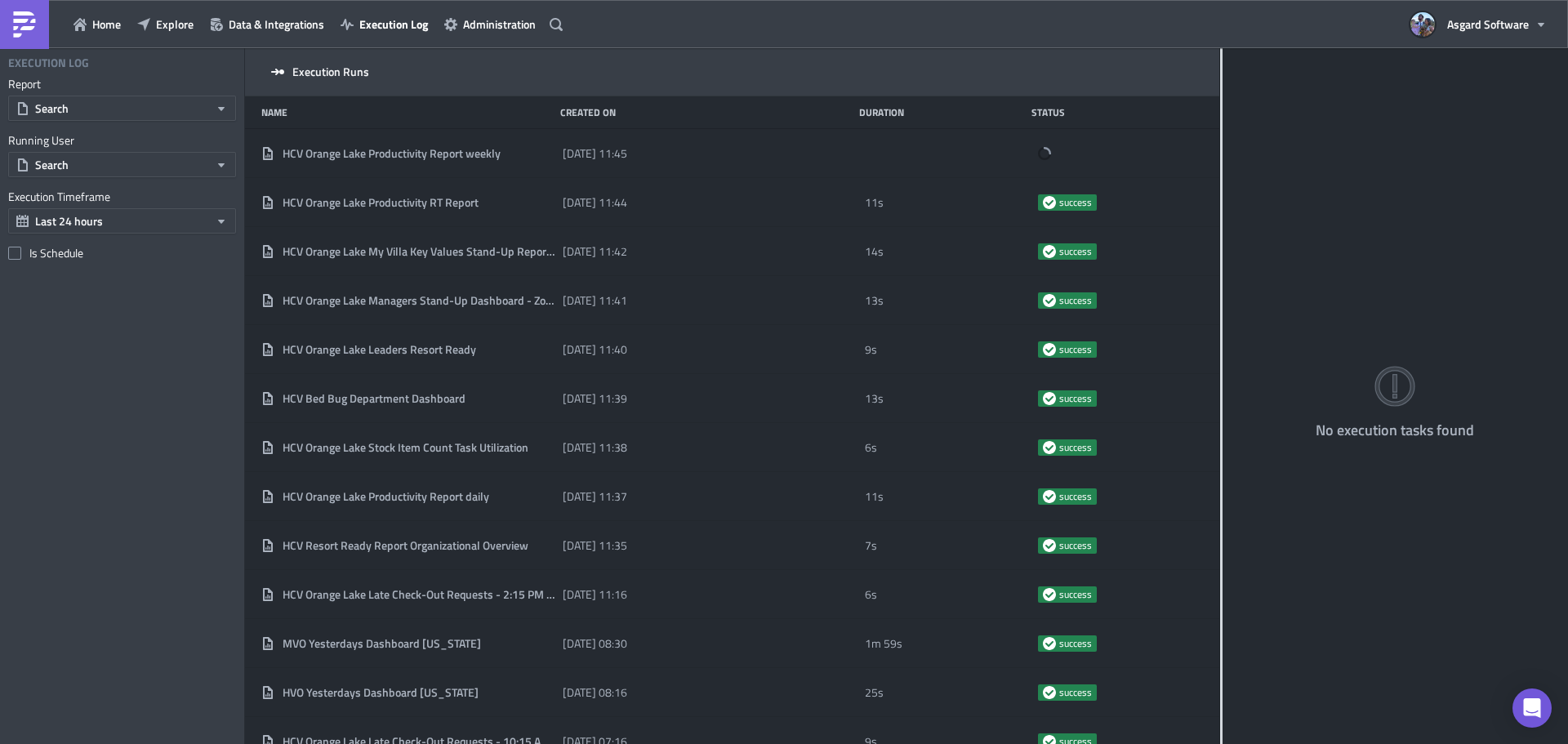
drag, startPoint x: 509, startPoint y: 265, endPoint x: 1342, endPoint y: 296, distance: 833.6
click at [1342, 296] on div "Execution Runs Name Created On Duration Status HCV Orange Lake Productivity Rep…" at bounding box center [906, 397] width 1323 height 699
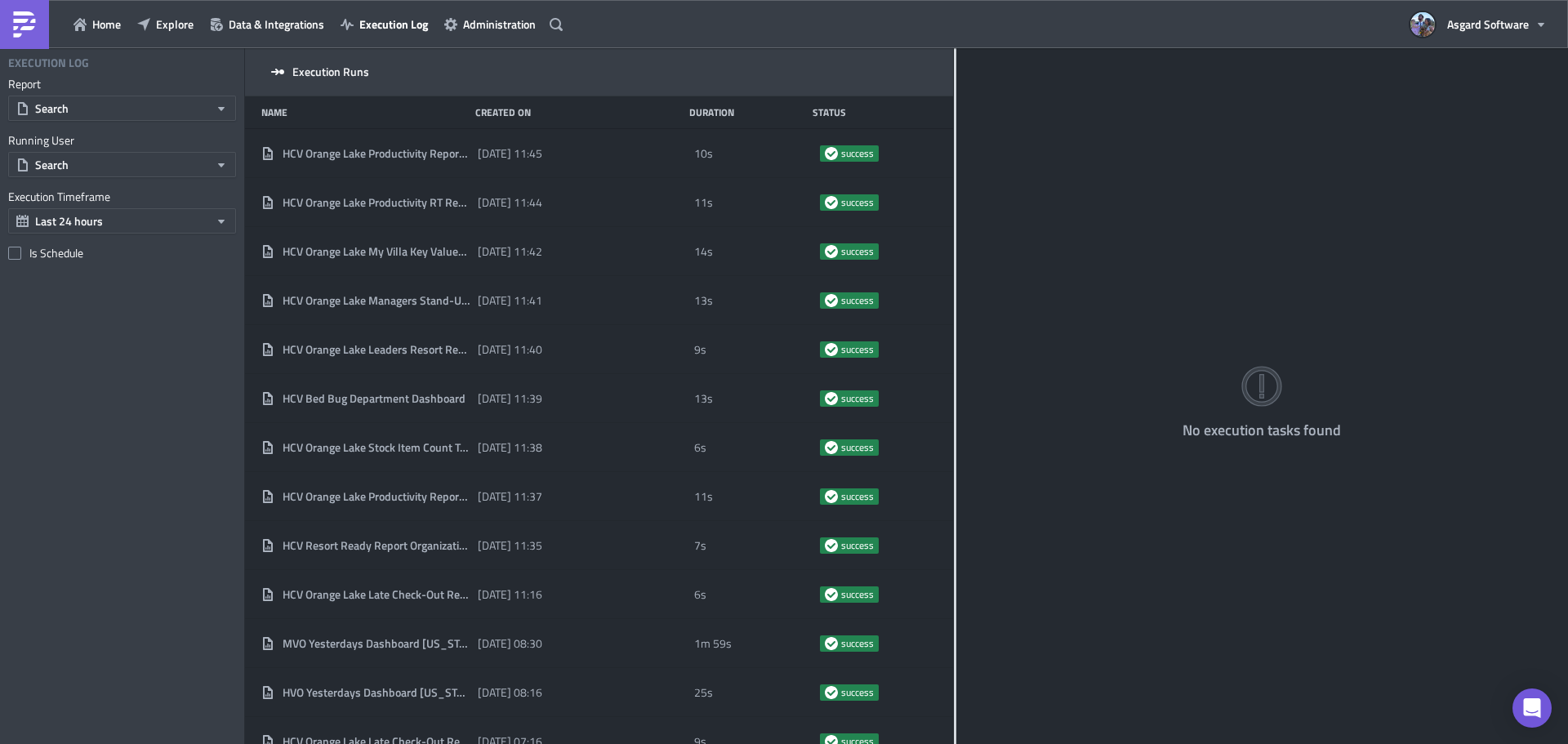
drag, startPoint x: 509, startPoint y: 94, endPoint x: 954, endPoint y: 111, distance: 445.3
click at [954, 111] on div at bounding box center [955, 397] width 3 height 699
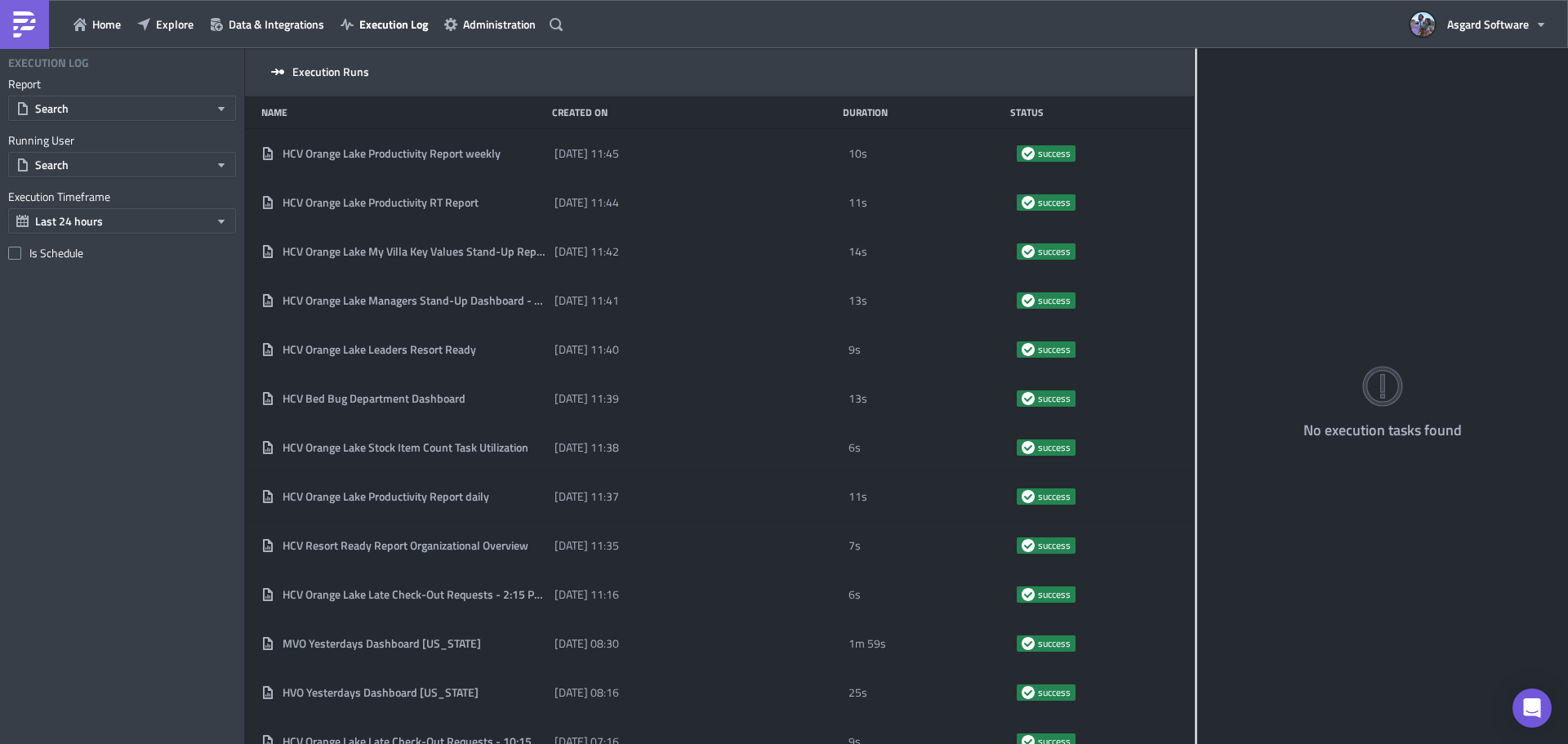
drag, startPoint x: 954, startPoint y: 95, endPoint x: 1194, endPoint y: 109, distance: 240.4
click at [1194, 109] on div at bounding box center [1195, 397] width 3 height 699
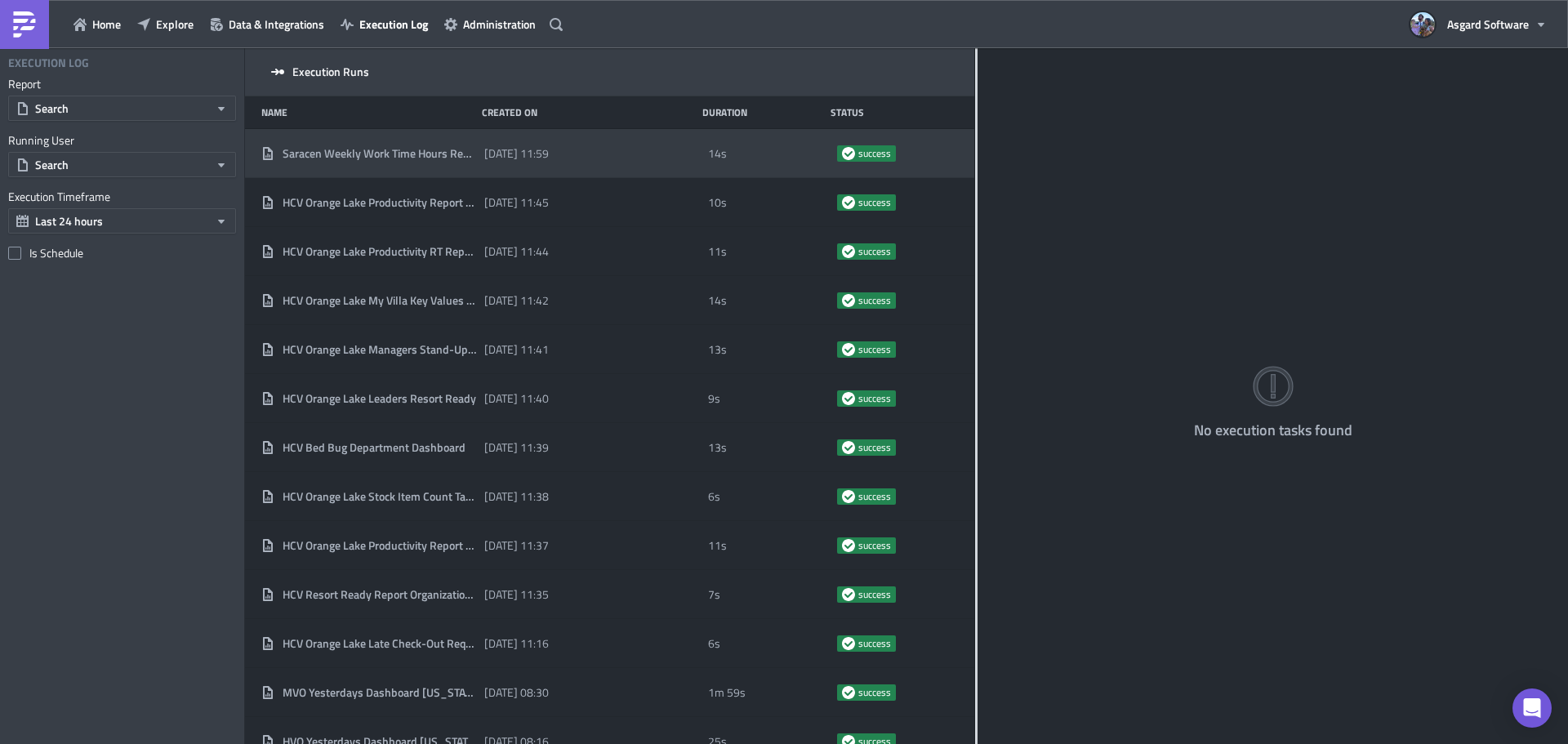
drag, startPoint x: 509, startPoint y: 135, endPoint x: 1011, endPoint y: 160, distance: 502.6
click at [977, 171] on div at bounding box center [976, 397] width 3 height 699
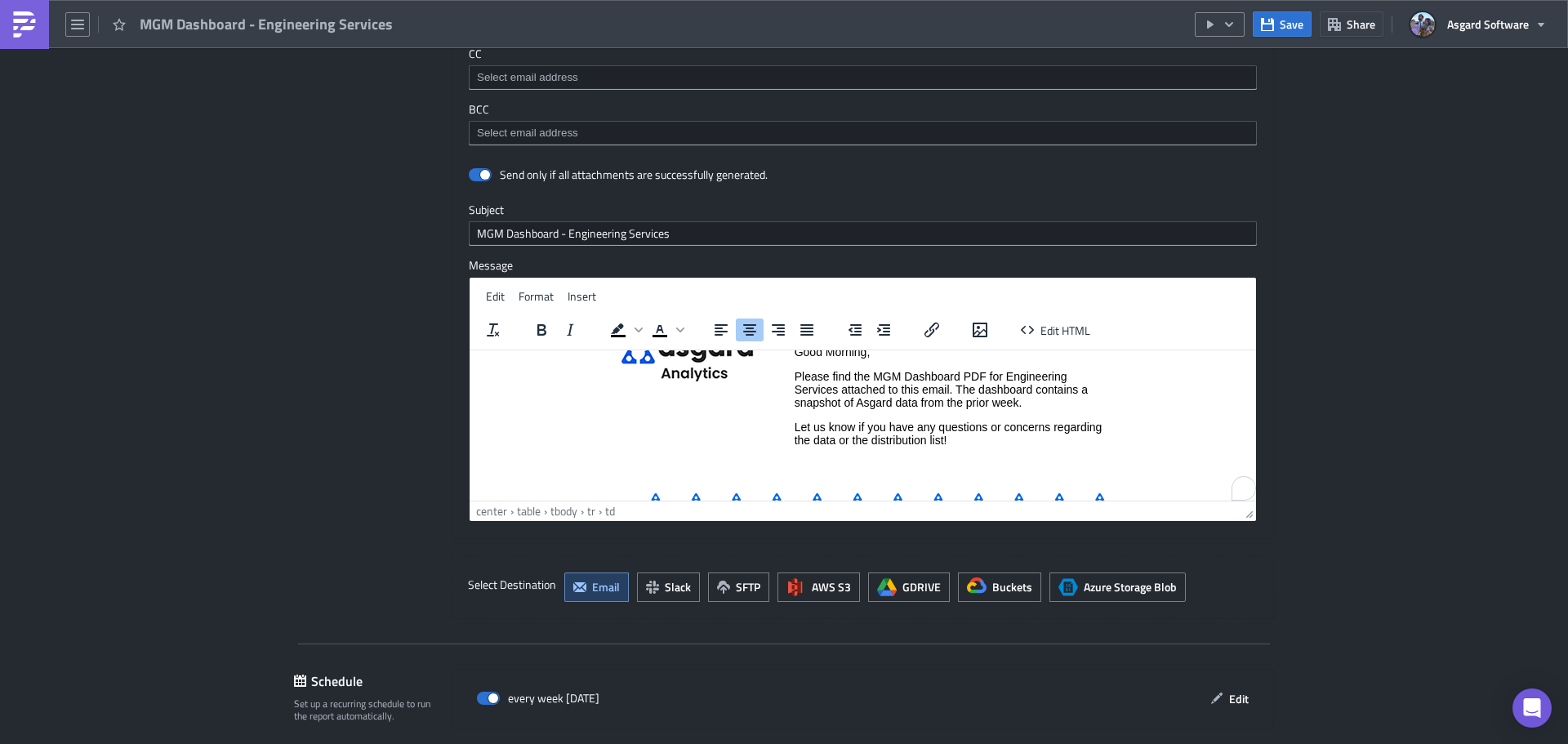
scroll to position [73, 0]
click at [1025, 405] on p "Please find the MGM Dashboard PDF for Engineering Services attached to this ema…" at bounding box center [950, 388] width 311 height 39
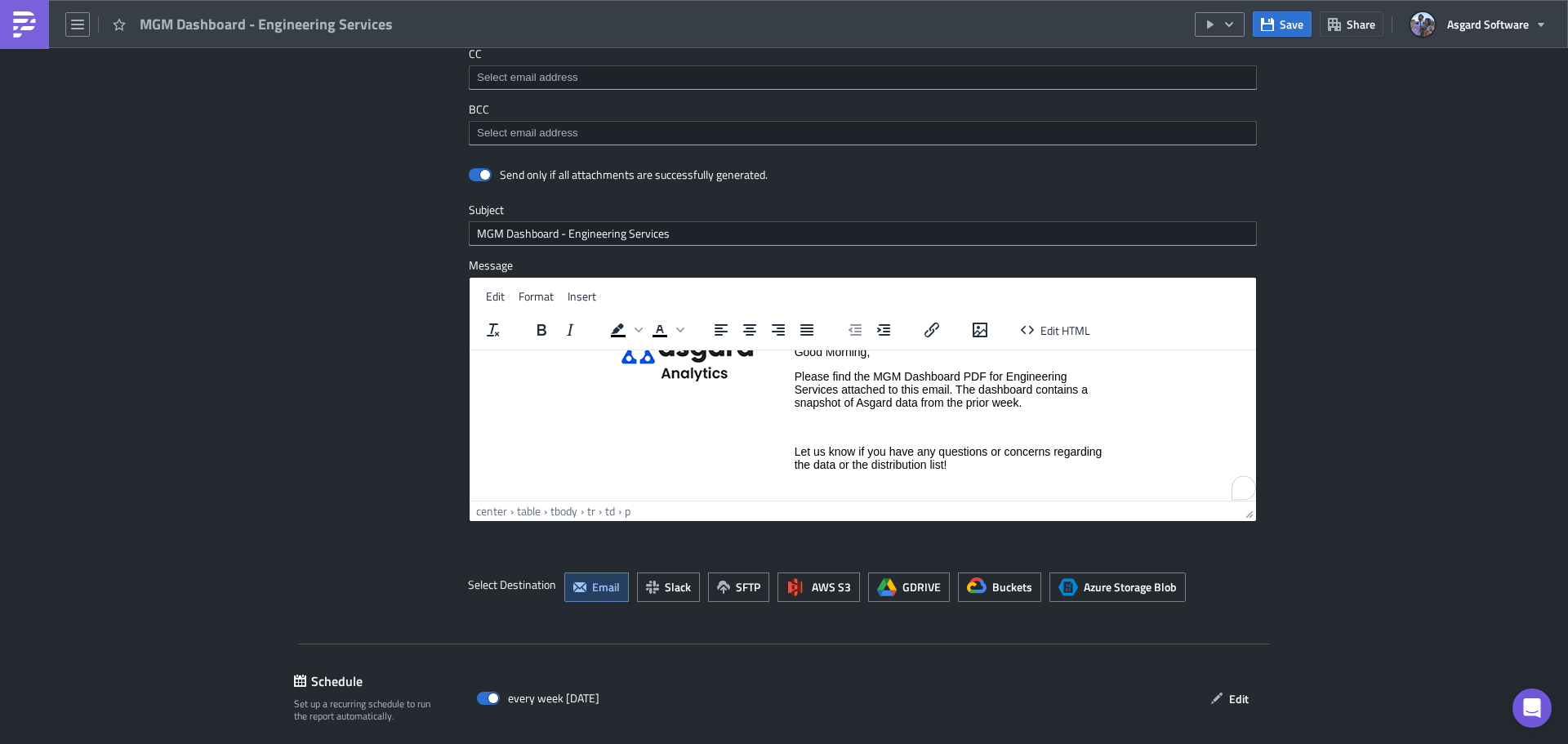
paste body "To enrich screen reader interactions, please activate Accessibility in Grammarl…"
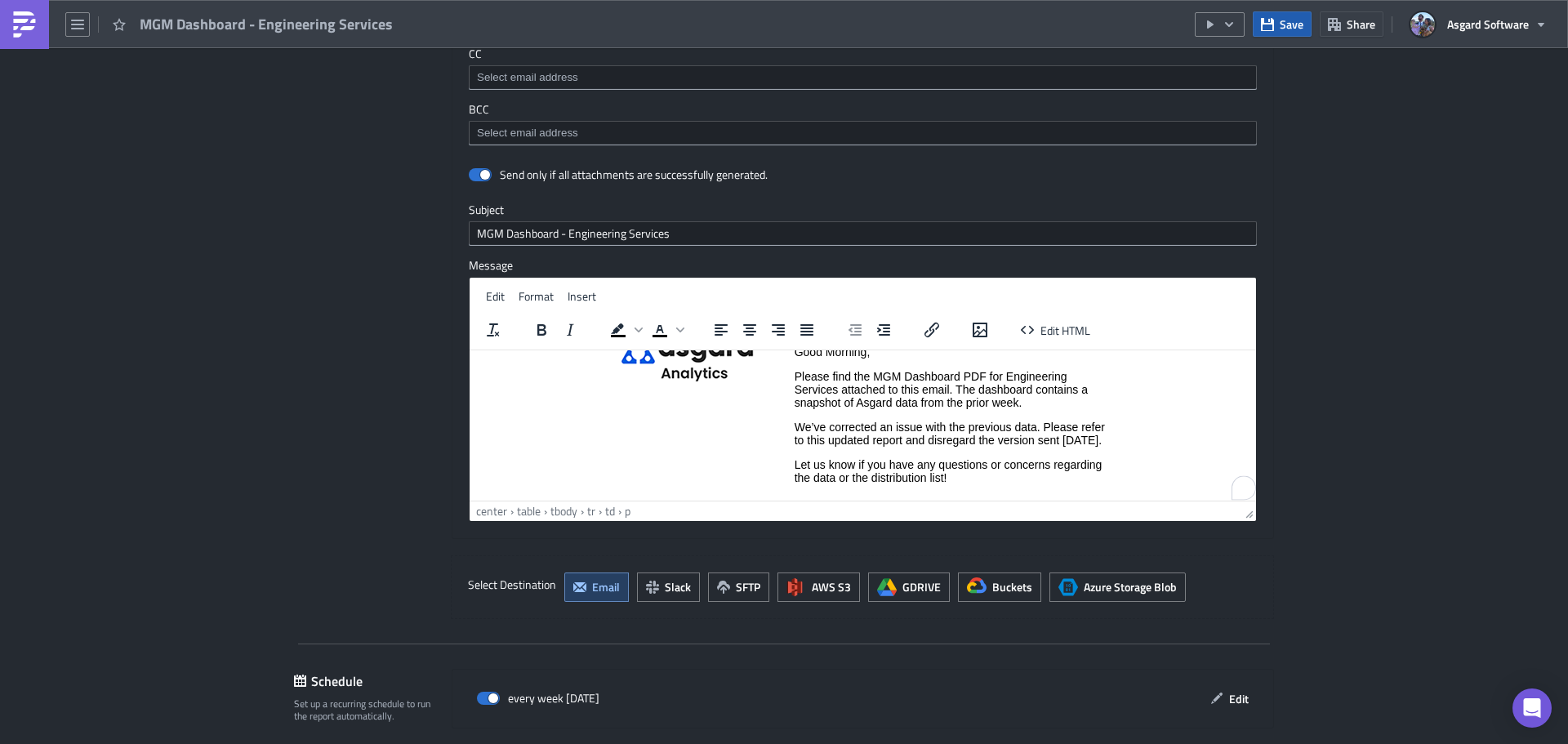
click at [1296, 27] on span "Save" at bounding box center [1291, 24] width 24 height 17
click at [1232, 24] on icon "button" at bounding box center [1229, 23] width 8 height 5
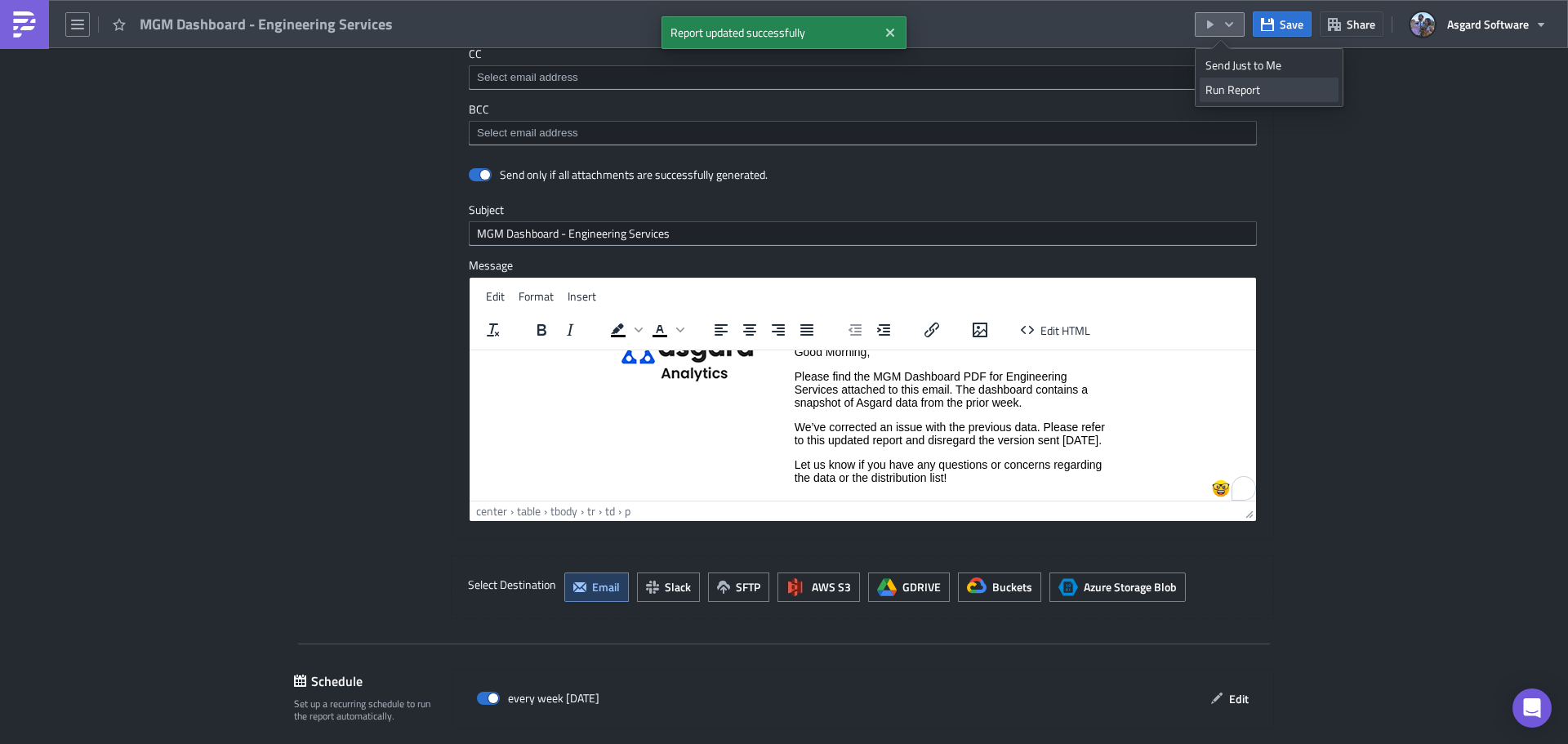
click at [1234, 91] on div "Run Report" at bounding box center [1268, 89] width 128 height 16
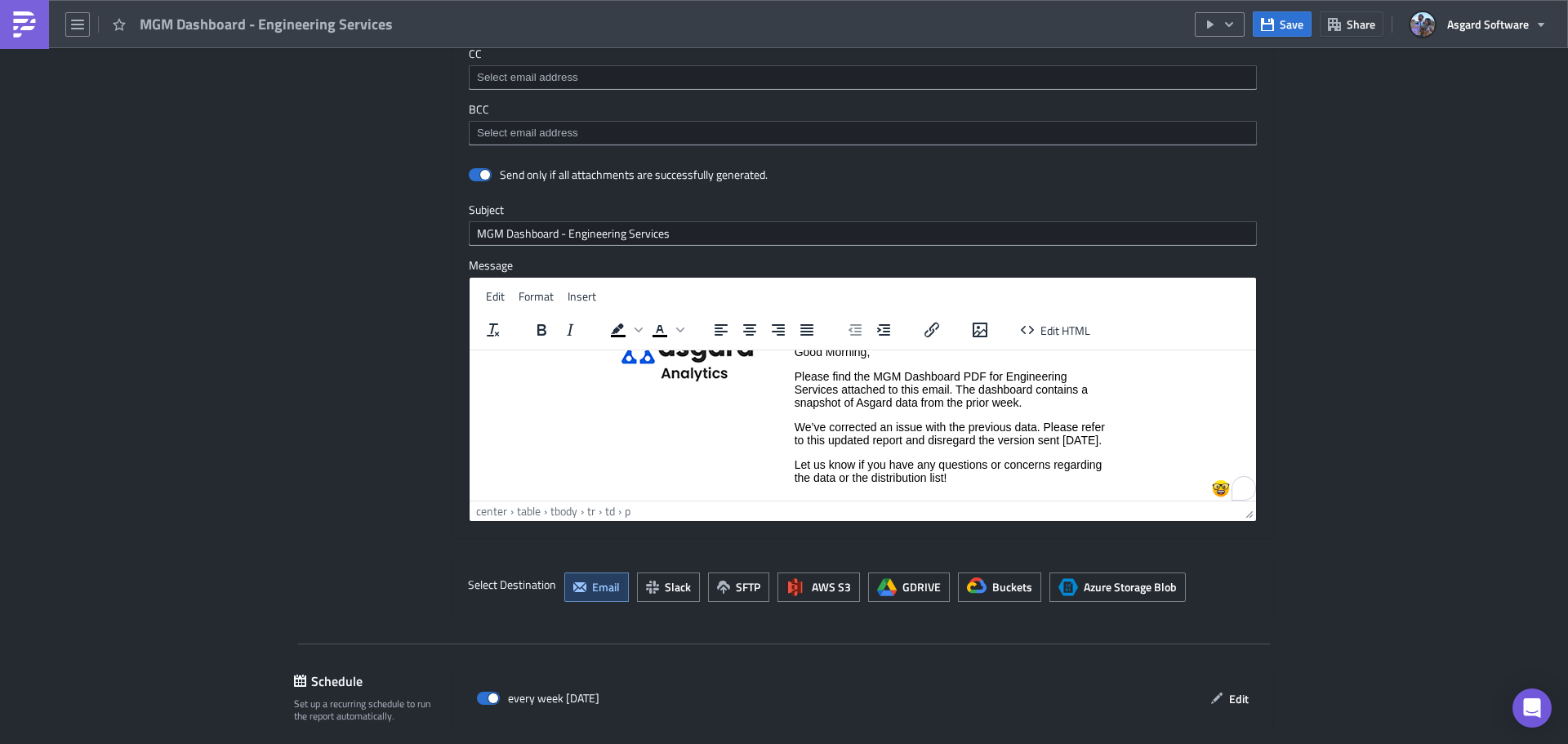
drag, startPoint x: 877, startPoint y: 458, endPoint x: 818, endPoint y: 443, distance: 60.9
click at [876, 446] on p "We’ve corrected an issue with the previous data. Please refer to this updated r…" at bounding box center [950, 433] width 311 height 26
click at [847, 457] on p "We’ve corrected an issue with the previous data. Please refer to this updated r…" at bounding box center [950, 439] width 308 height 39
click at [800, 427] on p "We’ve corrected an issue with the previous data. Please refer to this updated r…" at bounding box center [950, 439] width 308 height 39
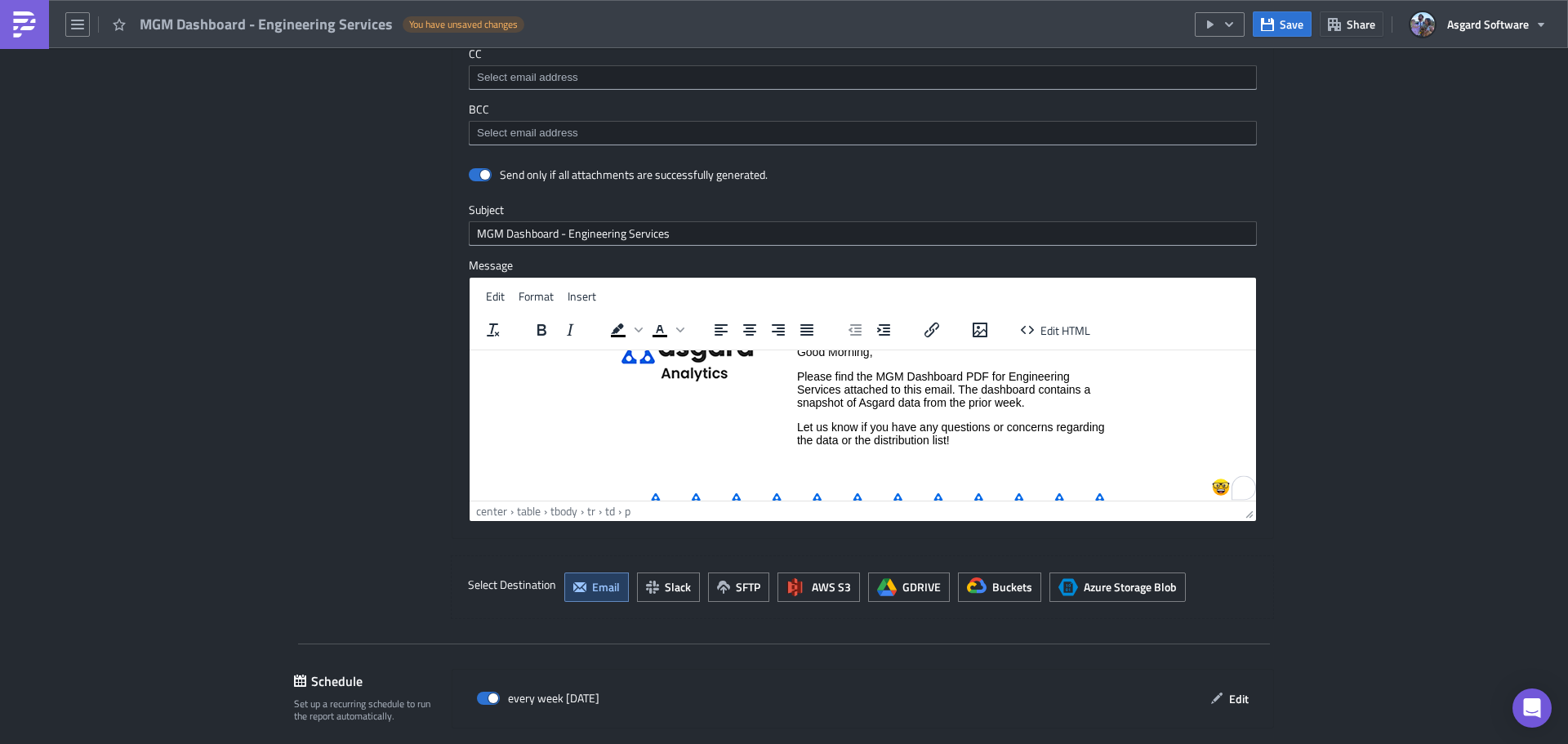
click at [945, 459] on p "To enrich screen reader interactions, please activate Accessibility in Grammarl…" at bounding box center [950, 464] width 308 height 13
click at [1294, 27] on span "Save" at bounding box center [1291, 24] width 24 height 17
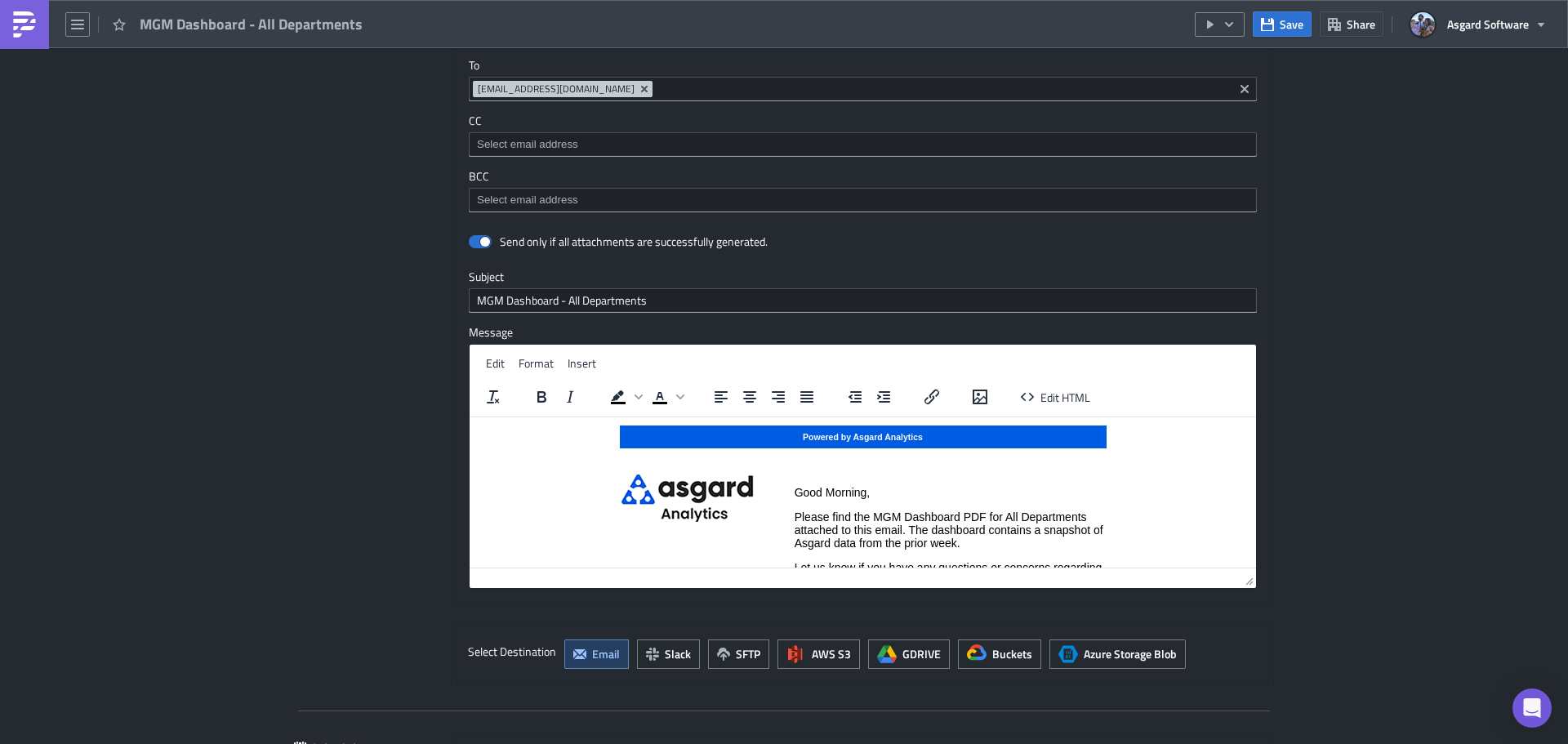
scroll to position [1102, 0]
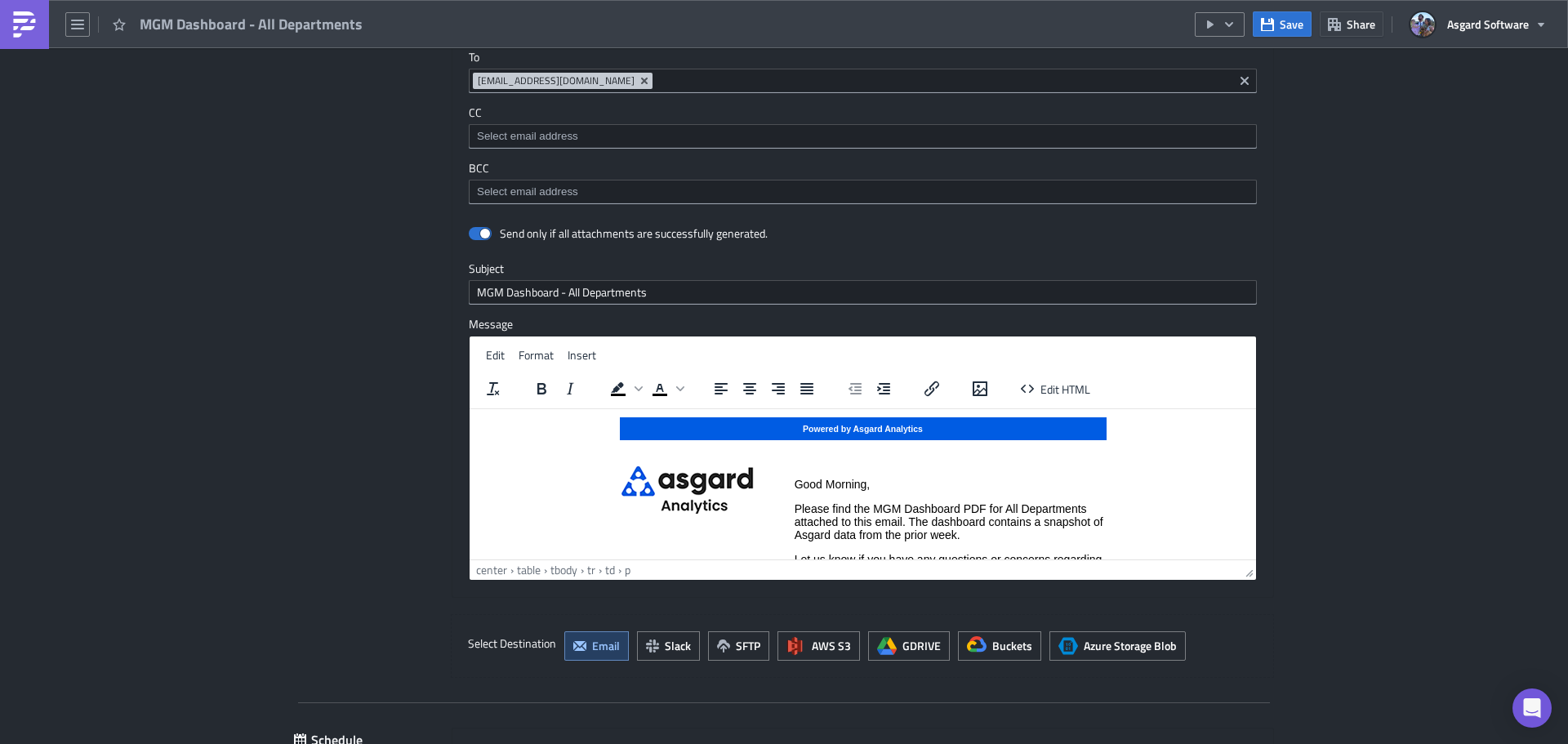
click at [960, 533] on p "Please find the MGM Dashboard PDF for All Departments attached to this email. T…" at bounding box center [950, 521] width 311 height 39
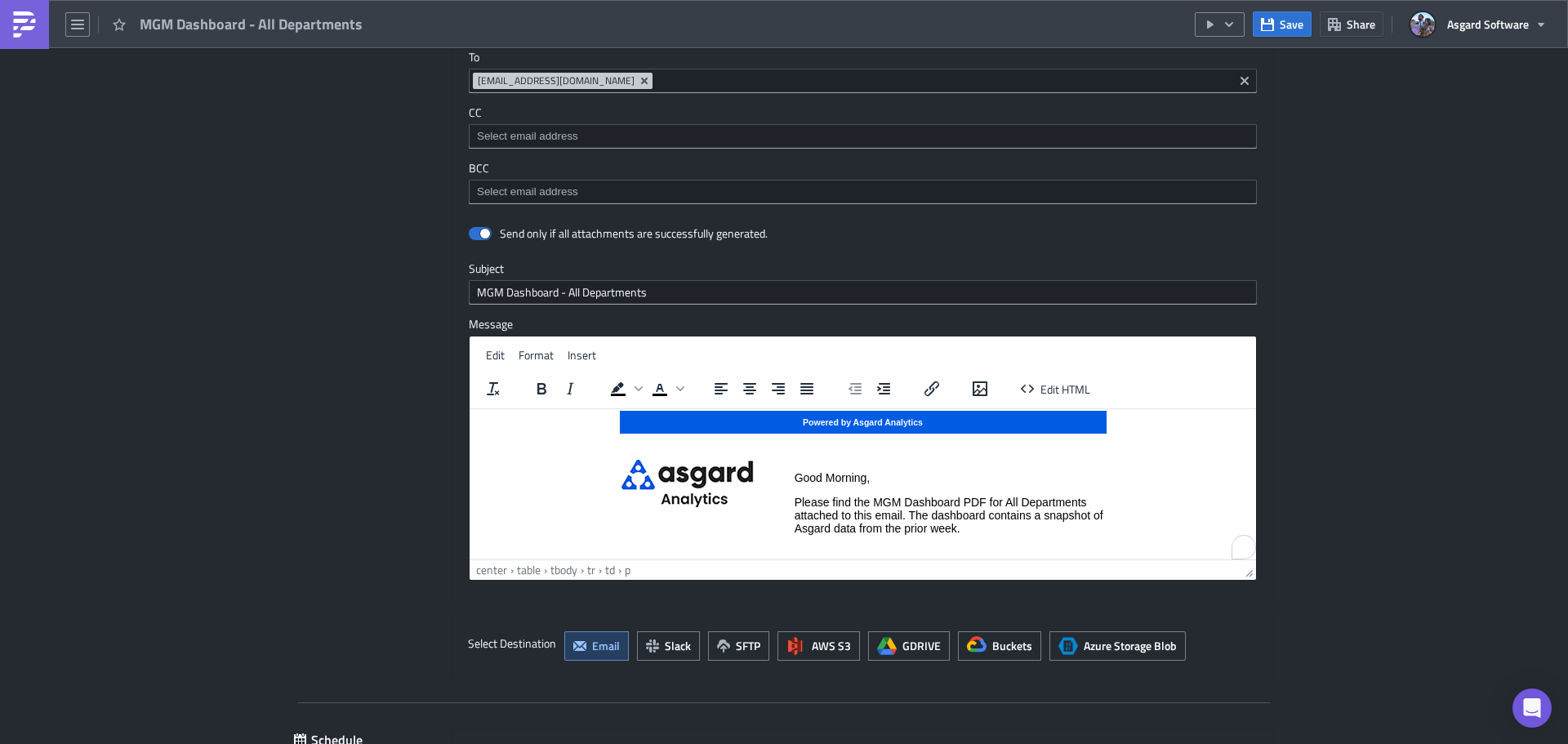
scroll to position [7, 0]
paste body "To enrich screen reader interactions, please activate Accessibility in Grammarl…"
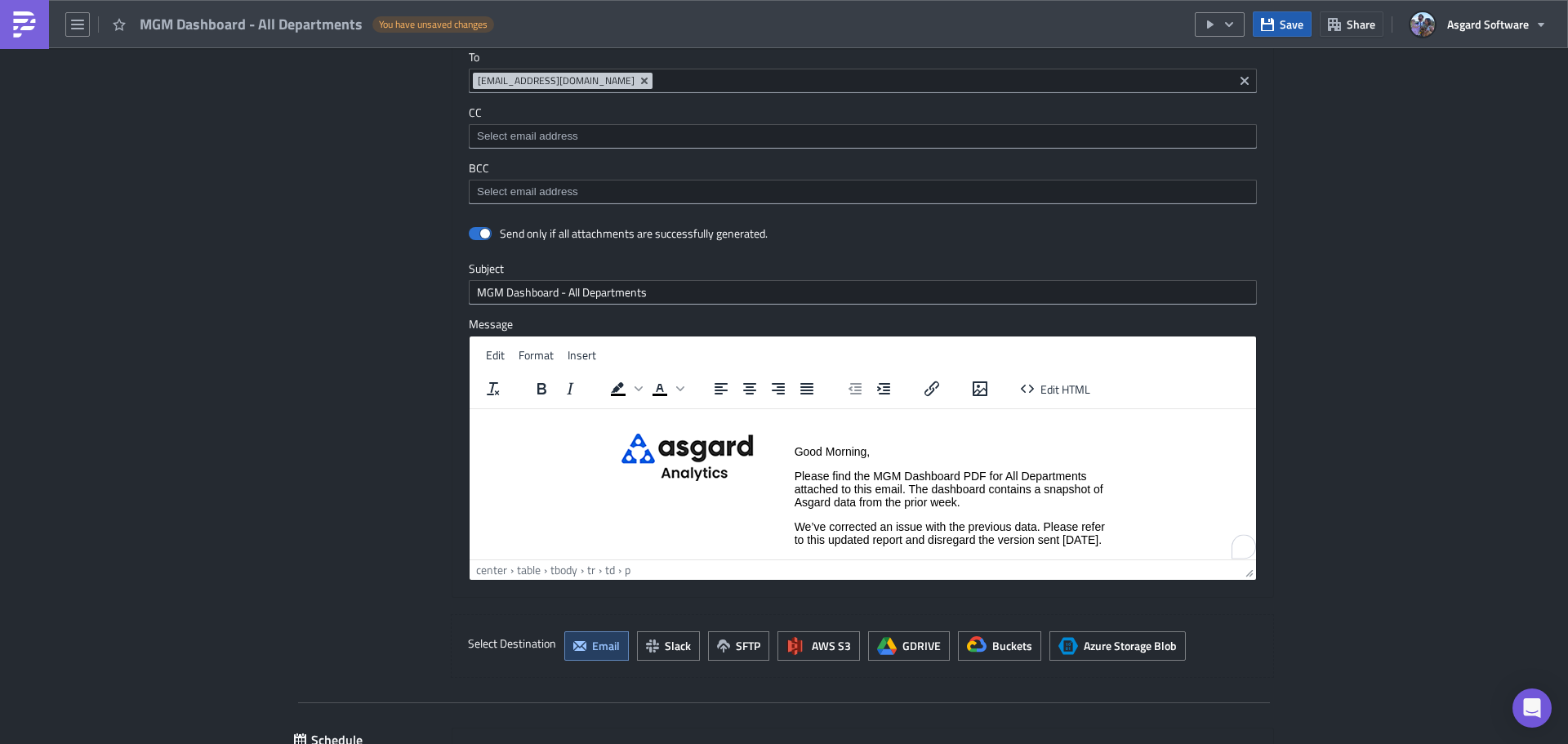
click at [1288, 26] on span "Save" at bounding box center [1291, 24] width 24 height 17
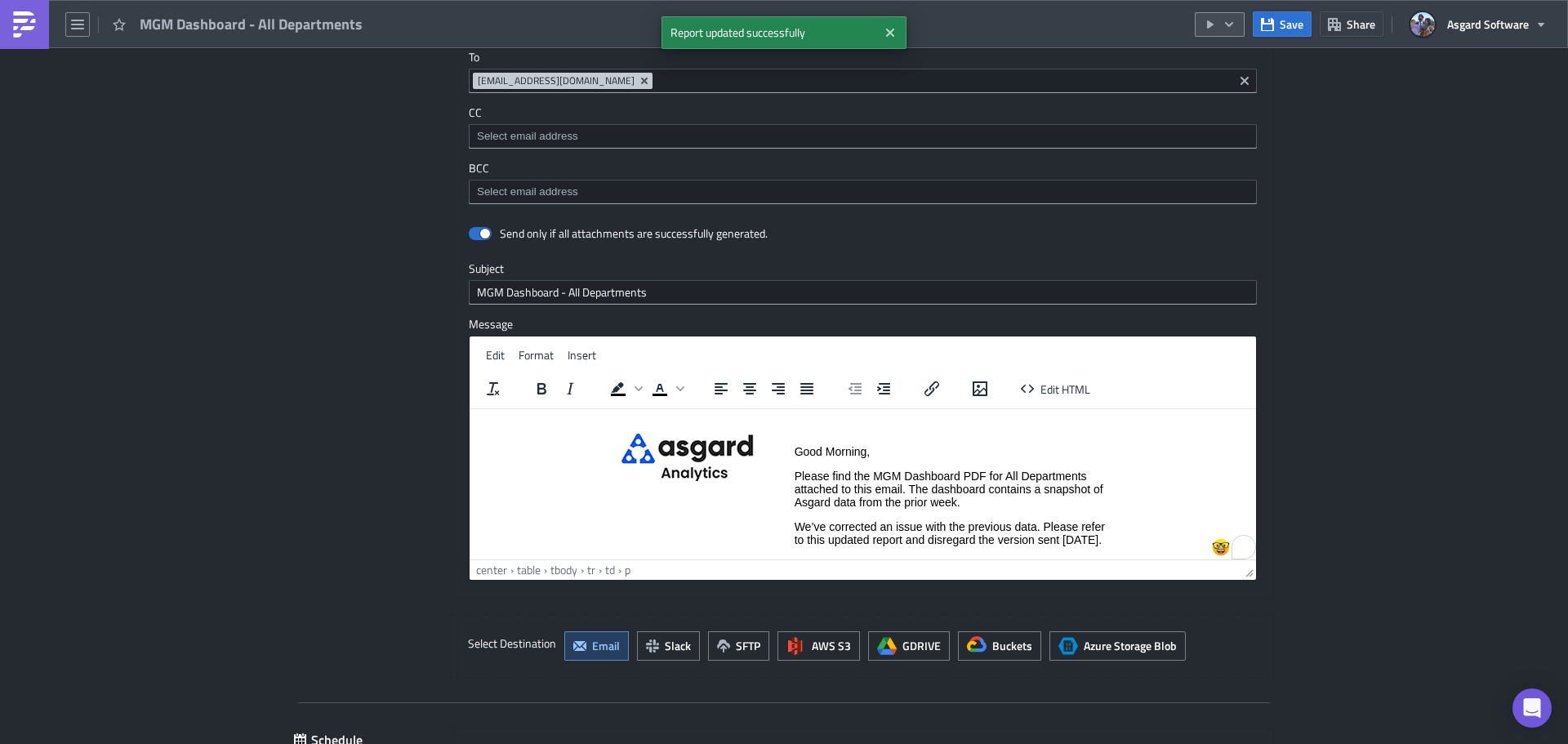
click at [1232, 19] on icon "button" at bounding box center [1229, 25] width 13 height 13
drag, startPoint x: 1236, startPoint y: 92, endPoint x: 1115, endPoint y: 56, distance: 126.2
click at [1236, 89] on div "Run Report" at bounding box center [1268, 89] width 128 height 16
click at [843, 546] on p "We’ve corrected an issue with the previous data. Please refer to this updated r…" at bounding box center [950, 532] width 311 height 26
click at [796, 525] on p "We’ve corrected an issue with the previous data. Please refer to this updated r…" at bounding box center [950, 532] width 311 height 26
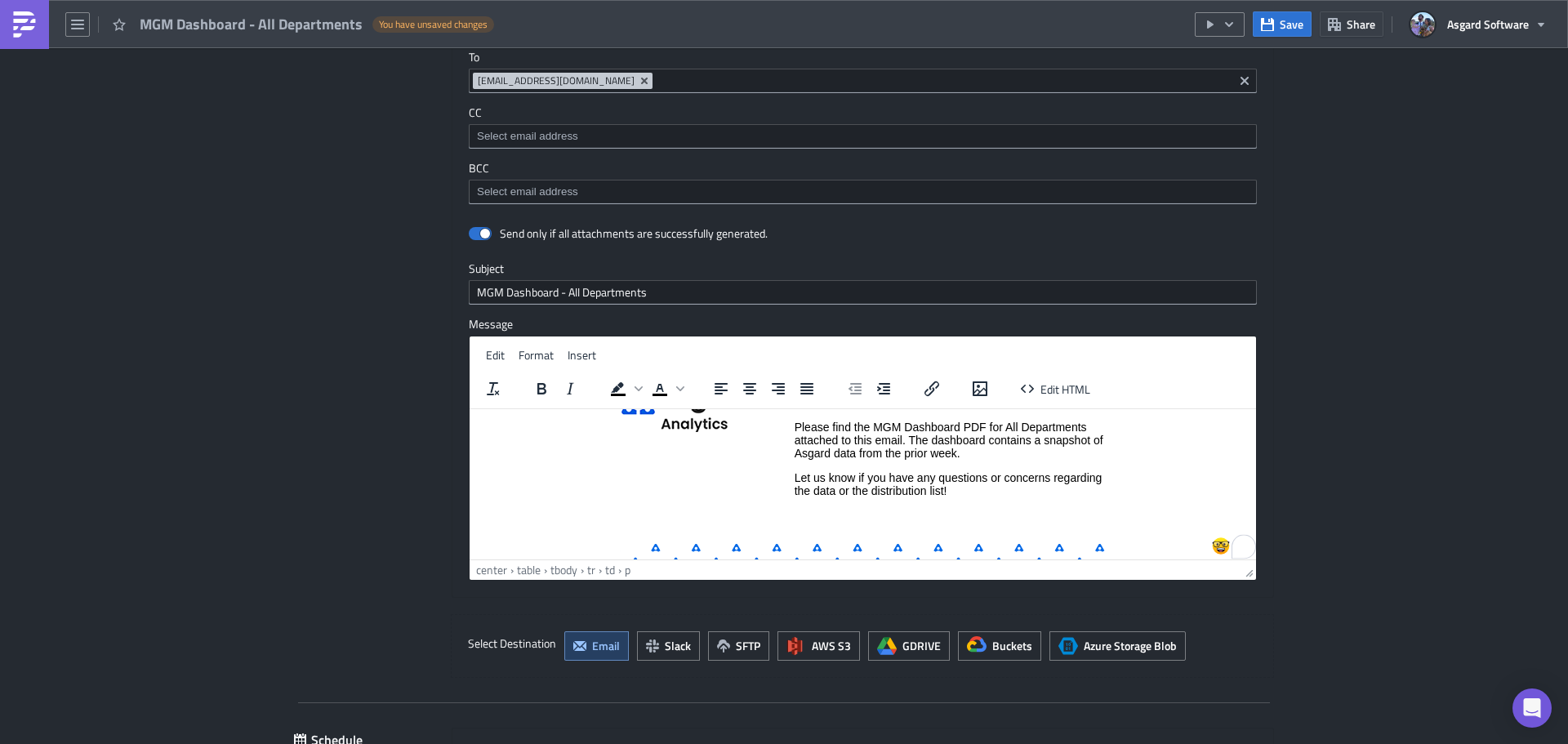
scroll to position [82, 0]
click at [1008, 525] on td "Good Morning, Please find the MGM Dashboard PDF for All Departments attached to…" at bounding box center [949, 459] width 312 height 150
click at [1285, 23] on span "Save" at bounding box center [1291, 24] width 24 height 17
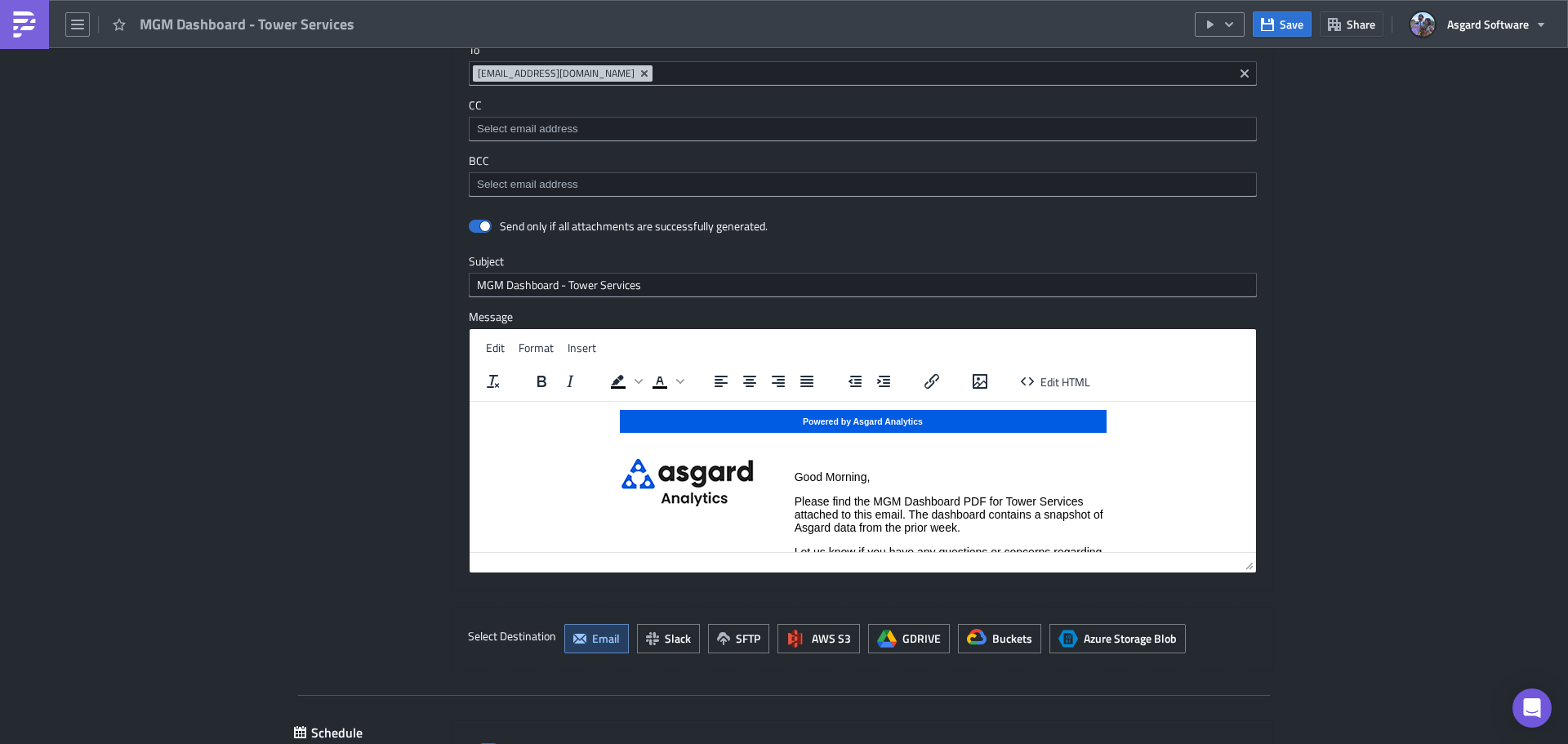
scroll to position [1112, 0]
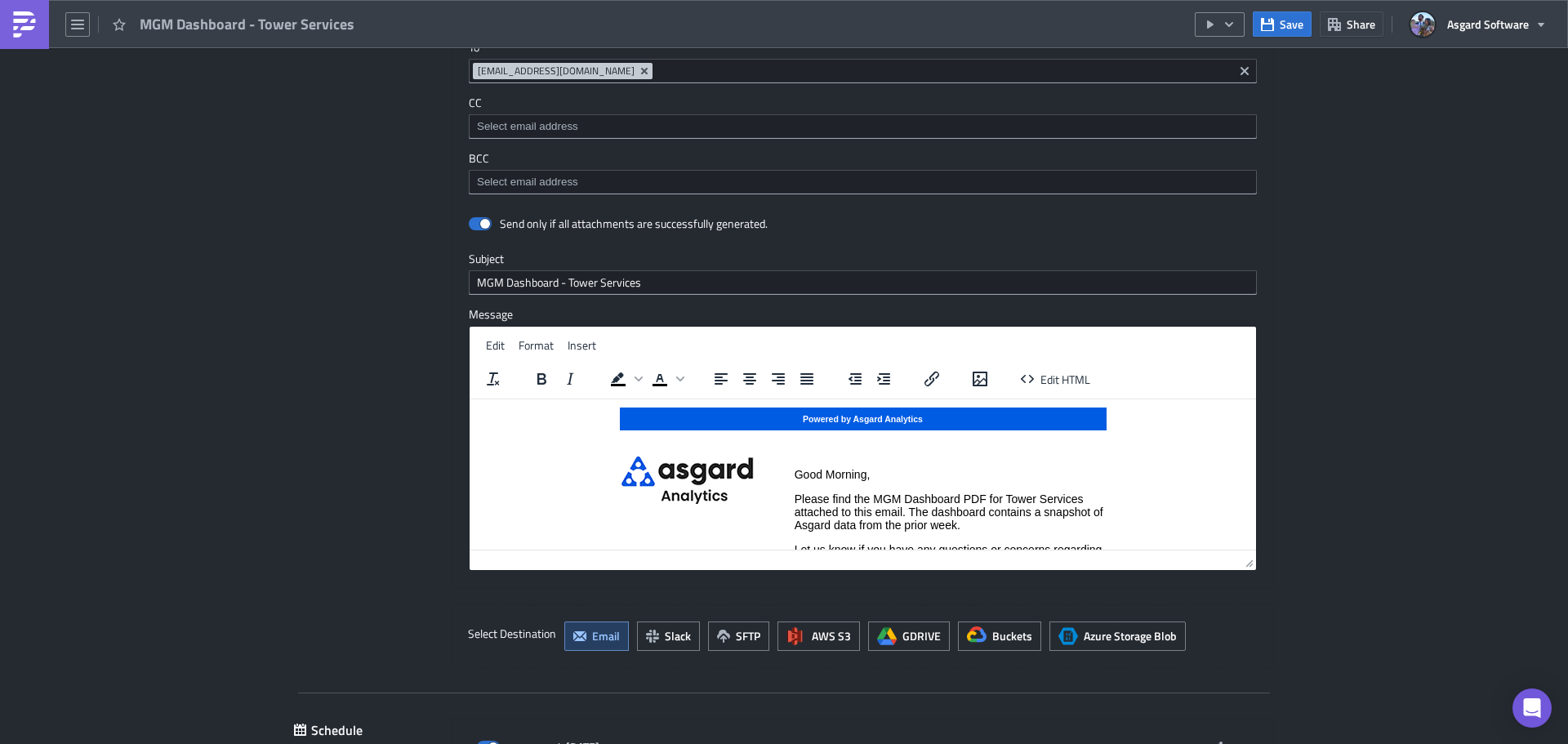
drag, startPoint x: 1038, startPoint y: 525, endPoint x: 1030, endPoint y: 528, distance: 8.5
click at [1036, 527] on p "Please find the MGM Dashboard PDF for Tower Services attached to this email. Th…" at bounding box center [950, 511] width 311 height 39
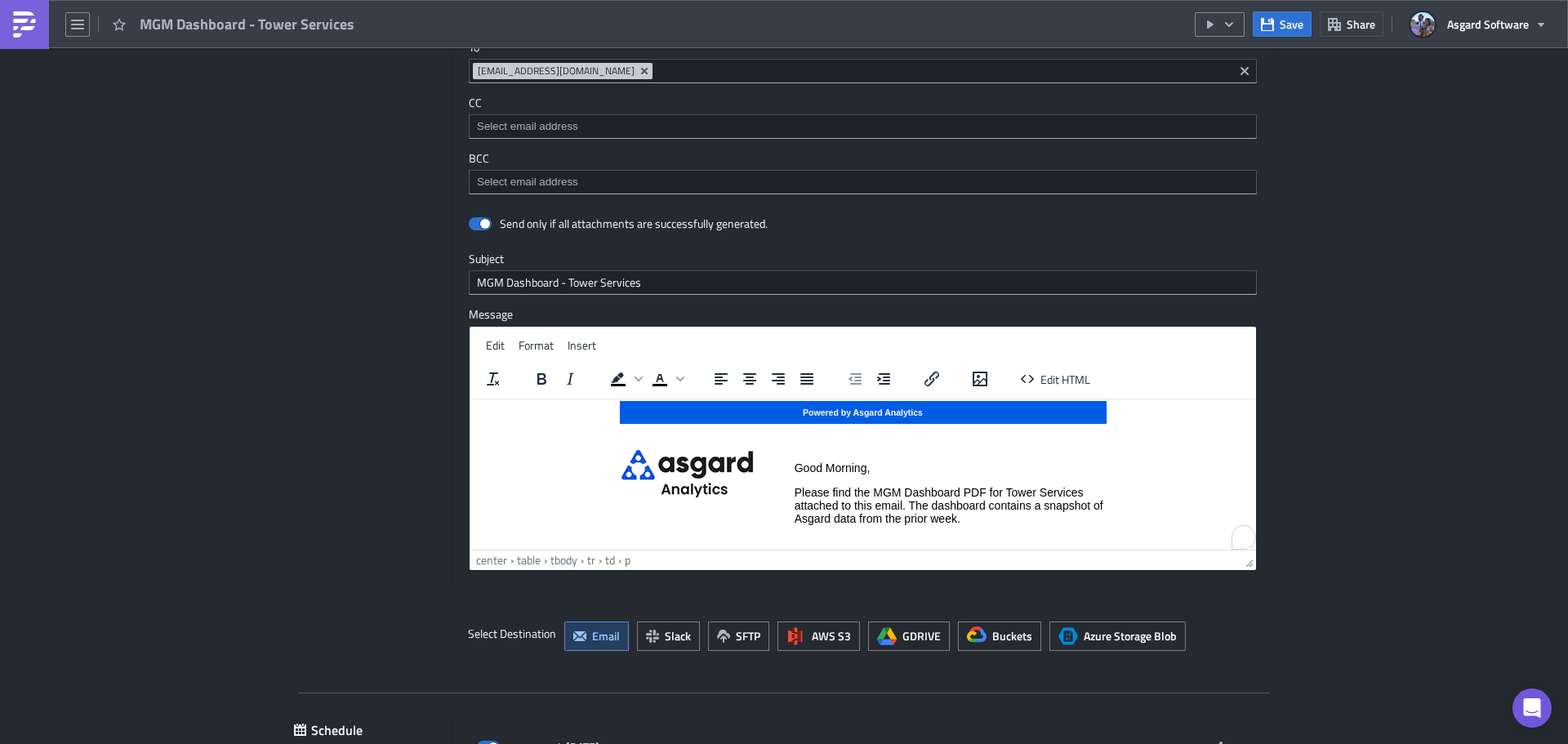
scroll to position [7, 0]
paste body "To enrich screen reader interactions, please activate Accessibility in Grammarl…"
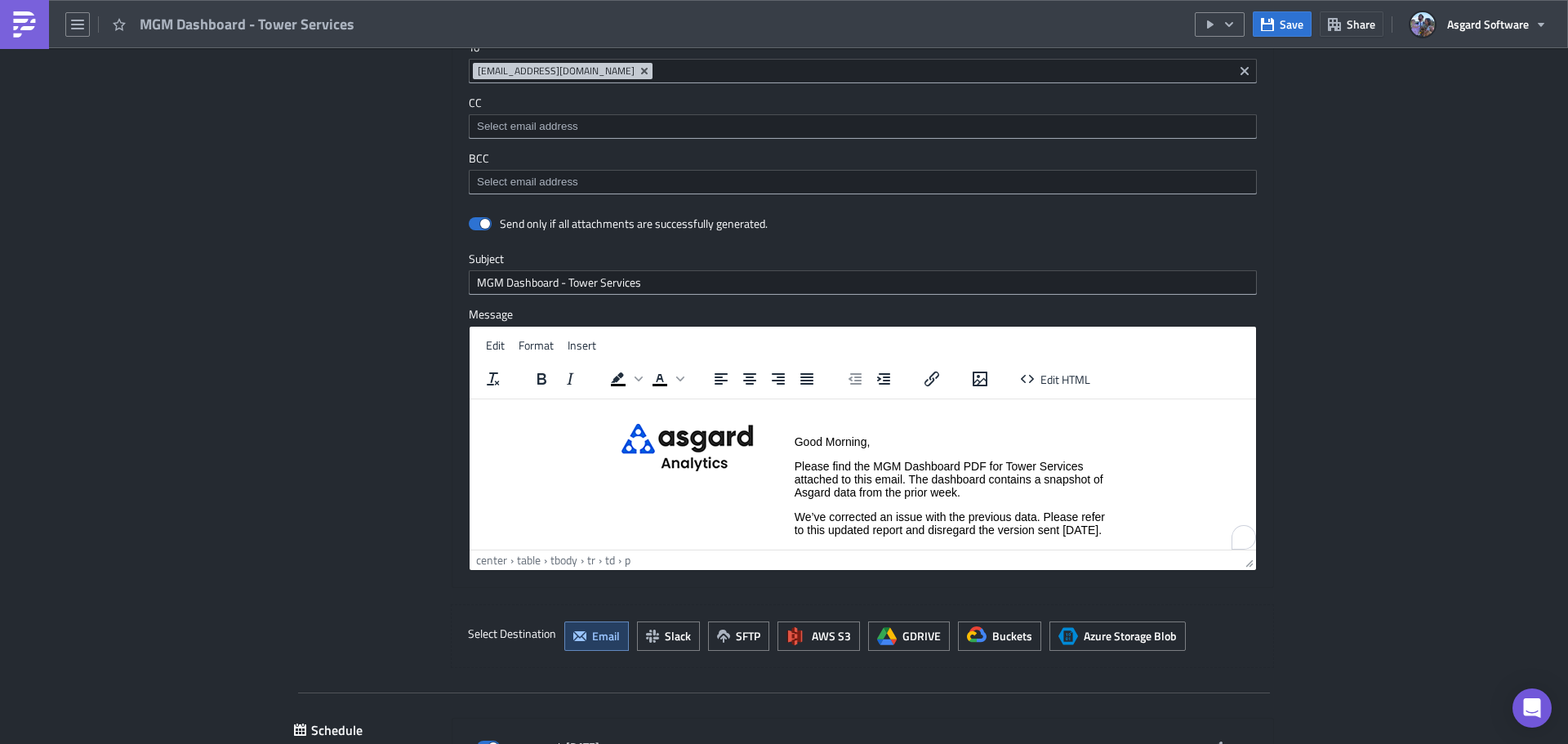
scroll to position [33, 0]
click at [1283, 13] on button "Save" at bounding box center [1282, 24] width 59 height 25
click at [1227, 23] on icon "button" at bounding box center [1229, 23] width 8 height 5
click at [1231, 95] on div "Run Report" at bounding box center [1268, 89] width 128 height 16
drag, startPoint x: 858, startPoint y: 545, endPoint x: 830, endPoint y: 544, distance: 28.0
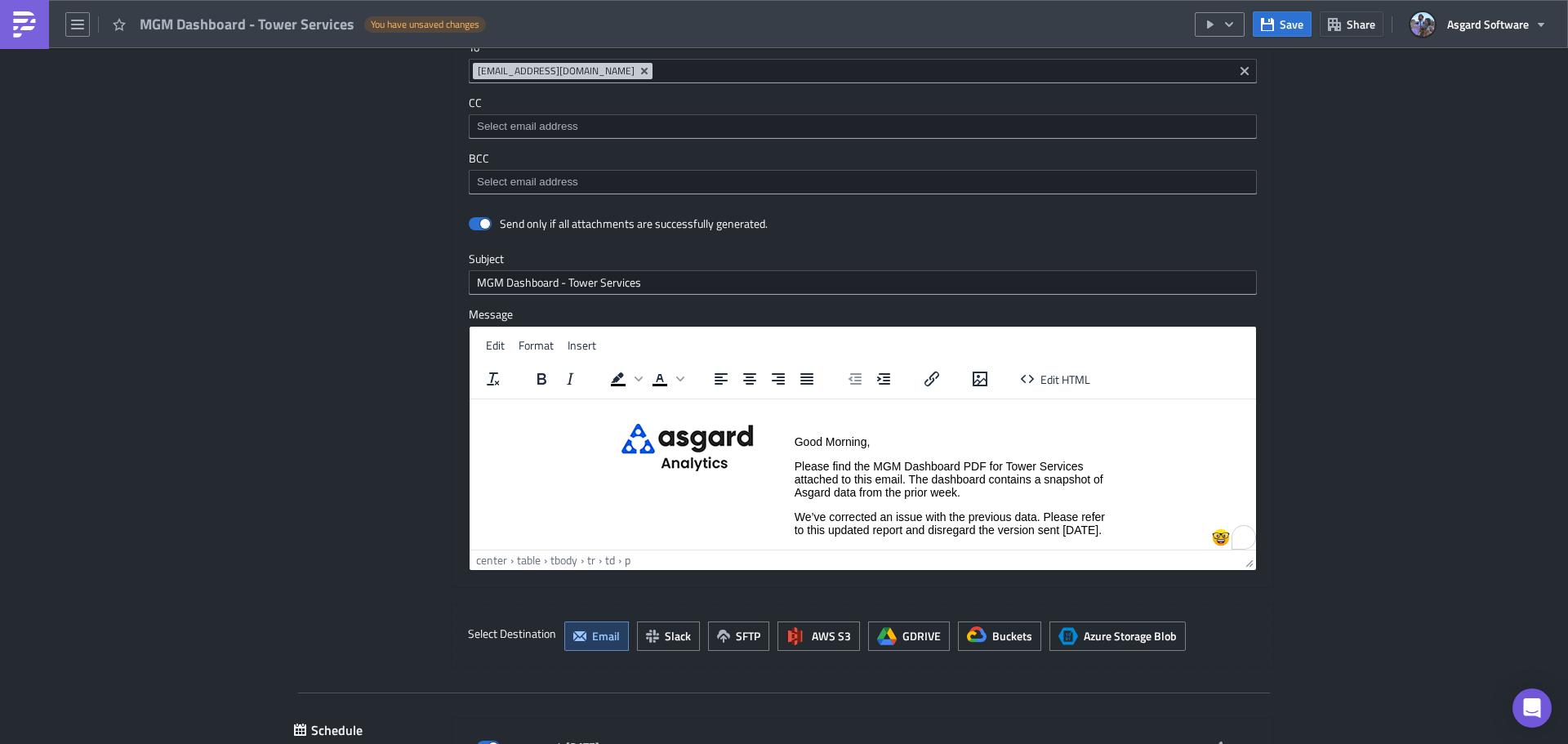
click at [857, 535] on p "We’ve corrected an issue with the previous data. Please refer to this updated r…" at bounding box center [950, 522] width 311 height 26
click at [796, 515] on p "We’ve corrected an issue with the previous data. Please refer to this updated r…" at bounding box center [950, 522] width 311 height 26
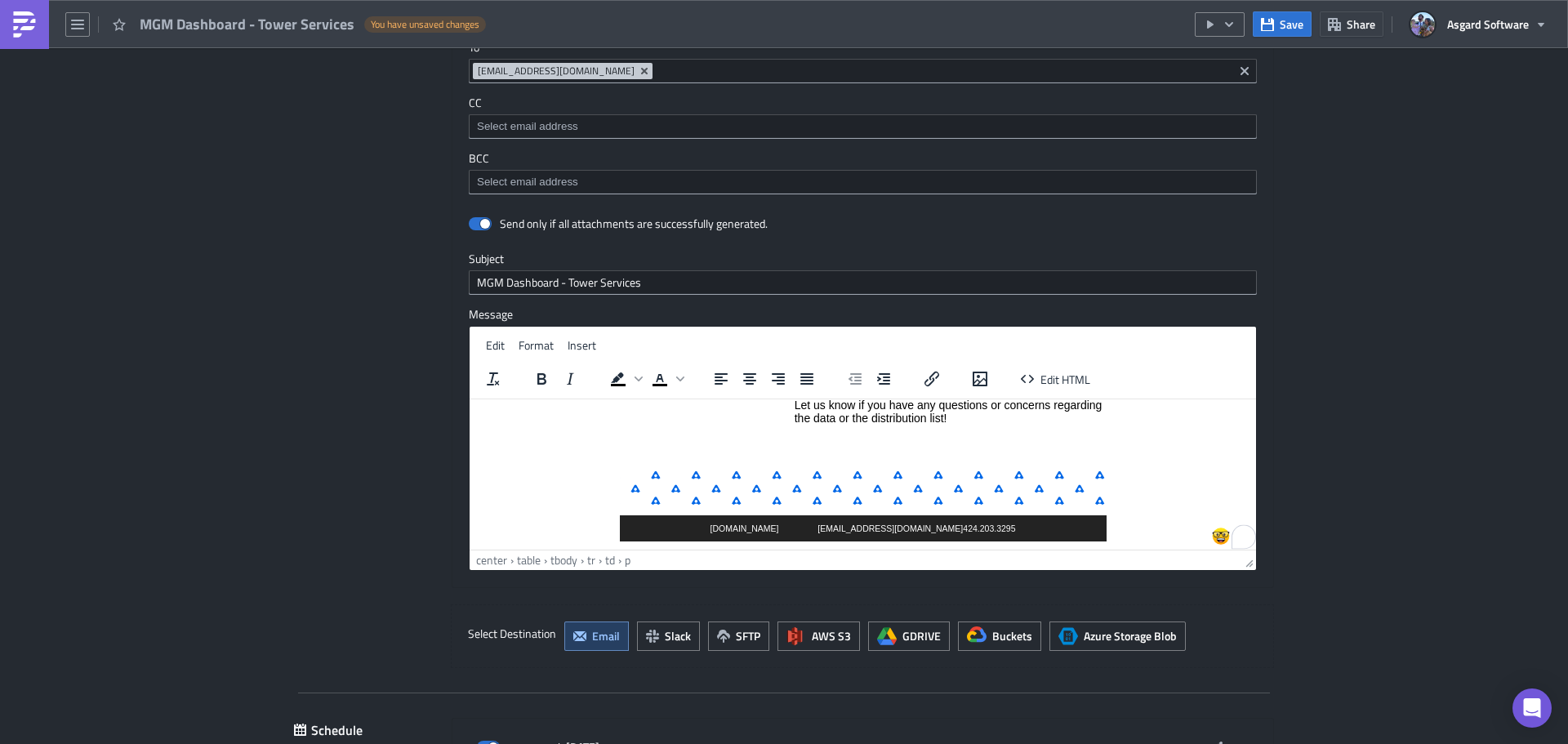
scroll to position [144, 0]
click at [961, 451] on td "Good Morning, Please find the MGM Dashboard PDF for Tower Services attached to …" at bounding box center [949, 385] width 312 height 150
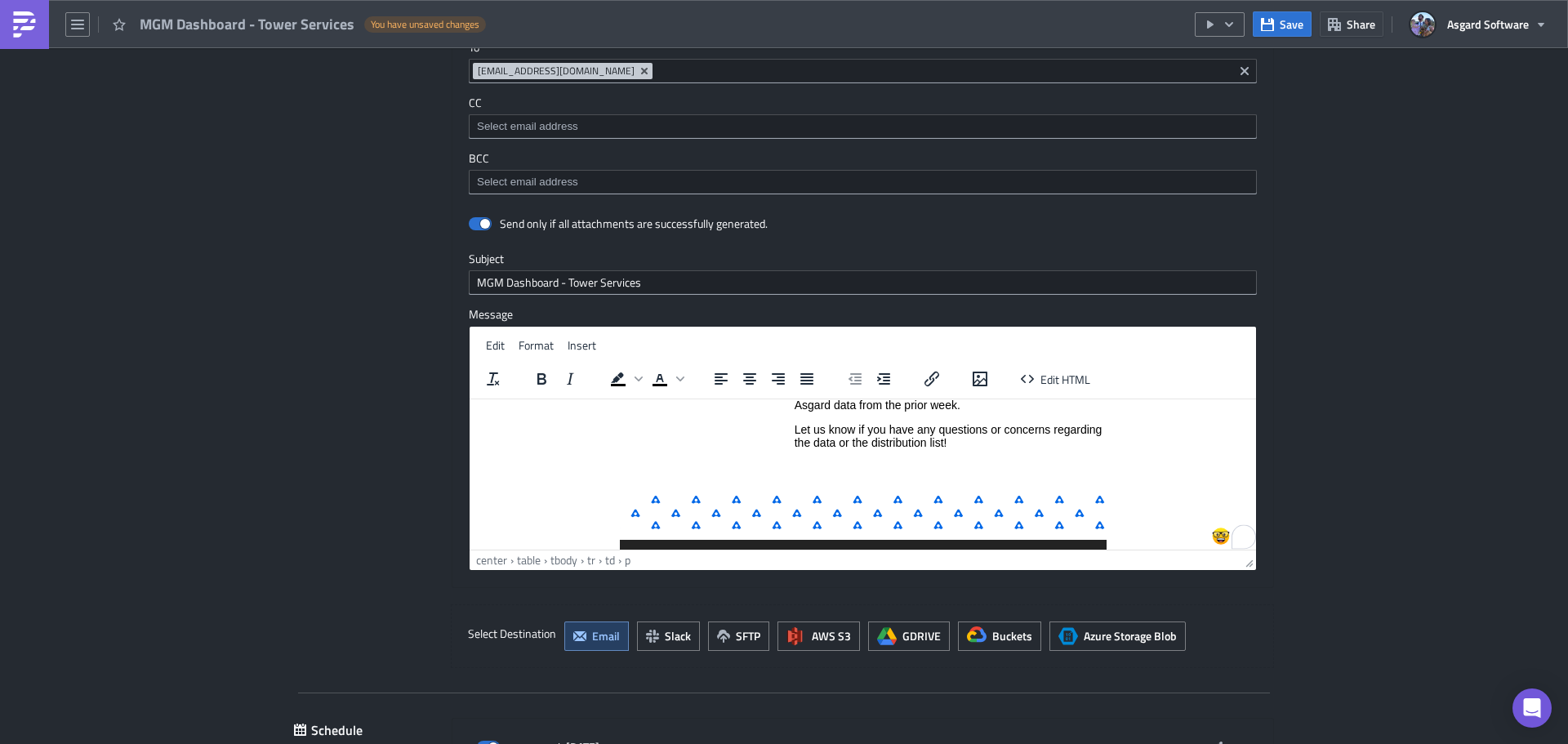
scroll to position [120, 0]
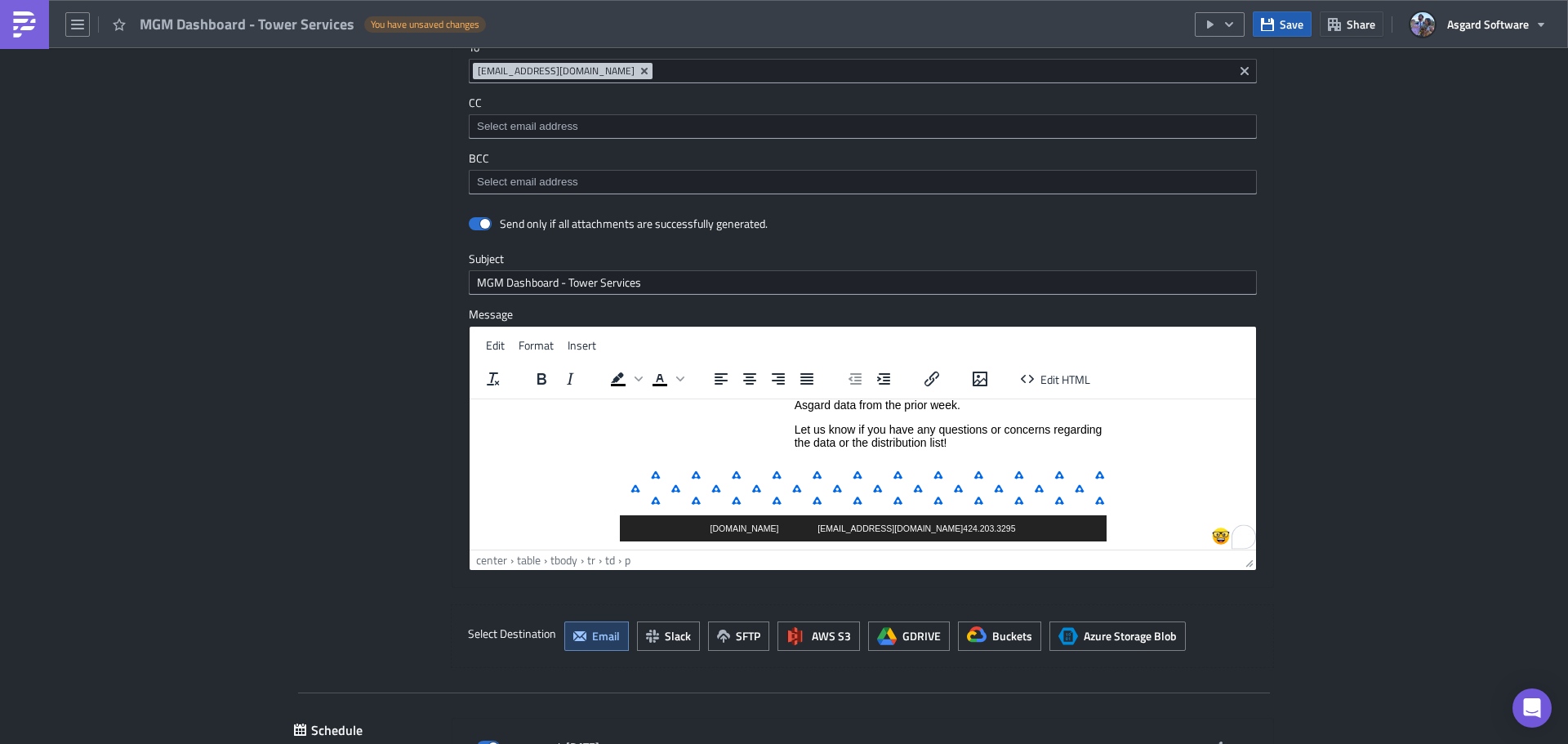
click at [1251, 27] on div "Save Share Asgard Software" at bounding box center [1375, 24] width 361 height 48
click at [1275, 33] on button "Save" at bounding box center [1282, 24] width 59 height 25
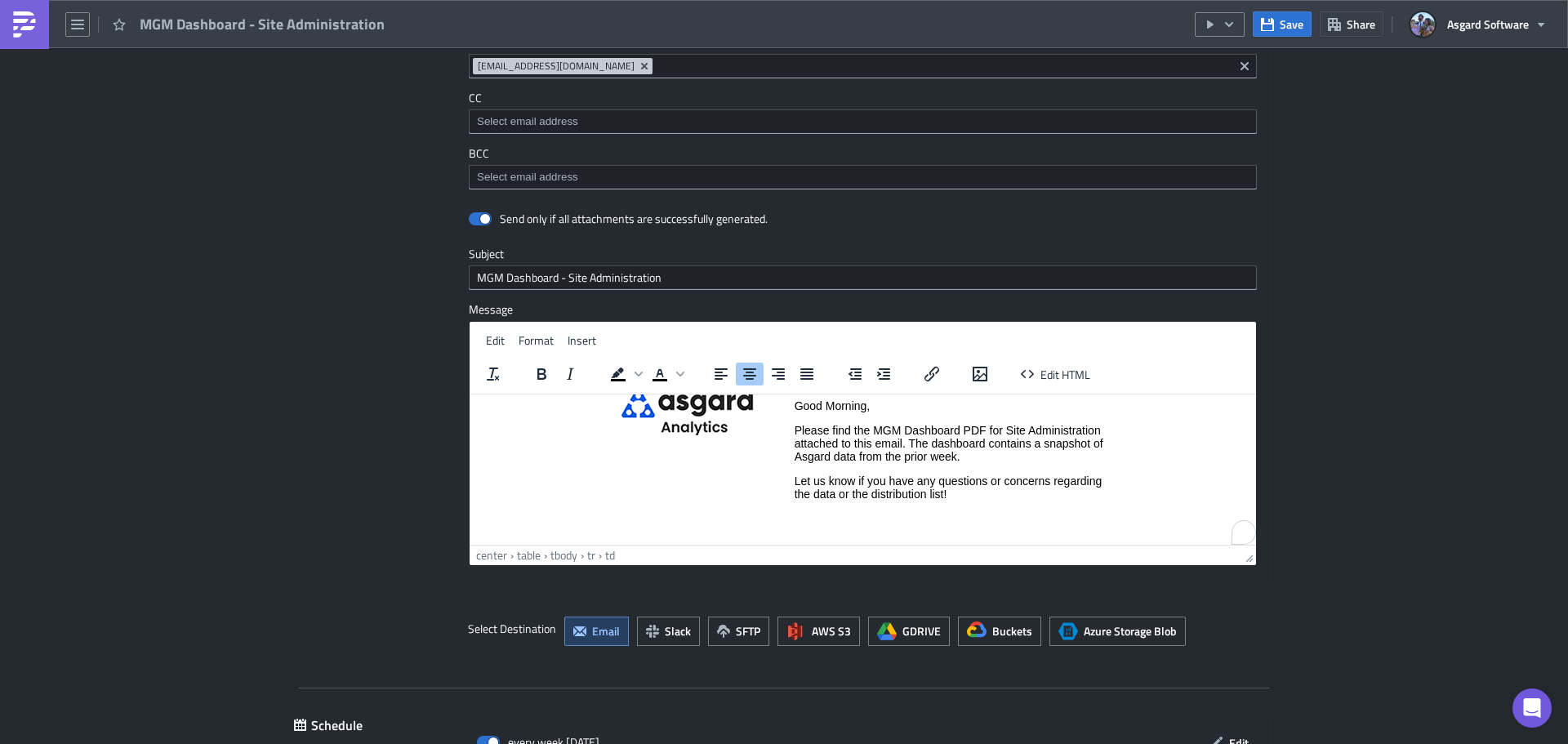
scroll to position [63, 0]
click at [993, 463] on td "Good Morning, Please find the MGM Dashboard PDF for Site Administration attache…" at bounding box center [949, 461] width 312 height 150
click at [992, 457] on p "Please find the MGM Dashboard PDF for Site Administration attached to this emai…" at bounding box center [950, 442] width 311 height 39
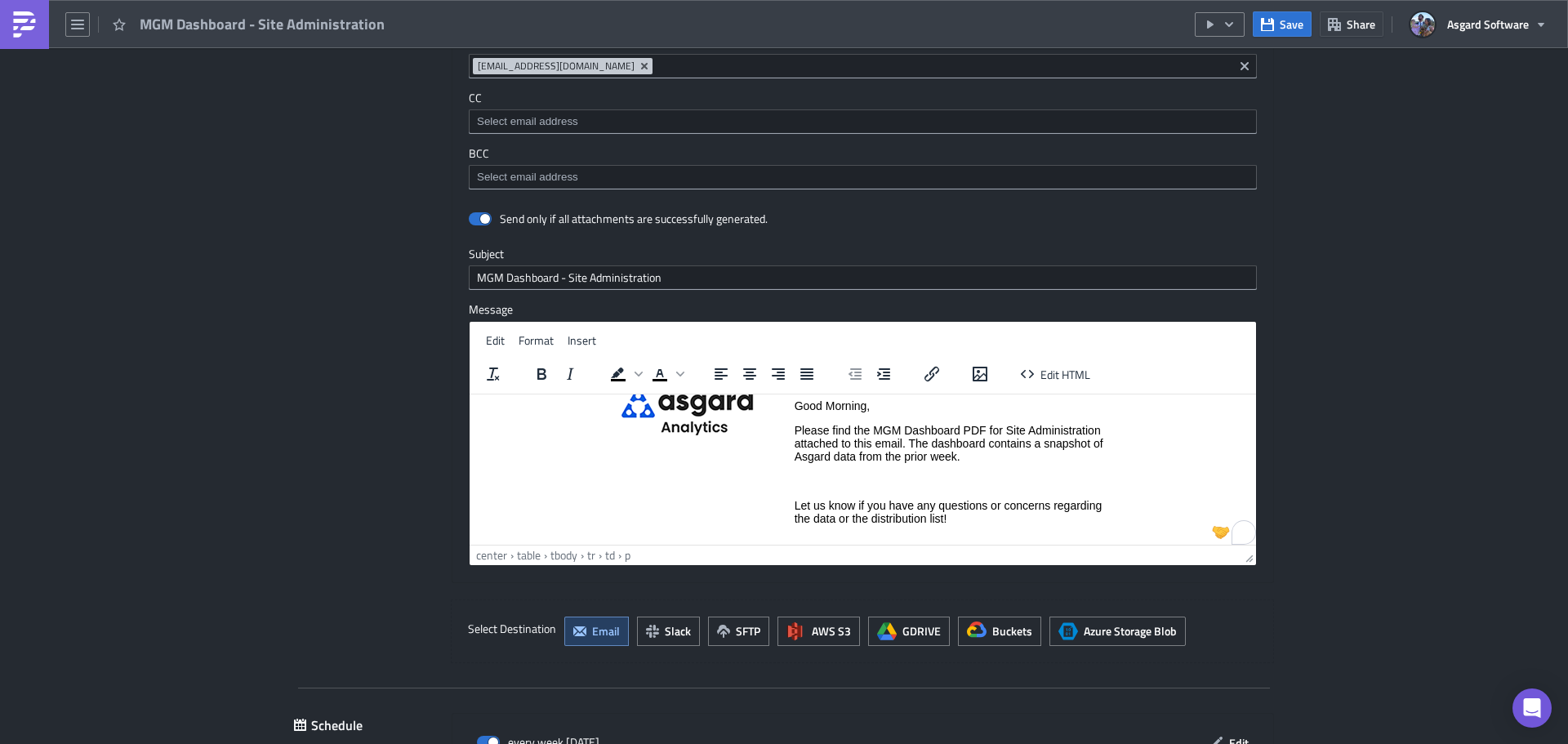
paste body "To enrich screen reader interactions, please activate Accessibility in Grammarl…"
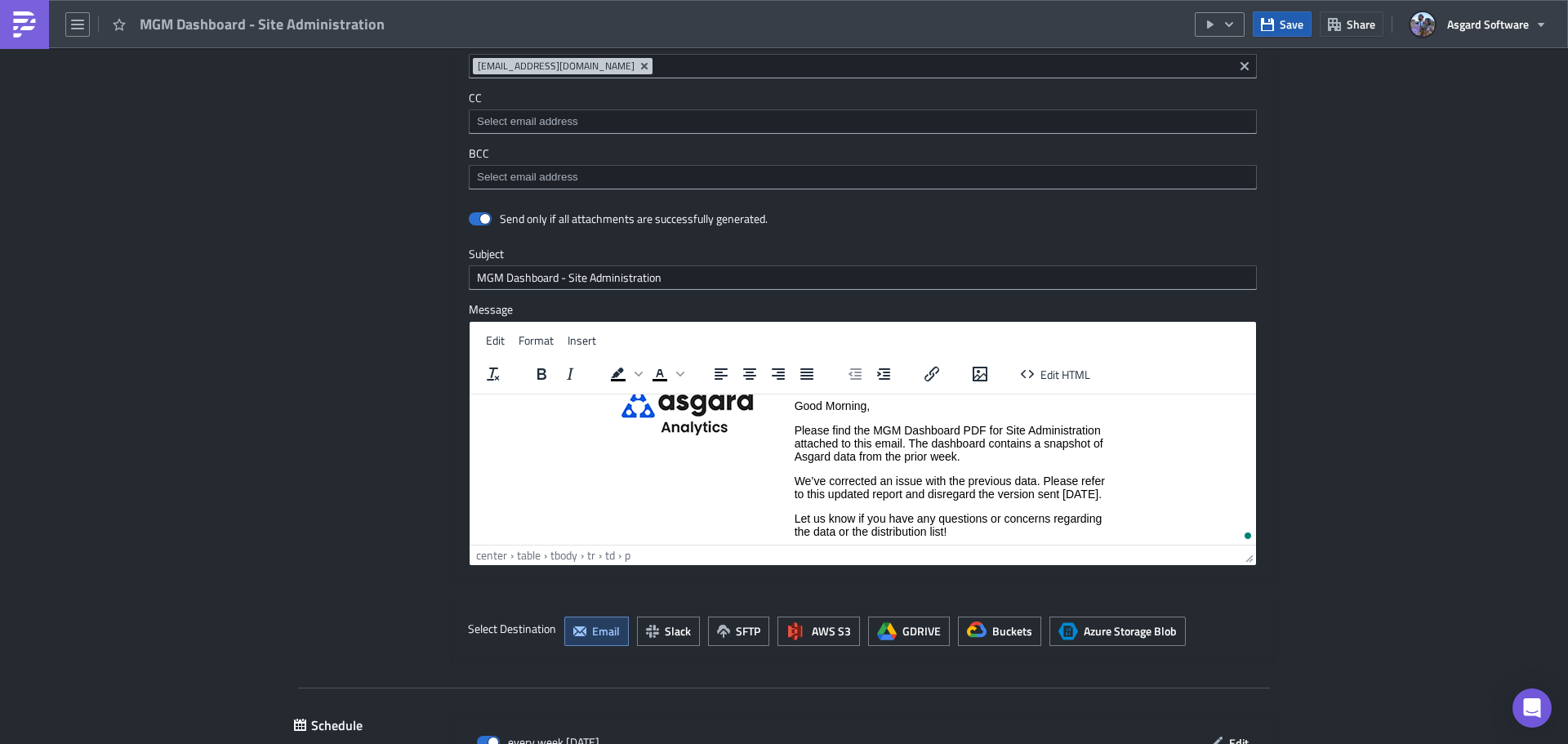
click at [1291, 25] on span "Save" at bounding box center [1291, 24] width 24 height 17
click at [1234, 25] on icon "button" at bounding box center [1229, 25] width 13 height 13
click at [1223, 89] on div "Run Report" at bounding box center [1268, 89] width 128 height 16
drag, startPoint x: 852, startPoint y: 514, endPoint x: 796, endPoint y: 478, distance: 66.6
click at [851, 513] on td "Good Morning, Please find the MGM Dashboard PDF for Site Administration attache…" at bounding box center [949, 480] width 312 height 187
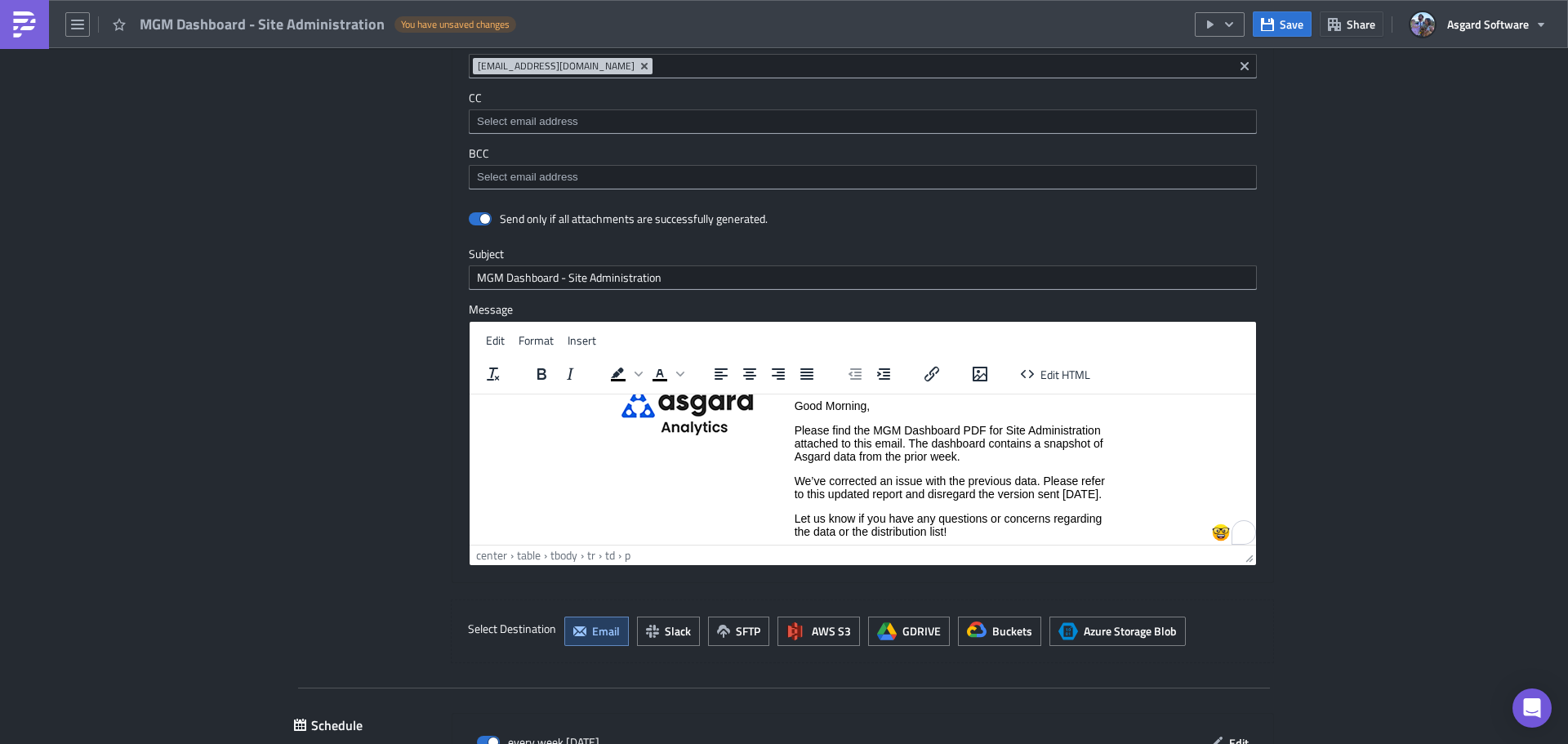
click at [862, 500] on p "We’ve corrected an issue with the previous data. Please refer to this updated r…" at bounding box center [950, 486] width 311 height 26
click at [797, 479] on p "We’ve corrected an issue with the previous data. Please refer to this updated r…" at bounding box center [950, 486] width 311 height 26
click at [954, 504] on td "Good Morning, Please find the MGM Dashboard PDF for Site Administration attache…" at bounding box center [949, 461] width 312 height 150
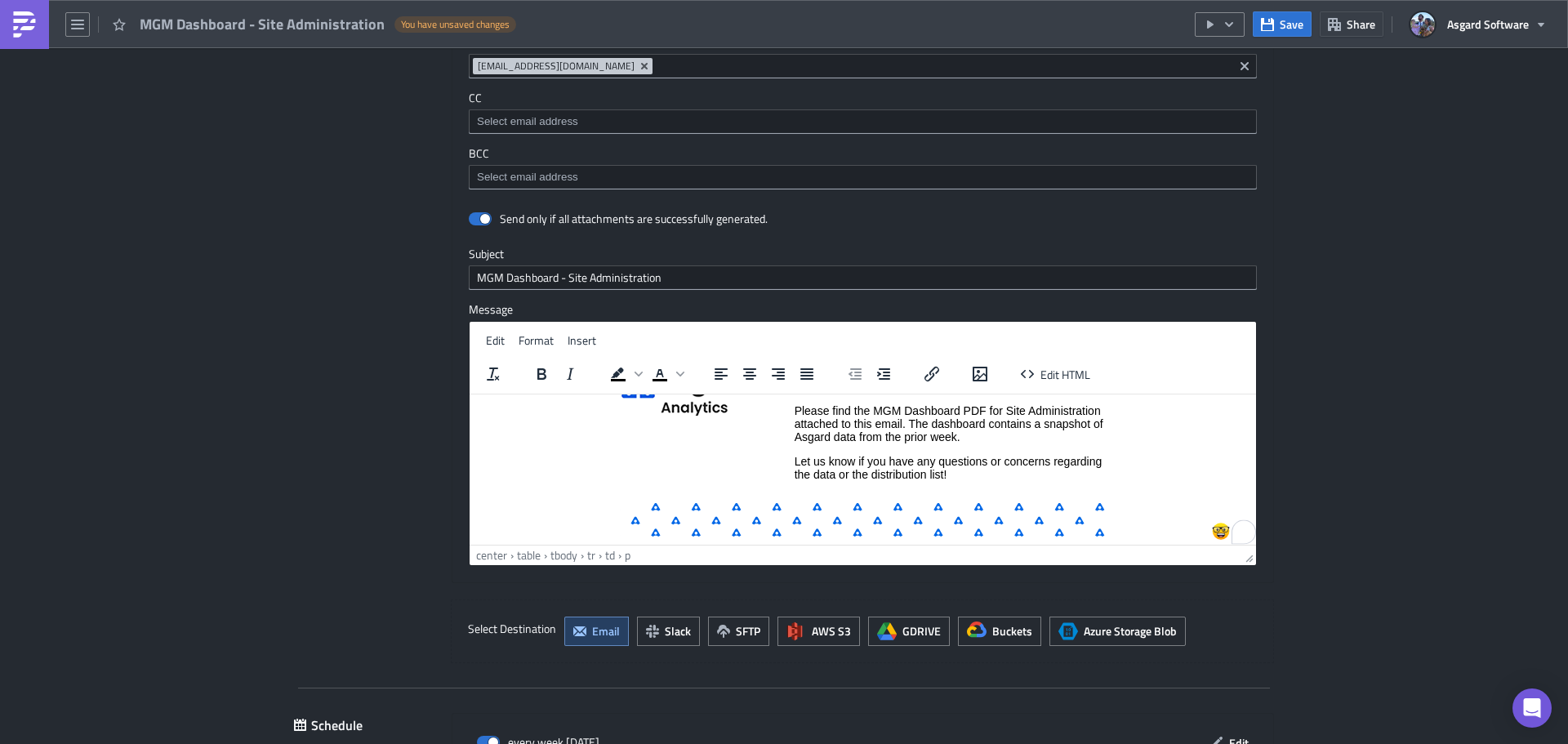
scroll to position [120, 0]
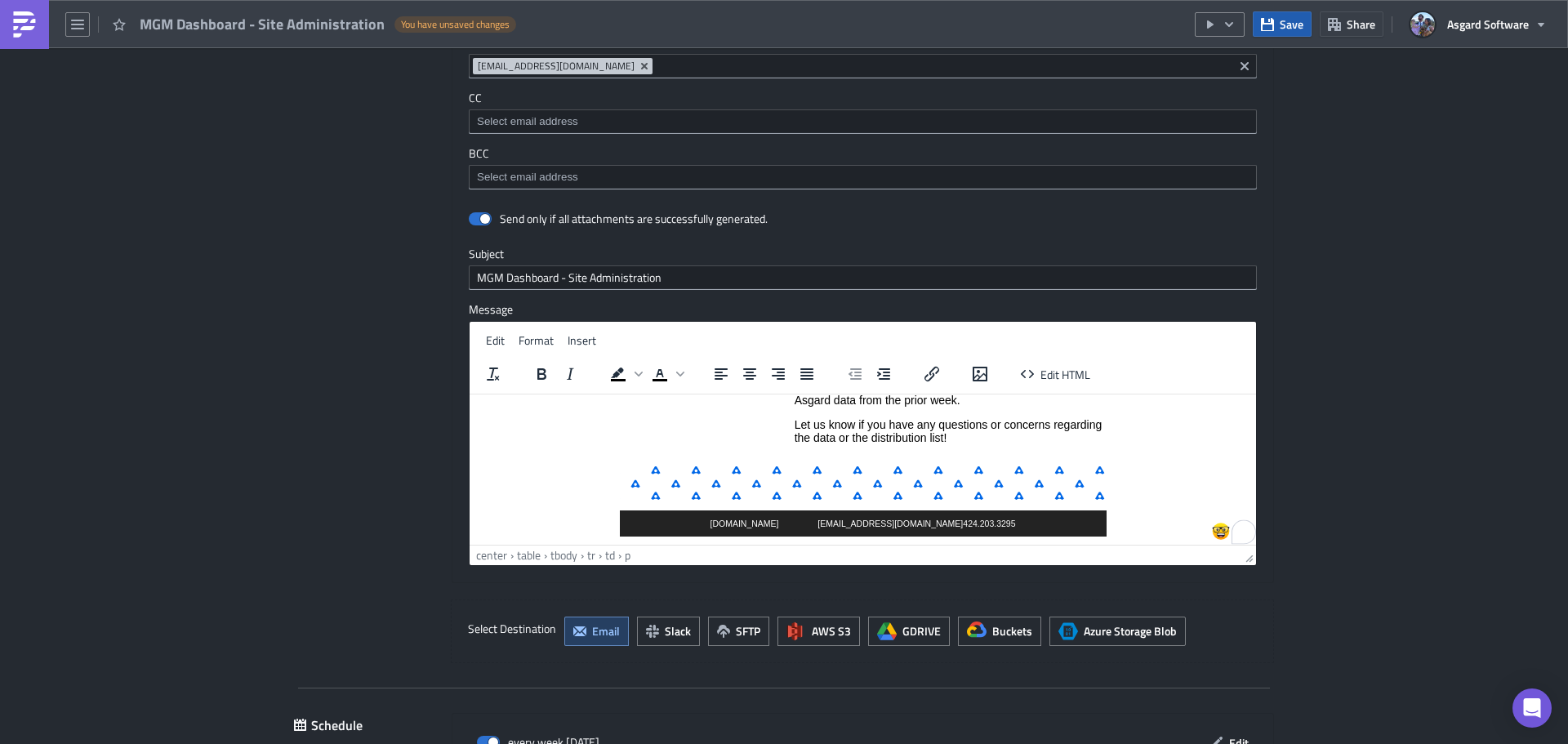
click at [1286, 27] on span "Save" at bounding box center [1291, 24] width 24 height 17
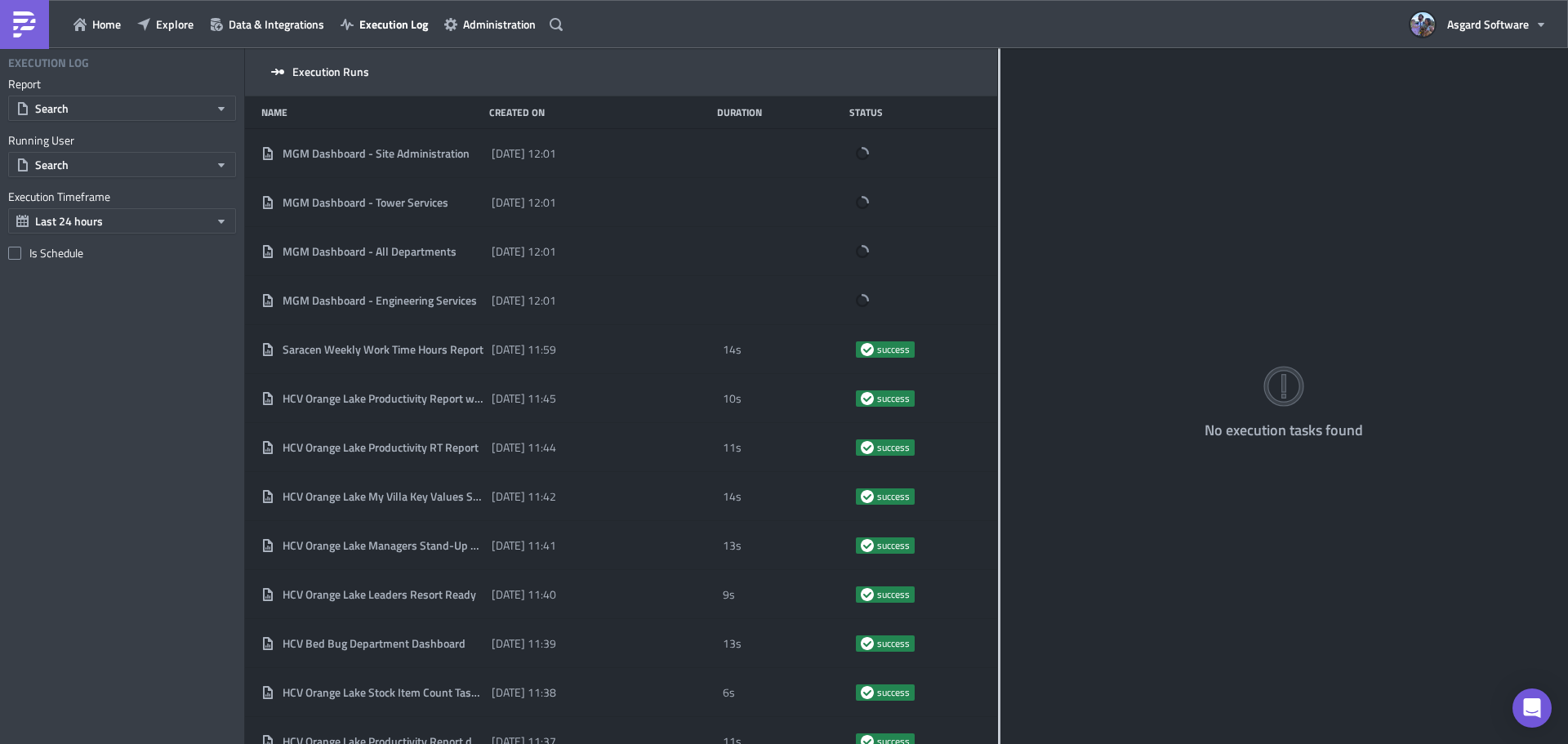
drag, startPoint x: 510, startPoint y: 86, endPoint x: 997, endPoint y: 112, distance: 487.7
click at [997, 112] on div at bounding box center [998, 397] width 3 height 699
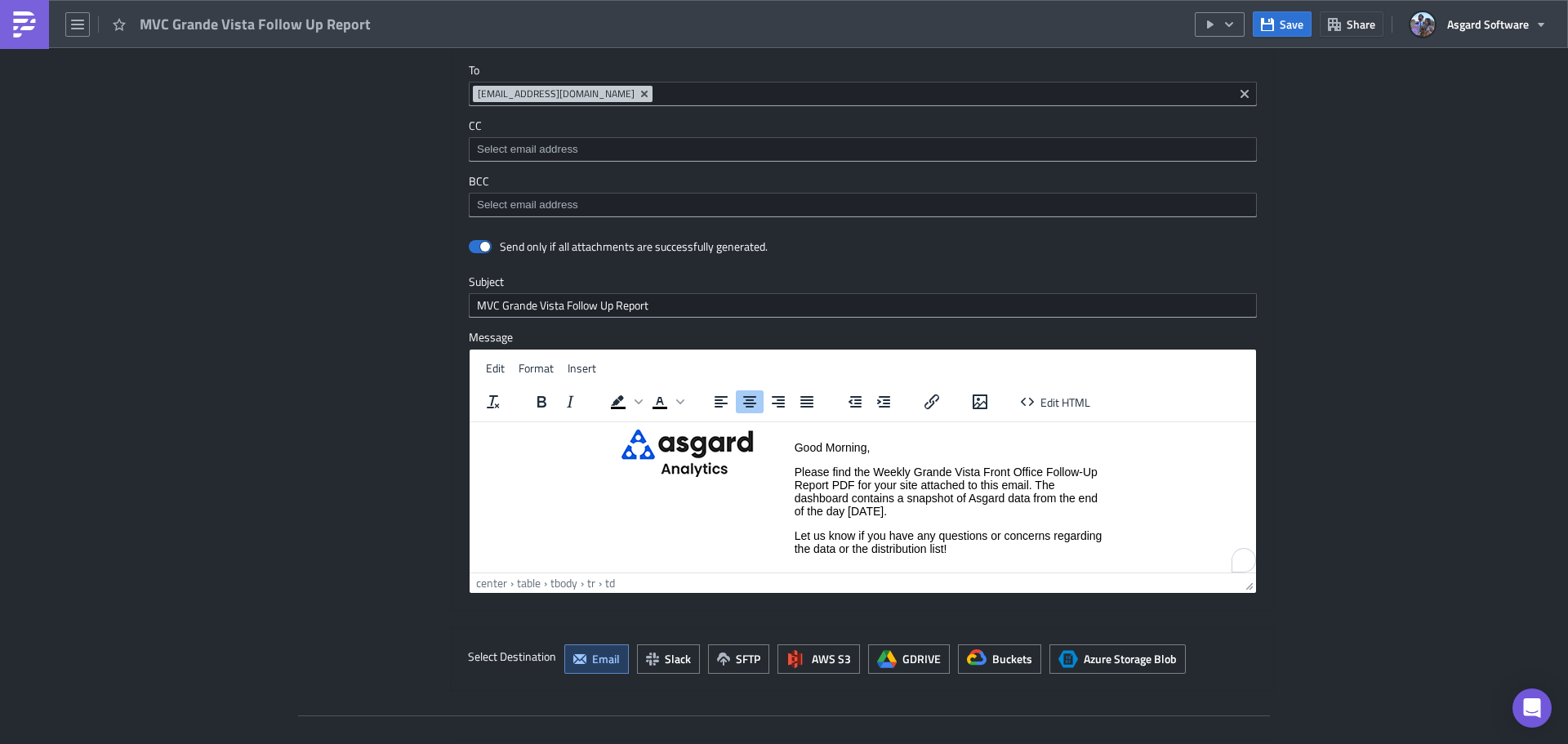
scroll to position [50, 0]
click at [927, 511] on p "Please find the Weekly Grande Vista Front Office Follow-Up Report PDF for your …" at bounding box center [950, 491] width 311 height 52
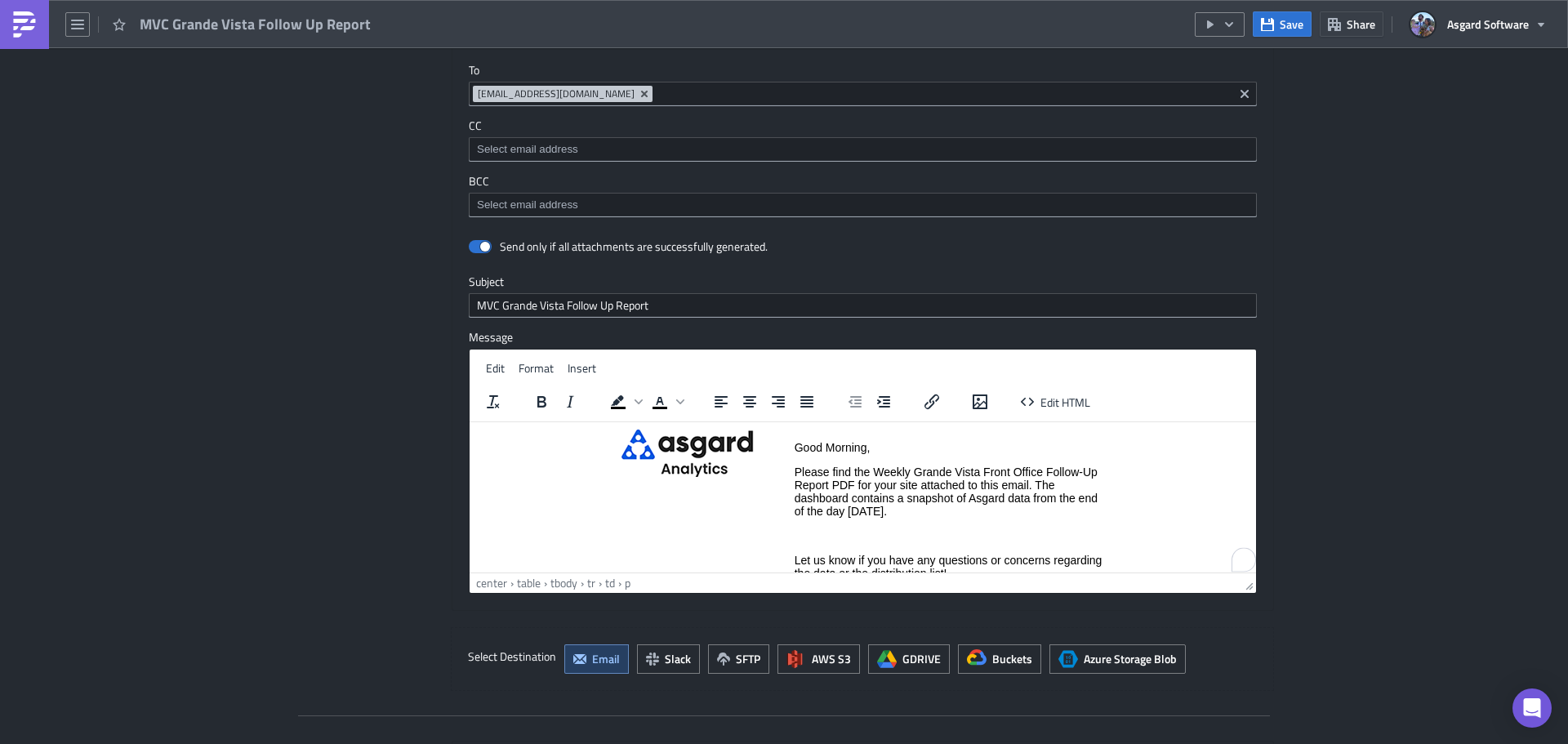
paste body "To enrich screen reader interactions, please activate Accessibility in Grammarl…"
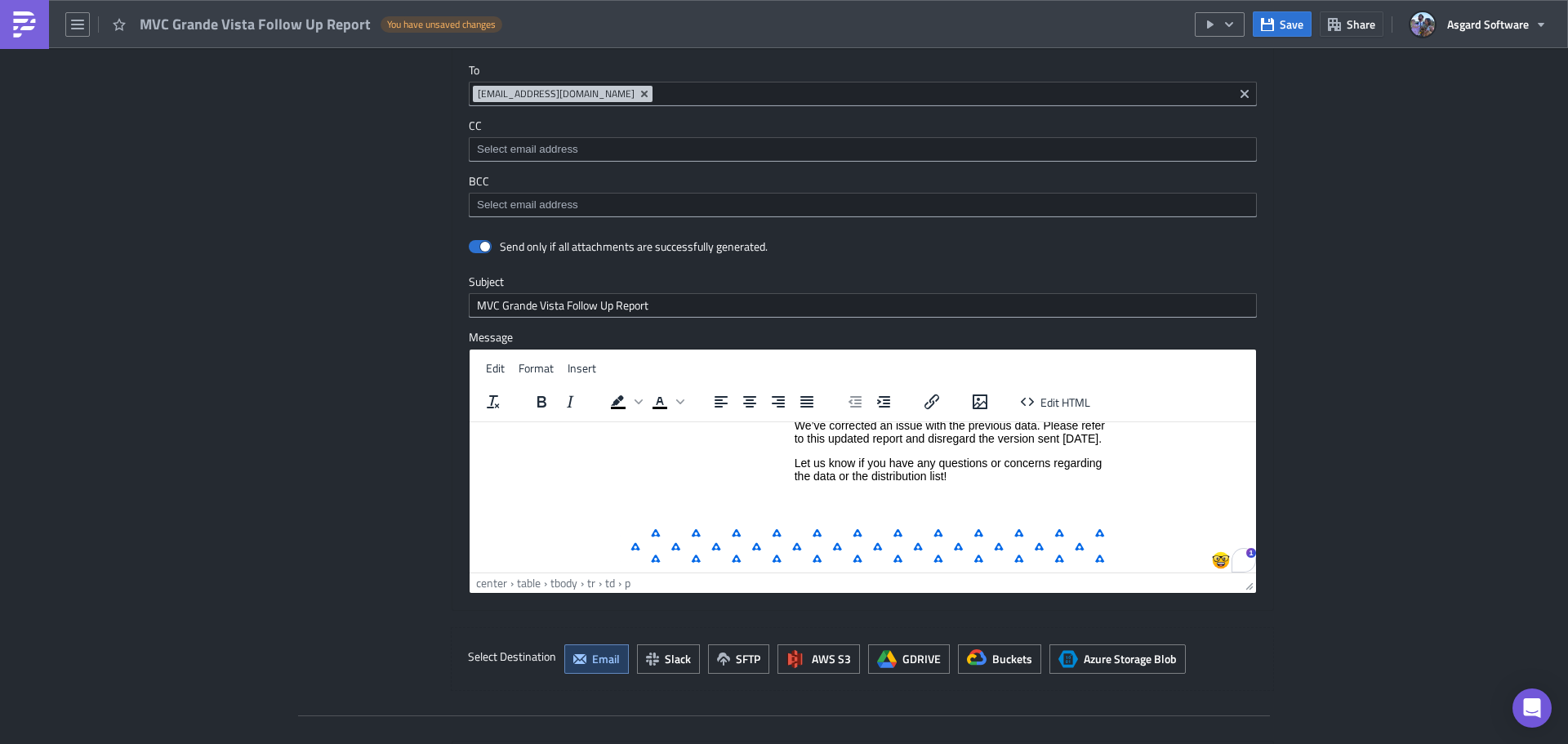
scroll to position [162, 0]
drag, startPoint x: 954, startPoint y: 515, endPoint x: 935, endPoint y: 519, distance: 19.4
click at [953, 504] on p "To enrich screen reader interactions, please activate Accessibility in Grammarl…" at bounding box center [950, 498] width 311 height 13
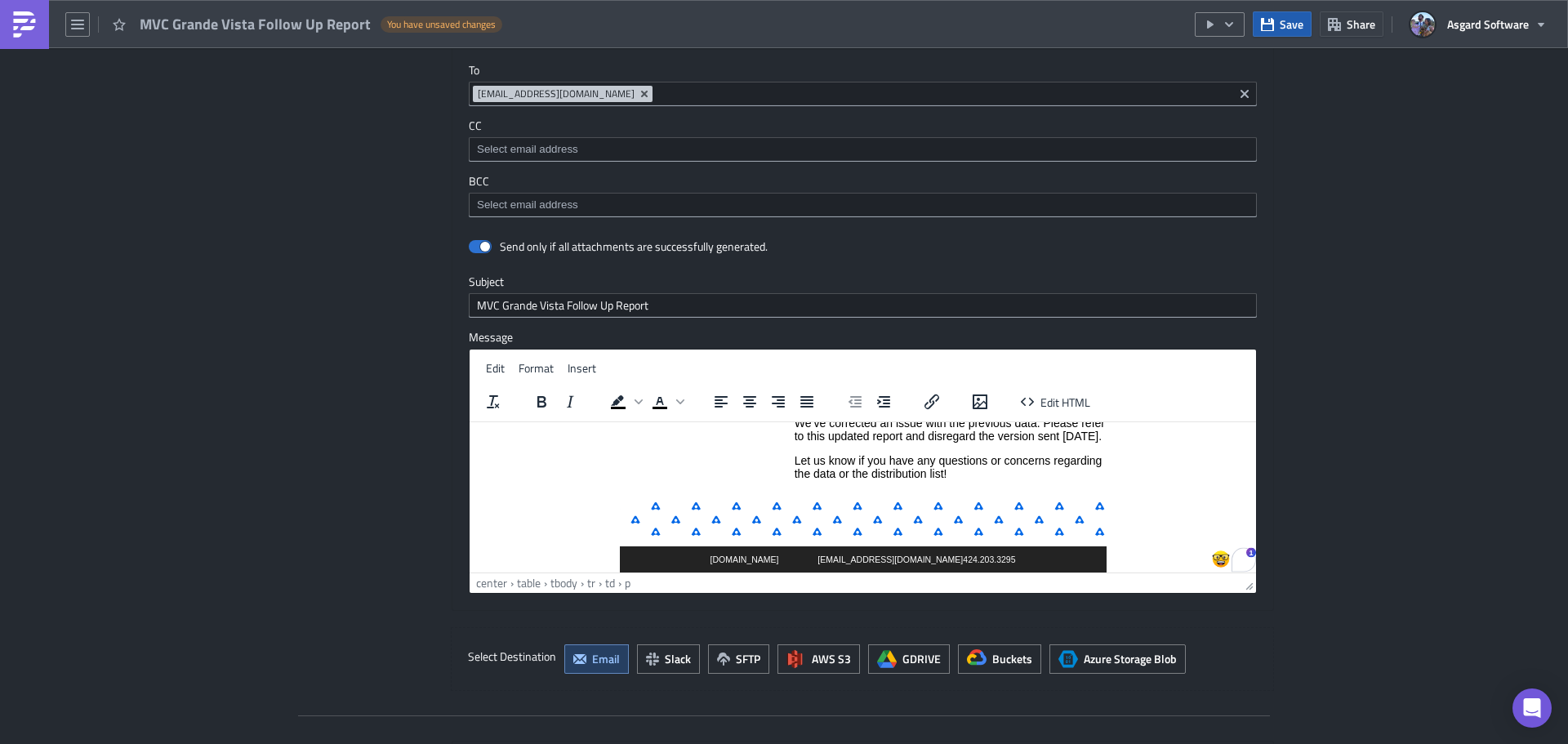
click at [1288, 24] on span "Save" at bounding box center [1291, 24] width 24 height 17
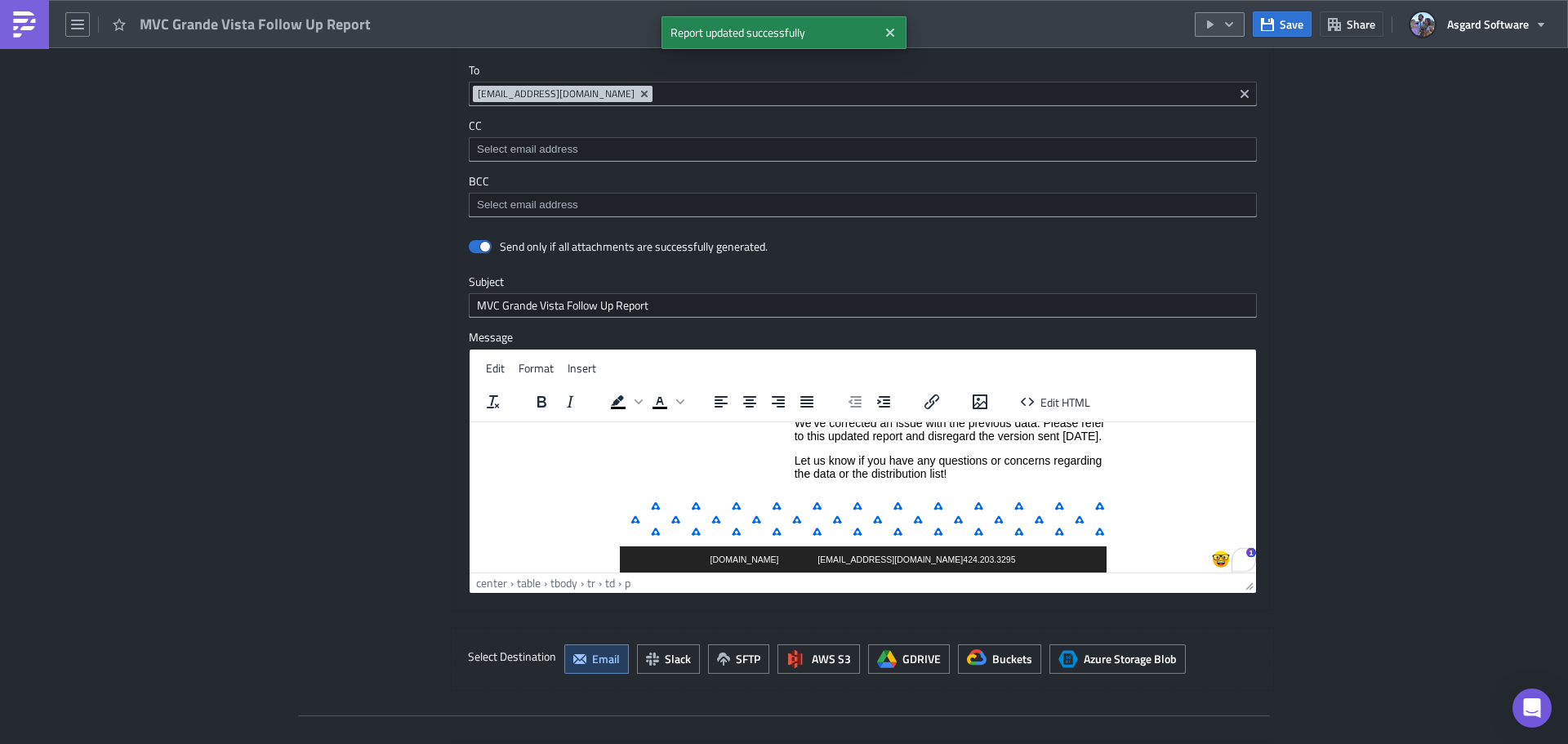
click at [1228, 19] on icon "button" at bounding box center [1229, 25] width 13 height 13
click at [1232, 92] on div "Run Report" at bounding box center [1268, 89] width 128 height 16
click at [867, 442] on p "We’ve corrected an issue with the previous data. Please refer to this updated r…" at bounding box center [950, 429] width 311 height 26
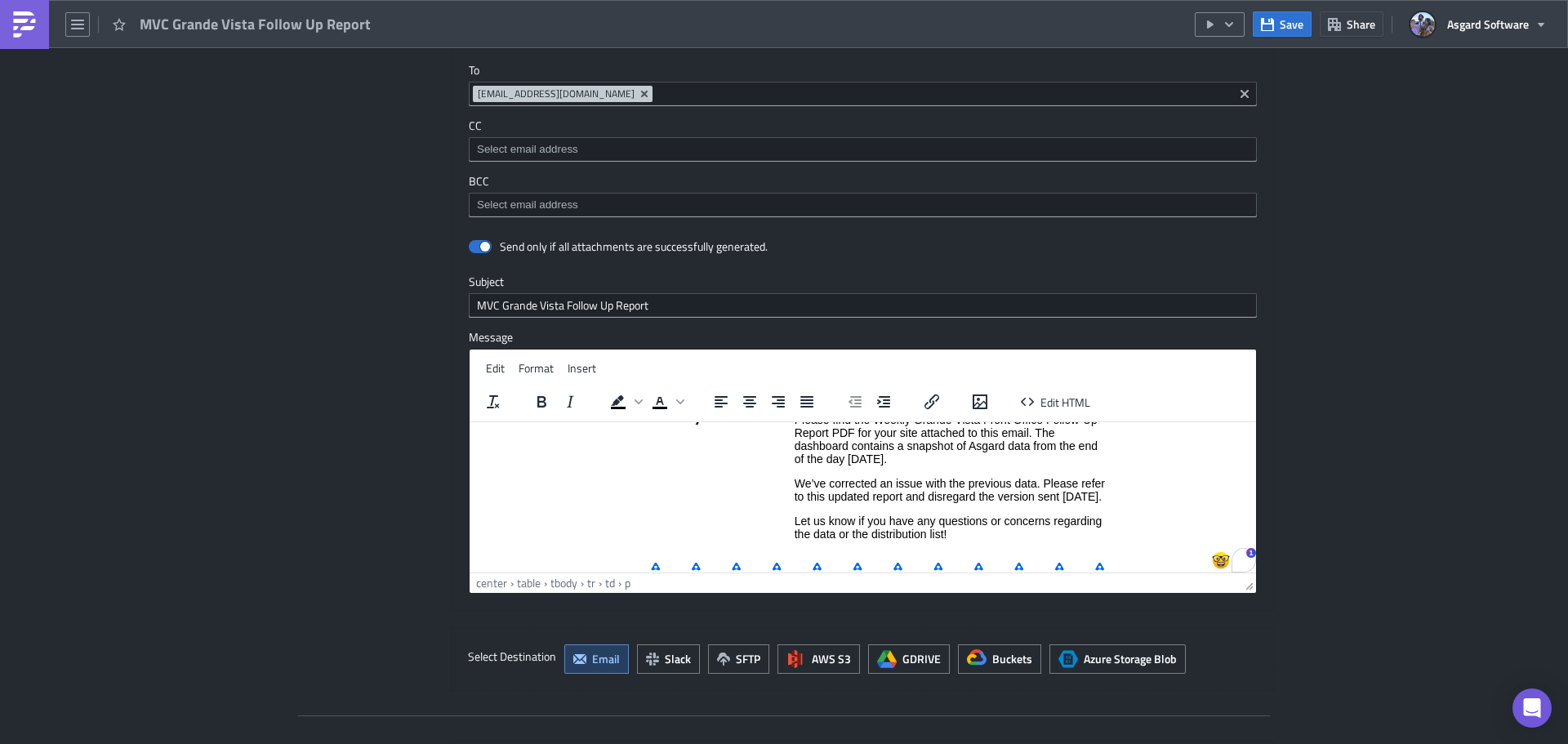
scroll to position [102, 0]
drag, startPoint x: 800, startPoint y: 483, endPoint x: 850, endPoint y: 491, distance: 50.6
click at [801, 483] on p "We’ve corrected an issue with the previous data. Please refer to this updated r…" at bounding box center [950, 488] width 311 height 26
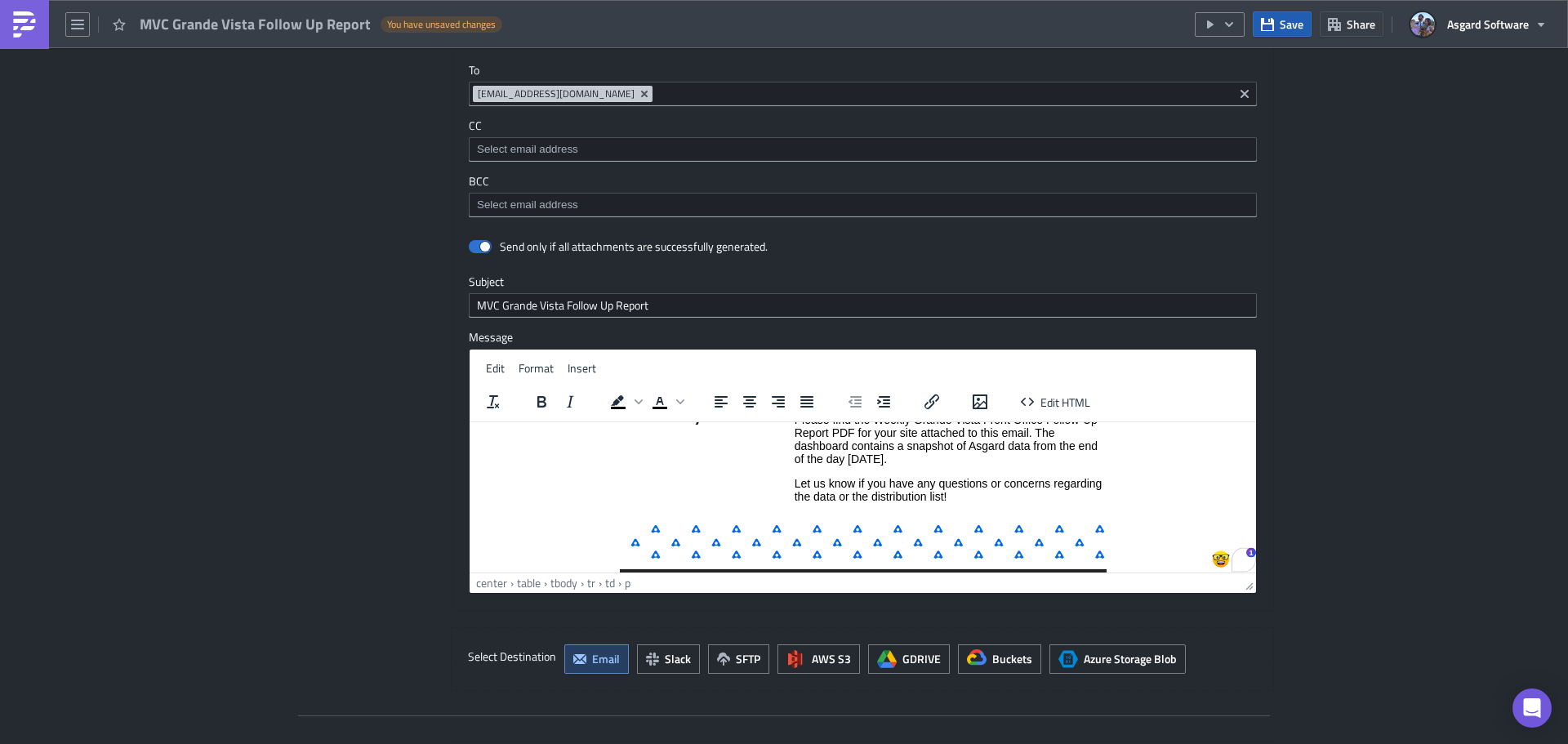
click at [1275, 32] on button "Save" at bounding box center [1282, 24] width 59 height 25
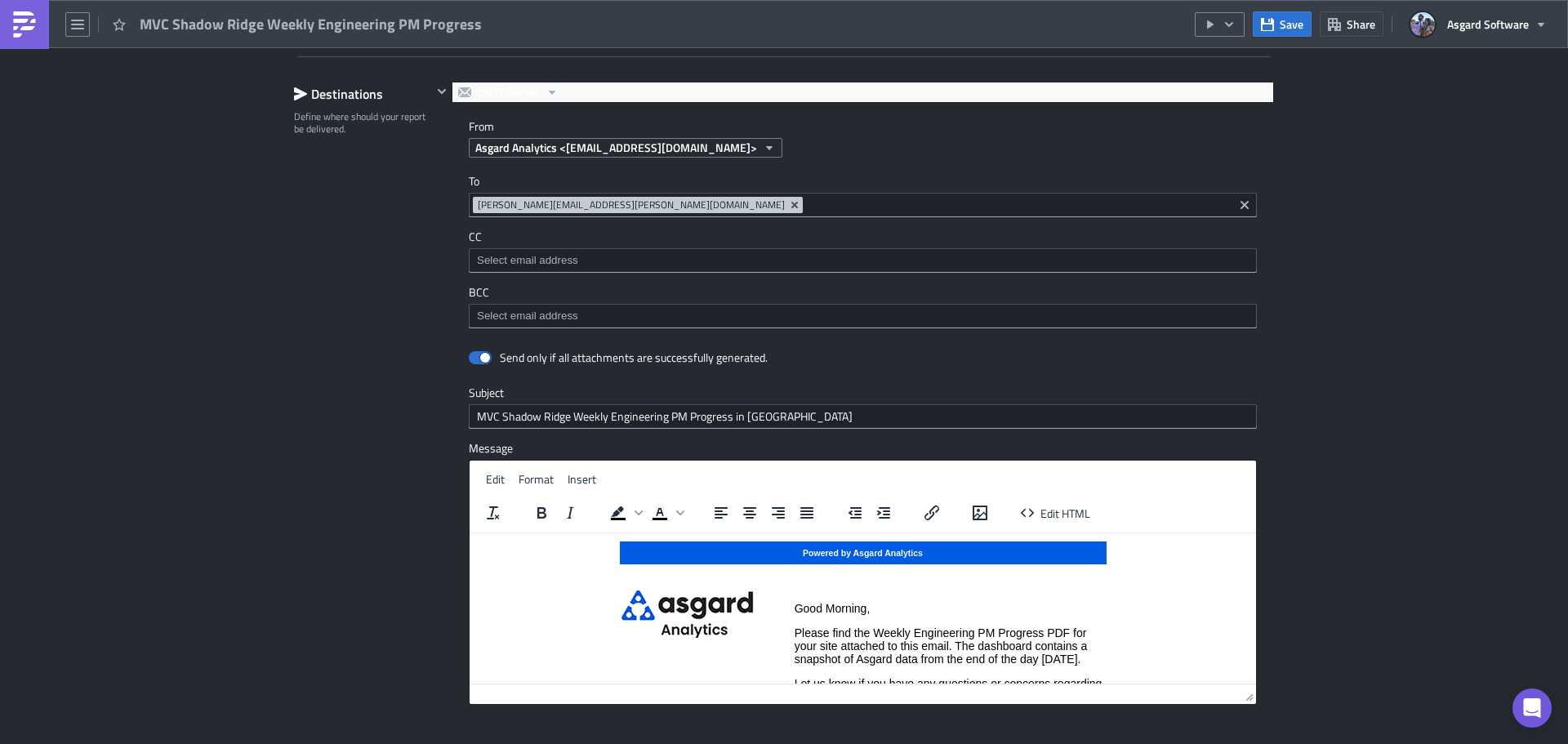
scroll to position [1693, 0]
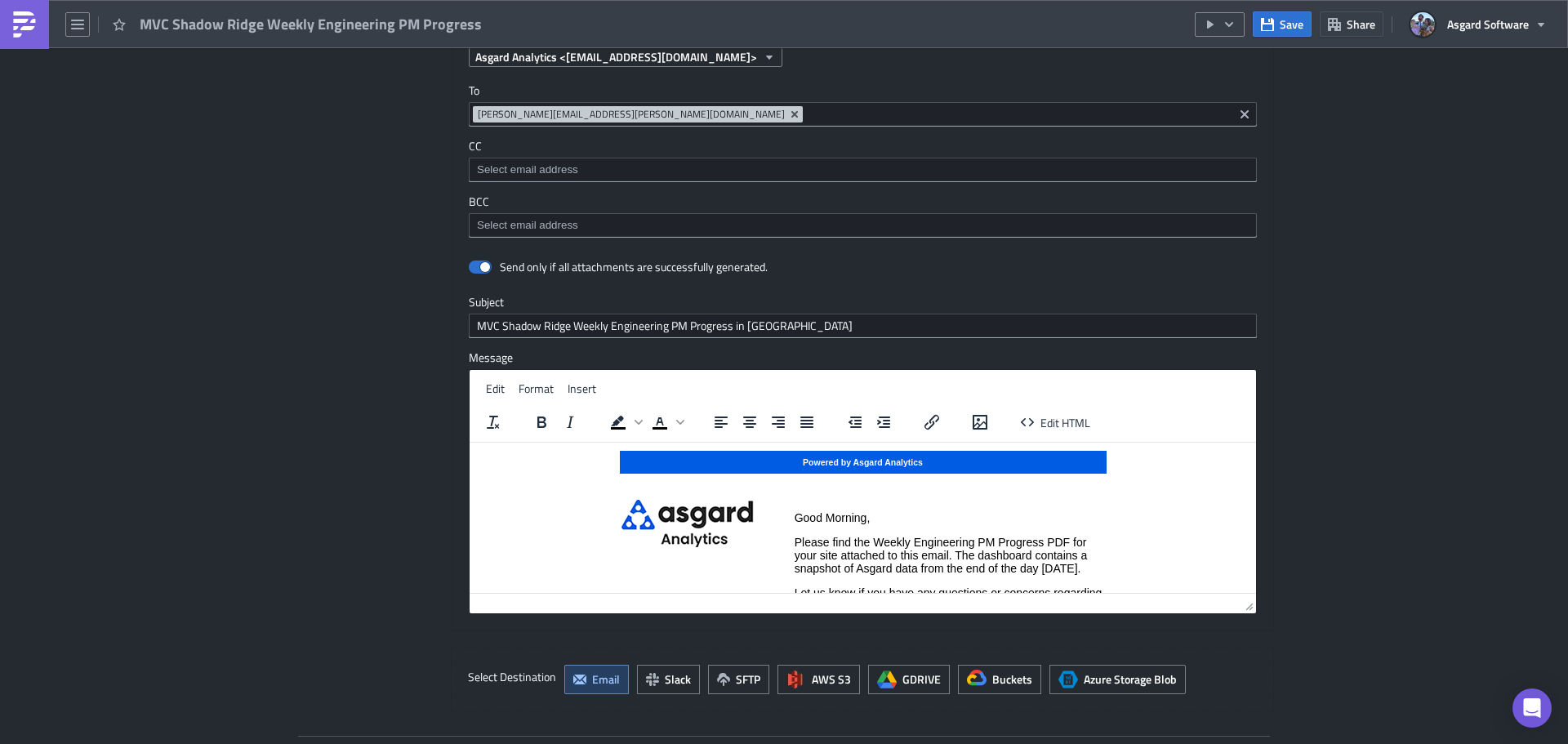
click at [1092, 570] on p "Please find the Weekly Engineering PM Progress PDF for your site attached to th…" at bounding box center [950, 555] width 311 height 39
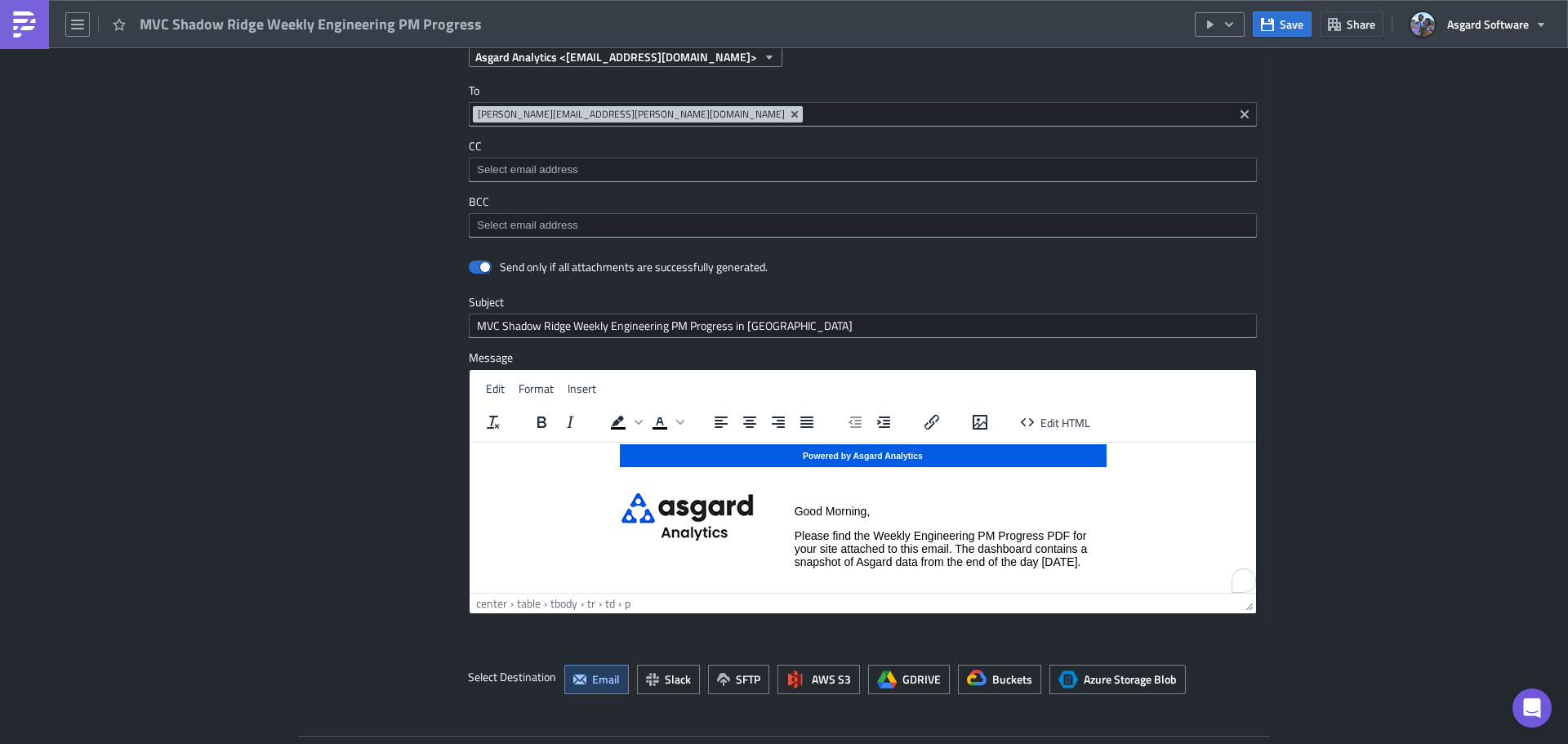
paste body "To enrich screen reader interactions, please activate Accessibility in Grammarl…"
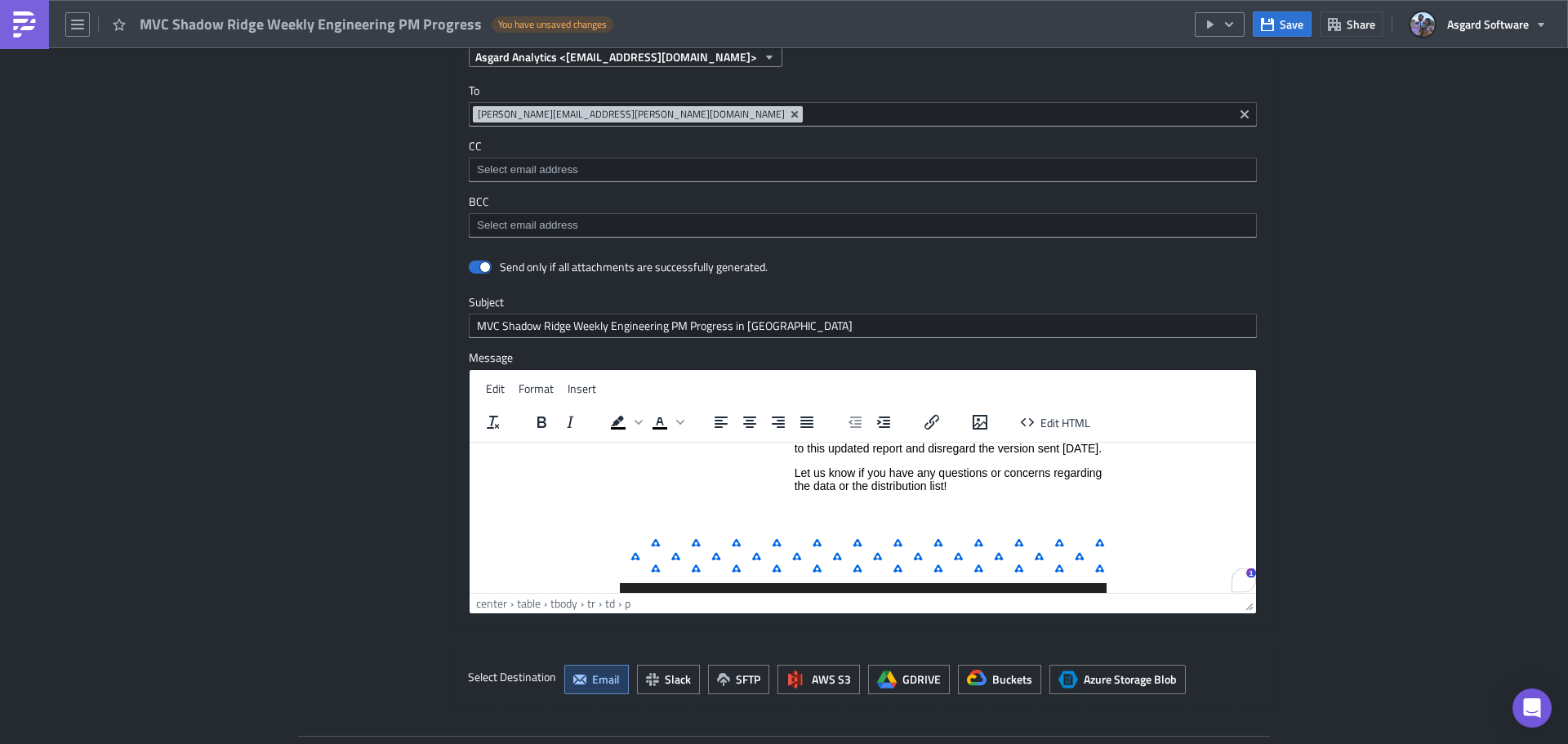
scroll to position [195, 0]
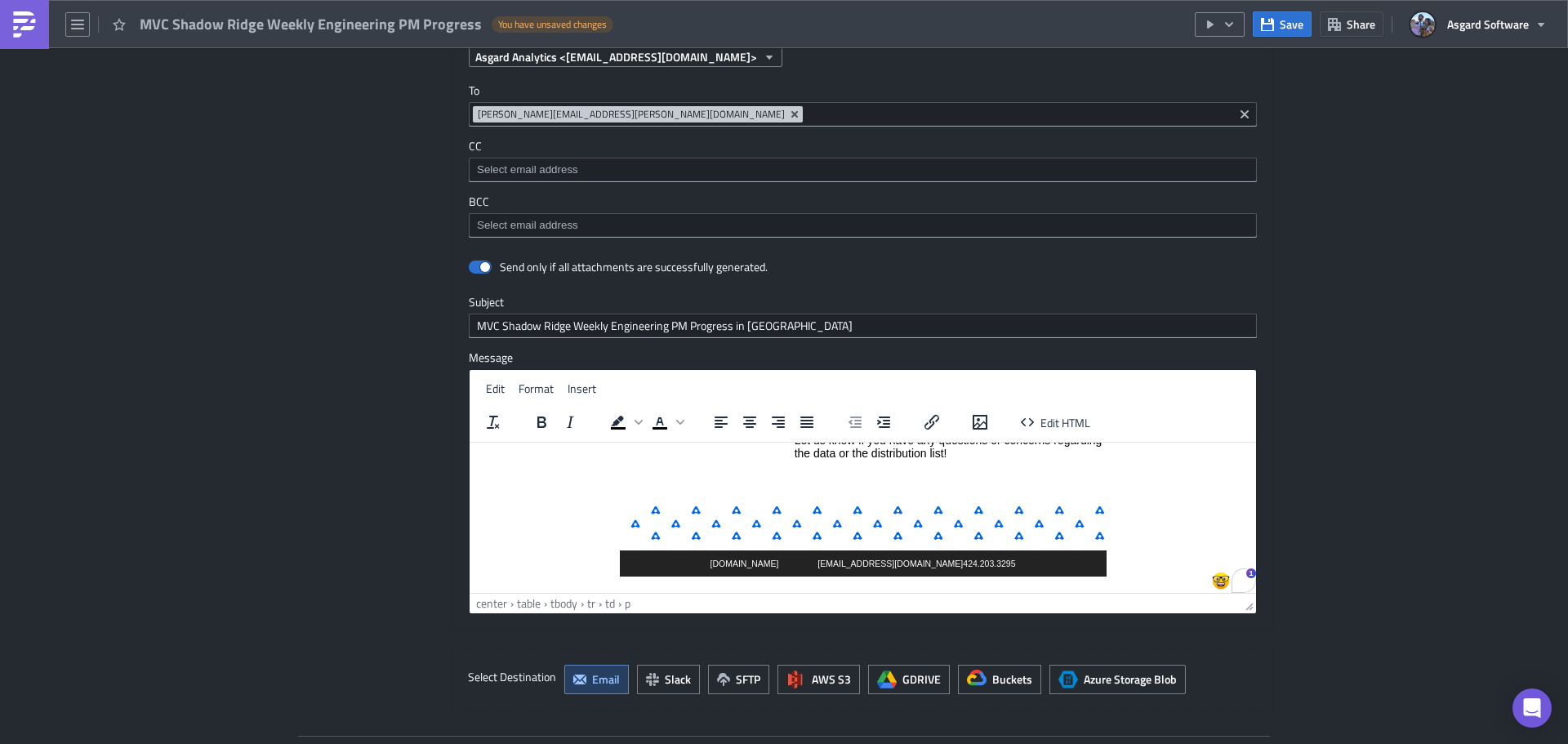
click at [965, 484] on p "To enrich screen reader interactions, please activate Accessibility in Grammarl…" at bounding box center [950, 477] width 311 height 13
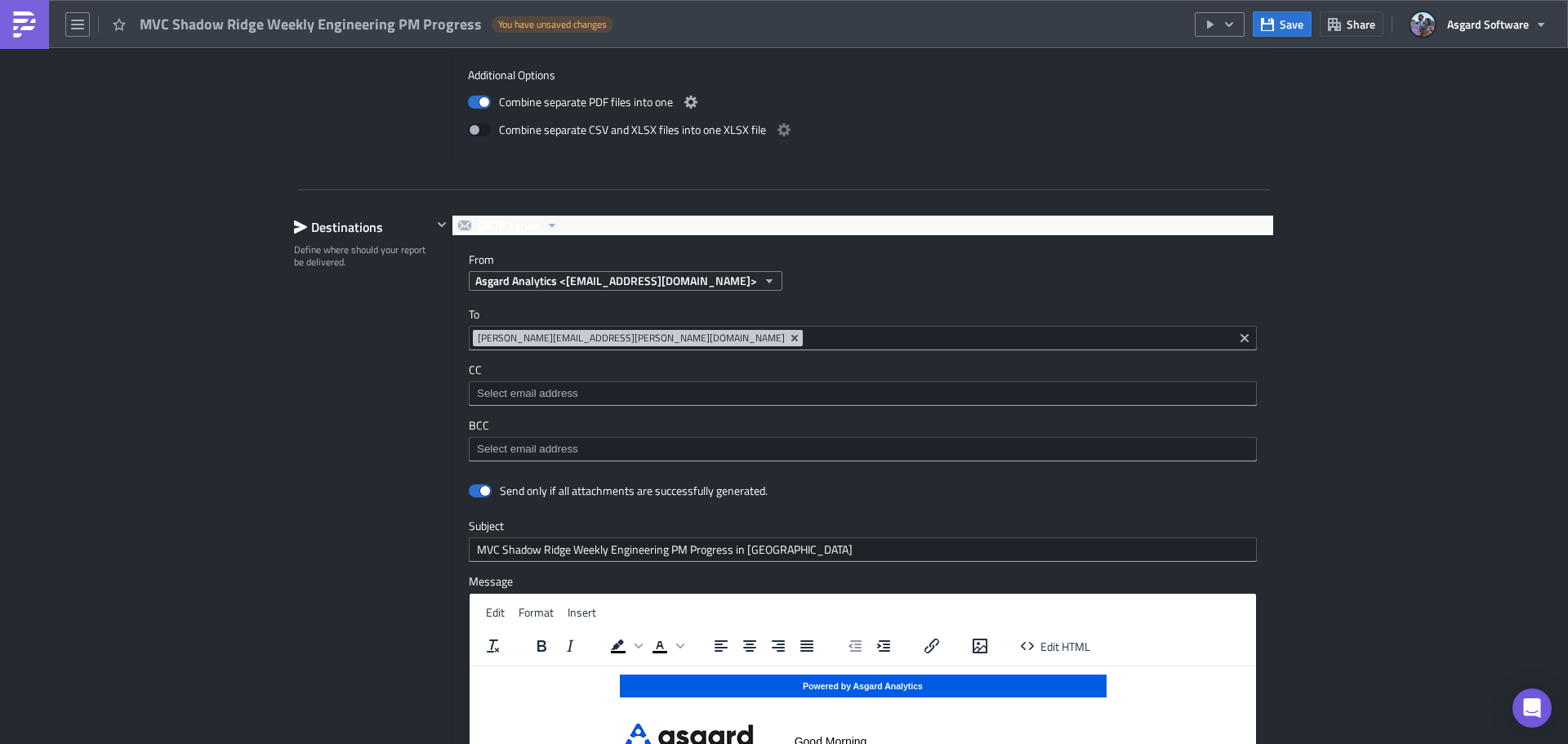
scroll to position [1258, 0]
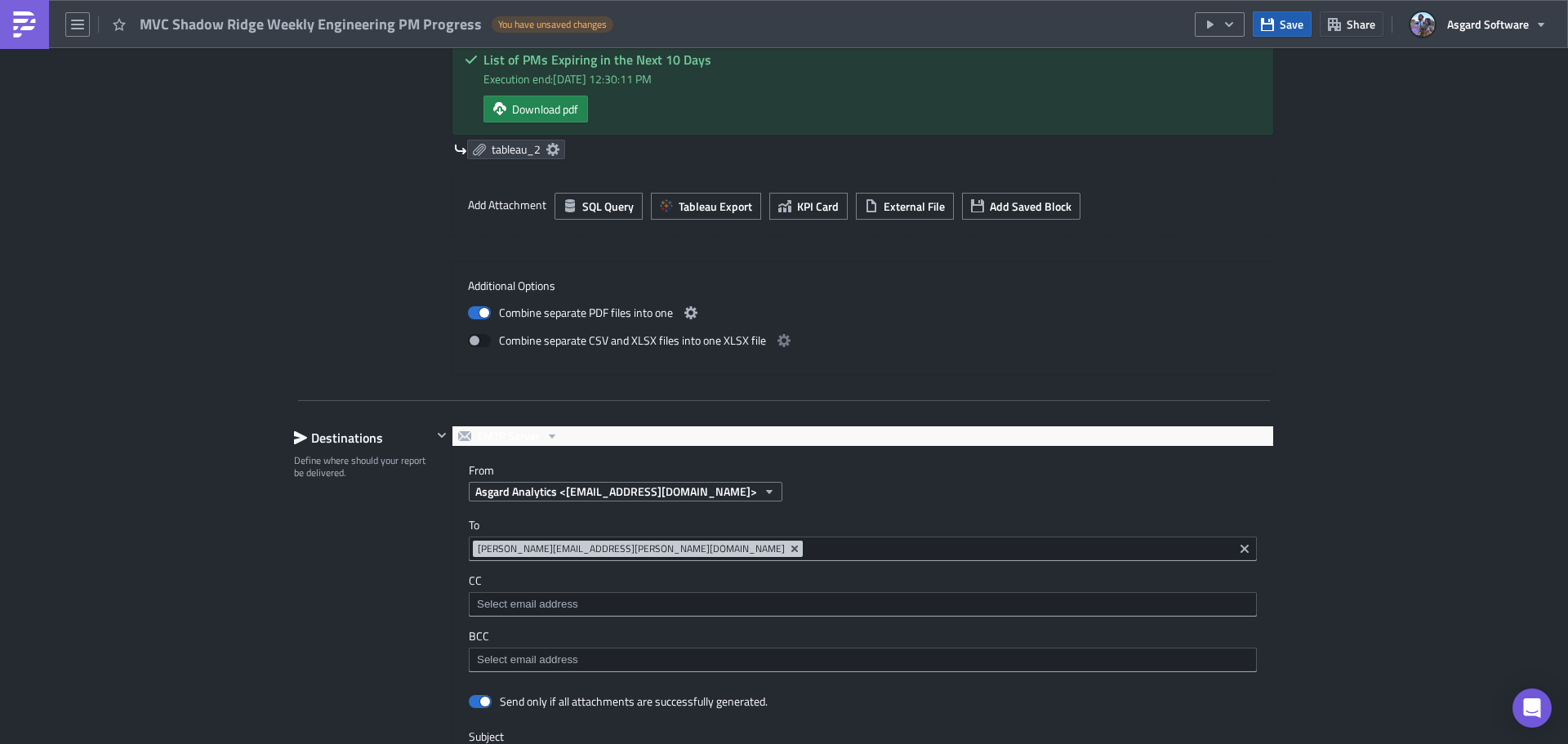
click at [1295, 27] on span "Save" at bounding box center [1291, 24] width 24 height 17
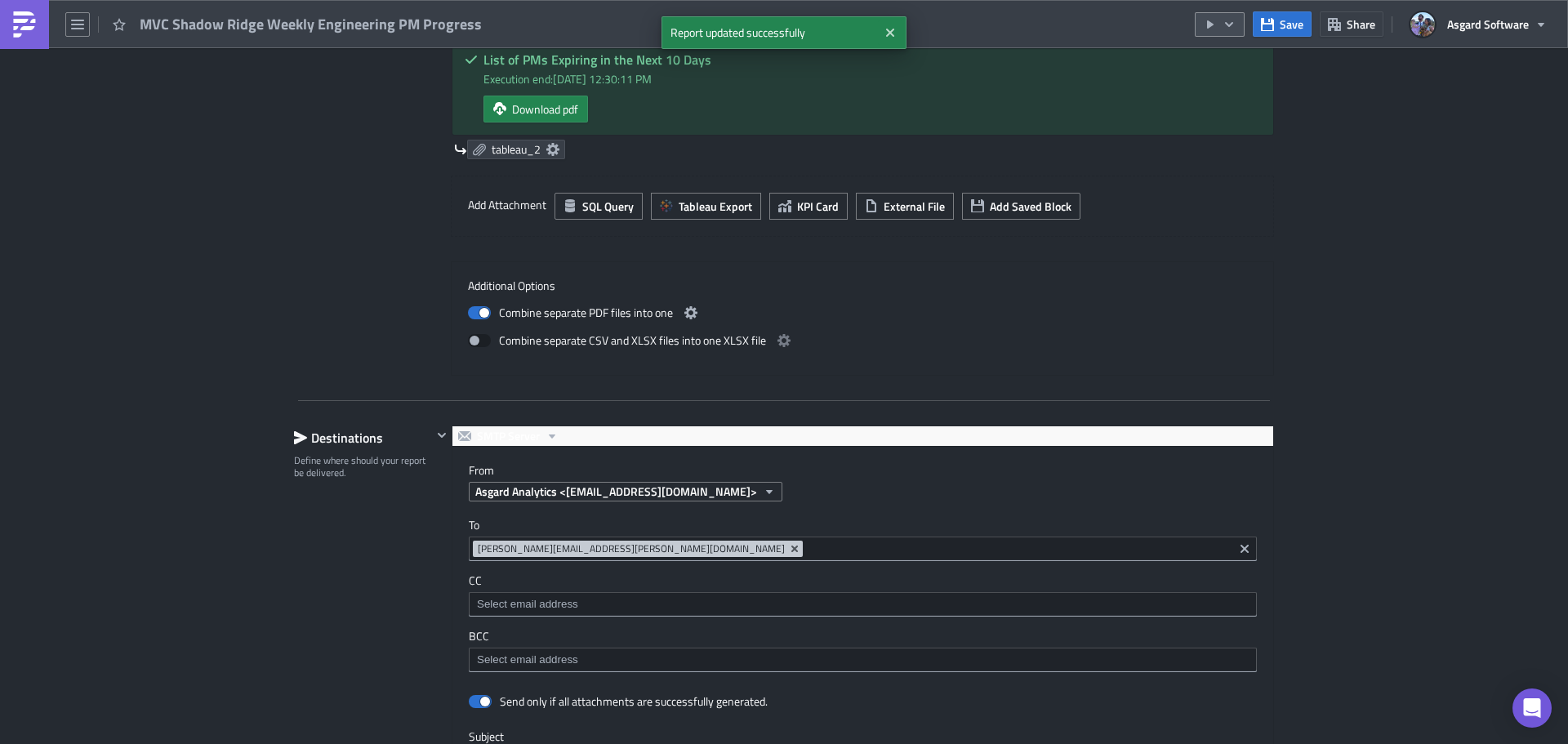
click at [1224, 22] on icon "button" at bounding box center [1229, 25] width 13 height 13
click at [1235, 92] on div "Run Report" at bounding box center [1268, 89] width 128 height 16
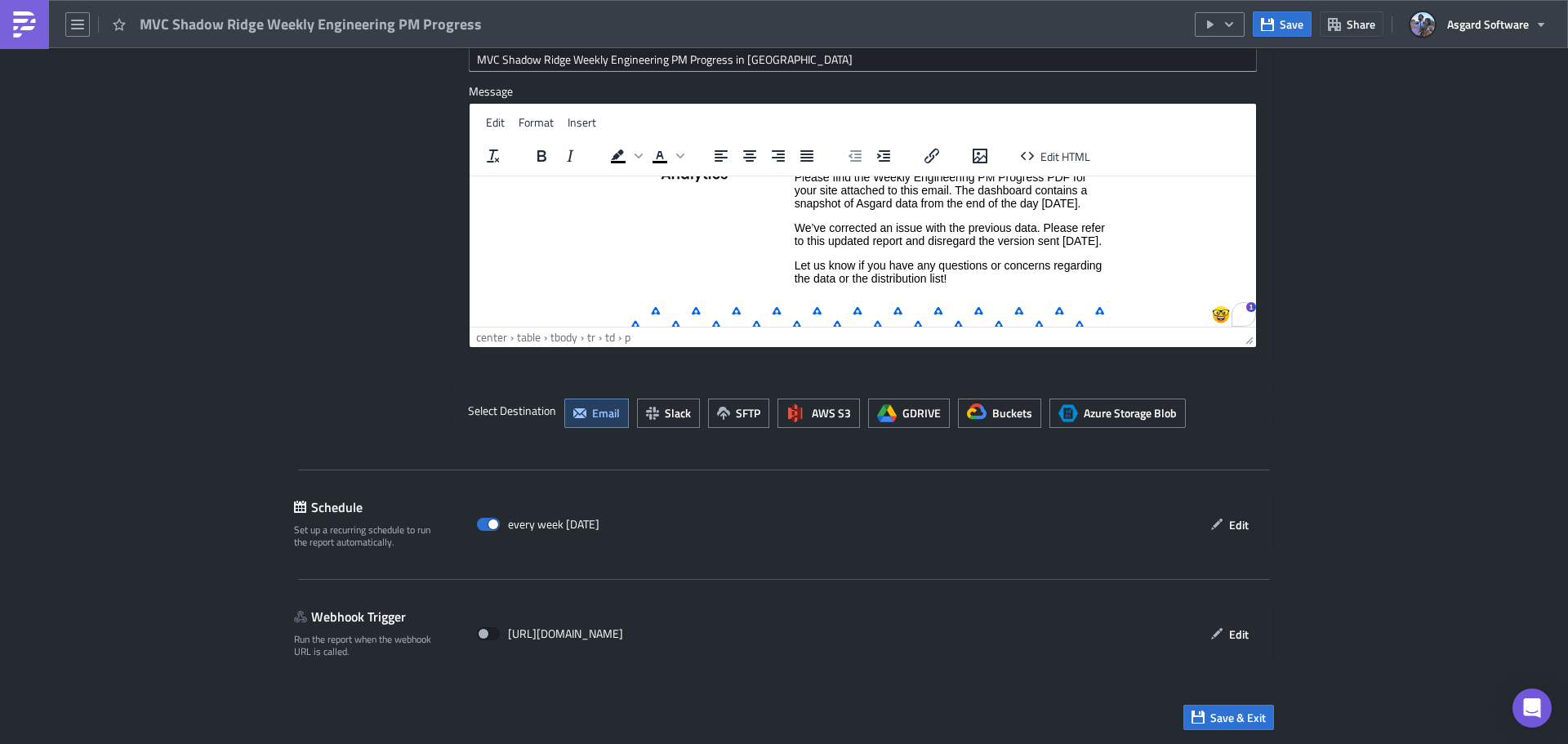
scroll to position [100, 0]
click at [863, 246] on p "We’ve corrected an issue with the previous data. Please refer to this updated r…" at bounding box center [950, 233] width 311 height 26
drag, startPoint x: 795, startPoint y: 226, endPoint x: 807, endPoint y: 228, distance: 12.2
click at [796, 226] on p "We’ve corrected an issue with the previous data. Please refer to this updated r…" at bounding box center [950, 233] width 311 height 26
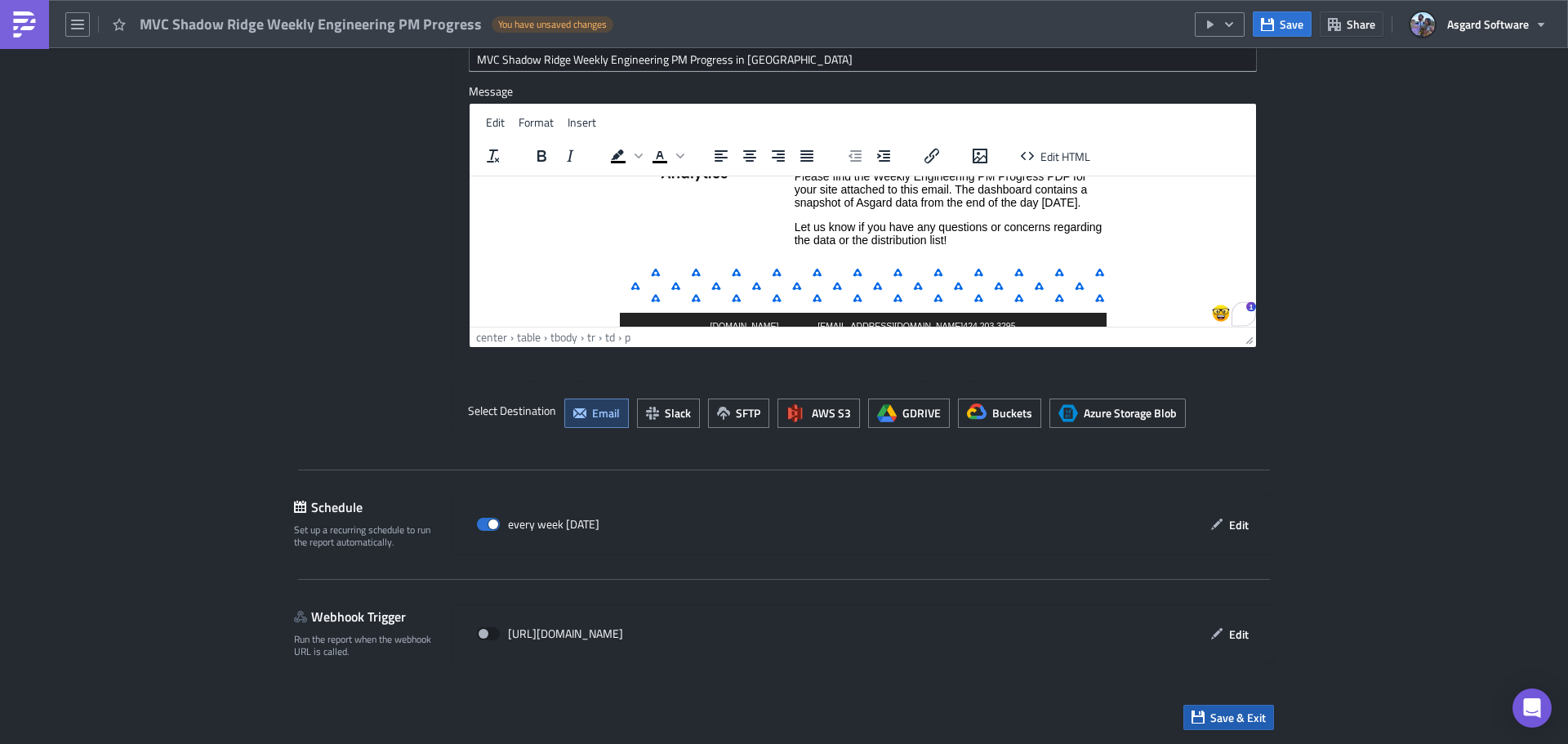
click at [1226, 720] on span "Save & Exit" at bounding box center [1237, 718] width 56 height 17
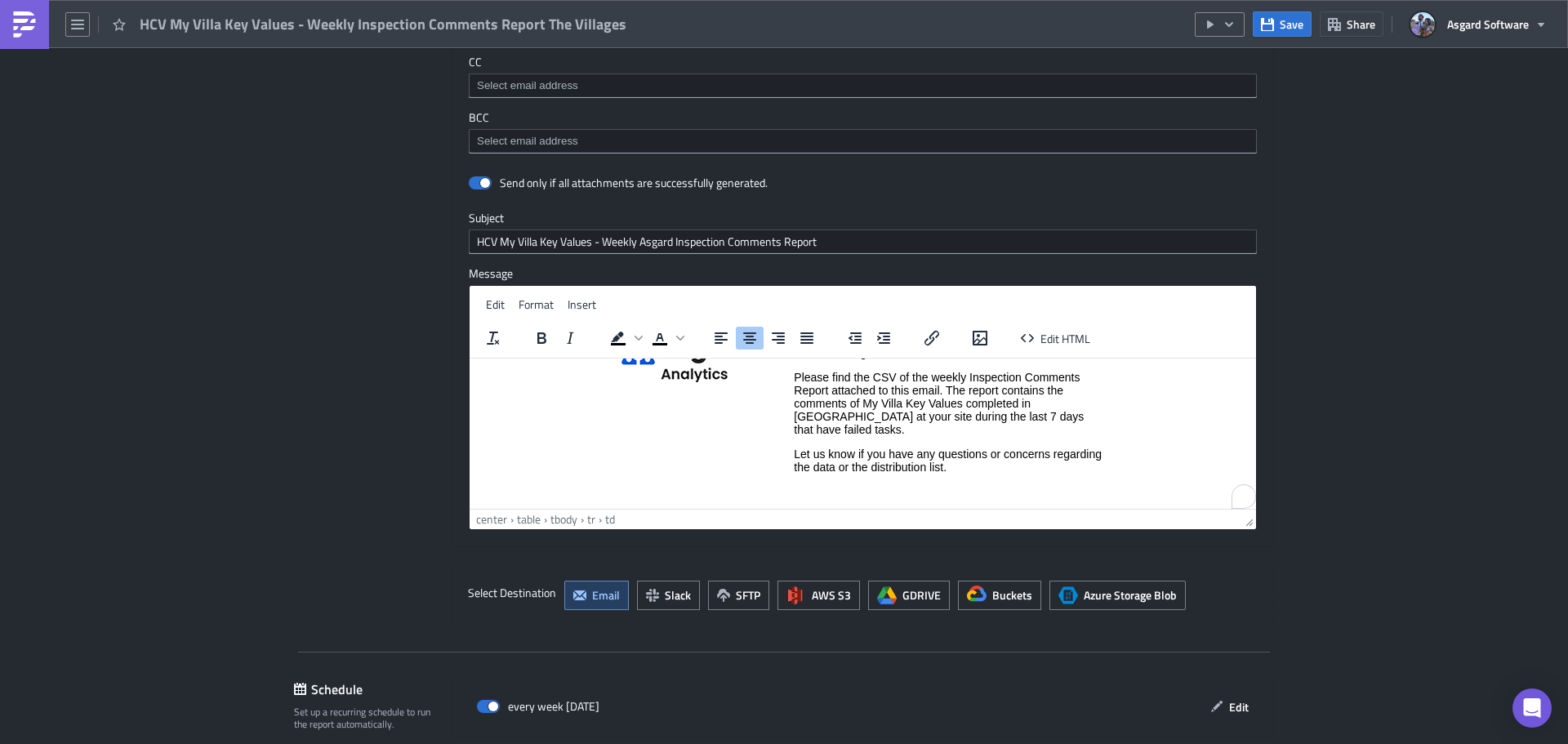
scroll to position [81, 0]
click at [1072, 416] on p "Please find the CSV of the weekly Inspection Comments Report attached to this e…" at bounding box center [949, 403] width 311 height 65
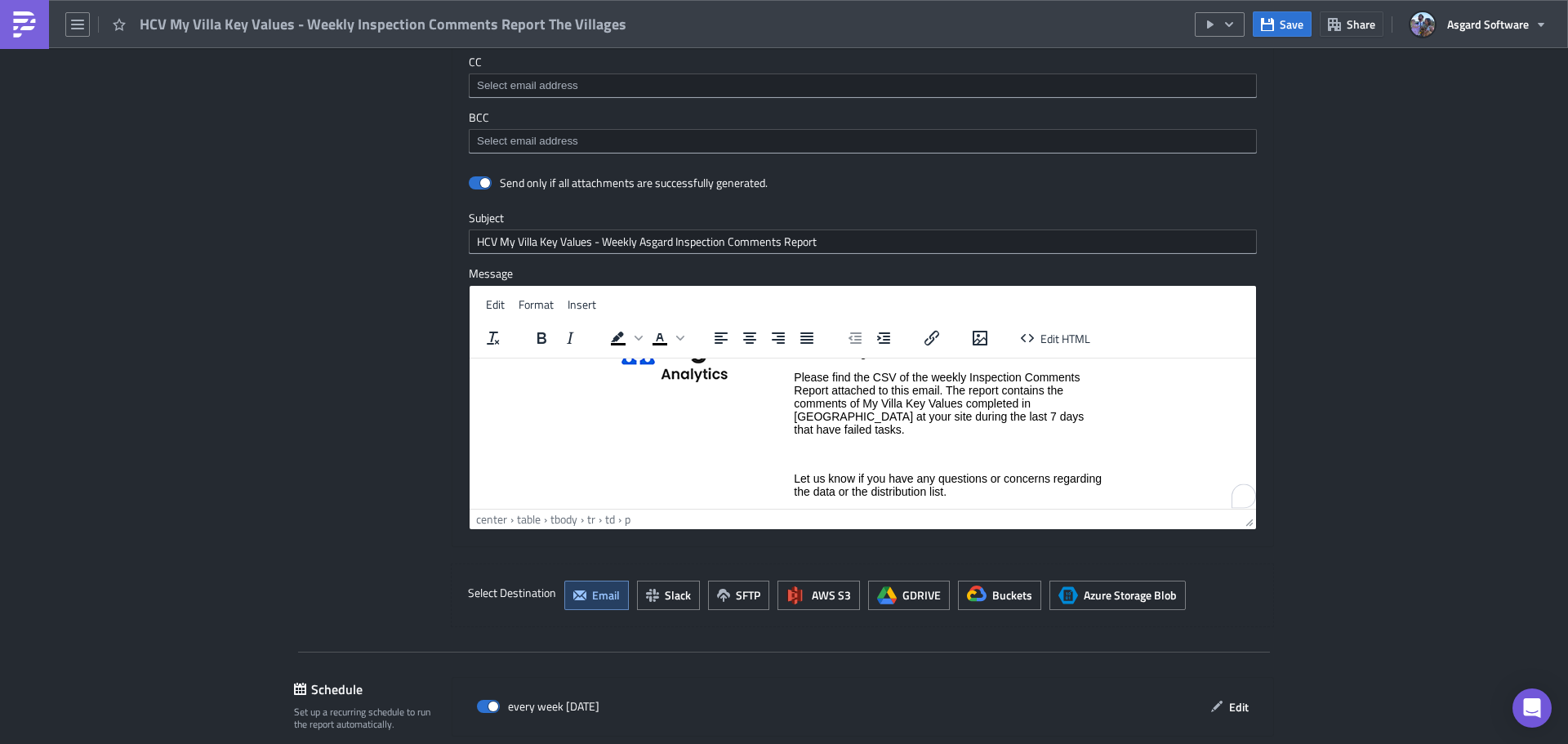
paste body "To enrich screen reader interactions, please activate Accessibility in Grammarl…"
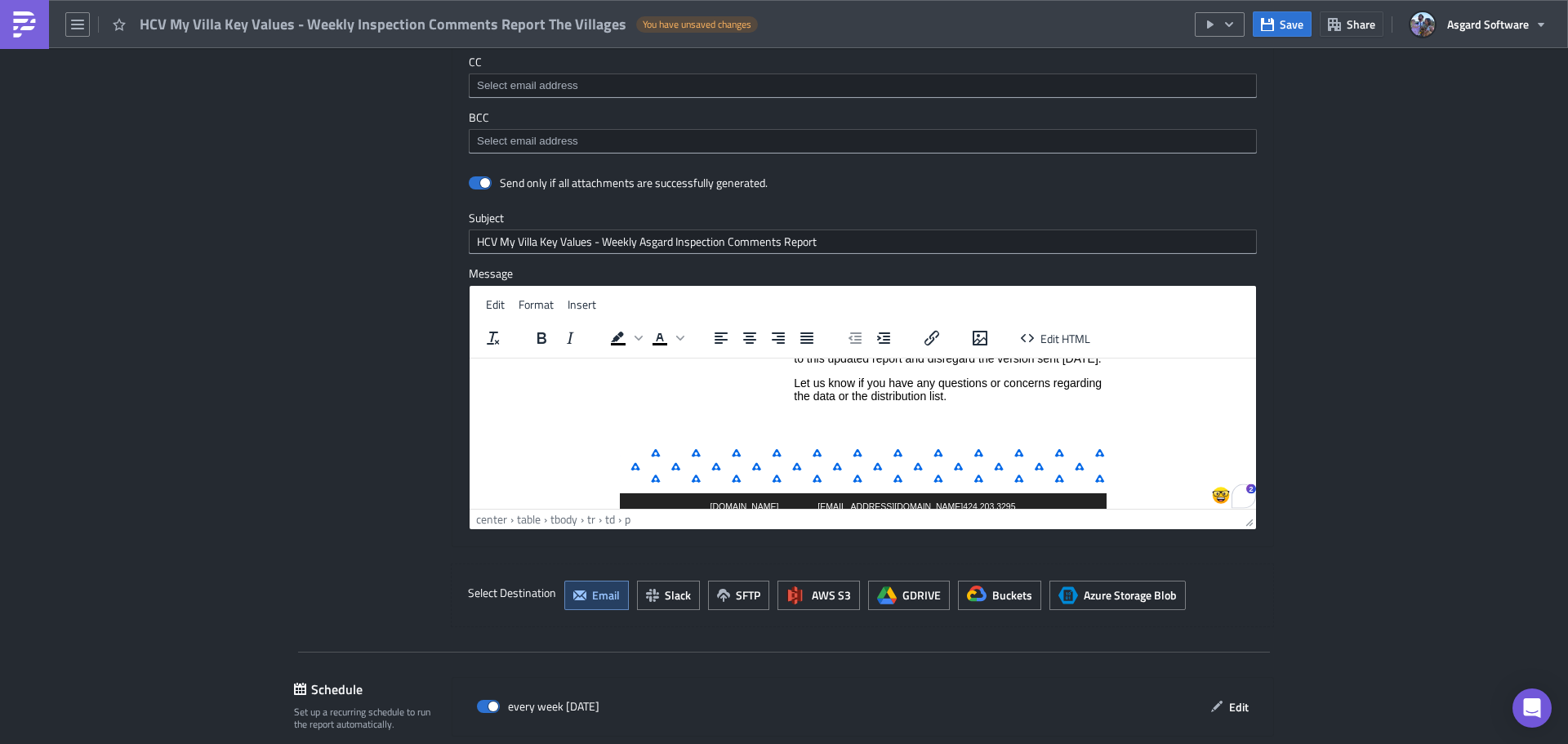
scroll to position [189, 0]
click at [963, 400] on p "Let us know if you have any questions or concerns regarding the data or the dis…" at bounding box center [949, 388] width 311 height 26
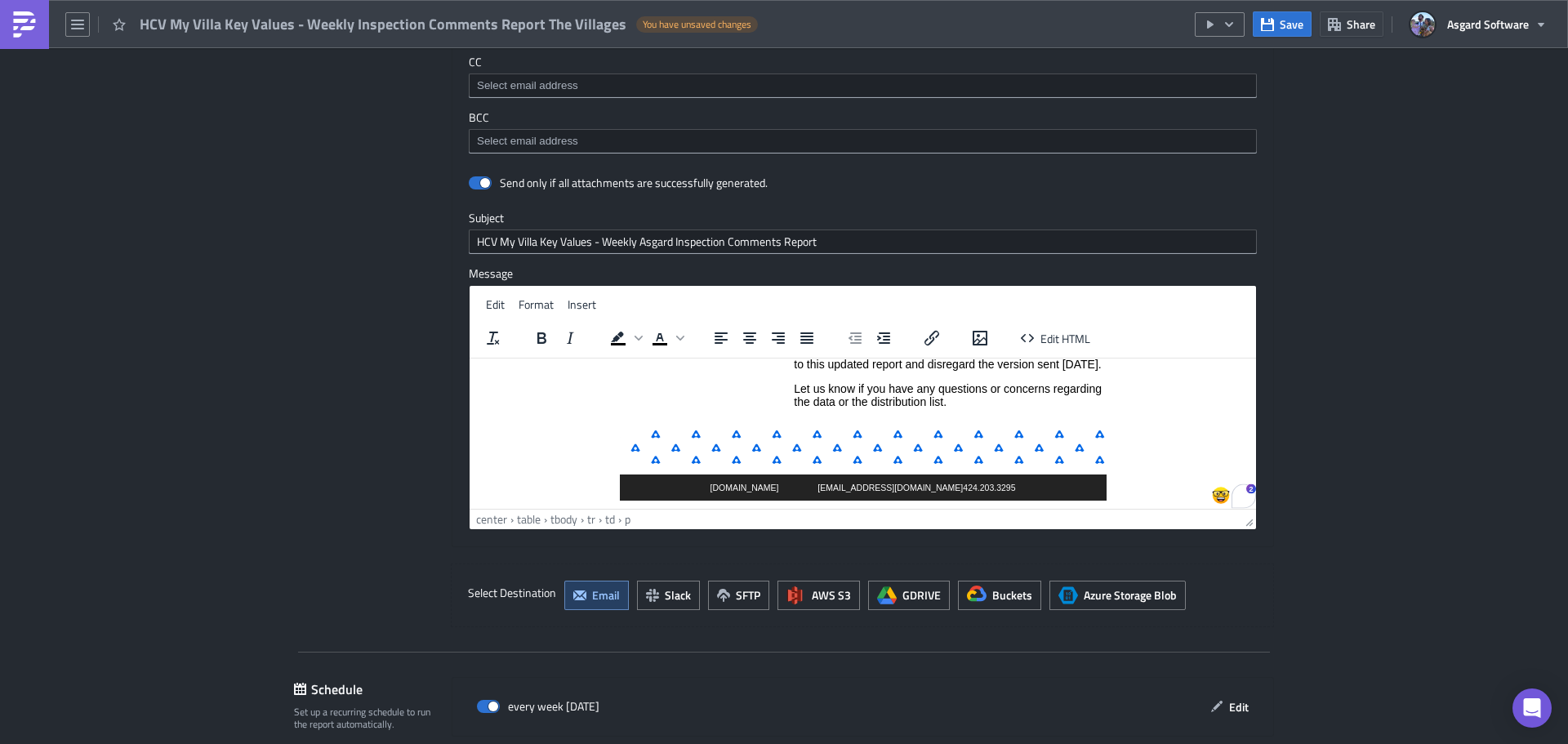
scroll to position [184, 0]
click at [1281, 26] on span "Save" at bounding box center [1291, 24] width 24 height 17
click at [1238, 24] on button "button" at bounding box center [1219, 24] width 50 height 24
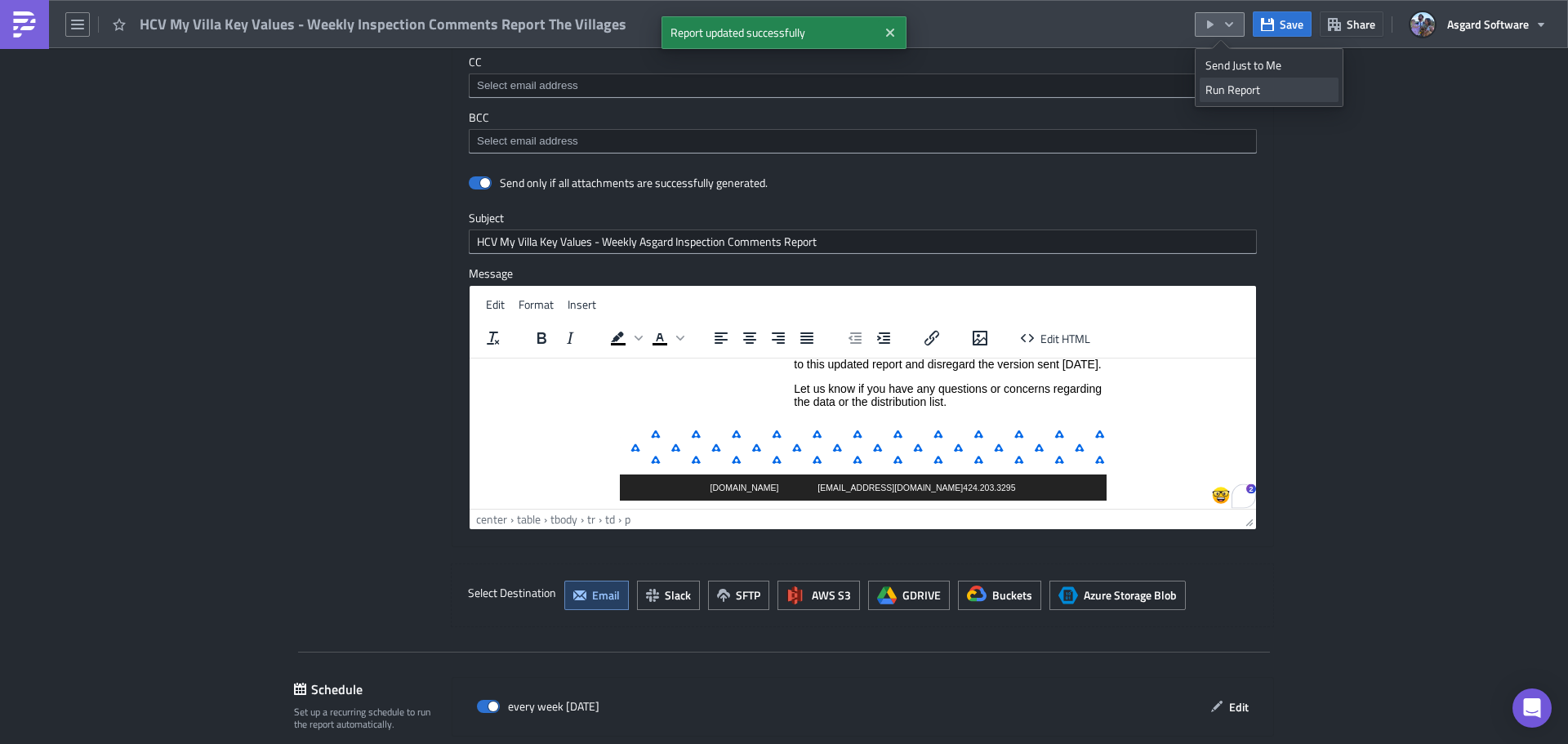
click at [1259, 89] on div "Run Report" at bounding box center [1268, 89] width 128 height 16
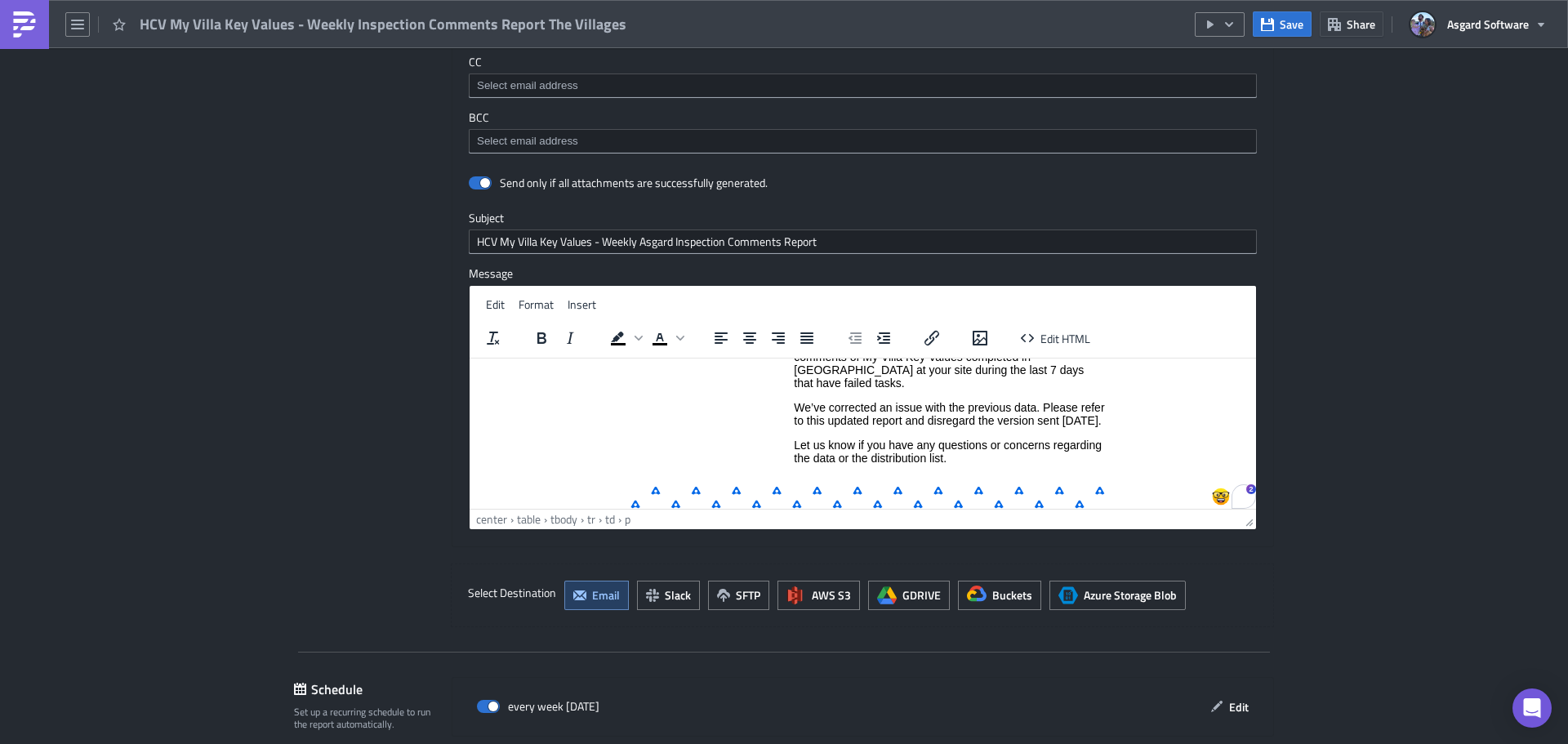
scroll to position [128, 0]
click at [847, 419] on p "We’ve corrected an issue with the previous data. Please refer to this updated r…" at bounding box center [949, 412] width 311 height 26
click at [797, 400] on p "We’ve corrected an issue with the previous data. Please refer to this updated r…" at bounding box center [949, 412] width 311 height 26
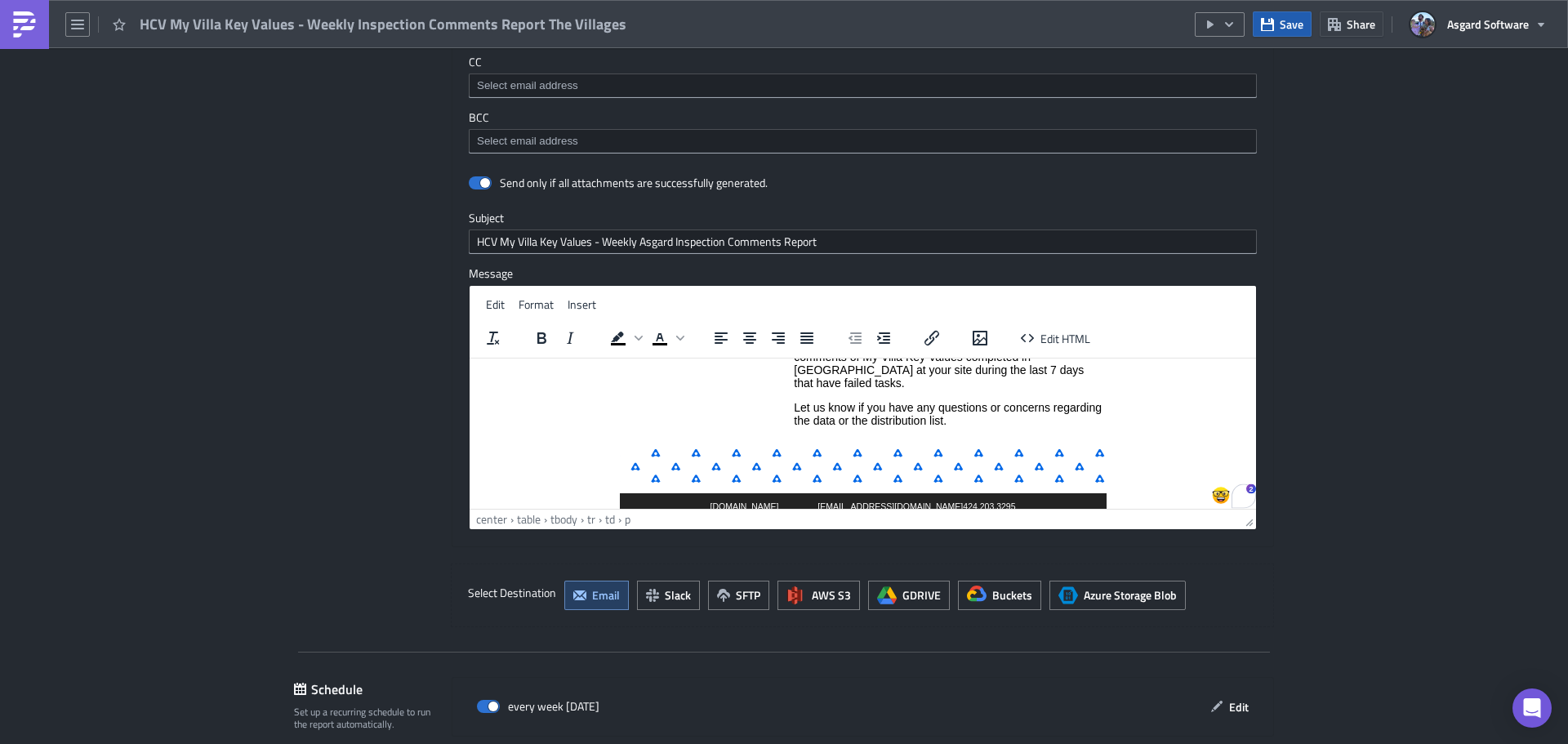
click at [1274, 26] on icon "button" at bounding box center [1267, 24] width 13 height 13
click at [1287, 22] on span "Save" at bounding box center [1291, 24] width 24 height 17
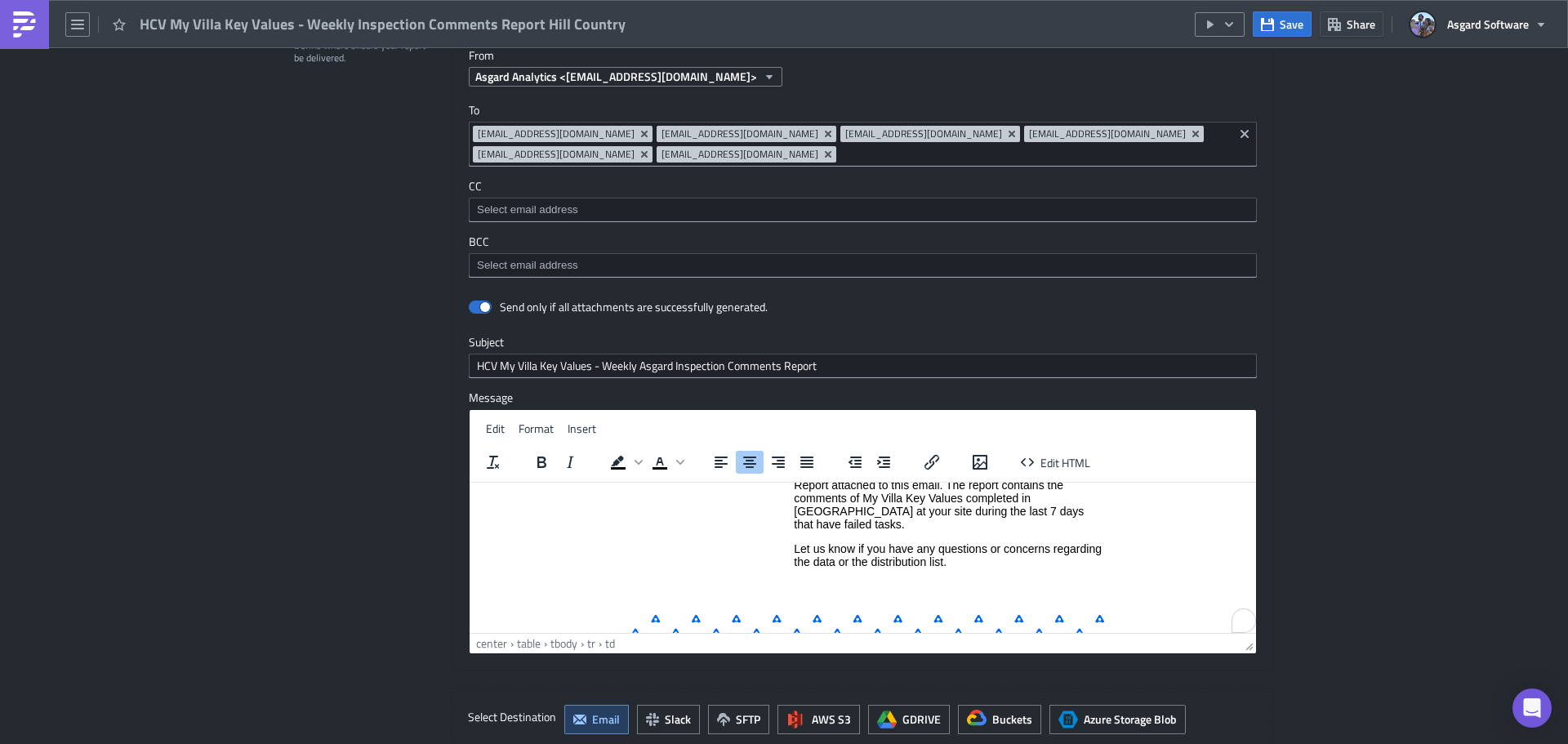
scroll to position [111, 0]
click at [1085, 514] on p "Please find the PDF of the weekly Inspection Comments Report attached to this e…" at bounding box center [949, 498] width 311 height 65
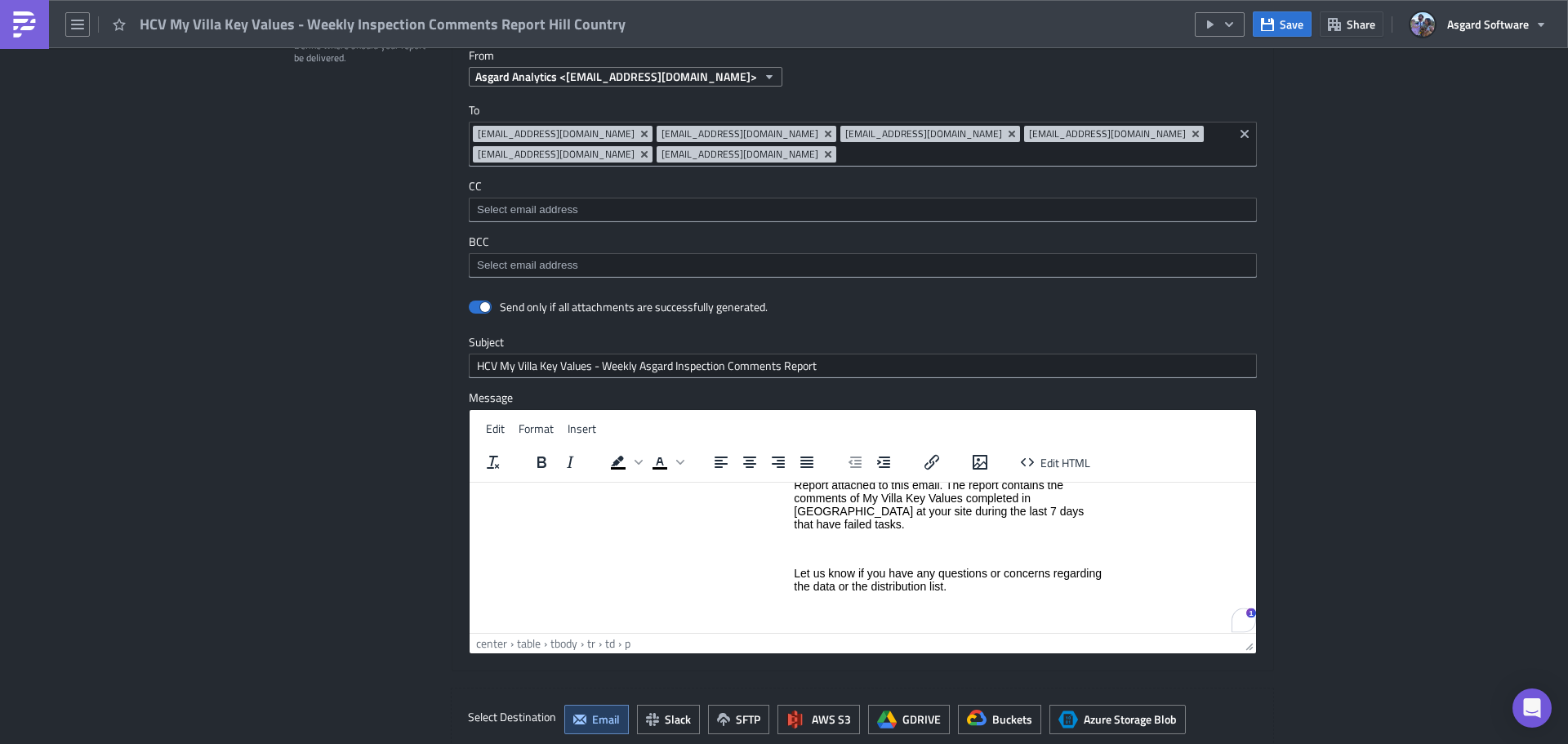
paste body "To enrich screen reader interactions, please activate Accessibility in Grammarl…"
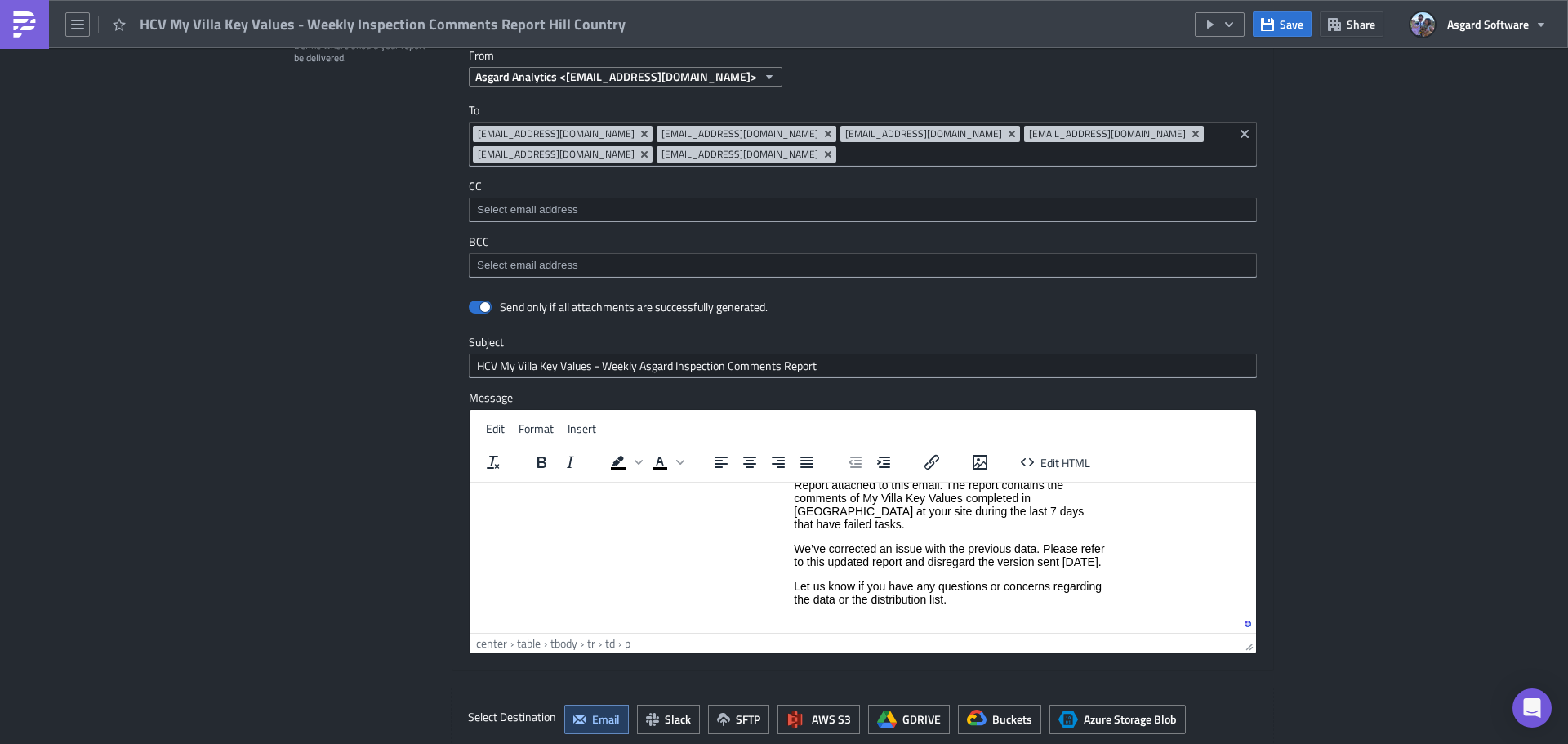
click at [1008, 609] on td "Good Morning, Please find the PDF of the weekly Inspection Comments Report atta…" at bounding box center [948, 534] width 312 height 214
click at [1283, 16] on span "Save" at bounding box center [1291, 24] width 24 height 17
click at [1223, 26] on icon "button" at bounding box center [1229, 25] width 13 height 13
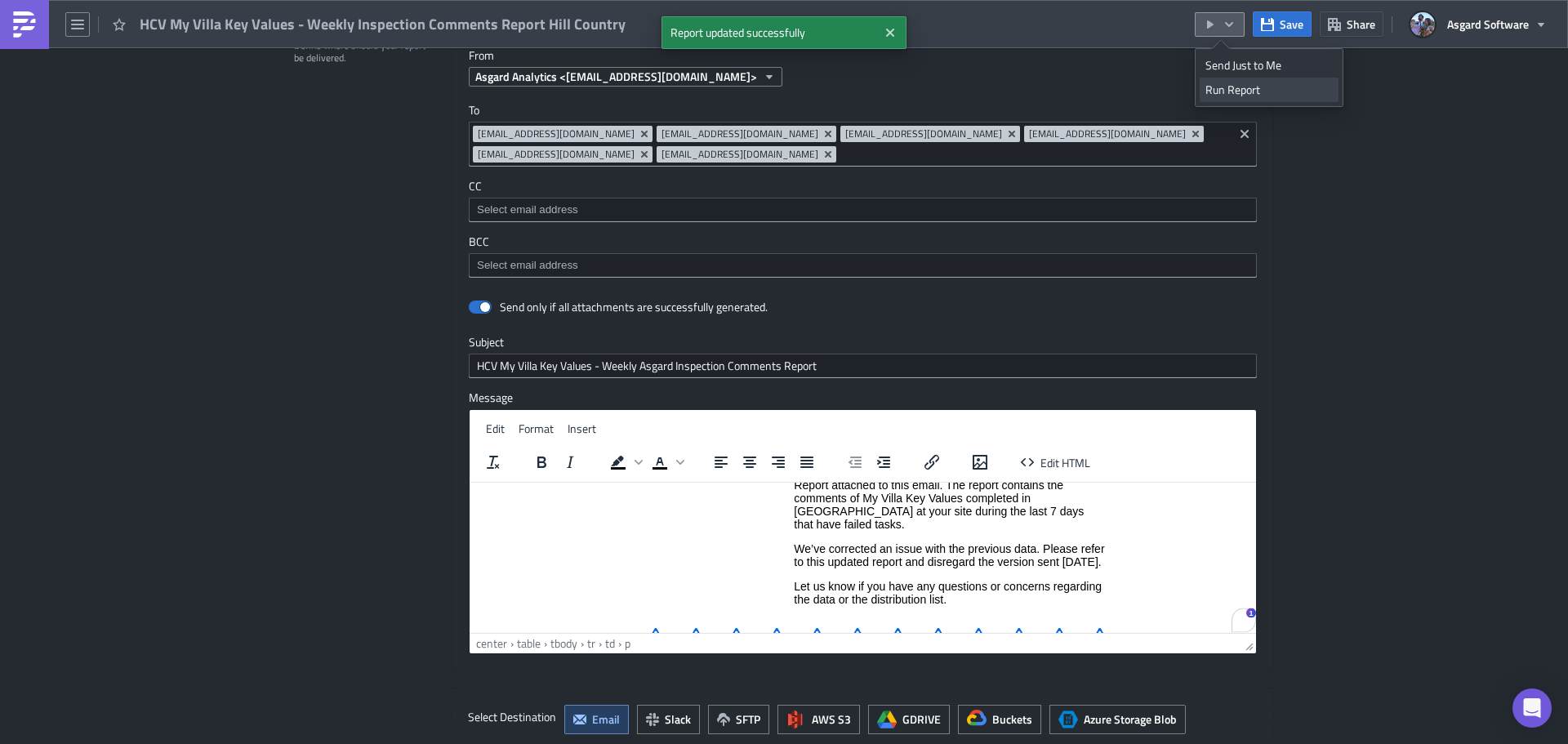
click at [1232, 88] on div "Run Report" at bounding box center [1268, 89] width 128 height 16
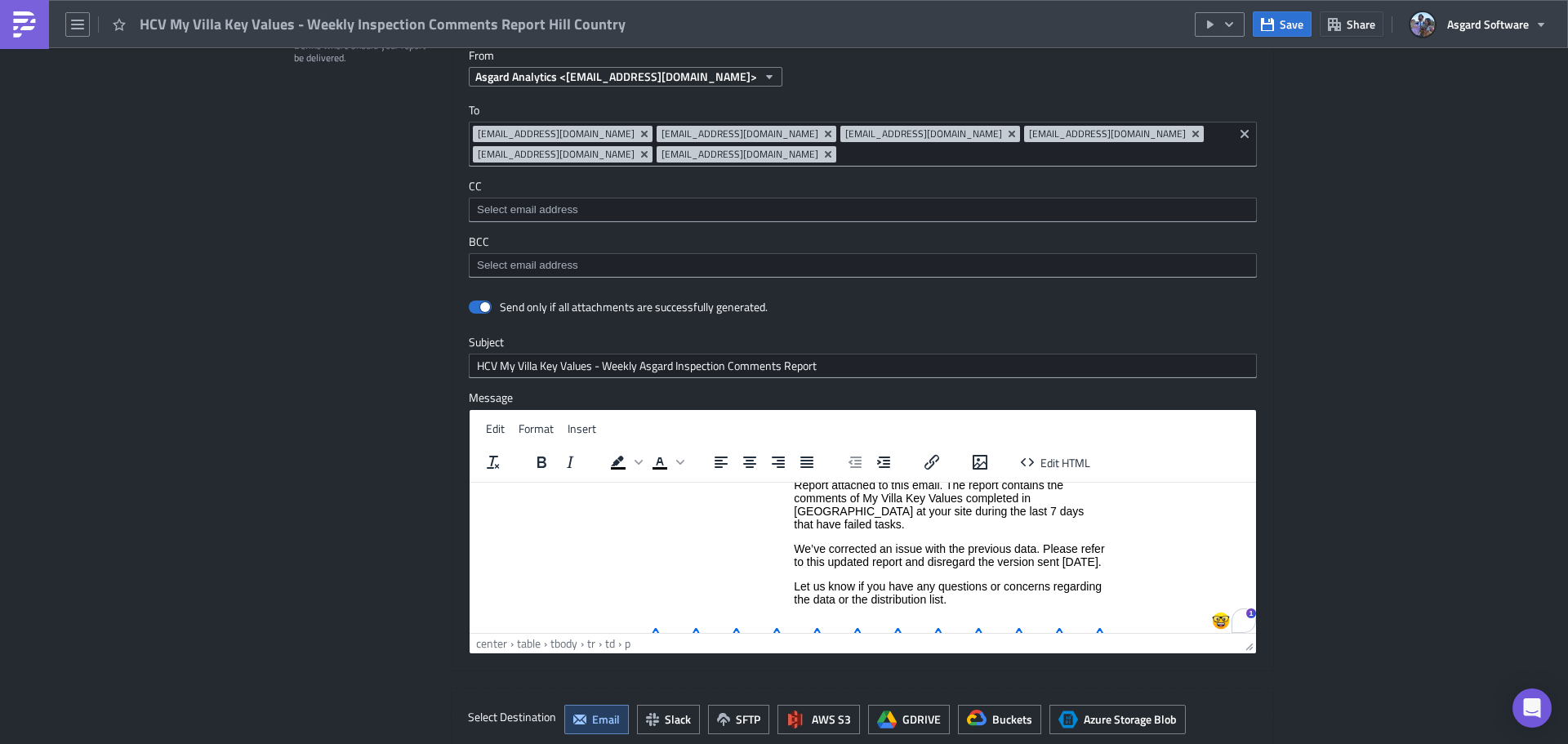
drag, startPoint x: 872, startPoint y: 566, endPoint x: 852, endPoint y: 563, distance: 20.2
click at [872, 566] on p "We’ve corrected an issue with the previous data. Please refer to this updated r…" at bounding box center [949, 554] width 311 height 26
click at [796, 541] on p "We’ve corrected an issue with the previous data. Please refer to this updated r…" at bounding box center [949, 554] width 311 height 26
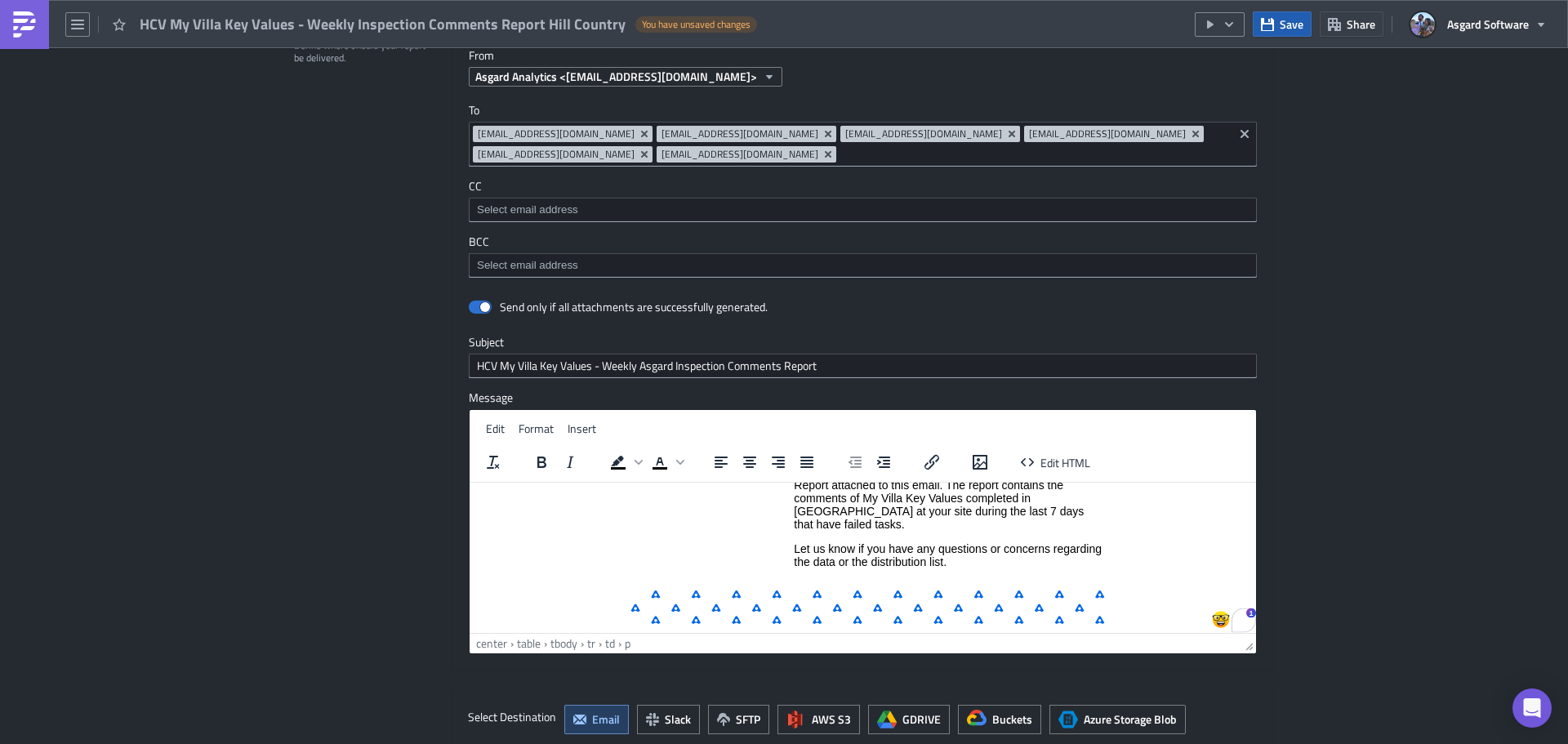
click at [1283, 22] on span "Save" at bounding box center [1291, 24] width 24 height 17
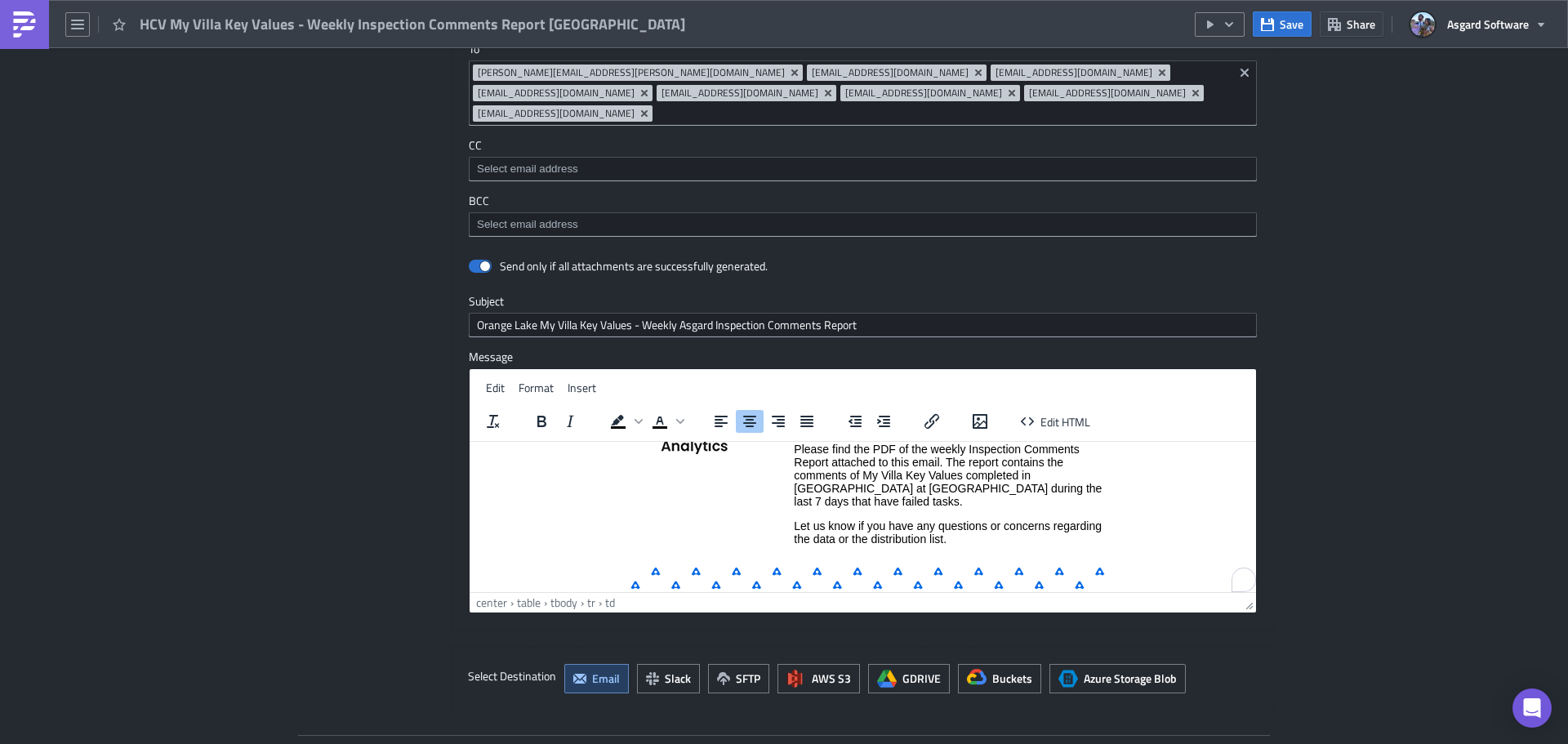
scroll to position [96, 0]
click at [883, 503] on p "Please find the PDF of the weekly Inspection Comments Report attached to this e…" at bounding box center [949, 470] width 311 height 65
paste body "To enrich screen reader interactions, please activate Accessibility in Grammarl…"
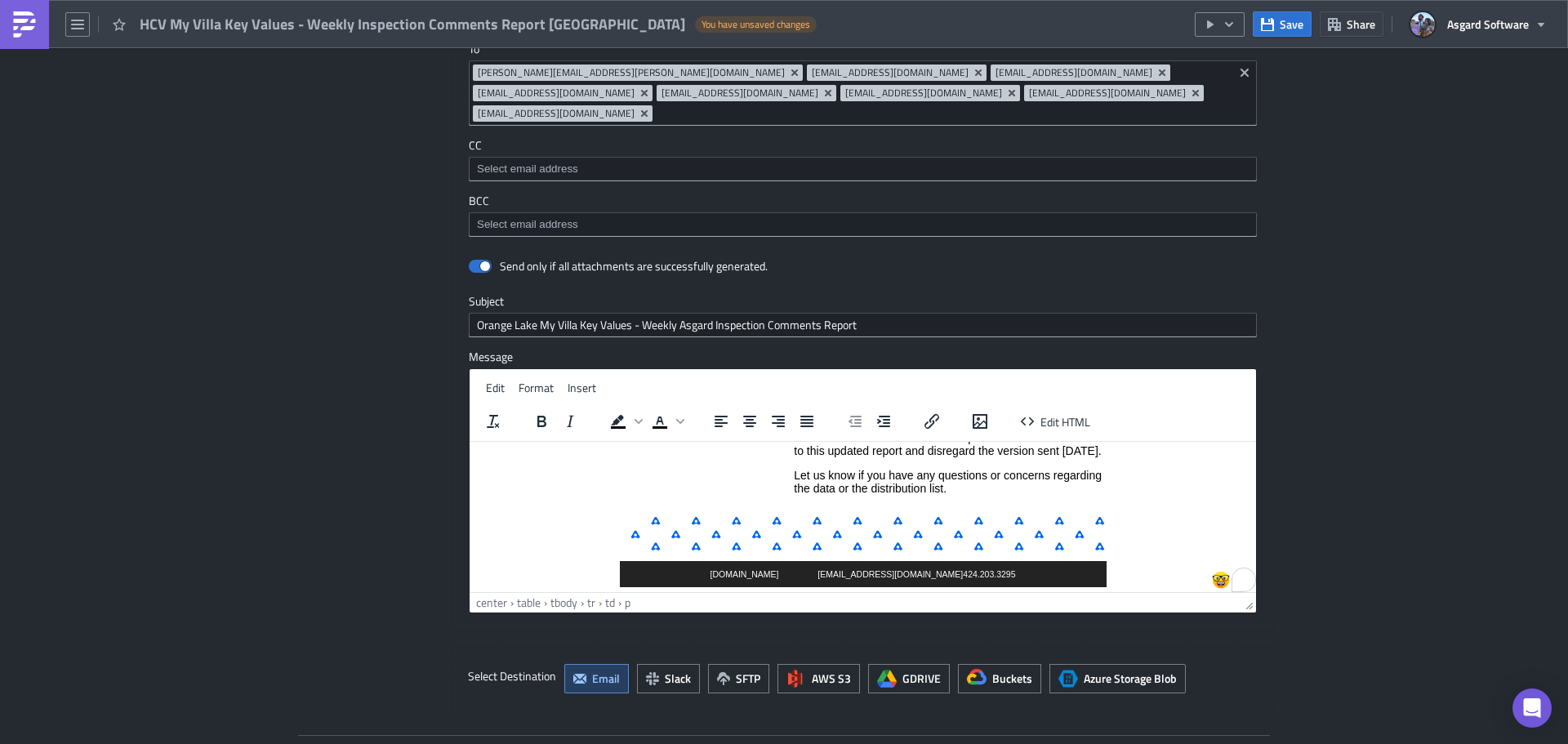
scroll to position [181, 0]
click at [1286, 21] on span "Save" at bounding box center [1291, 24] width 24 height 17
click at [1231, 24] on icon "button" at bounding box center [1229, 23] width 8 height 5
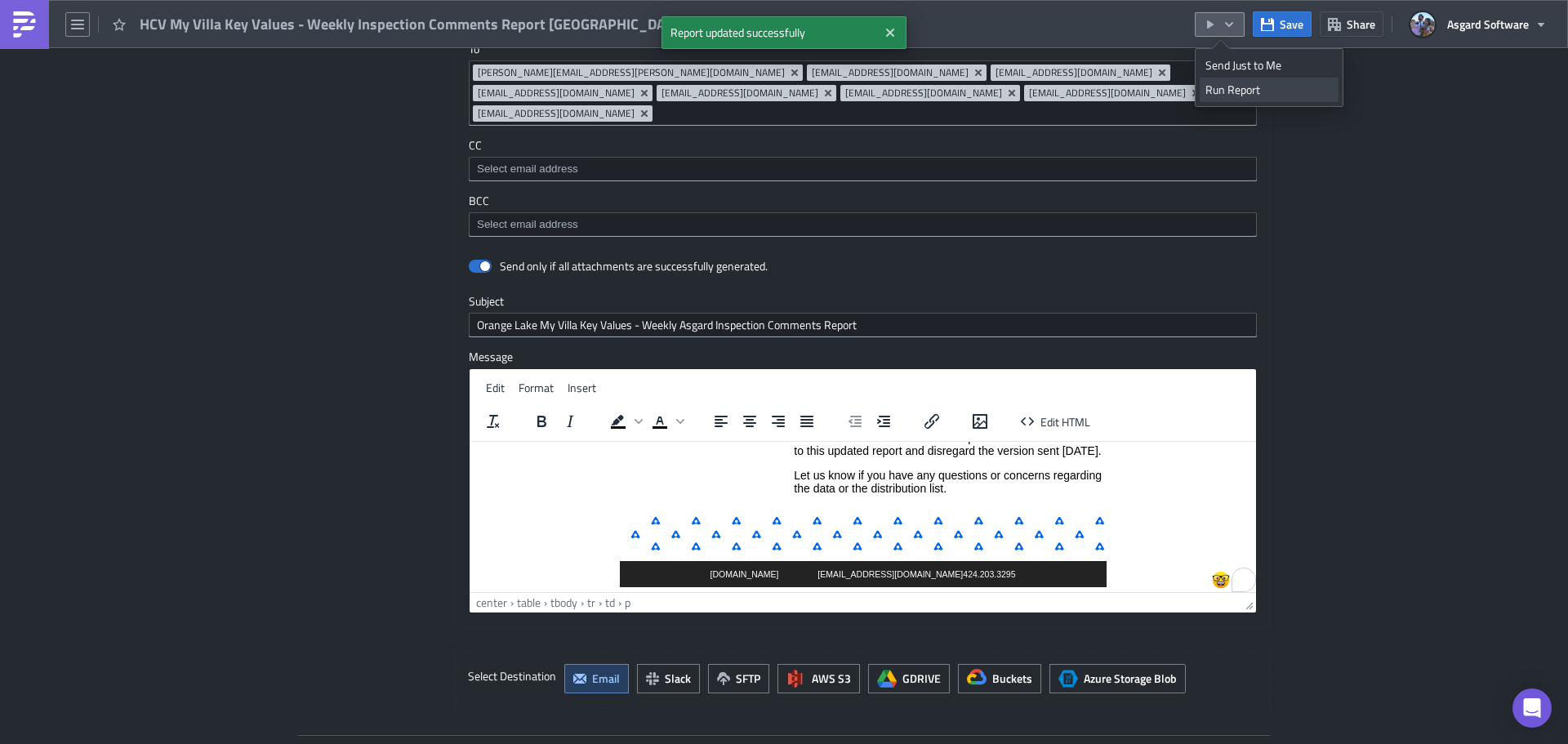
click at [1231, 87] on div "Run Report" at bounding box center [1268, 89] width 128 height 16
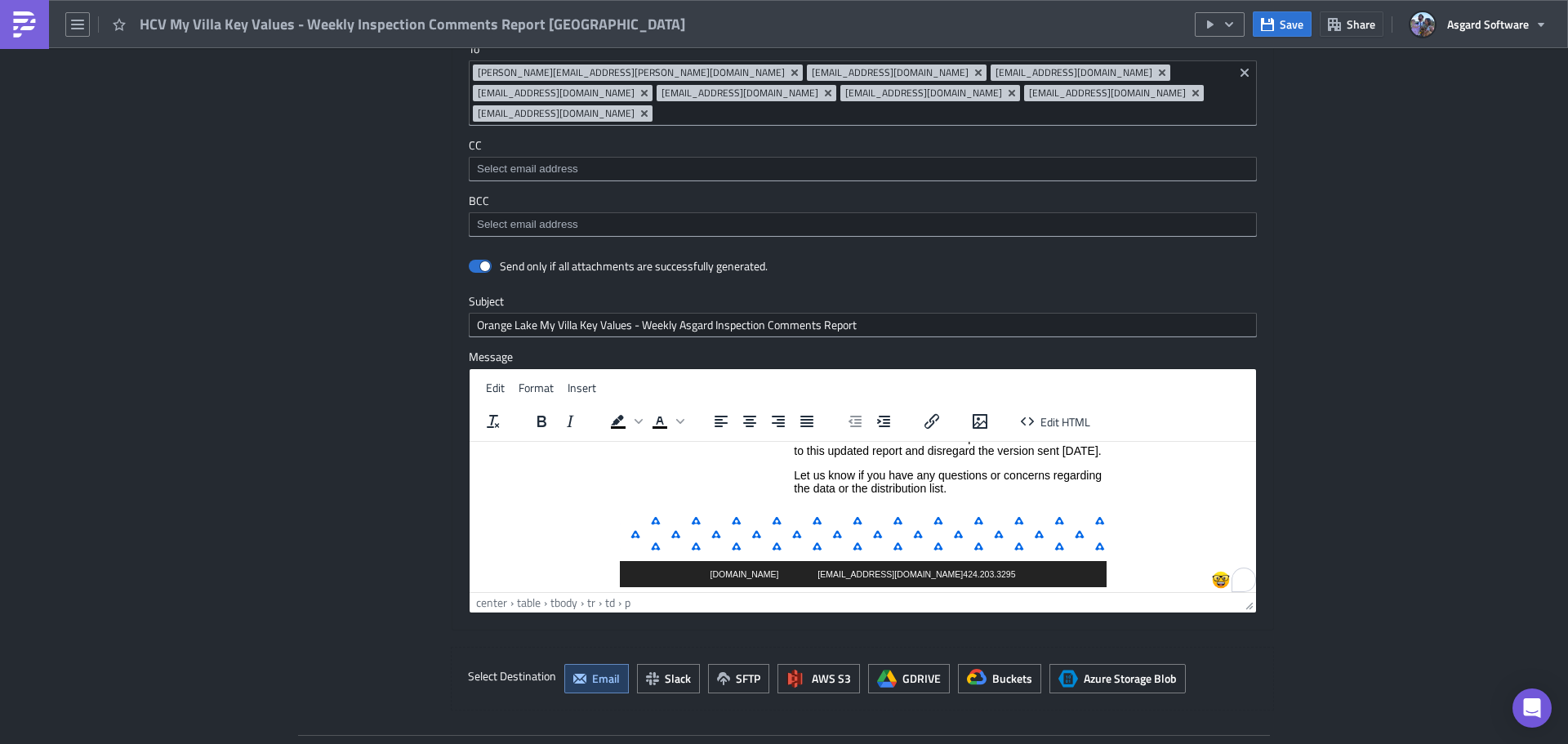
click at [859, 457] on p "We’ve corrected an issue with the previous data. Please refer to this updated r…" at bounding box center [949, 443] width 311 height 26
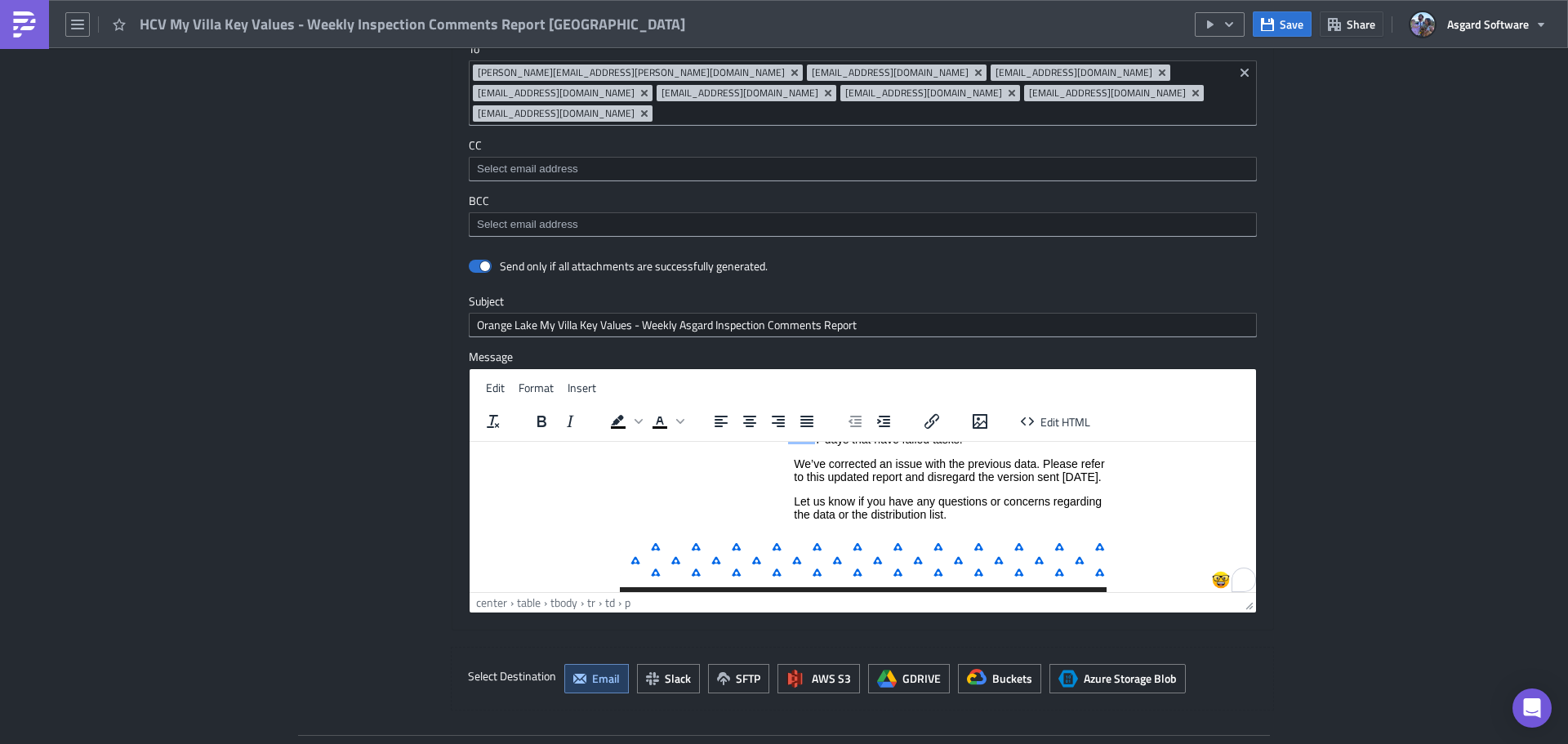
scroll to position [155, 0]
click at [796, 461] on p "We’ve corrected an issue with the previous data. Please refer to this updated r…" at bounding box center [949, 469] width 311 height 26
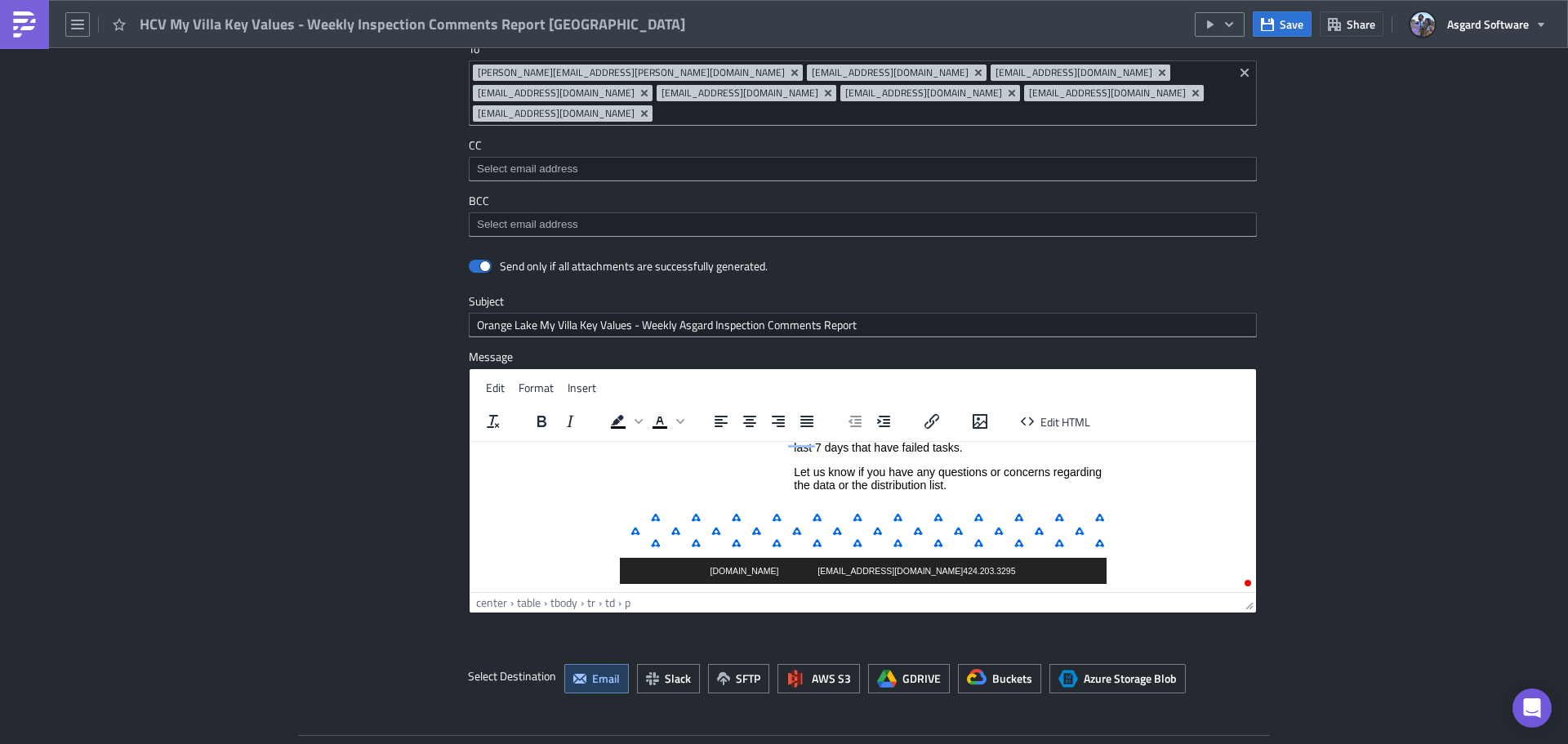
scroll to position [146, 0]
click at [1294, 25] on span "Save" at bounding box center [1291, 24] width 24 height 17
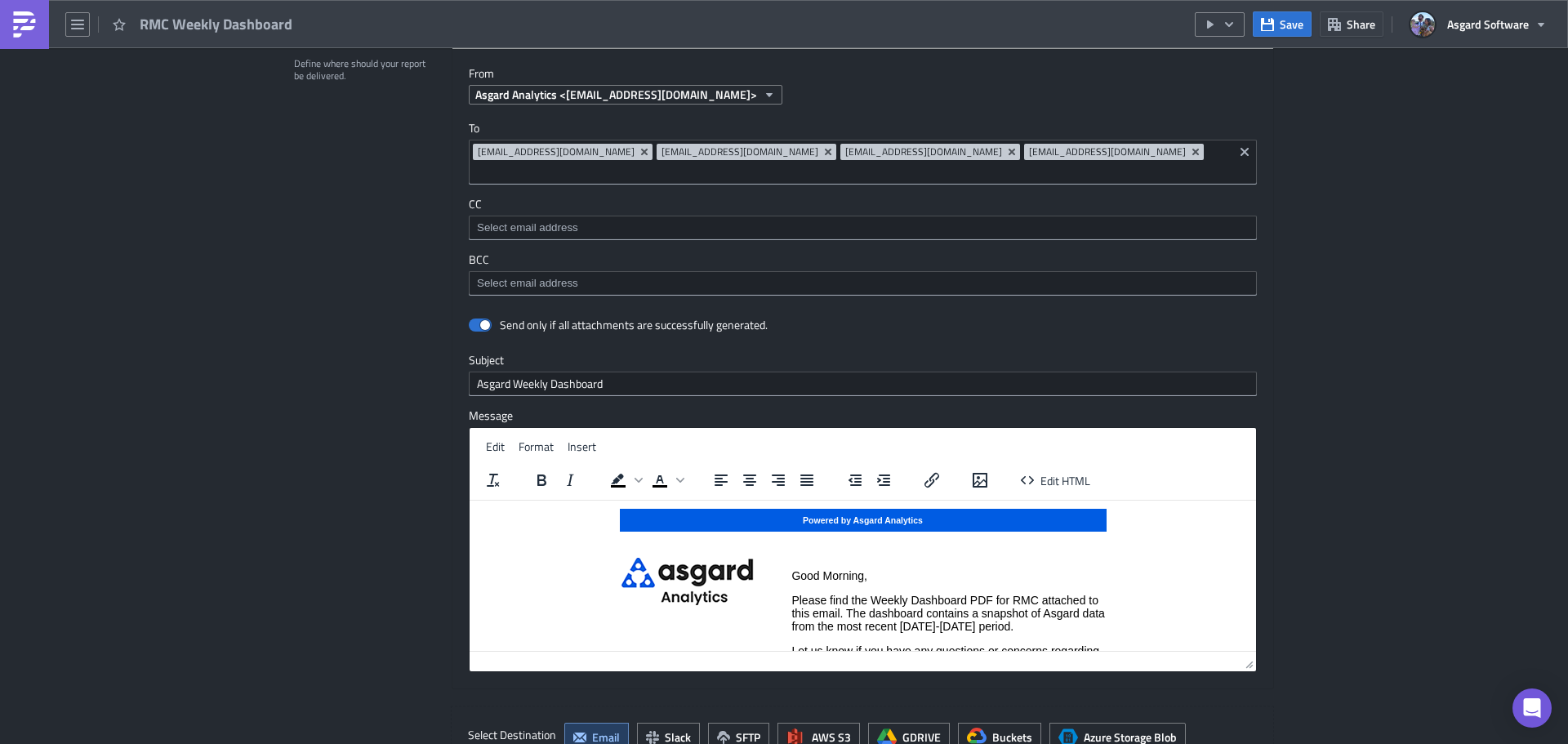
scroll to position [2964, 0]
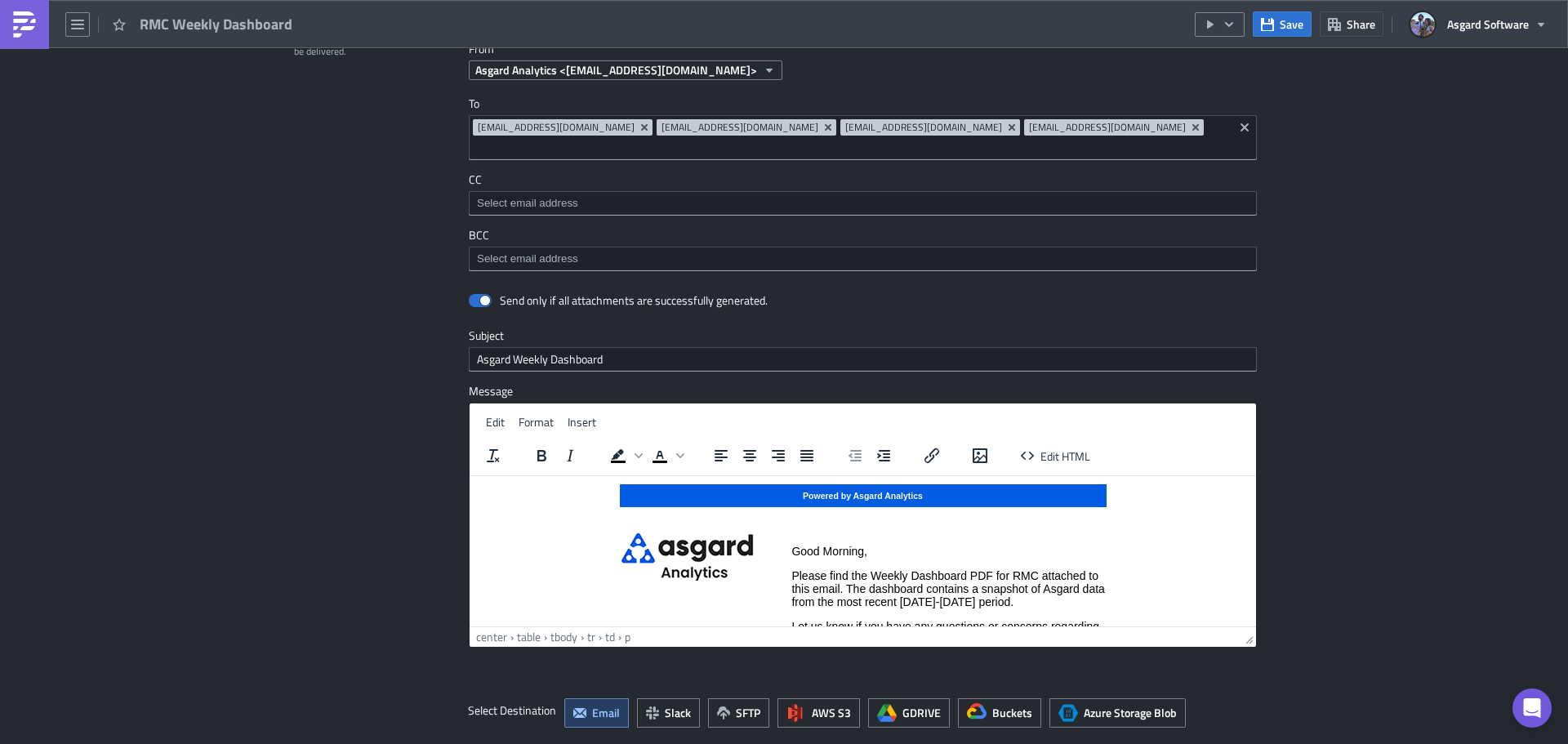
click at [1065, 601] on p "Please find the Weekly Dashboard PDF for RMC attached to this email. The dashbo…" at bounding box center [947, 587] width 313 height 39
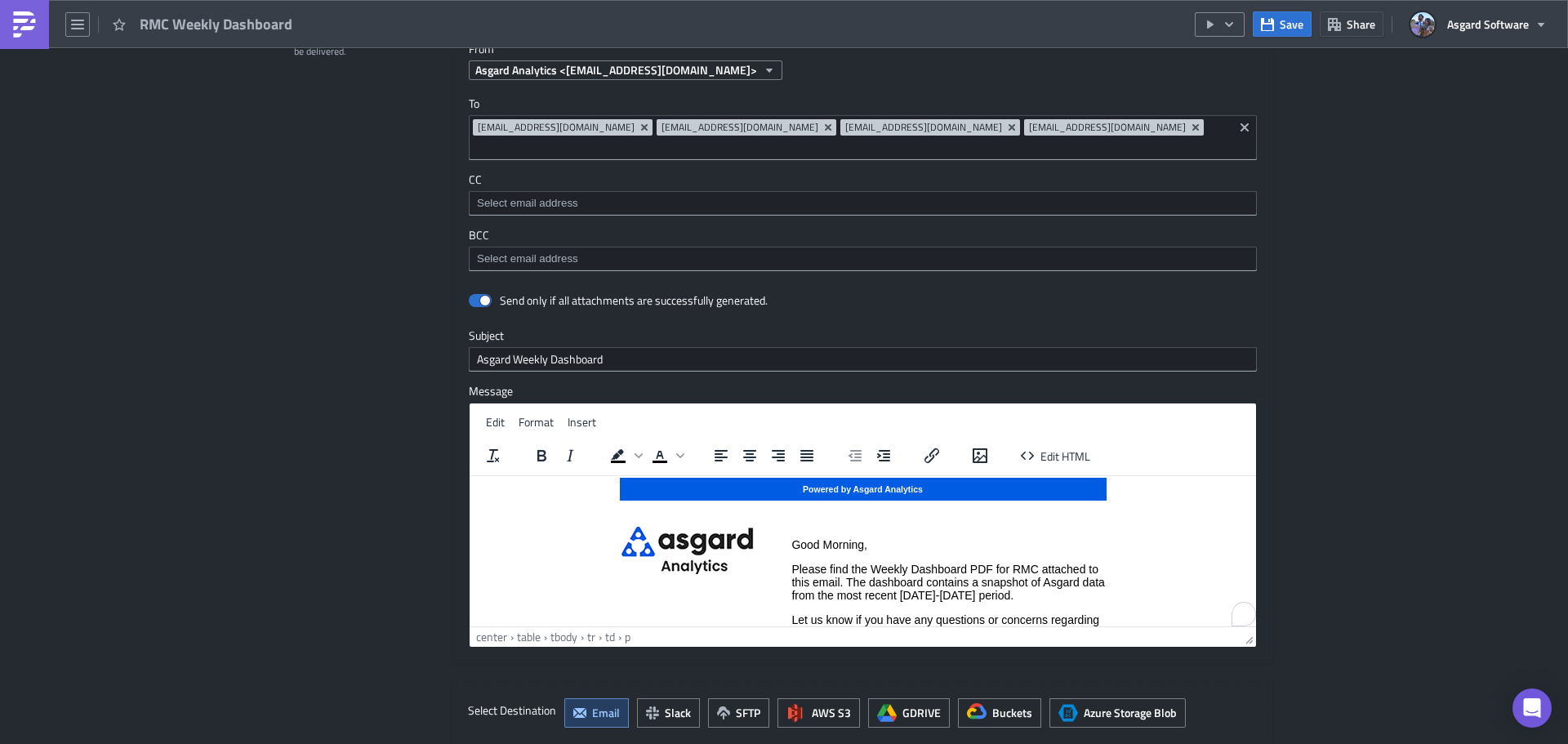
scroll to position [7, 0]
paste body "To enrich screen reader interactions, please activate Accessibility in Grammarl…"
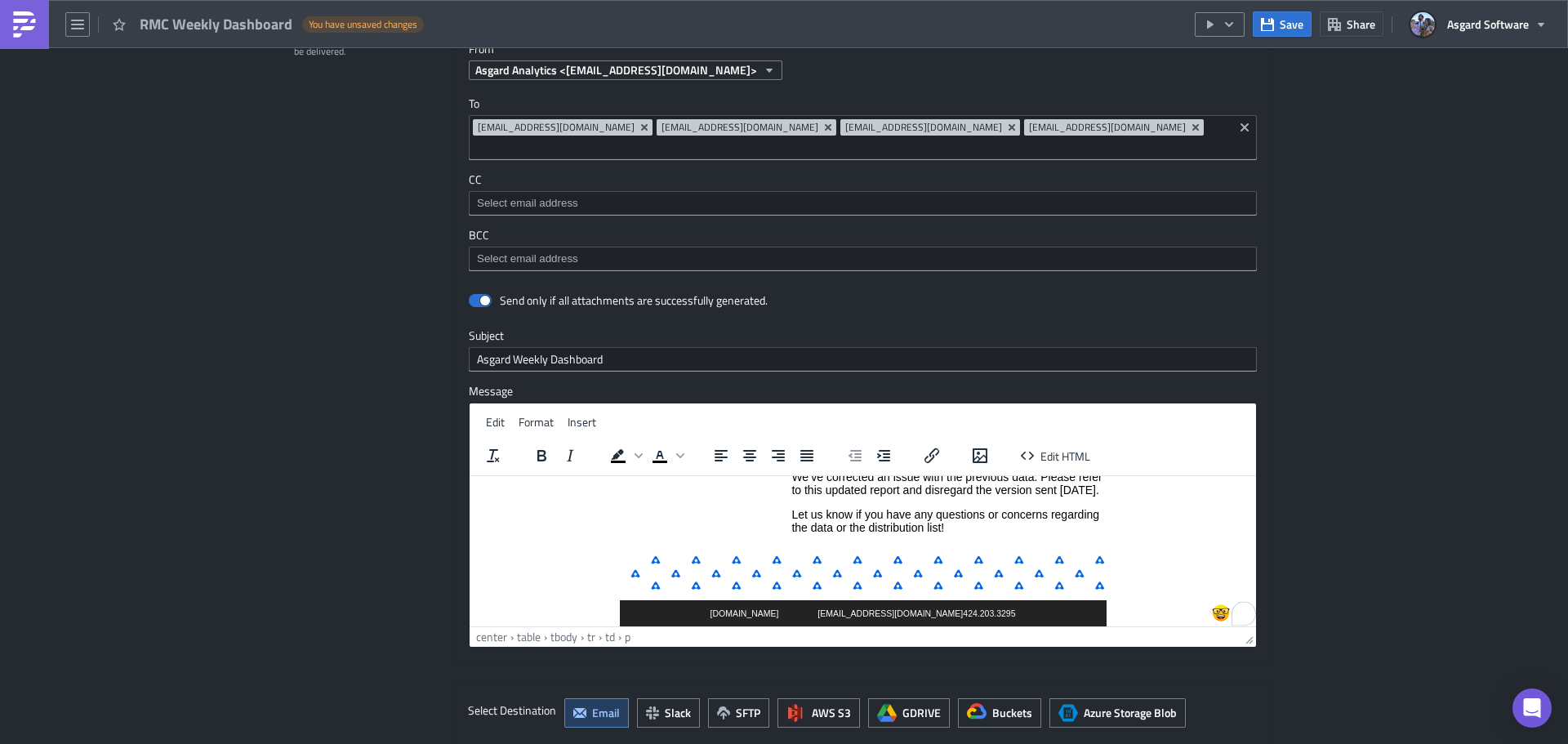
scroll to position [171, 0]
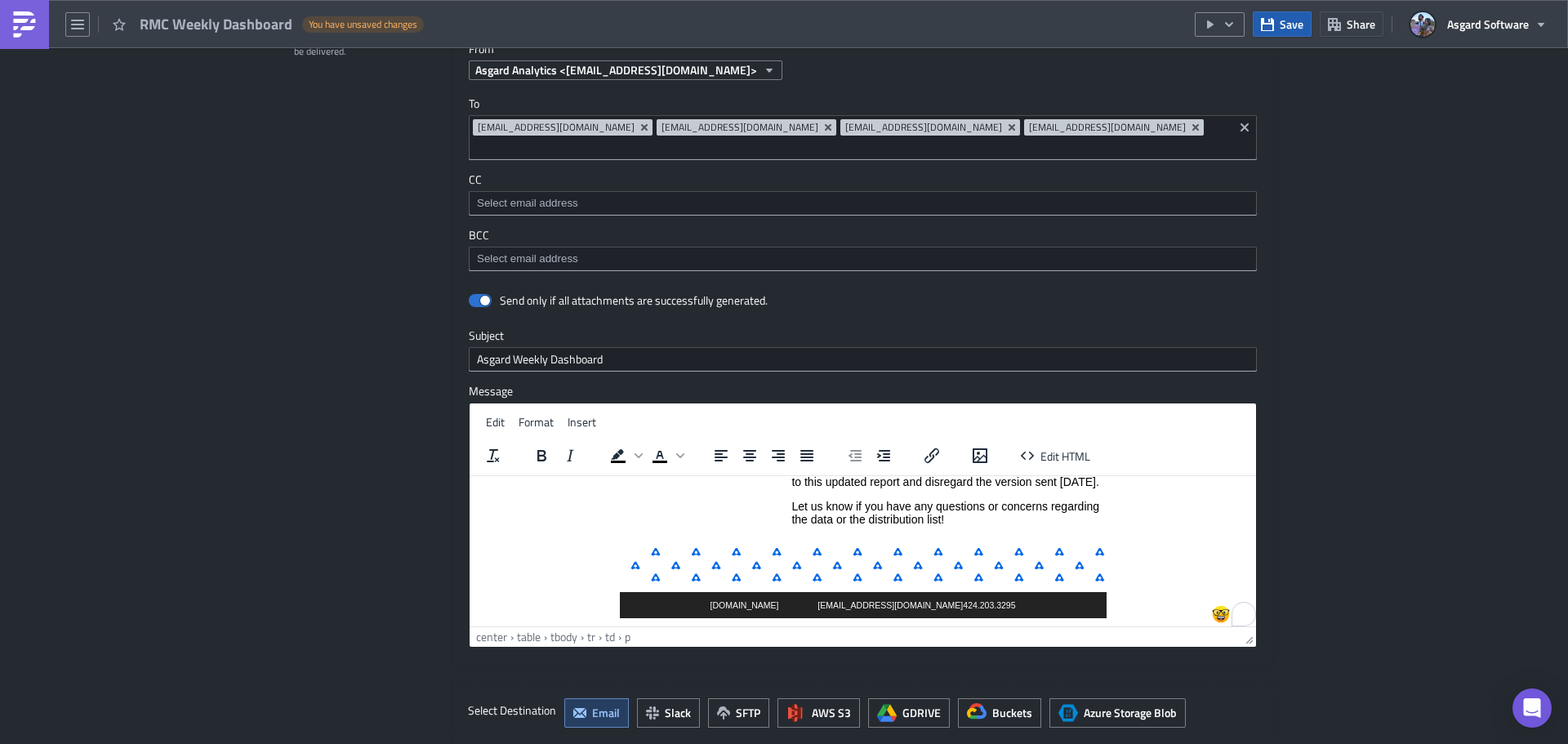
click at [1279, 25] on button "Save" at bounding box center [1282, 24] width 59 height 25
click at [1232, 21] on icon "button" at bounding box center [1229, 25] width 13 height 13
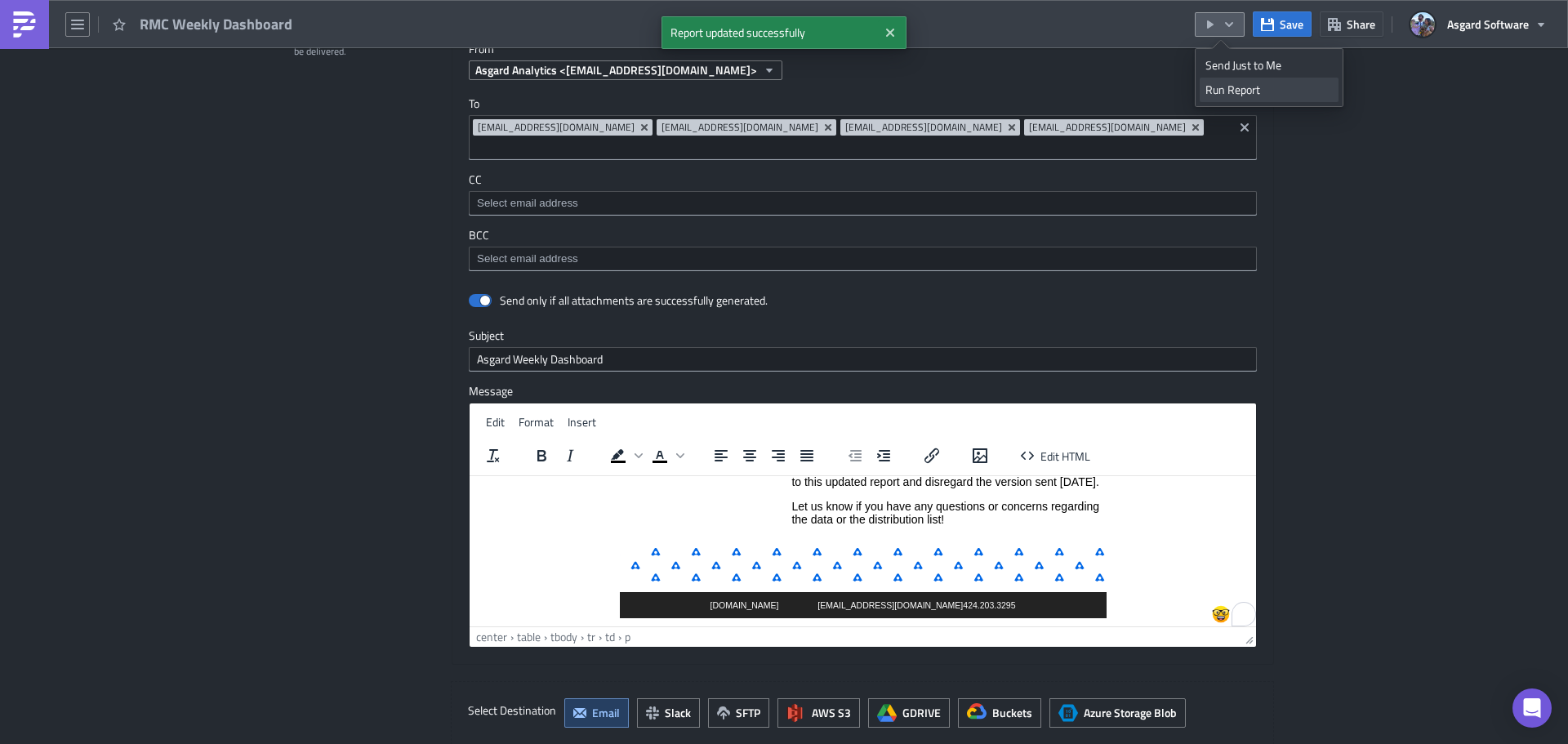
click at [1229, 87] on div "Run Report" at bounding box center [1268, 89] width 128 height 16
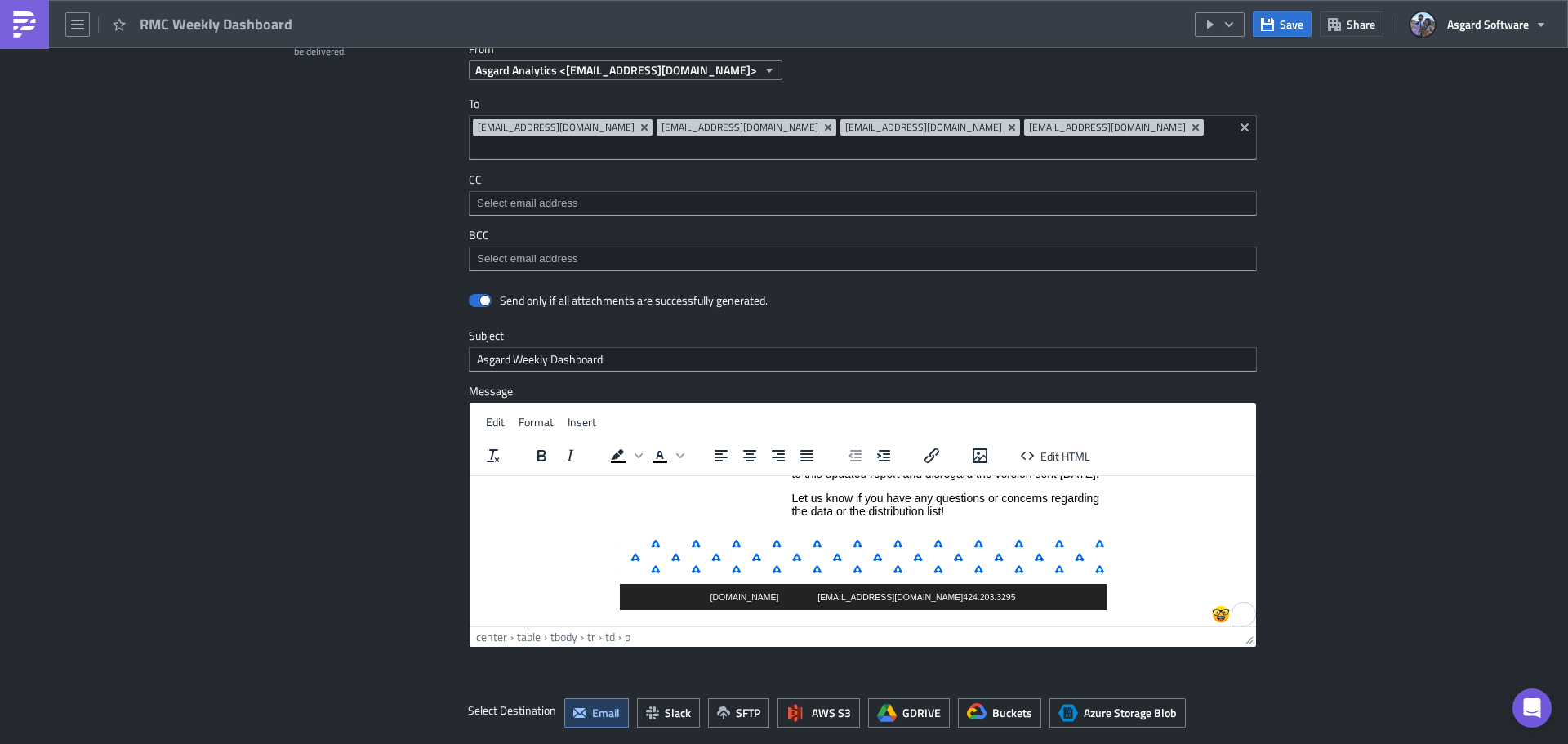
click at [856, 480] on p "We’ve corrected an issue with the previous data. Please refer to this updated r…" at bounding box center [947, 466] width 313 height 26
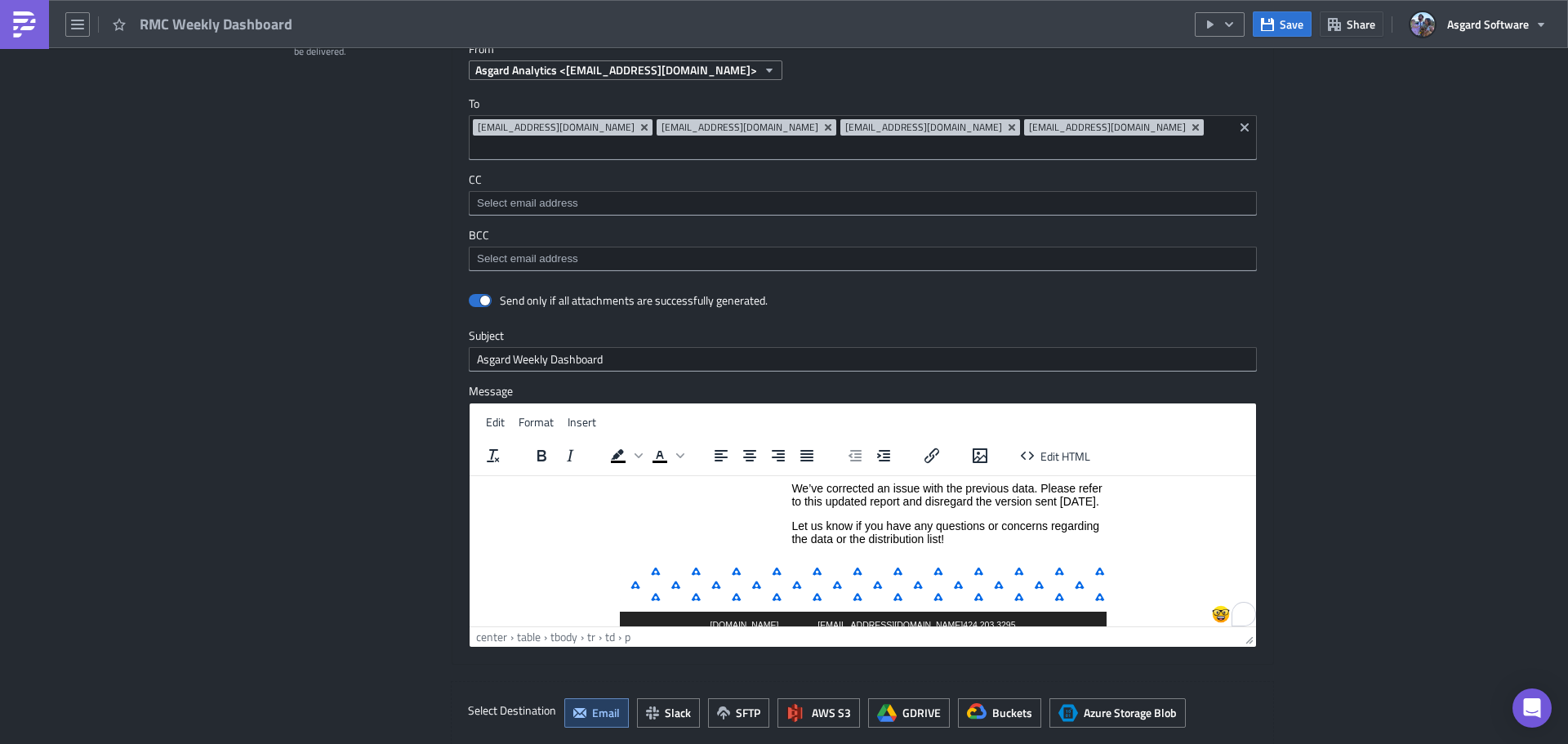
scroll to position [138, 0]
drag, startPoint x: 800, startPoint y: 486, endPoint x: 858, endPoint y: 494, distance: 58.5
click at [800, 486] on p "We’ve corrected an issue with the previous data. Please refer to this updated r…" at bounding box center [947, 494] width 313 height 26
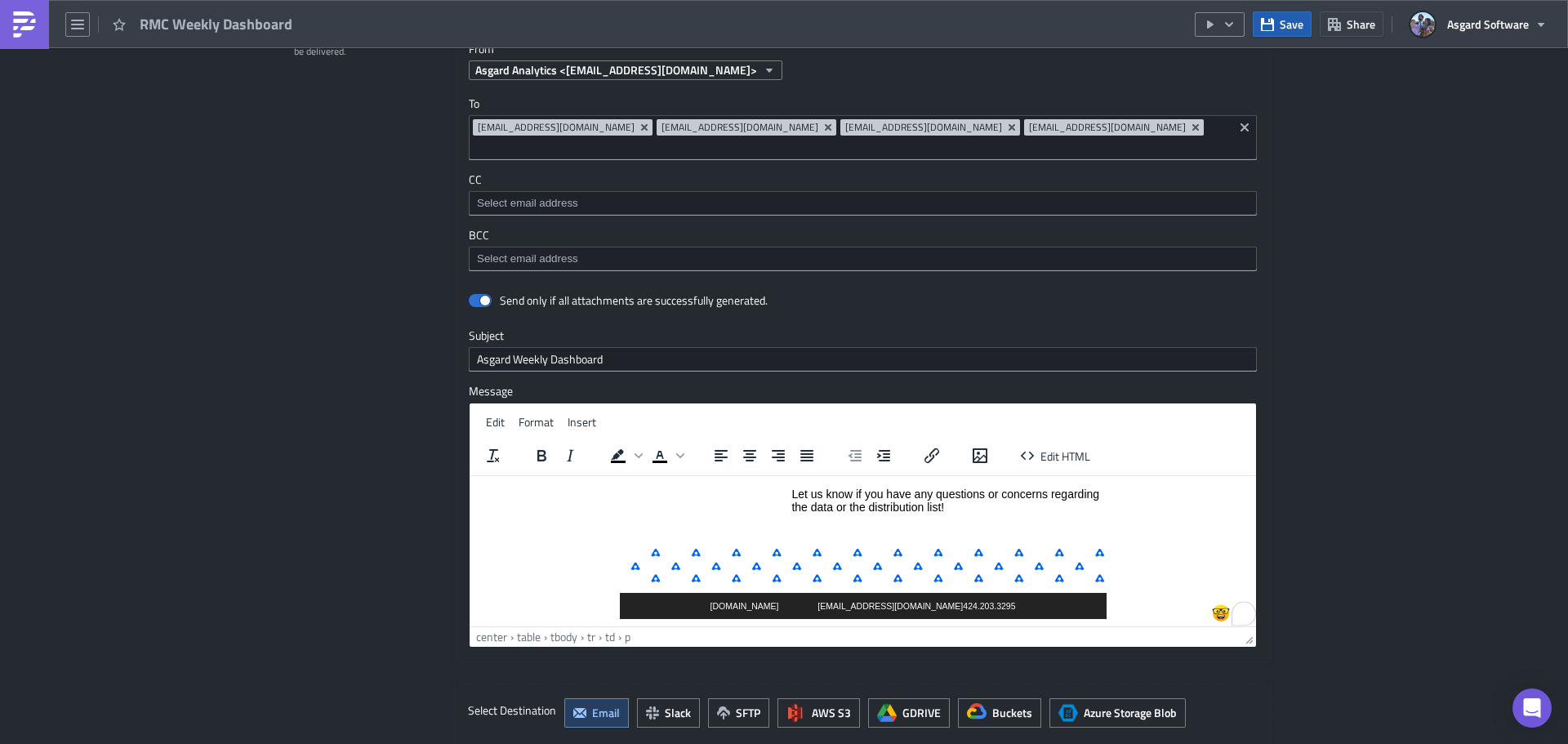
drag, startPoint x: 1283, startPoint y: 24, endPoint x: 1268, endPoint y: 32, distance: 17.0
click at [1282, 25] on span "Save" at bounding box center [1291, 24] width 24 height 17
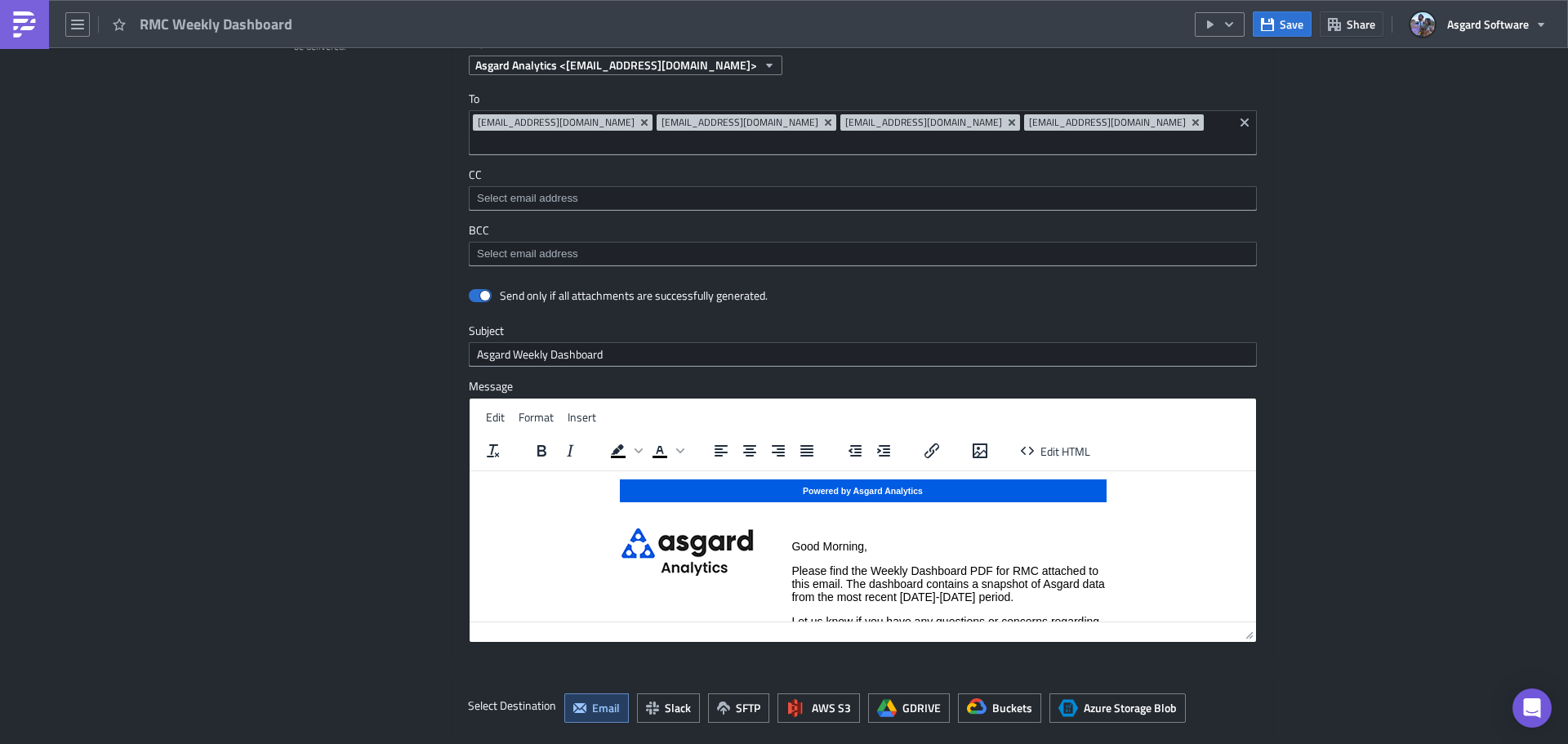
scroll to position [2964, 0]
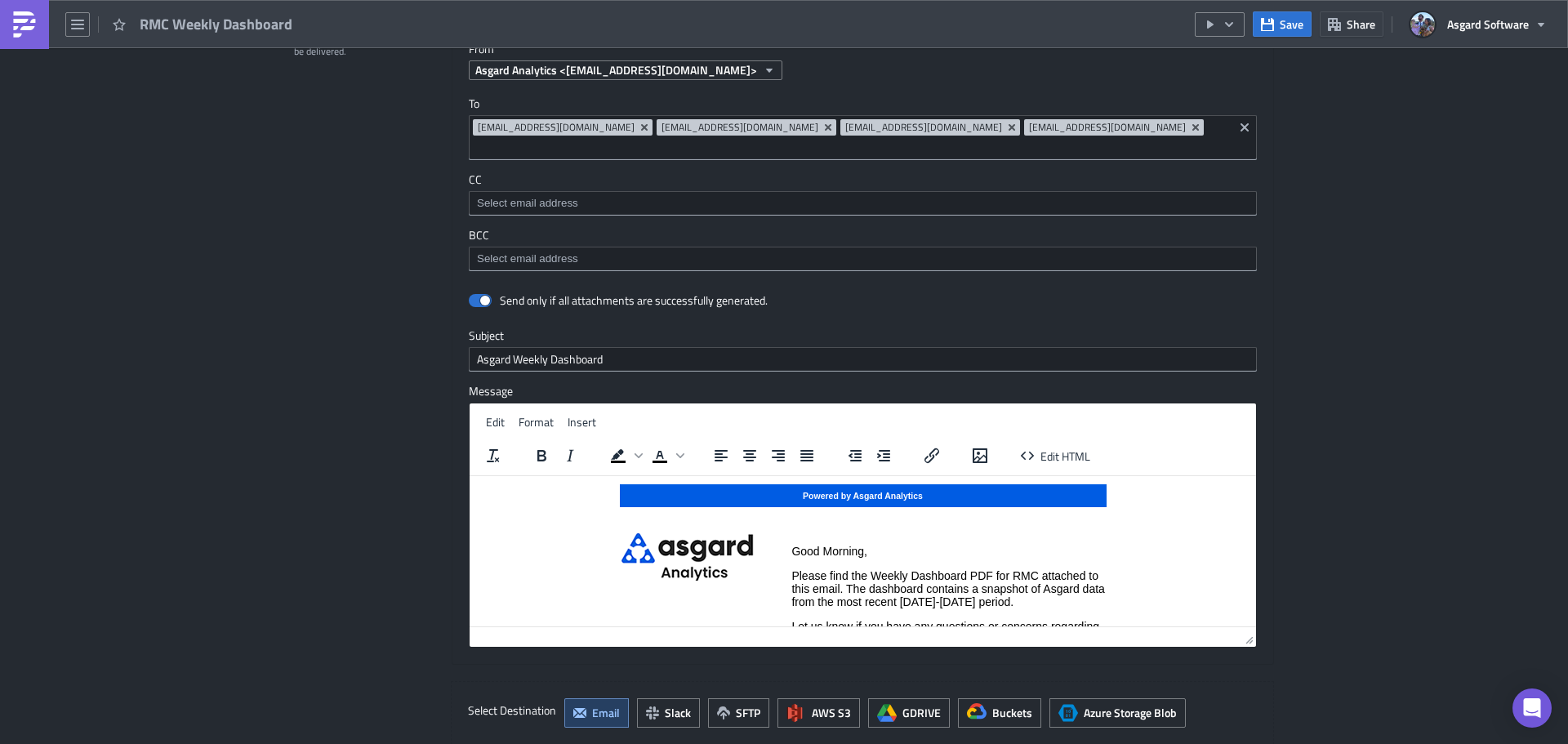
click at [1031, 605] on p "Please find the Weekly Dashboard PDF for RMC attached to this email. The dashbo…" at bounding box center [947, 587] width 313 height 39
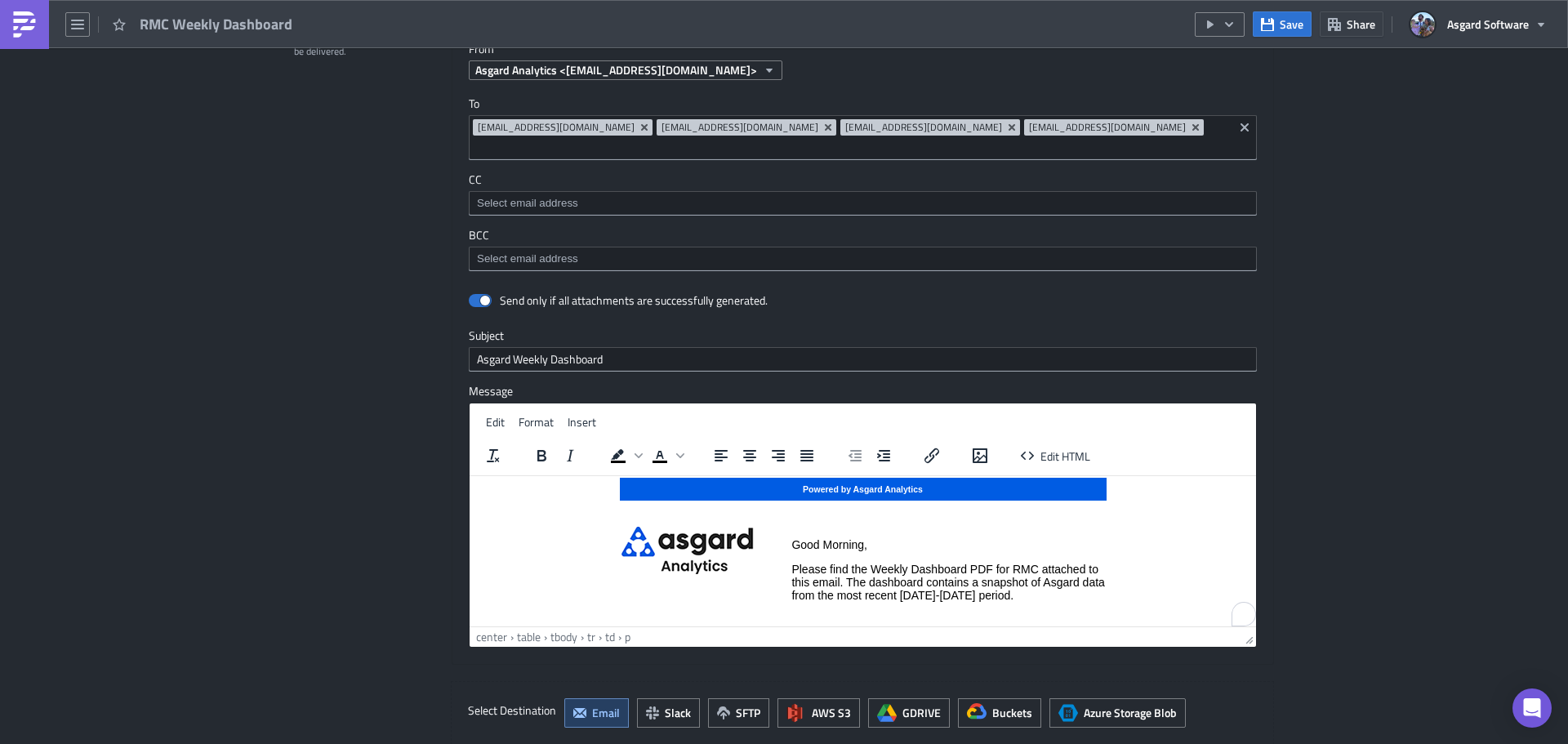
scroll to position [7, 0]
paste body "To enrich screen reader interactions, please activate Accessibility in Grammarl…"
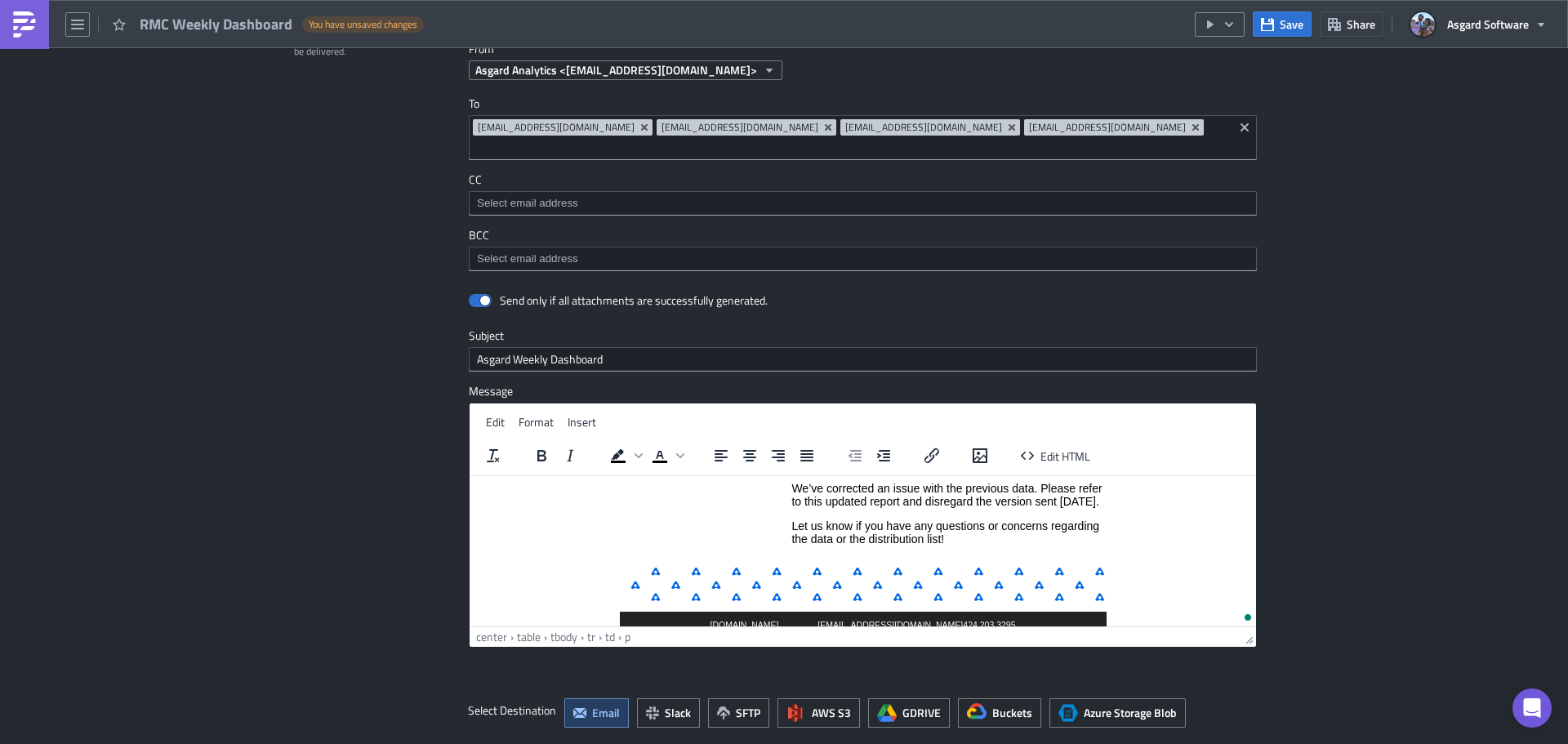
scroll to position [171, 0]
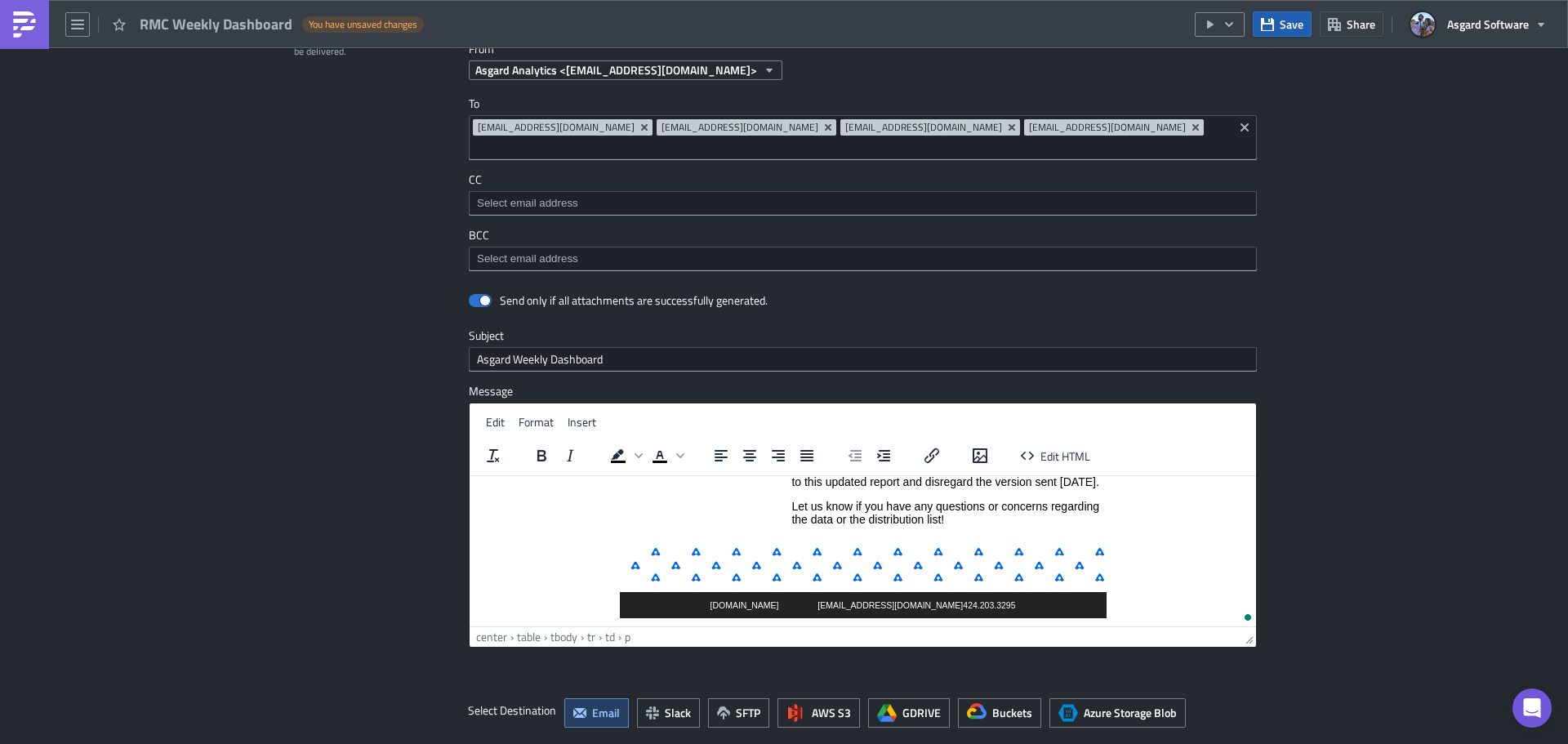
click at [1276, 24] on button "Save" at bounding box center [1282, 24] width 59 height 25
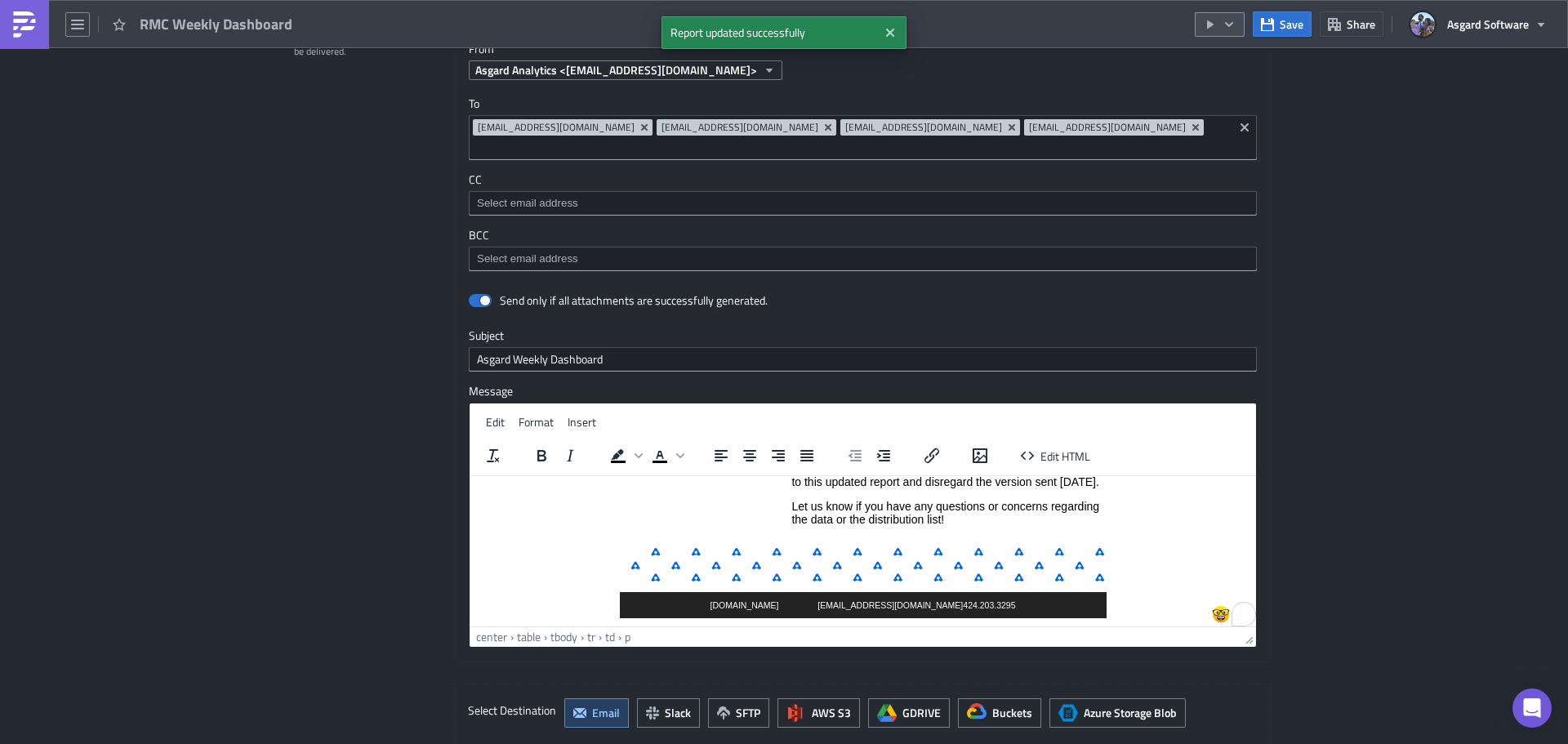
click at [1229, 23] on icon "button" at bounding box center [1229, 25] width 13 height 13
click at [1243, 87] on div "Run Report" at bounding box center [1268, 89] width 128 height 16
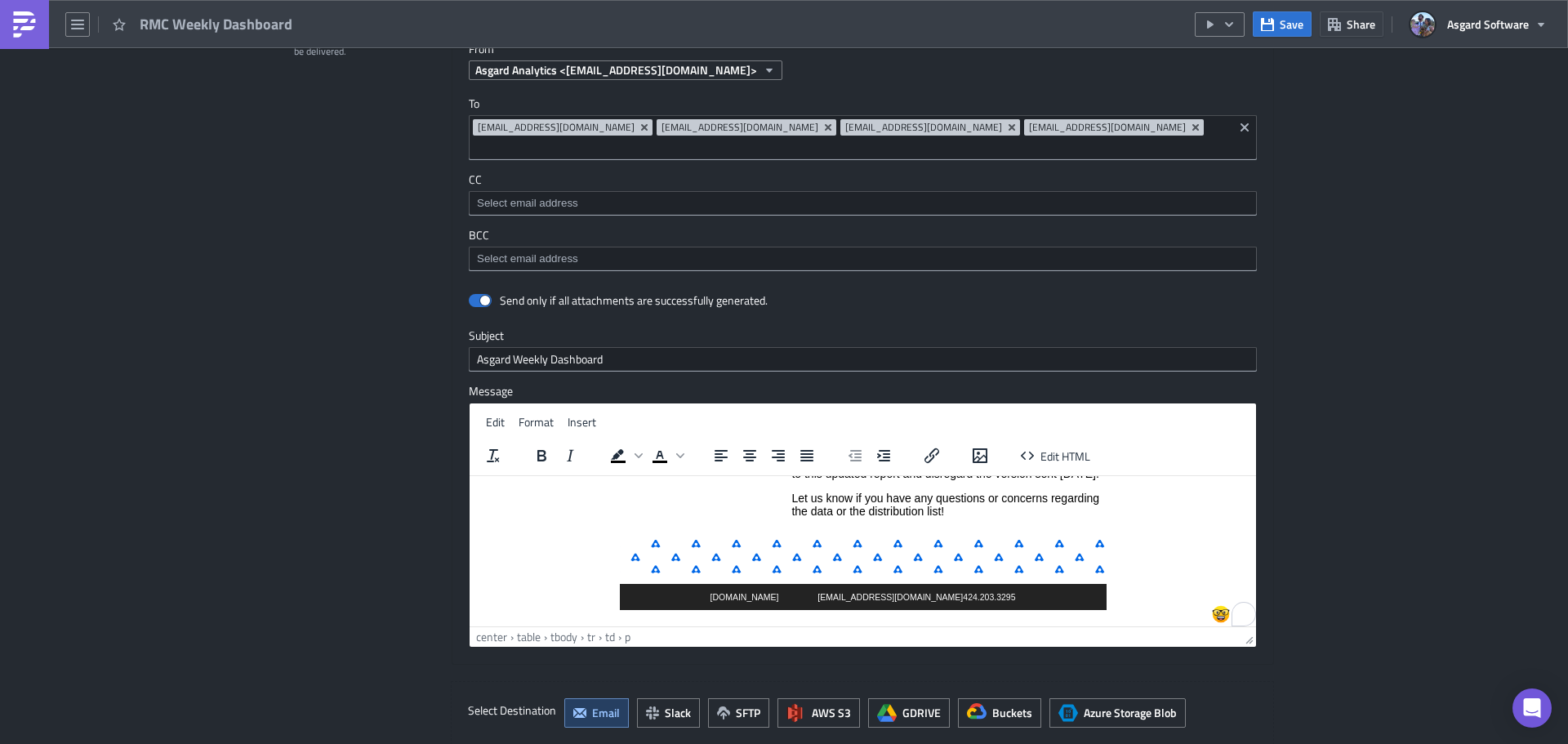
click at [864, 480] on p "We’ve corrected an issue with the previous data. Please refer to this updated r…" at bounding box center [947, 466] width 313 height 26
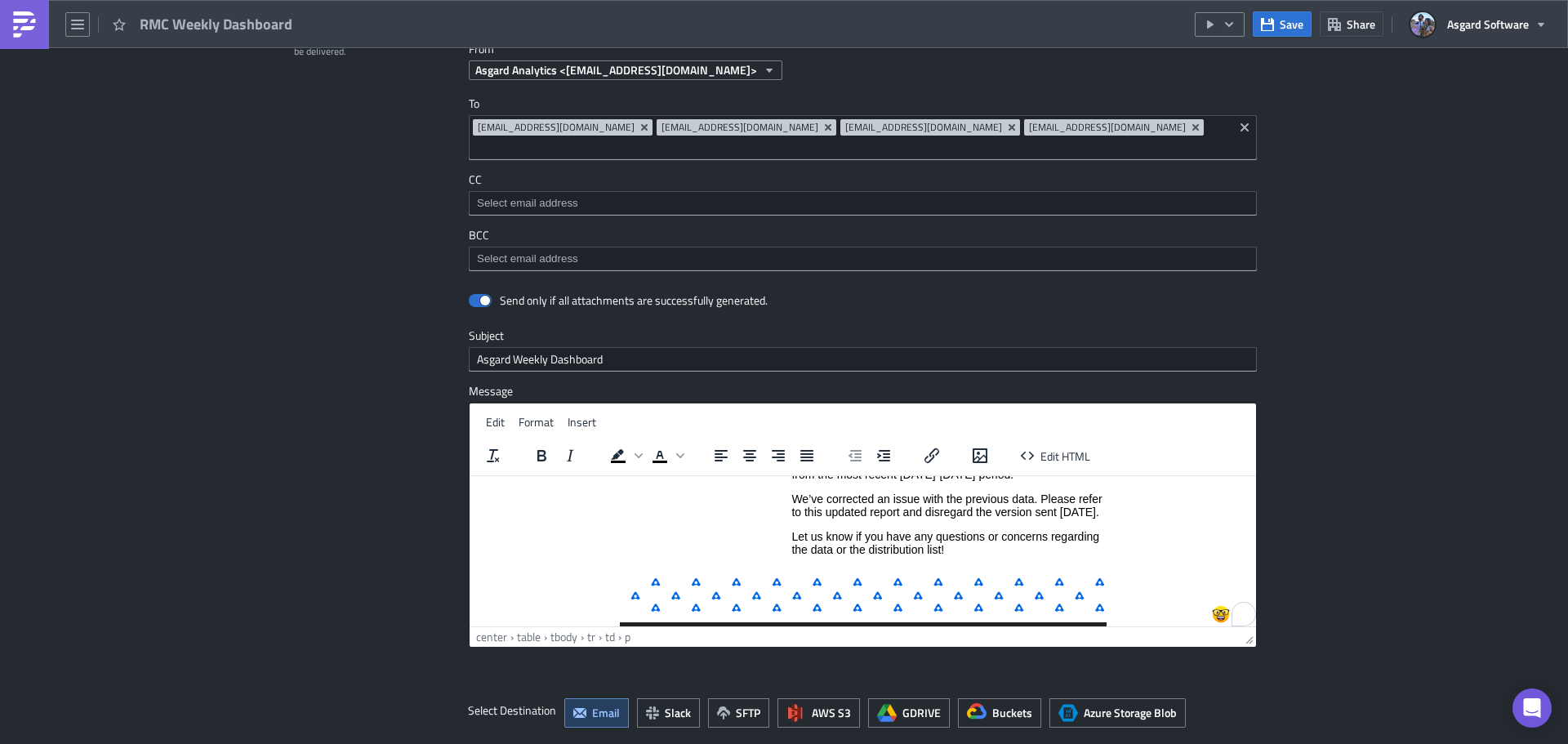
scroll to position [125, 0]
click at [795, 500] on p "We’ve corrected an issue with the previous data. Please refer to this updated r…" at bounding box center [947, 507] width 313 height 26
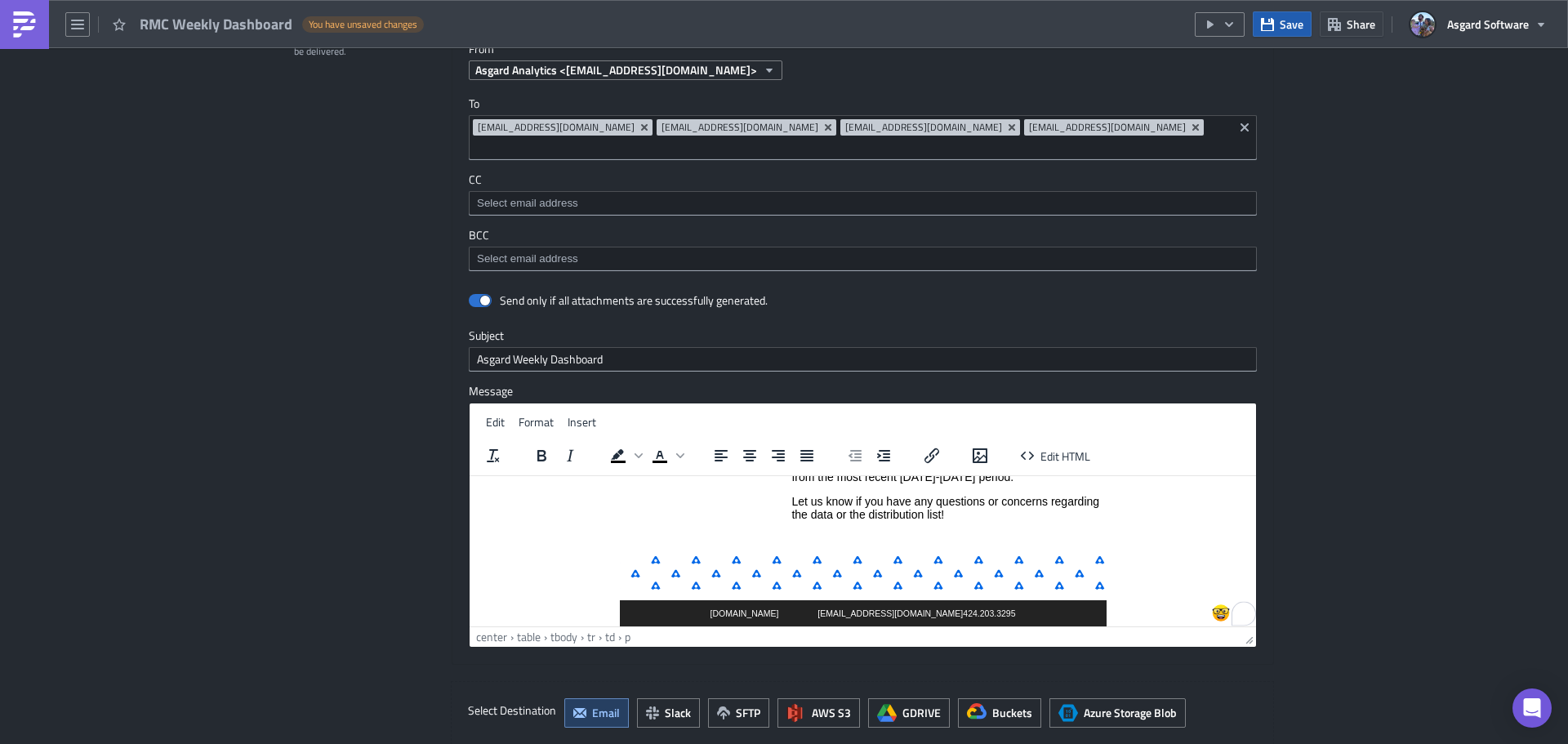
click at [1279, 26] on button "Save" at bounding box center [1282, 24] width 59 height 25
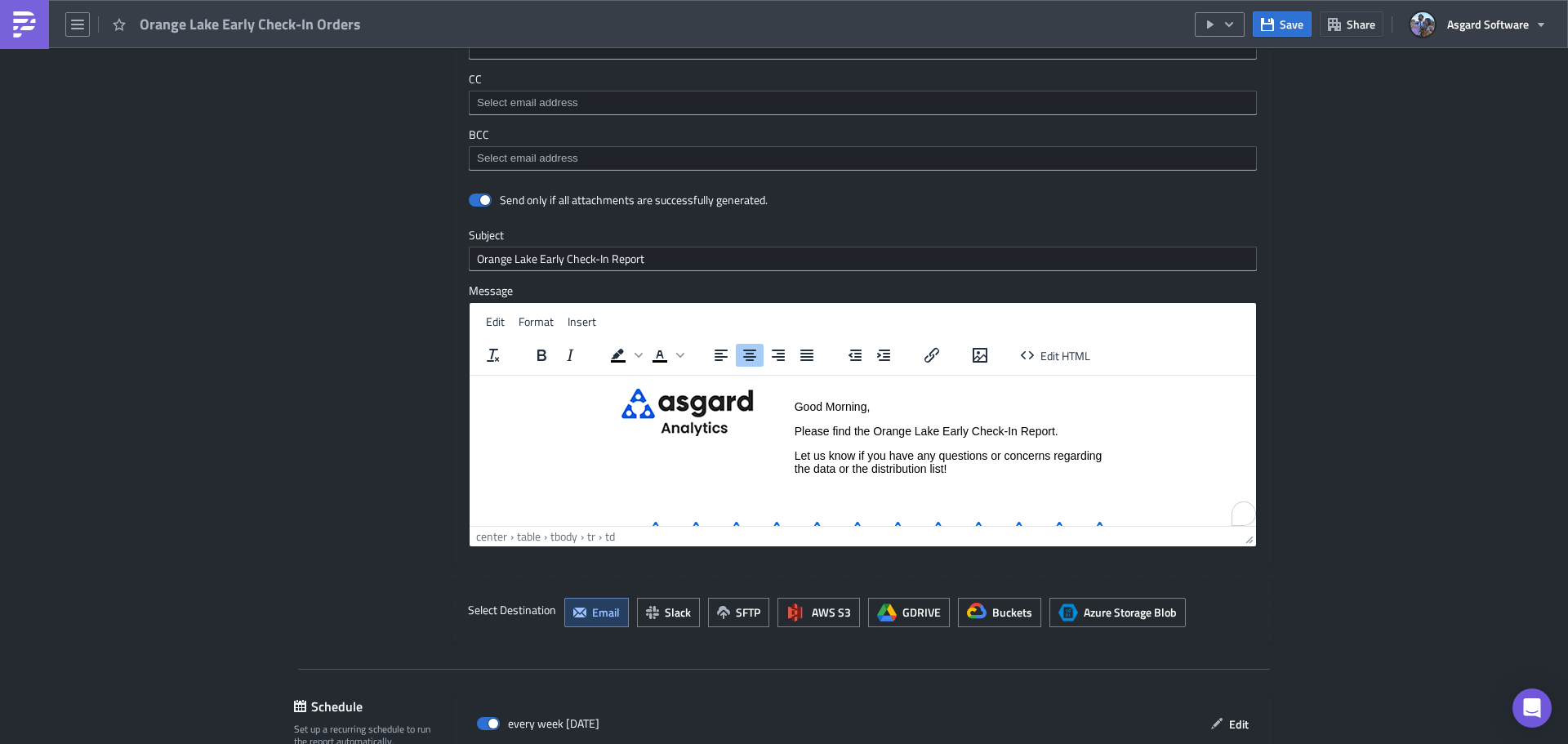
scroll to position [44, 0]
click at [1078, 436] on p "Please find the Orange Lake Early Check-In Report." at bounding box center [950, 431] width 311 height 13
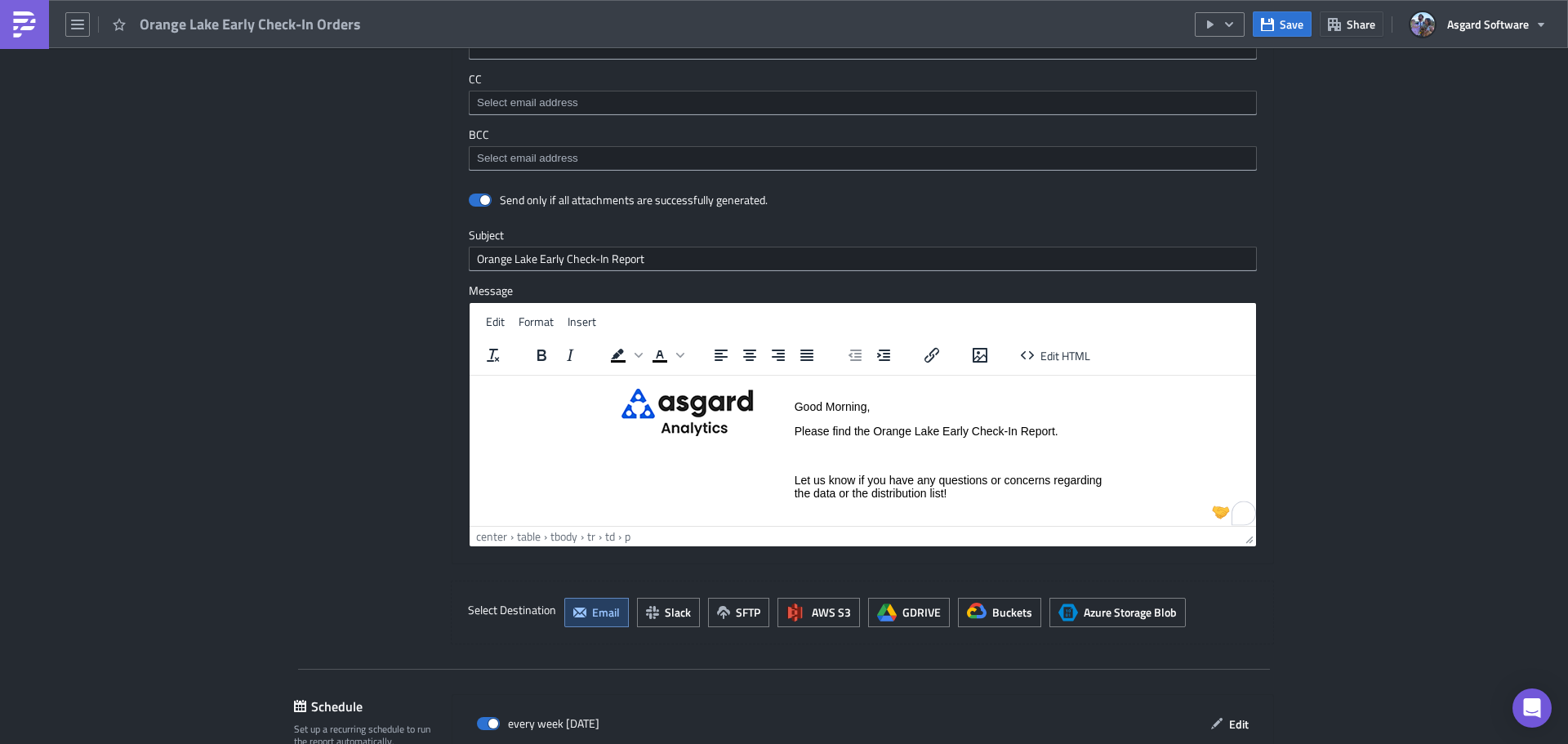
paste body "To enrich screen reader interactions, please activate Accessibility in Grammarl…"
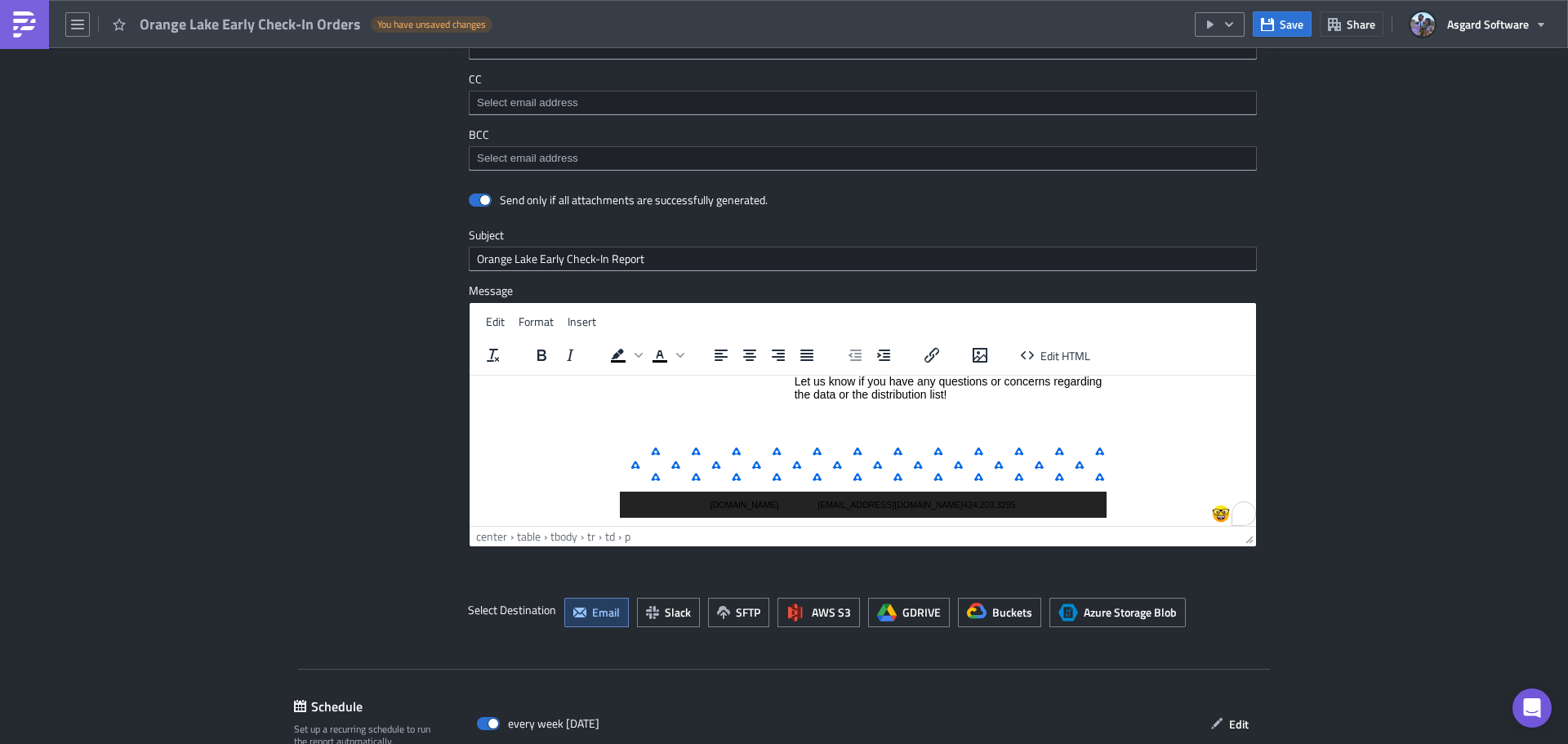
scroll to position [166, 0]
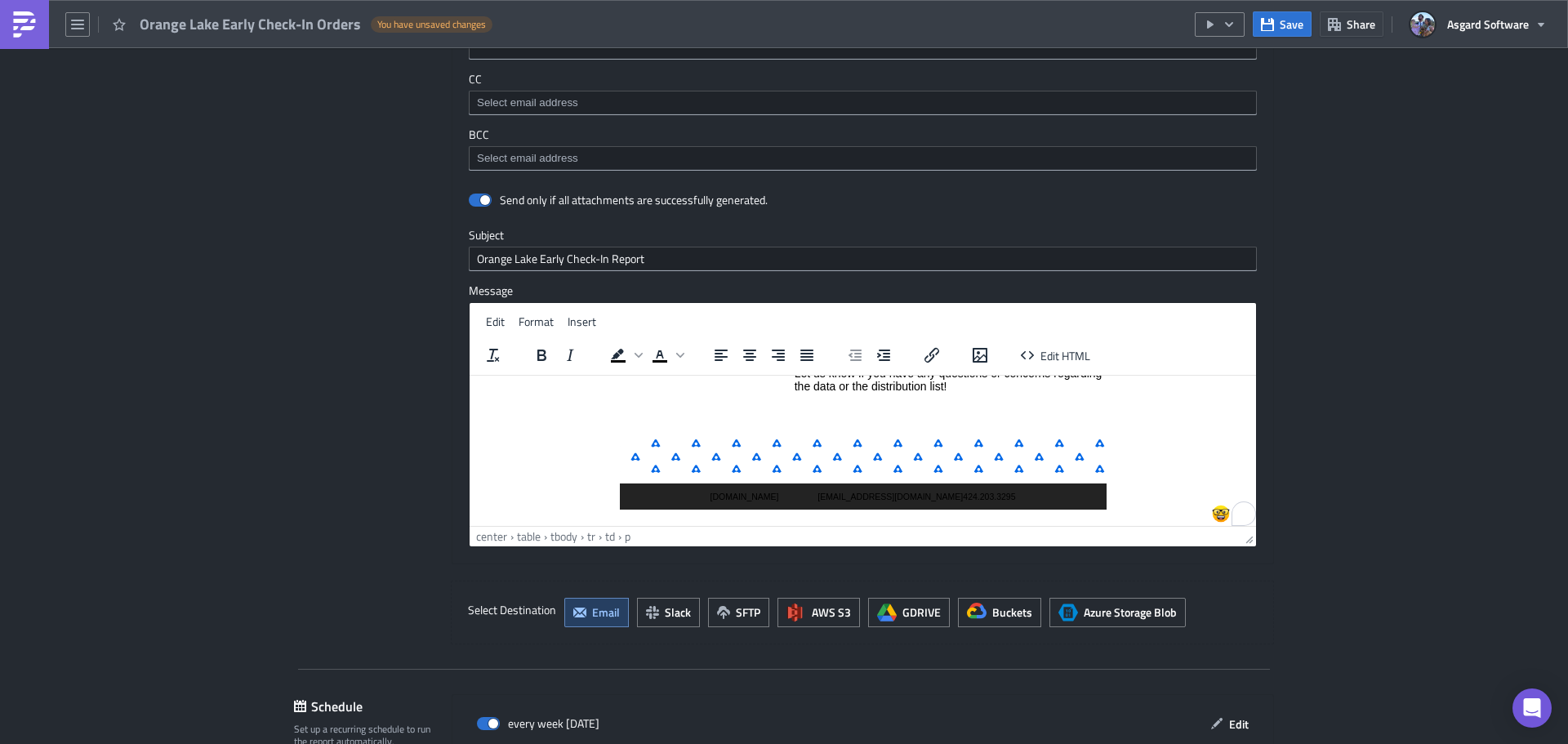
click at [992, 416] on p "To enrich screen reader interactions, please activate Accessibility in Grammarl…" at bounding box center [950, 410] width 311 height 13
click at [1304, 21] on button "Save" at bounding box center [1282, 24] width 59 height 25
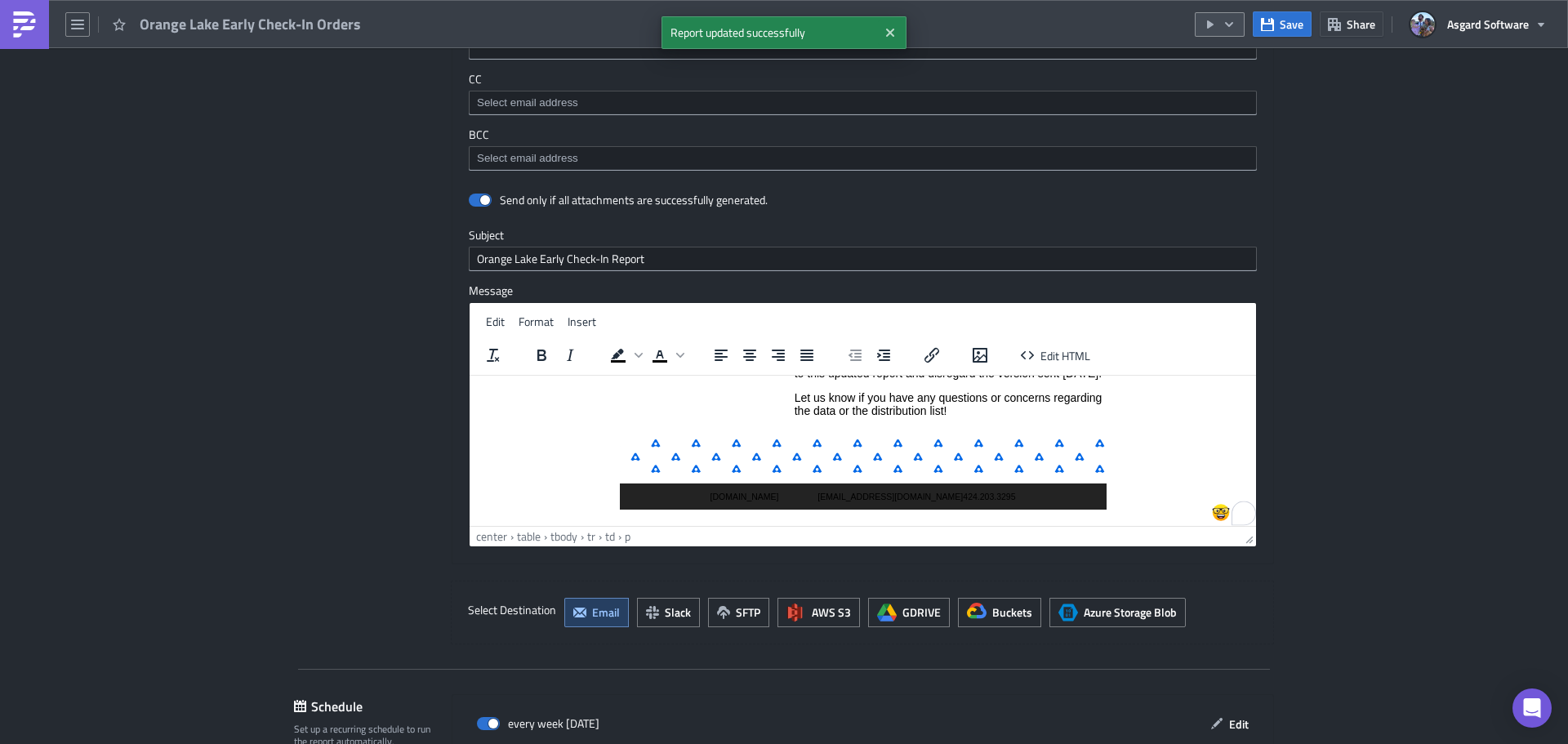
click at [1231, 22] on icon "button" at bounding box center [1229, 25] width 13 height 13
click at [1236, 91] on div "Run Report" at bounding box center [1268, 89] width 128 height 16
click at [893, 379] on p "We’ve corrected an issue with the previous data. Please refer to this updated r…" at bounding box center [950, 365] width 311 height 26
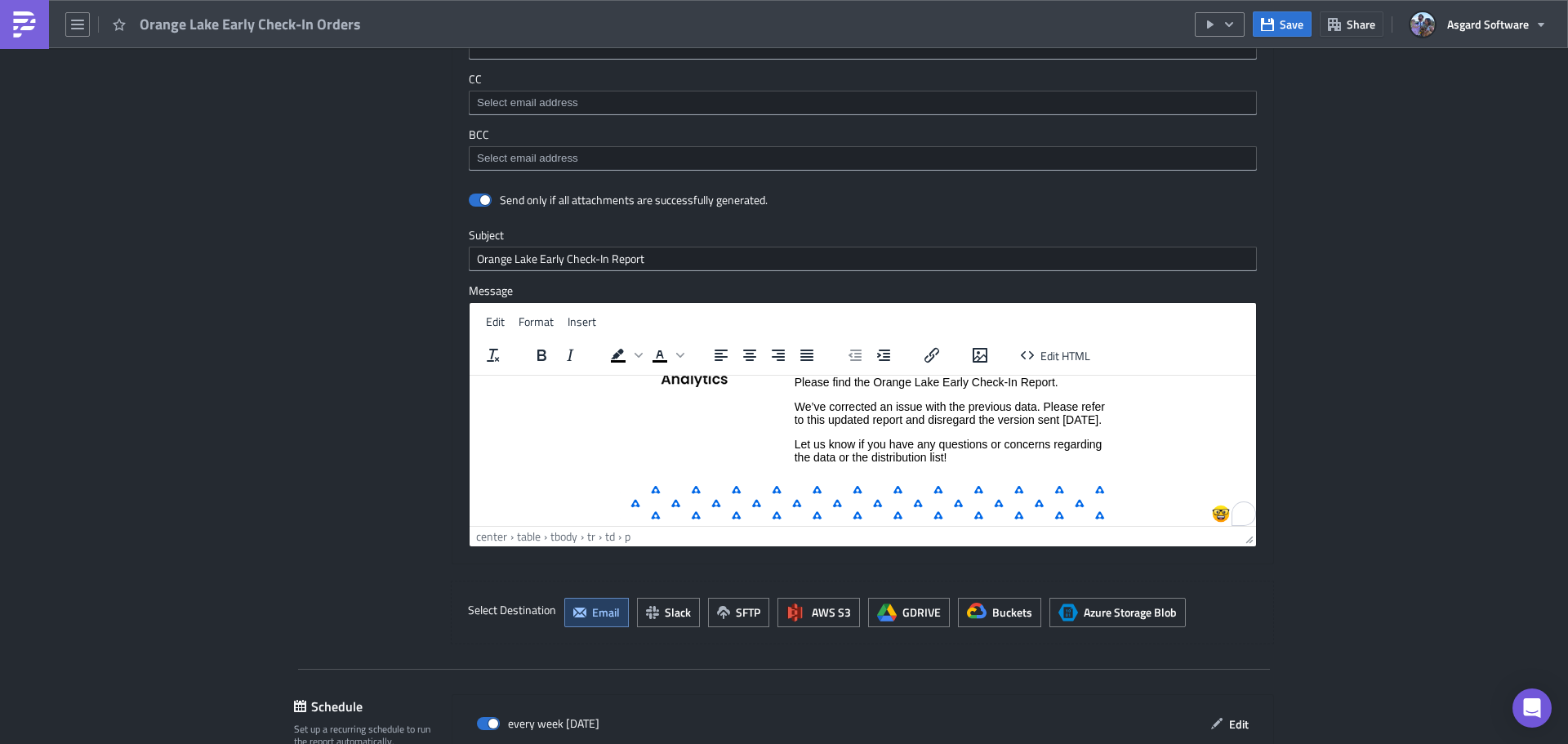
scroll to position [93, 0]
click at [795, 407] on p "We’ve corrected an issue with the previous data. Please refer to this updated r…" at bounding box center [950, 412] width 311 height 26
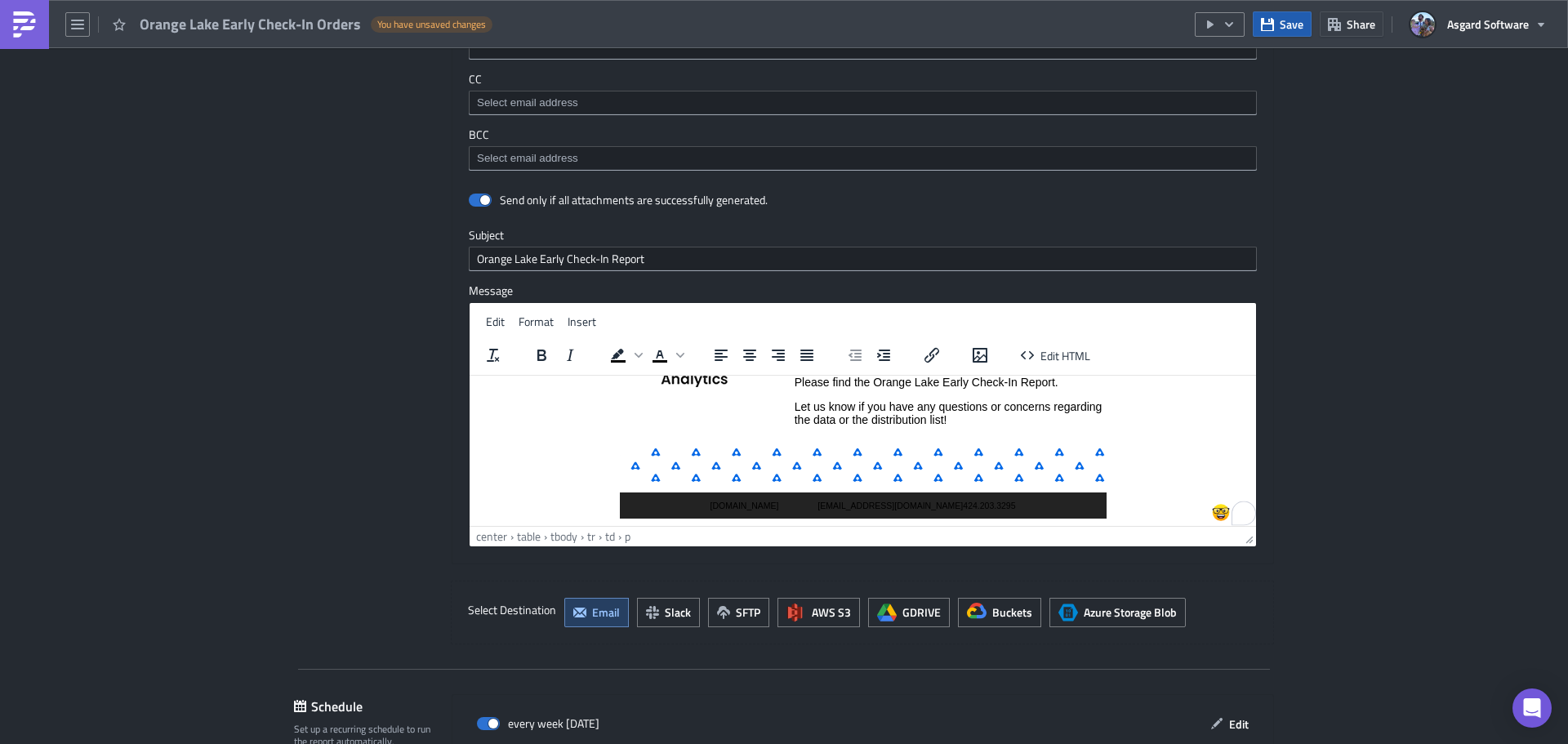
click at [1287, 30] on span "Save" at bounding box center [1291, 24] width 24 height 17
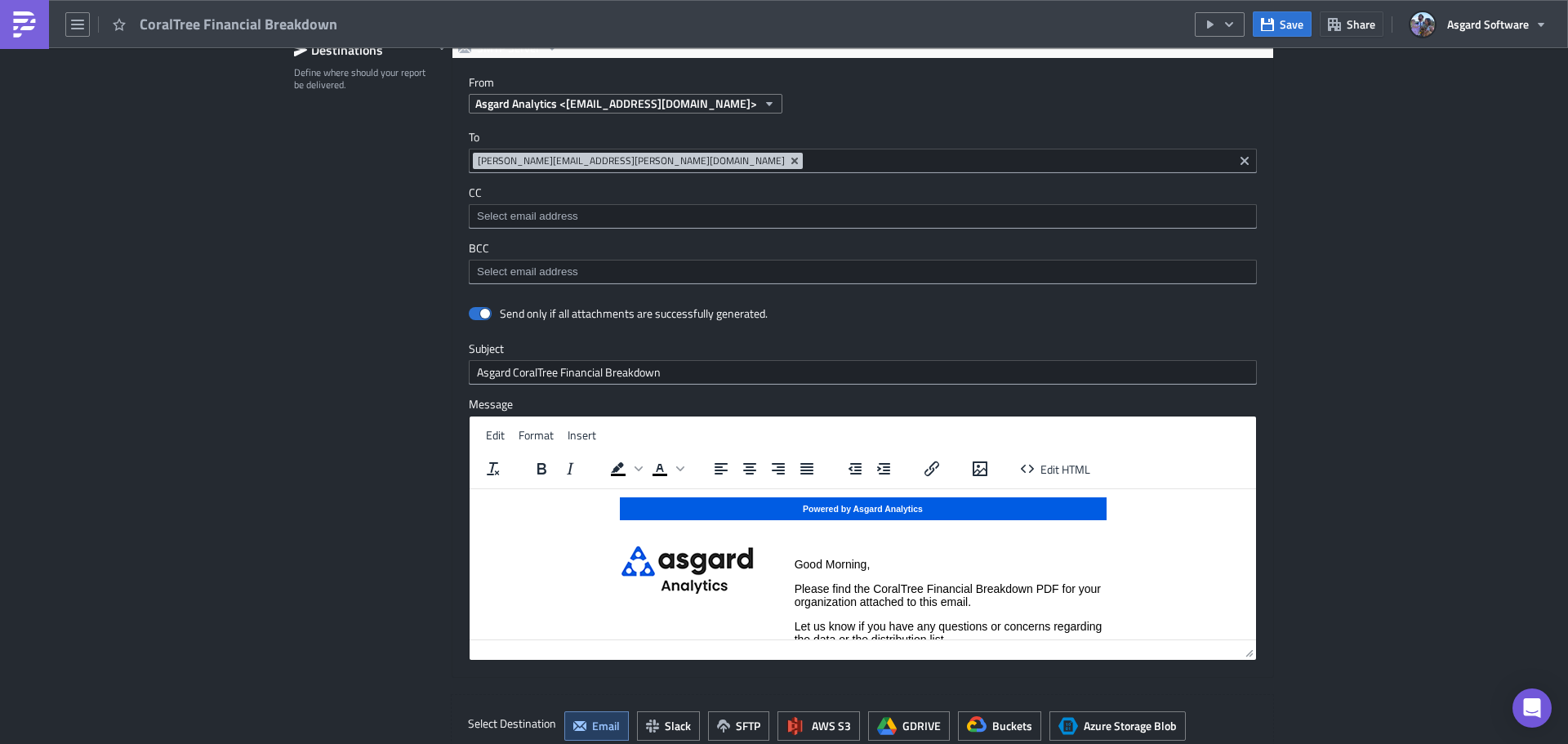
scroll to position [1144, 0]
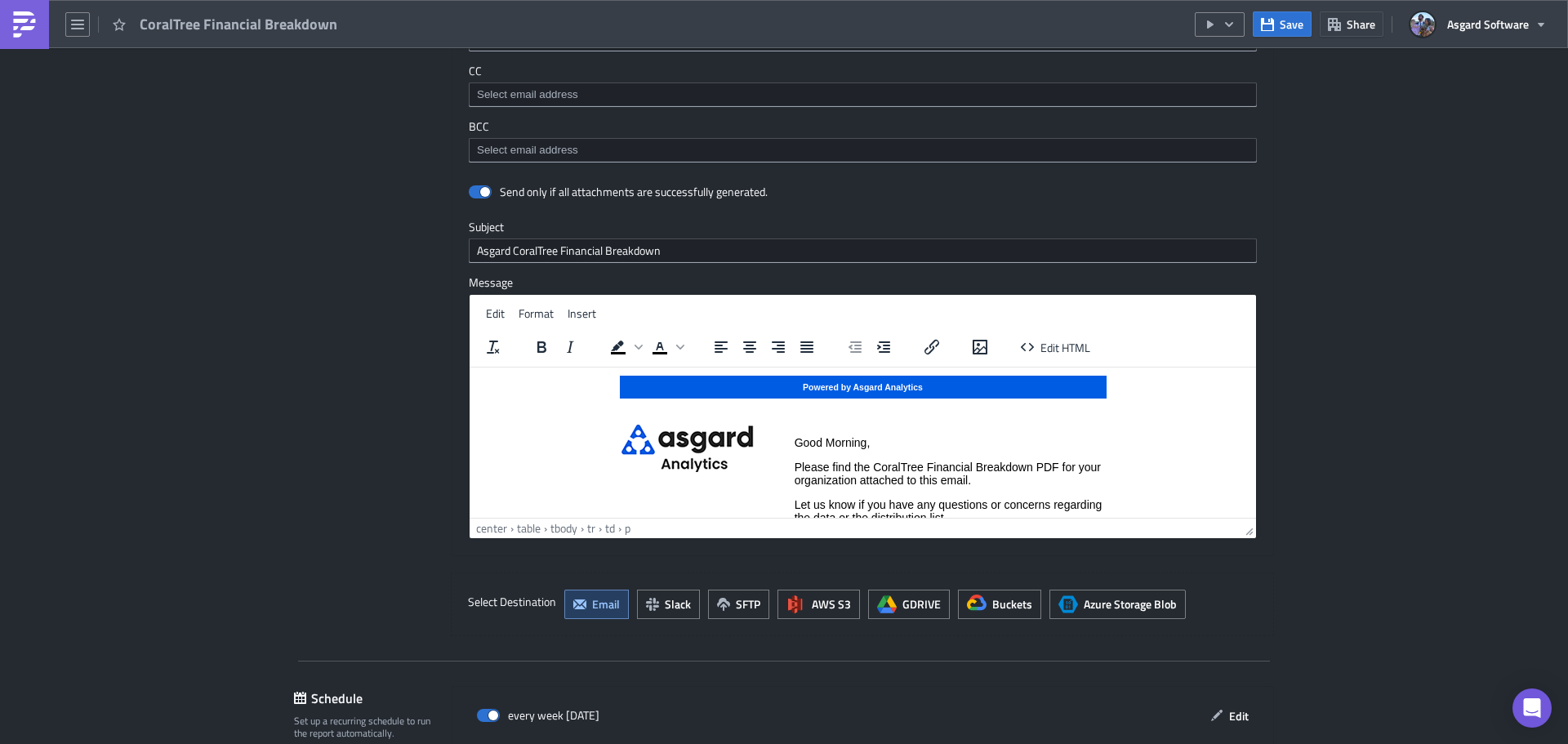
click at [996, 477] on p "Please find the CoralTree Financial Breakdown PDF for your organization attache…" at bounding box center [950, 472] width 311 height 26
paste body "To enrich screen reader interactions, please activate Accessibility in Grammarl…"
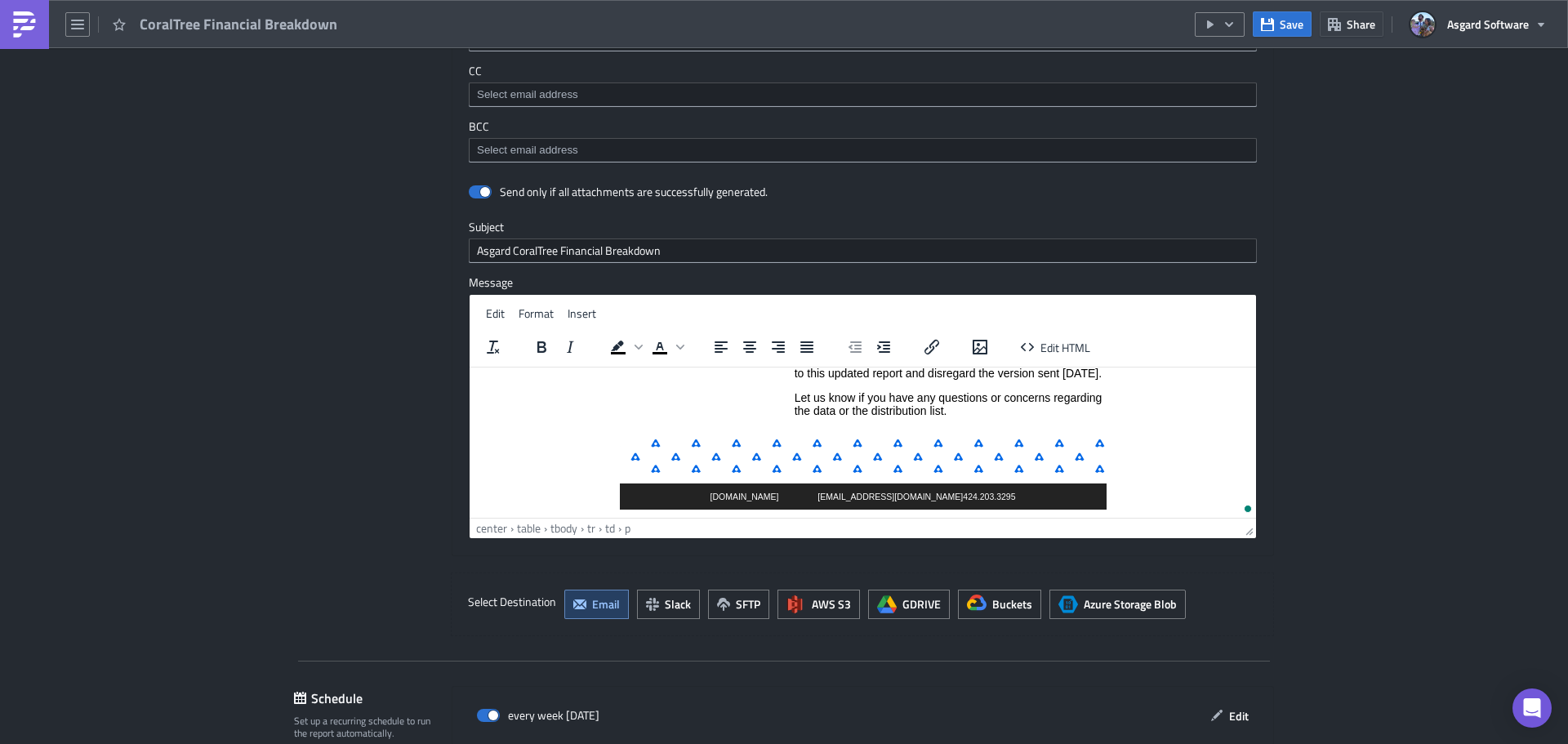
scroll to position [158, 0]
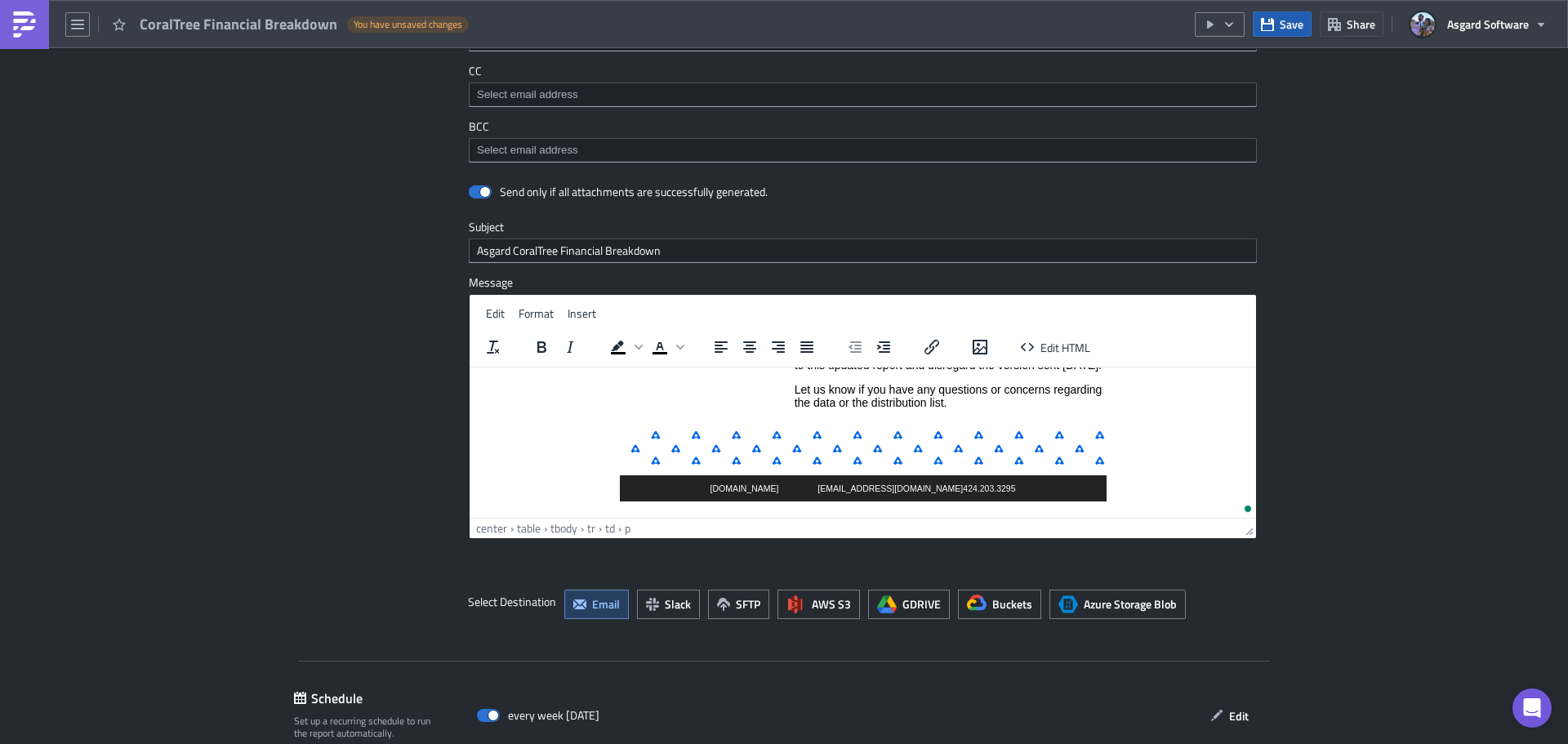
click at [1284, 34] on button "Save" at bounding box center [1282, 24] width 59 height 25
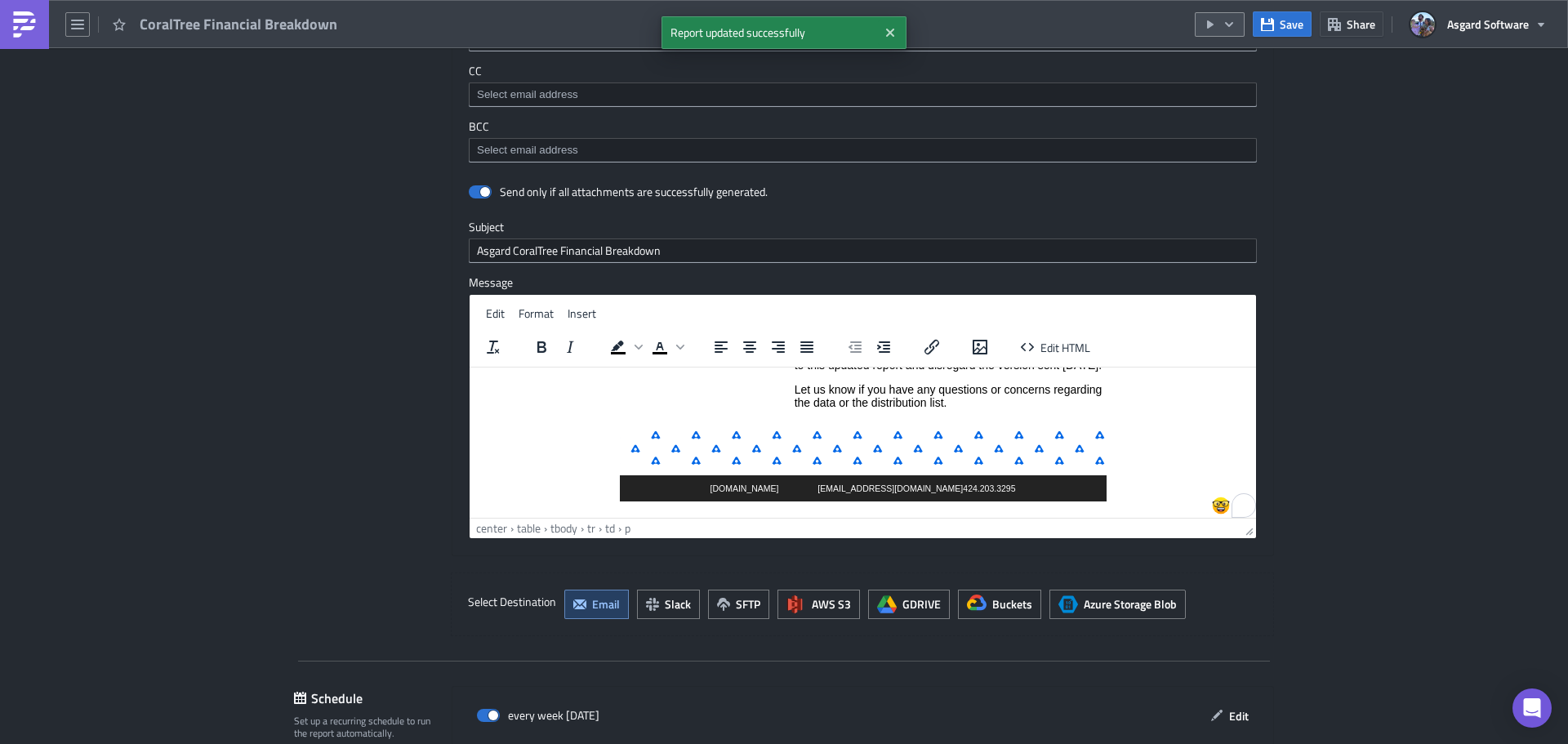
click at [1236, 26] on icon "button" at bounding box center [1229, 25] width 13 height 13
click at [1230, 85] on div "Run Report" at bounding box center [1268, 89] width 128 height 16
click at [896, 381] on td "Good Morning, Please find the CoralTree Financial Breakdown PDF for your organi…" at bounding box center [949, 345] width 312 height 150
click at [903, 379] on td "Good Morning, Please find the CoralTree Financial Breakdown PDF for your organi…" at bounding box center [949, 345] width 312 height 150
click at [839, 371] on p "We’ve corrected an issue with the previous data. Please refer to this updated r…" at bounding box center [950, 358] width 311 height 26
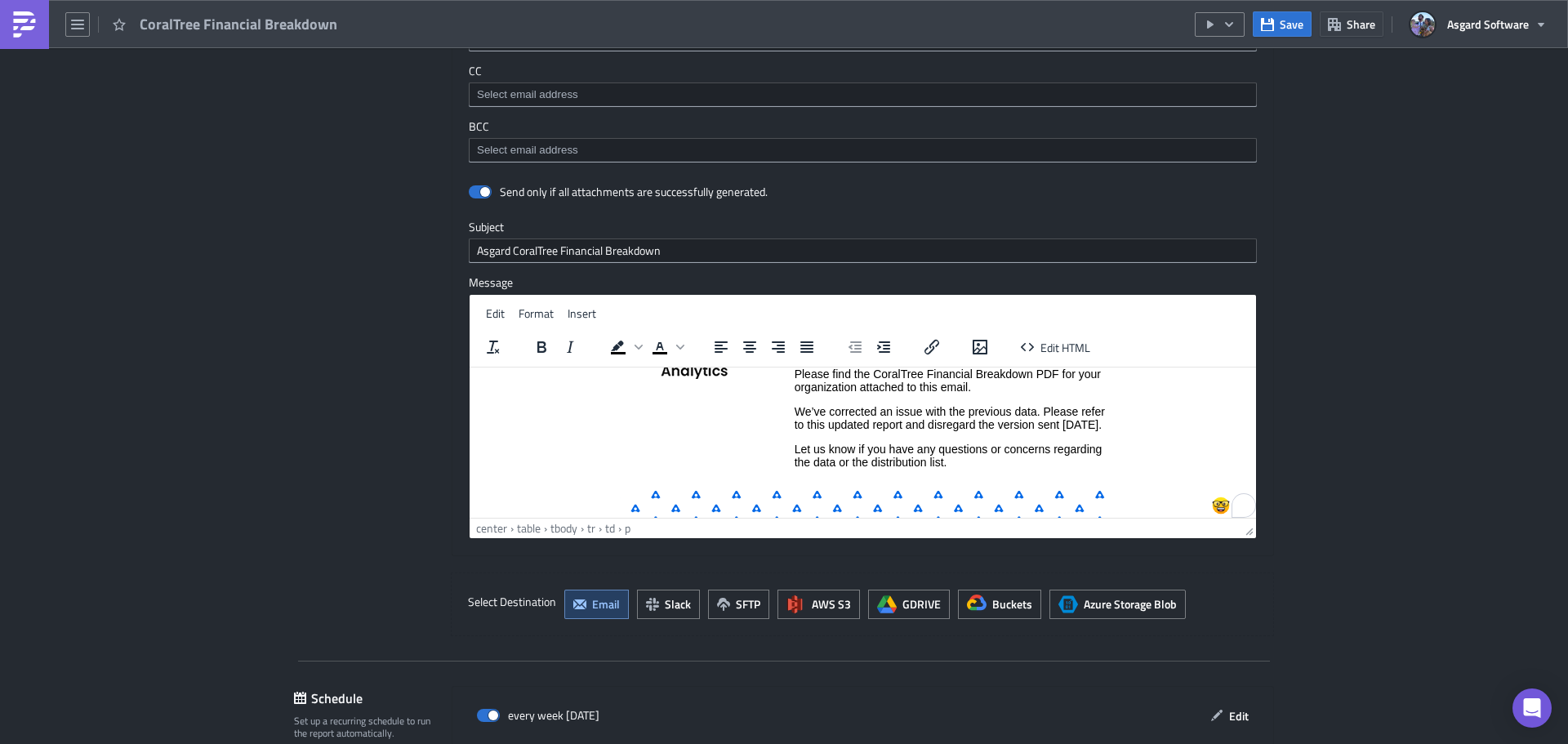
scroll to position [89, 0]
click at [800, 413] on p "We’ve corrected an issue with the previous data. Please refer to this updated r…" at bounding box center [950, 421] width 311 height 26
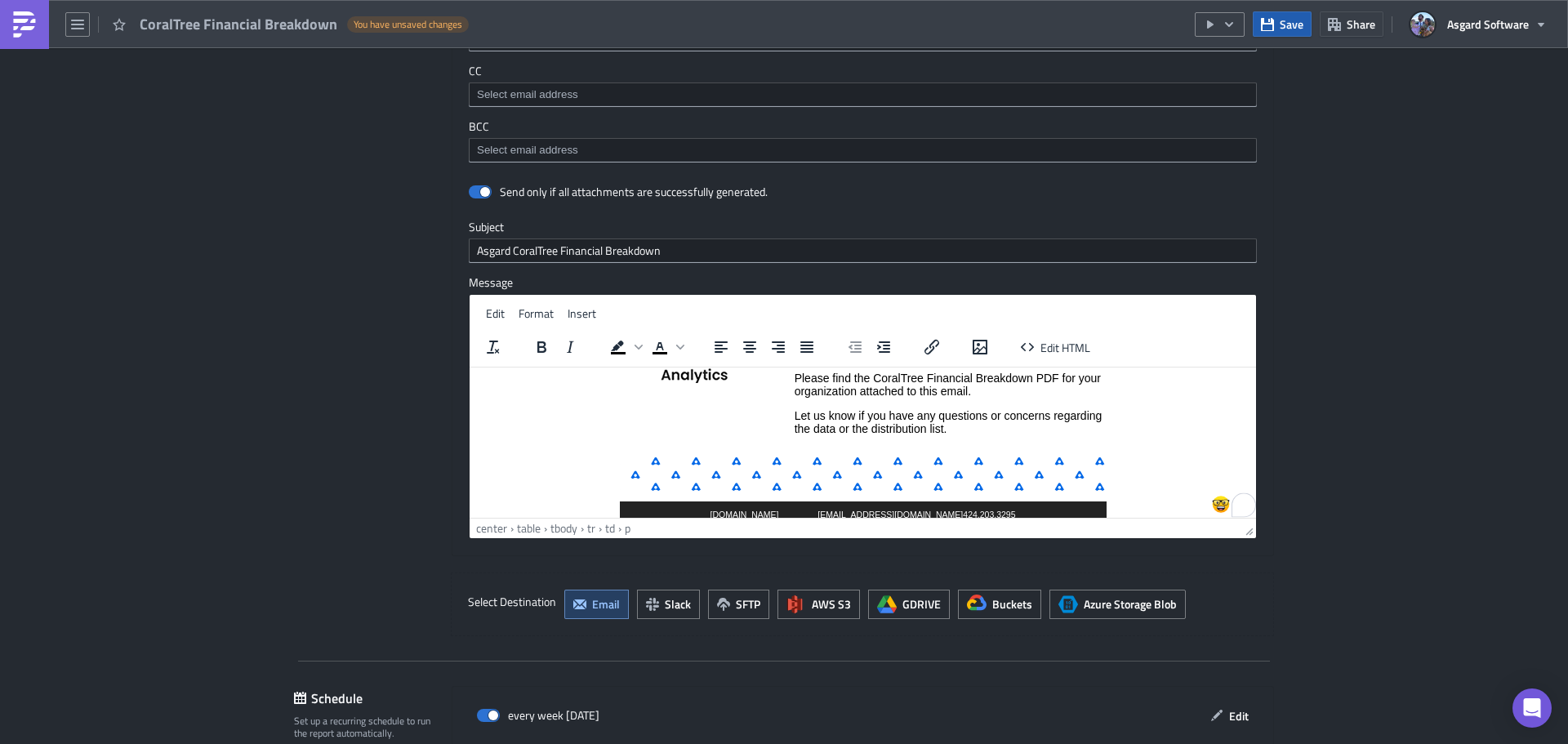
click at [1273, 19] on icon "button" at bounding box center [1267, 24] width 13 height 13
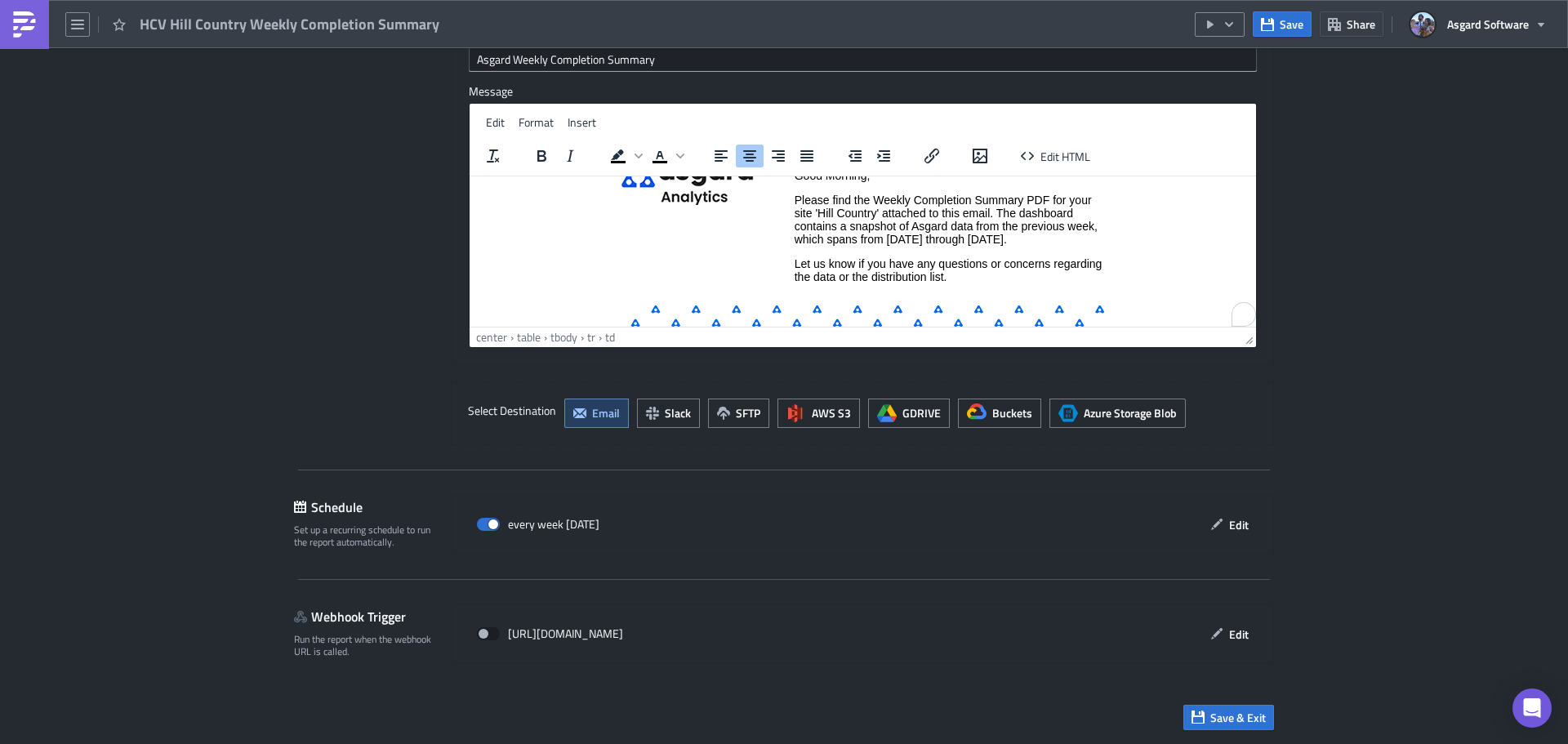
scroll to position [76, 0]
drag, startPoint x: 1058, startPoint y: 242, endPoint x: 1067, endPoint y: 237, distance: 10.3
click at [1058, 240] on p "Please find the Weekly Completion Summary PDF for your site 'Hill Country' atta…" at bounding box center [950, 219] width 311 height 52
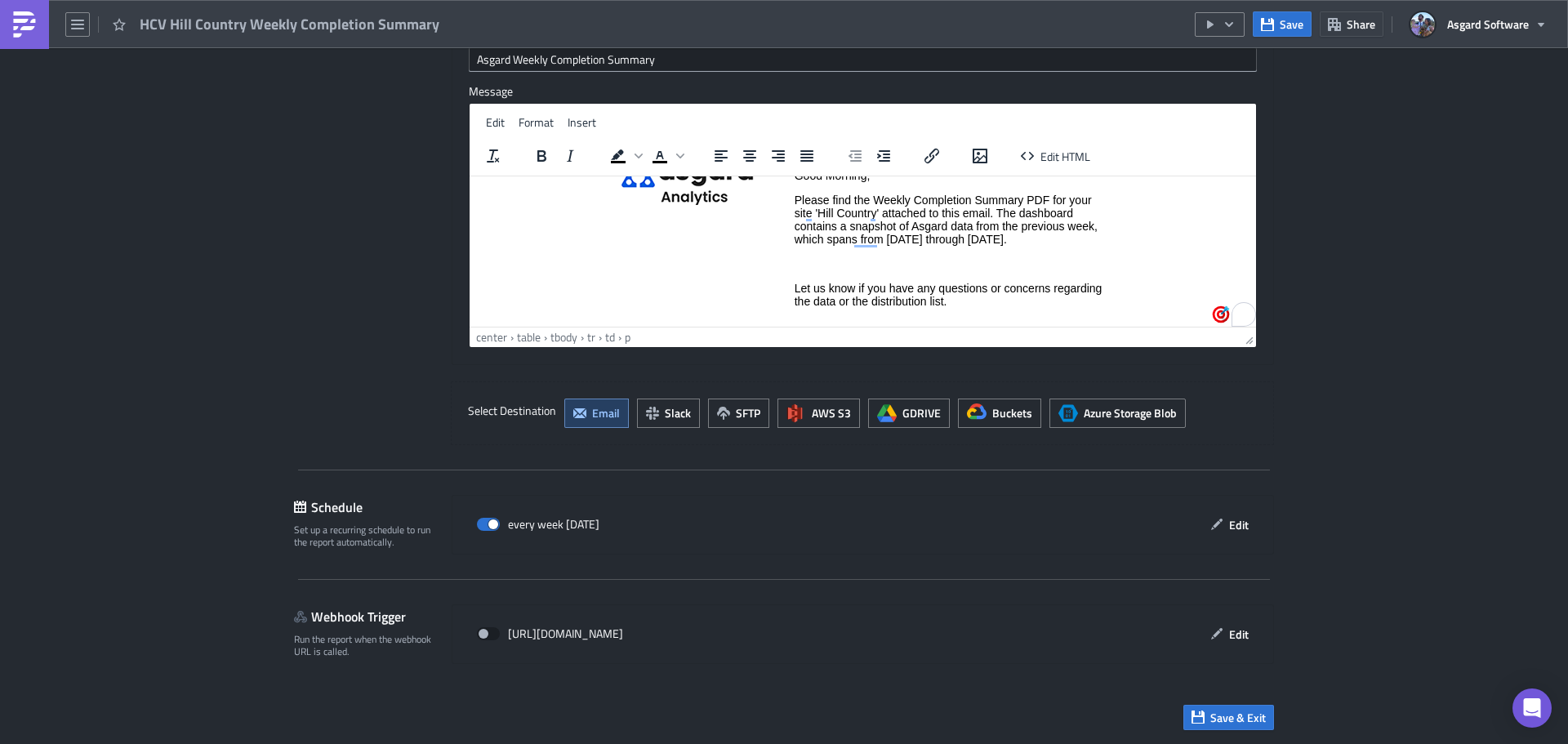
paste body "To enrich screen reader interactions, please activate Accessibility in Grammarl…"
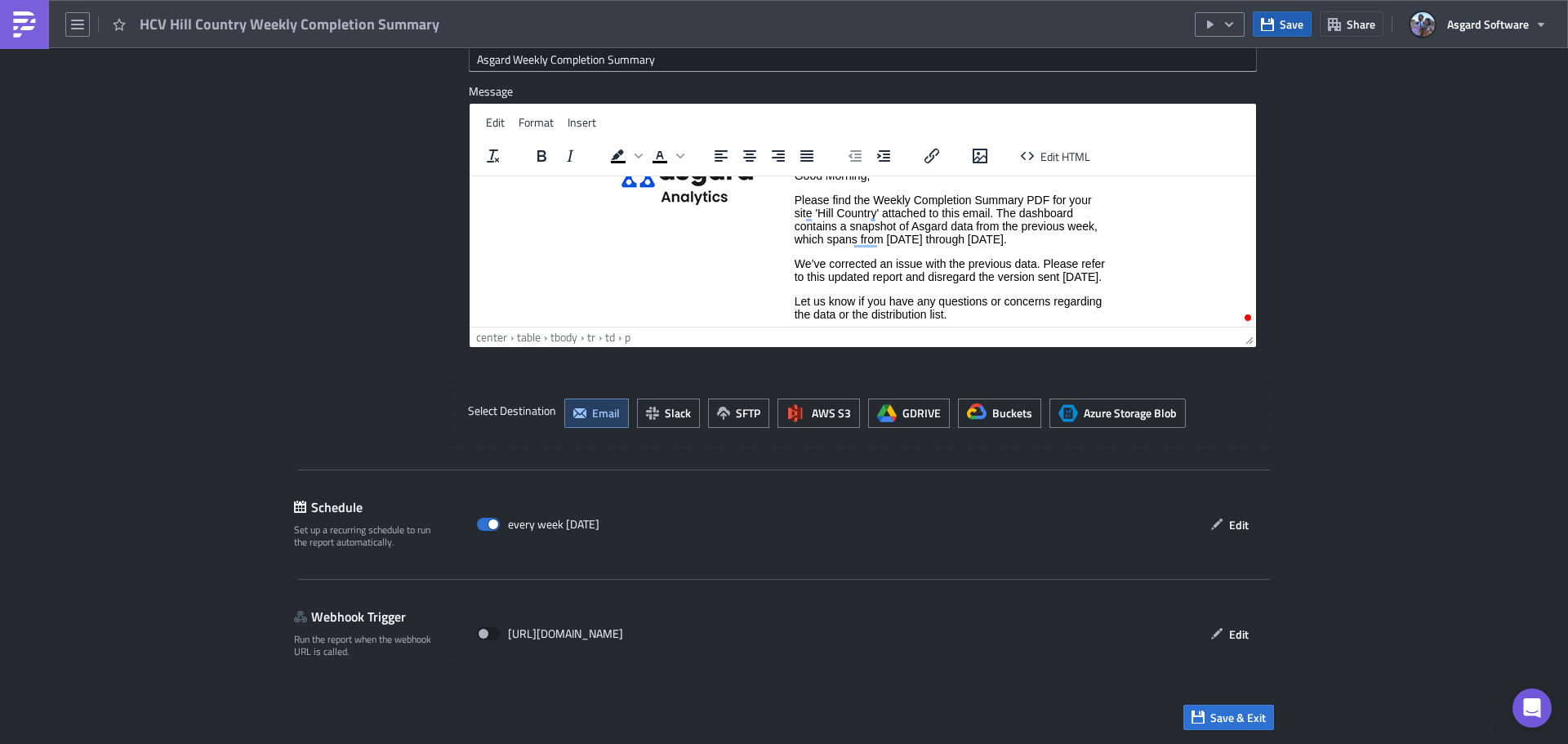
click at [1291, 24] on span "Save" at bounding box center [1291, 24] width 24 height 17
click at [1232, 24] on icon "button" at bounding box center [1229, 23] width 8 height 5
click at [1237, 95] on div "Run Report" at bounding box center [1268, 89] width 128 height 16
drag, startPoint x: 883, startPoint y: 290, endPoint x: 794, endPoint y: 271, distance: 91.0
click at [881, 283] on p "We’ve corrected an issue with the previous data. Please refer to this updated r…" at bounding box center [950, 269] width 311 height 26
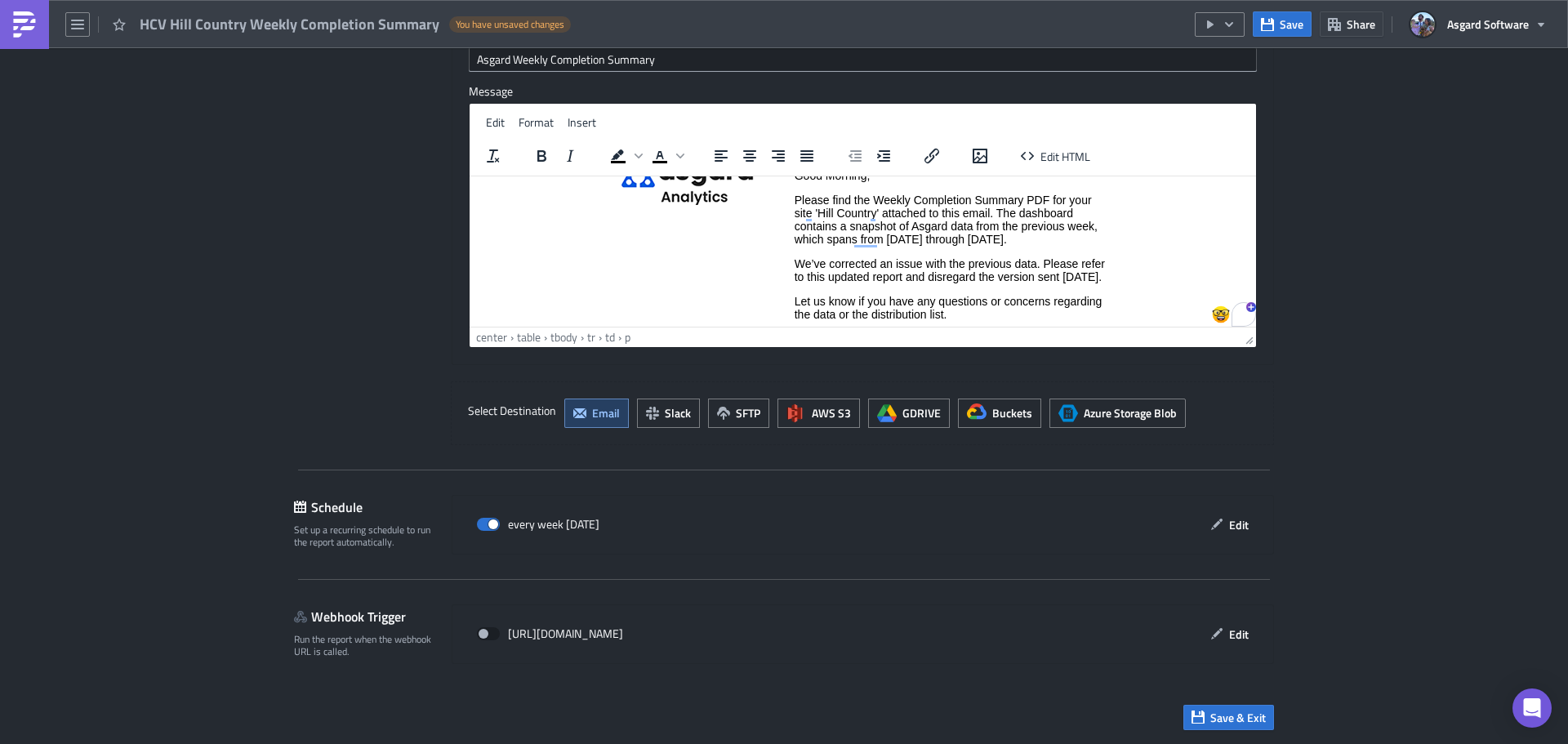
click at [795, 260] on p "We’ve corrected an issue with the previous data. Please refer to this updated r…" at bounding box center [950, 269] width 311 height 26
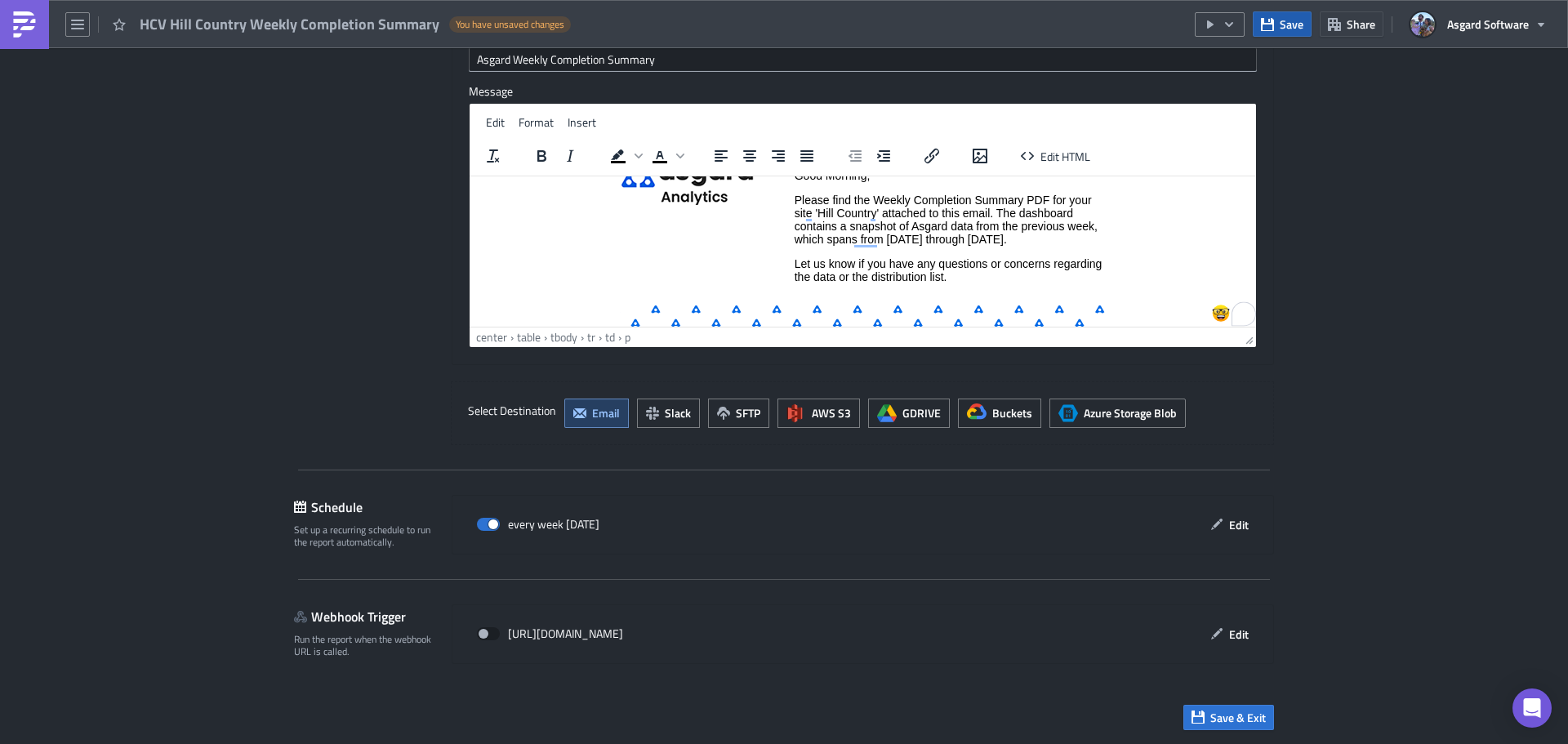
click at [1292, 20] on span "Save" at bounding box center [1291, 24] width 24 height 17
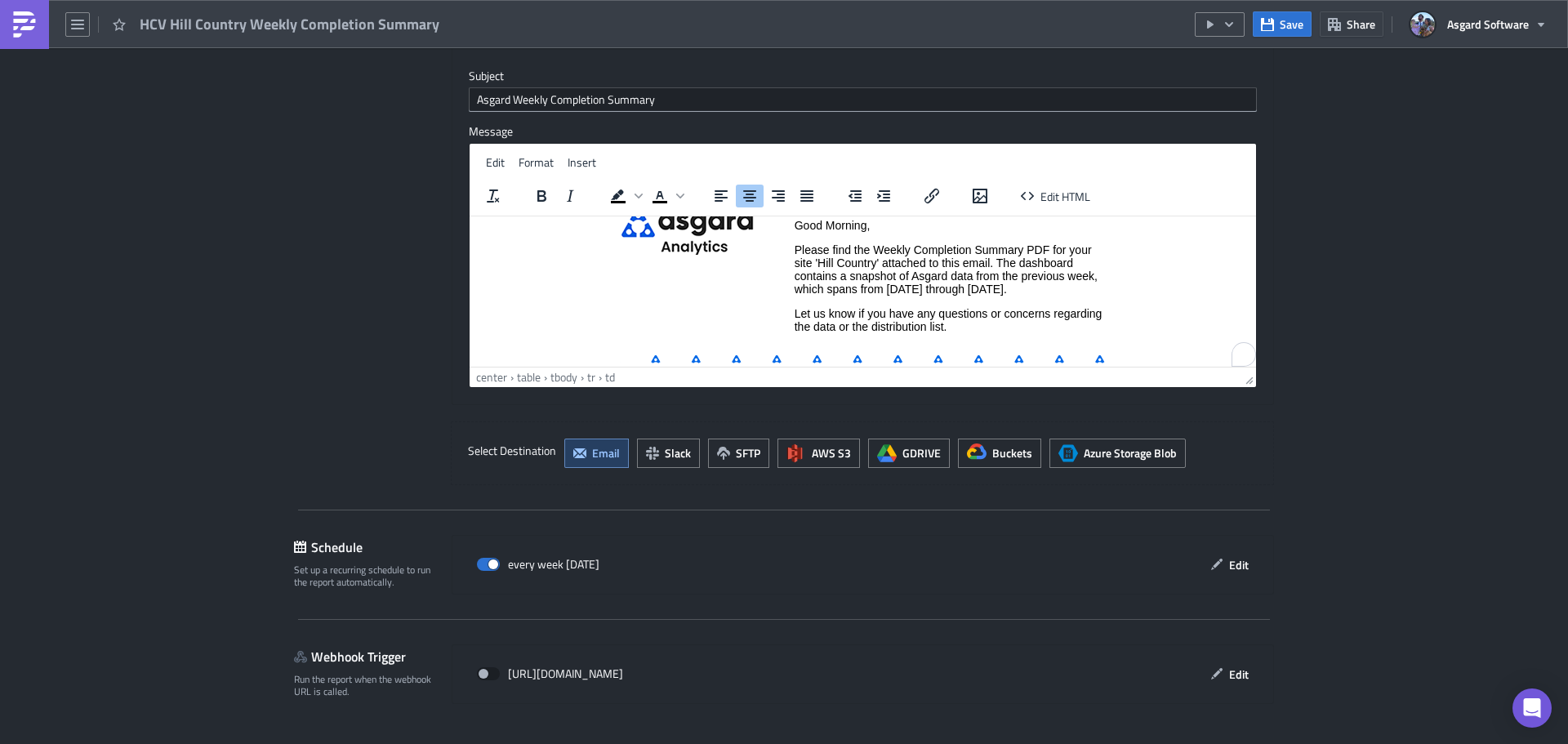
scroll to position [67, 0]
drag, startPoint x: 1085, startPoint y: 293, endPoint x: 1068, endPoint y: 295, distance: 17.1
click at [1085, 293] on p "Please find the Weekly Completion Summary PDF for your site 'Hill Country' atta…" at bounding box center [950, 268] width 311 height 52
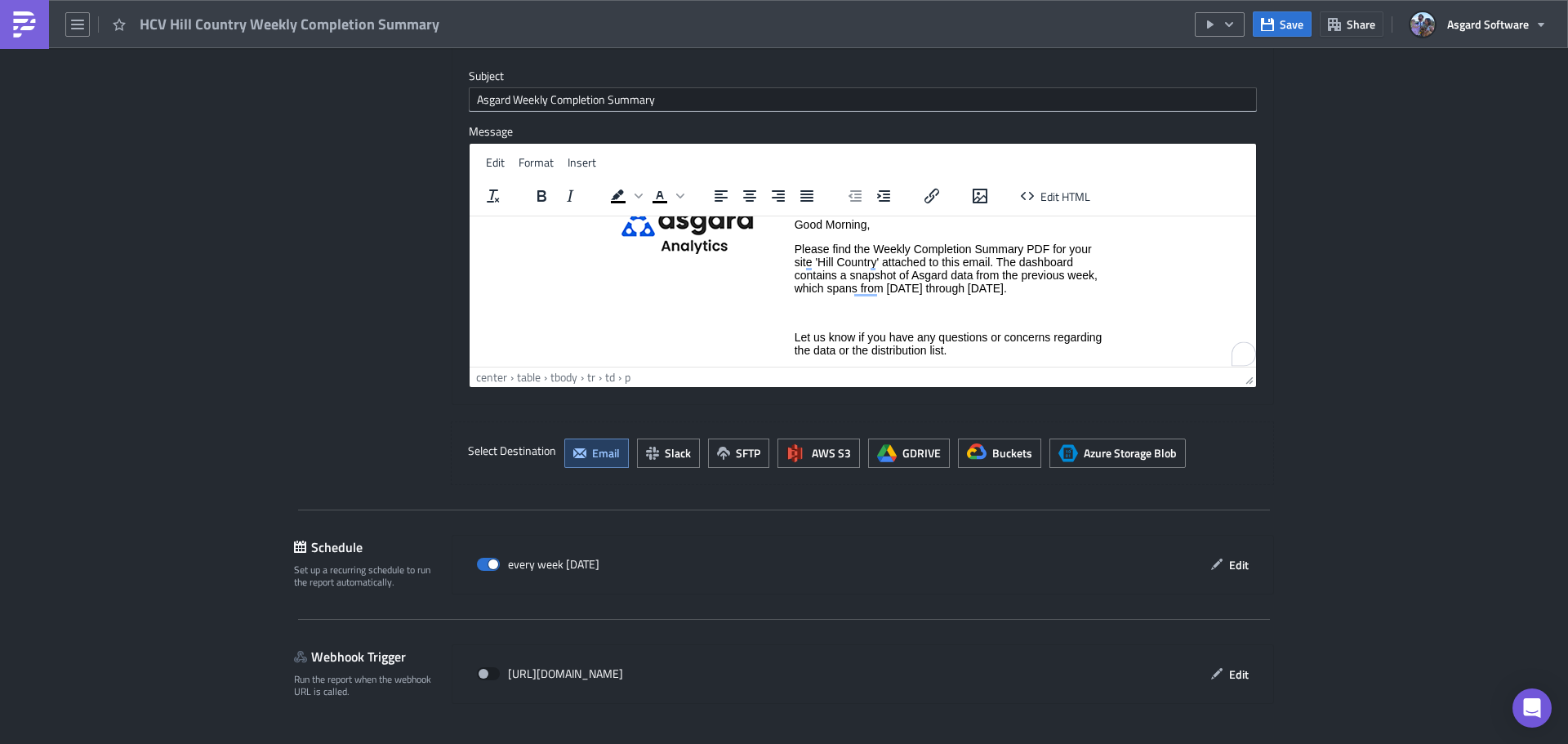
paste body "To enrich screen reader interactions, please activate Accessibility in Grammarl…"
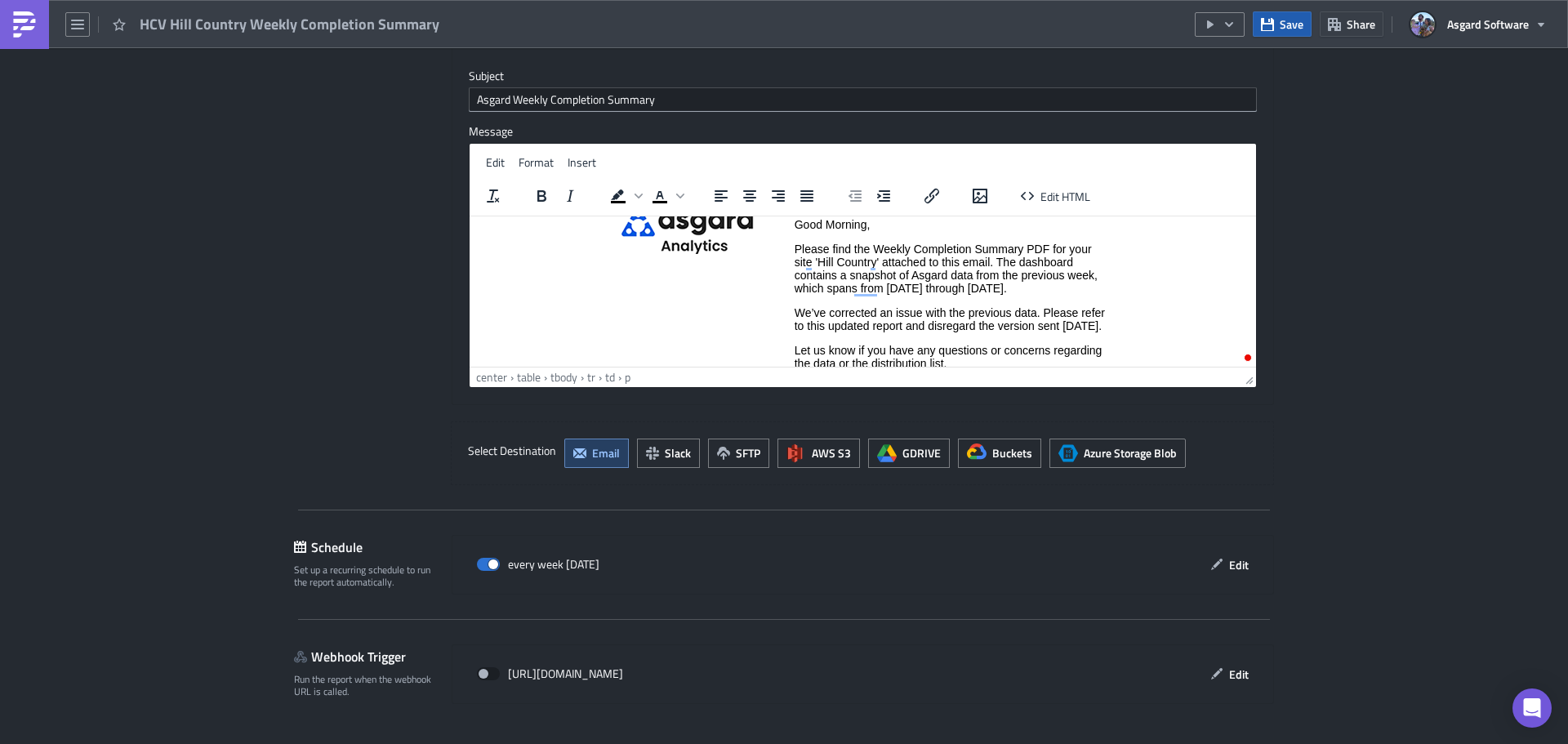
click at [1289, 21] on span "Save" at bounding box center [1291, 24] width 24 height 17
click at [1240, 27] on button "button" at bounding box center [1219, 24] width 50 height 24
click at [1233, 90] on div "Run Report" at bounding box center [1268, 89] width 128 height 16
click at [849, 332] on p "We’ve corrected an issue with the previous data. Please refer to this updated r…" at bounding box center [950, 318] width 311 height 26
click at [795, 311] on p "We’ve corrected an issue with the previous data. Please refer to this updated r…" at bounding box center [950, 318] width 311 height 26
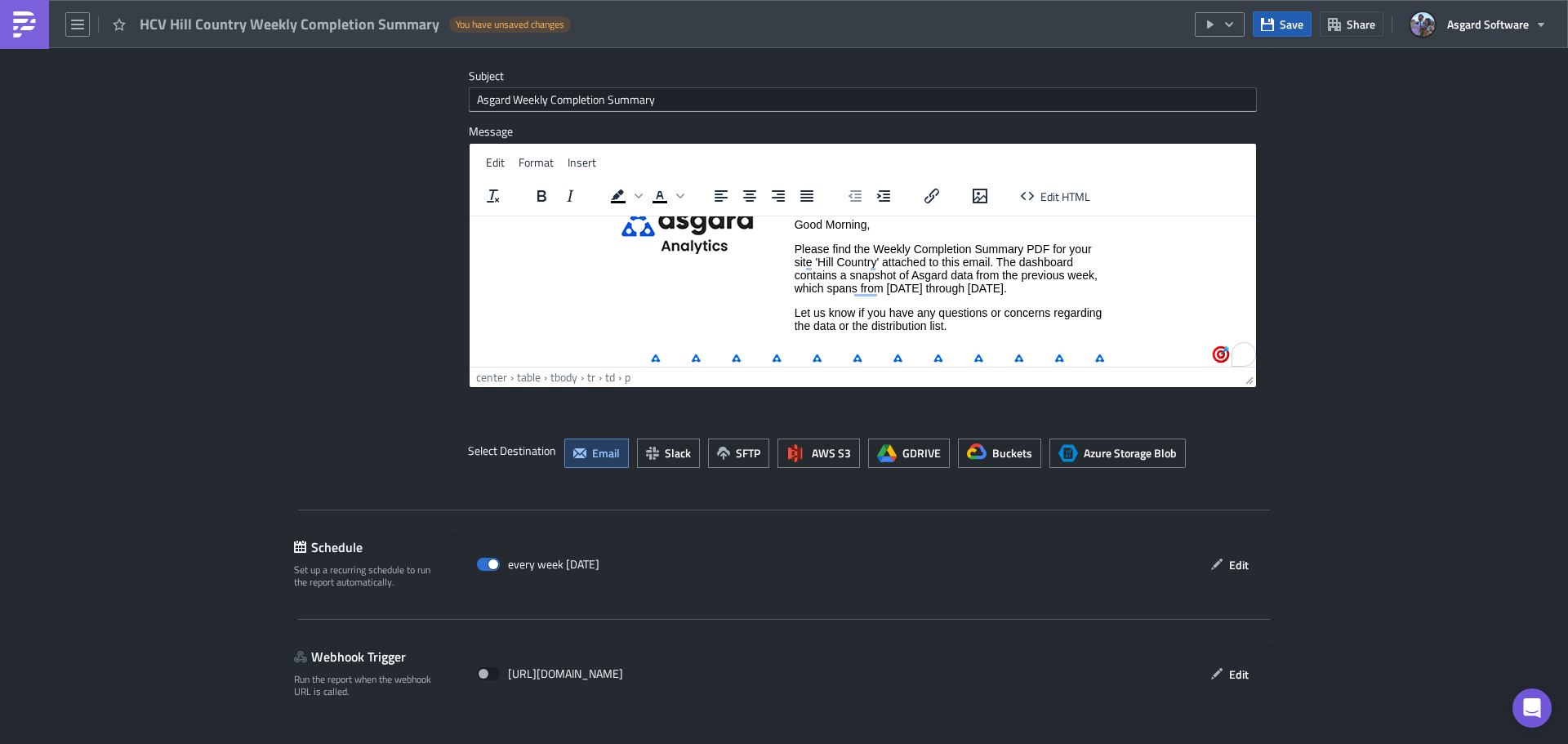
click at [1278, 25] on button "Save" at bounding box center [1282, 24] width 59 height 25
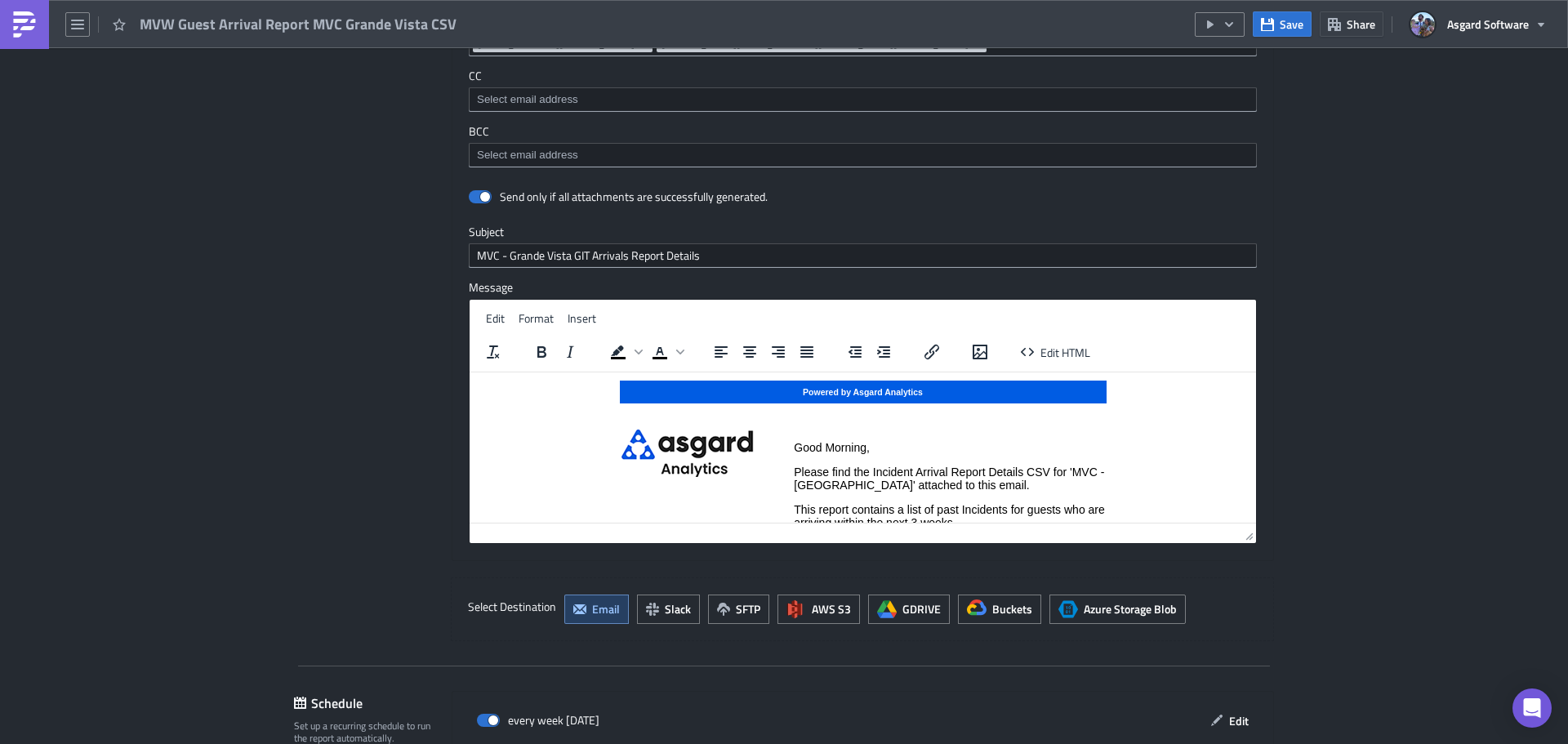
scroll to position [1215, 0]
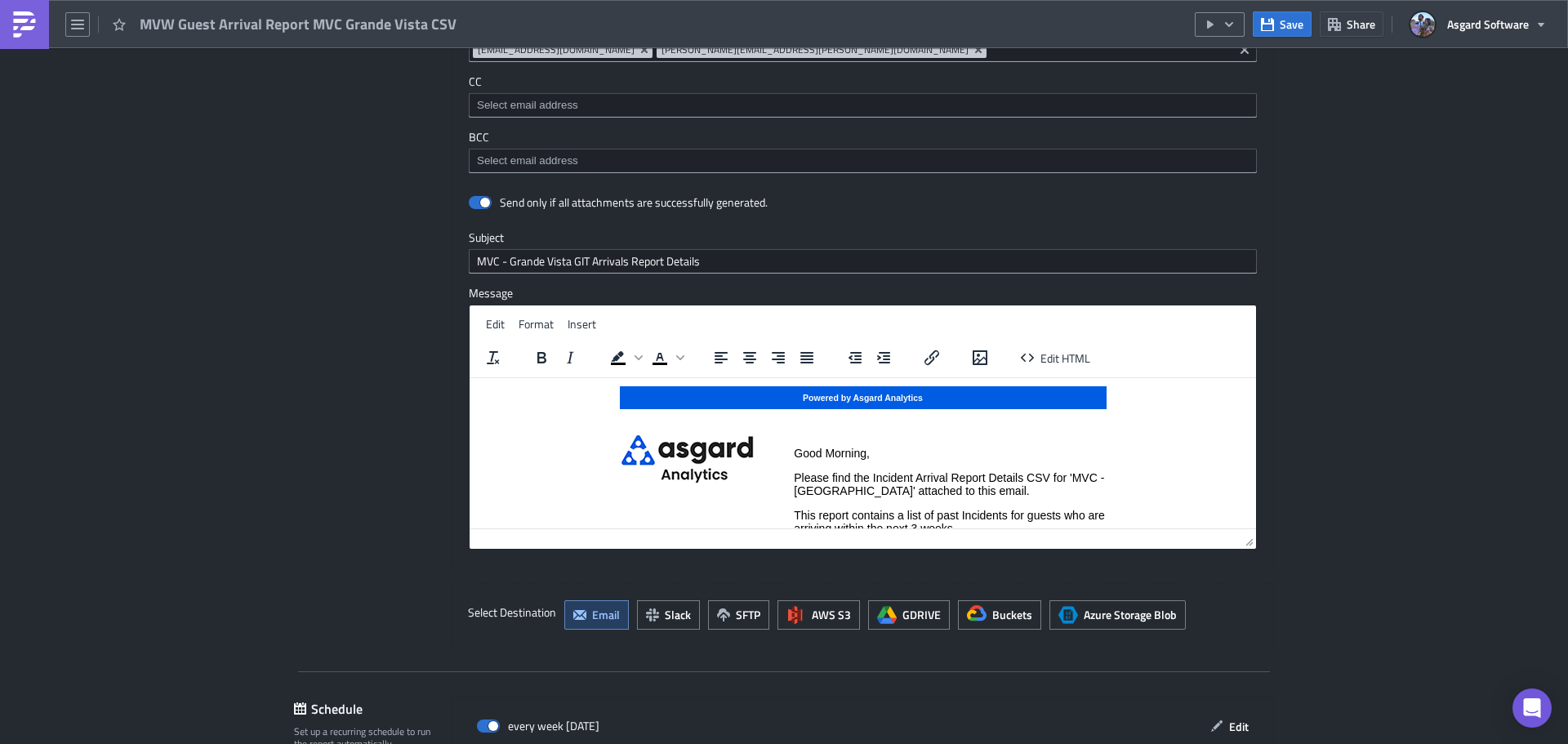
click at [999, 493] on p "Please find the Incident Arrival Report Details CSV for 'MVC - [GEOGRAPHIC_DATA…" at bounding box center [949, 483] width 311 height 26
paste body "To enrich screen reader interactions, please activate Accessibility in Grammarl…"
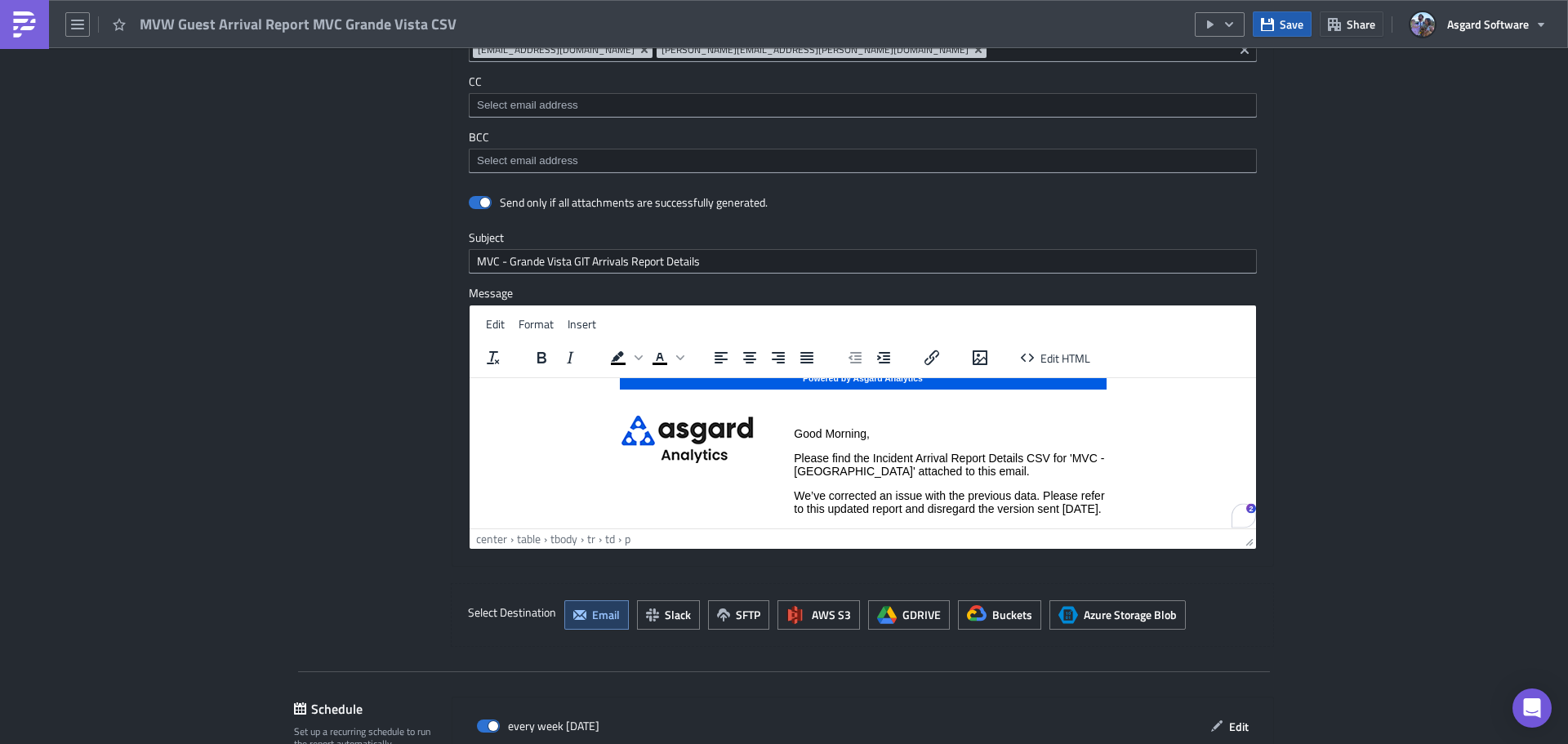
click at [1283, 28] on span "Save" at bounding box center [1291, 24] width 24 height 17
click at [1236, 22] on icon "button" at bounding box center [1229, 25] width 13 height 13
click at [1262, 87] on div "Run Report" at bounding box center [1268, 89] width 128 height 16
click at [853, 514] on p "We’ve corrected an issue with the previous data. Please refer to this updated r…" at bounding box center [949, 501] width 311 height 26
drag, startPoint x: 797, startPoint y: 495, endPoint x: 845, endPoint y: 498, distance: 48.1
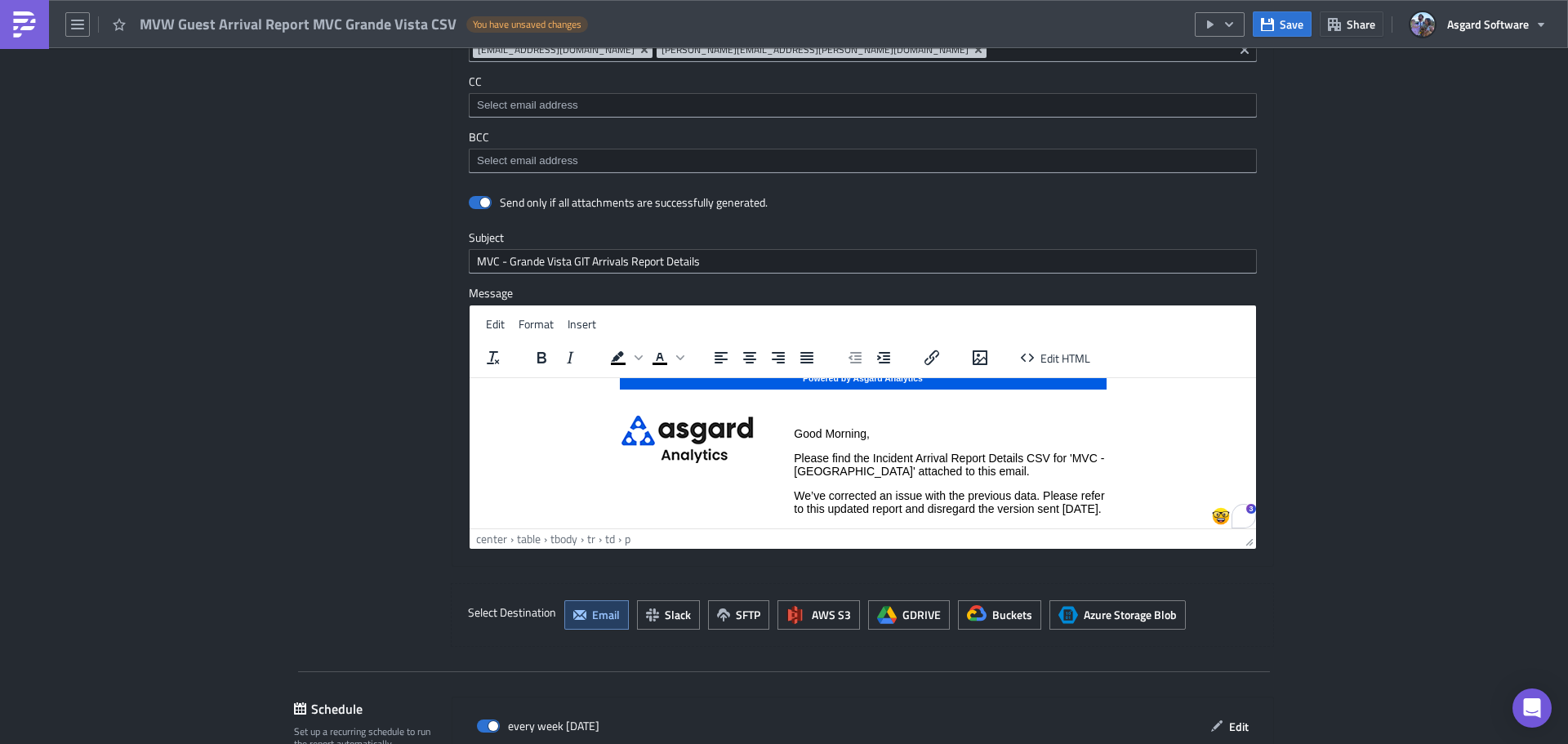
click at [798, 493] on p "We’ve corrected an issue with the previous data. Please refer to this updated r…" at bounding box center [949, 501] width 311 height 26
click at [1279, 19] on button "Save" at bounding box center [1282, 24] width 59 height 25
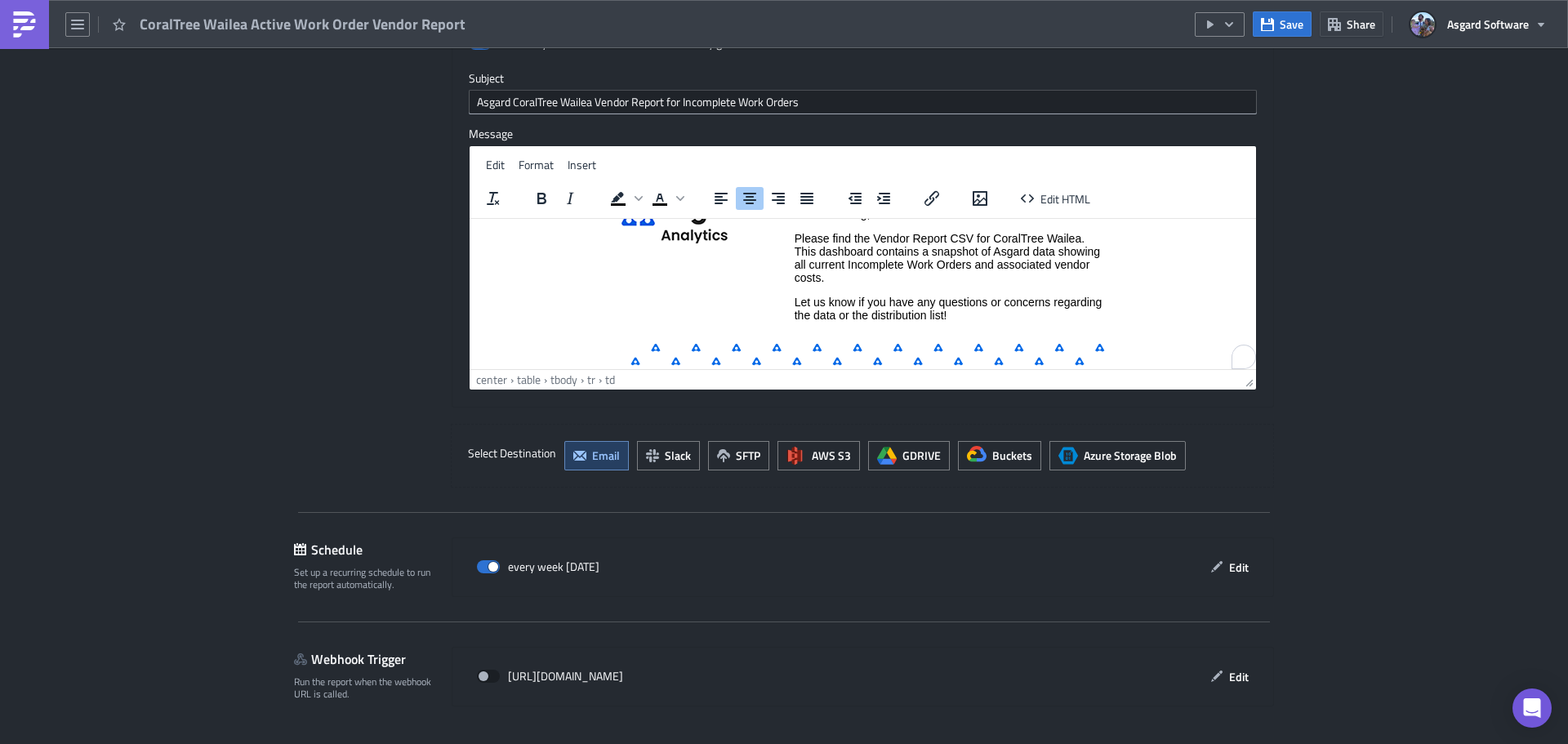
scroll to position [80, 0]
click at [844, 277] on p "Please find the Vendor Report CSV for CoralTree Wailea. This dashboard contains…" at bounding box center [950, 257] width 311 height 52
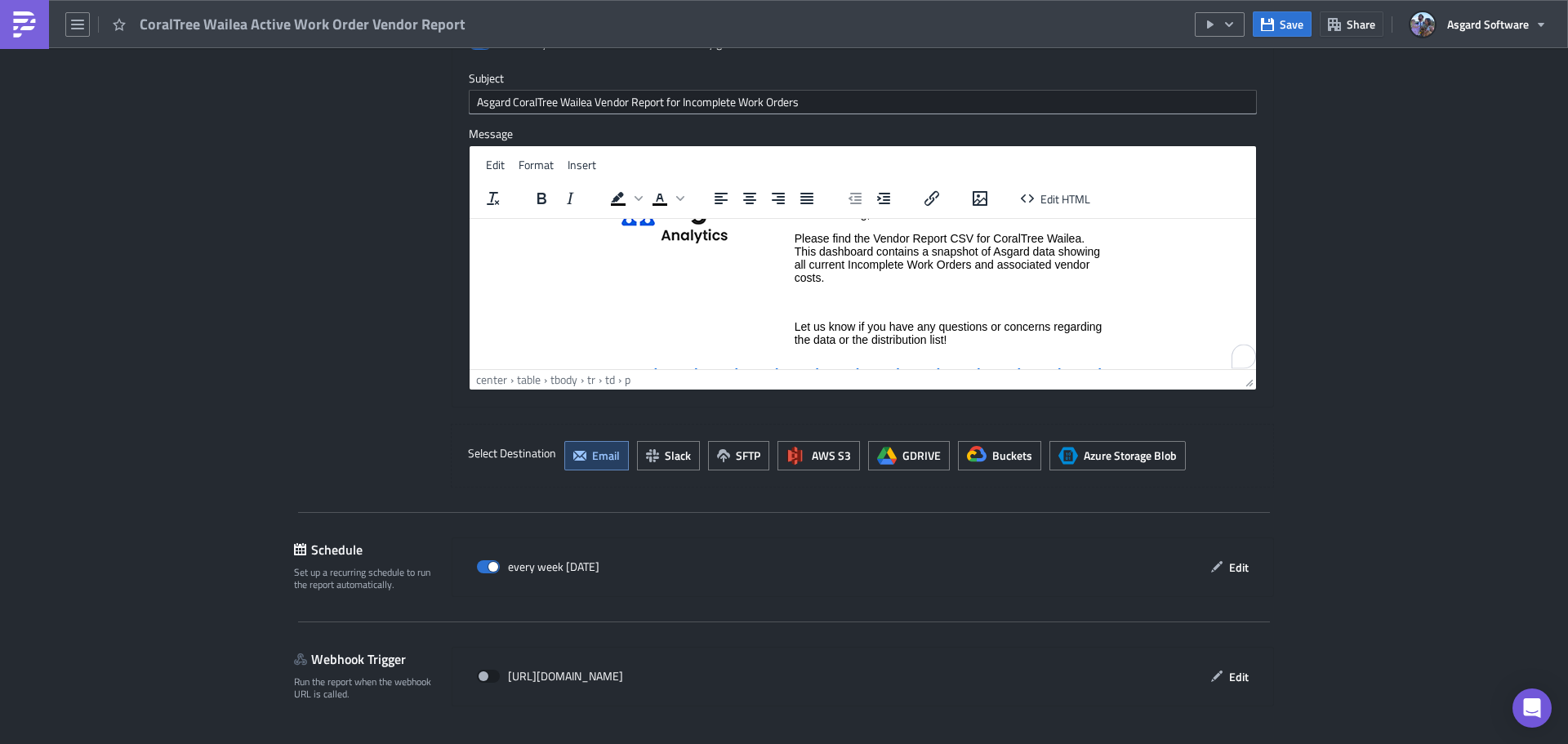
paste body "To enrich screen reader interactions, please activate Accessibility in Grammarl…"
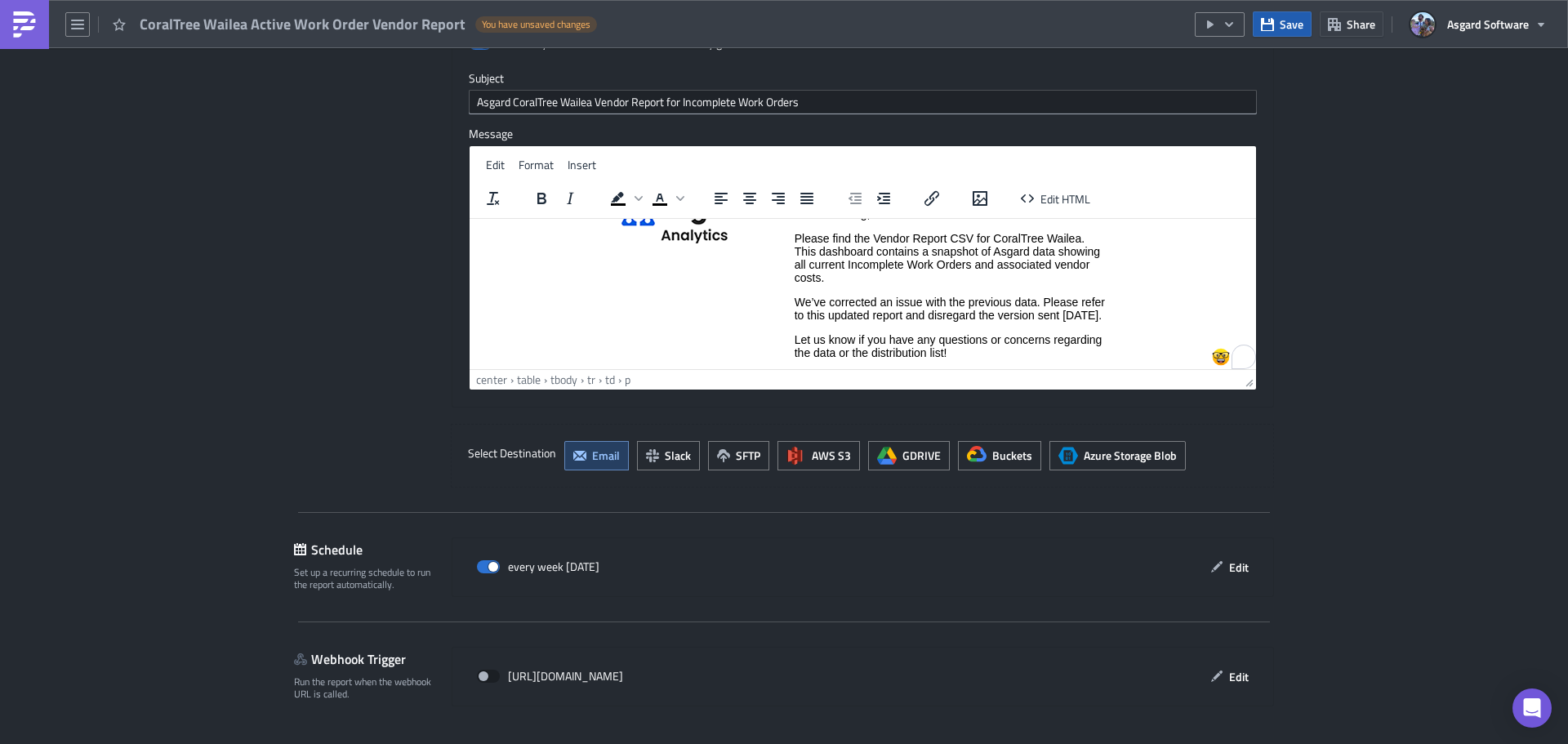
click at [1284, 18] on span "Save" at bounding box center [1291, 24] width 24 height 17
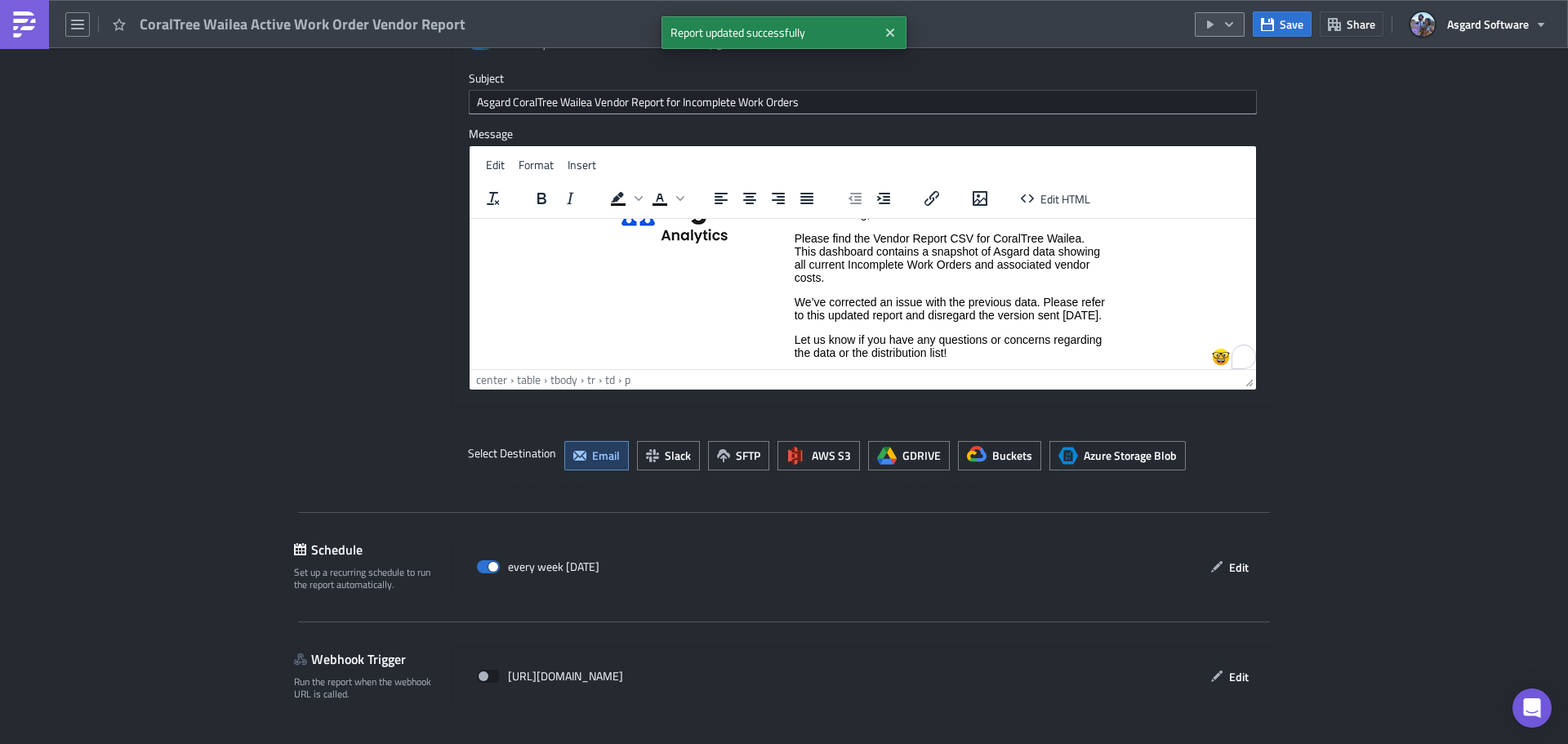
click at [1233, 23] on icon "button" at bounding box center [1229, 23] width 8 height 5
click at [1250, 91] on div "Run Report" at bounding box center [1268, 89] width 128 height 16
click at [851, 321] on p "We’ve corrected an issue with the previous data. Please refer to this updated r…" at bounding box center [950, 308] width 311 height 26
click at [795, 300] on p "We’ve corrected an issue with the previous data. Please refer to this updated r…" at bounding box center [950, 308] width 311 height 26
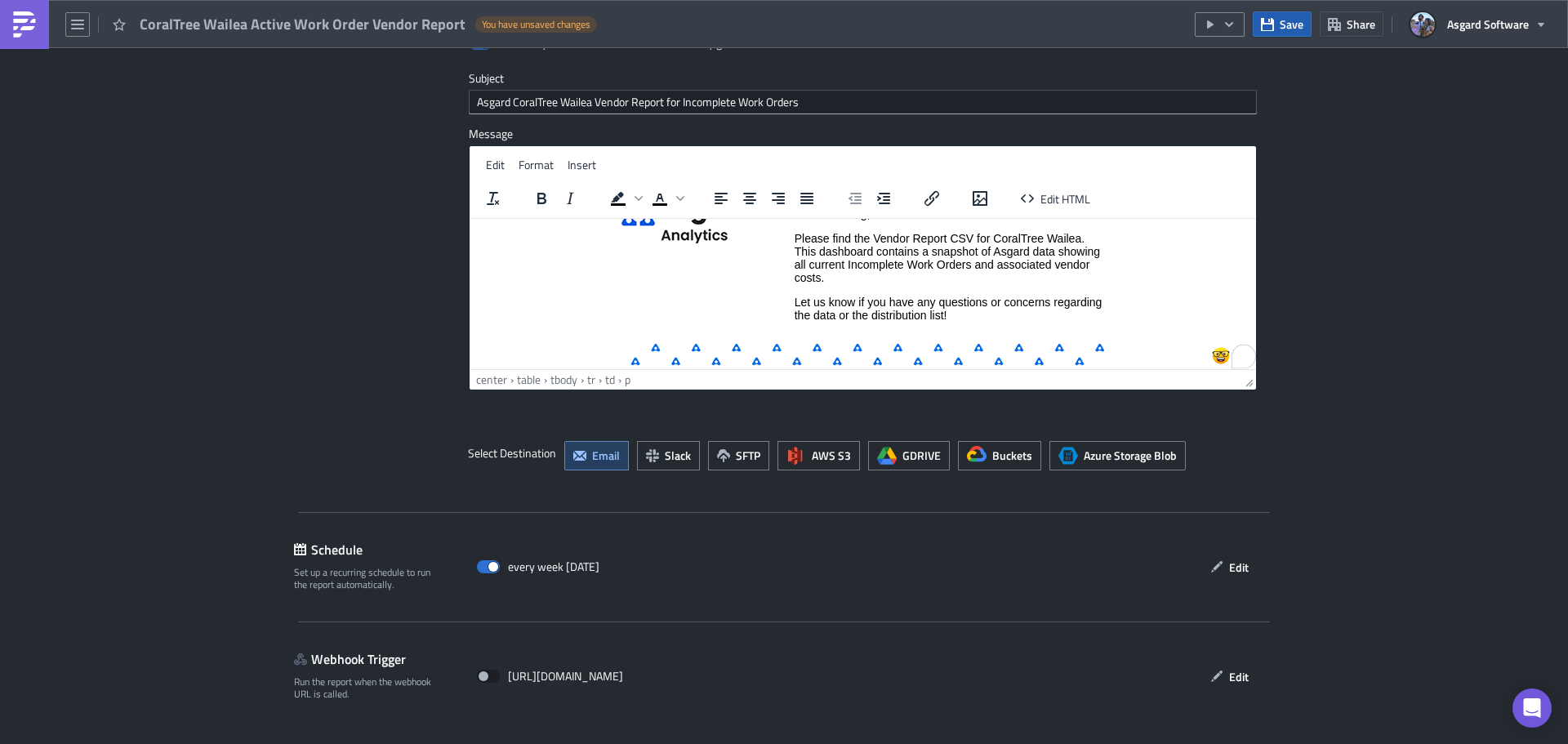
click at [1276, 26] on button "Save" at bounding box center [1282, 24] width 59 height 25
click at [1260, 21] on button "Save" at bounding box center [1282, 24] width 59 height 25
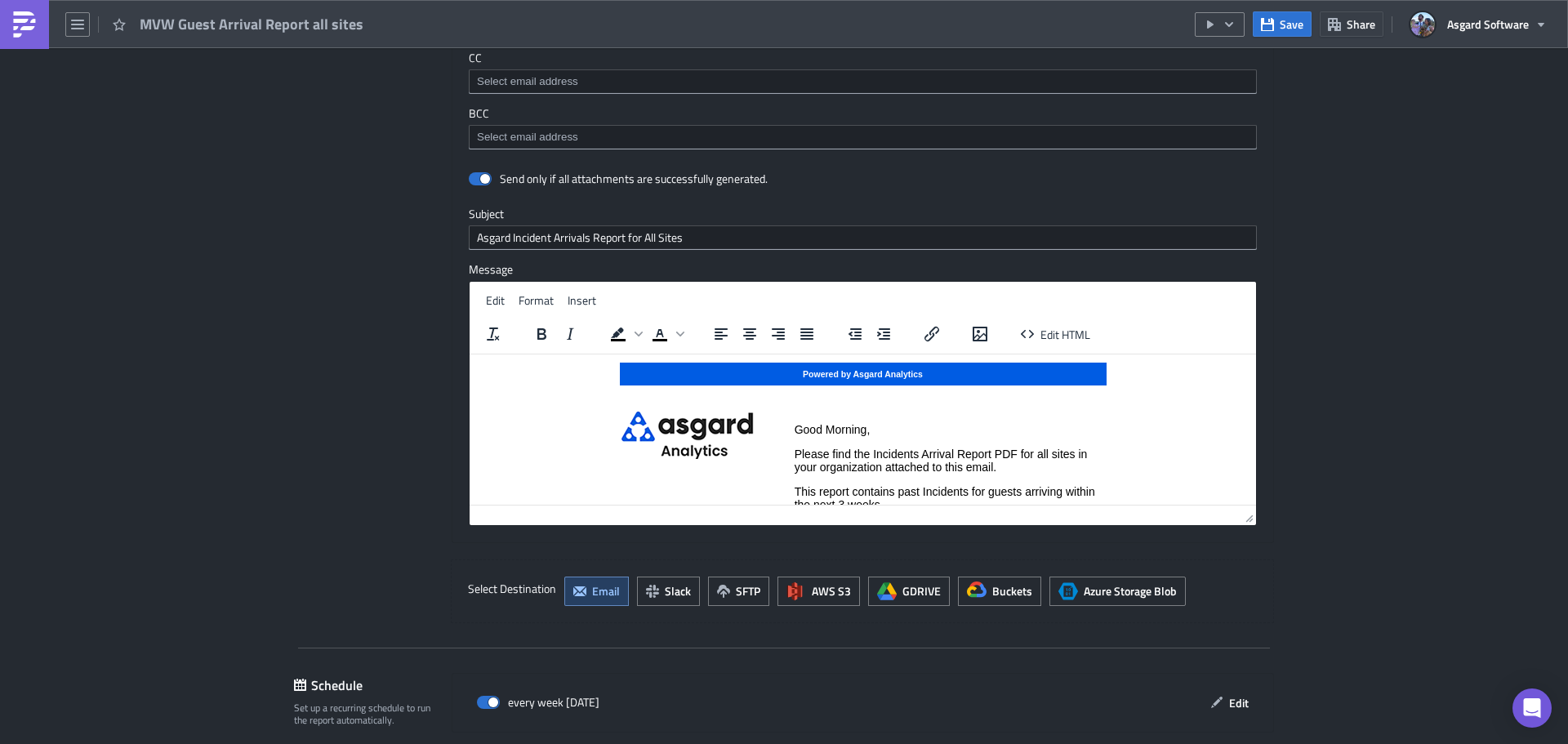
scroll to position [1277, 0]
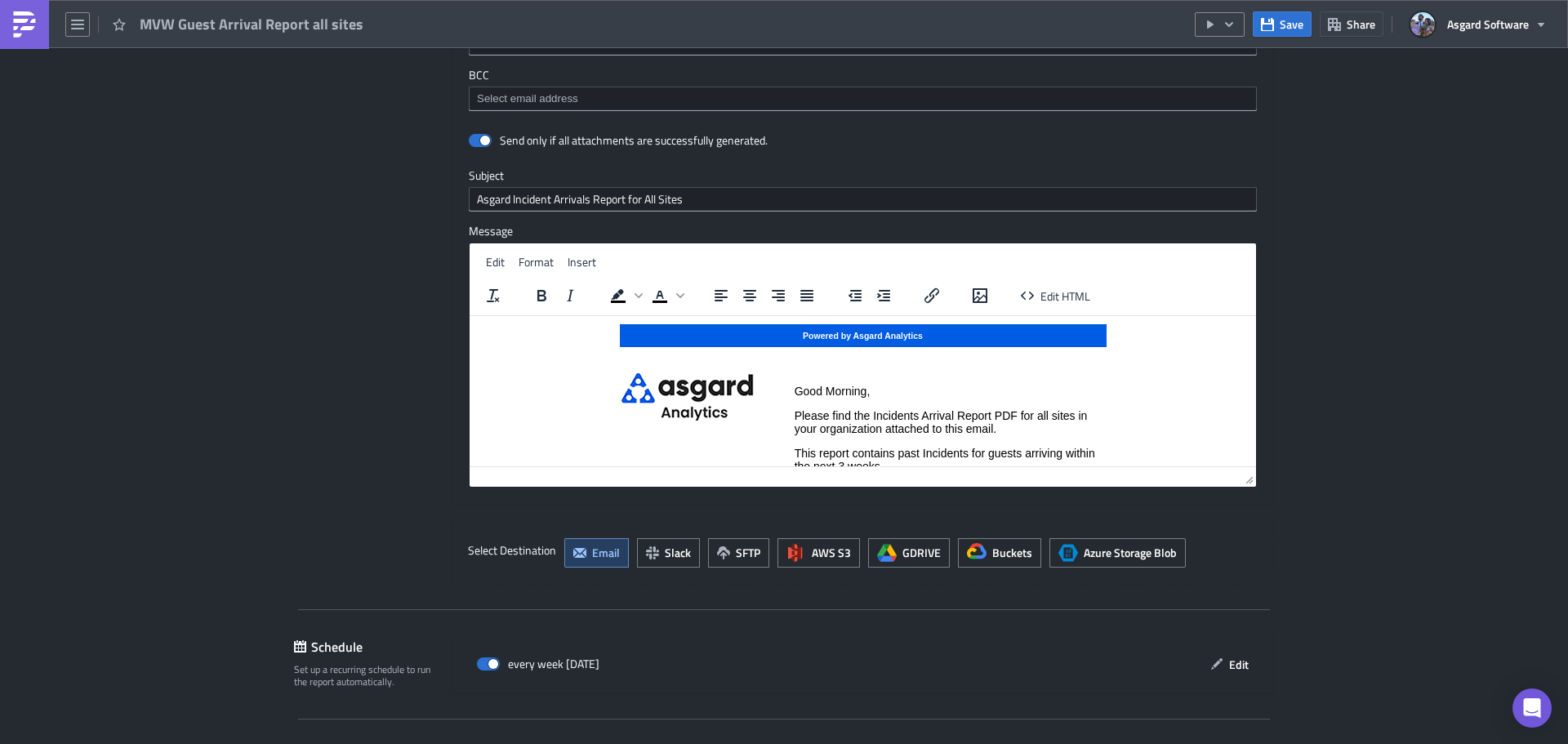
click at [1034, 438] on td "Good Morning, Please find the Incidents Arrival Report PDF for all sites in you…" at bounding box center [949, 484] width 312 height 226
click at [1032, 429] on p "Please find the Incidents Arrival Report PDF for all sites in your organization…" at bounding box center [950, 421] width 311 height 26
paste body "To enrich screen reader interactions, please activate Accessibility in Grammarl…"
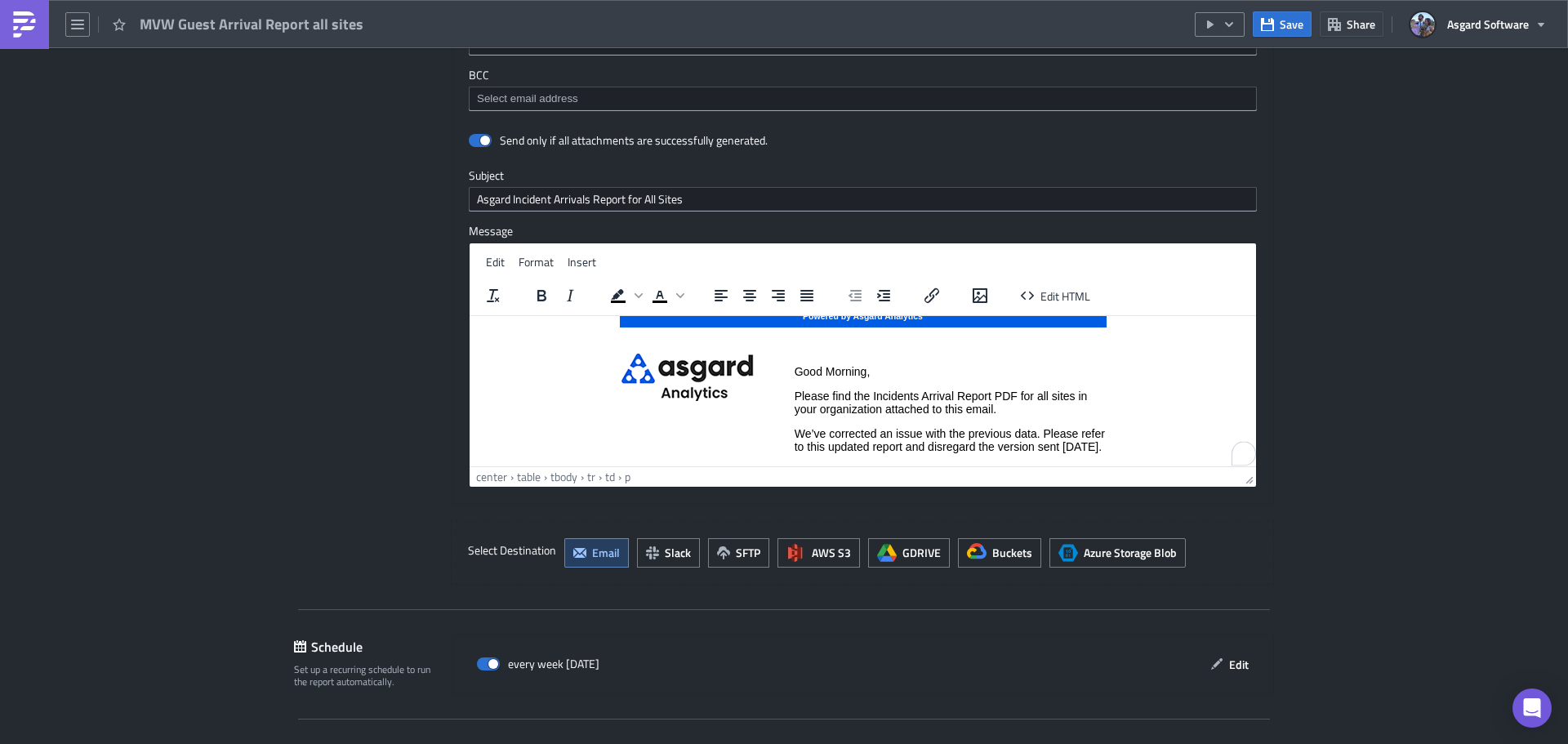
scroll to position [19, 0]
click at [1285, 19] on span "Save" at bounding box center [1291, 24] width 24 height 17
click at [1228, 19] on icon "button" at bounding box center [1229, 25] width 13 height 13
click at [1253, 90] on div "Run Report" at bounding box center [1268, 89] width 128 height 16
click at [845, 453] on p "We’ve corrected an issue with the previous data. Please refer to this updated r…" at bounding box center [950, 439] width 311 height 26
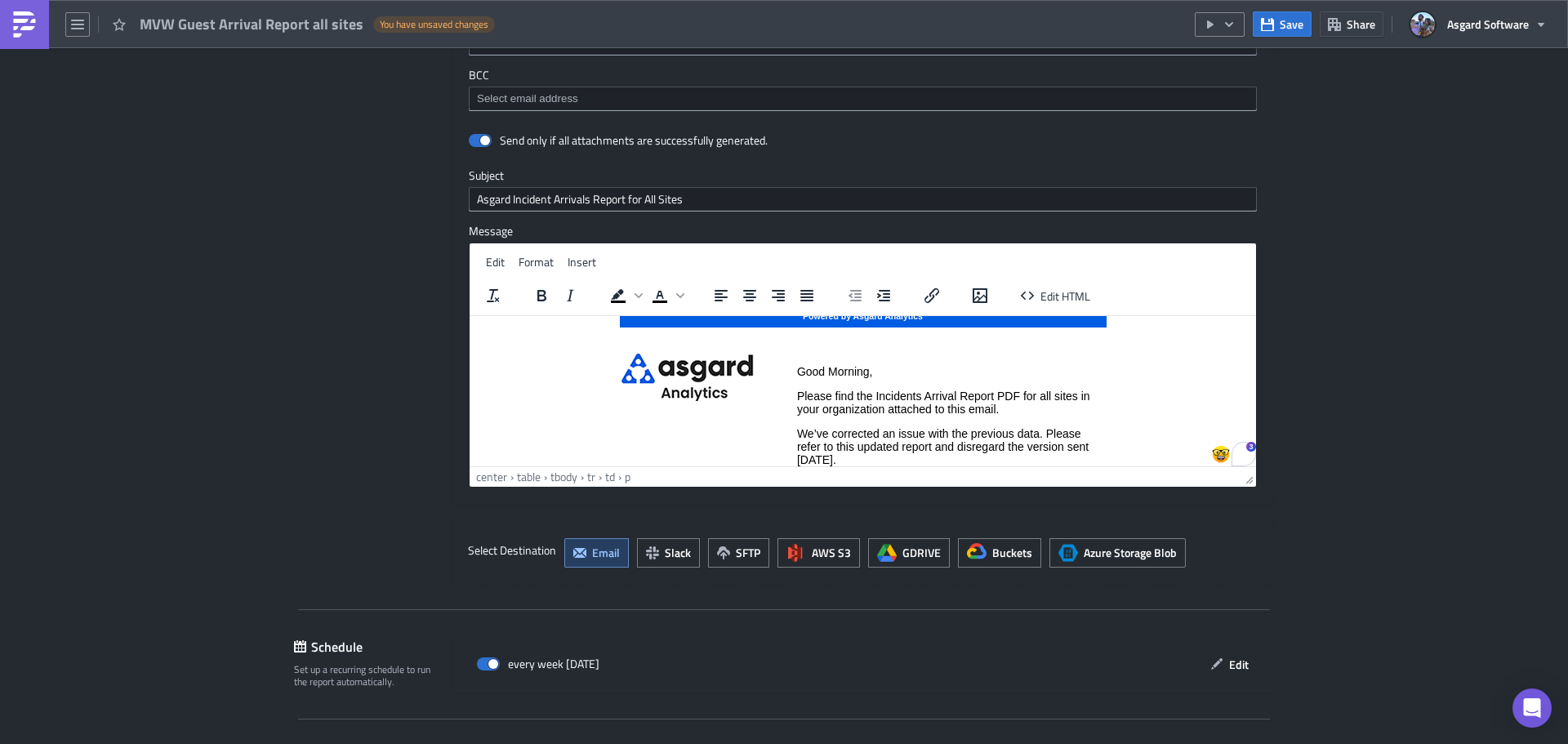
drag, startPoint x: 795, startPoint y: 434, endPoint x: 840, endPoint y: 431, distance: 45.1
click at [796, 433] on p "We’ve corrected an issue with the previous data. Please refer to this updated r…" at bounding box center [950, 446] width 308 height 39
click at [1291, 21] on span "Save" at bounding box center [1291, 24] width 24 height 17
click at [1269, 20] on icon "button" at bounding box center [1267, 24] width 13 height 13
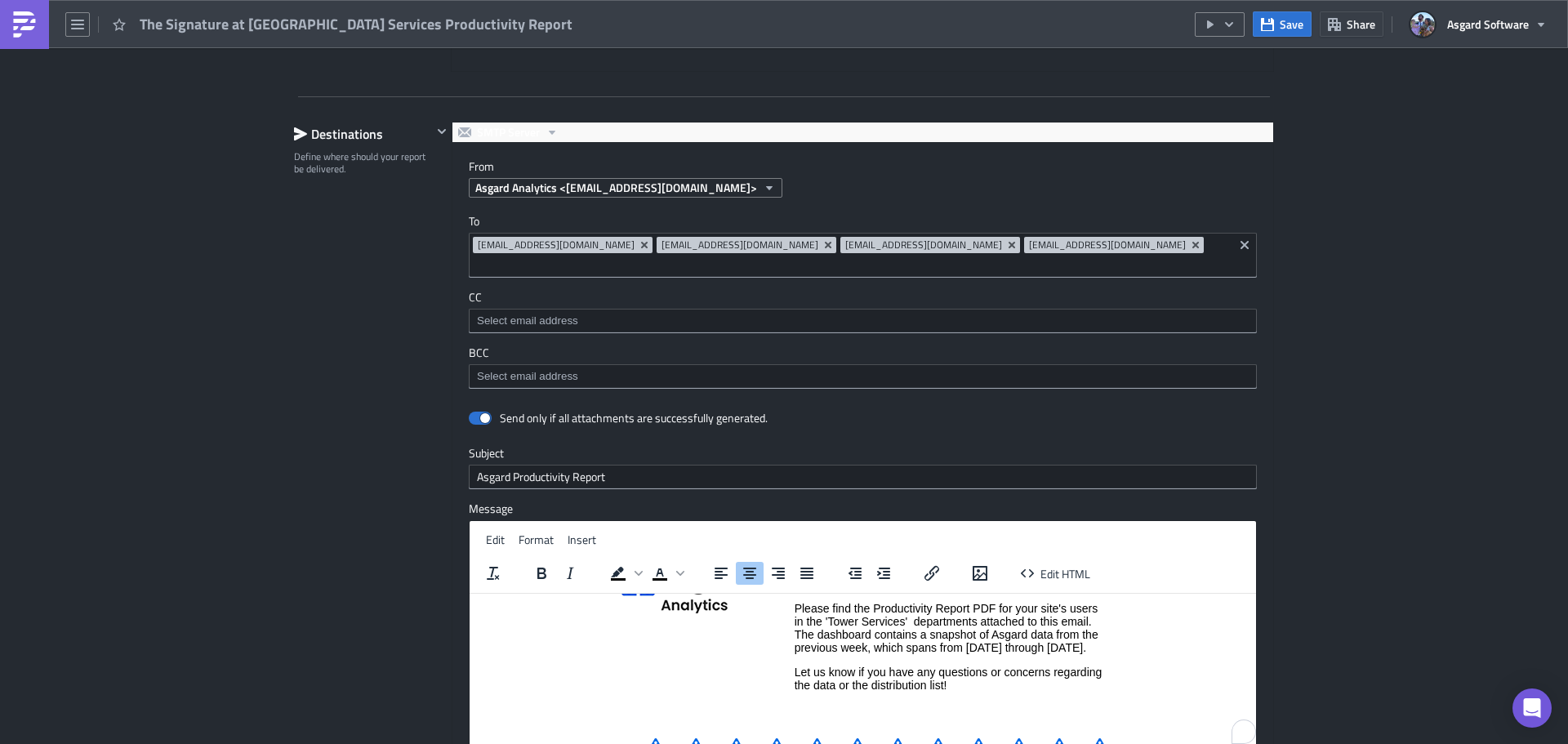
scroll to position [85, 0]
click at [1114, 651] on center "Powered by Asgard Analytics Good Morning, Please find the Productivity Report P…" at bounding box center [862, 661] width 773 height 295
click at [1090, 650] on p "Please find the Productivity Report PDF for your site's users in the 'Tower Ser…" at bounding box center [950, 627] width 311 height 52
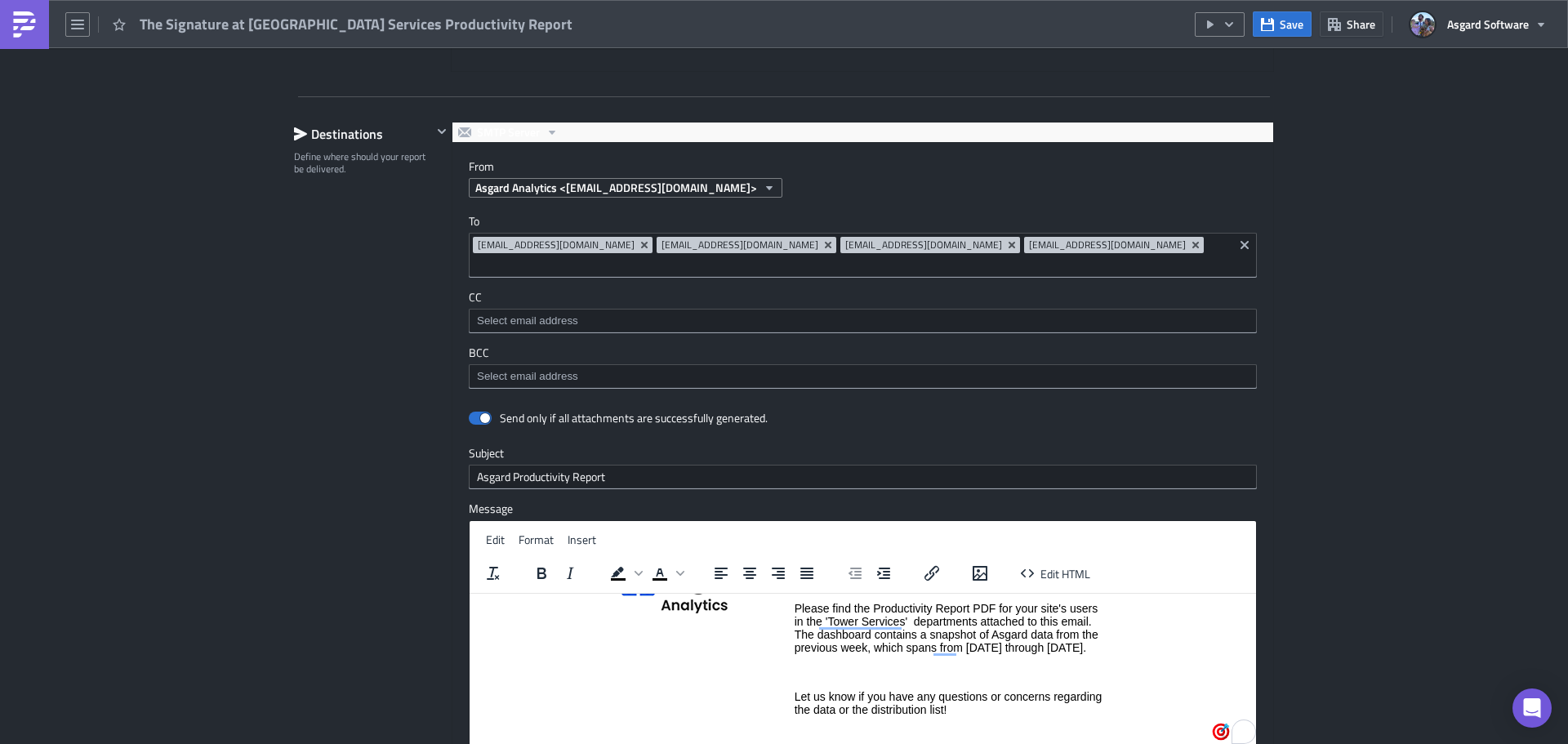
paste body "To enrich screen reader interactions, please activate Accessibility in Grammarl…"
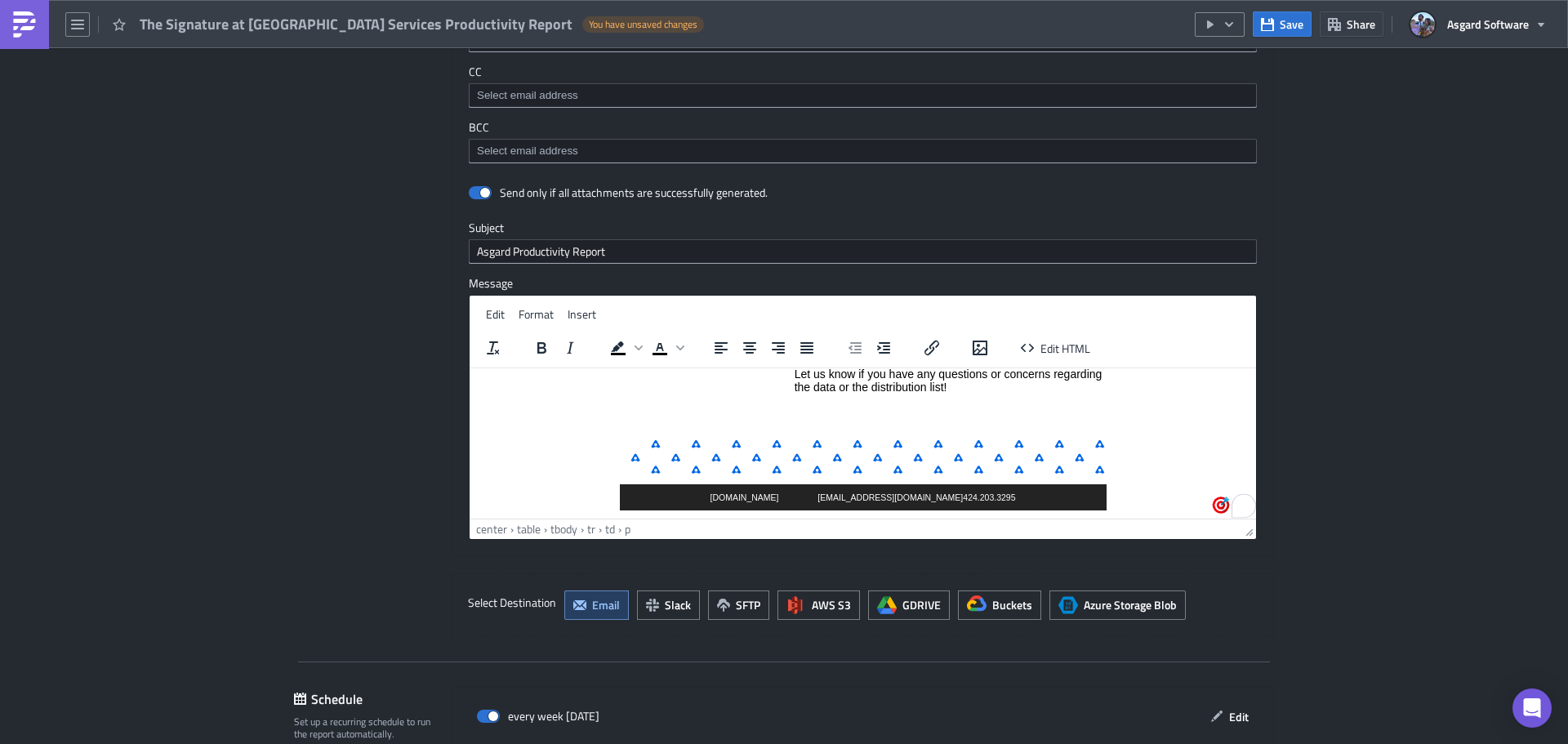
scroll to position [209, 0]
drag, startPoint x: 1249, startPoint y: 435, endPoint x: 1688, endPoint y: 838, distance: 595.9
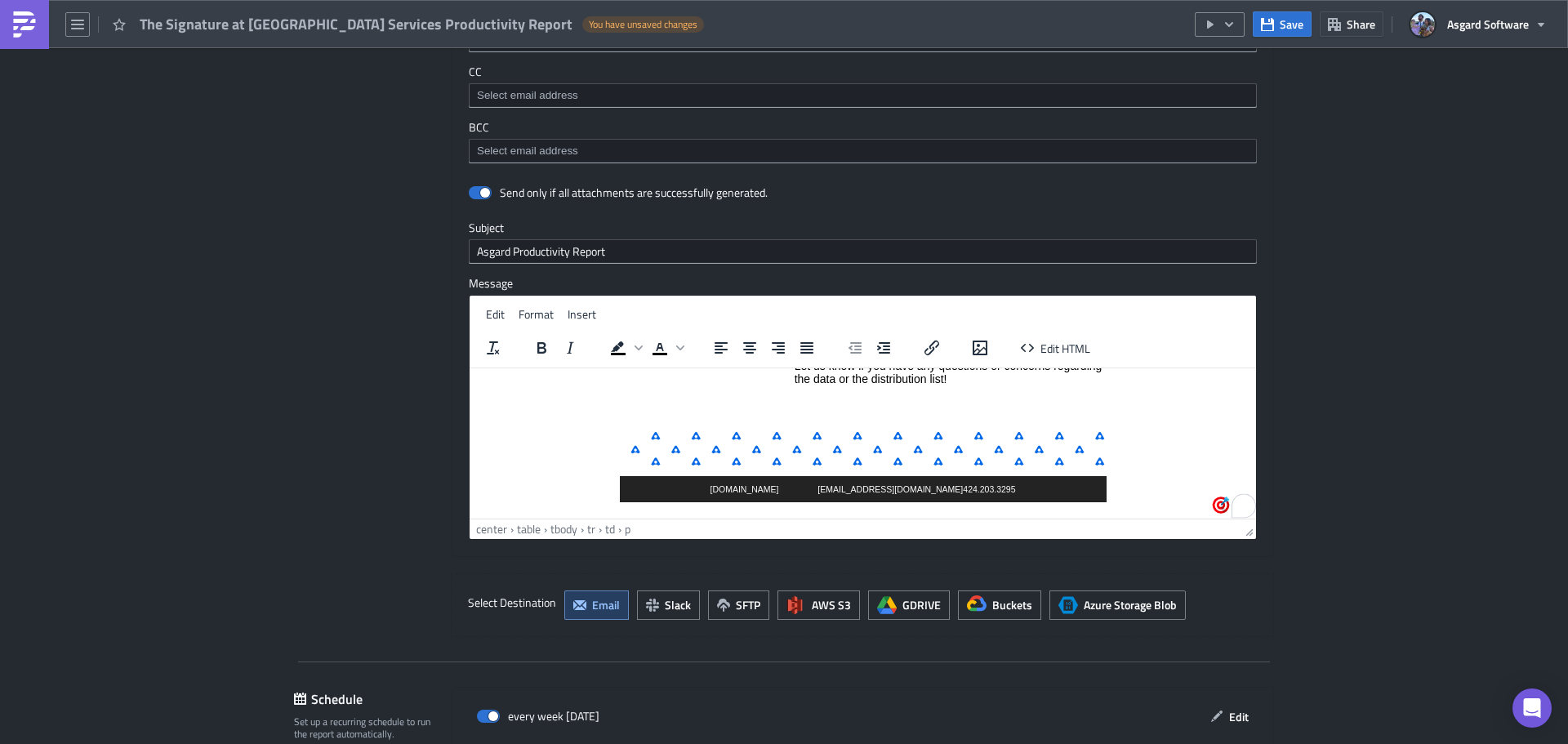
click at [934, 409] on p "To enrich screen reader interactions, please activate Accessibility in Grammarl…" at bounding box center [950, 403] width 311 height 13
click at [1286, 28] on span "Save" at bounding box center [1291, 24] width 24 height 17
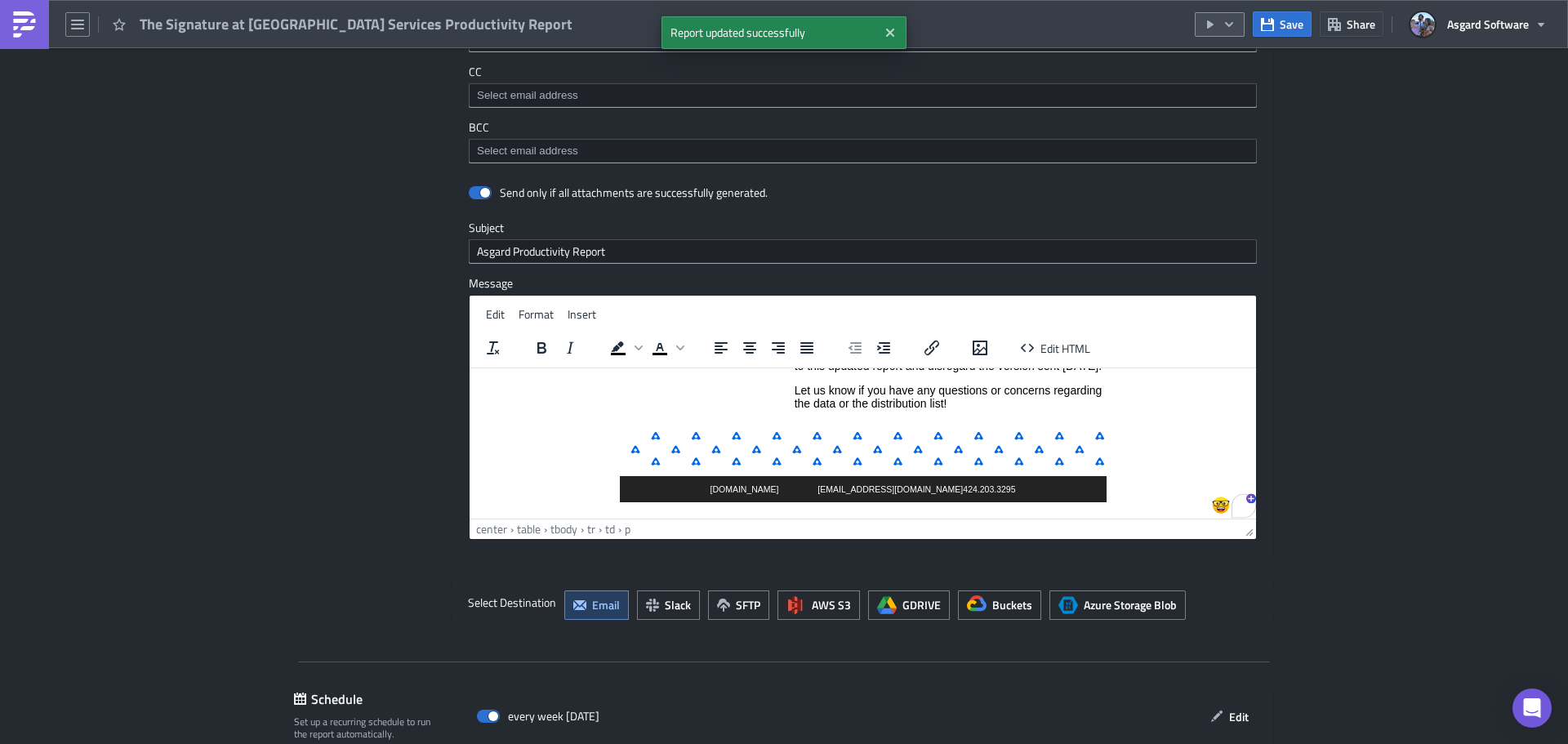
click at [1236, 26] on icon "button" at bounding box center [1229, 25] width 13 height 13
click at [1232, 91] on div "Run Report" at bounding box center [1268, 89] width 128 height 16
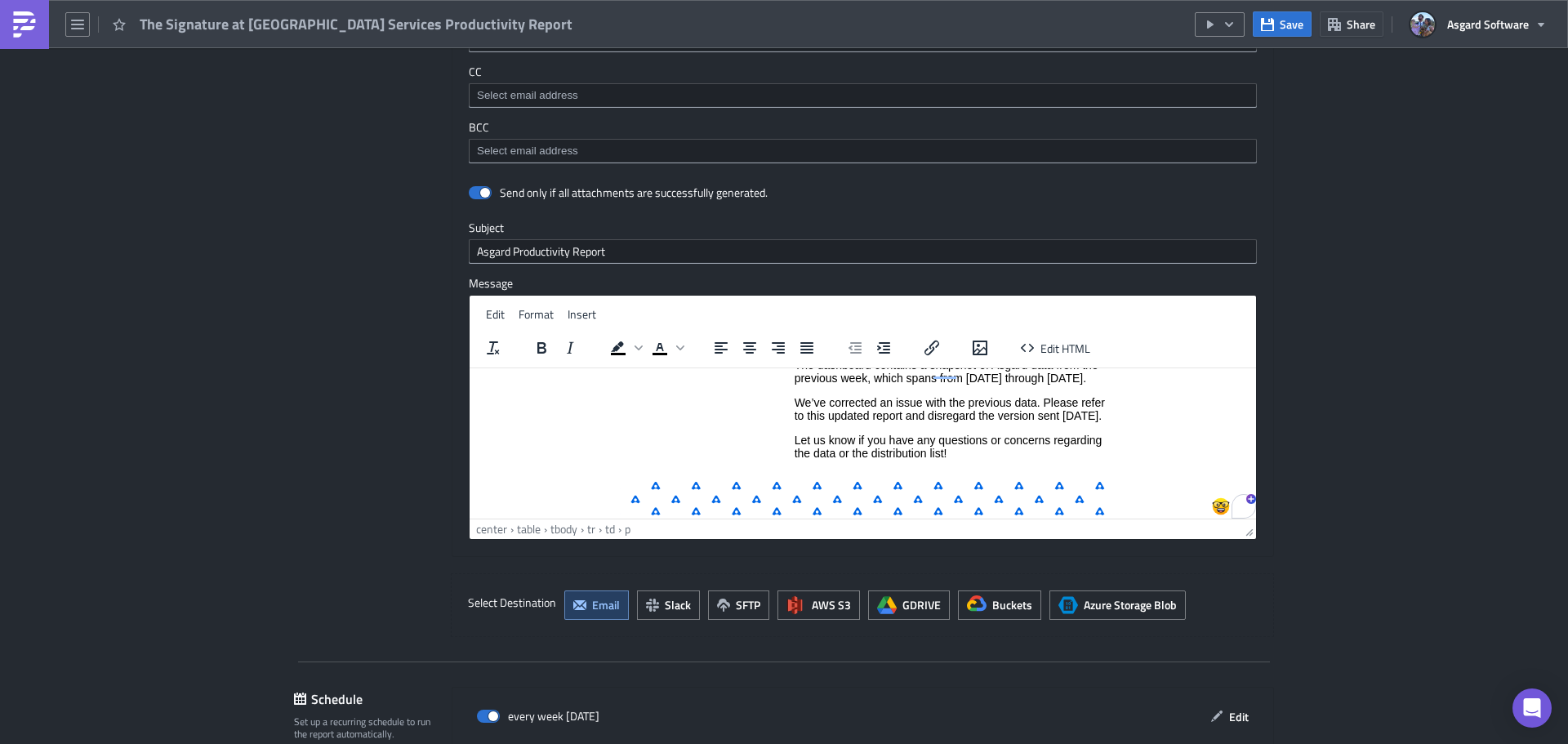
scroll to position [129, 0]
click at [855, 421] on p "We’ve corrected an issue with the previous data. Please refer to this updated r…" at bounding box center [950, 408] width 311 height 26
drag, startPoint x: 793, startPoint y: 405, endPoint x: 817, endPoint y: 402, distance: 24.2
click at [795, 404] on p "We’ve corrected an issue with the previous data. Please refer to this updated r…" at bounding box center [950, 408] width 311 height 26
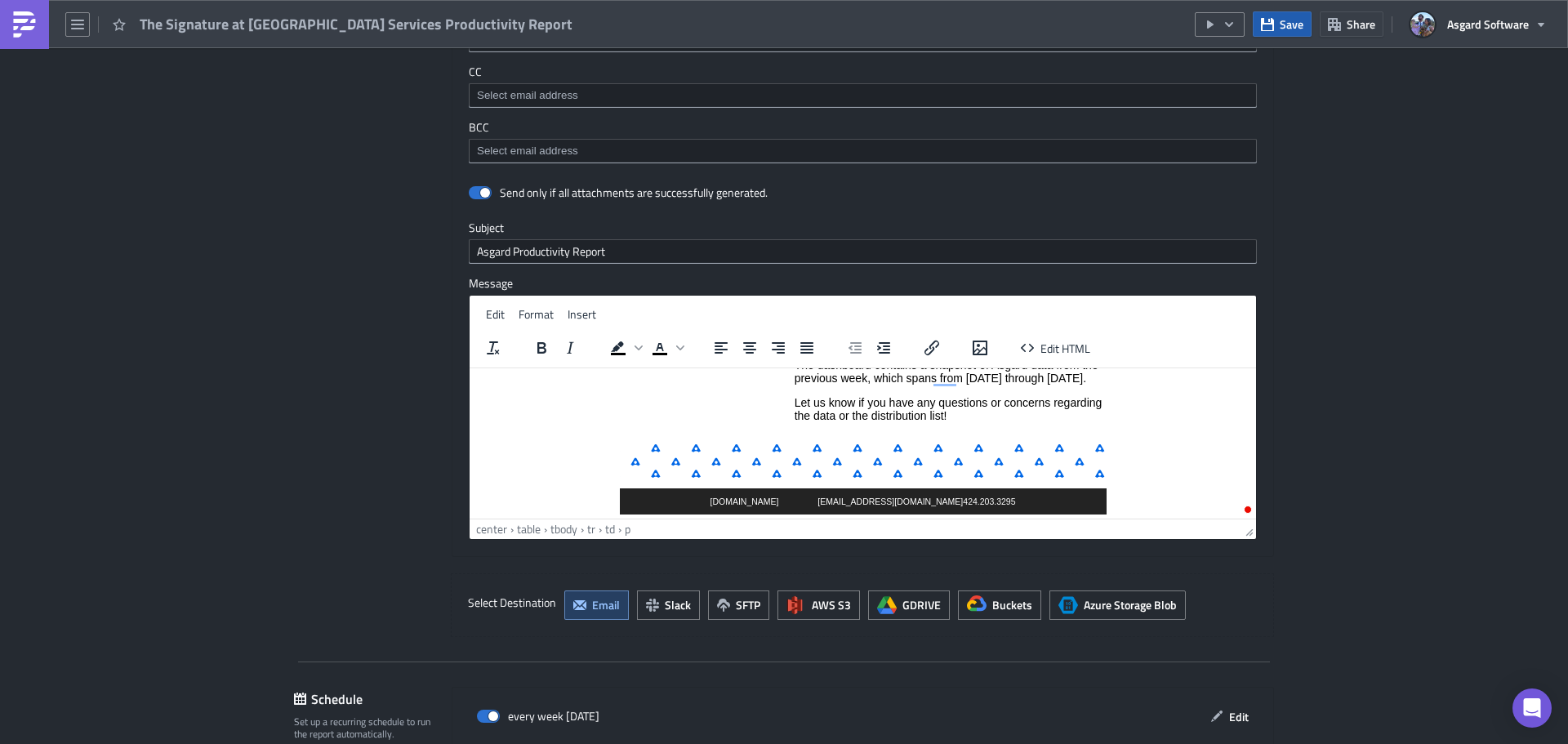
drag, startPoint x: 1278, startPoint y: 24, endPoint x: 1262, endPoint y: 36, distance: 20.0
click at [1278, 24] on button "Save" at bounding box center [1282, 24] width 59 height 25
click at [1291, 24] on span "Save" at bounding box center [1291, 24] width 24 height 17
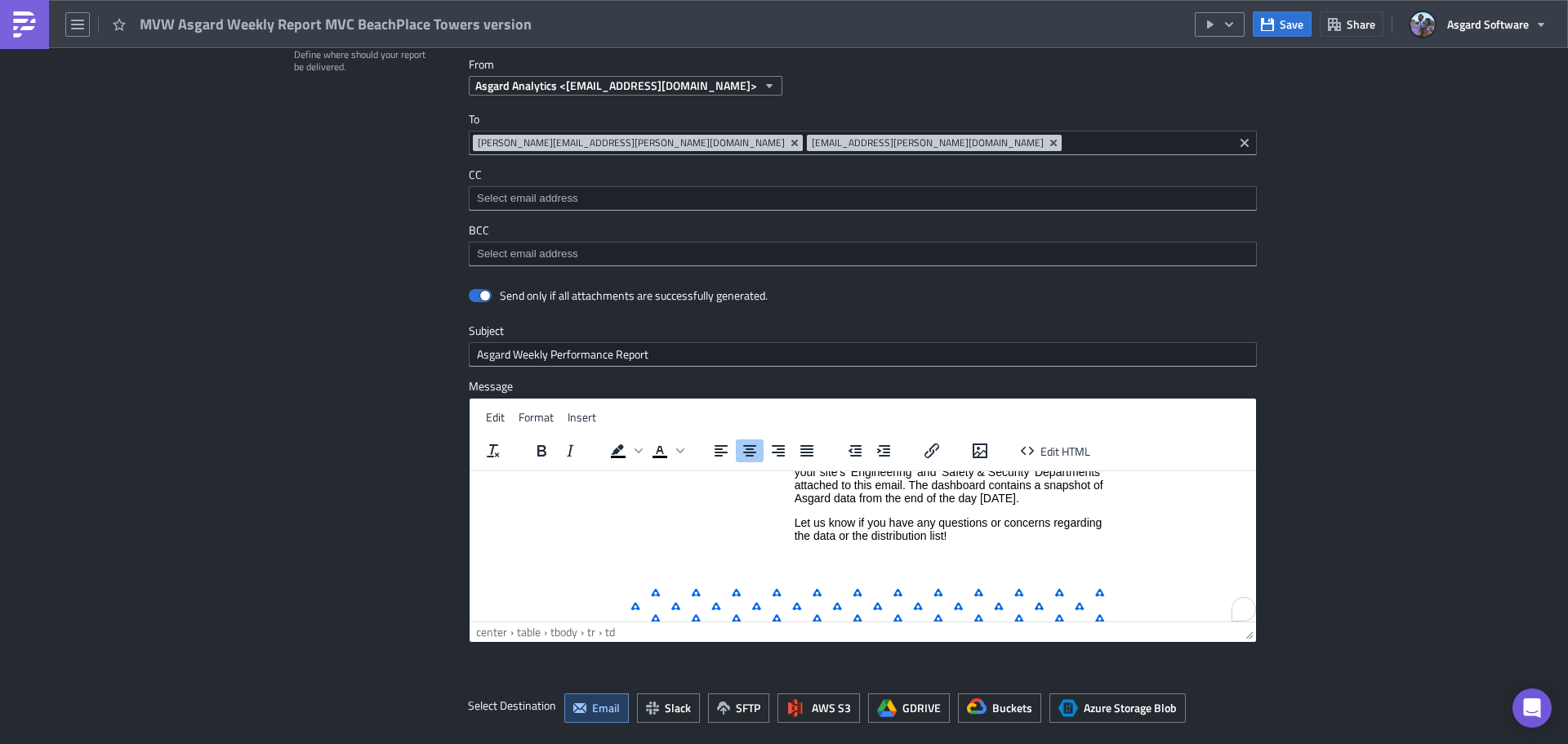
scroll to position [112, 0]
click at [1049, 503] on p "Please find the Asgard Weekly Performance Report PDF for your site's 'Engineeri…" at bounding box center [950, 478] width 311 height 52
paste body "To enrich screen reader interactions, please activate Accessibility in Grammarl…"
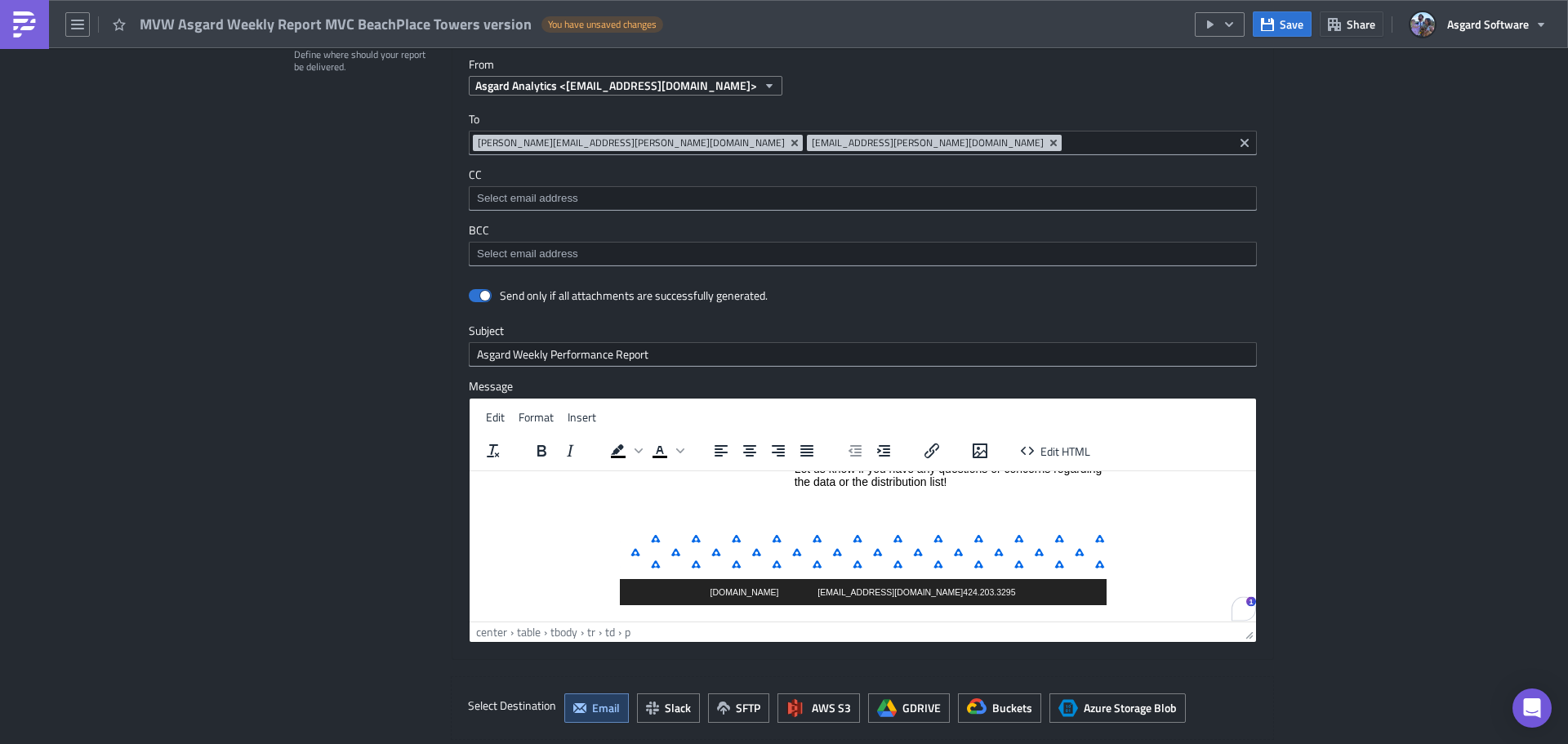
scroll to position [209, 0]
click at [932, 512] on p "To enrich screen reader interactions, please activate Accessibility in Grammarl…" at bounding box center [950, 506] width 311 height 13
click at [1269, 15] on button "Save" at bounding box center [1282, 24] width 59 height 25
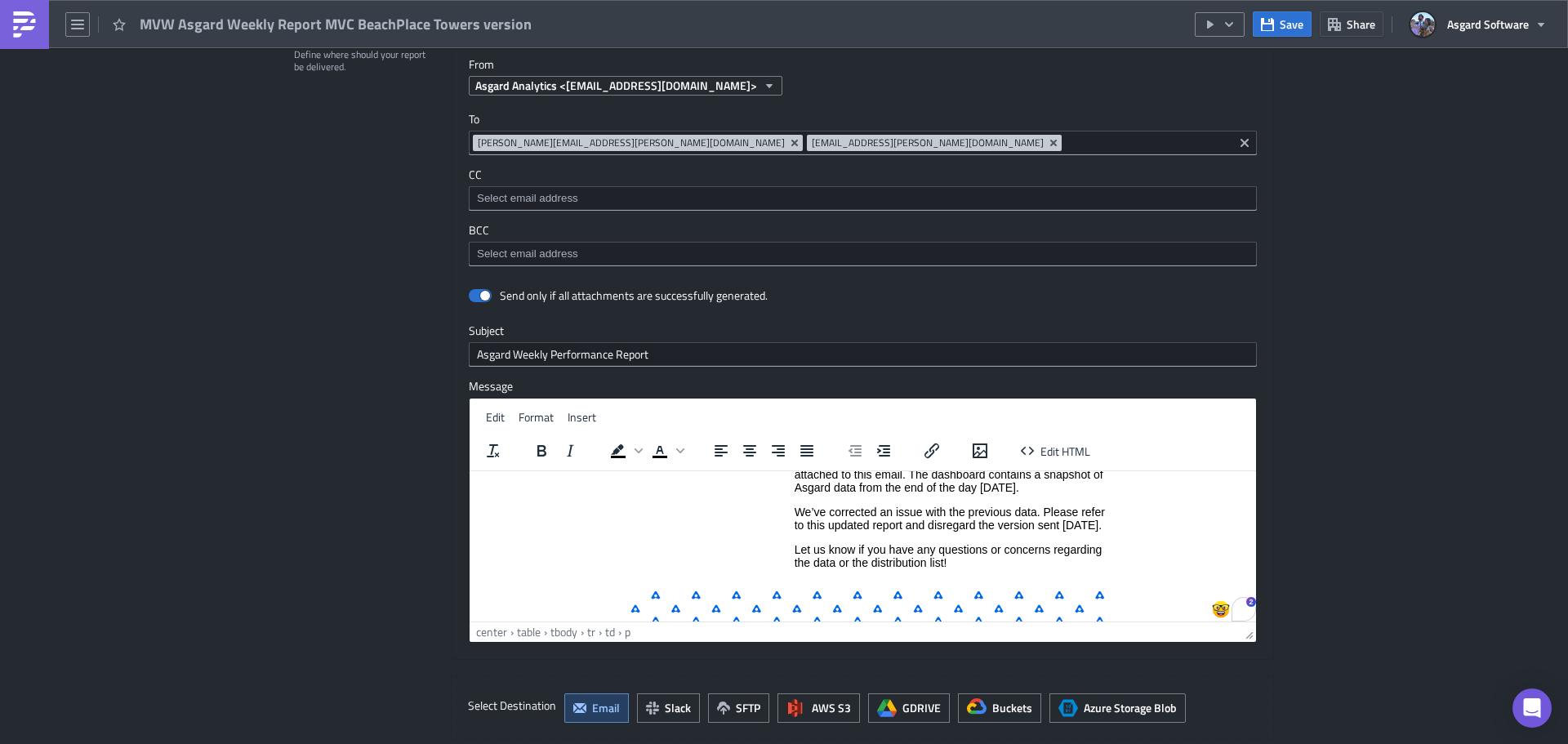
scroll to position [118, 0]
drag, startPoint x: 883, startPoint y: 542, endPoint x: 823, endPoint y: 534, distance: 60.5
click at [881, 535] on p "We’ve corrected an issue with the previous data. Please refer to this updated r…" at bounding box center [950, 521] width 311 height 26
click at [801, 517] on p "We’ve corrected an issue with the previous data. Please refer to this updated r…" at bounding box center [950, 521] width 311 height 26
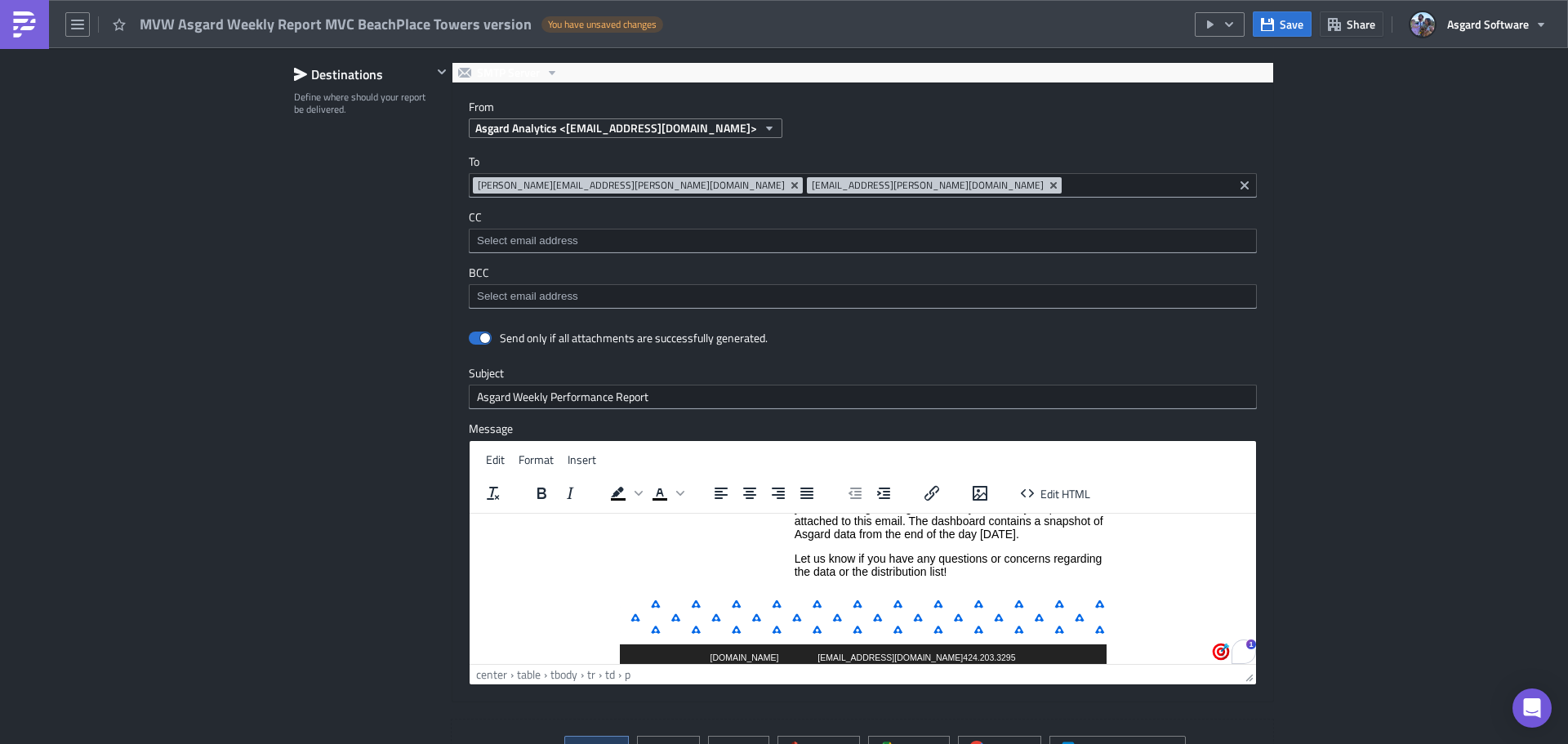
scroll to position [1628, 0]
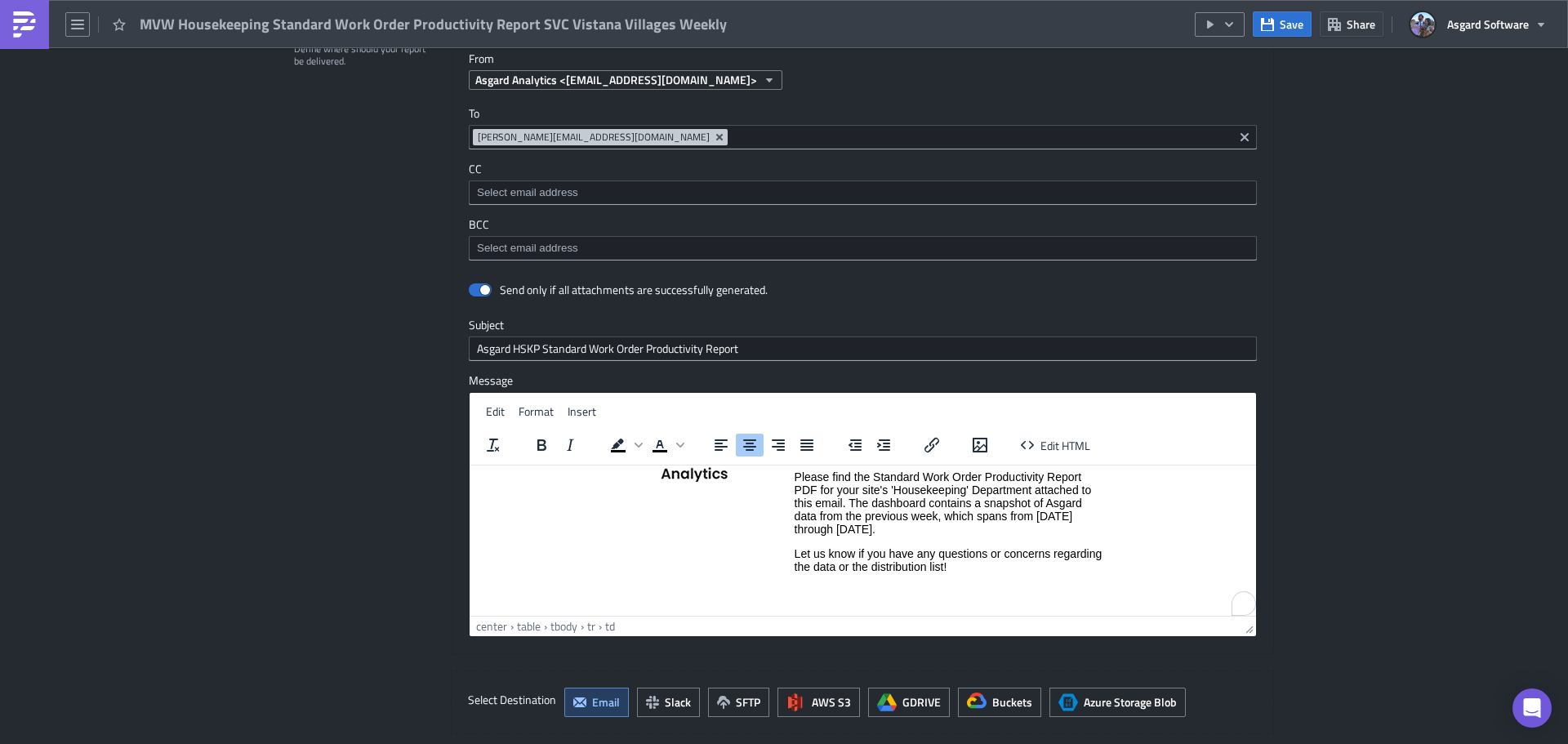
scroll to position [88, 0]
click at [899, 534] on p "Please find the Standard Work Order Productivity Report PDF for your site's 'Ho…" at bounding box center [950, 503] width 311 height 65
paste body "To enrich screen reader interactions, please activate Accessibility in Grammarl…"
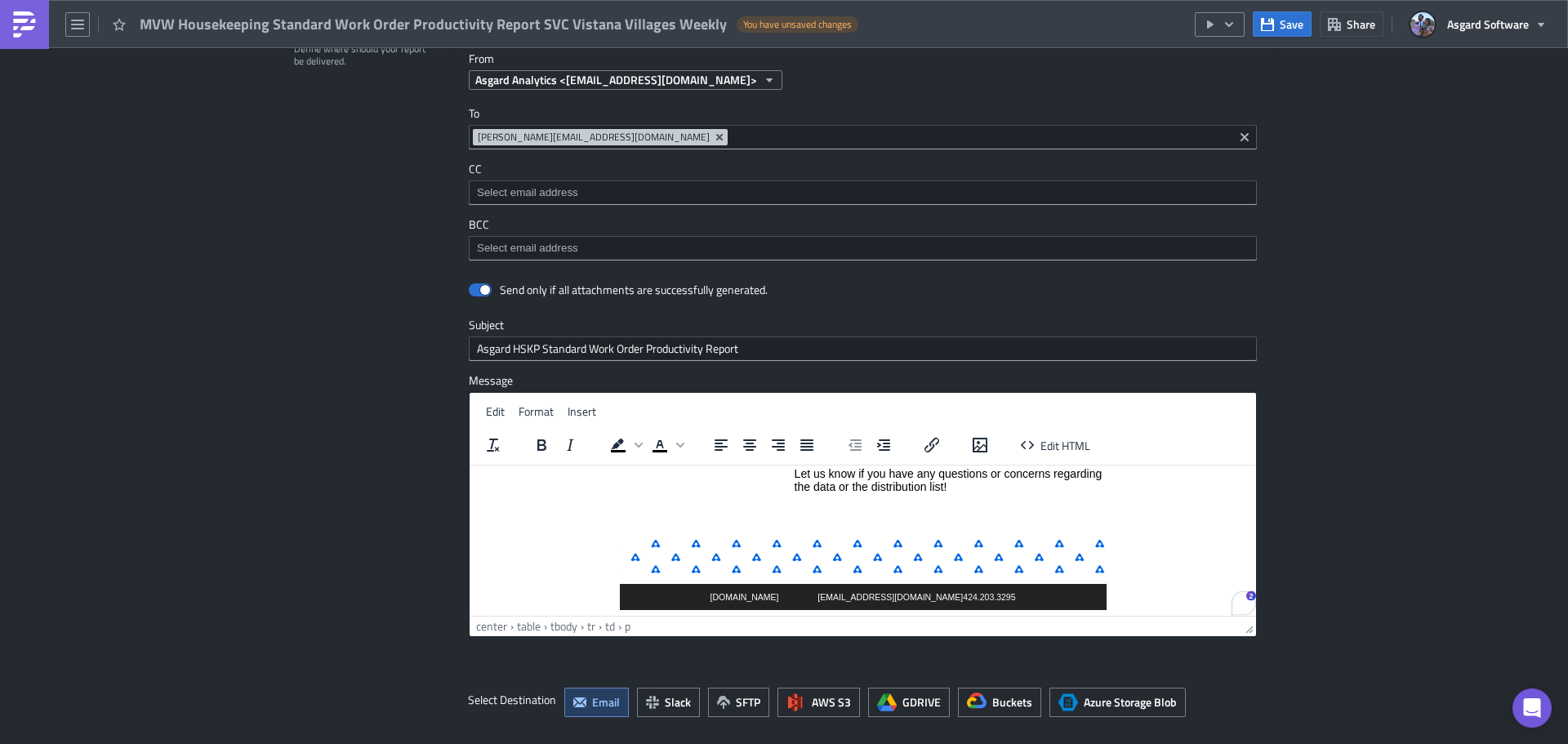
scroll to position [221, 0]
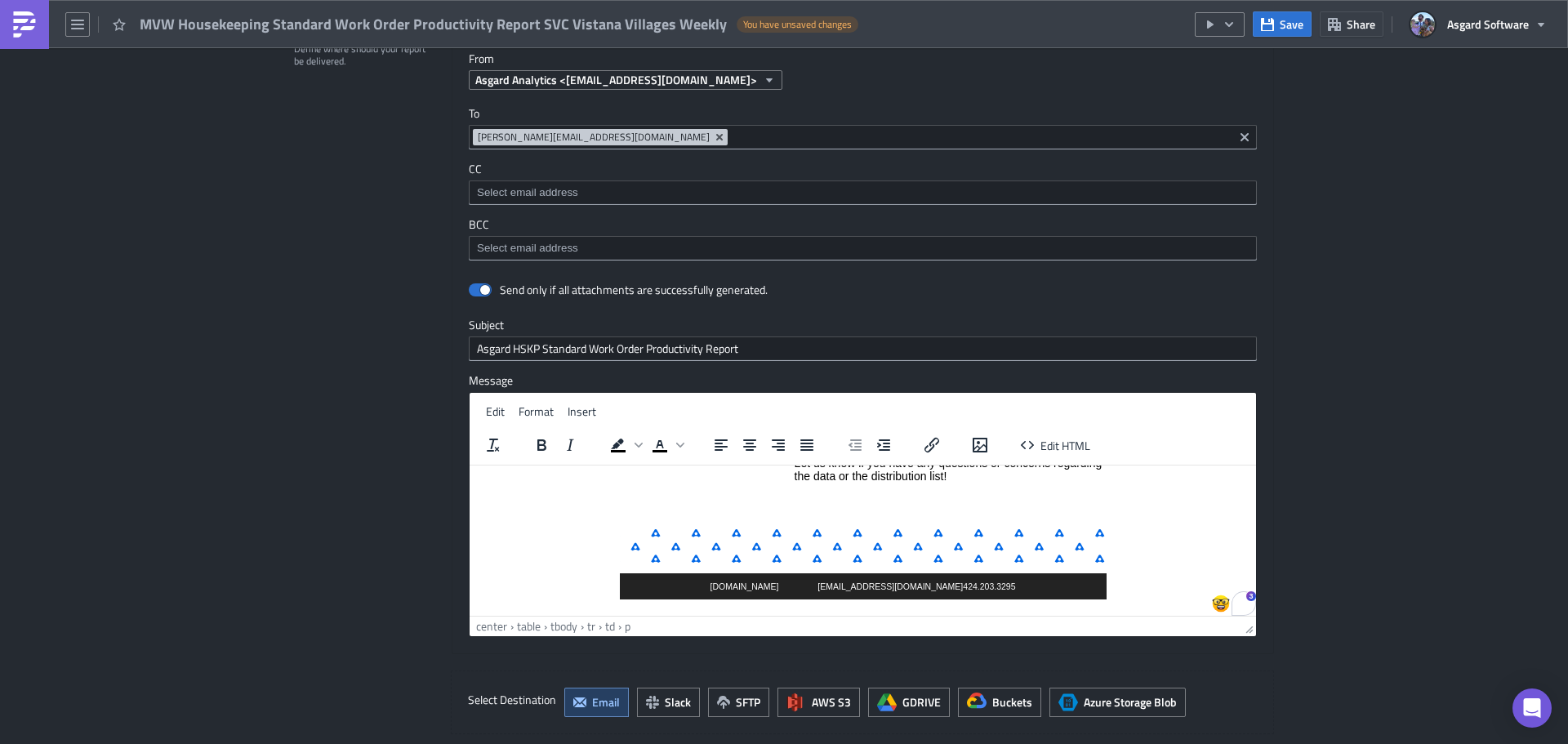
click at [869, 507] on p "To enrich screen reader interactions, please activate Accessibility in Grammarl…" at bounding box center [950, 500] width 311 height 13
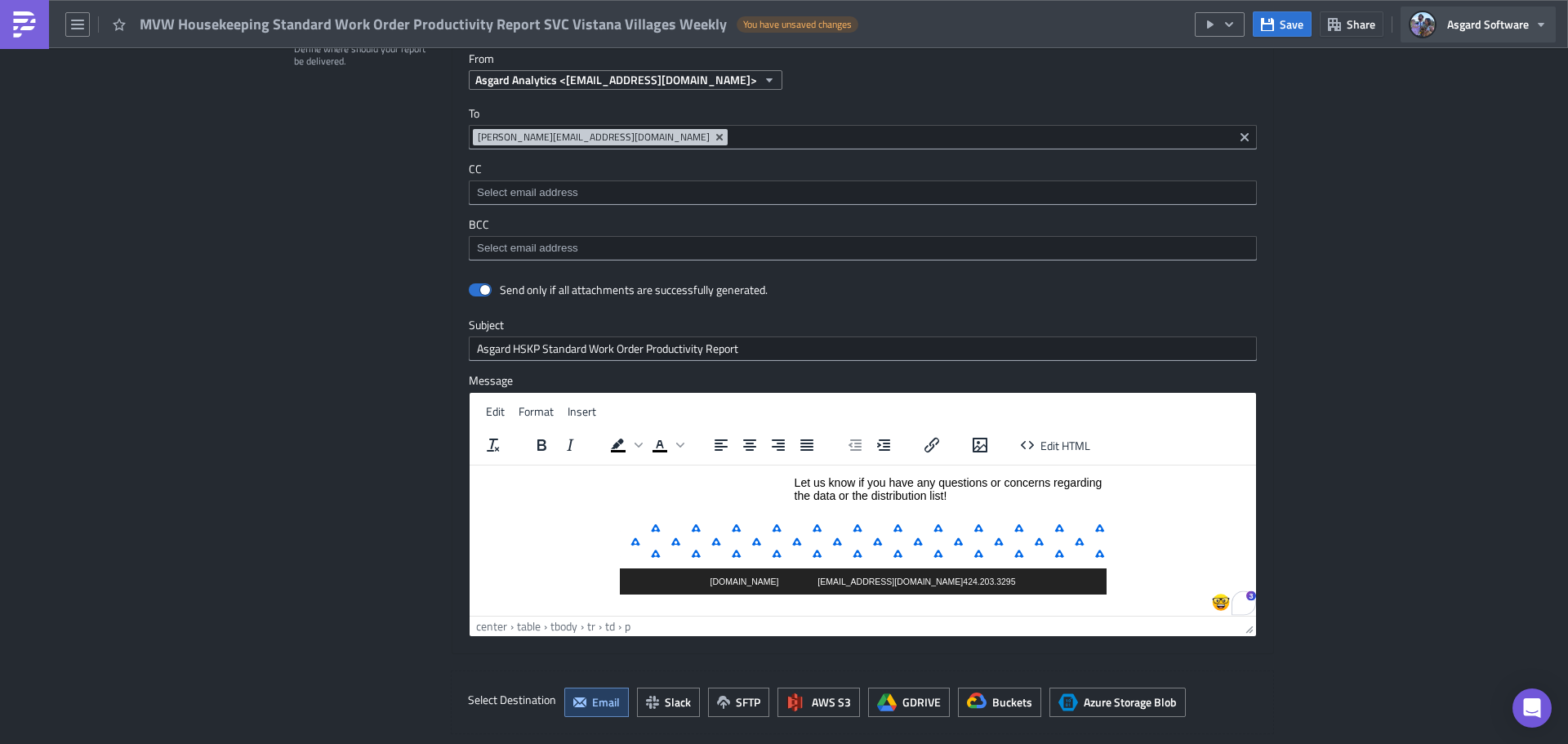
scroll to position [197, 0]
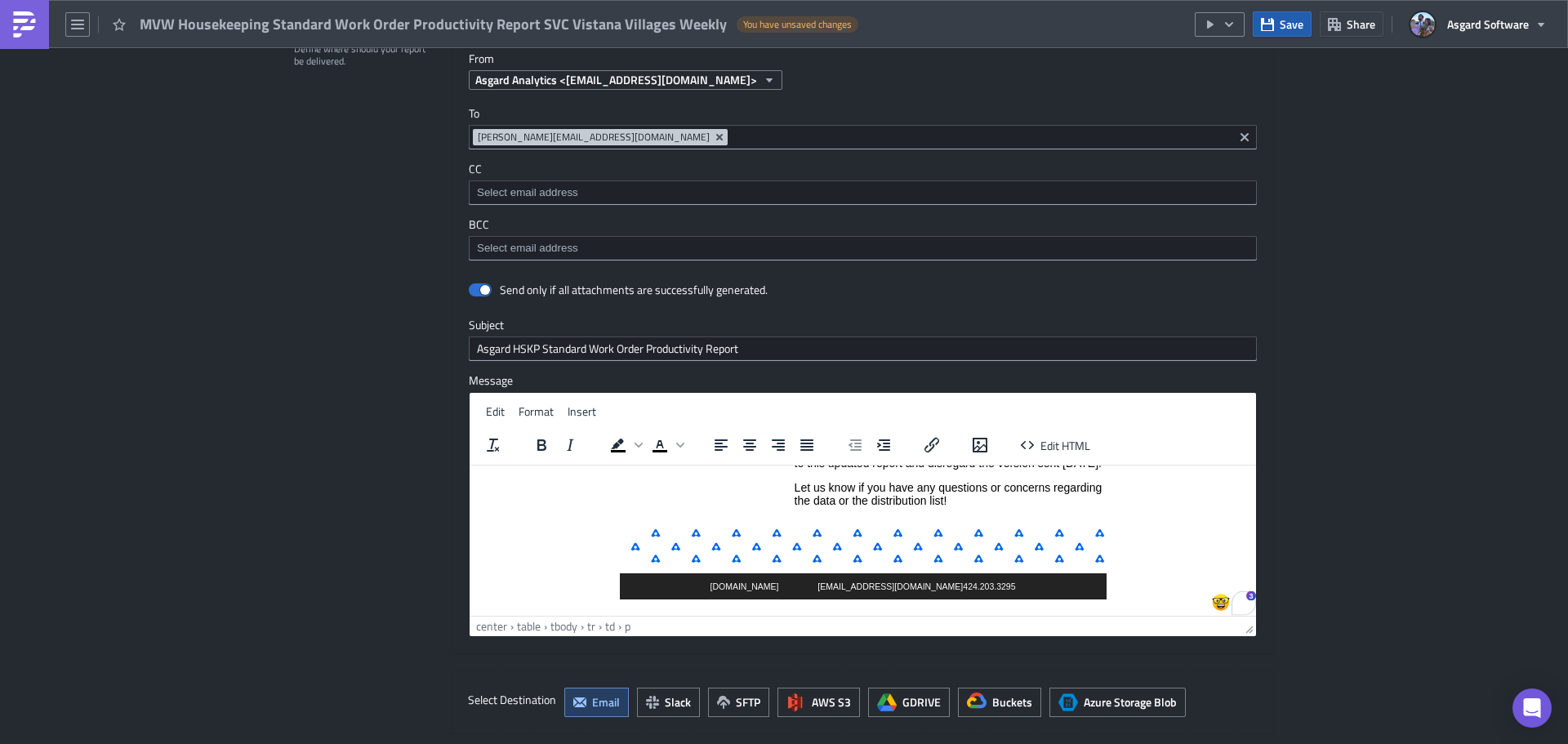
click at [1272, 36] on button "Save" at bounding box center [1282, 24] width 59 height 25
click at [1241, 22] on button "button" at bounding box center [1219, 24] width 50 height 24
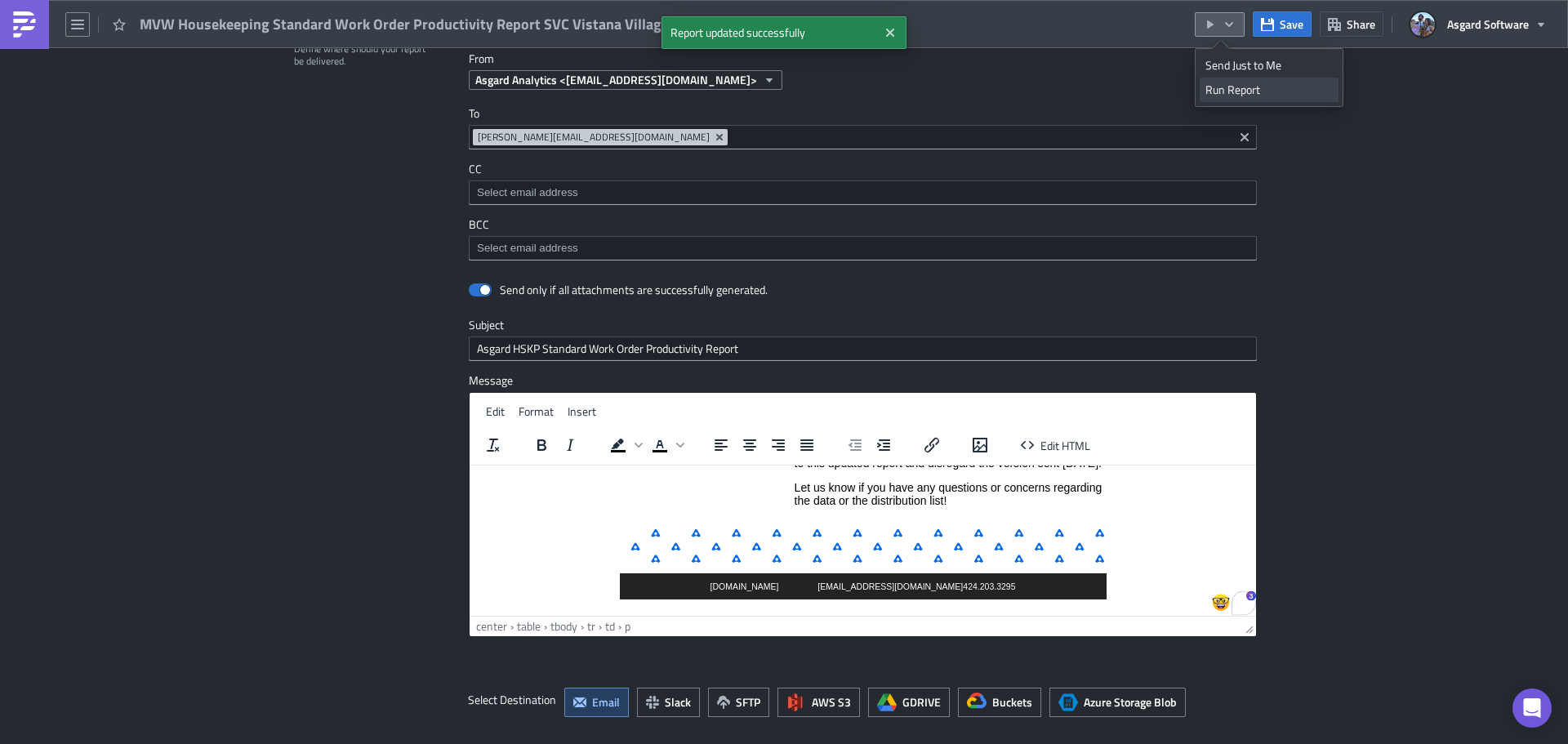
click at [1241, 91] on div "Run Report" at bounding box center [1268, 89] width 128 height 16
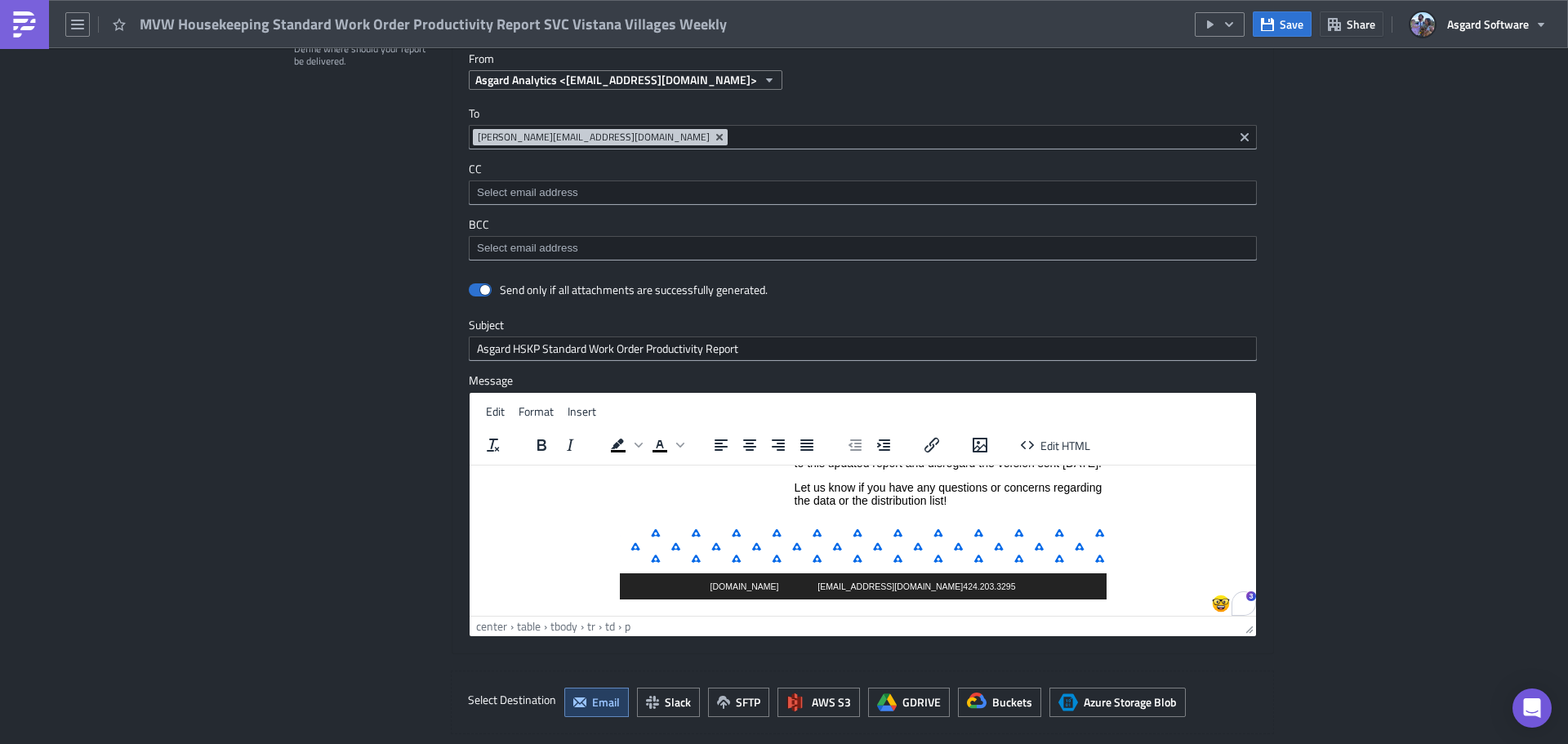
click at [876, 469] on p "We’ve corrected an issue with the previous data. Please refer to this updated r…" at bounding box center [950, 456] width 311 height 26
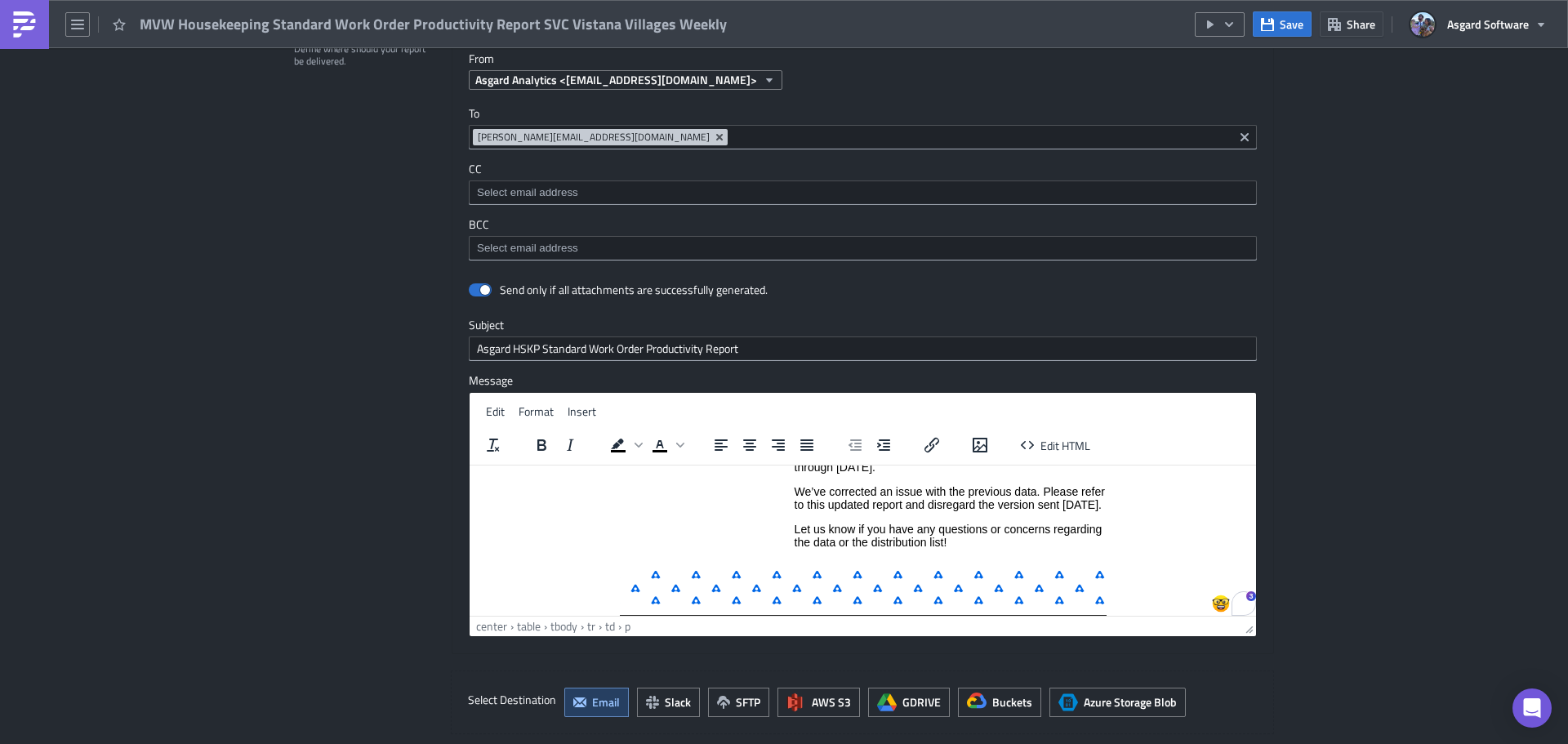
scroll to position [150, 0]
click at [795, 489] on p "We’ve corrected an issue with the previous data. Please refer to this updated r…" at bounding box center [950, 497] width 311 height 26
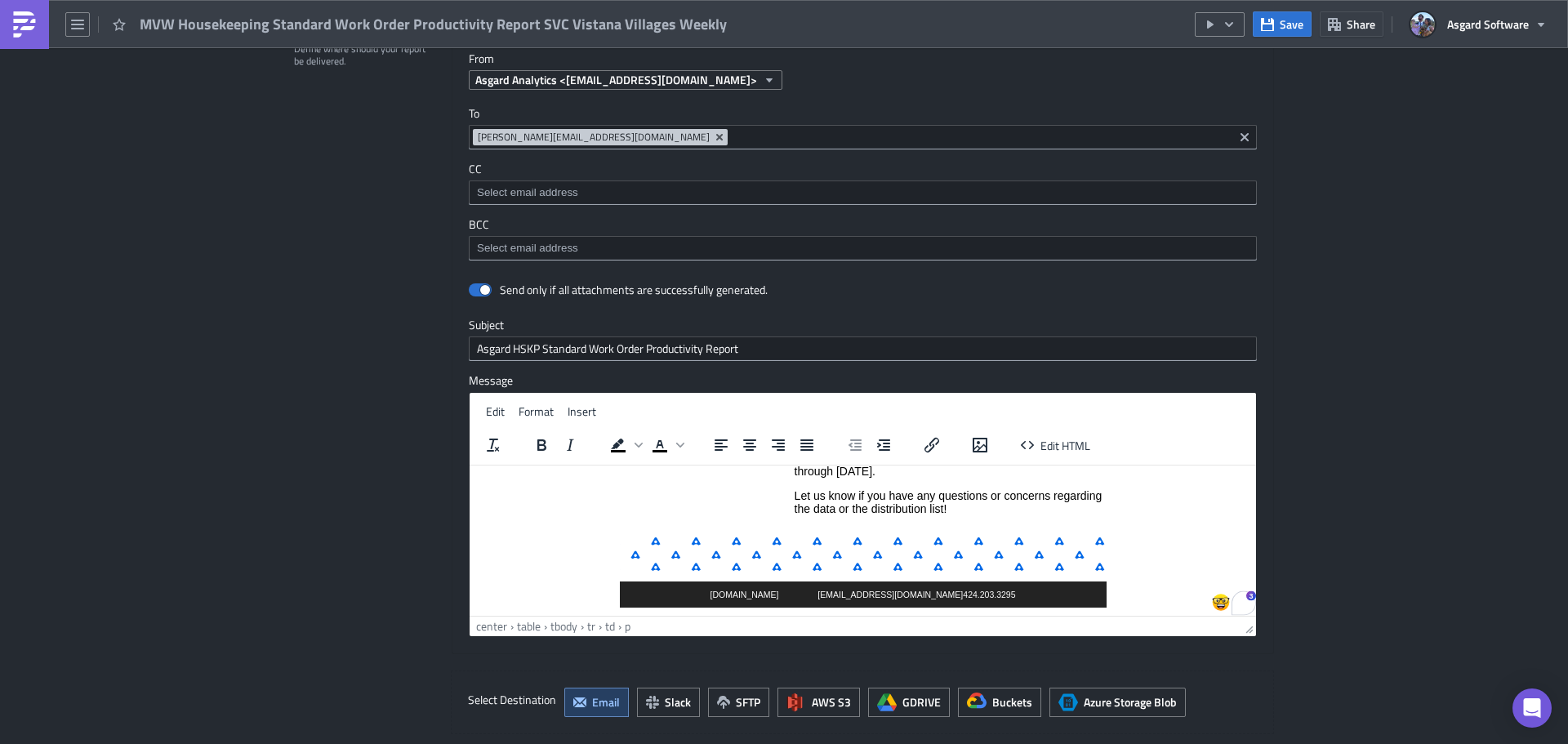
scroll to position [146, 0]
click at [1281, 20] on span "Save" at bounding box center [1291, 24] width 24 height 17
click at [1286, 21] on span "Save" at bounding box center [1291, 24] width 24 height 17
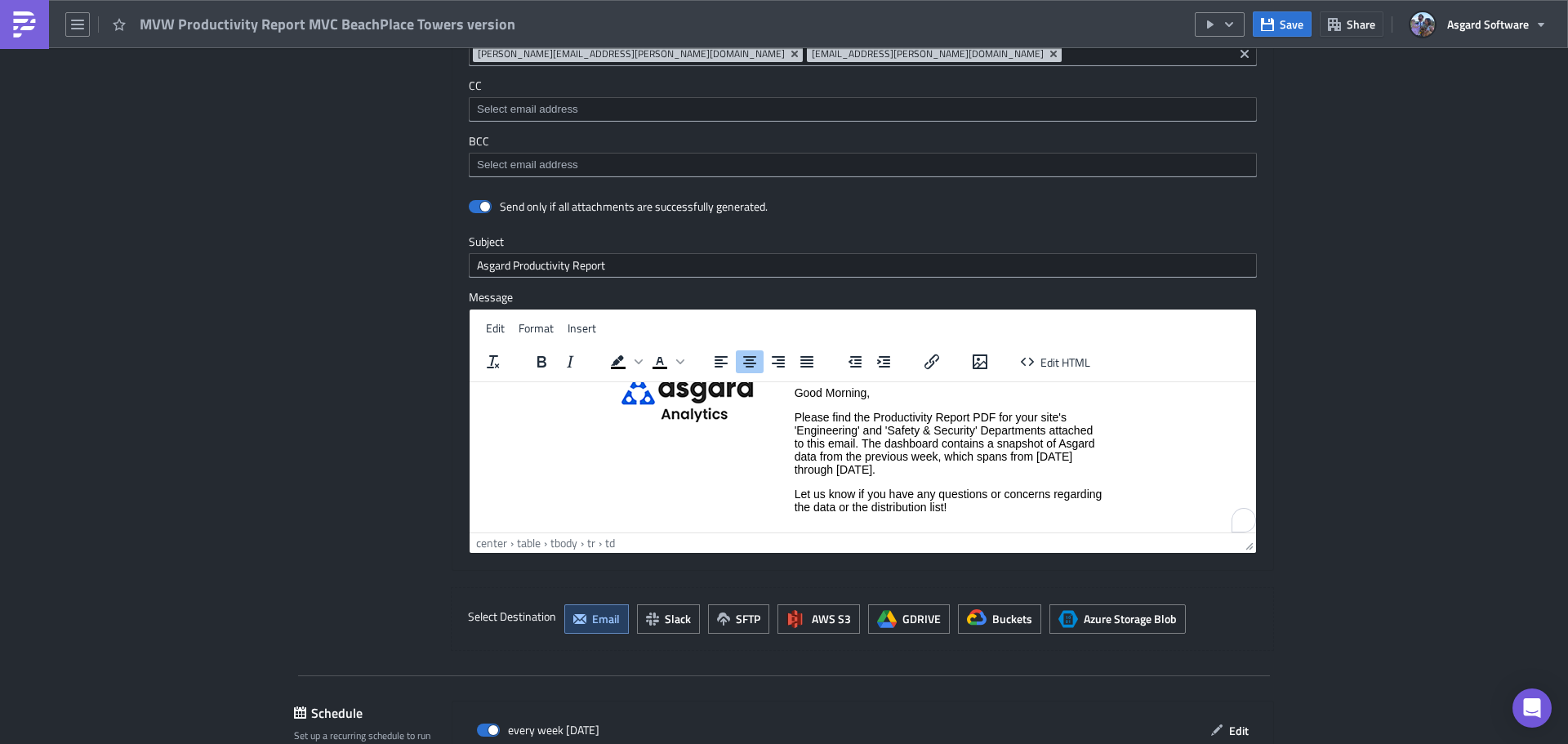
scroll to position [64, 0]
drag, startPoint x: 922, startPoint y: 470, endPoint x: 897, endPoint y: 481, distance: 27.3
click at [921, 470] on p "Please find the Productivity Report PDF for your site's 'Engineering' and 'Safe…" at bounding box center [950, 443] width 311 height 65
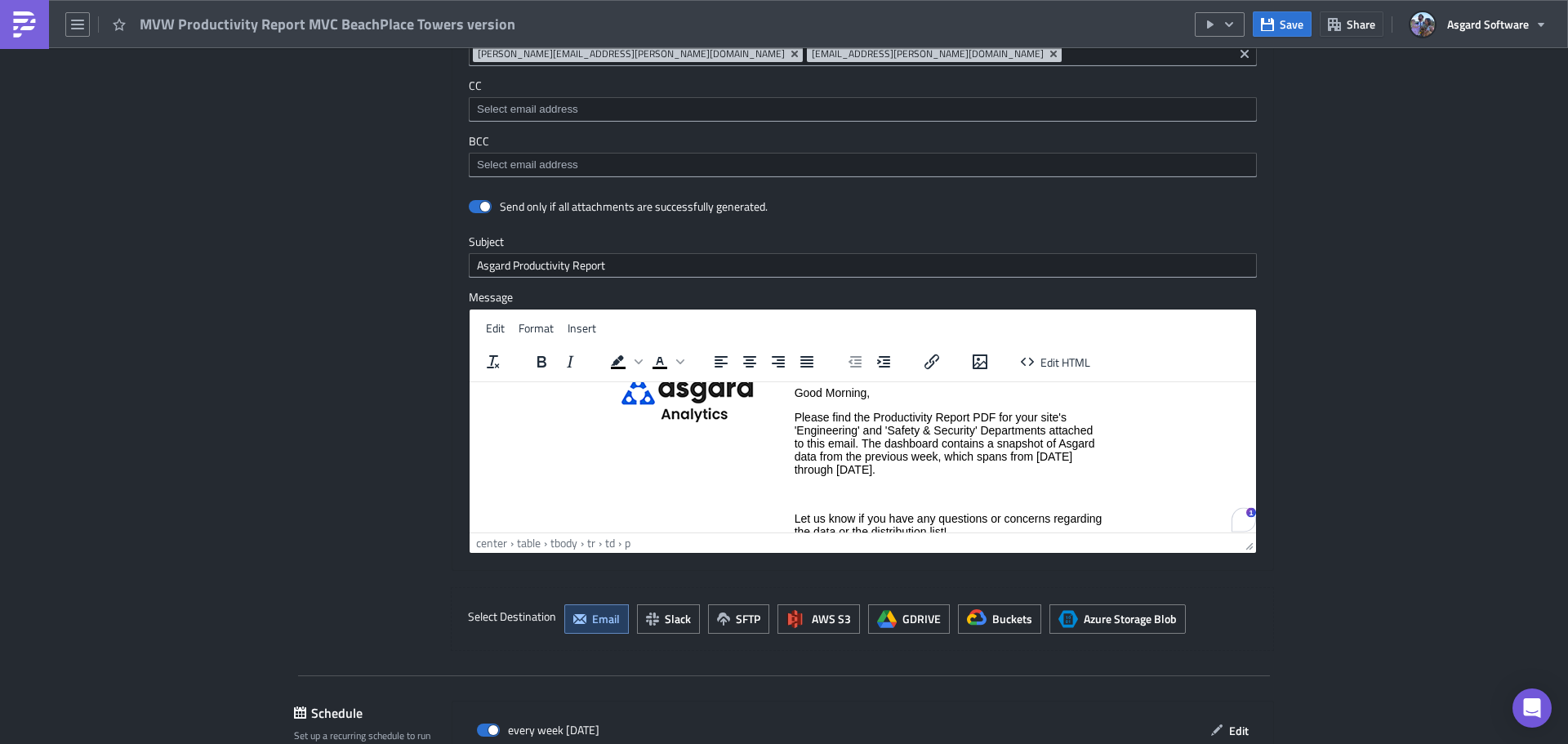
paste body "To enrich screen reader interactions, please activate Accessibility in Grammarl…"
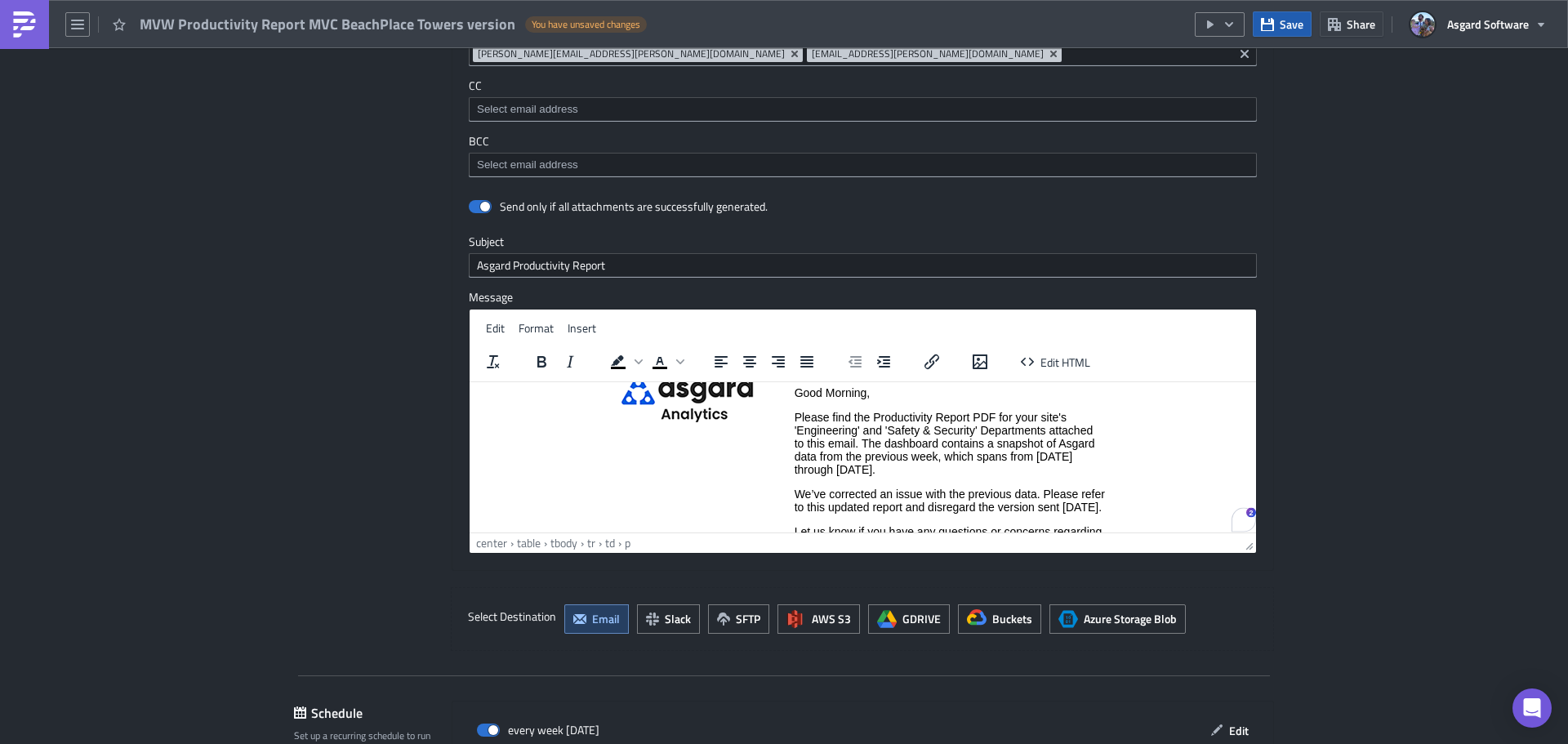
click at [1277, 32] on button "Save" at bounding box center [1282, 24] width 59 height 25
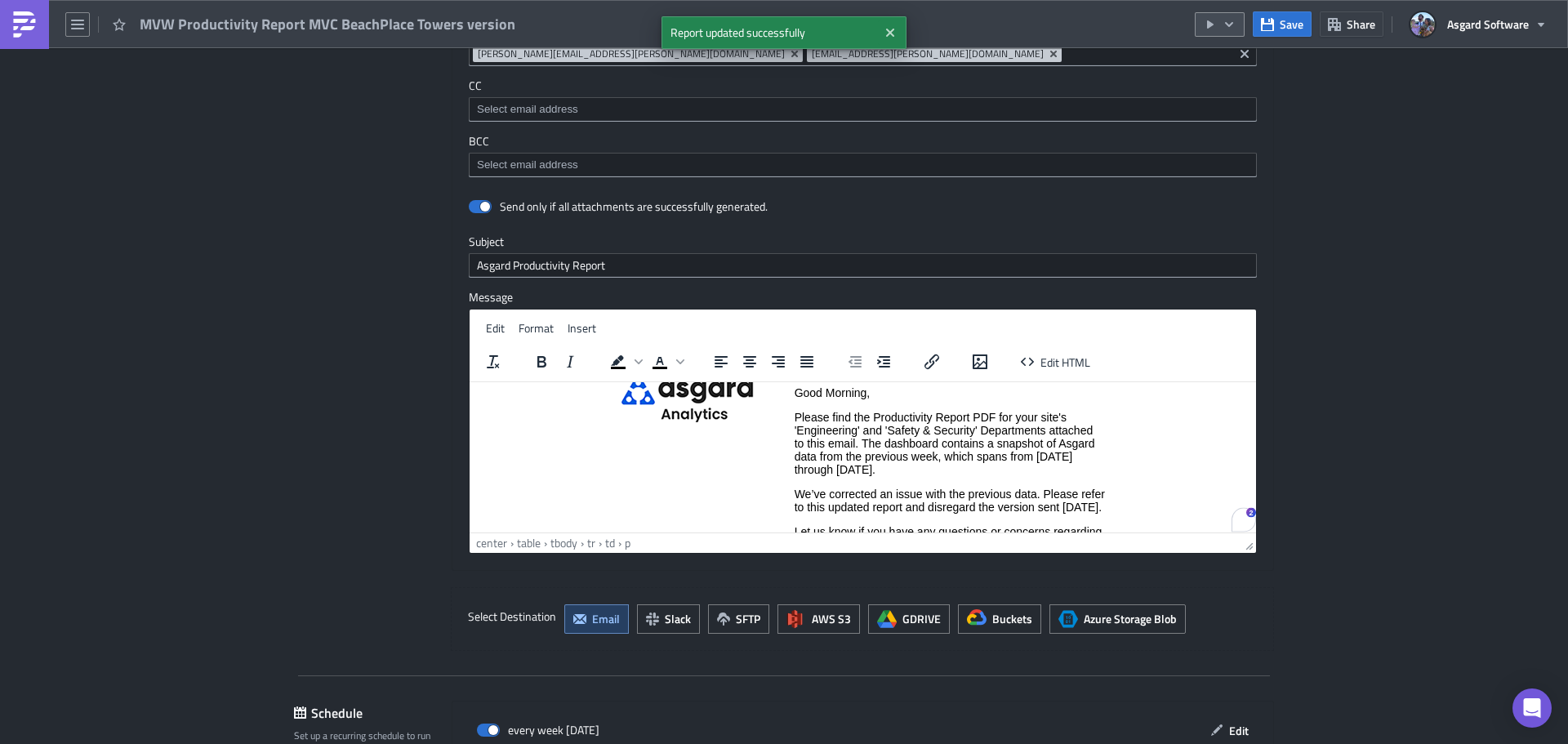
click at [1229, 18] on icon "button" at bounding box center [1229, 25] width 13 height 13
click at [1227, 94] on div "Run Report" at bounding box center [1268, 89] width 128 height 16
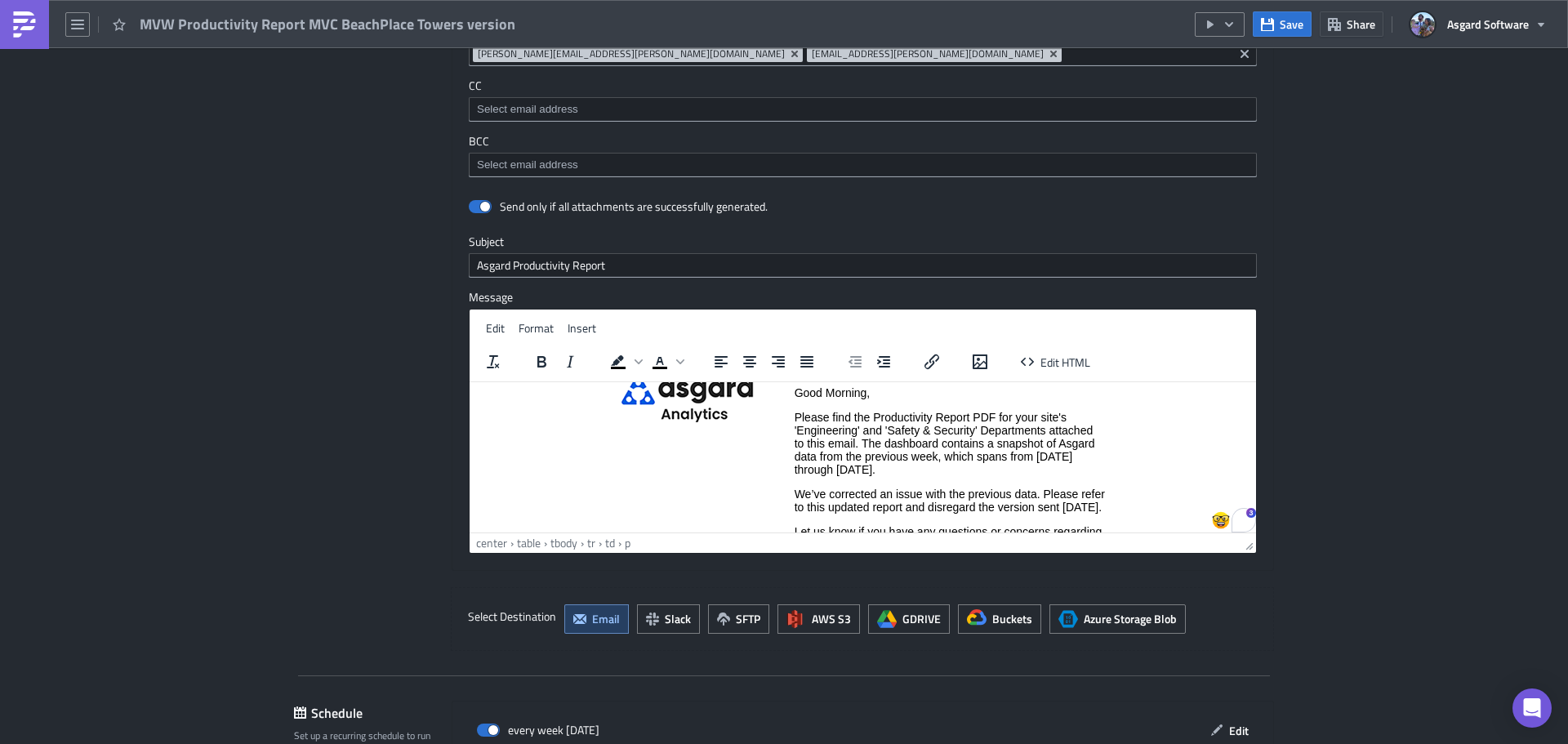
click at [872, 468] on p "Please find the Productivity Report PDF for your site's 'Engineering' and 'Safe…" at bounding box center [950, 443] width 311 height 65
click at [847, 513] on p "We’ve corrected an issue with the previous data. Please refer to this updated r…" at bounding box center [950, 499] width 311 height 26
click at [795, 493] on p "We’ve corrected an issue with the previous data. Please refer to this updated r…" at bounding box center [950, 499] width 311 height 26
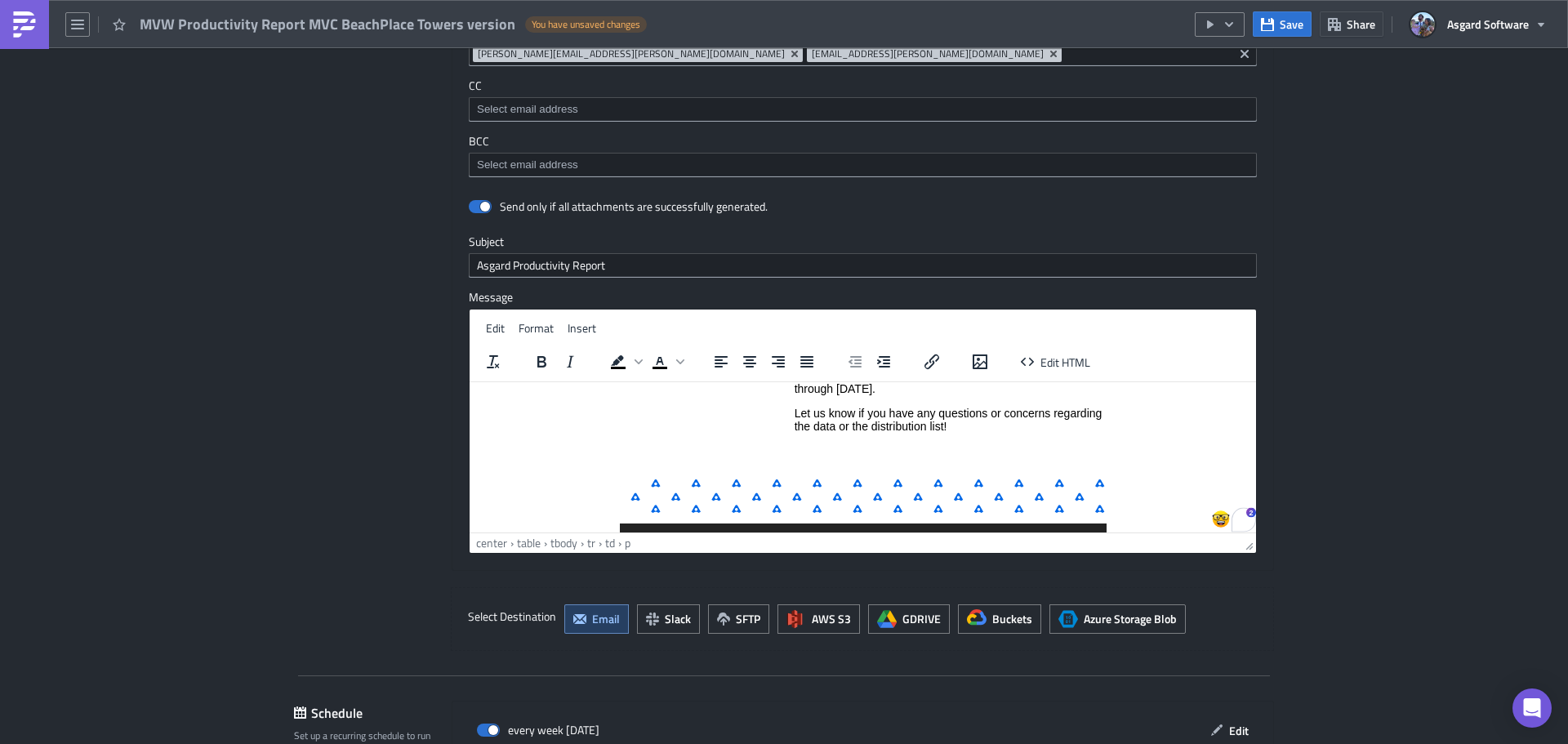
scroll to position [145, 0]
click at [975, 456] on p "To enrich screen reader interactions, please activate Accessibility in Grammarl…" at bounding box center [950, 450] width 311 height 13
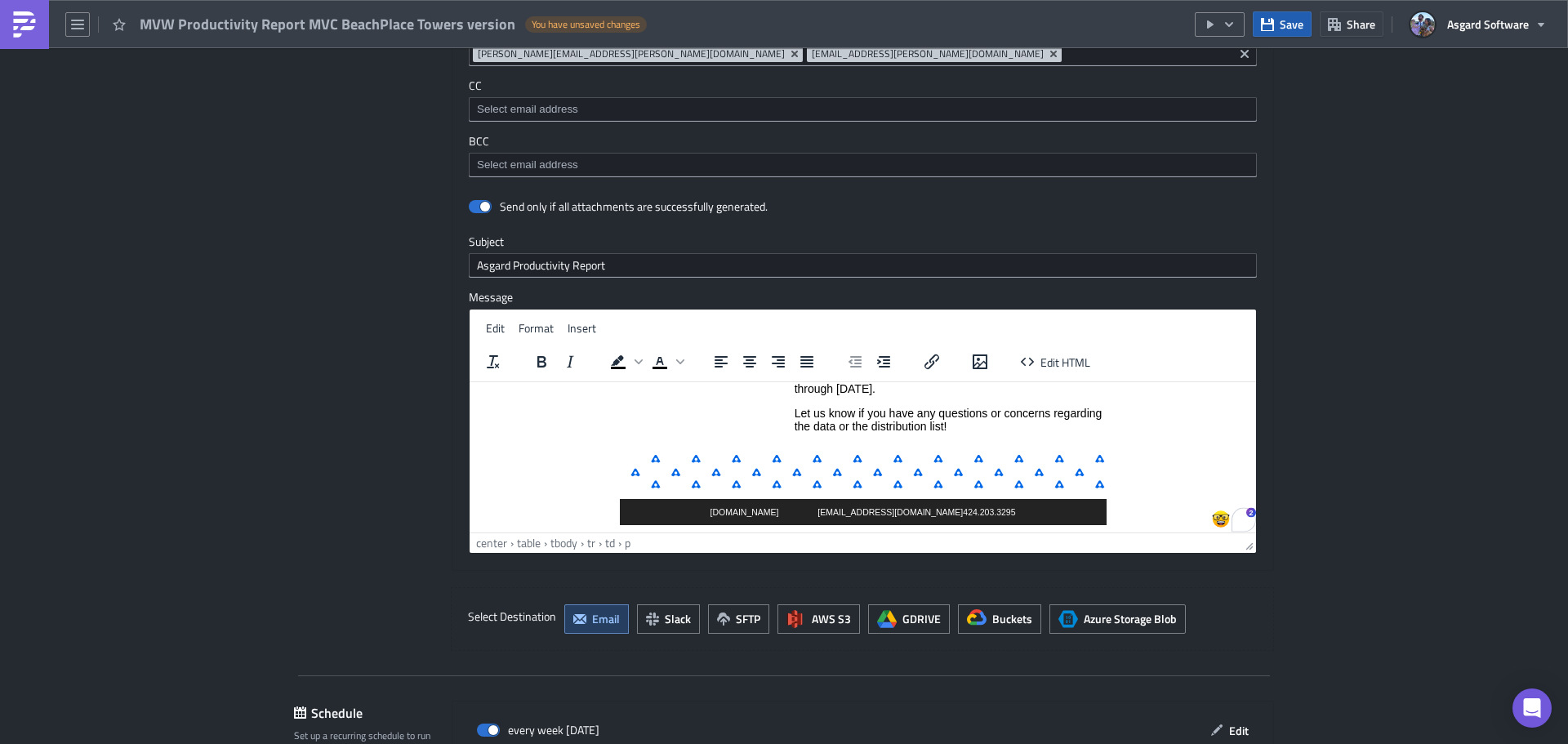
click at [1292, 33] on button "Save" at bounding box center [1282, 24] width 59 height 25
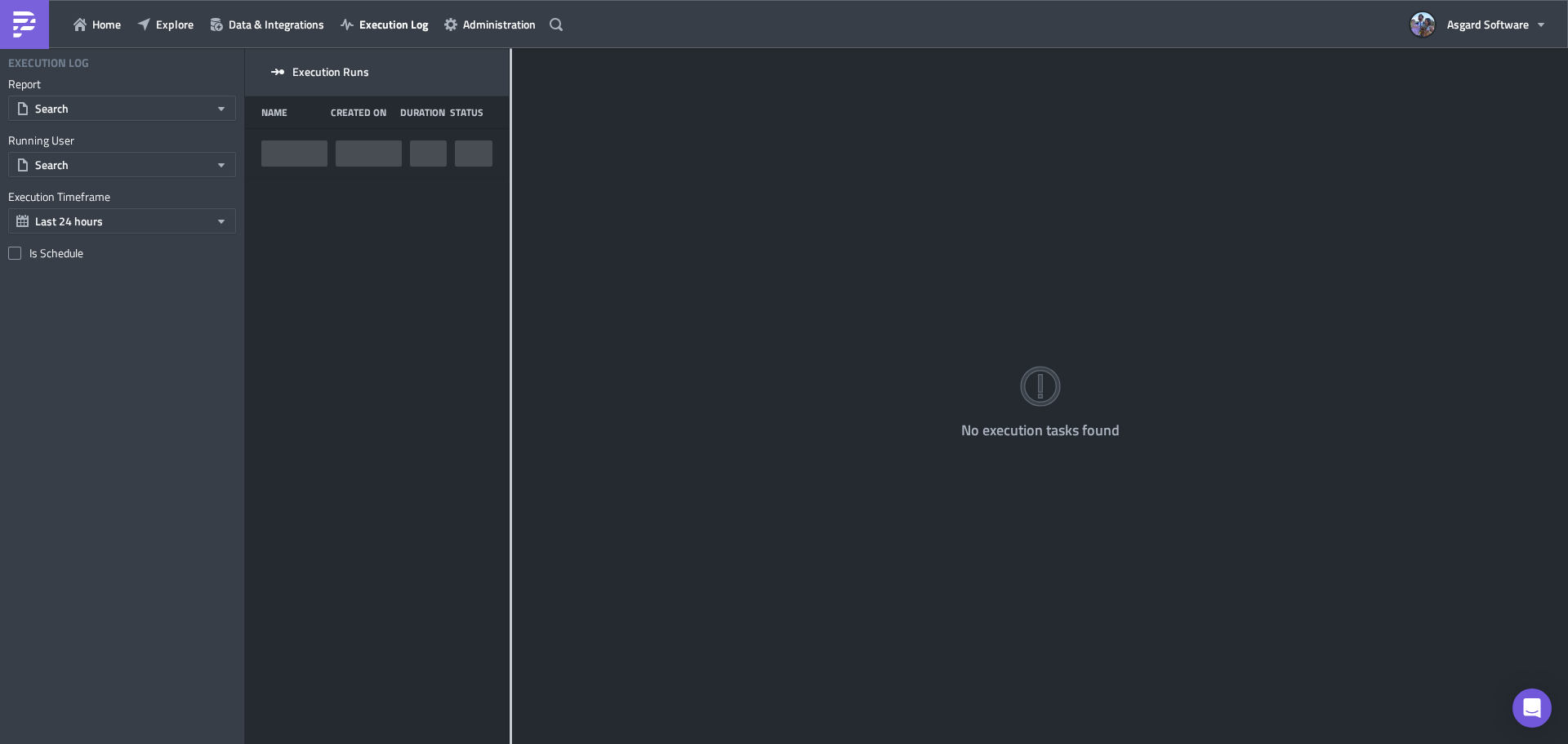
click at [510, 111] on div "Execution Runs Name Created On Duration Status No execution tasks found" at bounding box center [906, 397] width 1323 height 699
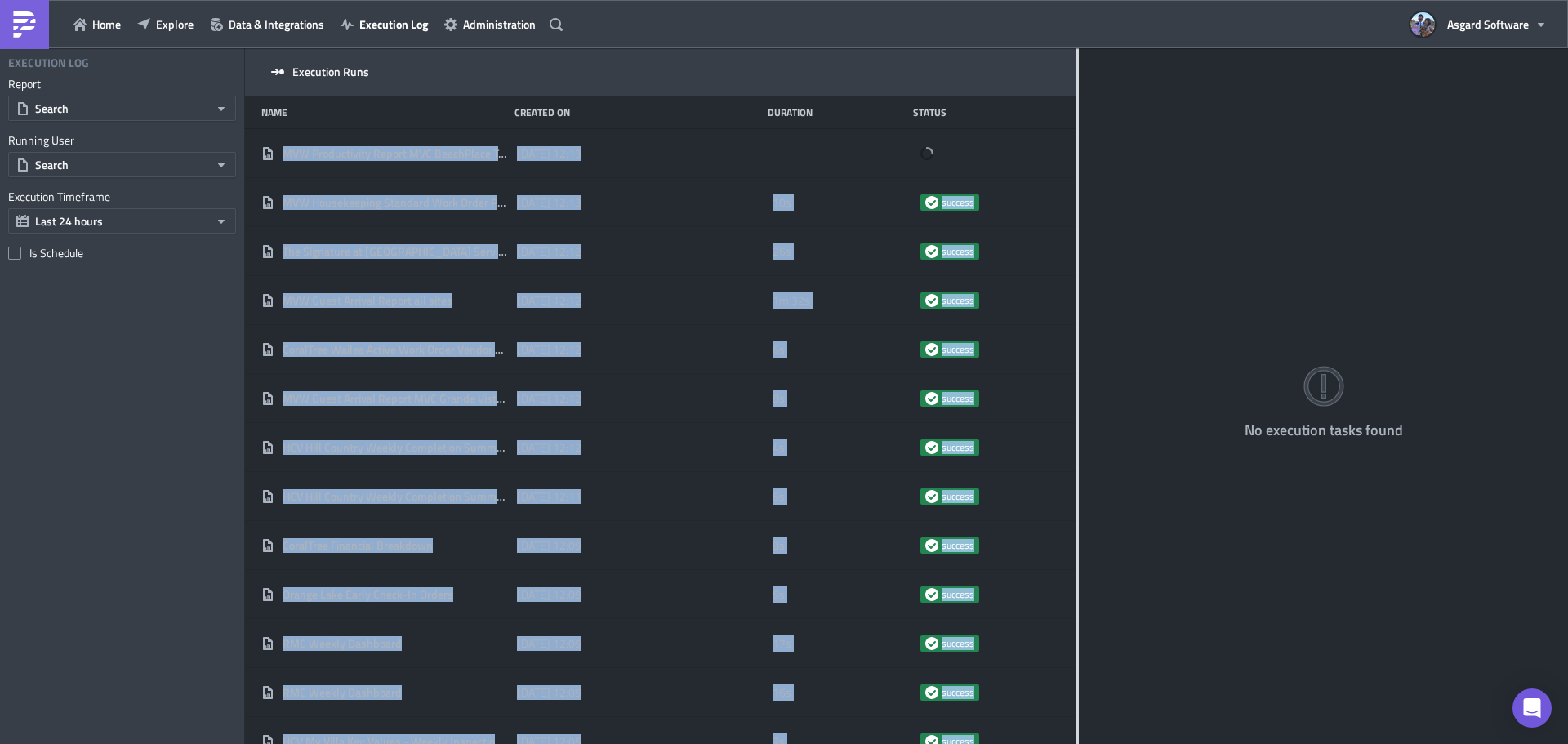
drag, startPoint x: 510, startPoint y: 110, endPoint x: 1243, endPoint y: 181, distance: 736.4
click at [1256, 169] on div "Execution Runs Name Created On Duration Status MVW Productivity Report MVC Beac…" at bounding box center [906, 397] width 1323 height 699
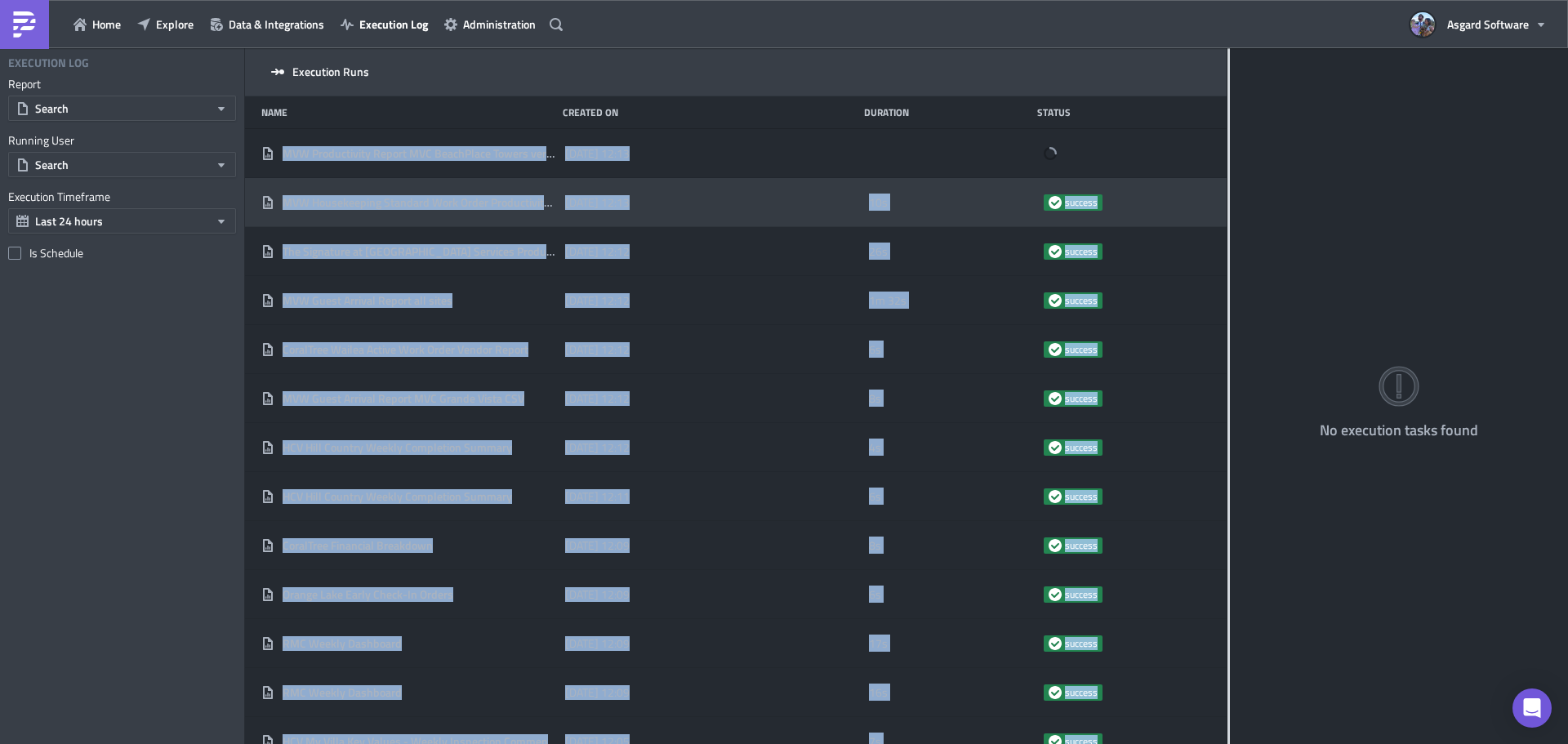
click at [785, 225] on div "MVW Housekeeping Standard Work Order Productivity Report SVC Vistana Villages W…" at bounding box center [735, 202] width 981 height 49
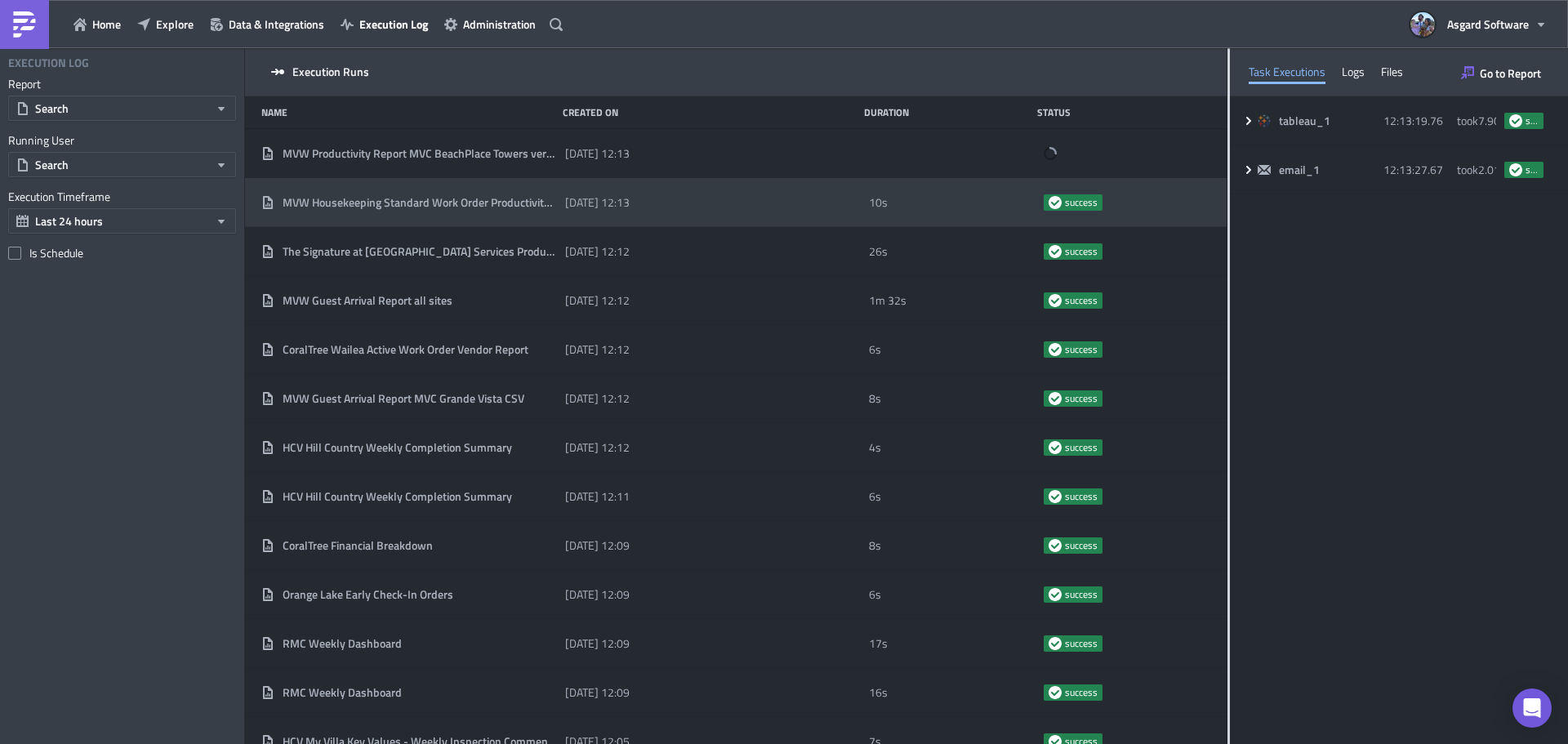
click at [821, 122] on div "Name Created On Duration Status" at bounding box center [735, 112] width 981 height 33
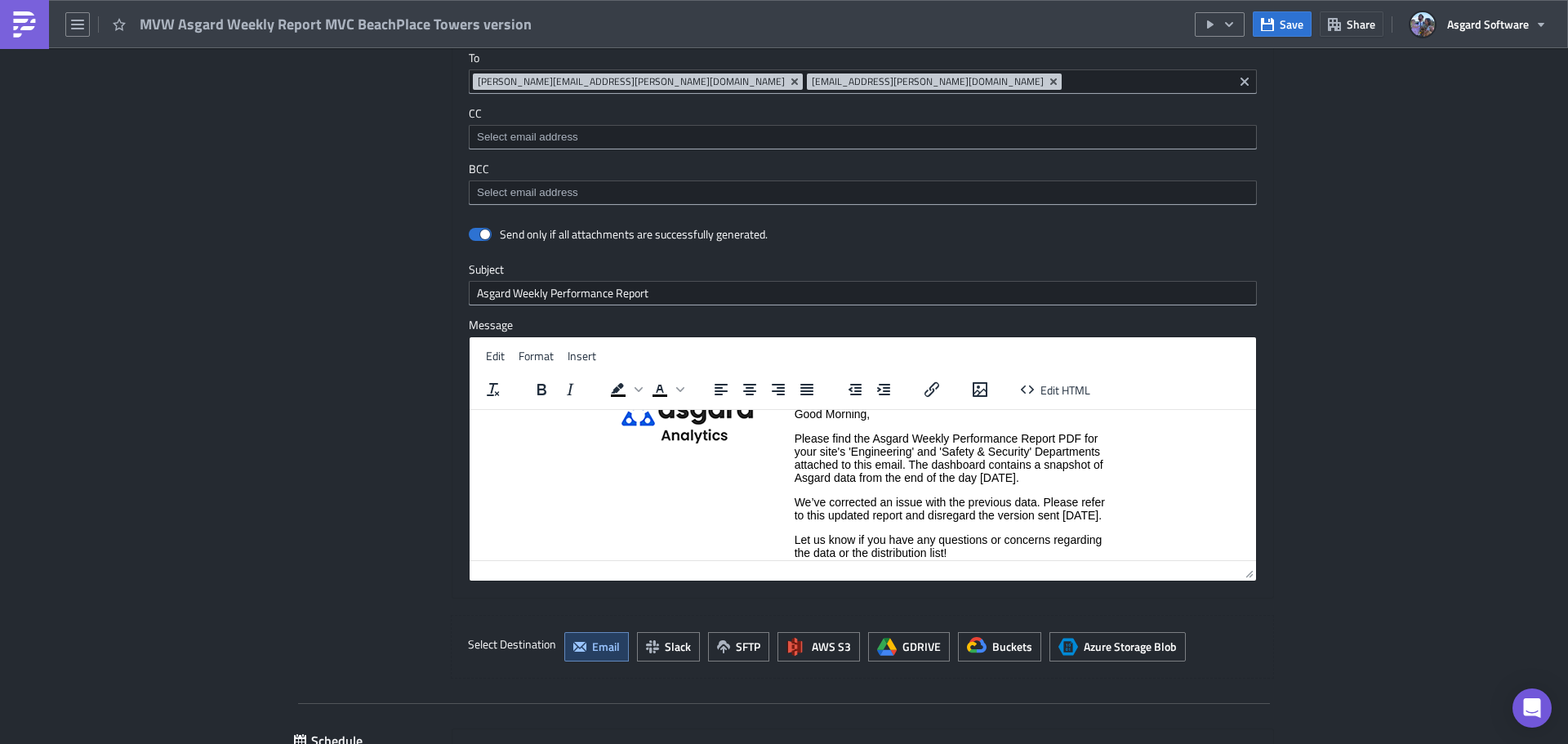
scroll to position [82, 0]
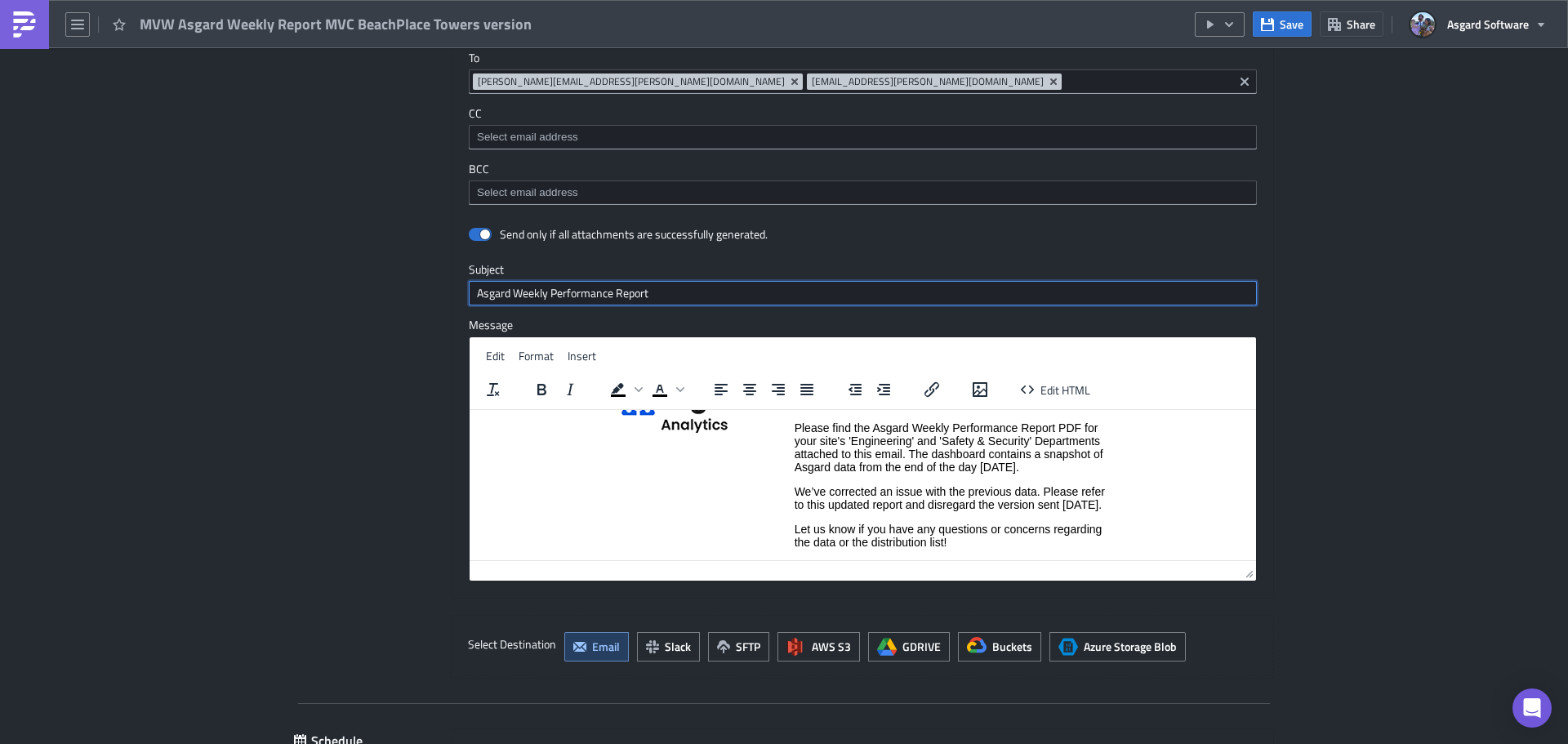
drag, startPoint x: 664, startPoint y: 293, endPoint x: 459, endPoint y: 301, distance: 205.2
click at [459, 301] on div "Send only if all attachments are successfully generated. Subject Asgard Weekly …" at bounding box center [863, 409] width 821 height 377
click at [802, 297] on input "Asgard Weekly Performance Report" at bounding box center [863, 292] width 788 height 24
click at [1237, 26] on button "button" at bounding box center [1219, 24] width 50 height 24
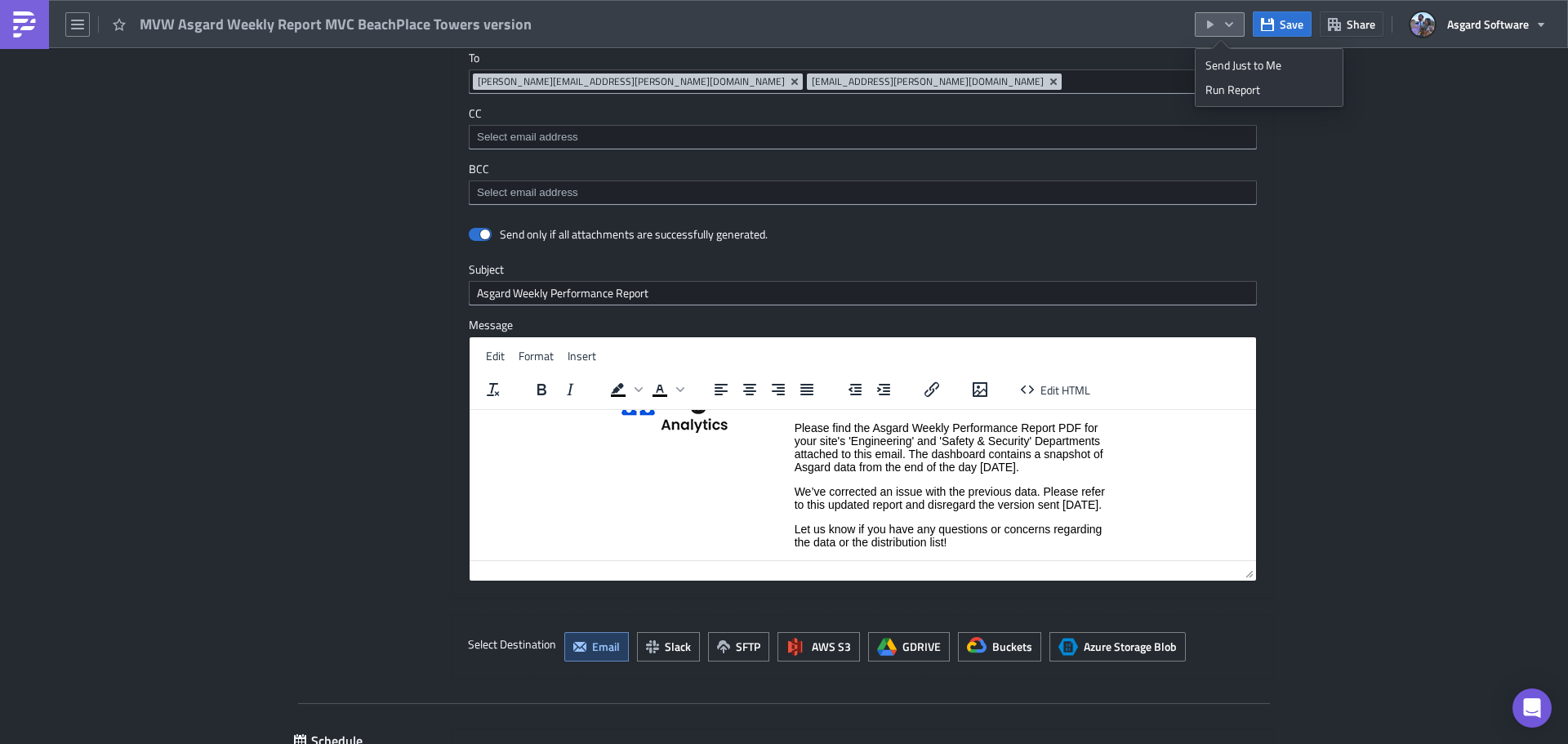
click at [1237, 96] on div "Run Report" at bounding box center [1268, 89] width 128 height 16
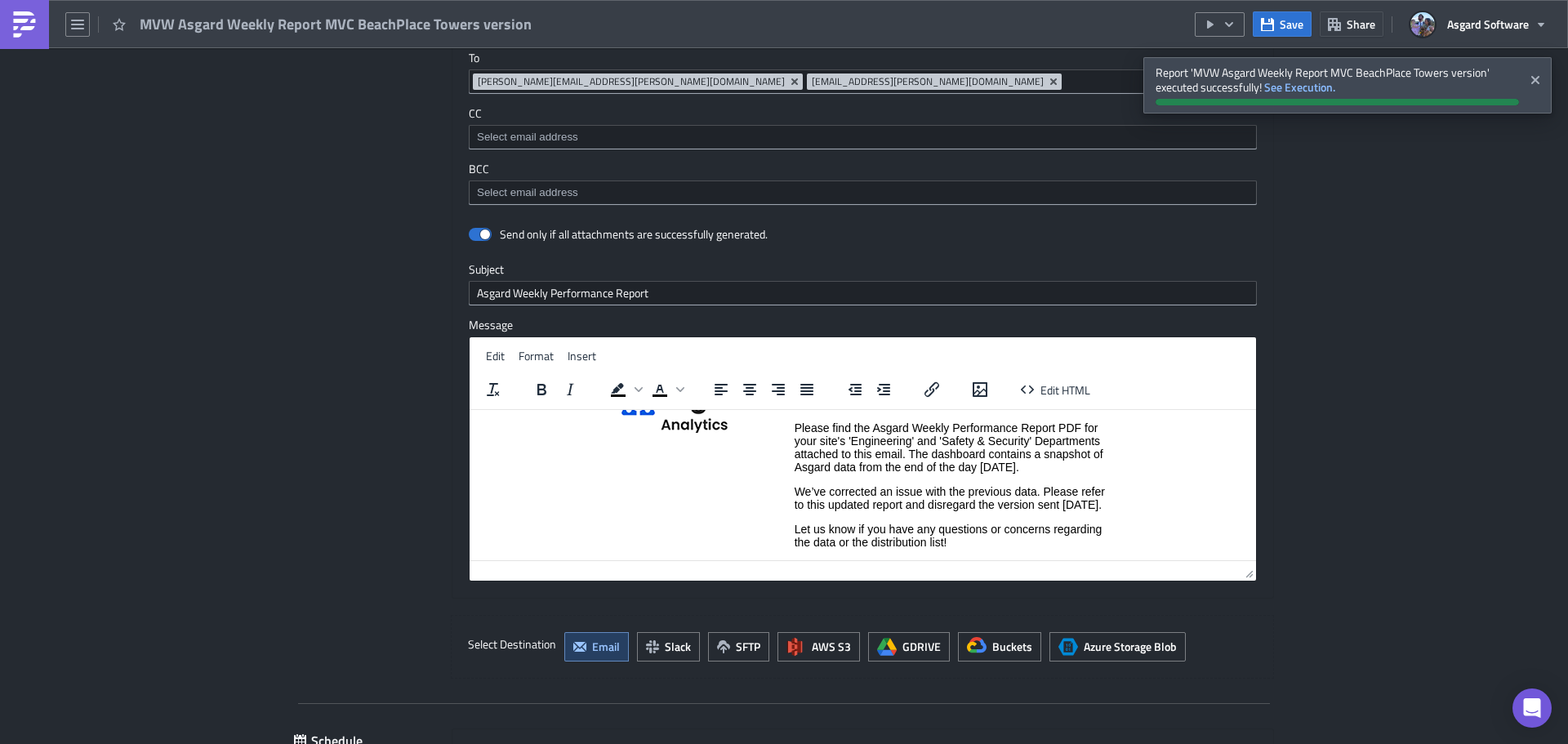
drag, startPoint x: 865, startPoint y: 518, endPoint x: 819, endPoint y: 513, distance: 46.3
click at [864, 510] on p "We’ve corrected an issue with the previous data. Please refer to this updated r…" at bounding box center [950, 497] width 311 height 26
click at [796, 493] on p "We’ve corrected an issue with the previous data. Please refer to this updated r…" at bounding box center [950, 497] width 311 height 26
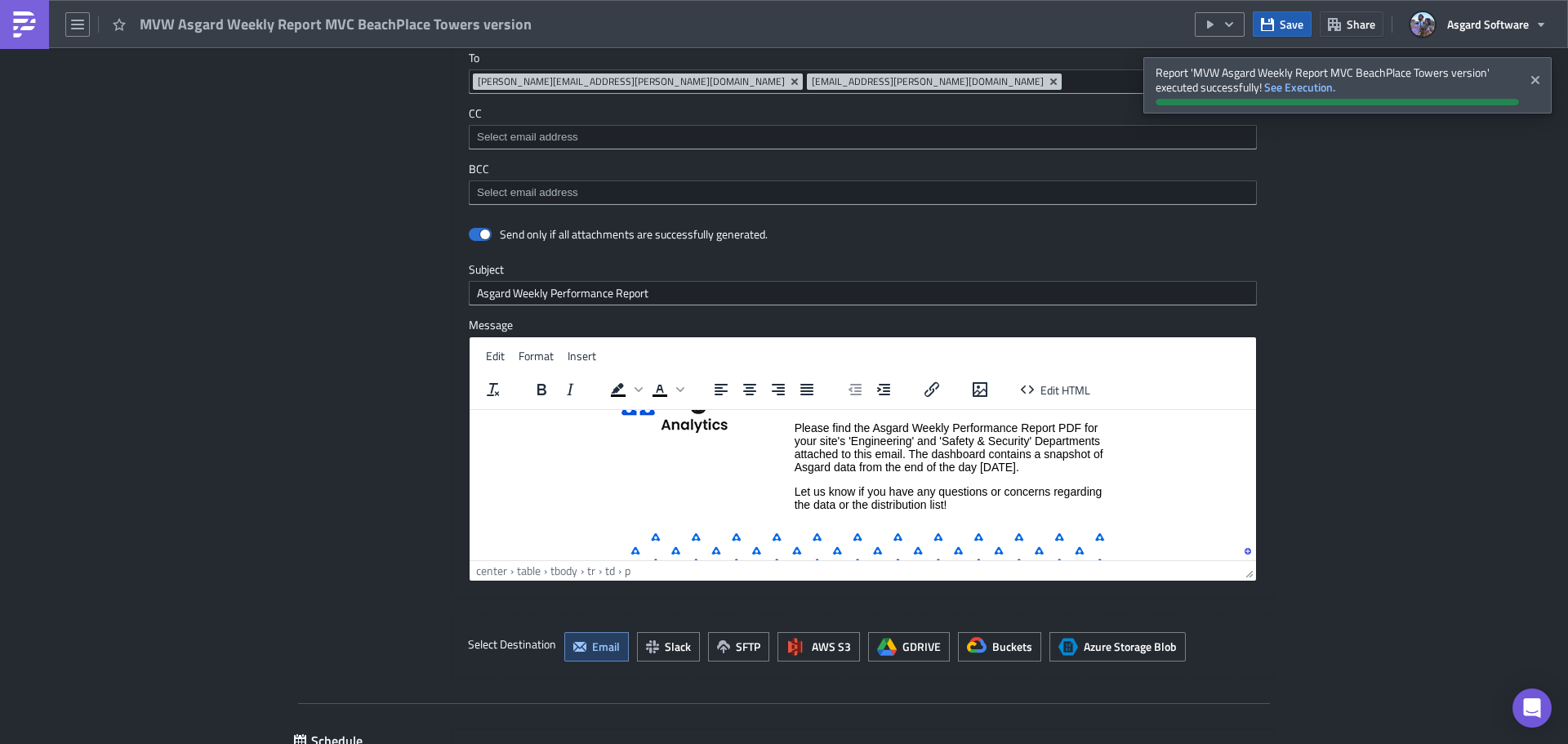
click at [1285, 24] on span "Save" at bounding box center [1291, 24] width 24 height 17
click at [1296, 28] on span "Save" at bounding box center [1291, 24] width 24 height 17
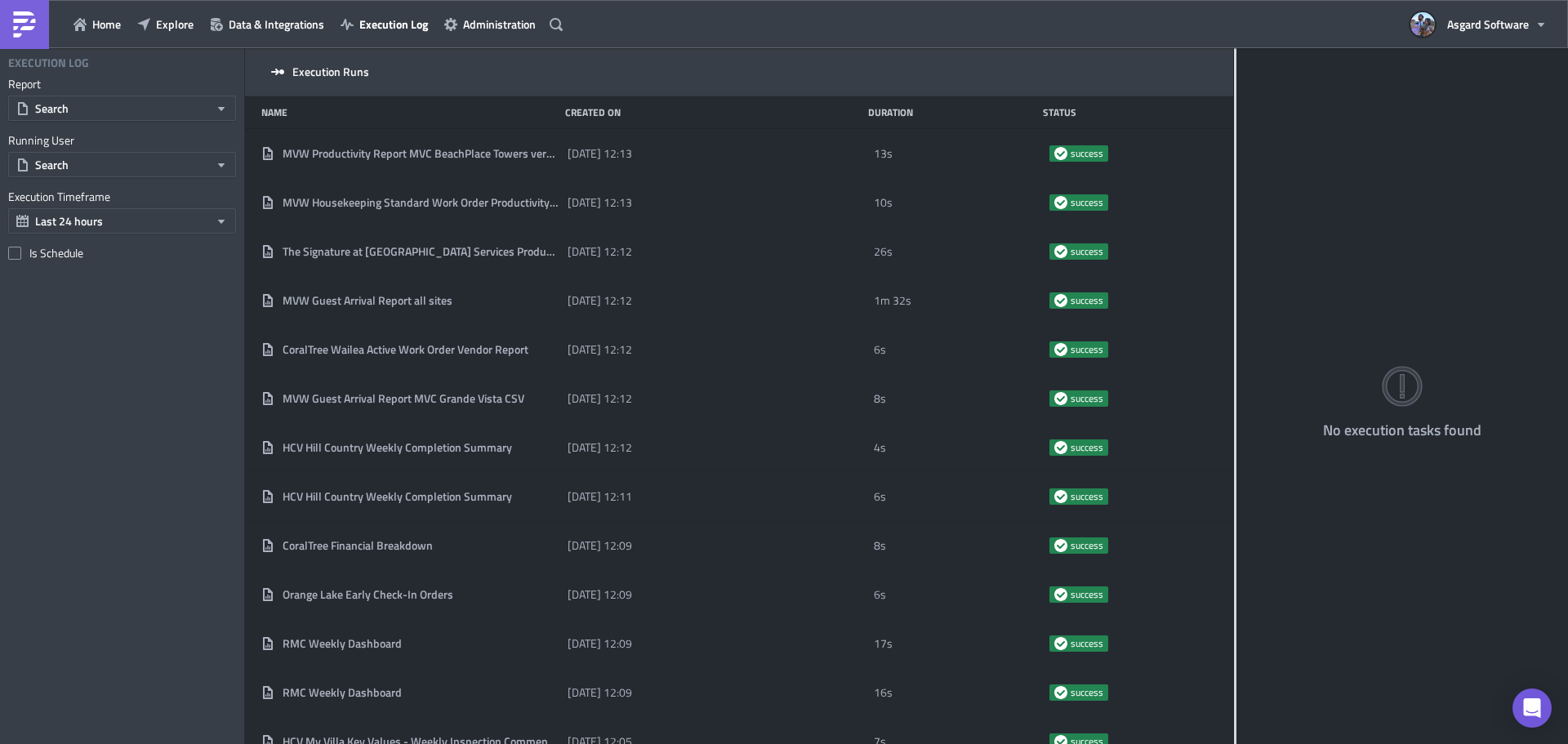
drag, startPoint x: 510, startPoint y: 229, endPoint x: 1272, endPoint y: 226, distance: 762.0
click at [1331, 236] on div "Execution Runs Name Created On Duration Status MVW Productivity Report MVC Beac…" at bounding box center [906, 397] width 1323 height 699
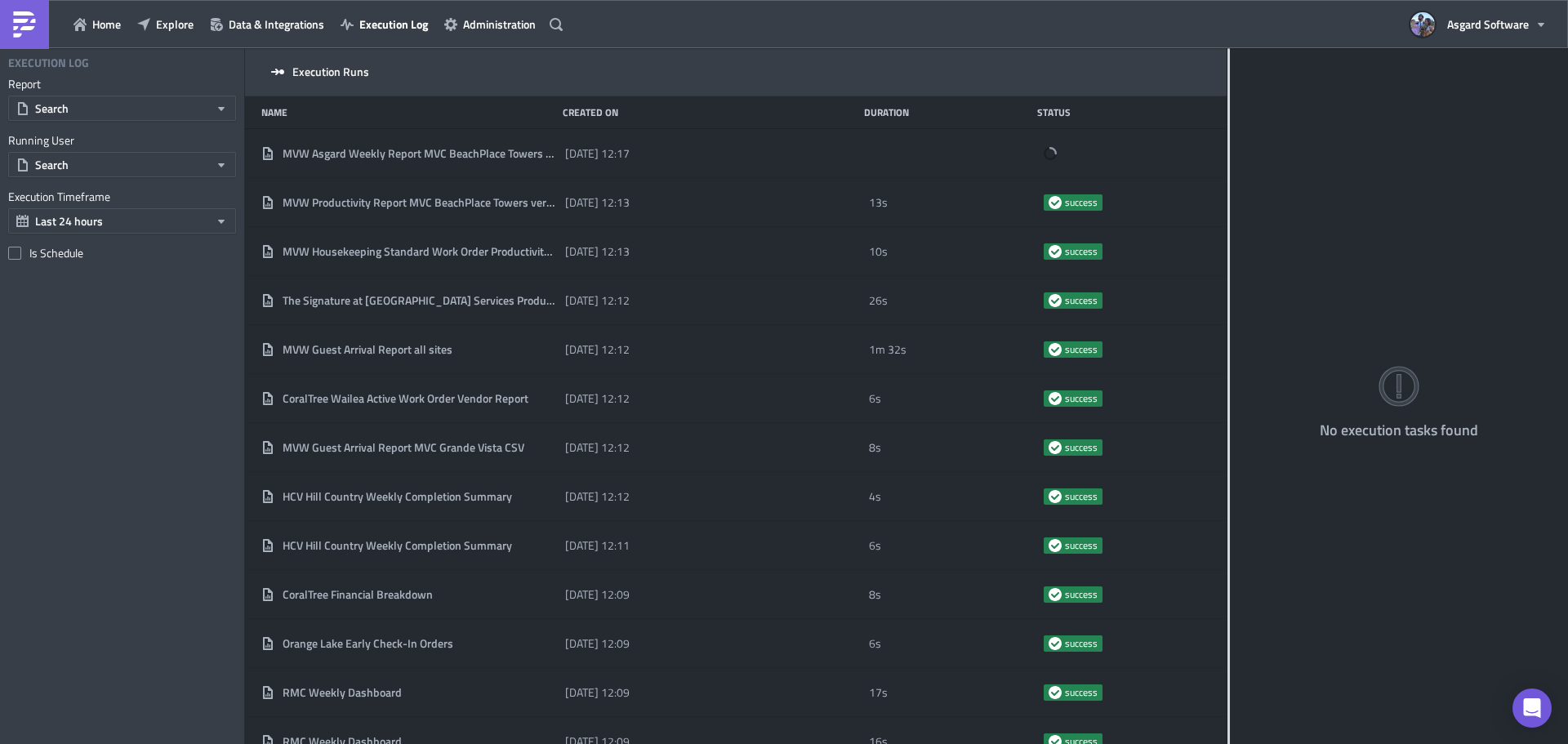
drag, startPoint x: 511, startPoint y: 253, endPoint x: 1266, endPoint y: 247, distance: 755.0
click at [1265, 247] on div "Execution Runs Name Created On Duration Status MVW Asgard Weekly Report MVC Bea…" at bounding box center [906, 397] width 1323 height 699
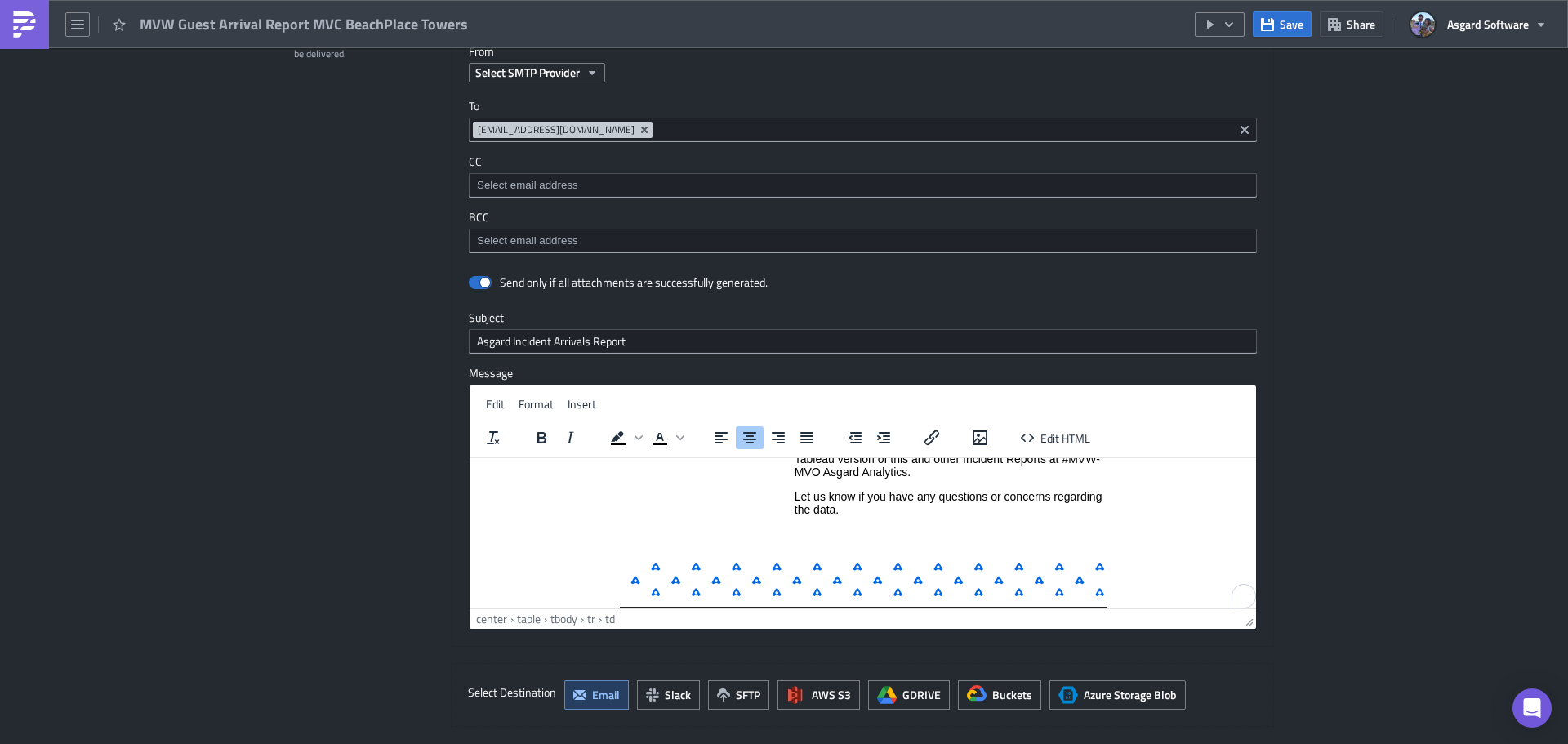
scroll to position [185, 0]
drag, startPoint x: 856, startPoint y: 537, endPoint x: 848, endPoint y: 535, distance: 8.2
click at [855, 535] on p "To enrich screen reader interactions, please activate Accessibility in Grammarl…" at bounding box center [950, 536] width 311 height 13
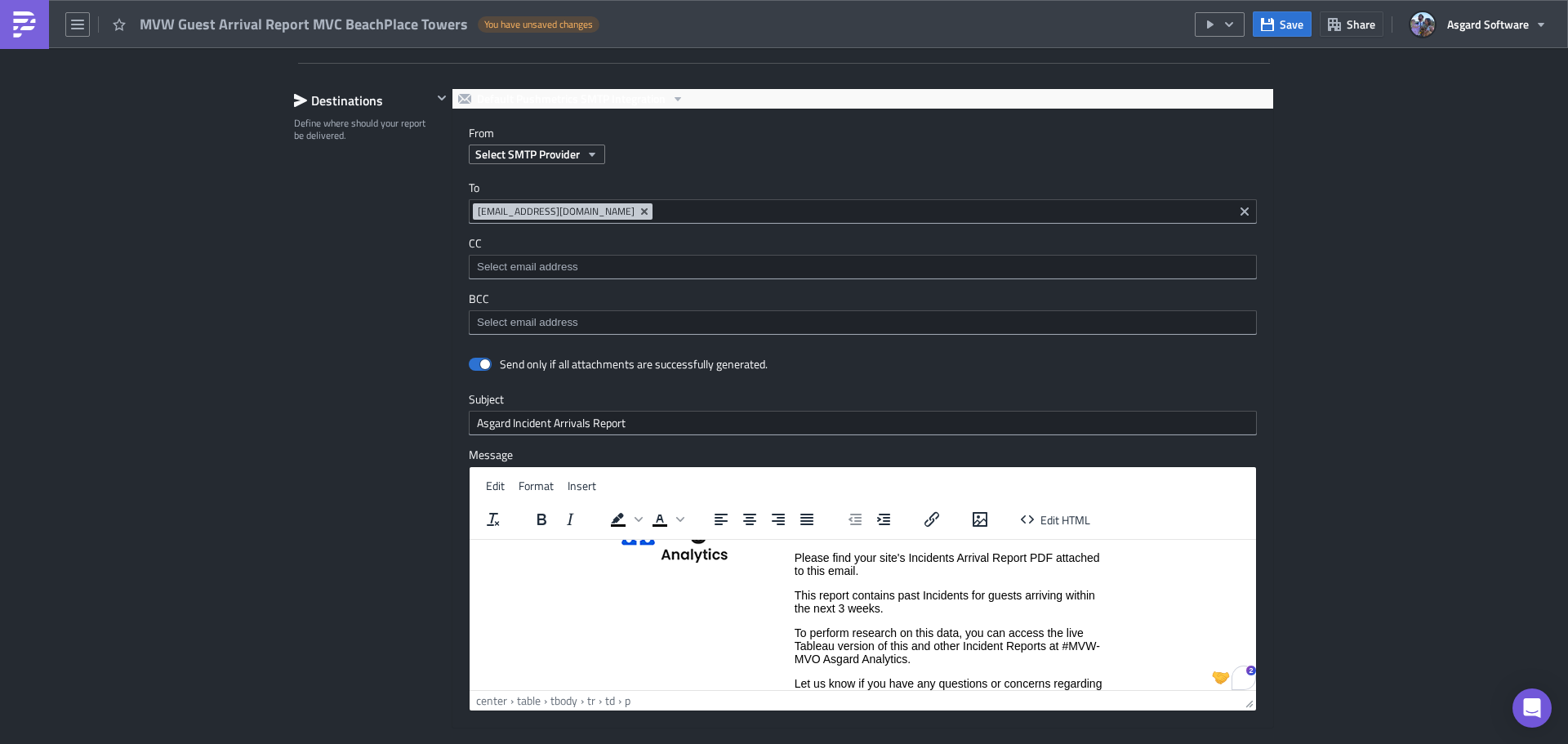
scroll to position [79, 0]
click at [889, 609] on p "This report contains past Incidents for guests arriving within the next 3 weeks." at bounding box center [950, 603] width 311 height 26
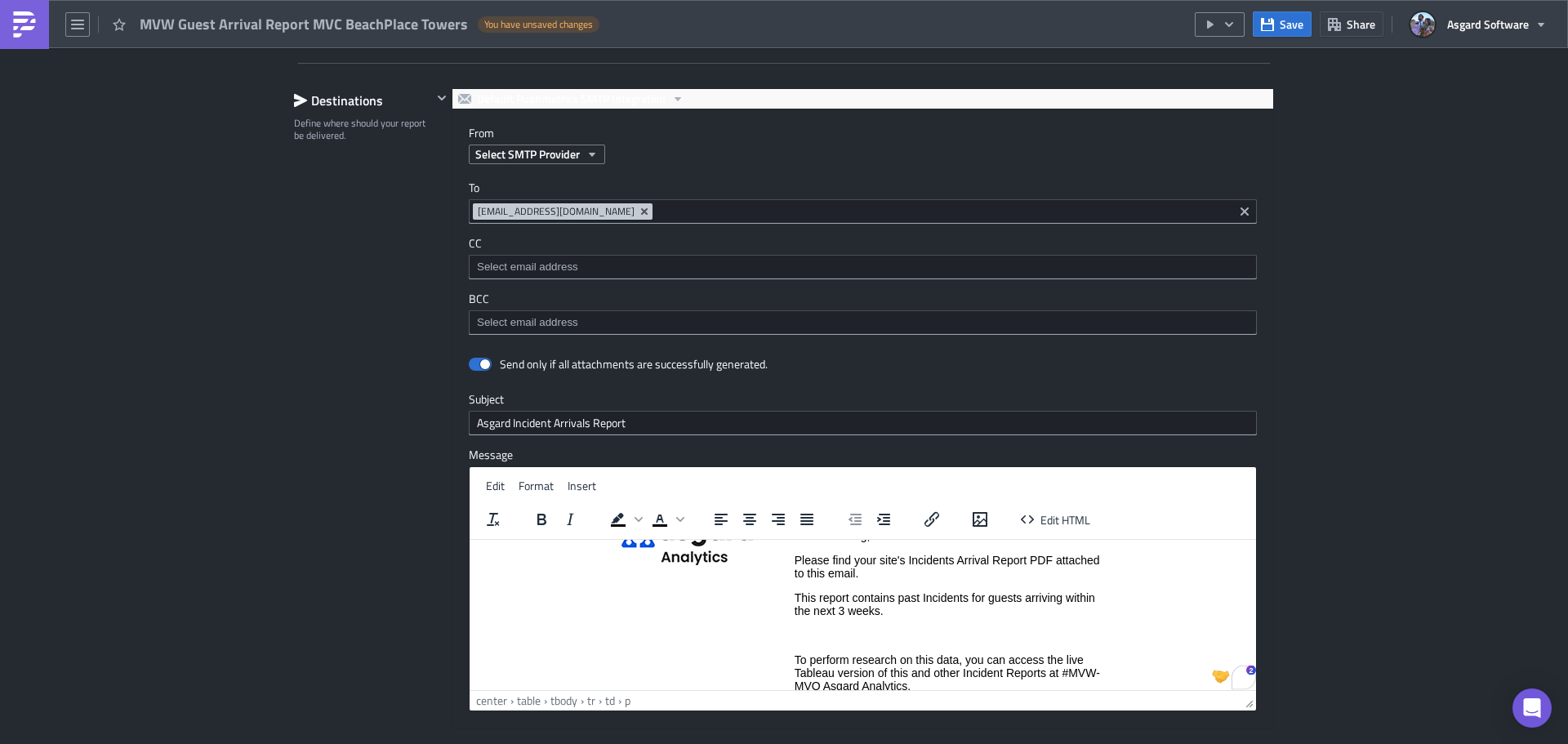
paste body "To enrich screen reader interactions, please activate Accessibility in Grammarl…"
drag, startPoint x: 1280, startPoint y: 26, endPoint x: 1253, endPoint y: 46, distance: 33.6
click at [1280, 27] on span "Save" at bounding box center [1291, 24] width 24 height 17
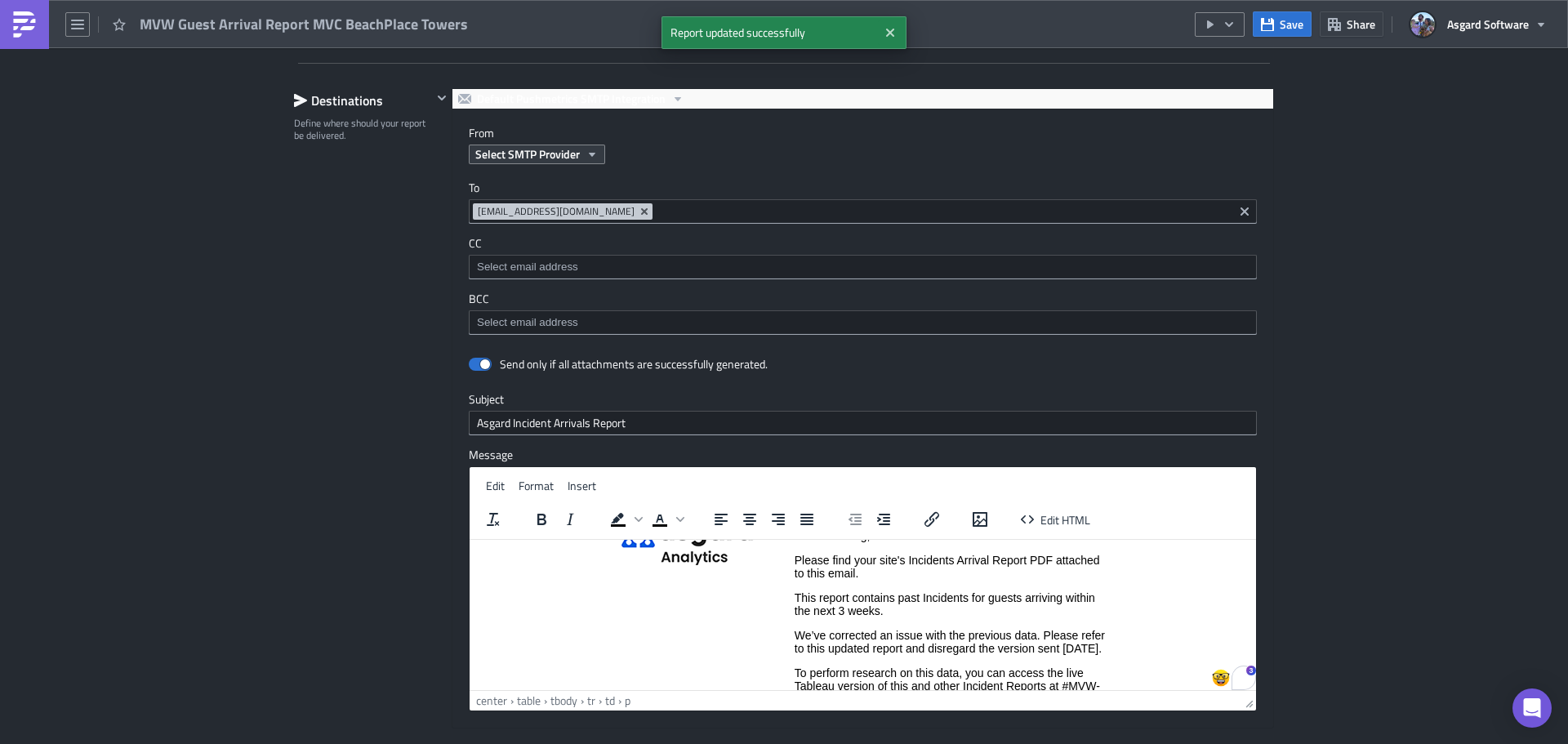
click at [547, 150] on span "Select SMTP Provider" at bounding box center [527, 154] width 105 height 17
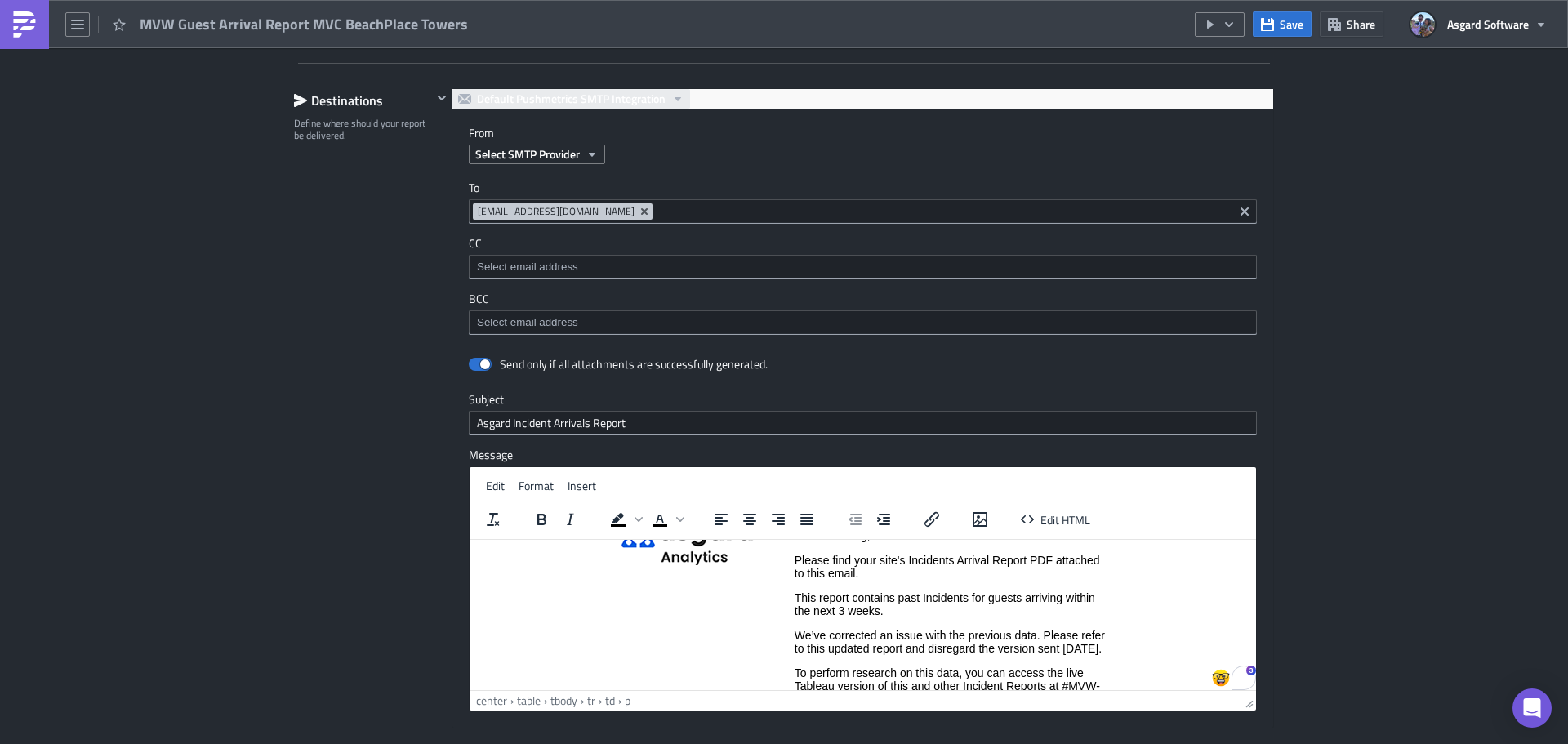
drag, startPoint x: 653, startPoint y: 138, endPoint x: 613, endPoint y: 106, distance: 51.2
click at [652, 138] on label "From" at bounding box center [870, 133] width 804 height 14
click at [610, 100] on span "Default Pushmetrics SMTP Integration" at bounding box center [571, 99] width 188 height 19
click at [566, 147] on div "SMTP Server" at bounding box center [568, 149] width 185 height 16
click at [1079, 178] on div "To MVCIBPVP@vacationclub.com MVCIBPVP@vacationclub.com CC BCC" at bounding box center [863, 258] width 821 height 187
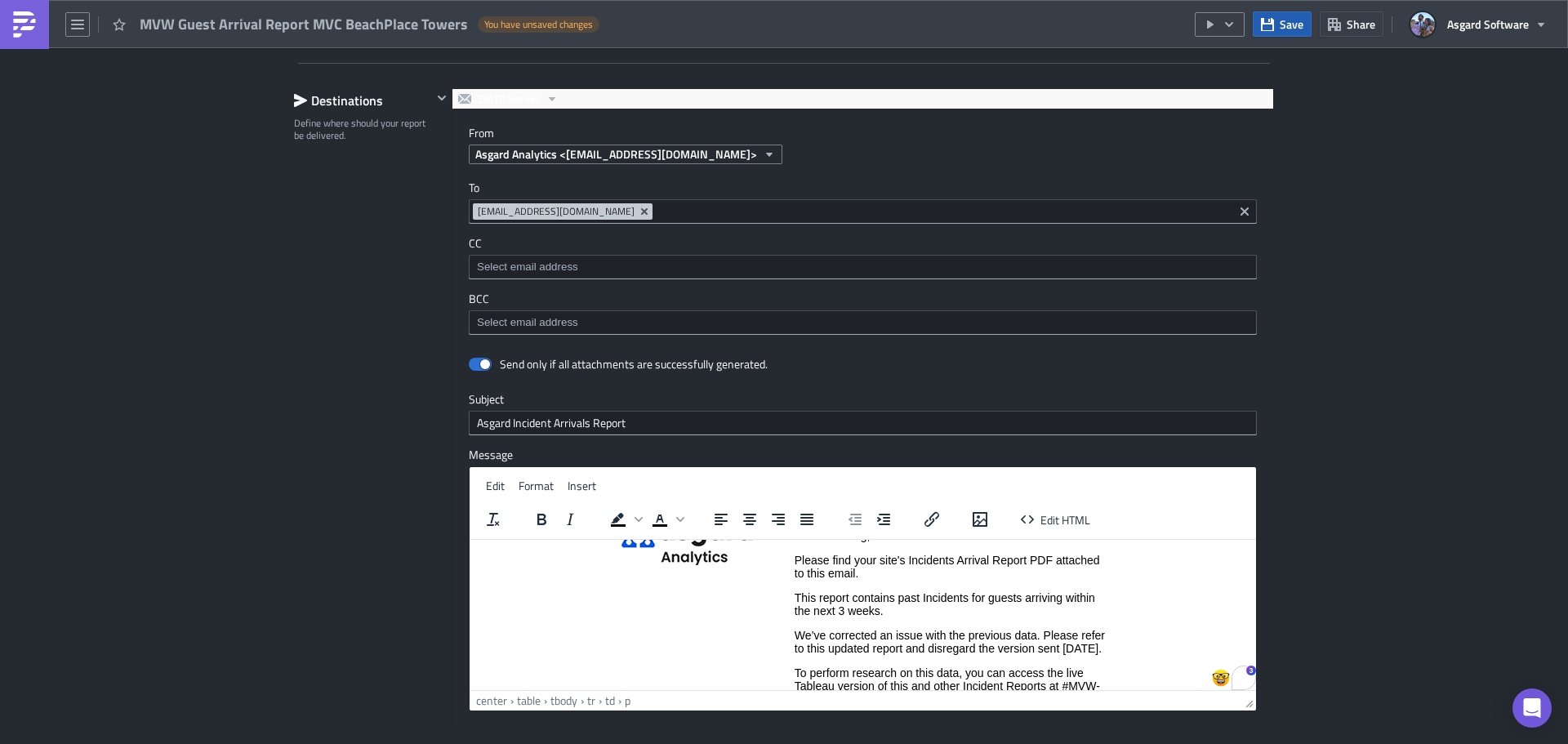
click at [1282, 21] on span "Save" at bounding box center [1291, 24] width 24 height 17
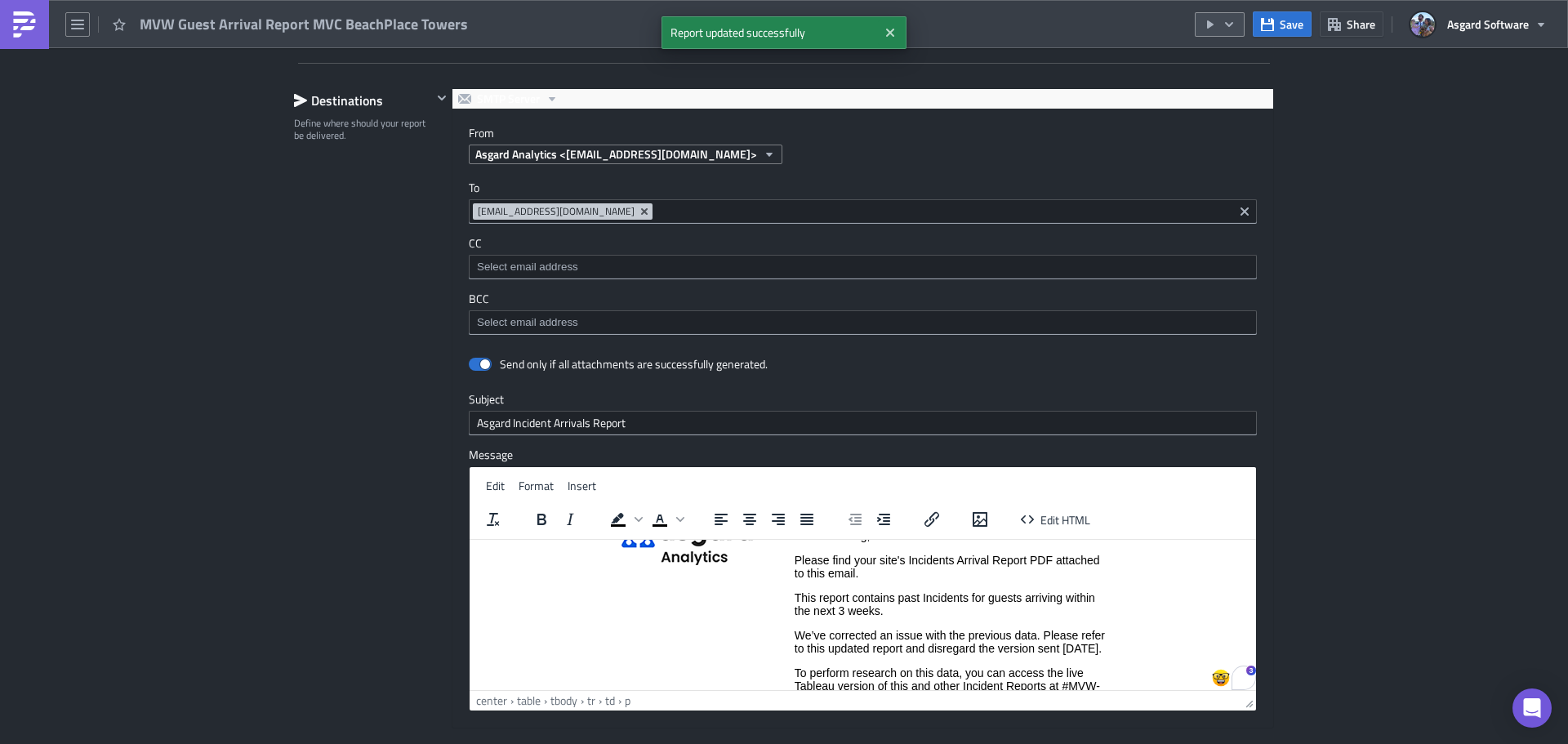
click at [1231, 18] on icon "button" at bounding box center [1229, 25] width 13 height 13
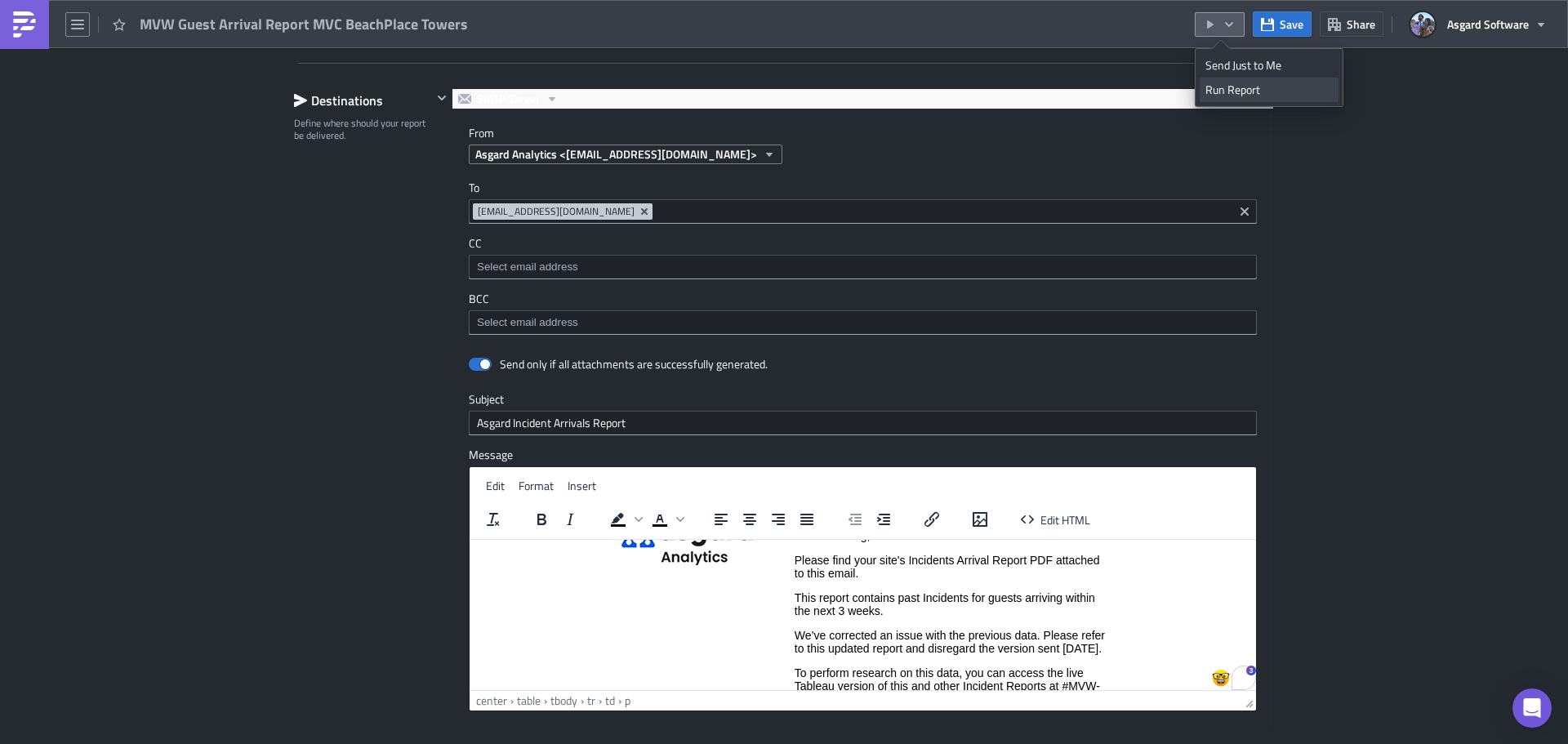
click at [1242, 89] on div "Run Report" at bounding box center [1268, 89] width 128 height 16
click at [863, 655] on p "We’ve corrected an issue with the previous data. Please refer to this updated r…" at bounding box center [950, 640] width 311 height 26
click at [794, 623] on td "Good Morning, Please find your site's Incidents Arrival Report PDF attached to …" at bounding box center [949, 635] width 312 height 238
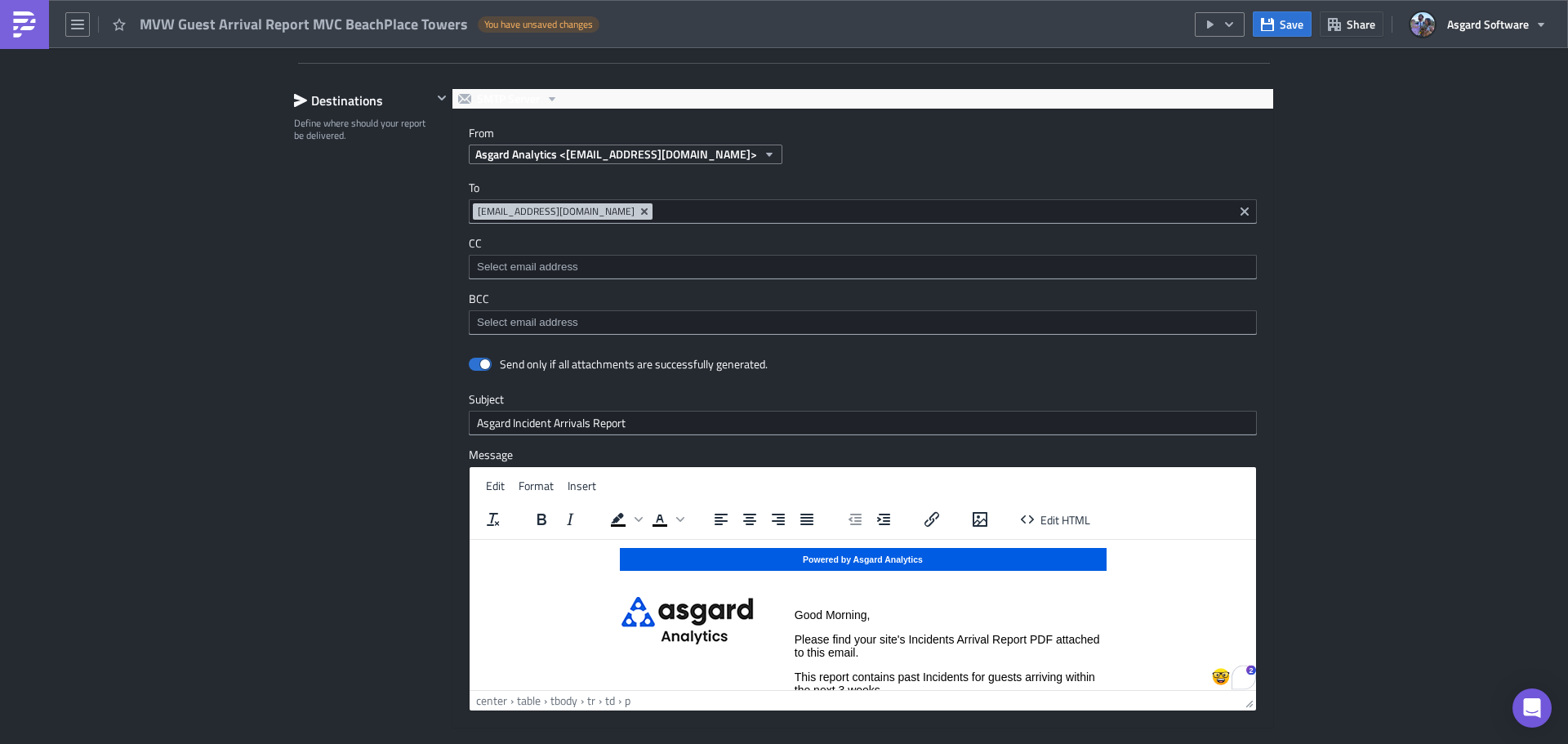
scroll to position [0, 0]
drag, startPoint x: 1253, startPoint y: 593, endPoint x: 1711, endPoint y: 798, distance: 501.8
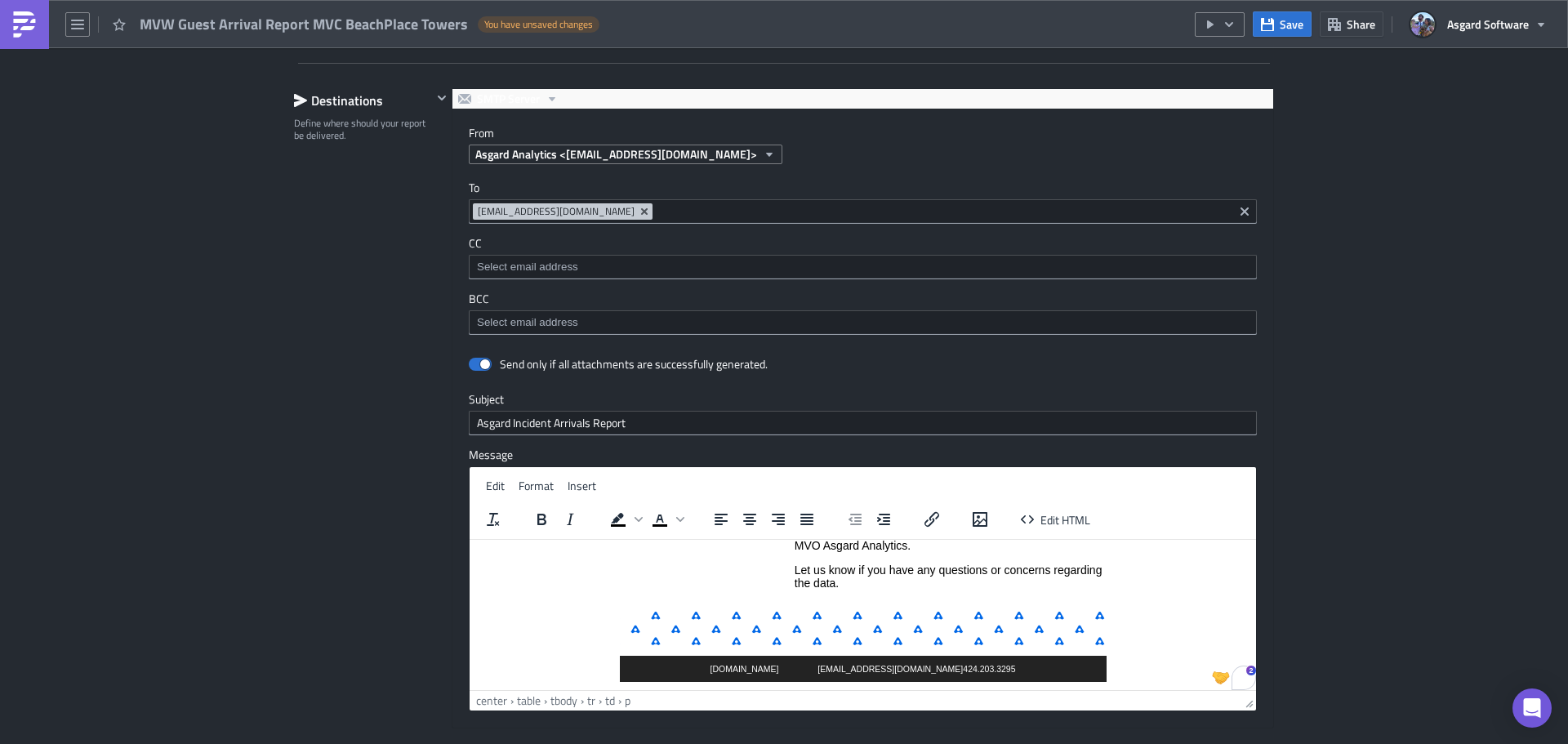
scroll to position [195, 0]
drag, startPoint x: 1248, startPoint y: 574, endPoint x: 1660, endPoint y: 937, distance: 549.1
click at [1276, 12] on button "Save" at bounding box center [1282, 24] width 59 height 25
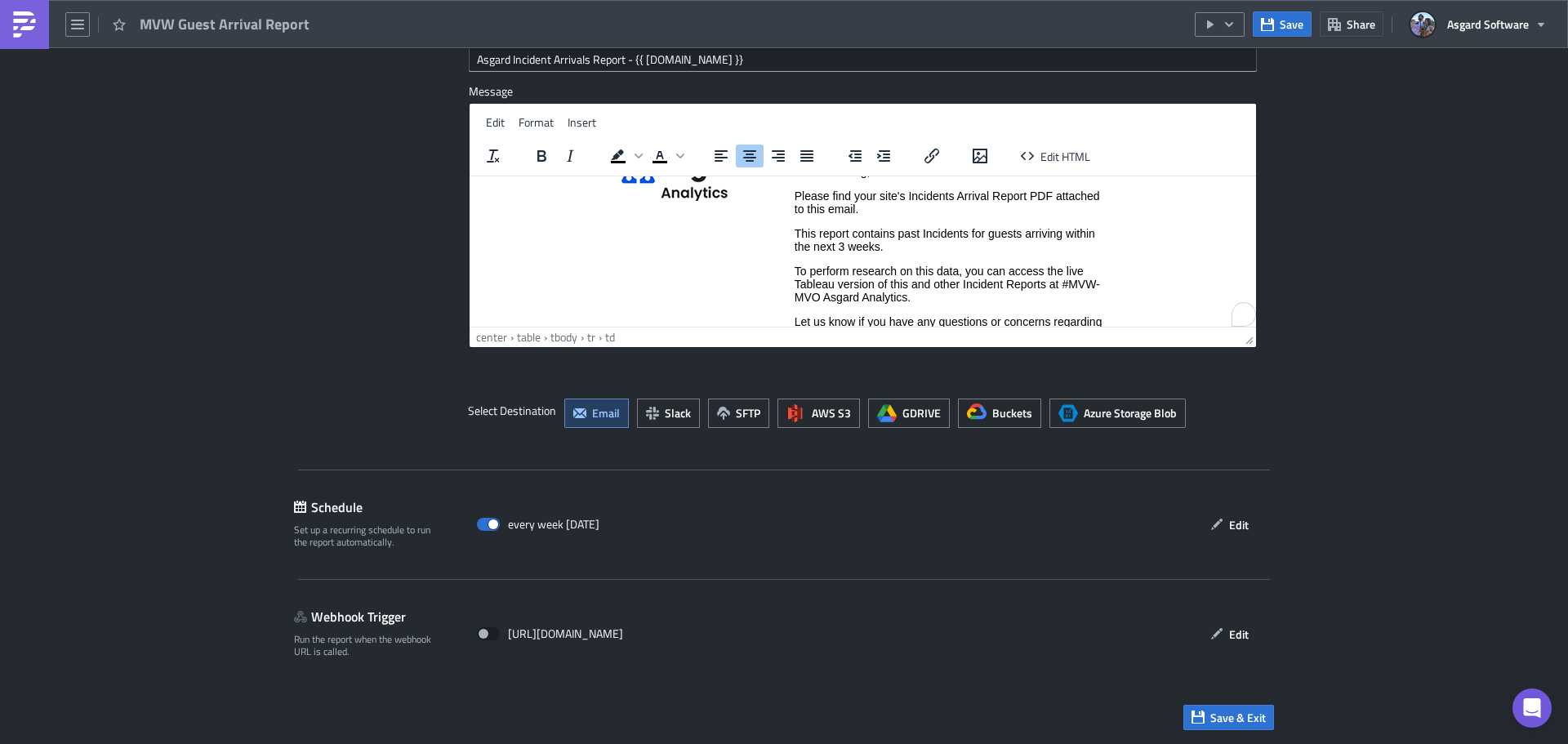
scroll to position [83, 0]
click at [876, 242] on p "This report contains past Incidents for guests arriving within the next 3 weeks." at bounding box center [950, 236] width 311 height 26
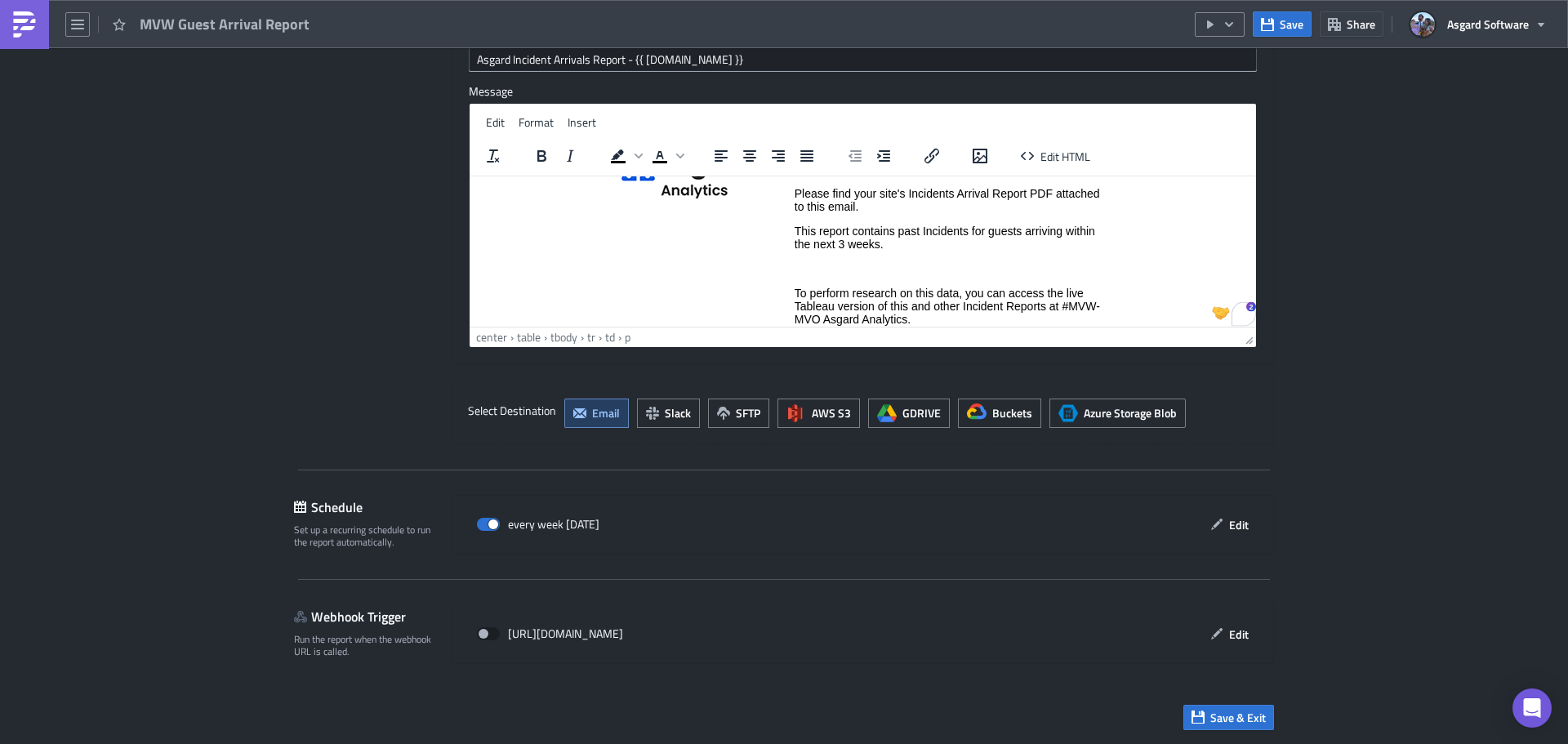
paste body "To enrich screen reader interactions, please activate Accessibility in Grammarl…"
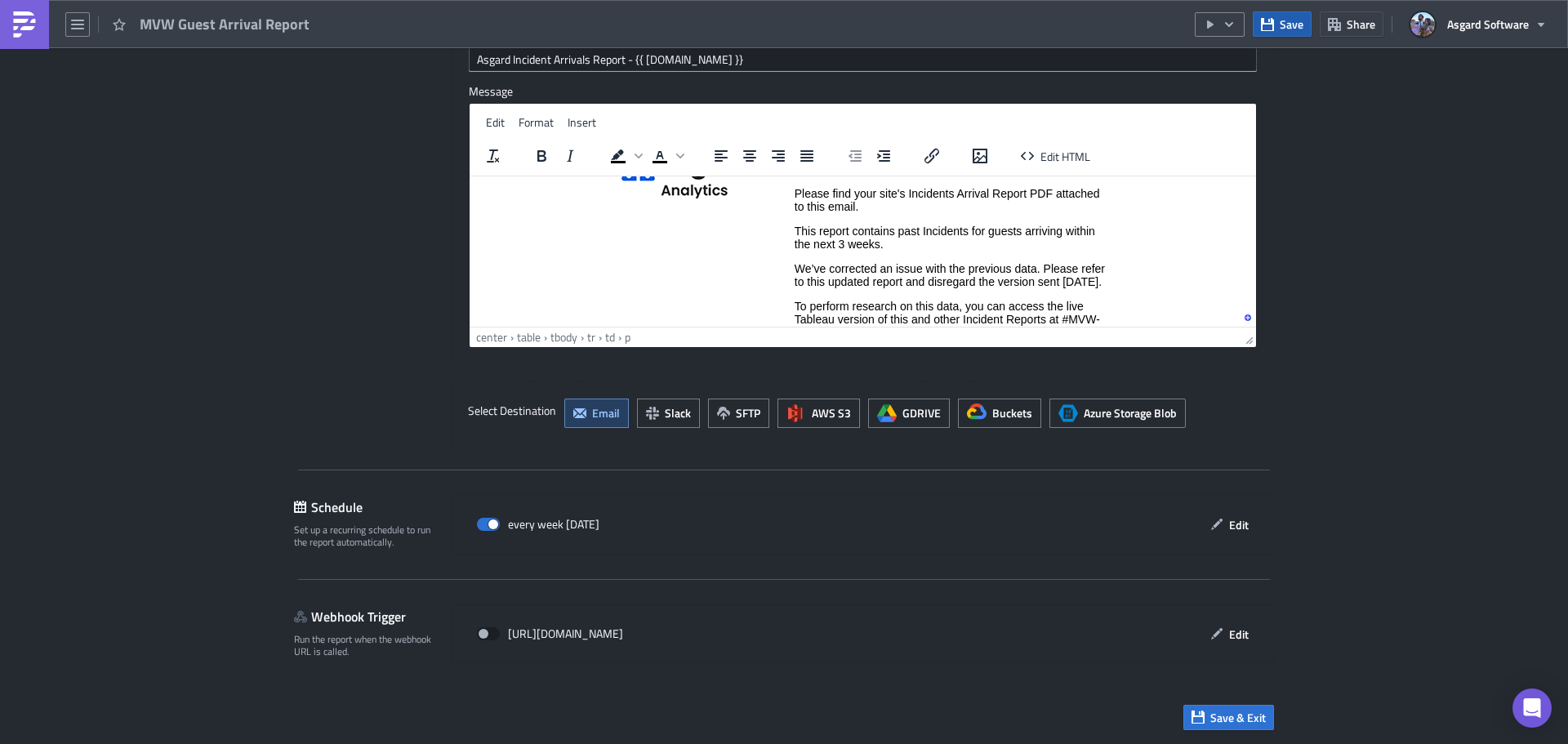
click at [1294, 24] on span "Save" at bounding box center [1291, 24] width 24 height 17
click at [1295, 29] on span "Save" at bounding box center [1291, 24] width 24 height 17
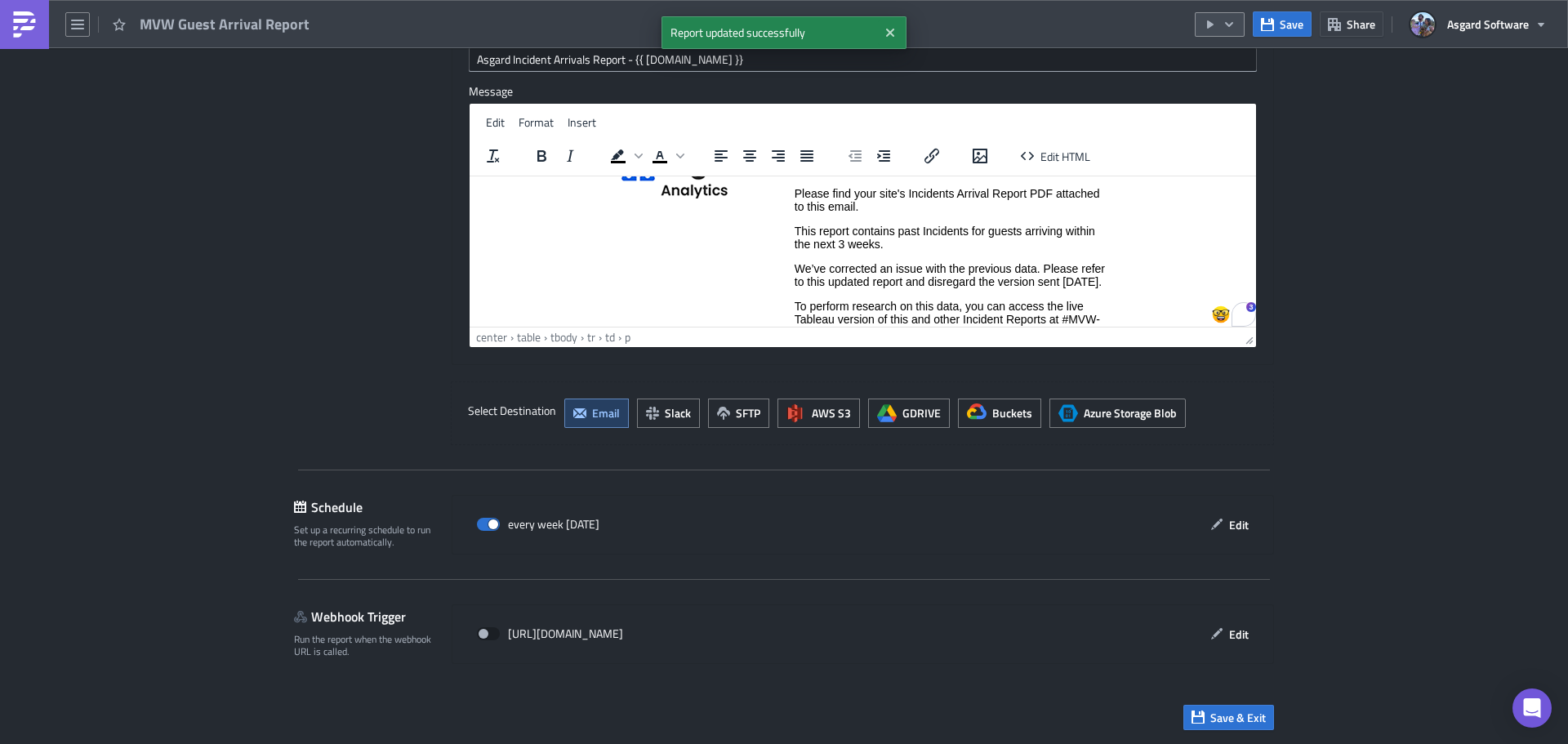
click at [1232, 19] on icon "button" at bounding box center [1229, 25] width 13 height 13
click at [1234, 93] on div "Run Report" at bounding box center [1268, 89] width 128 height 16
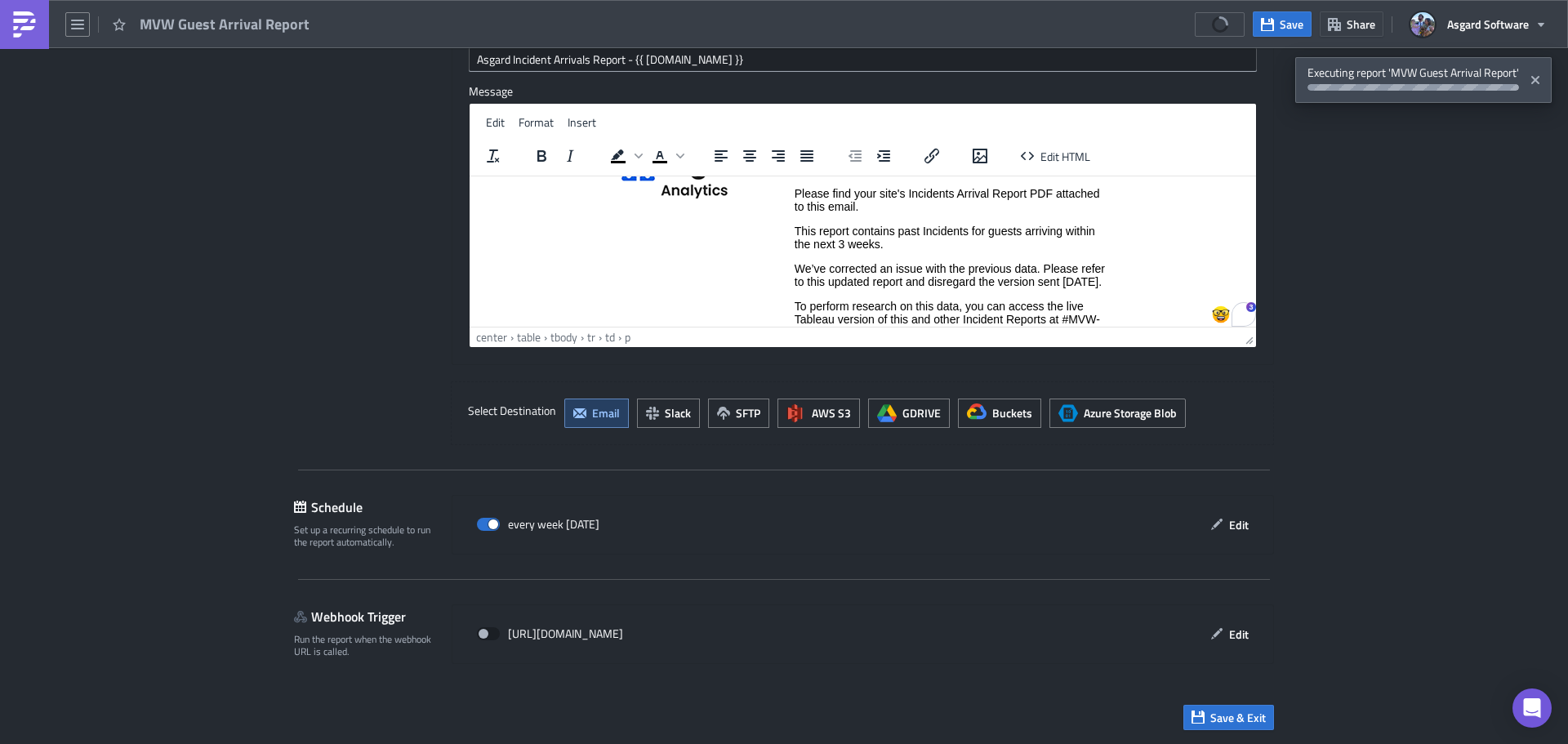
click at [853, 287] on p "We’ve corrected an issue with the previous data. Please refer to this updated r…" at bounding box center [950, 274] width 311 height 26
click at [796, 263] on p "We’ve corrected an issue with the previous data. Please refer to this updated r…" at bounding box center [950, 274] width 311 height 26
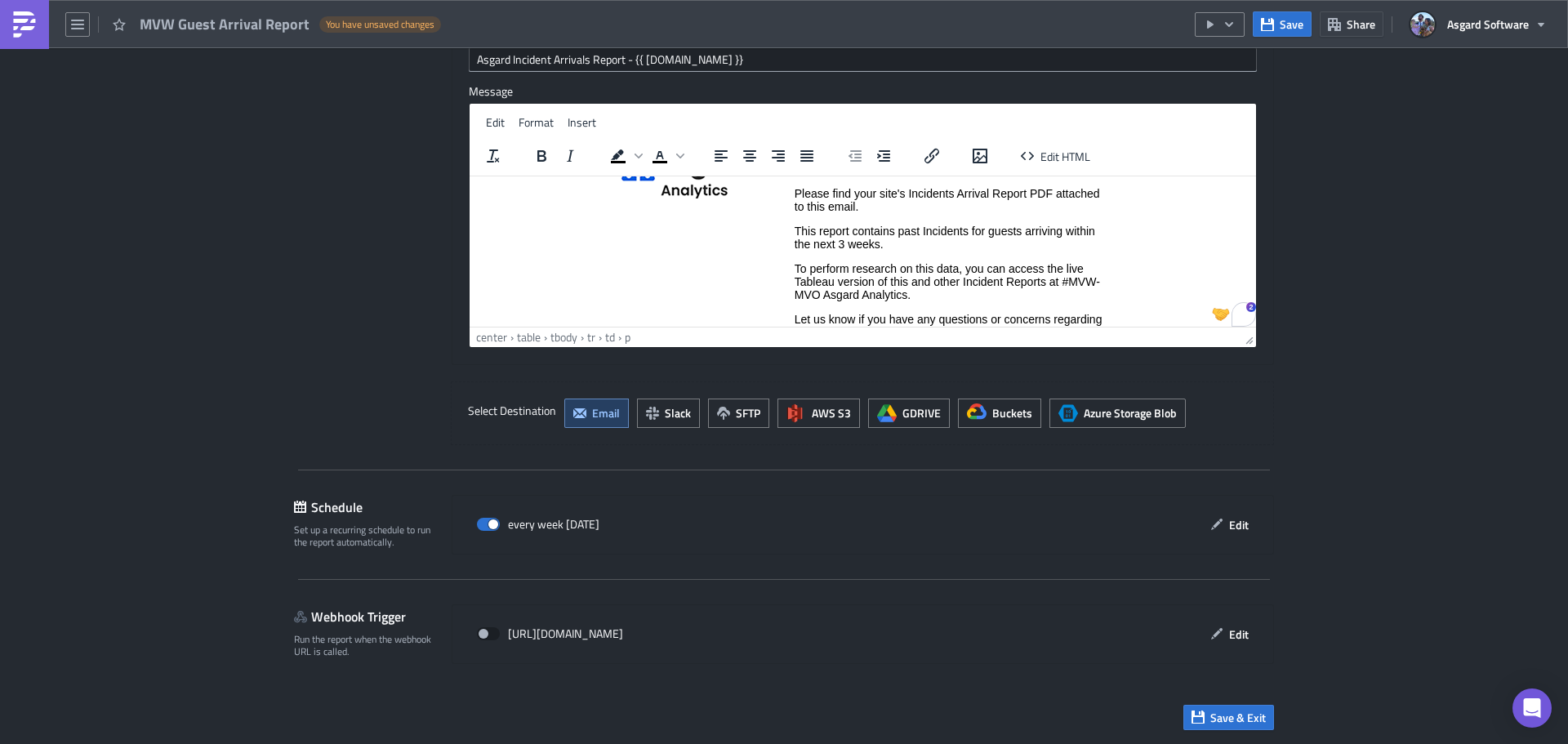
drag, startPoint x: 1288, startPoint y: 23, endPoint x: 1228, endPoint y: 40, distance: 62.4
click at [1287, 23] on span "Save" at bounding box center [1291, 24] width 24 height 17
click at [8, 24] on link at bounding box center [24, 24] width 49 height 49
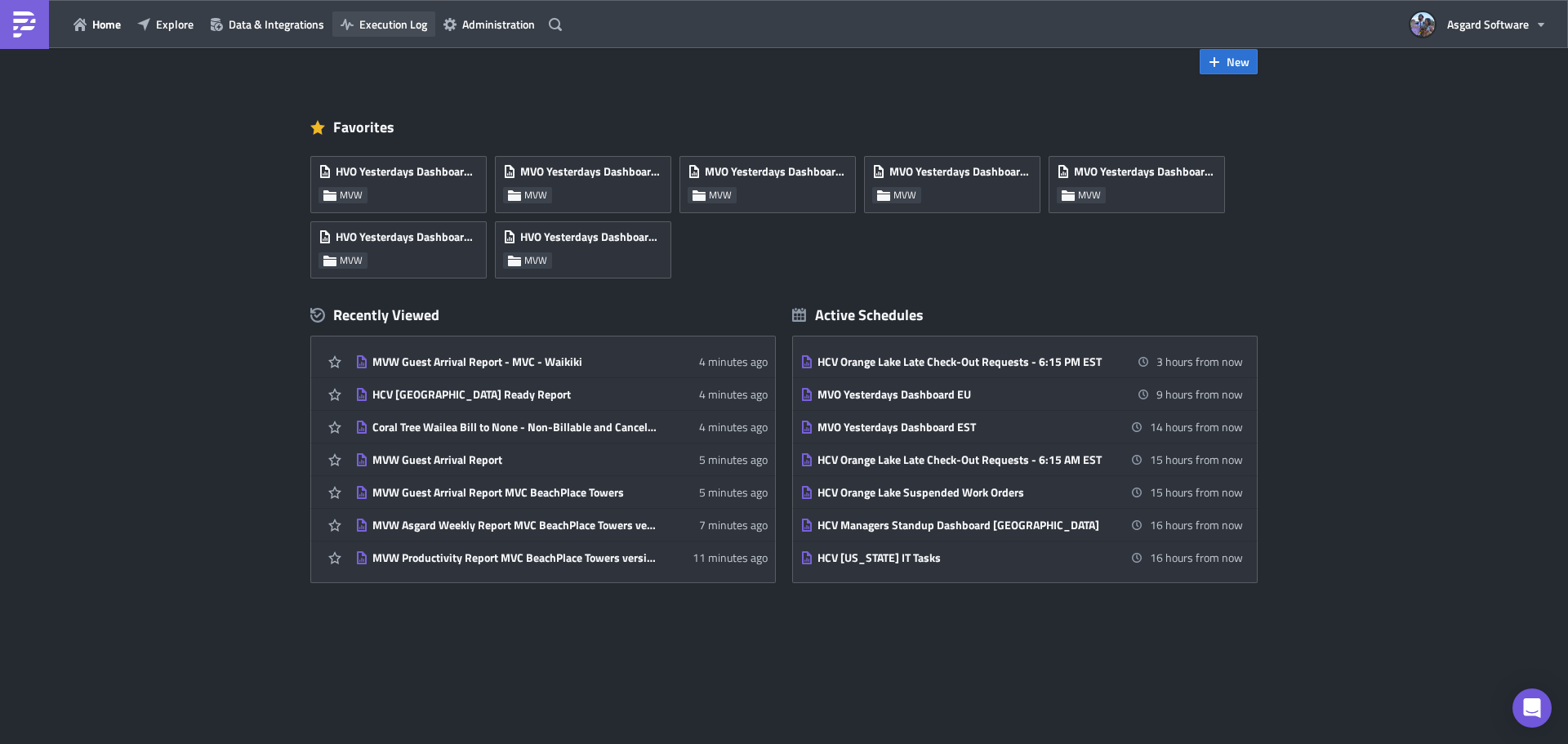
click at [410, 33] on button "Execution Log" at bounding box center [383, 24] width 103 height 25
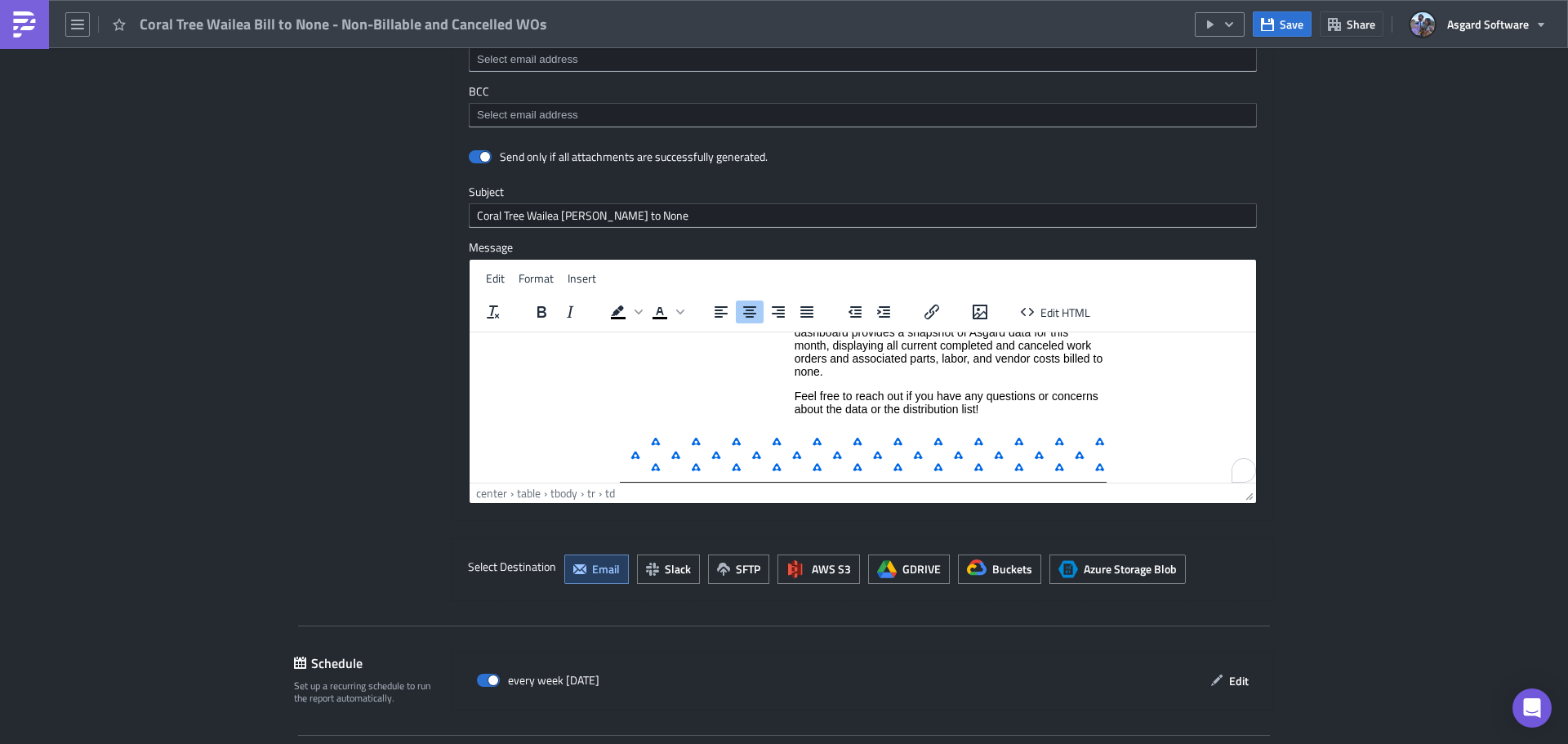
scroll to position [126, 0]
drag, startPoint x: 928, startPoint y: 375, endPoint x: 919, endPoint y: 375, distance: 9.0
click at [927, 375] on p "Please find the PDF documents for Bill to None - Non-Billable and Cancelled Wor…" at bounding box center [950, 338] width 311 height 79
paste body "To enrich screen reader interactions, please activate Accessibility in Grammarl…"
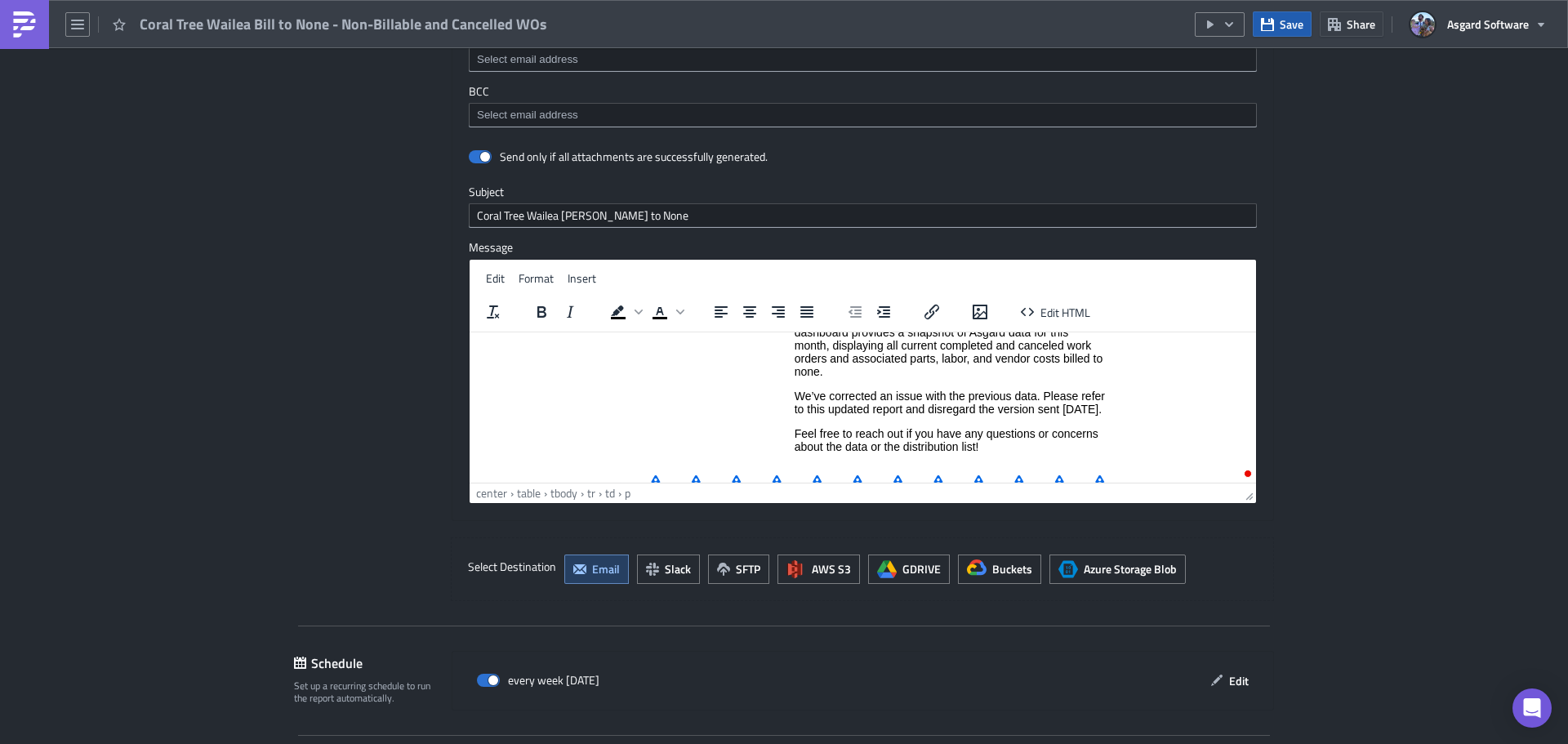
click at [1311, 24] on button "Save" at bounding box center [1282, 24] width 59 height 25
click at [1237, 20] on button "button" at bounding box center [1219, 24] width 50 height 24
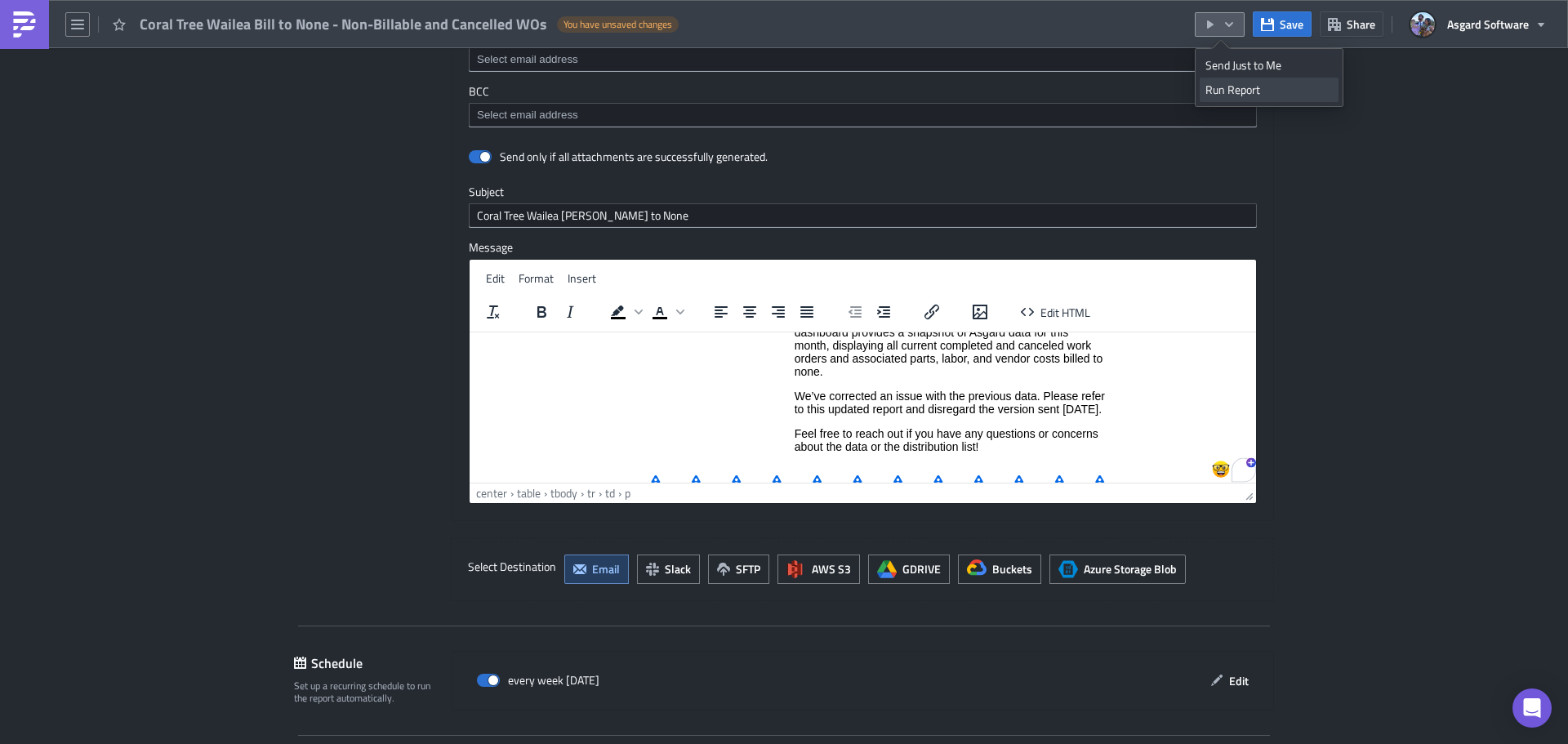
click at [1242, 92] on div "Run Report" at bounding box center [1268, 89] width 128 height 16
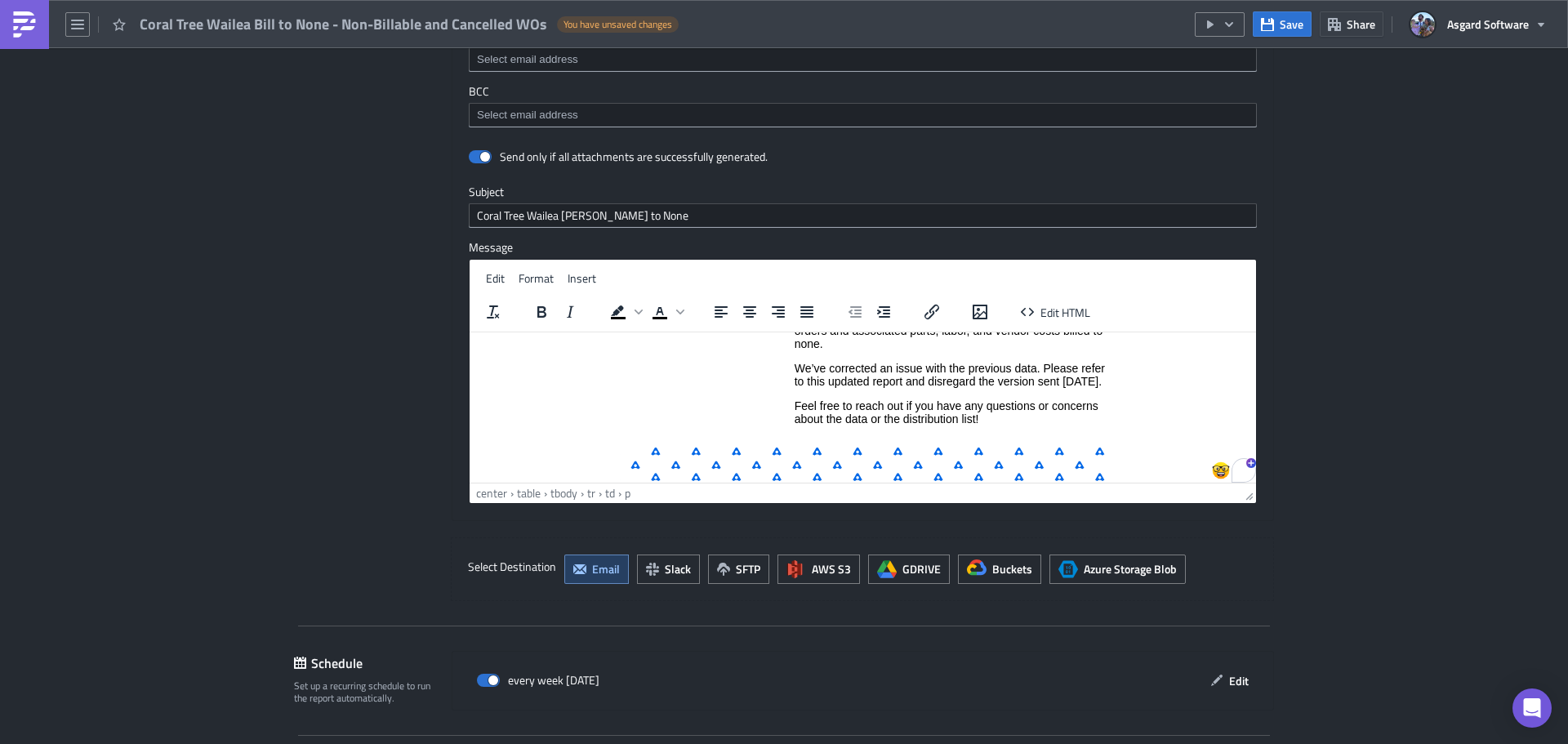
scroll to position [154, 0]
click at [795, 363] on p "We’ve corrected an issue with the previous data. Please refer to this updated r…" at bounding box center [950, 374] width 311 height 26
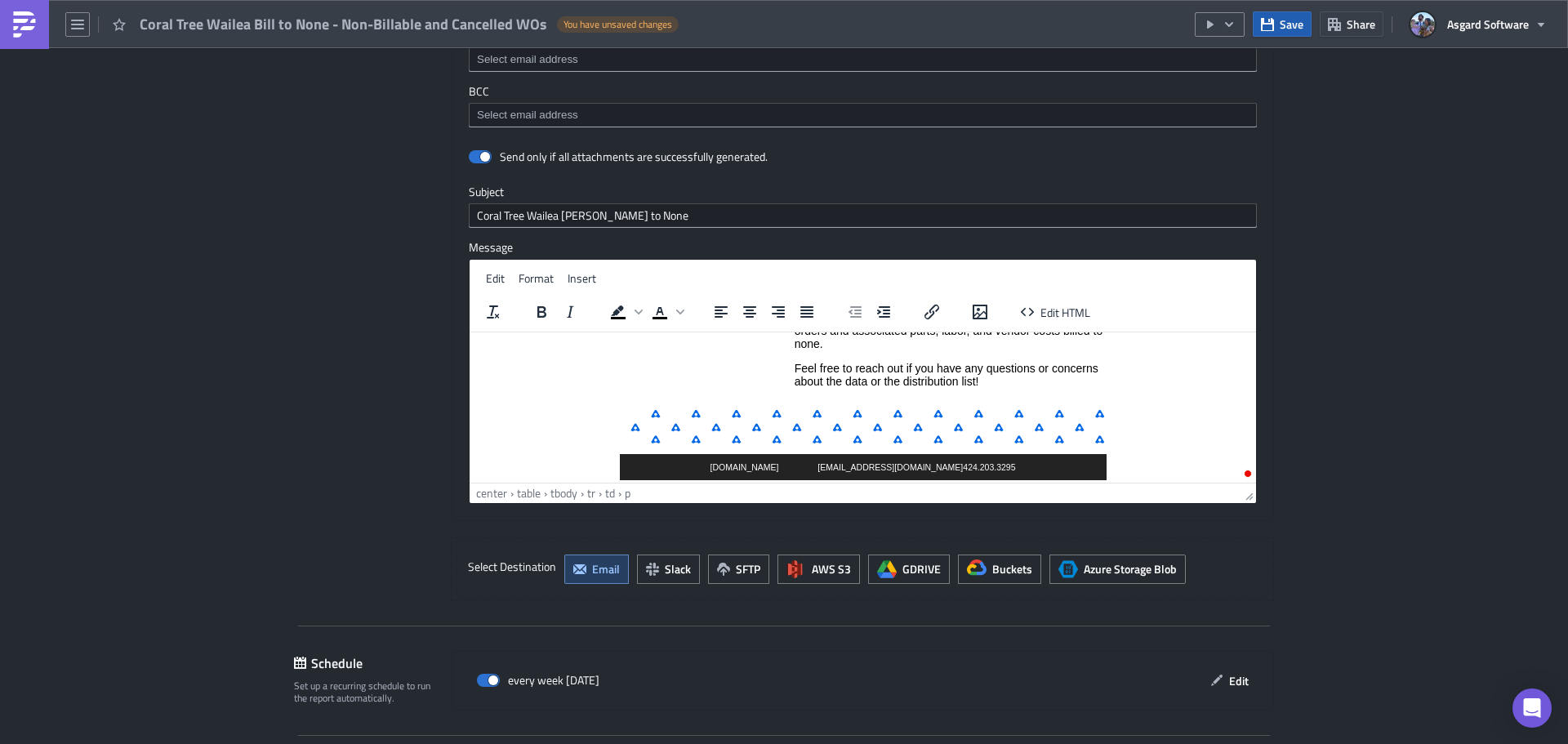
click at [1285, 22] on span "Save" at bounding box center [1291, 24] width 24 height 17
click at [1286, 27] on span "Save" at bounding box center [1291, 24] width 24 height 17
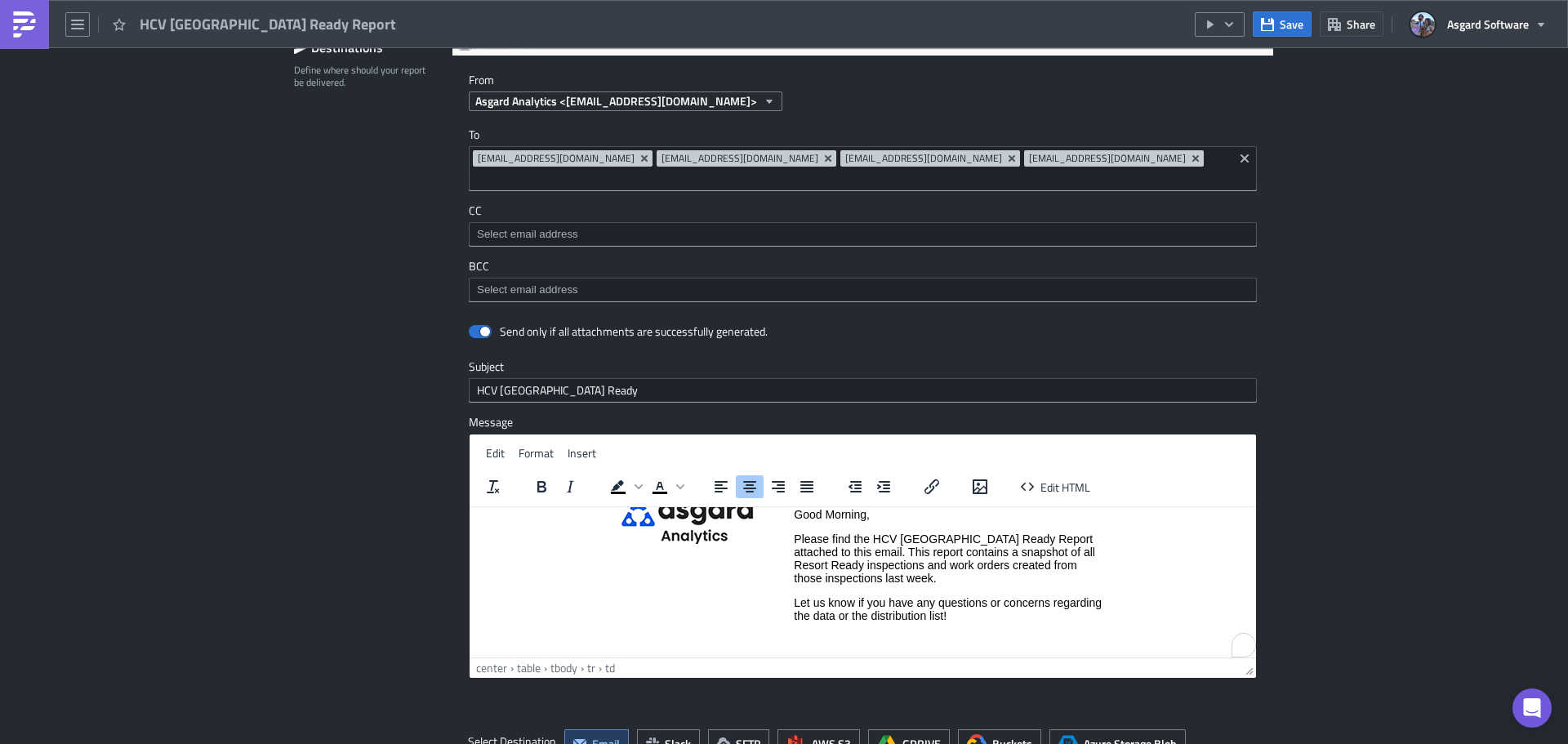
scroll to position [68, 0]
drag, startPoint x: 983, startPoint y: 582, endPoint x: 968, endPoint y: 584, distance: 15.1
click at [982, 583] on p "Please find the HCV [GEOGRAPHIC_DATA] Ready Report attached to this email. This…" at bounding box center [949, 557] width 311 height 52
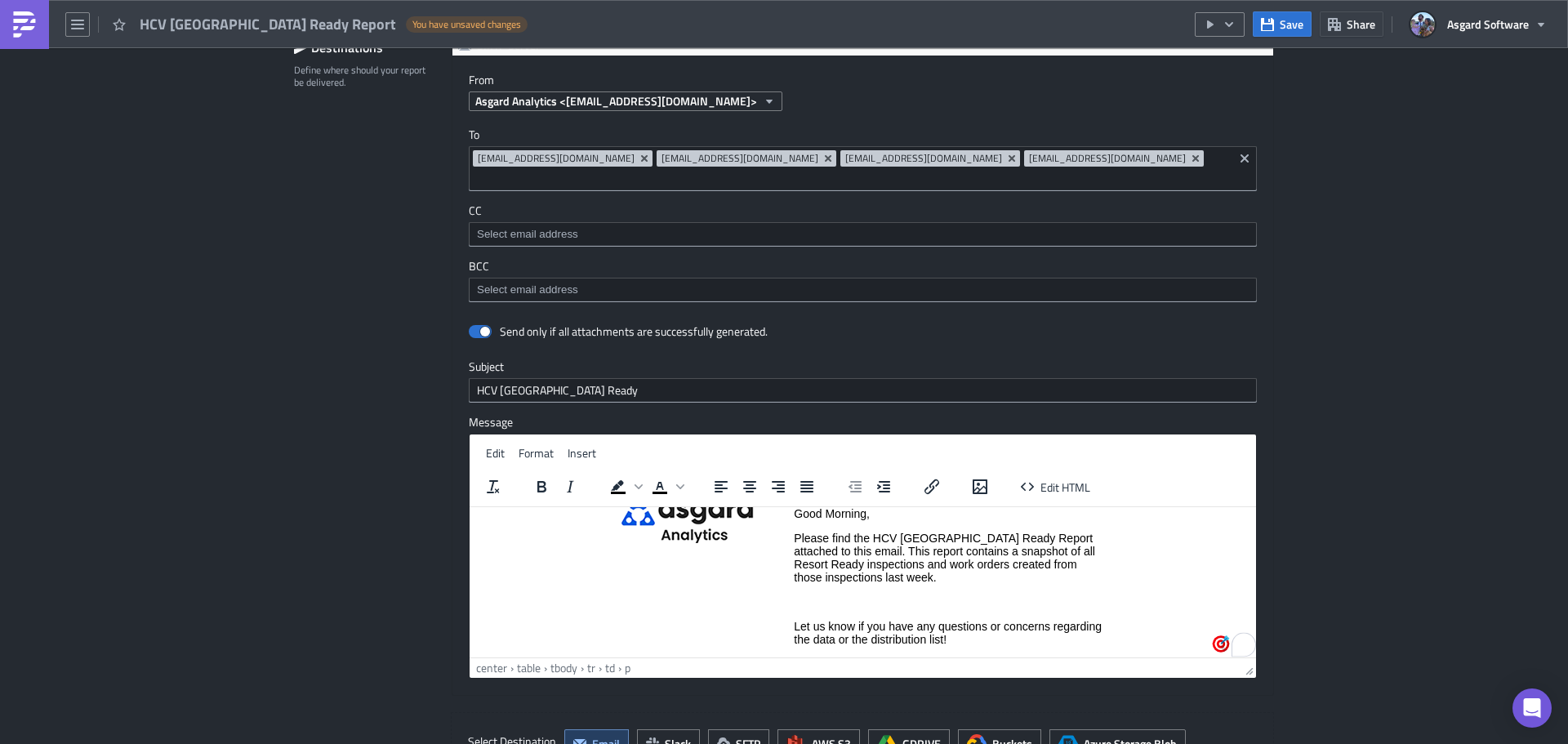
paste body "To enrich screen reader interactions, please activate Accessibility in Grammarl…"
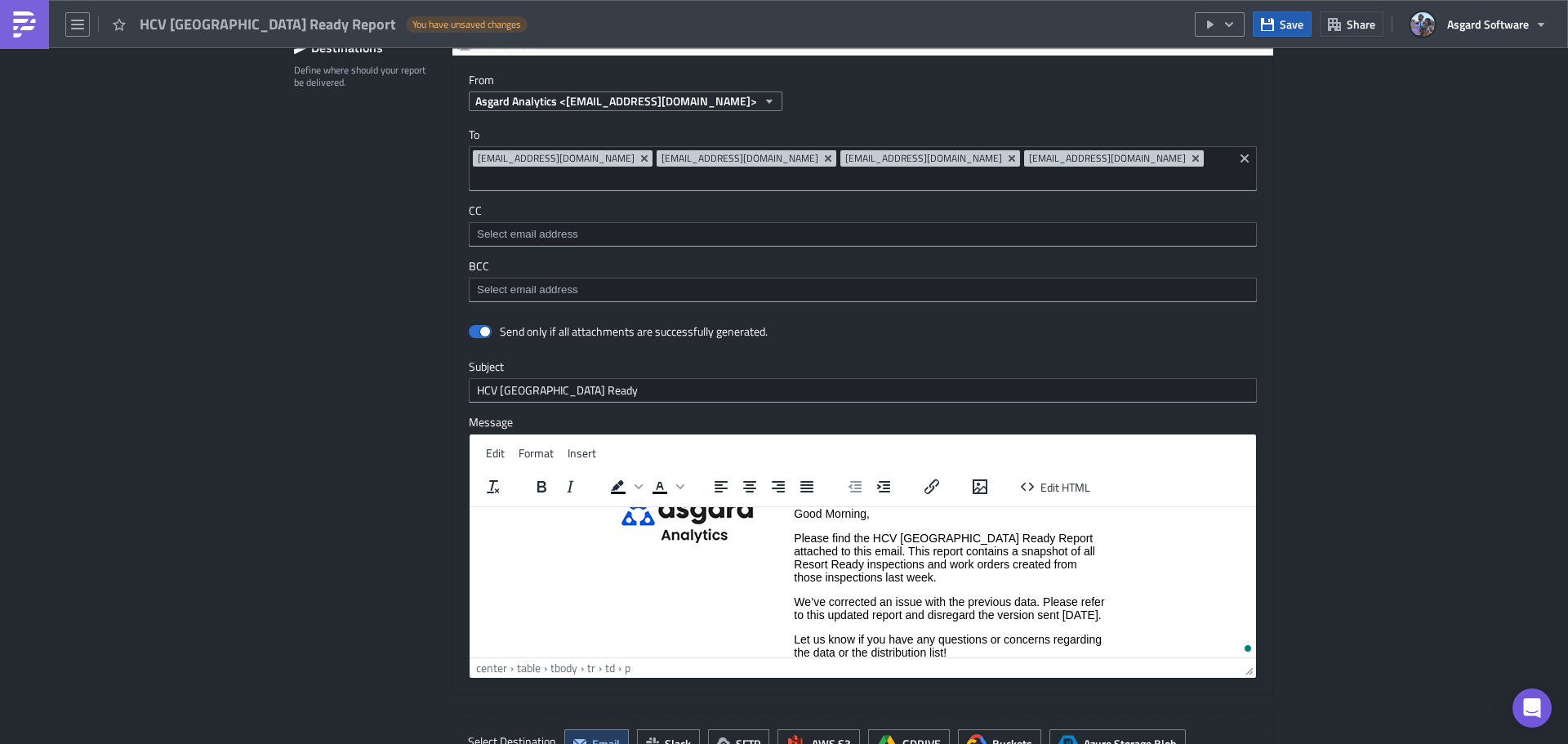
click at [1281, 12] on div "Save Share Asgard Software" at bounding box center [1375, 24] width 361 height 48
click at [1276, 27] on button "Save" at bounding box center [1282, 24] width 59 height 25
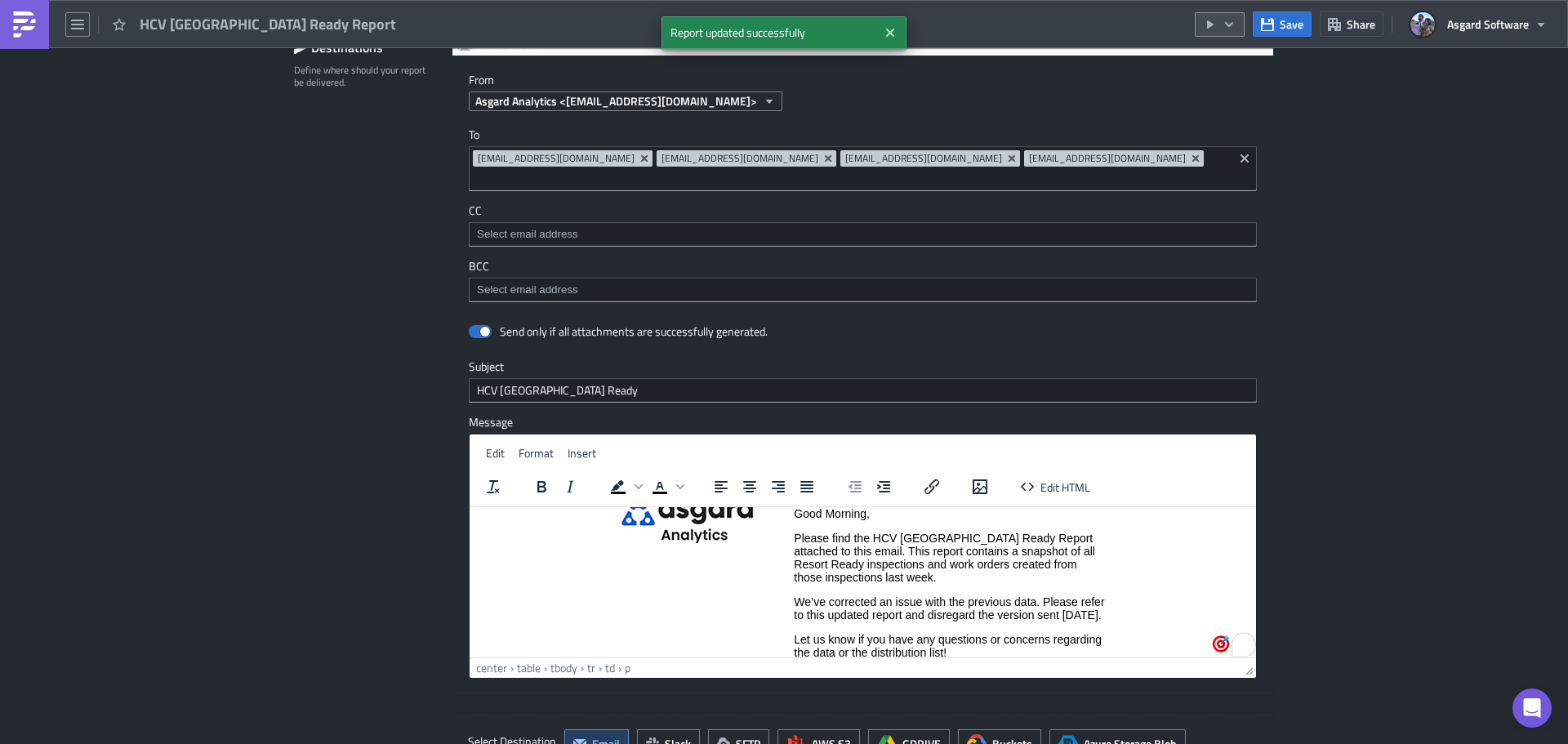
click at [1233, 24] on icon "button" at bounding box center [1229, 23] width 8 height 5
click at [1234, 93] on div "Run Report" at bounding box center [1268, 89] width 128 height 16
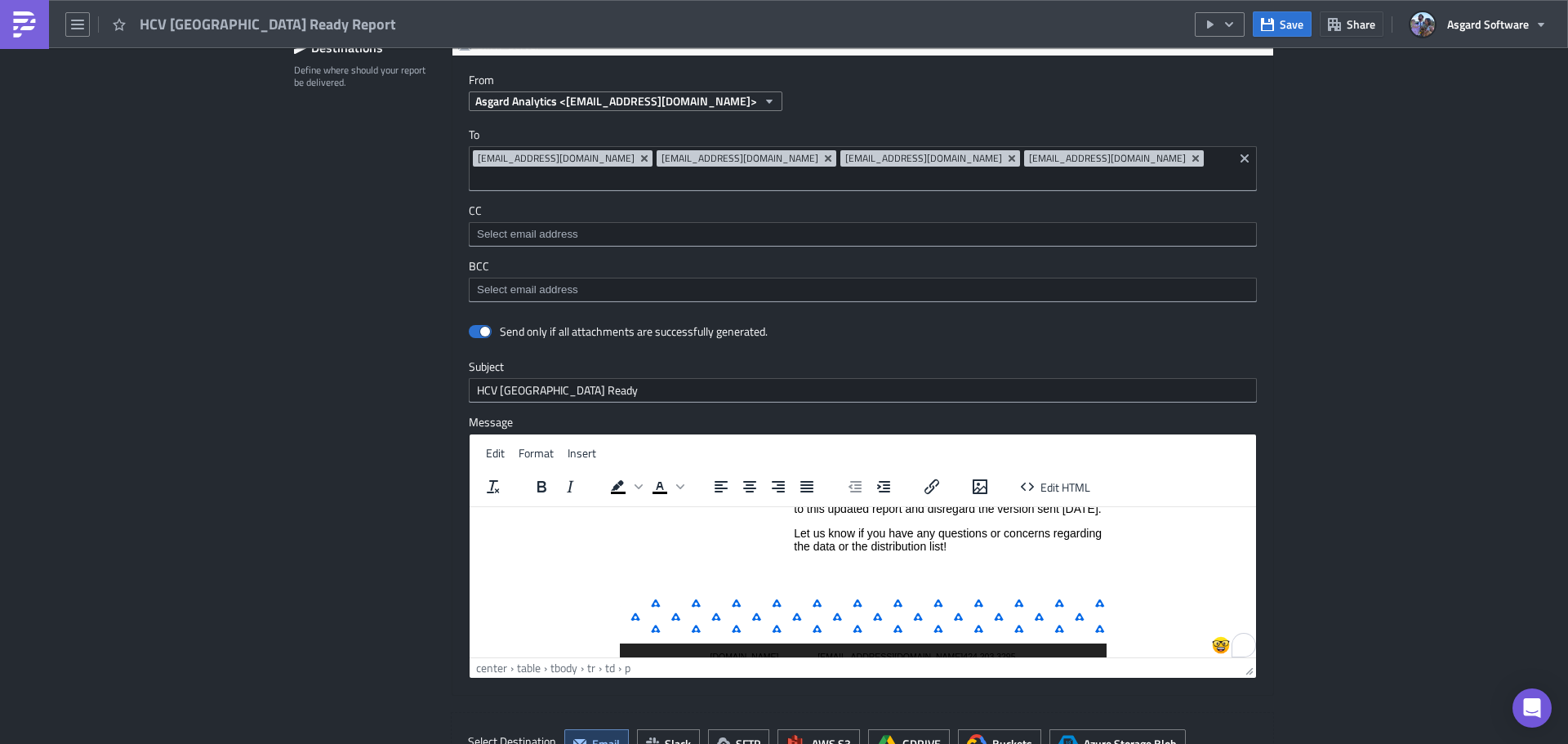
scroll to position [191, 0]
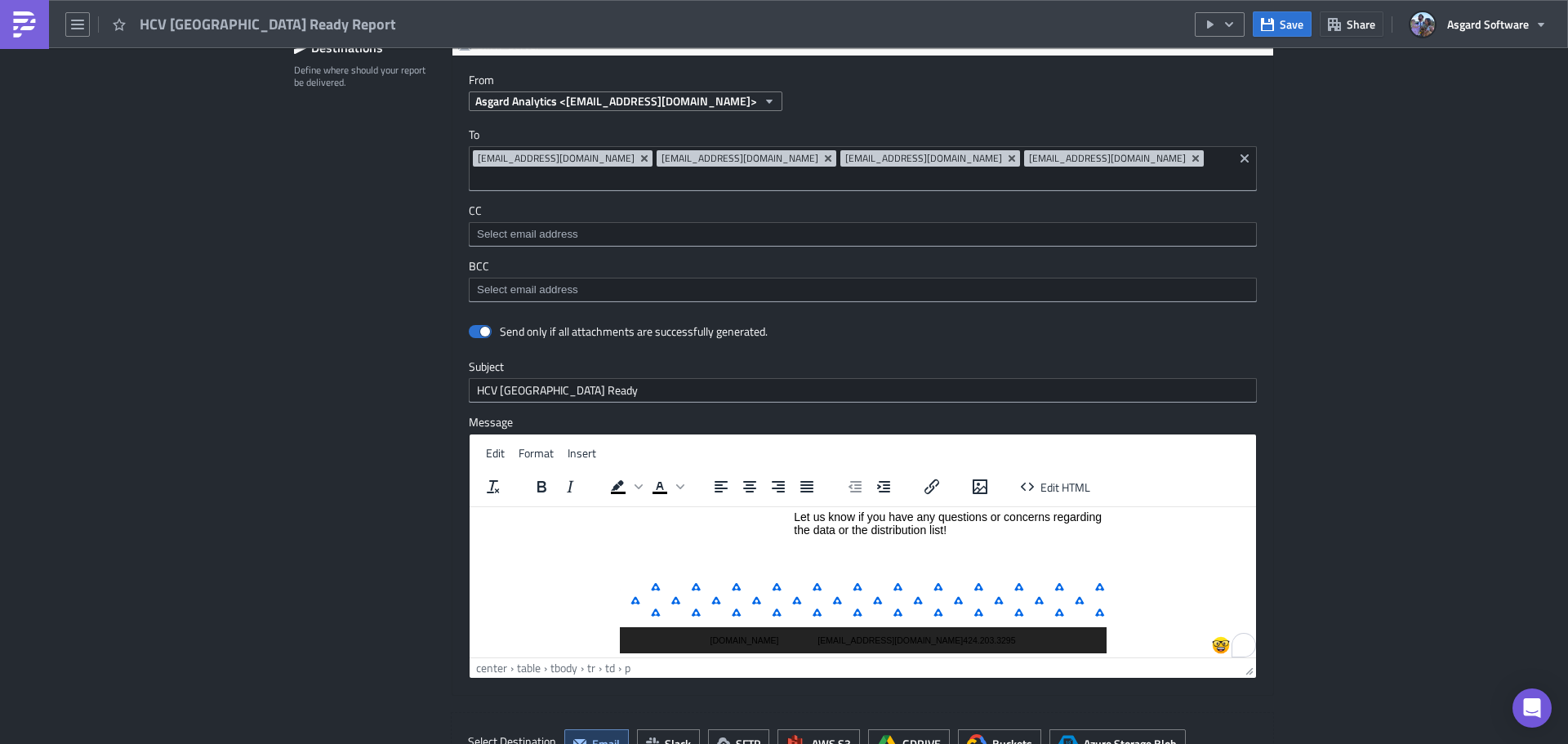
click at [919, 560] on p "To enrich screen reader interactions, please activate Accessibility in Grammarl…" at bounding box center [949, 554] width 311 height 13
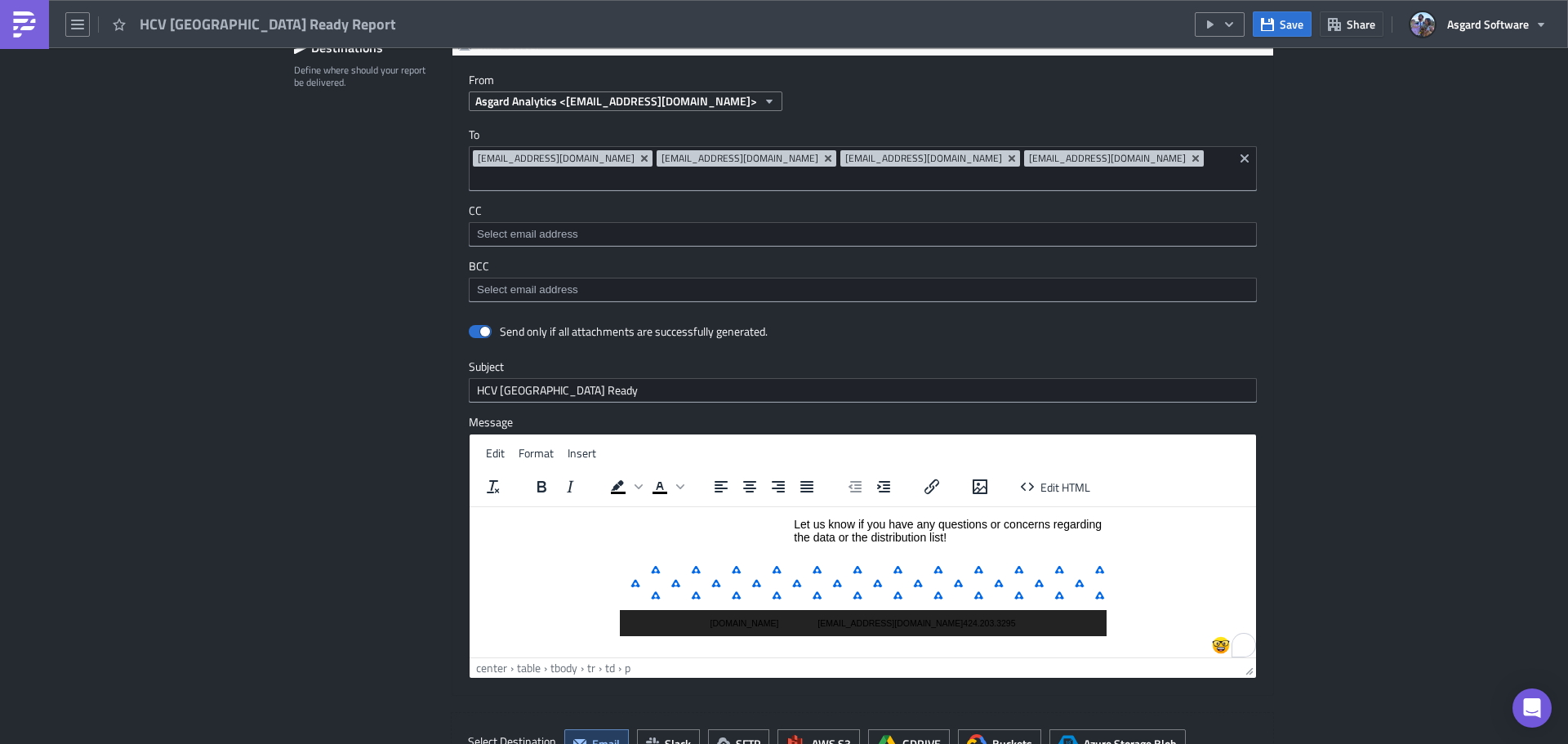
scroll to position [184, 0]
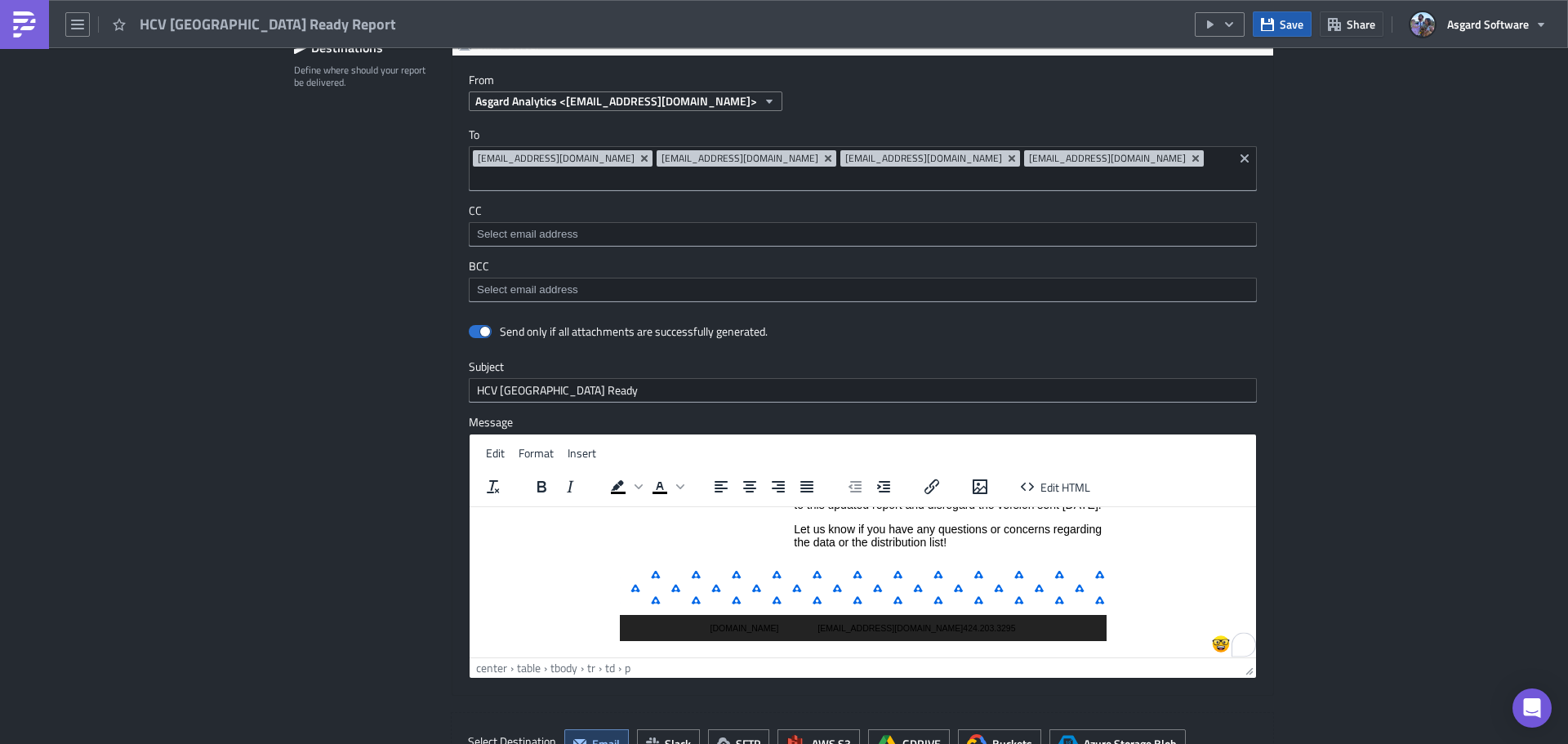
click at [1273, 24] on icon "button" at bounding box center [1267, 24] width 13 height 13
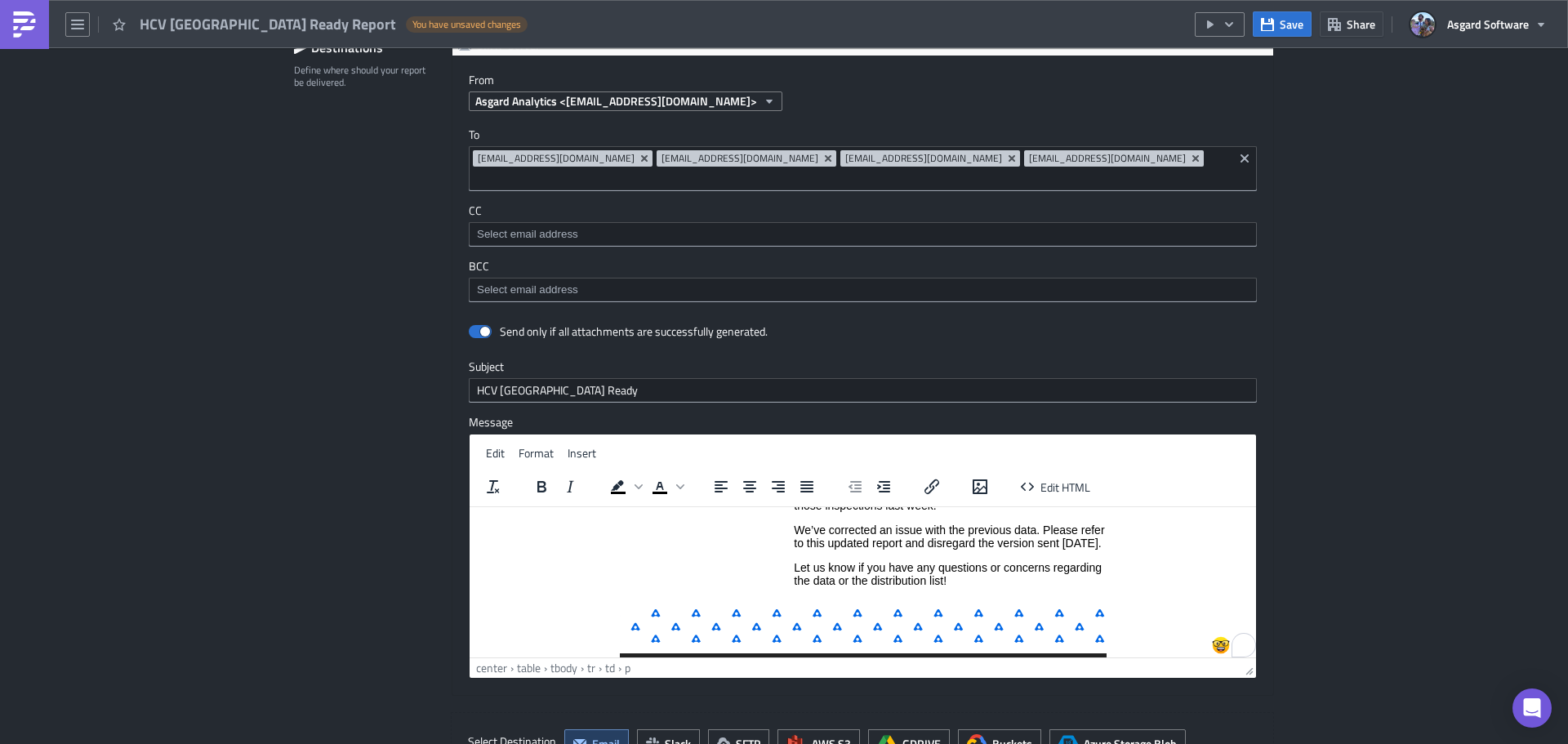
scroll to position [140, 0]
click at [856, 549] on p "We’ve corrected an issue with the previous data. Please refer to this updated r…" at bounding box center [949, 535] width 311 height 26
click at [794, 527] on p "We’ve corrected an issue with the previous data. Please refer to this updated r…" at bounding box center [949, 535] width 311 height 26
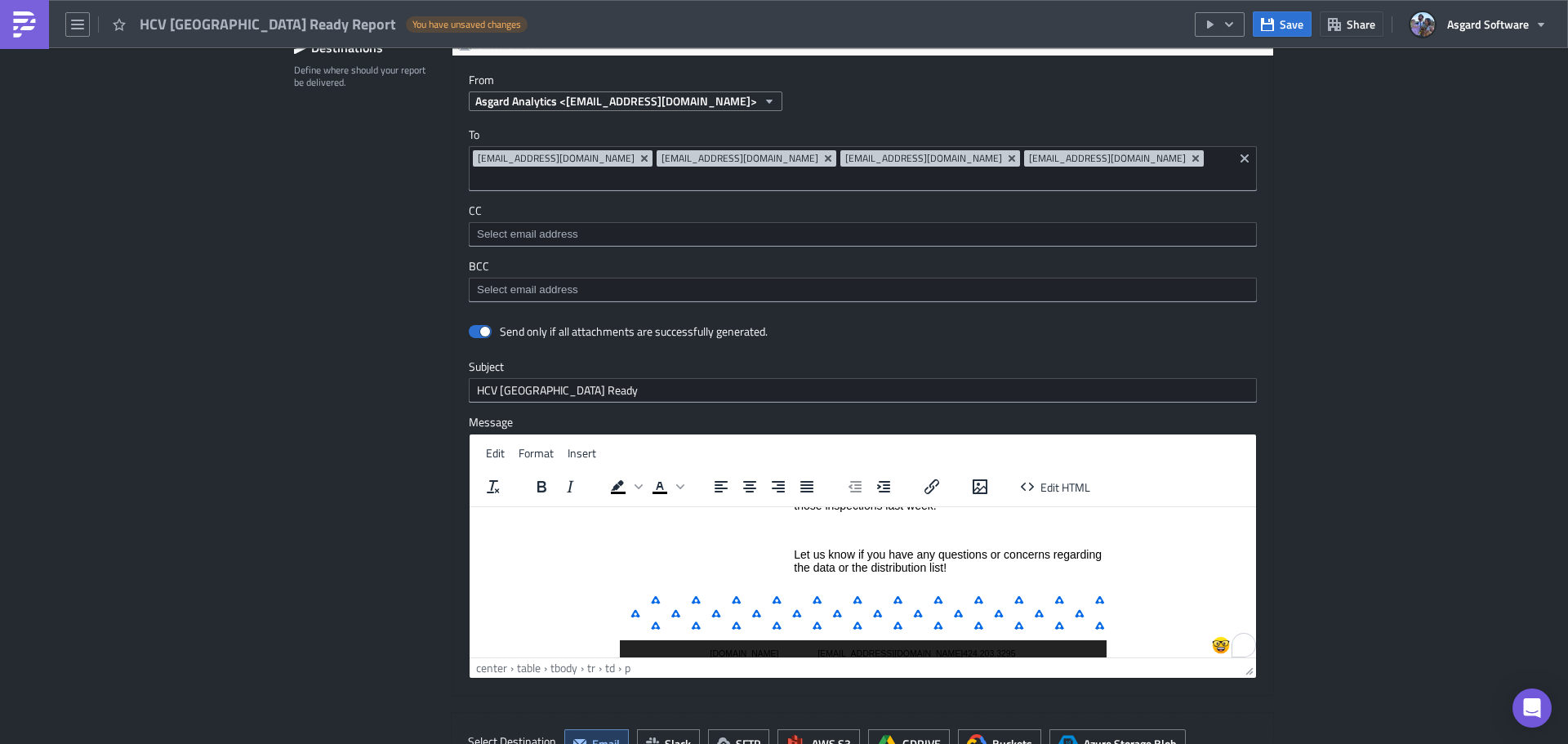
scroll to position [134, 0]
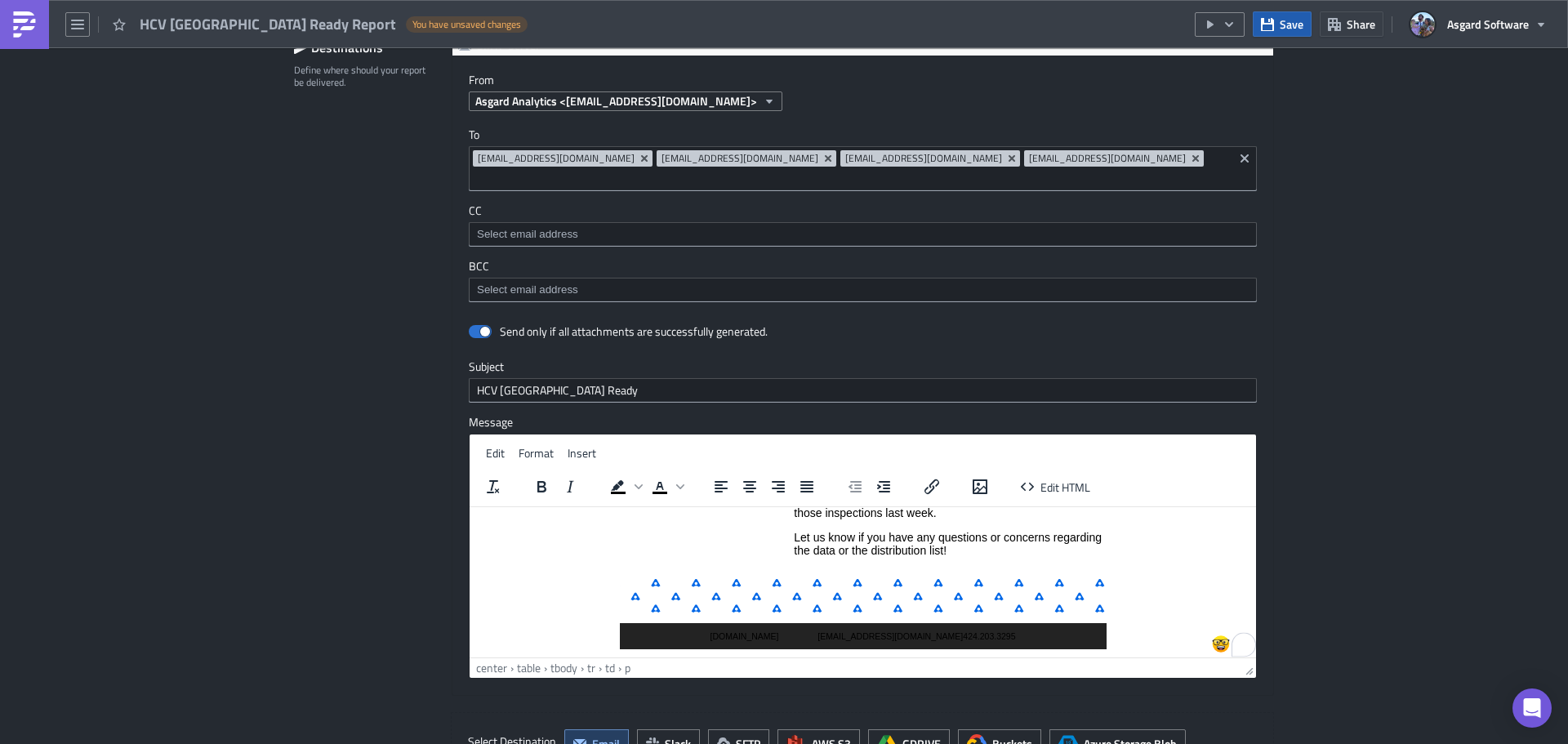
click at [1275, 19] on button "Save" at bounding box center [1282, 24] width 59 height 25
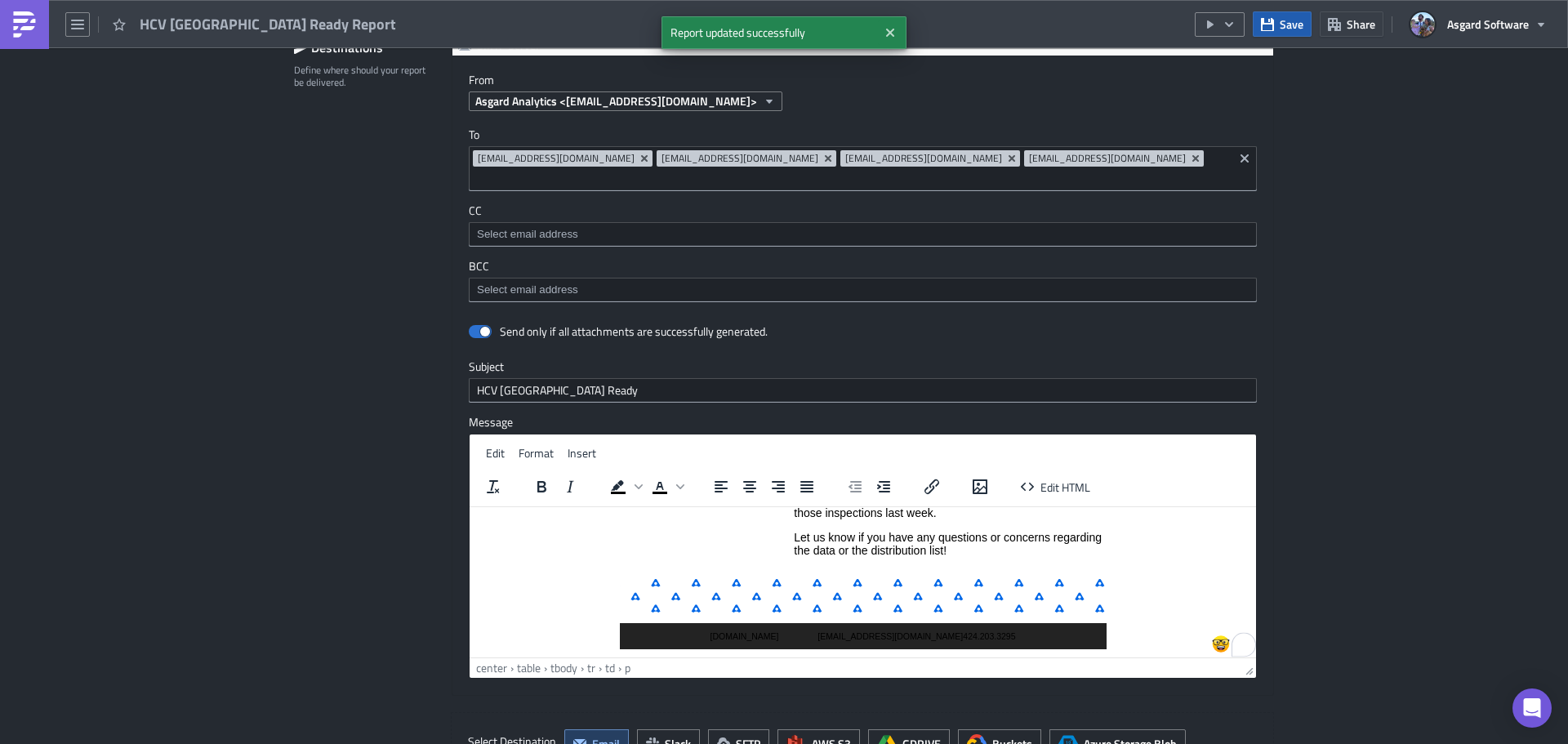
click at [1277, 19] on button "Save" at bounding box center [1282, 24] width 59 height 25
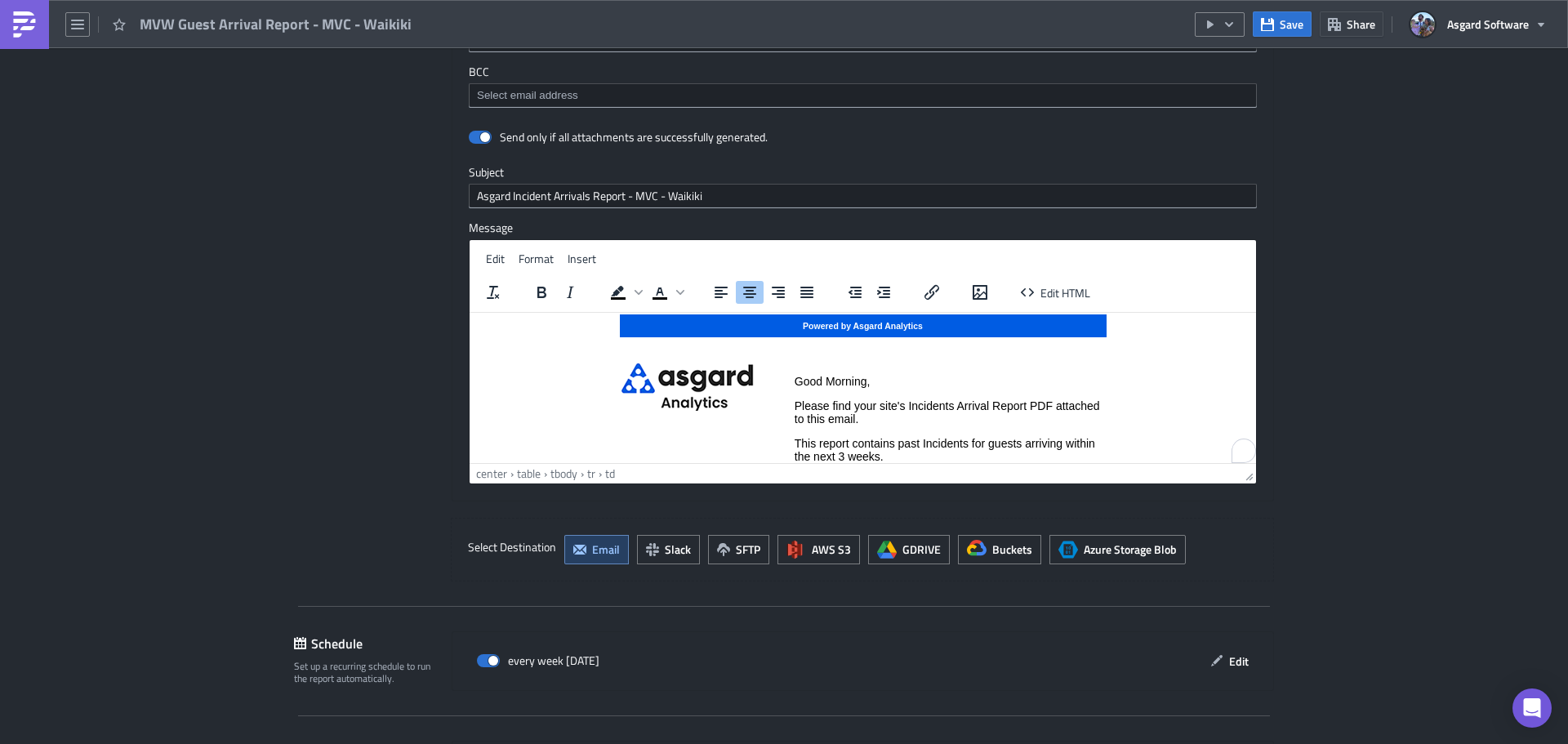
scroll to position [7, 0]
click at [1242, 456] on div "Open Grammarly." at bounding box center [1243, 451] width 18 height 18
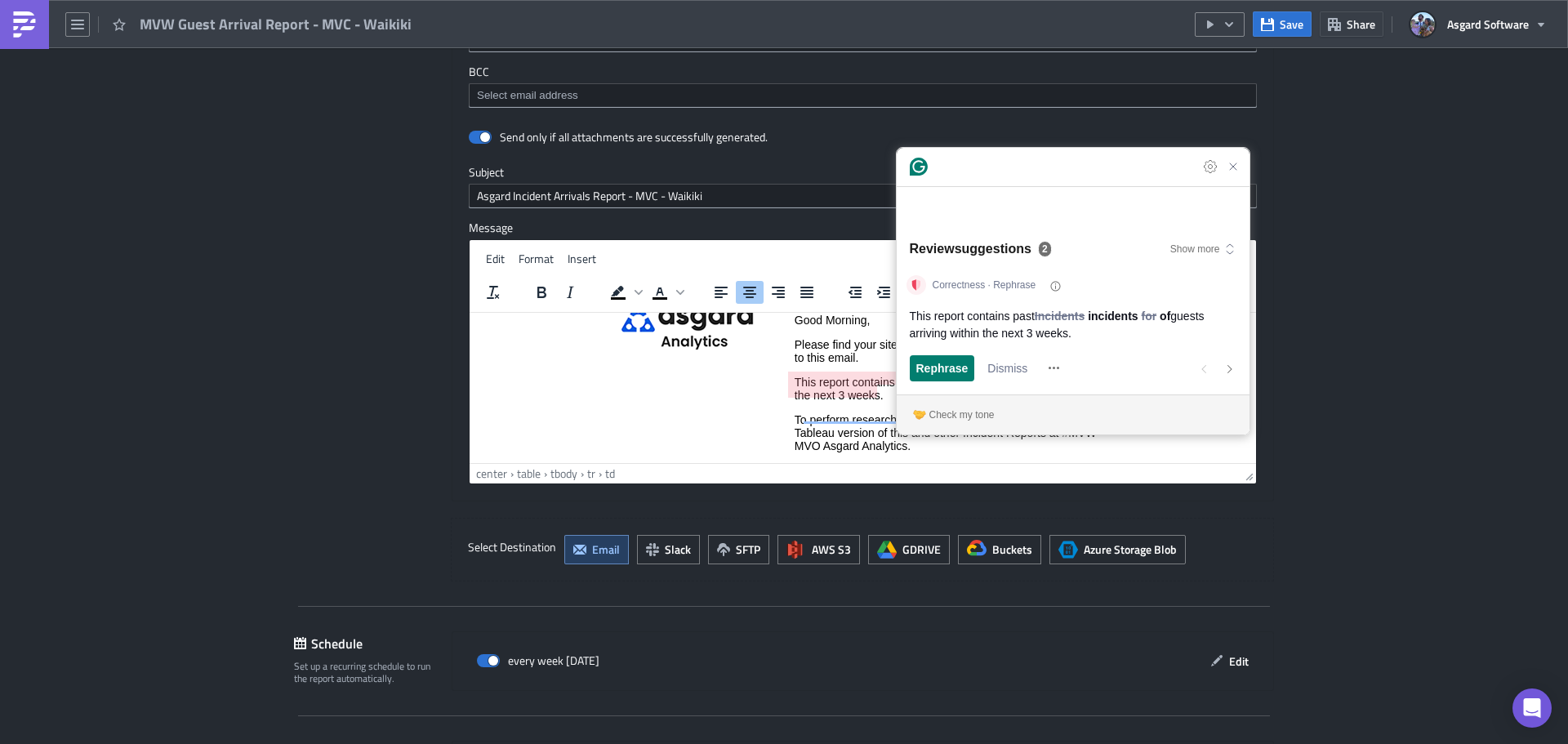
scroll to position [72, 0]
click at [892, 389] on p "This report contains past Incidents for guests arriving within the next 3 weeks." at bounding box center [950, 384] width 311 height 26
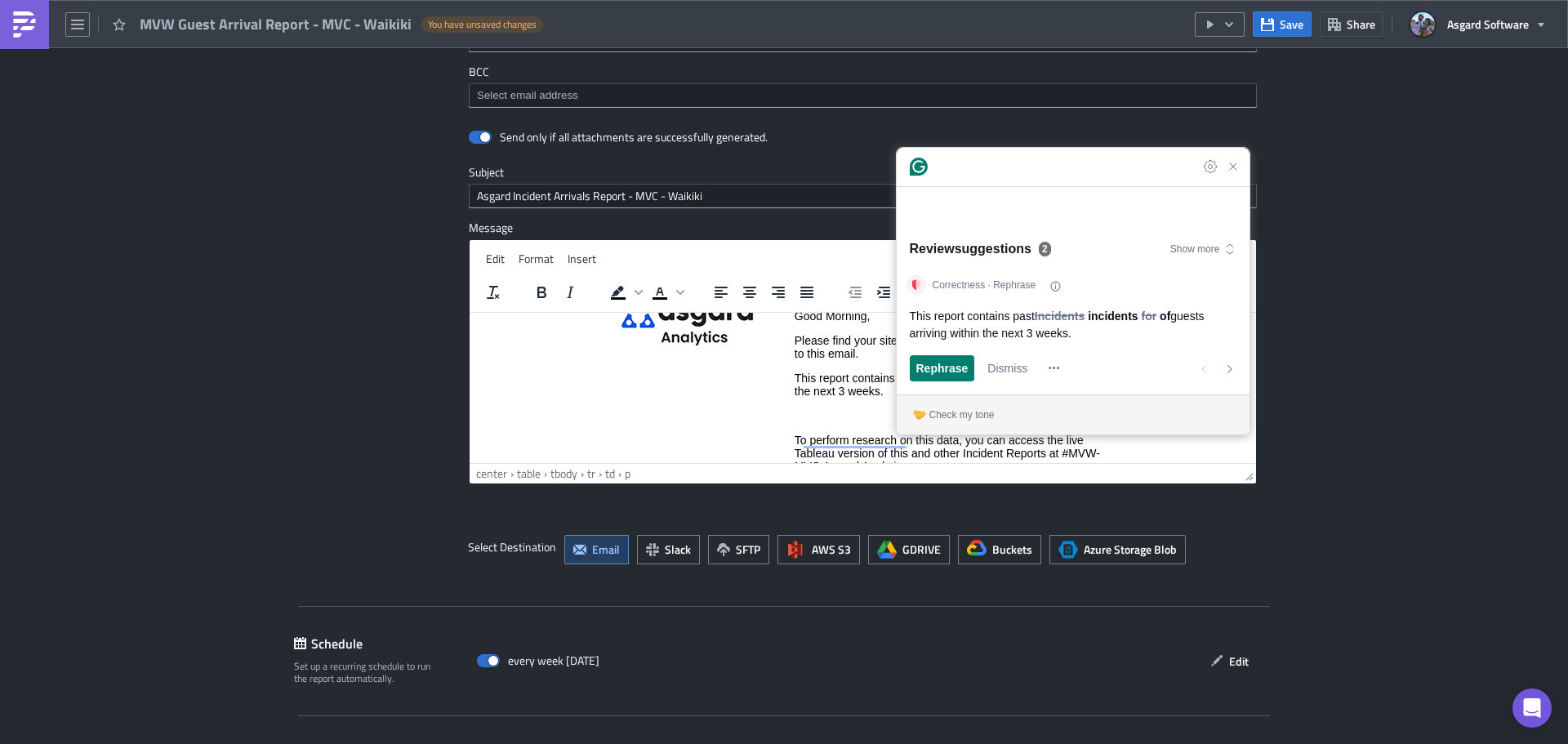
paste body "To enrich screen reader interactions, please activate Accessibility in Grammarl…"
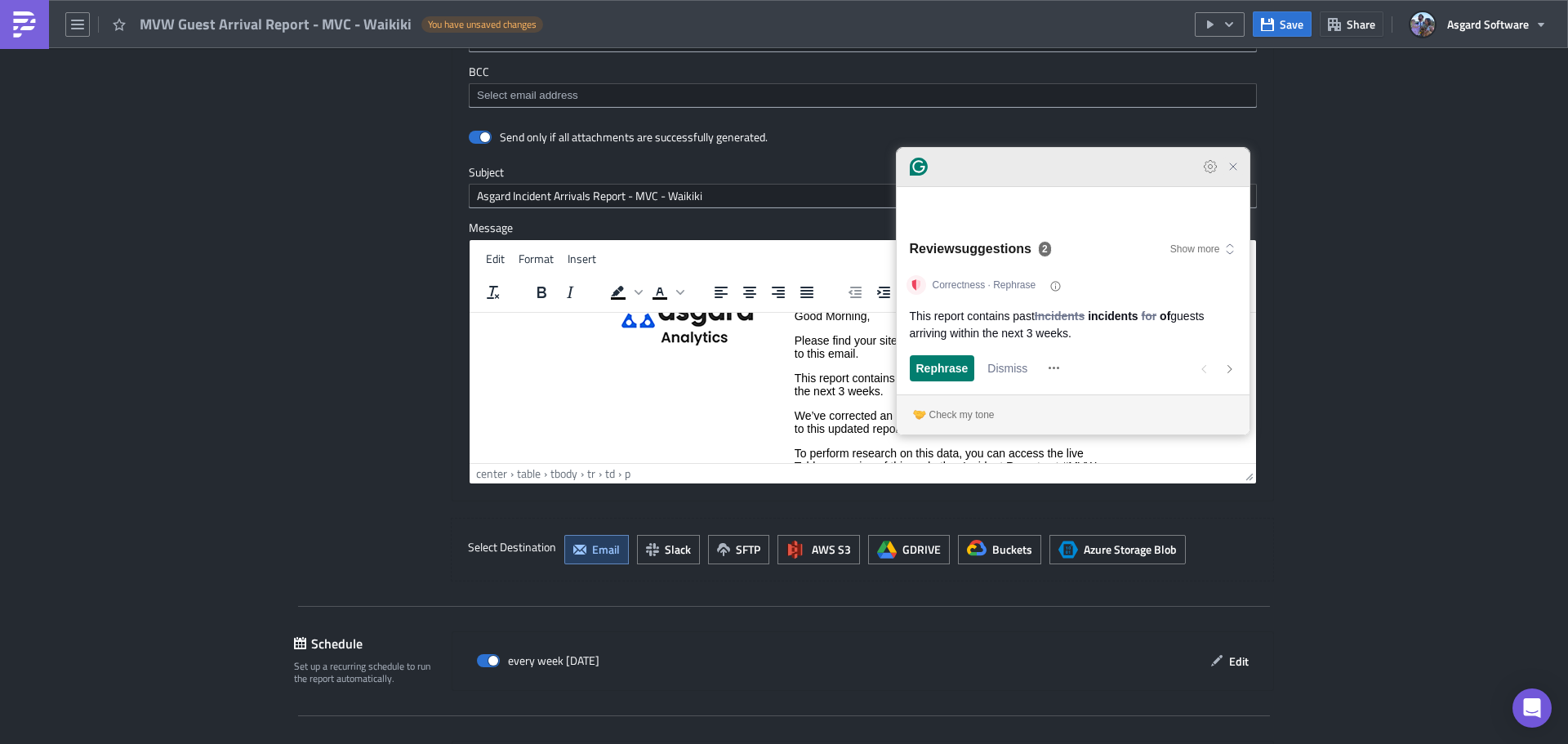
click at [1234, 170] on icon "Close Grammarly Assistant" at bounding box center [1233, 166] width 7 height 7
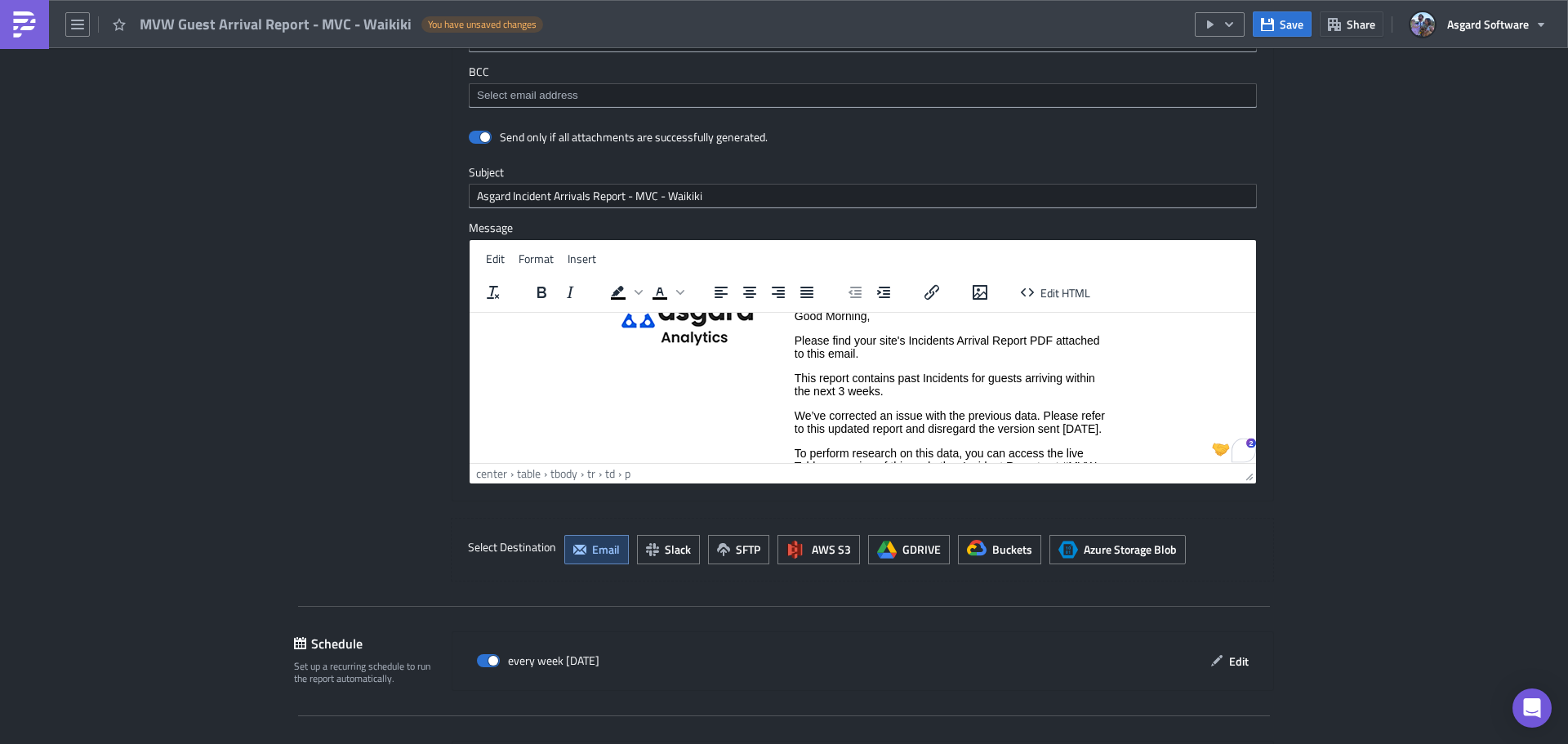
drag, startPoint x: 1314, startPoint y: 183, endPoint x: 1276, endPoint y: 236, distance: 65.2
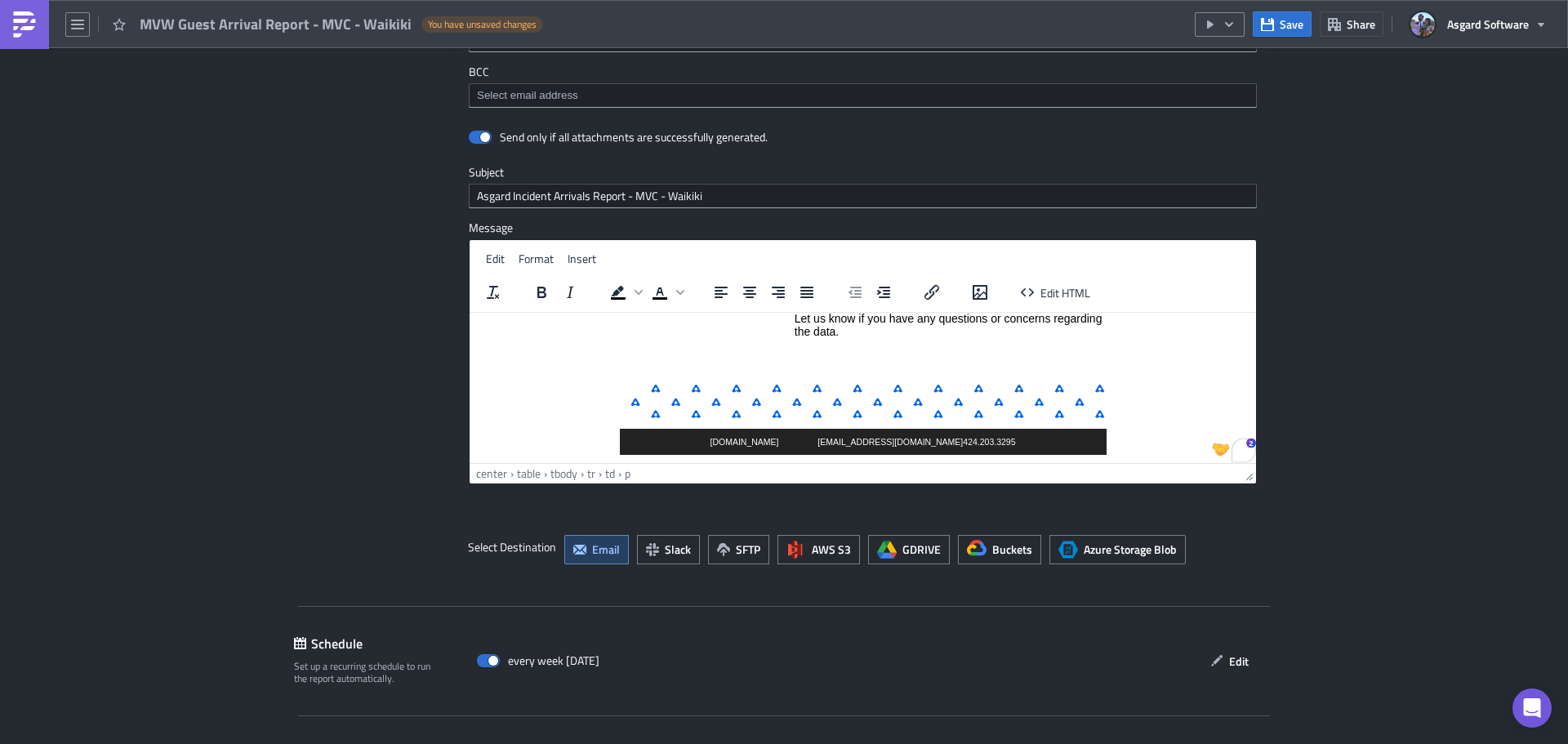
scroll to position [259, 0]
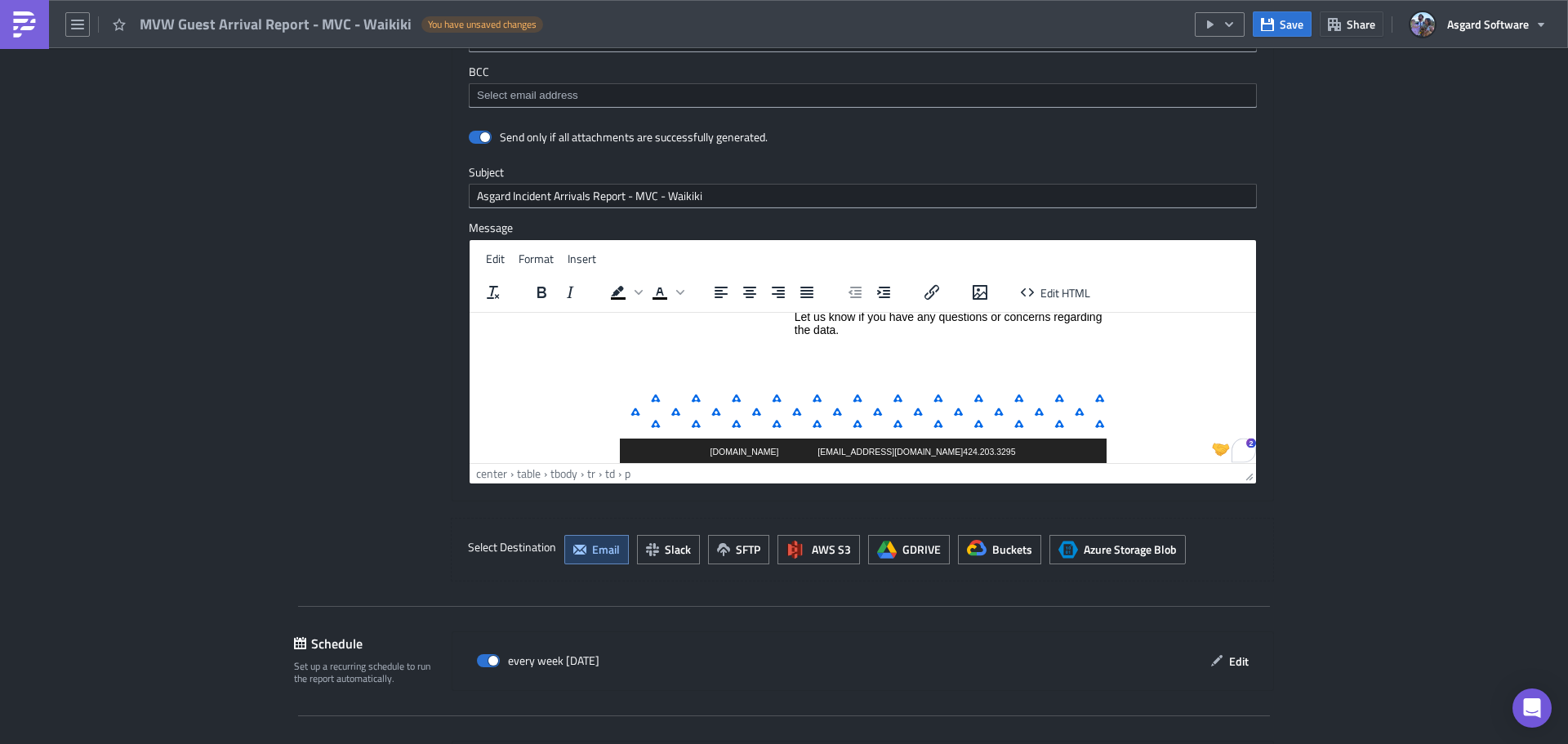
click at [855, 360] on p "To enrich screen reader interactions, please activate Accessibility in Grammarl…" at bounding box center [950, 354] width 311 height 13
drag, startPoint x: 810, startPoint y: 359, endPoint x: 841, endPoint y: 363, distance: 31.3
click at [815, 359] on td "Good Morning, Please find your site's Incidents Arrival Report PDF attached to …" at bounding box center [949, 247] width 312 height 275
click at [870, 335] on p "Let us know if you have any questions or concerns regarding the data." at bounding box center [950, 322] width 311 height 26
drag, startPoint x: 1284, startPoint y: 26, endPoint x: 1253, endPoint y: 25, distance: 31.0
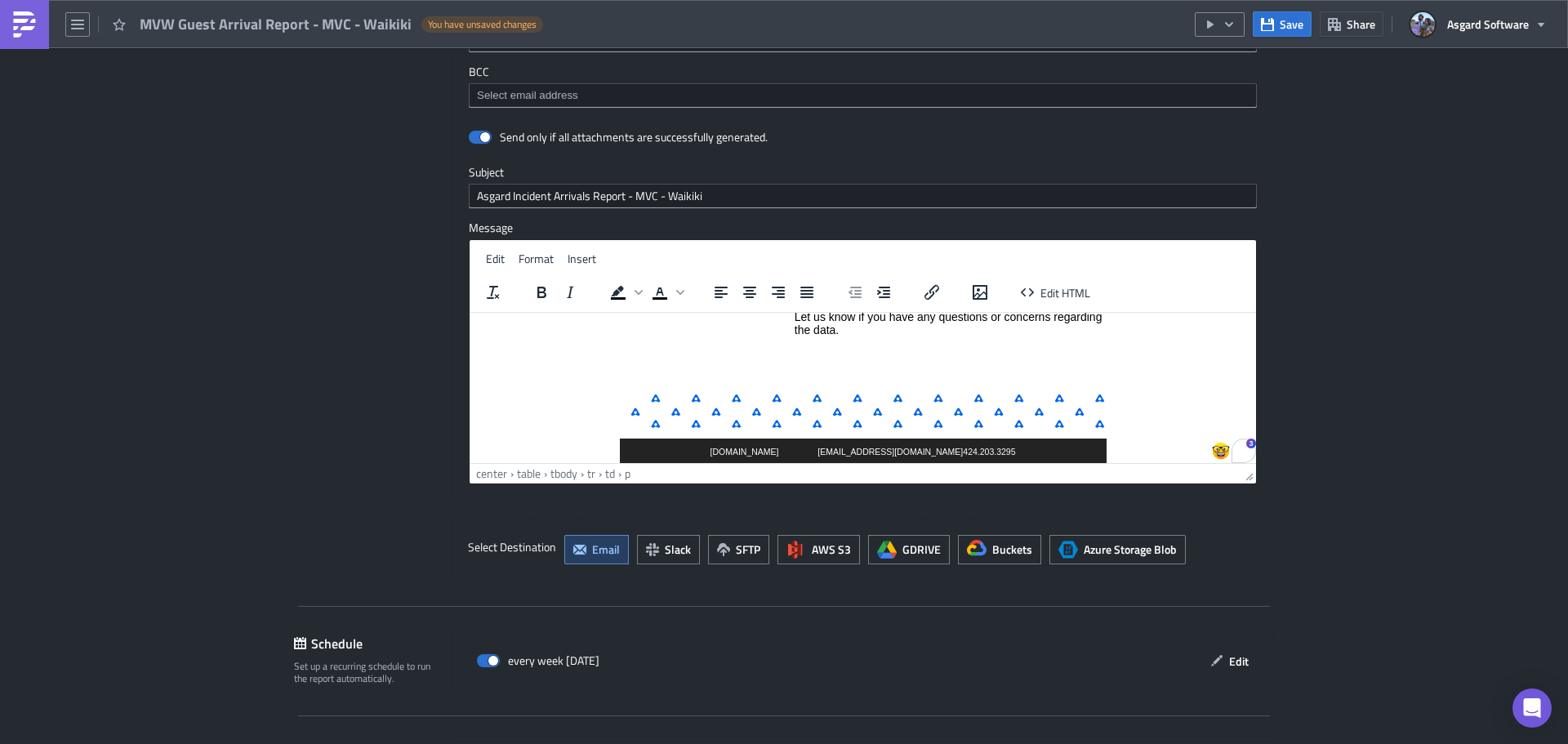
click at [1284, 25] on span "Save" at bounding box center [1291, 24] width 24 height 17
click at [820, 361] on td "Good Morning, Please find your site's Incidents Arrival Report PDF attached to …" at bounding box center [949, 247] width 312 height 275
click at [845, 335] on p "Let us know if you have any questions or concerns regarding the data." at bounding box center [950, 322] width 311 height 26
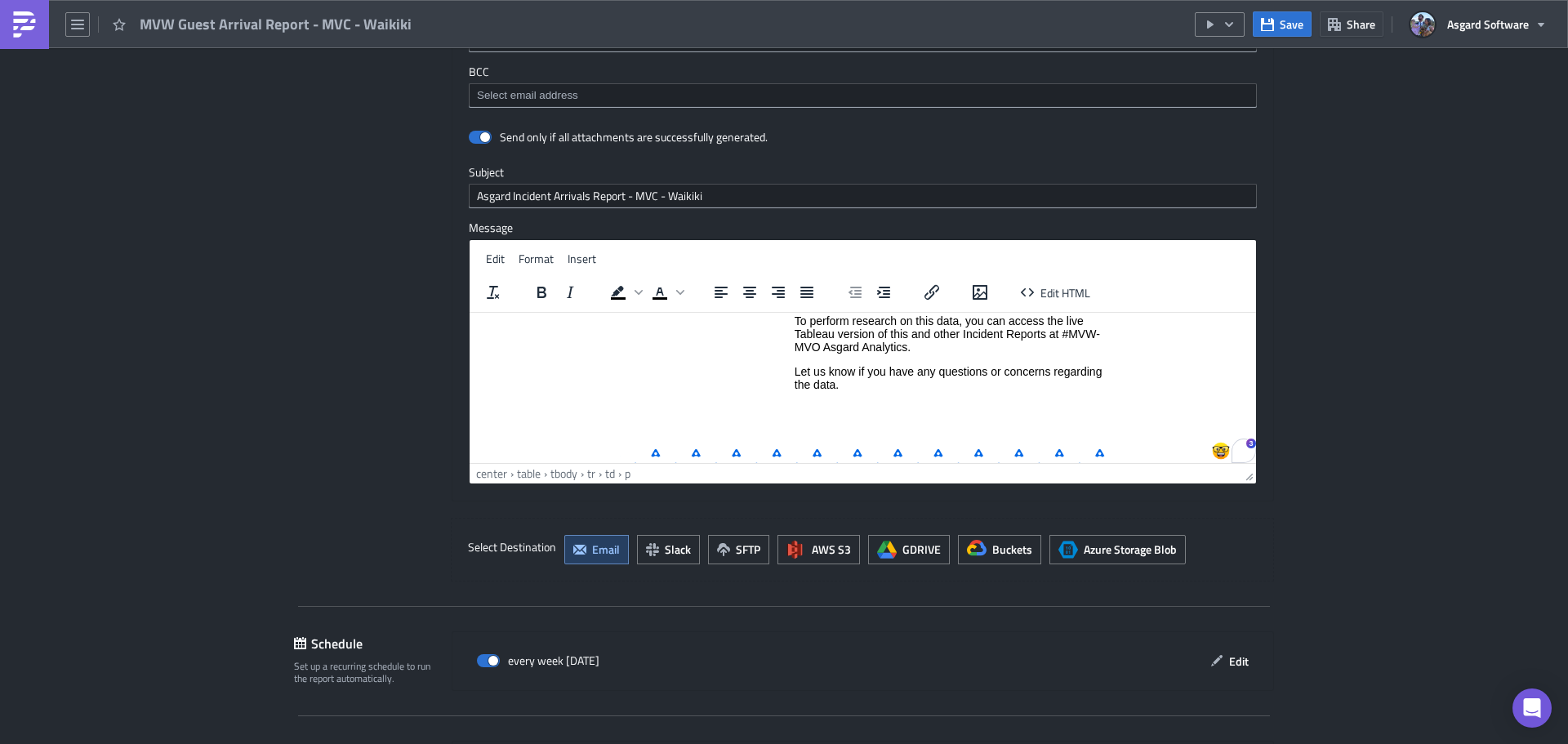
scroll to position [193, 0]
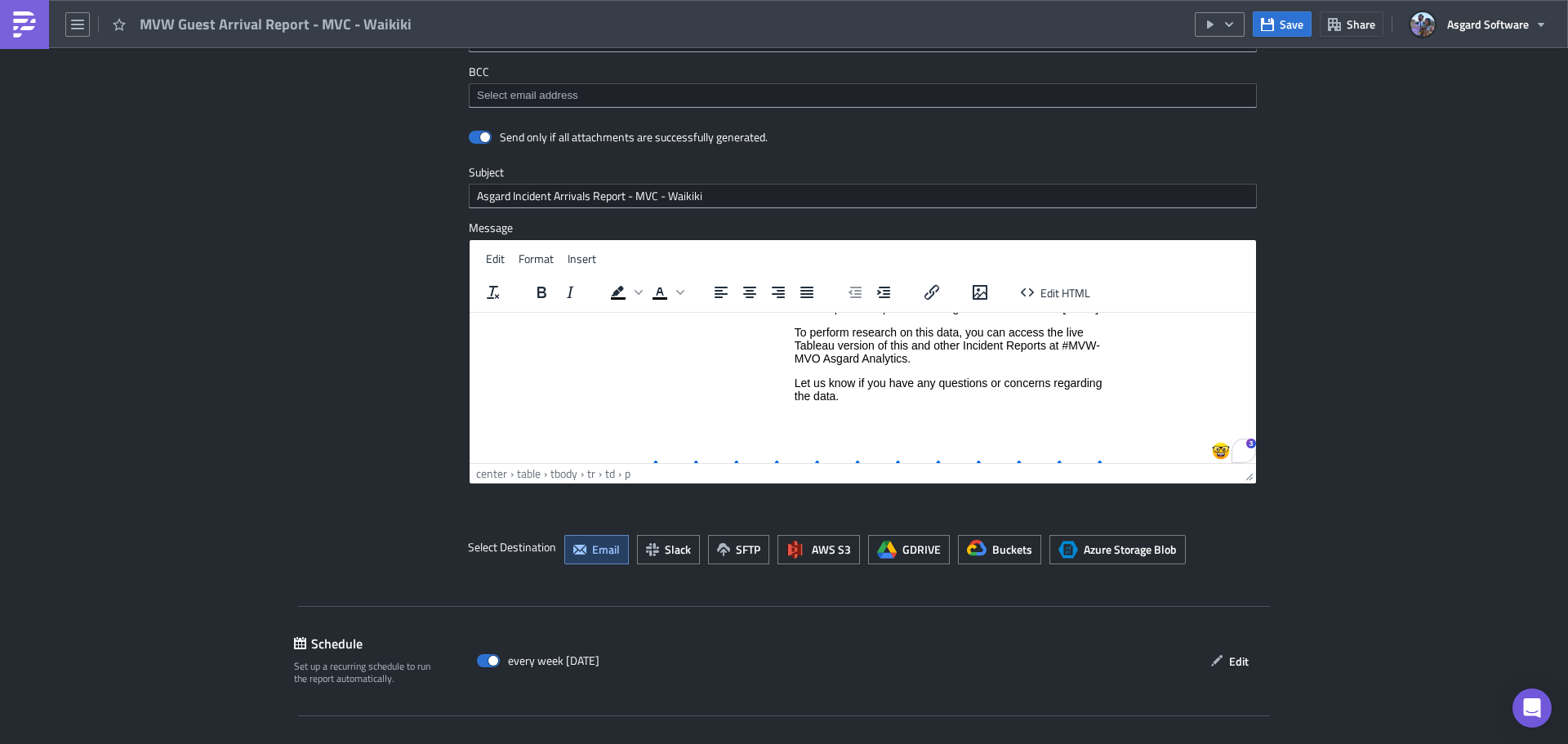
drag, startPoint x: 916, startPoint y: 369, endPoint x: 823, endPoint y: 351, distance: 94.7
click at [909, 364] on p "To perform research on this data, you can access the live Tableau version of th…" at bounding box center [950, 344] width 311 height 39
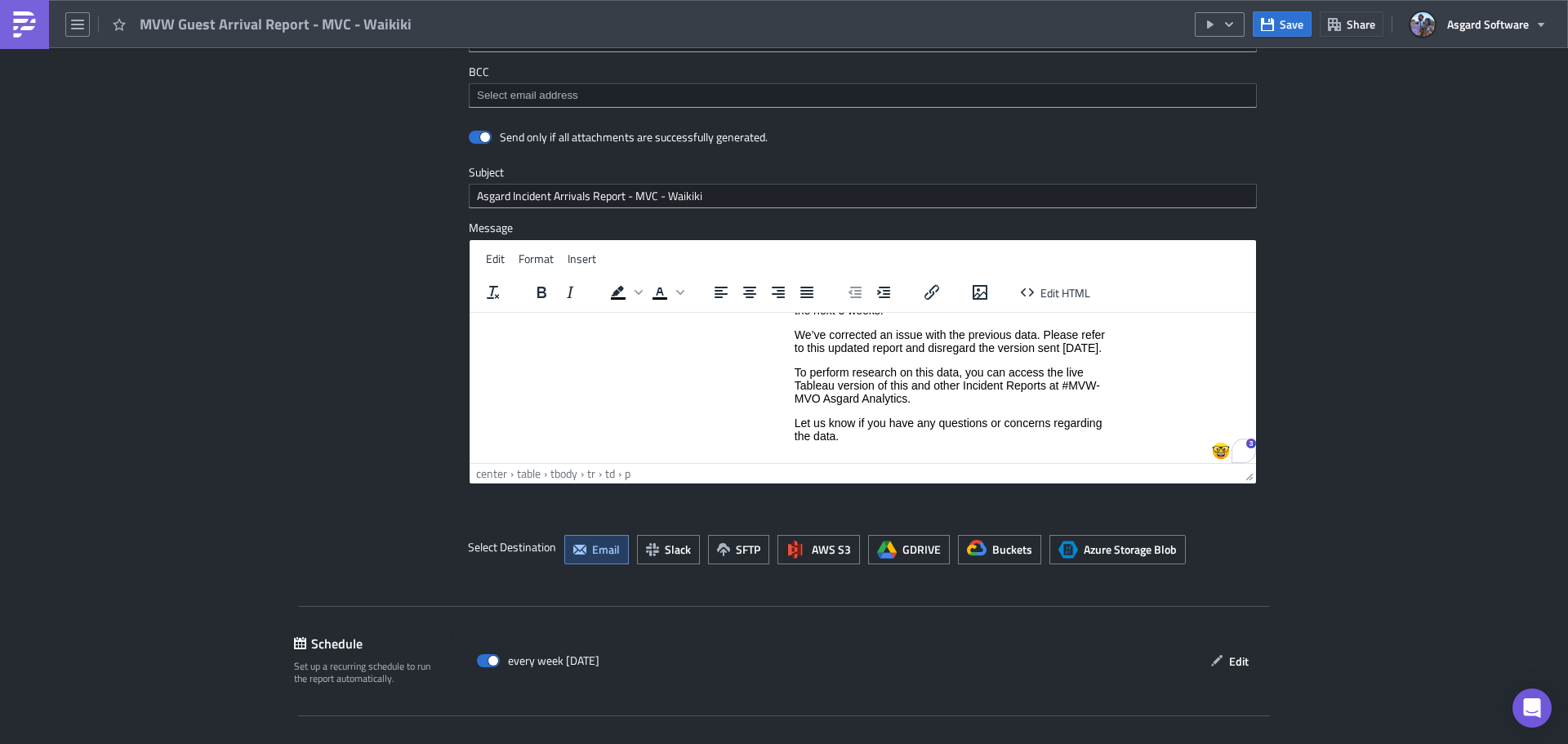
scroll to position [119, 0]
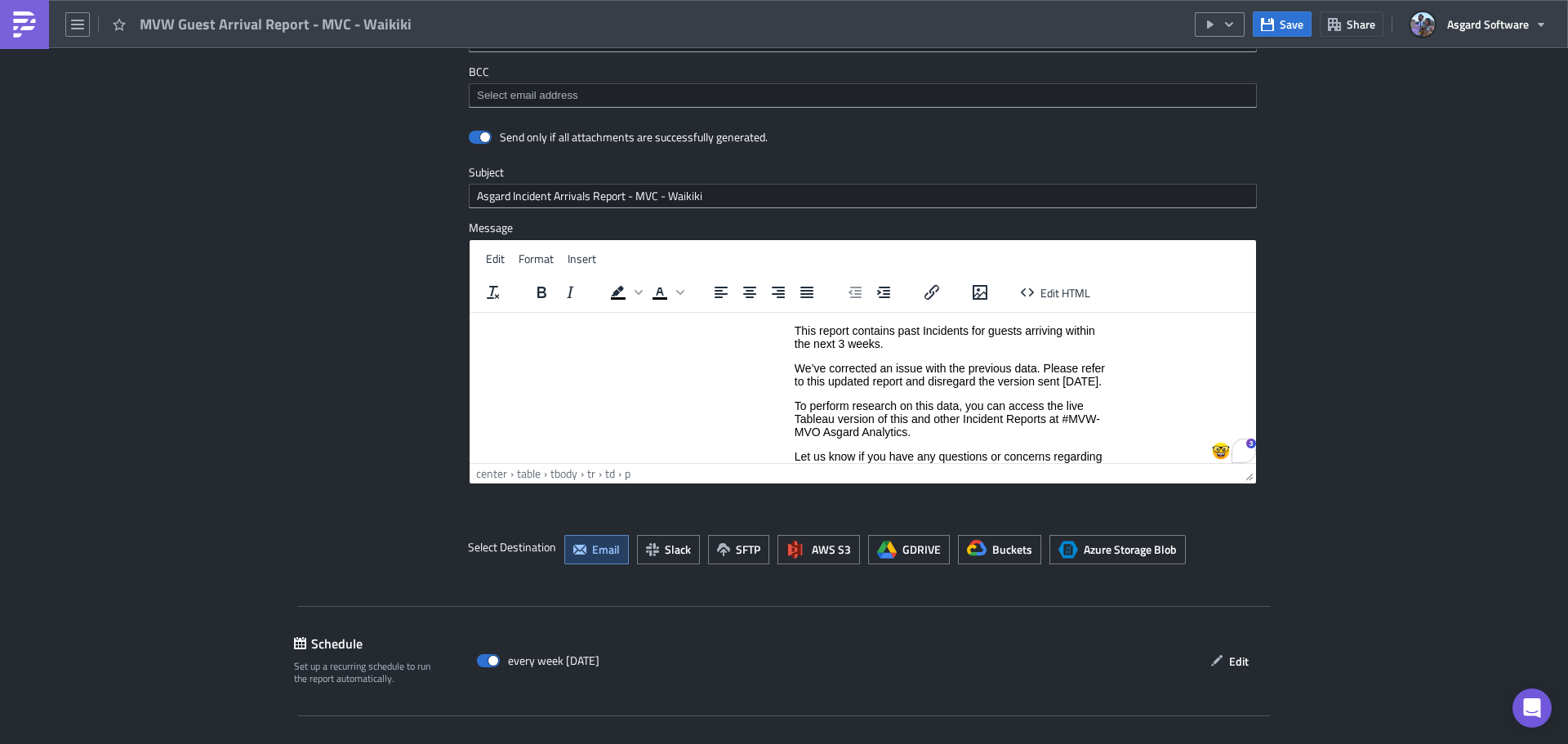
drag, startPoint x: 896, startPoint y: 399, endPoint x: 855, endPoint y: 394, distance: 41.3
click at [896, 387] on p "We’ve corrected an issue with the previous data. Please refer to this updated r…" at bounding box center [950, 374] width 311 height 26
click at [795, 367] on p "We’ve corrected an issue with the previous data. Please refer to this updated r…" at bounding box center [950, 374] width 311 height 26
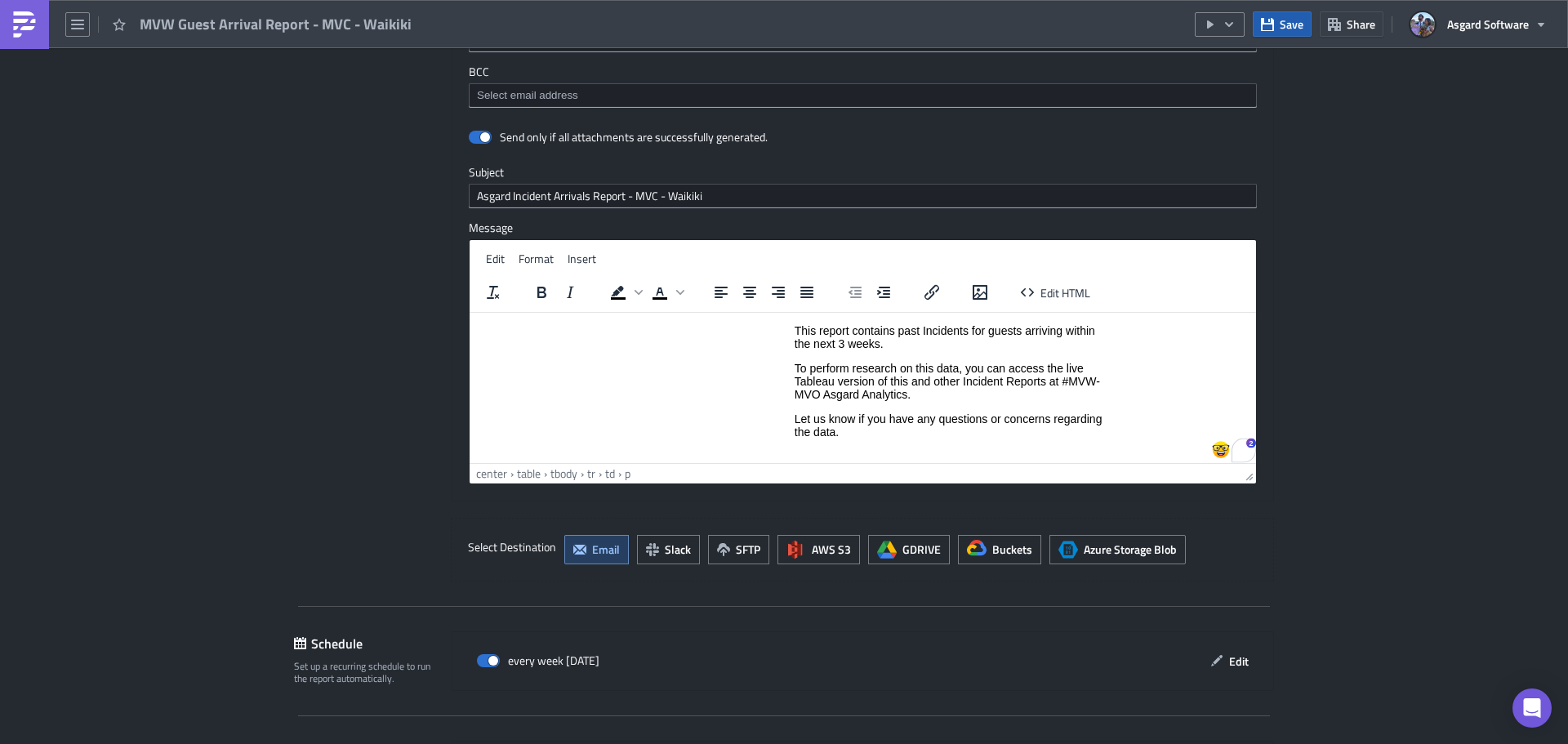
click at [1284, 16] on span "Save" at bounding box center [1291, 24] width 24 height 17
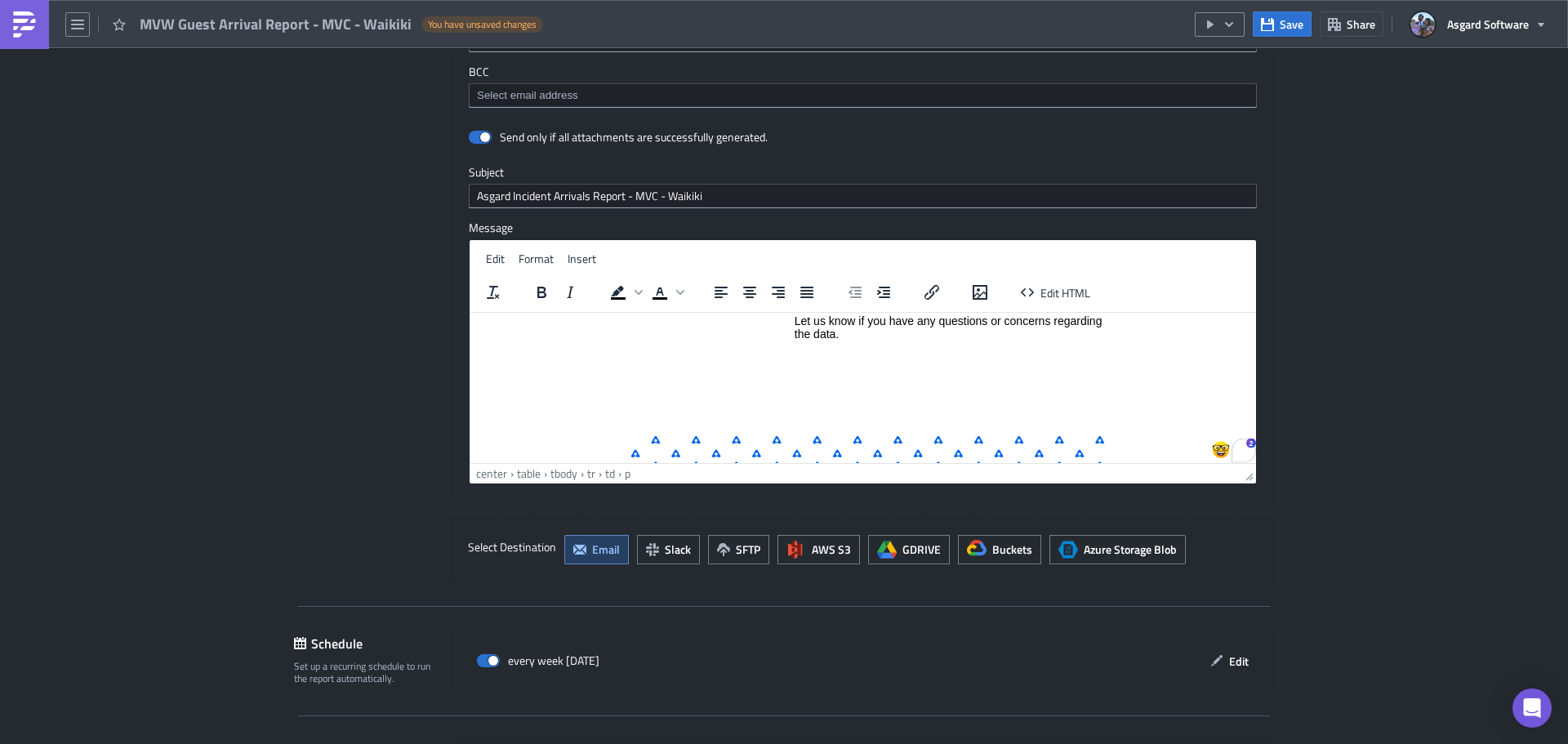
scroll to position [217, 0]
click at [875, 393] on td "Good Morning, Please find your site's Incidents Arrival Report PDF attached to …" at bounding box center [949, 288] width 312 height 275
click at [1275, 18] on button "Save" at bounding box center [1282, 24] width 59 height 25
click at [892, 33] on icon "Close" at bounding box center [890, 33] width 13 height 13
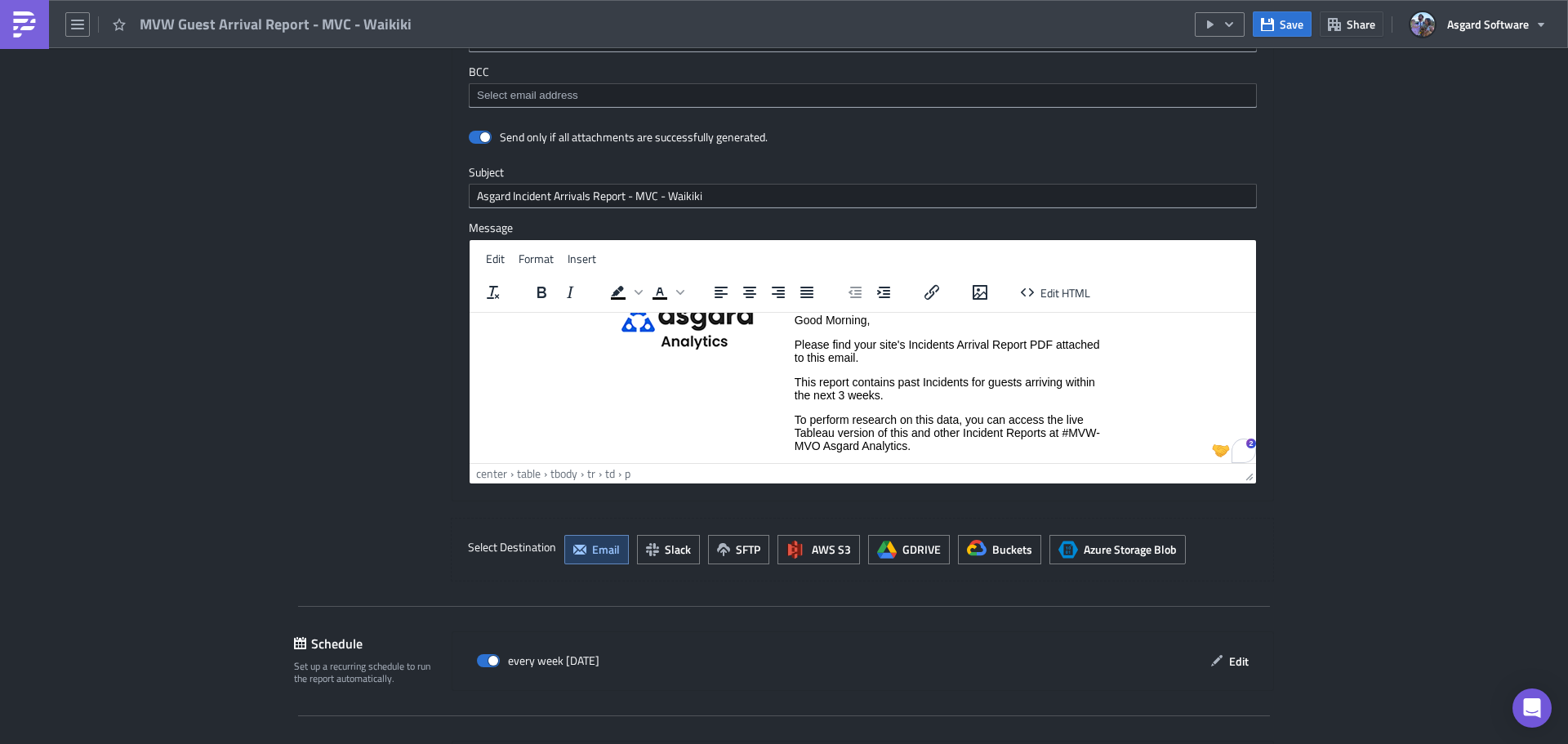
scroll to position [0, 0]
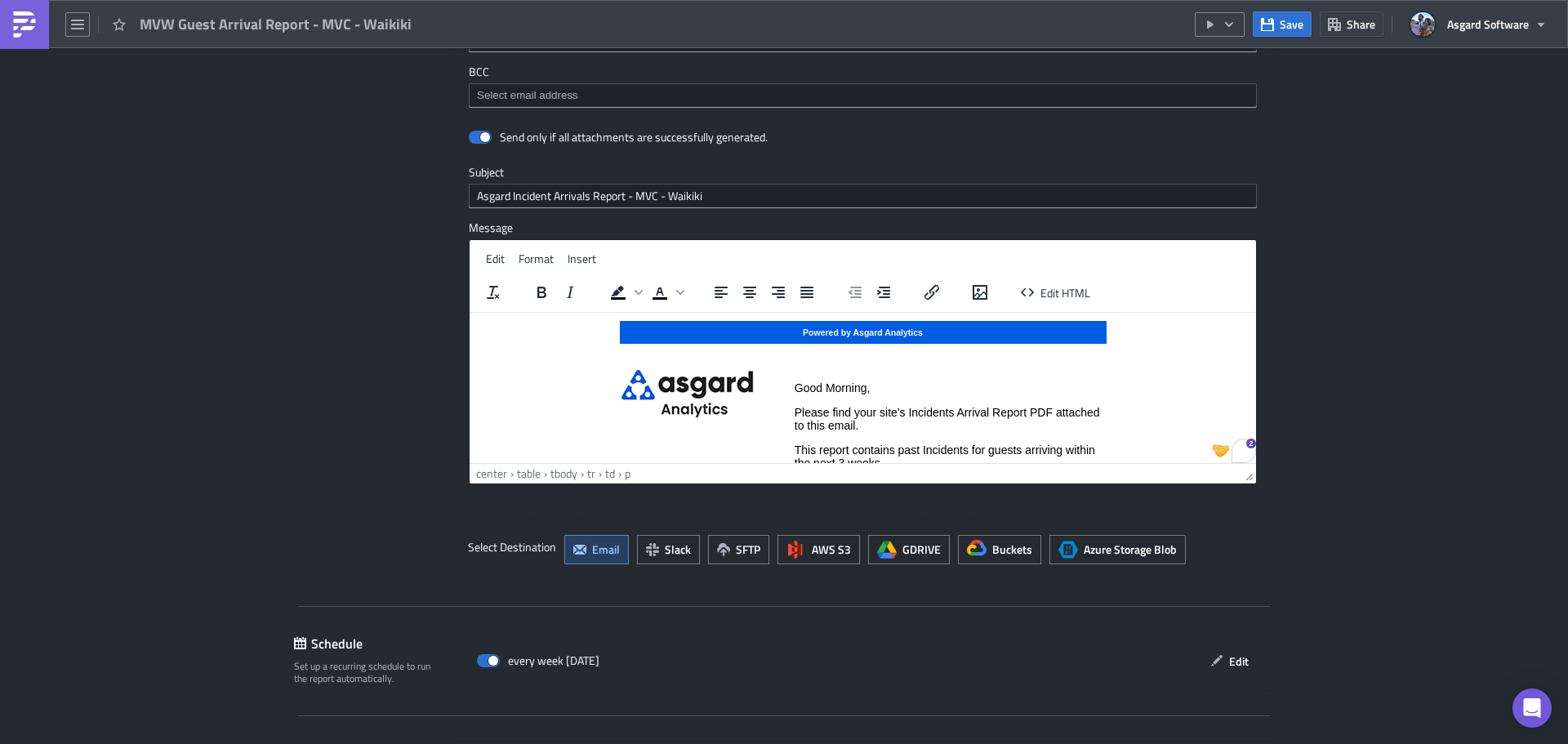
drag, startPoint x: 1247, startPoint y: 410, endPoint x: 1698, endPoint y: 574, distance: 479.9
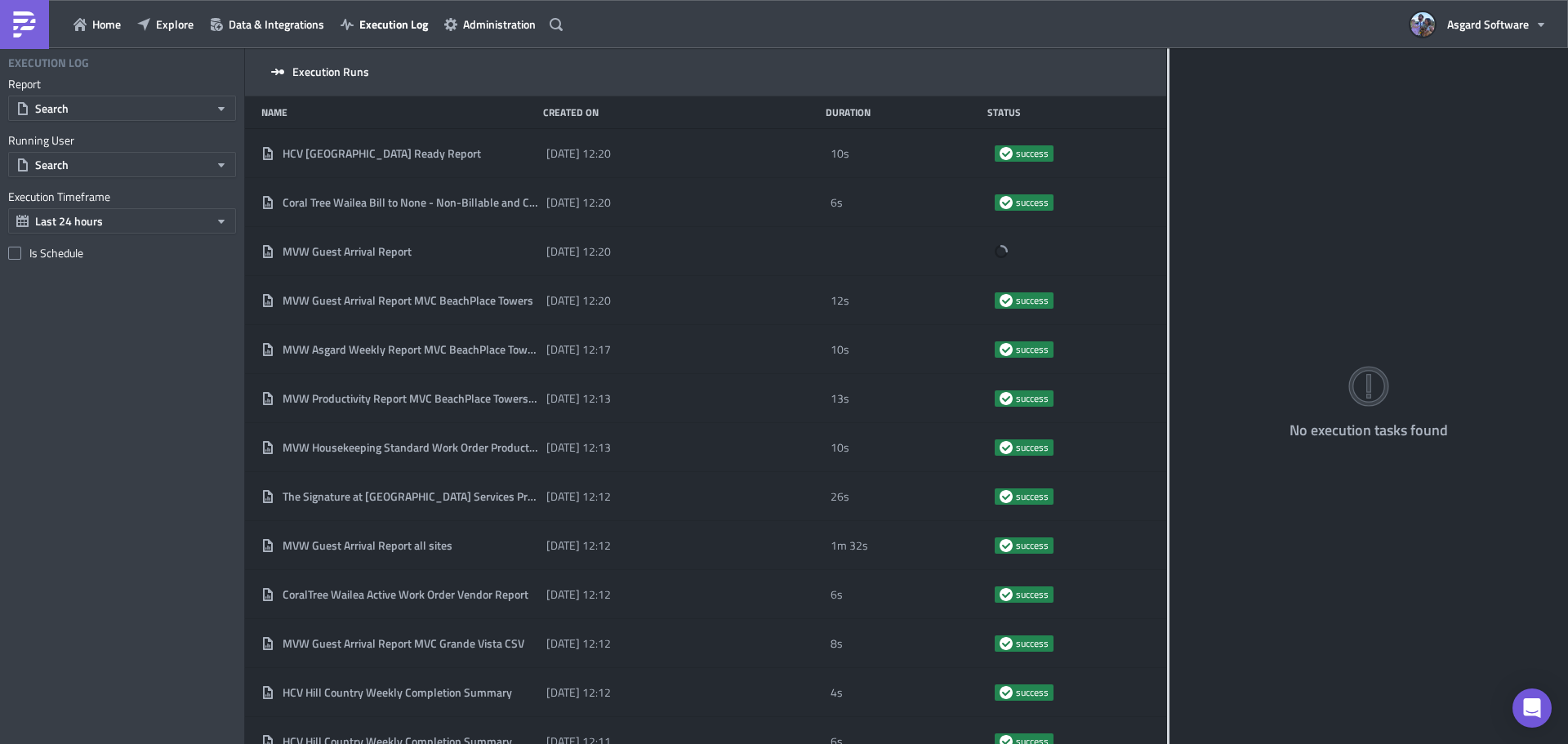
click at [1166, 150] on div at bounding box center [1167, 397] width 3 height 699
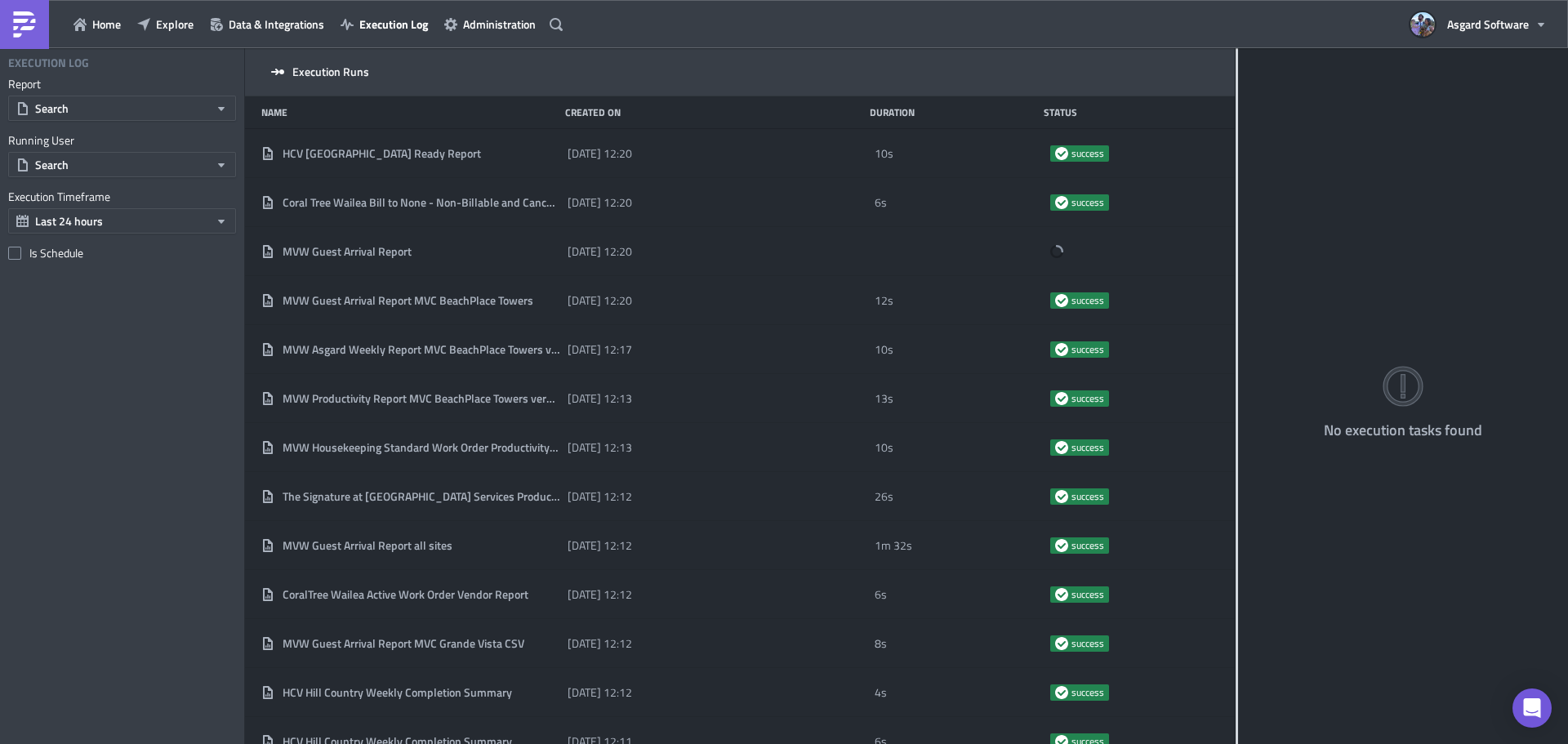
drag, startPoint x: 510, startPoint y: 122, endPoint x: 1429, endPoint y: 226, distance: 924.9
click at [1441, 227] on div "Execution Runs Name Created On Duration Status HCV [GEOGRAPHIC_DATA] Ready Repo…" at bounding box center [906, 397] width 1323 height 699
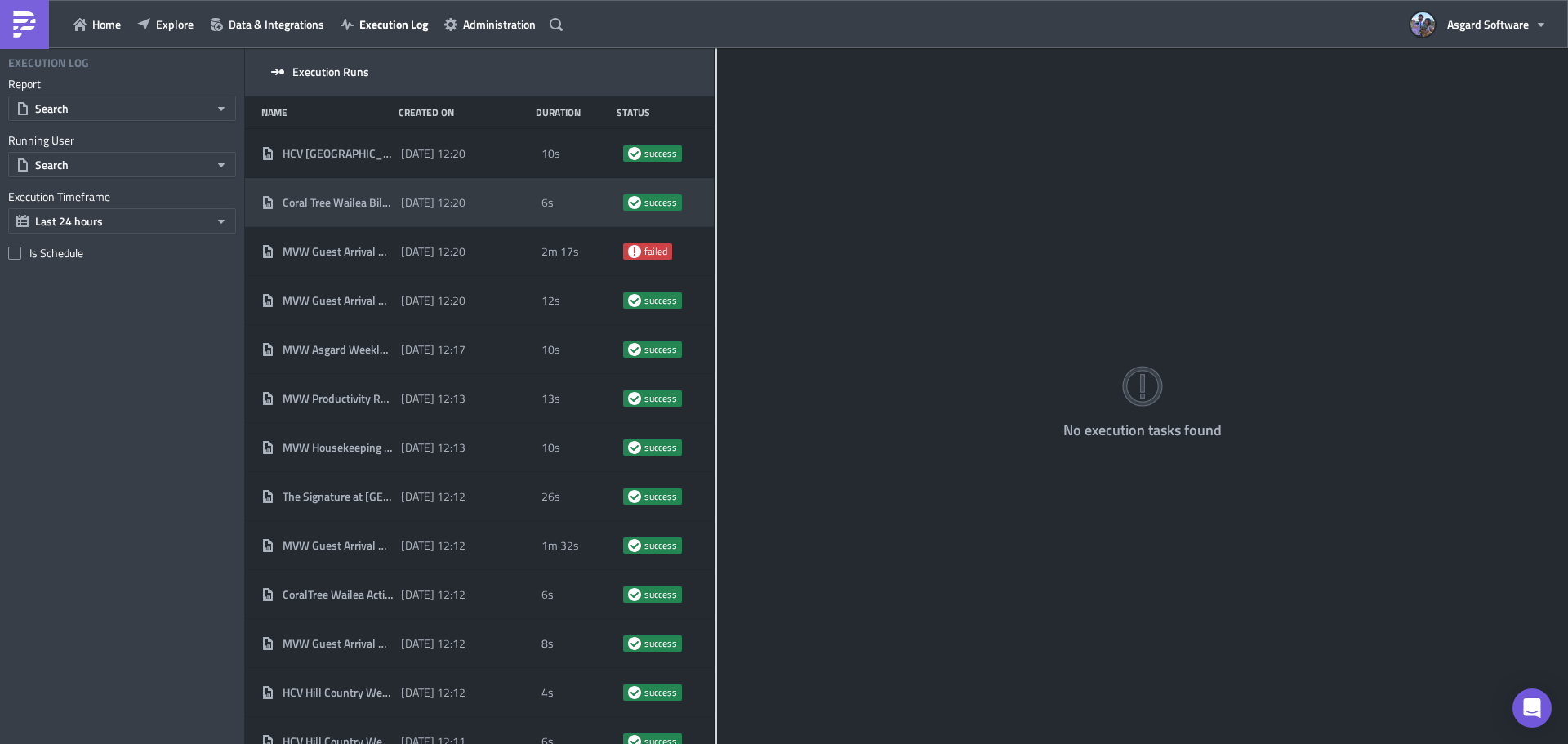
drag, startPoint x: 509, startPoint y: 158, endPoint x: 930, endPoint y: 201, distance: 423.2
click at [717, 177] on div at bounding box center [716, 397] width 3 height 699
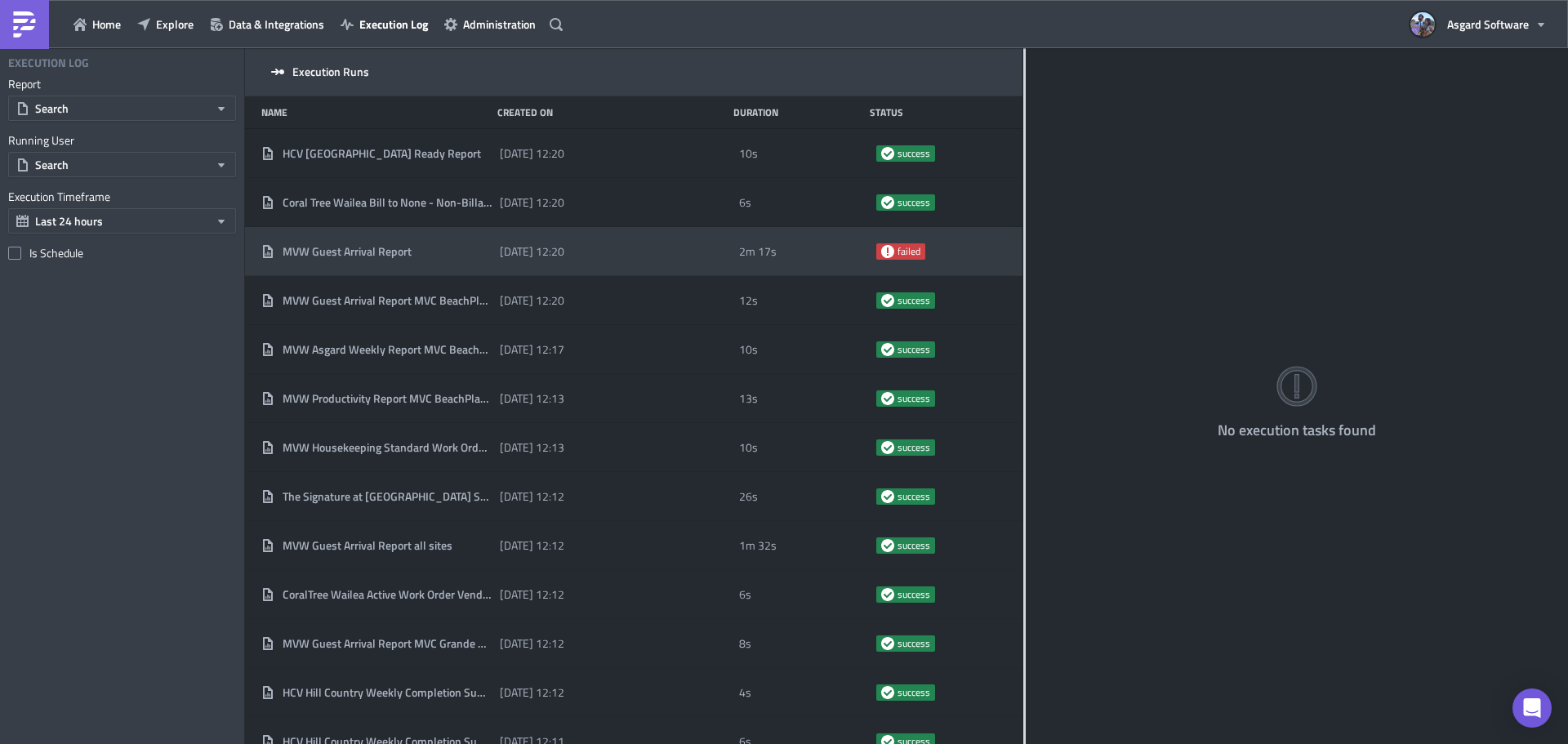
click at [444, 256] on div "MVW Guest Arrival Report" at bounding box center [377, 251] width 231 height 14
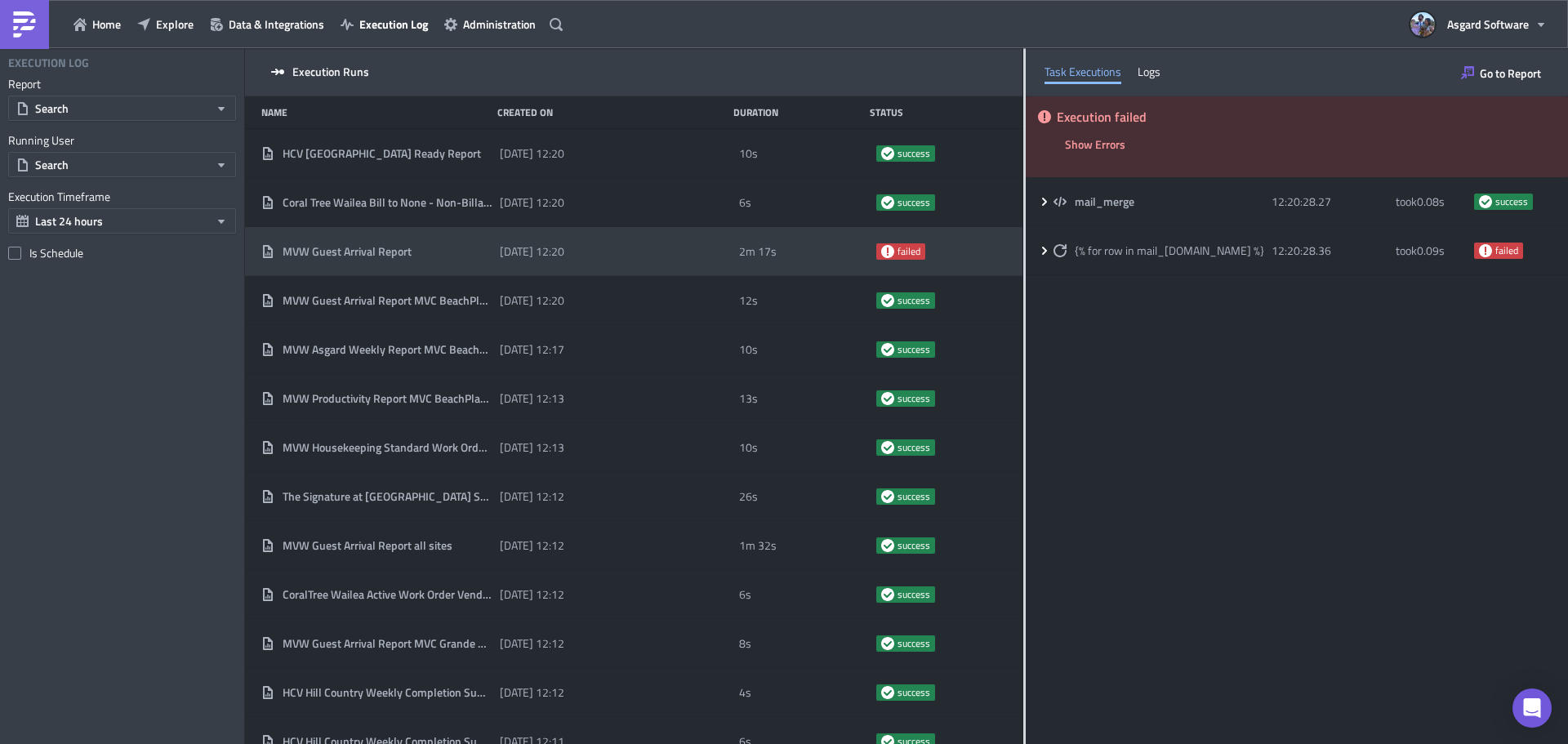
drag, startPoint x: 1024, startPoint y: 114, endPoint x: 495, endPoint y: 120, distance: 529.0
click at [496, 119] on div "Execution Runs Name Created On Duration Status HCV [GEOGRAPHIC_DATA] Ready Repo…" at bounding box center [906, 397] width 1323 height 699
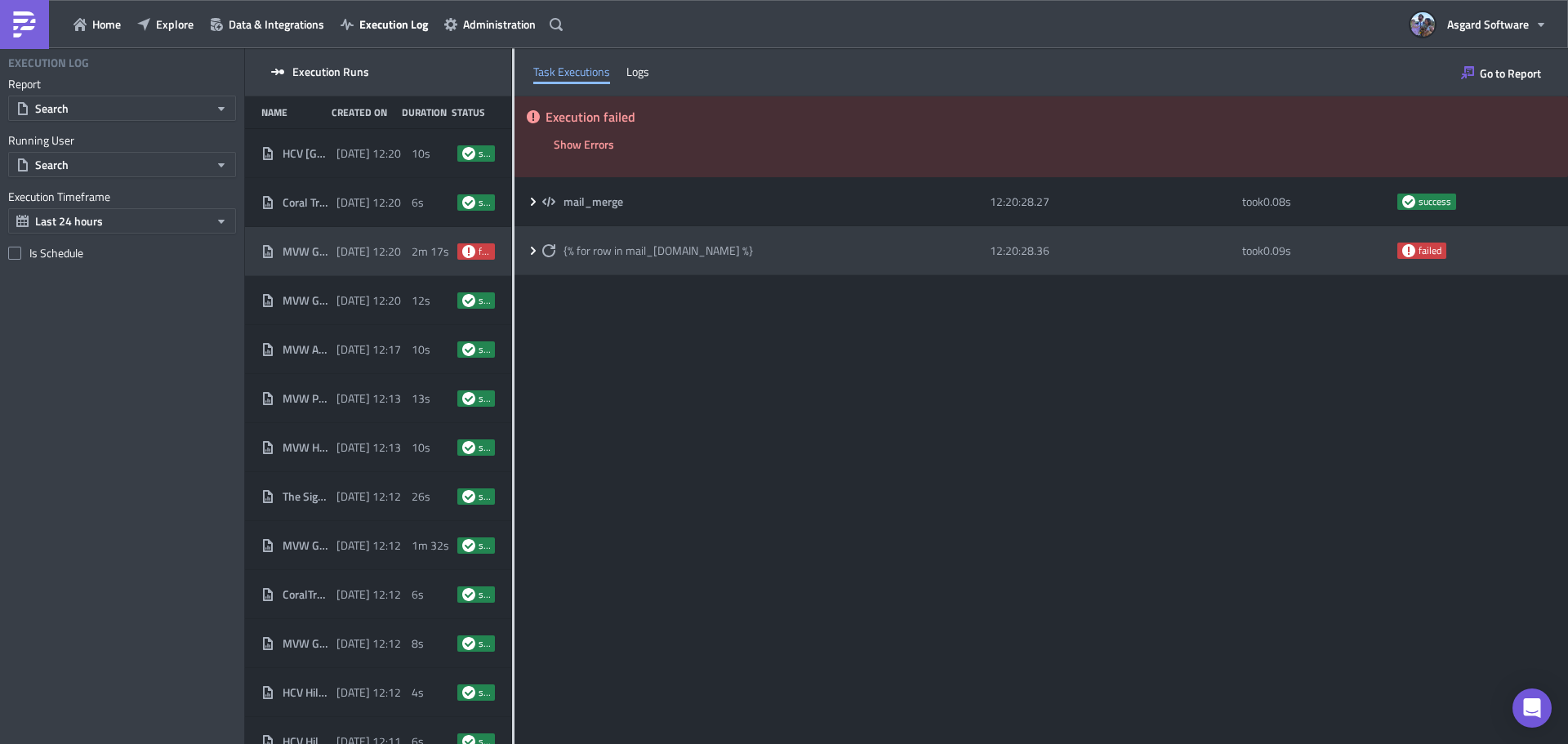
drag, startPoint x: 831, startPoint y: 253, endPoint x: 813, endPoint y: 259, distance: 19.0
click at [832, 253] on div "{% for row in mail_[DOMAIN_NAME] %}" at bounding box center [761, 250] width 439 height 14
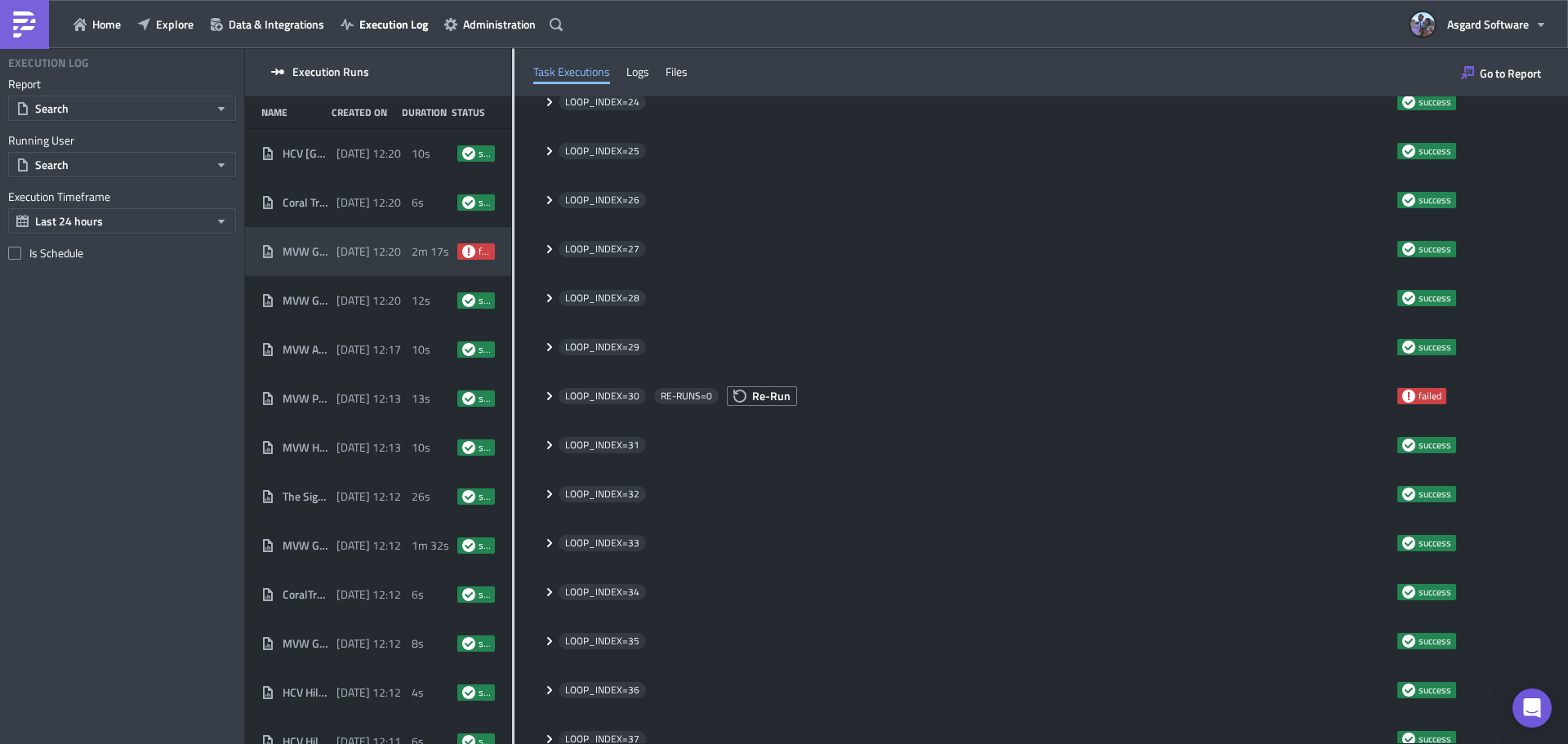
scroll to position [2939, 0]
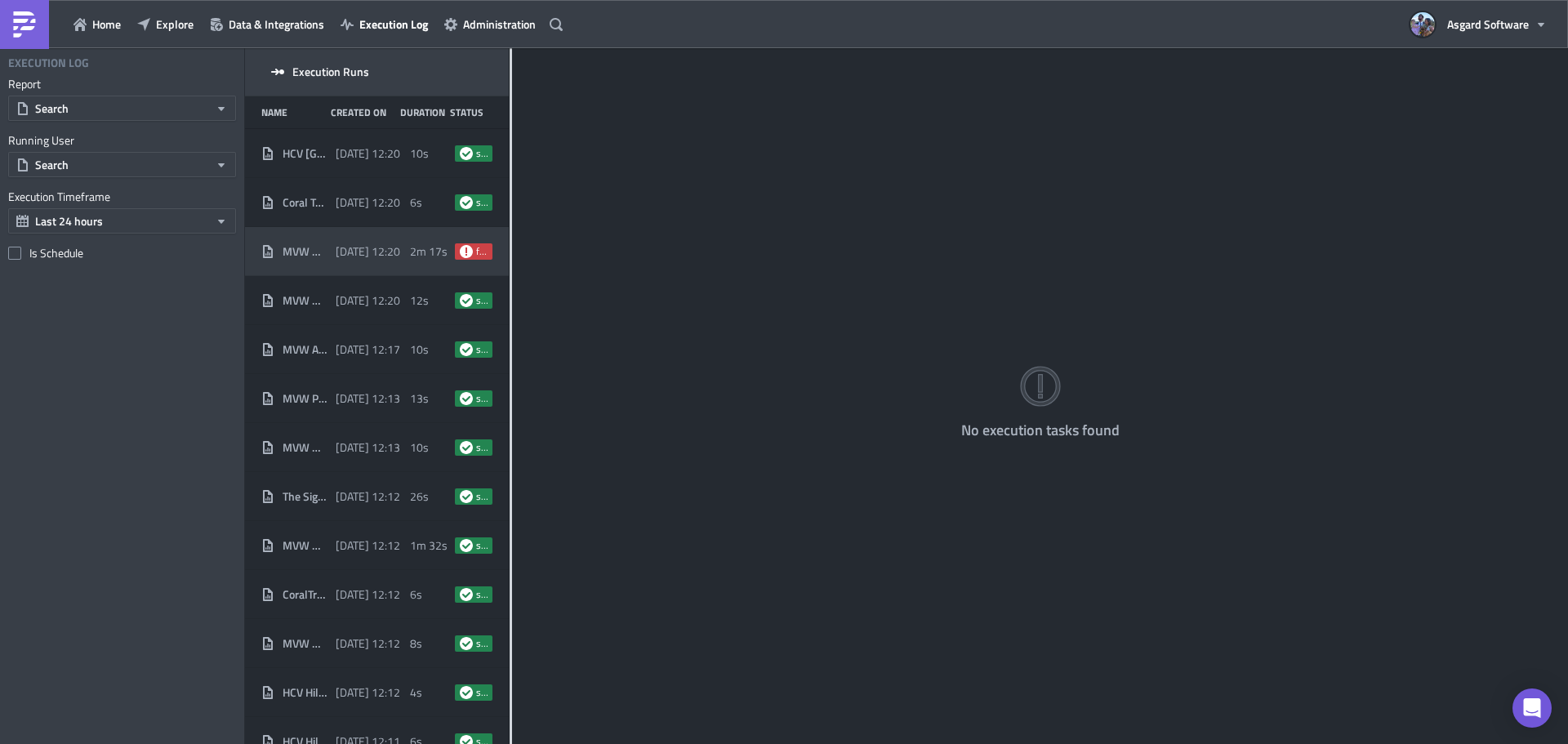
click at [361, 248] on span "[DATE] 12:20" at bounding box center [367, 251] width 64 height 14
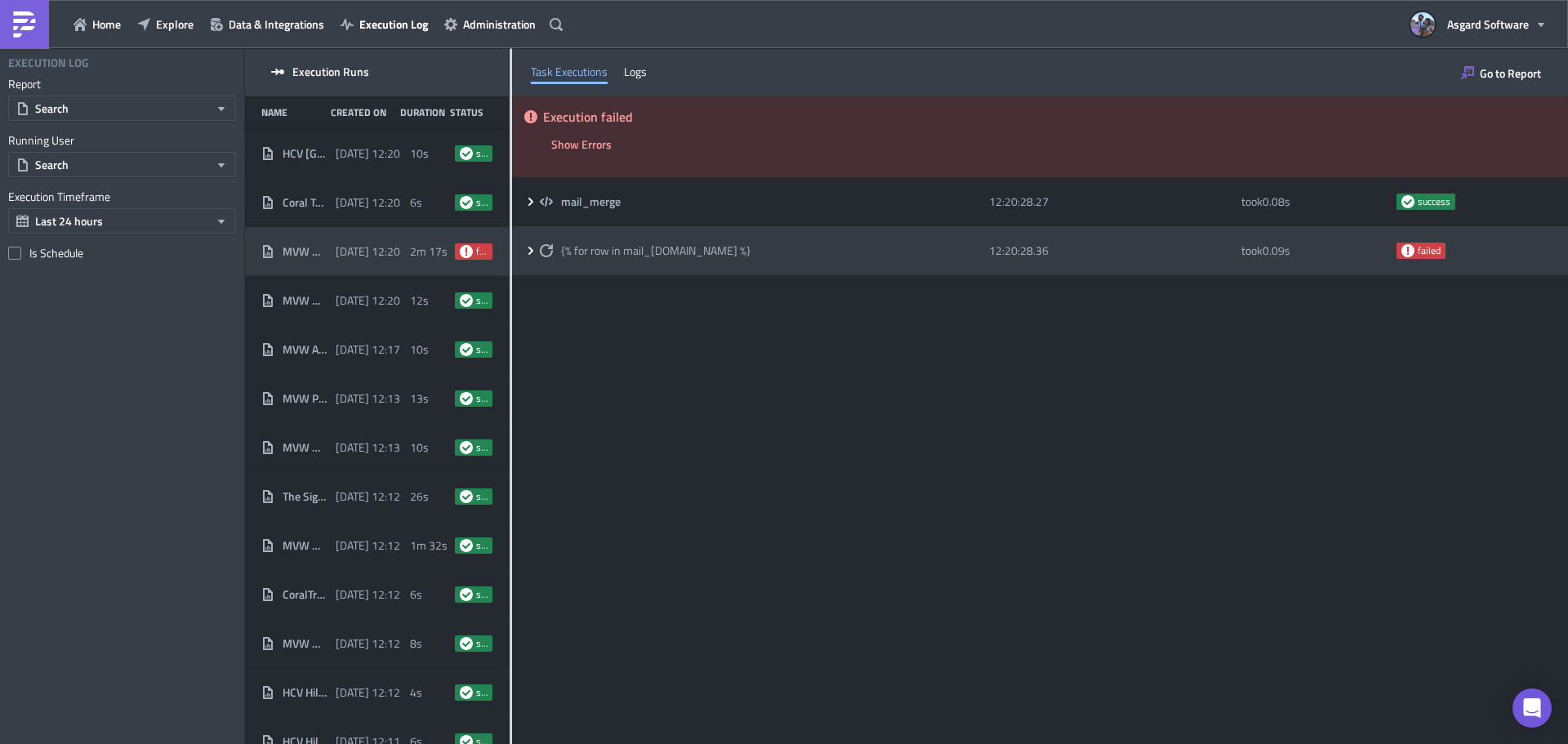
click at [721, 239] on div "{% for row in mail_merge.data %}" at bounding box center [760, 251] width 441 height 30
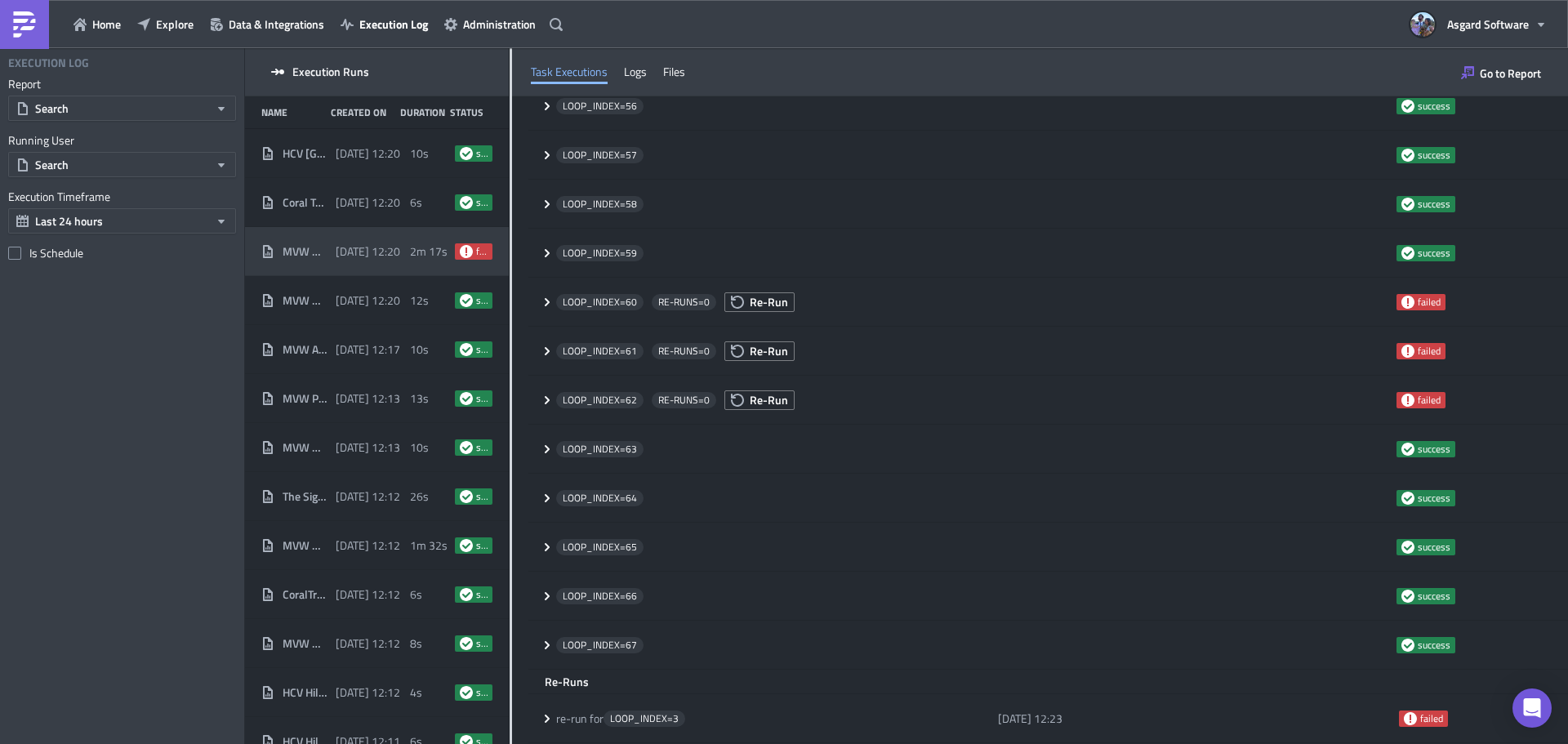
scroll to position [2988, 0]
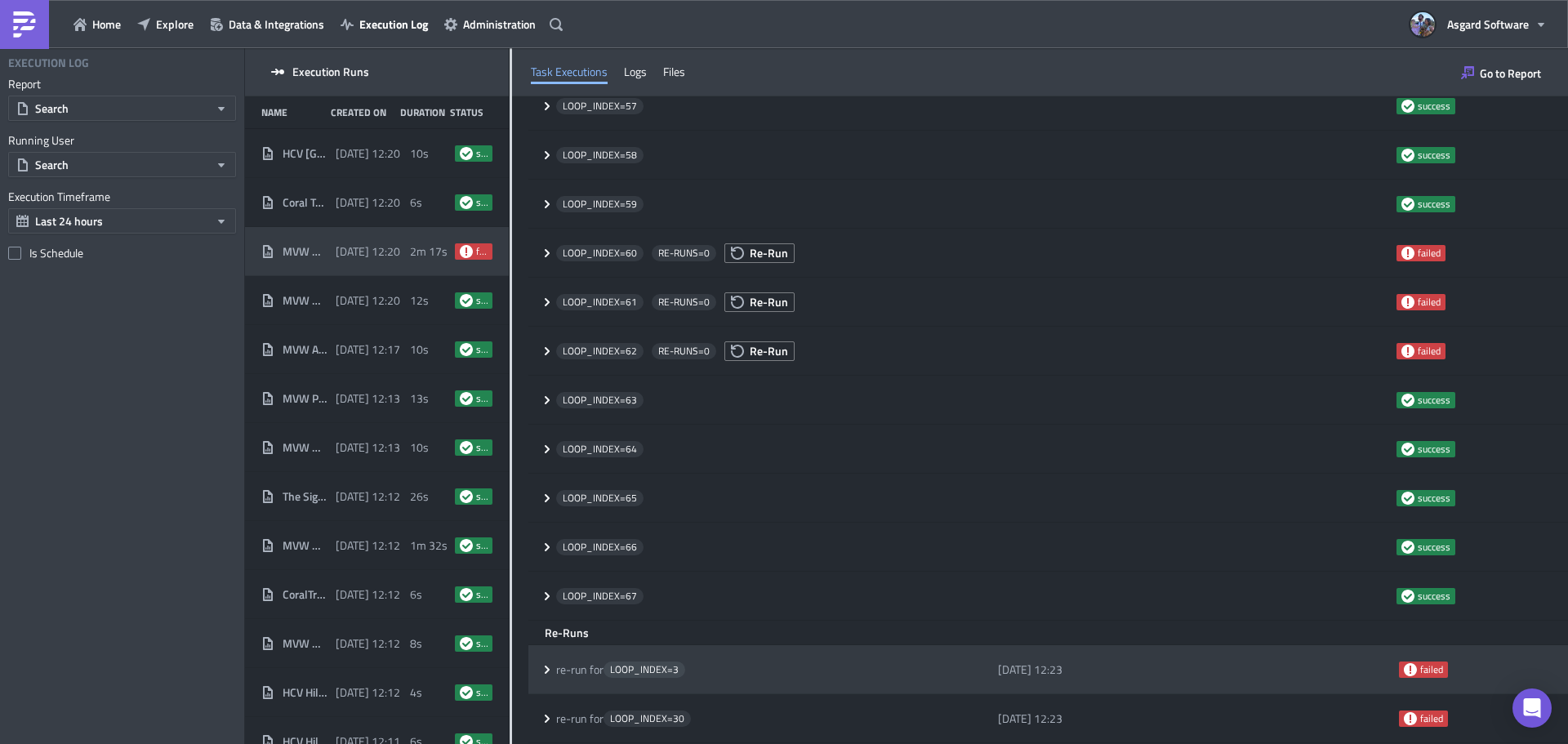
click at [567, 667] on span "re-run for" at bounding box center [579, 669] width 47 height 14
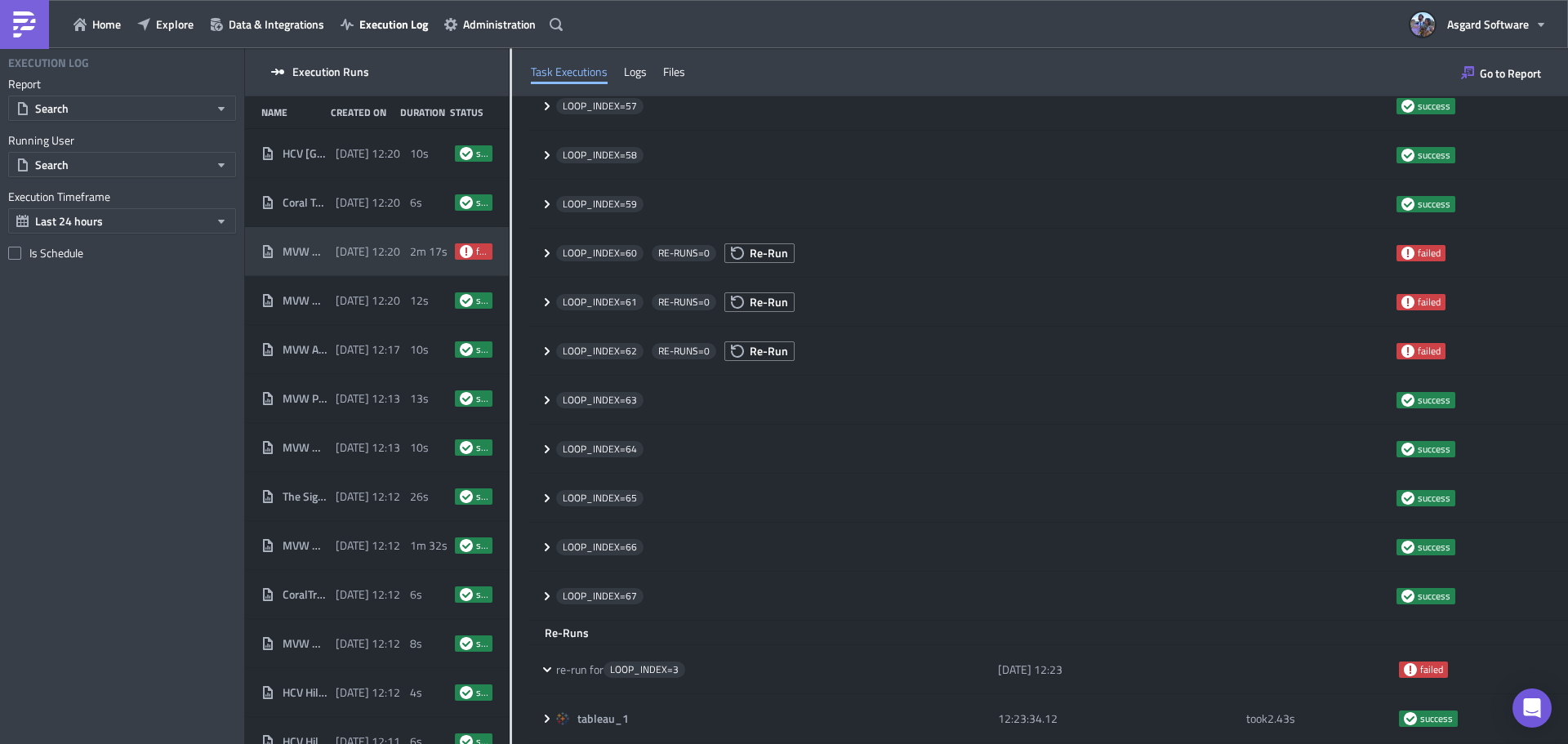
scroll to position [0, 0]
